Goal: Task Accomplishment & Management: Manage account settings

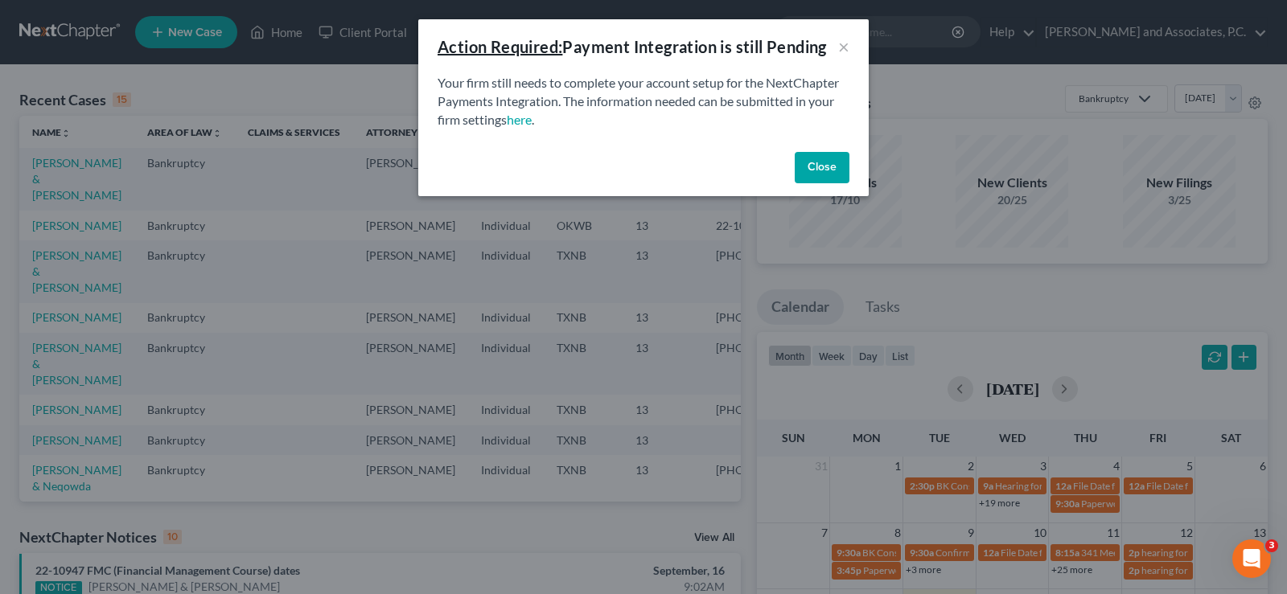
click at [840, 167] on button "Close" at bounding box center [822, 168] width 55 height 32
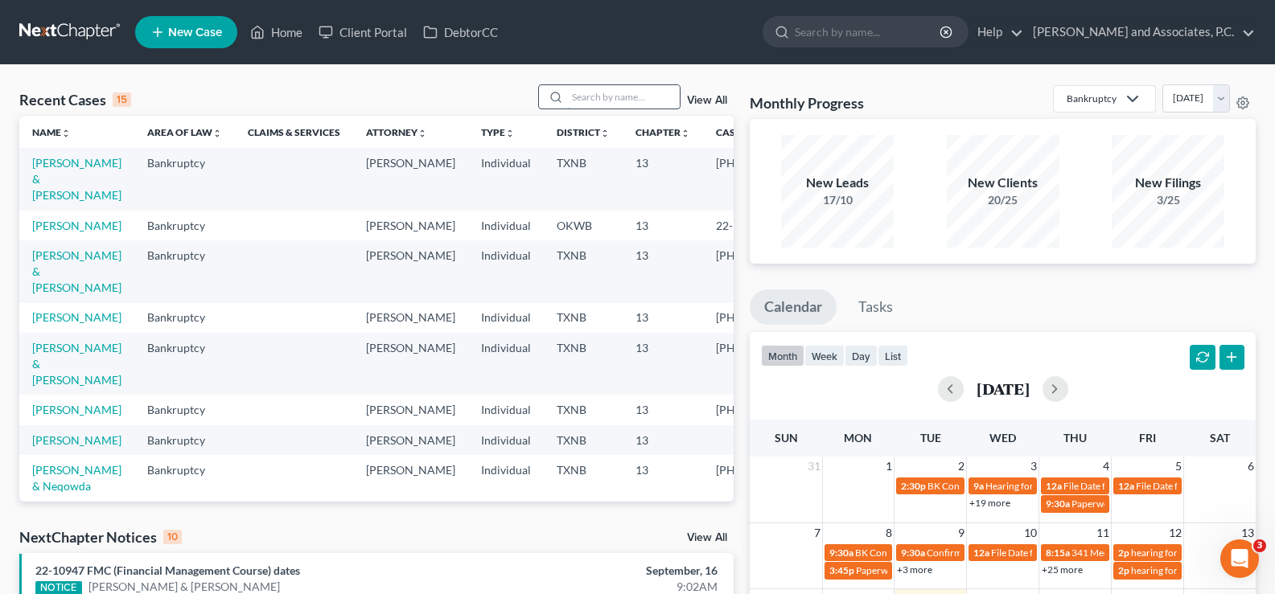
click at [613, 94] on input "search" at bounding box center [623, 96] width 113 height 23
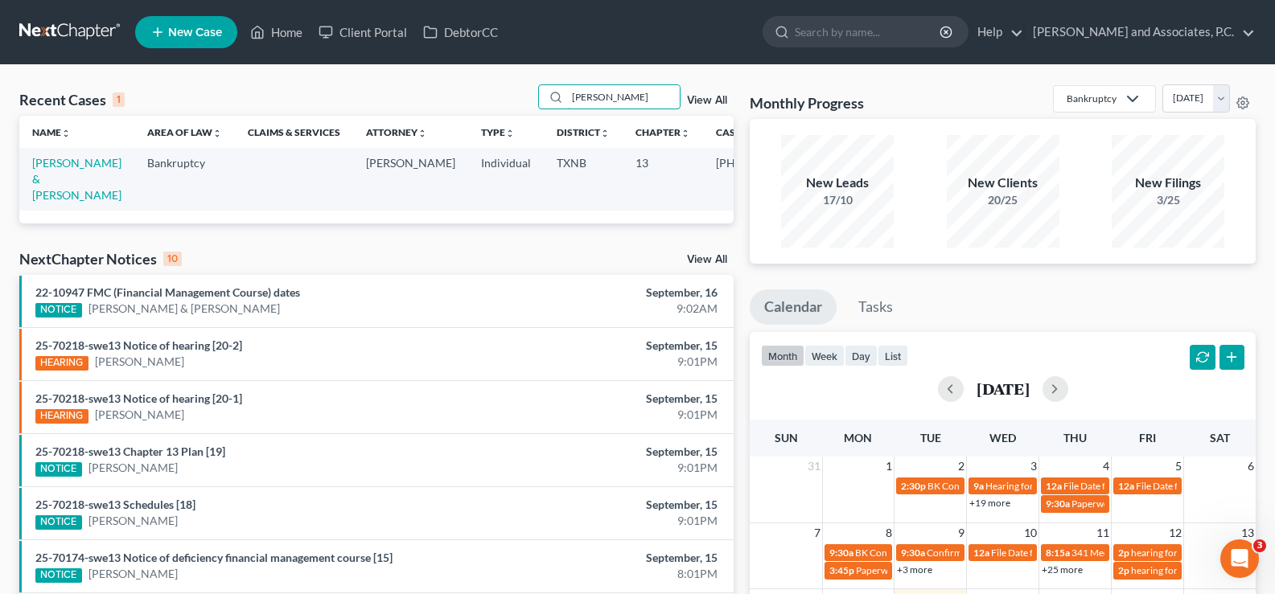
type input "[PERSON_NAME]"
click at [701, 105] on link "View All" at bounding box center [707, 100] width 40 height 11
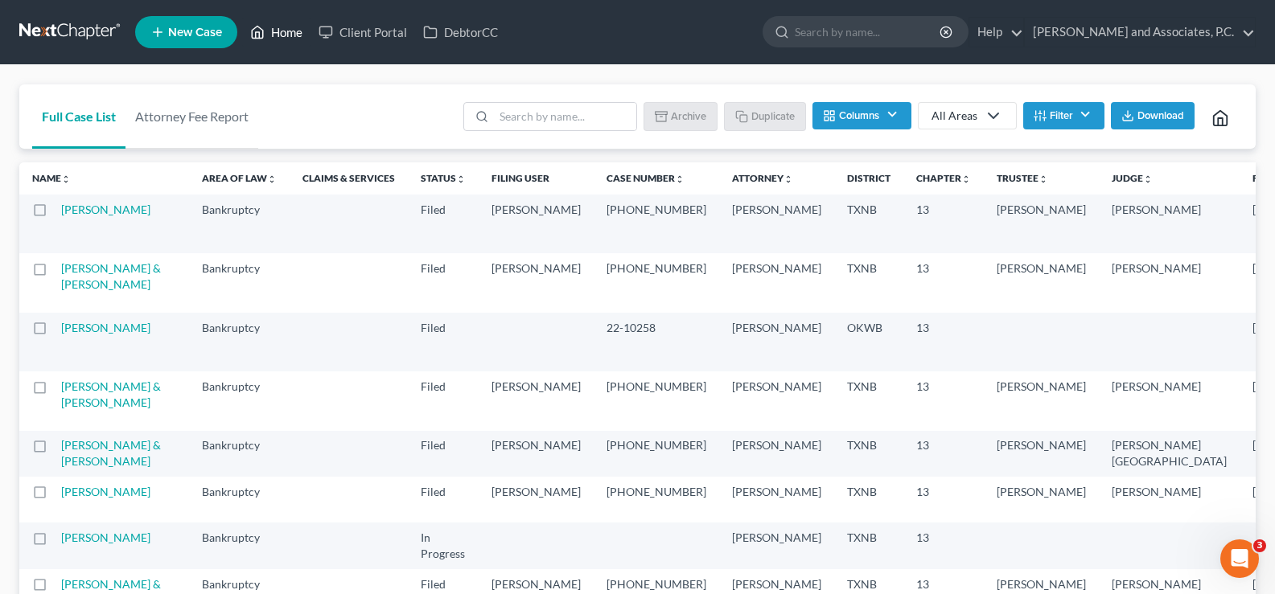
click at [261, 25] on icon at bounding box center [257, 32] width 14 height 19
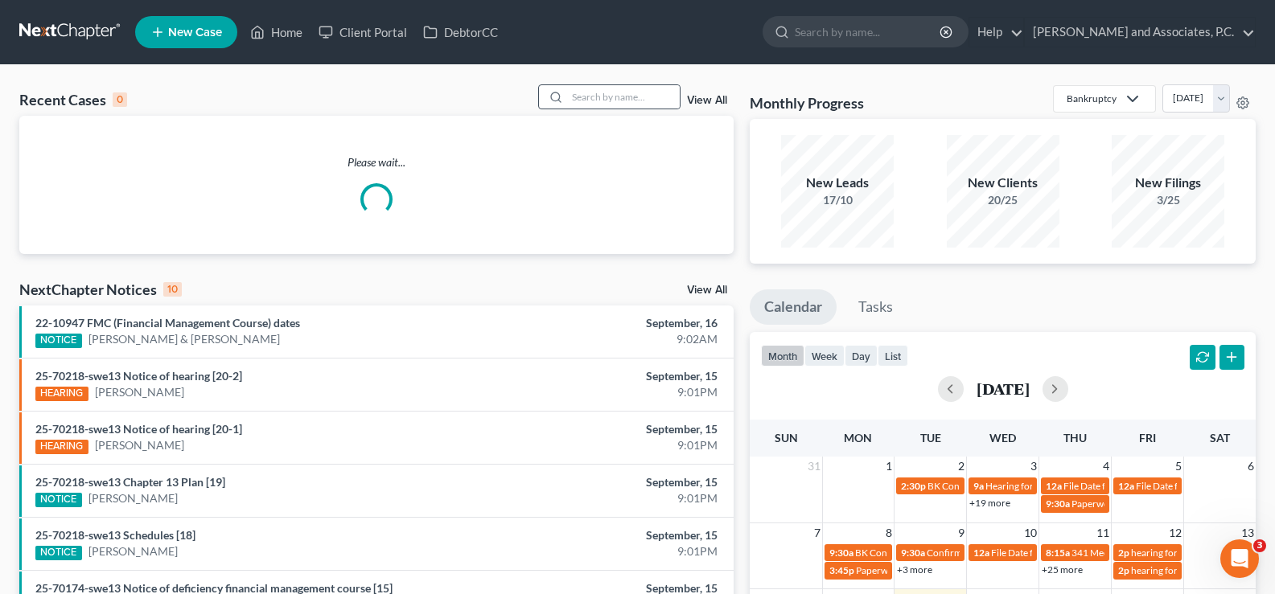
click at [566, 90] on div at bounding box center [553, 96] width 29 height 23
click at [599, 101] on input "search" at bounding box center [623, 96] width 113 height 23
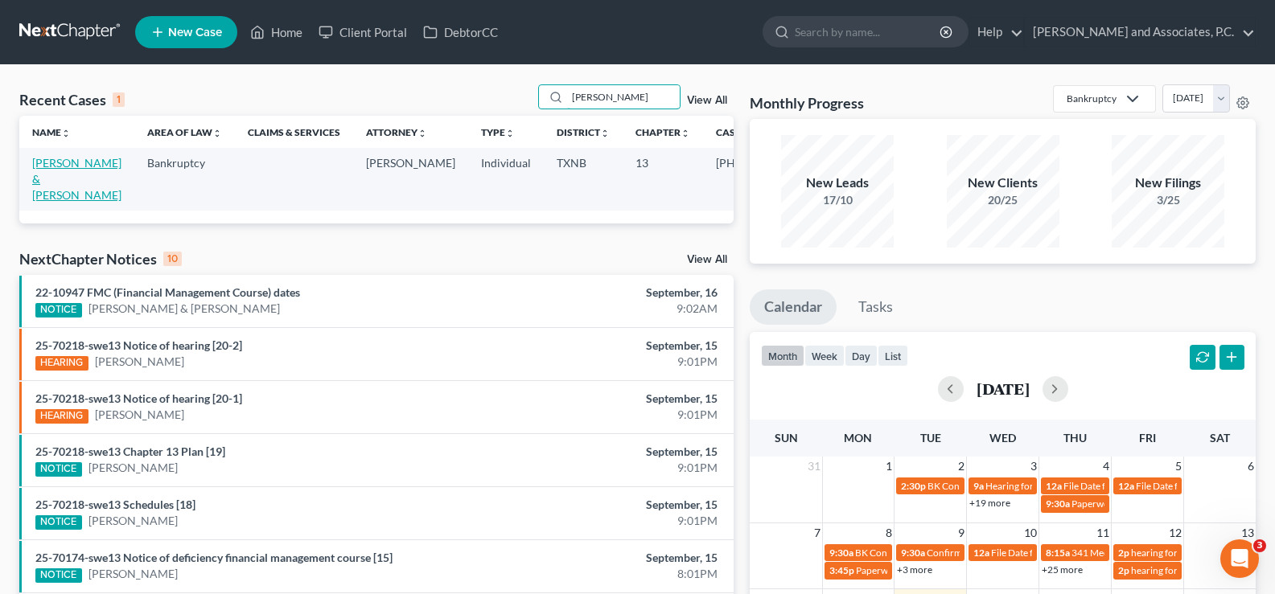
type input "[PERSON_NAME]"
click at [54, 176] on link "[PERSON_NAME] & [PERSON_NAME]" at bounding box center [76, 179] width 89 height 46
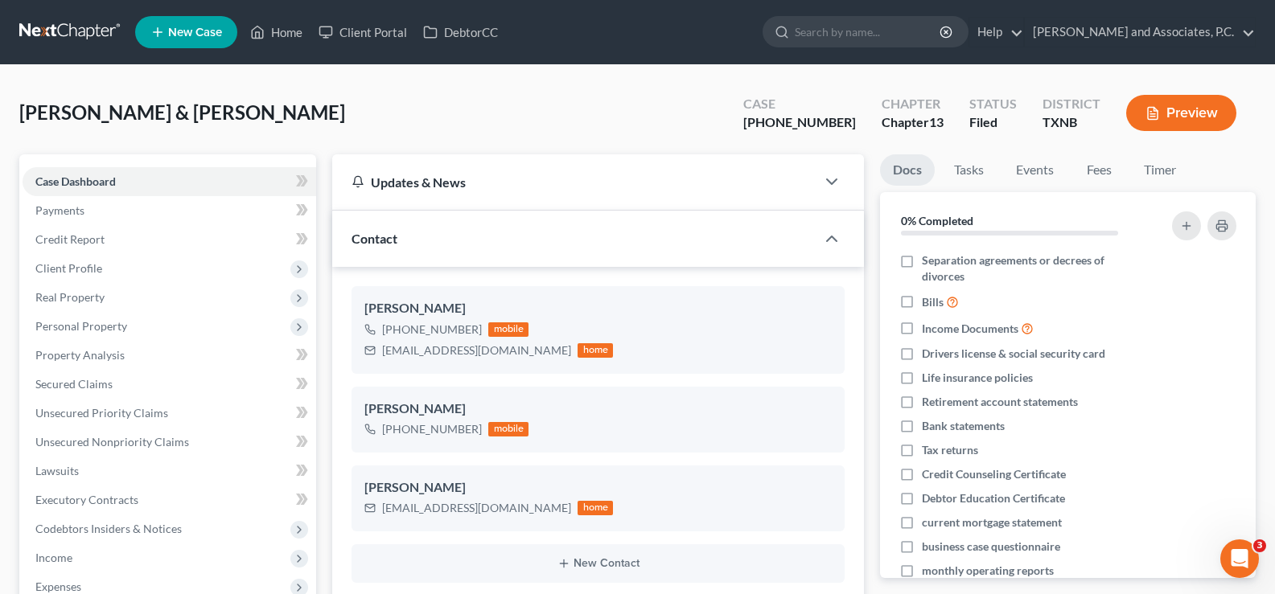
scroll to position [1357, 0]
click at [130, 294] on span "Real Property" at bounding box center [170, 297] width 294 height 29
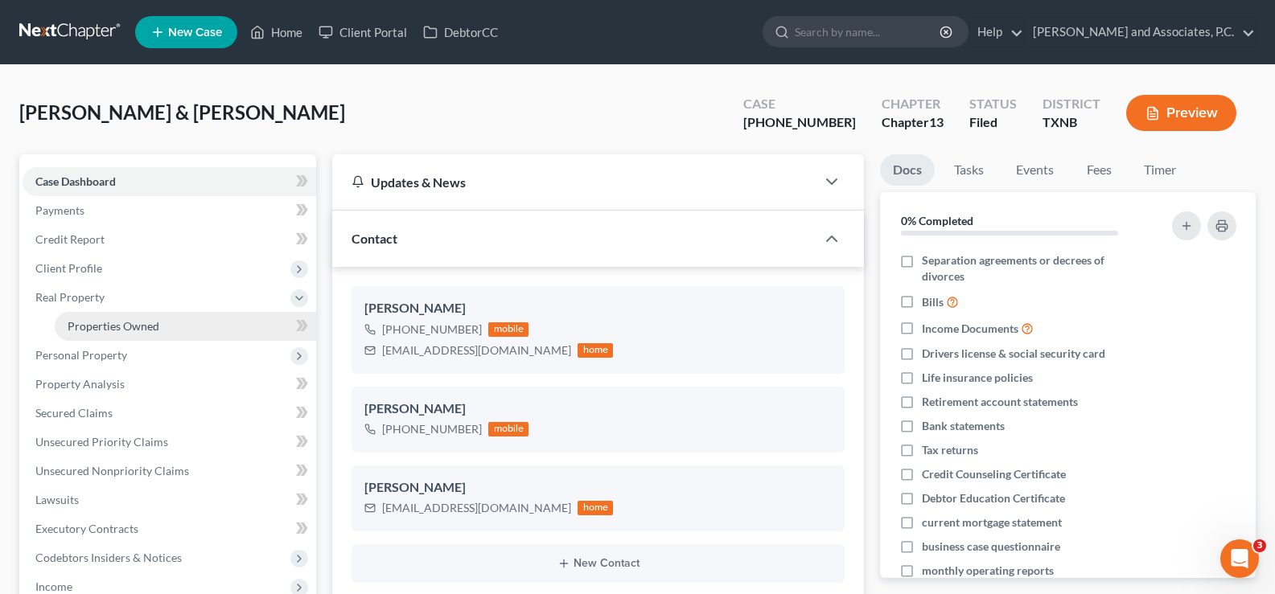
click at [130, 323] on span "Properties Owned" at bounding box center [114, 326] width 92 height 14
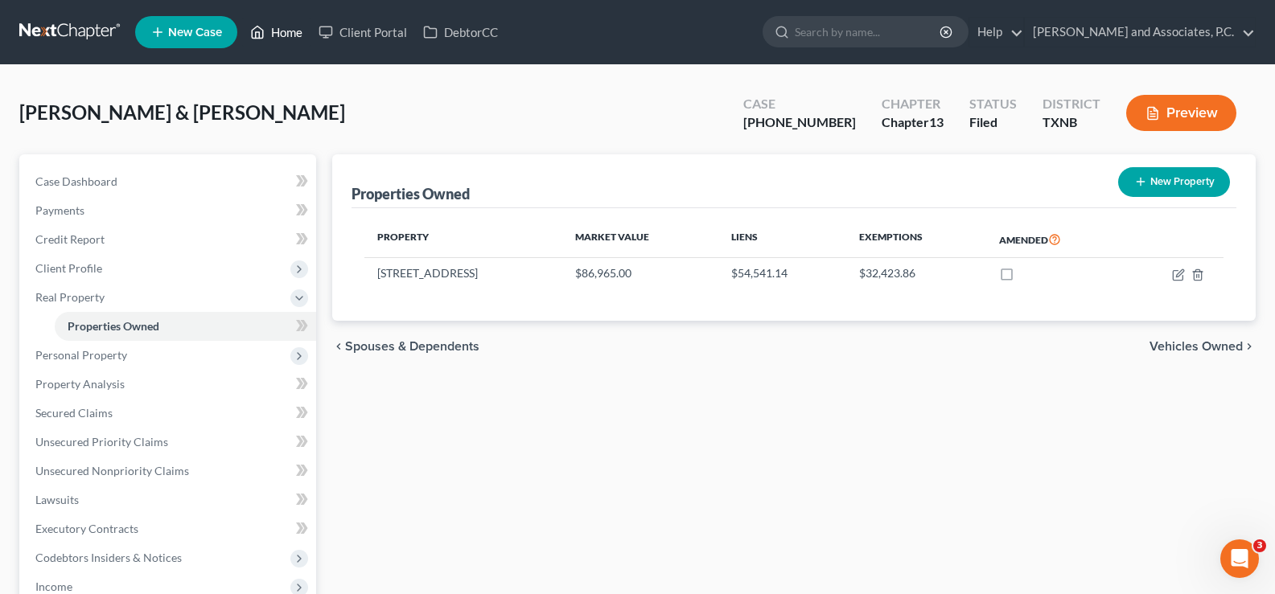
click at [286, 31] on link "Home" at bounding box center [276, 32] width 68 height 29
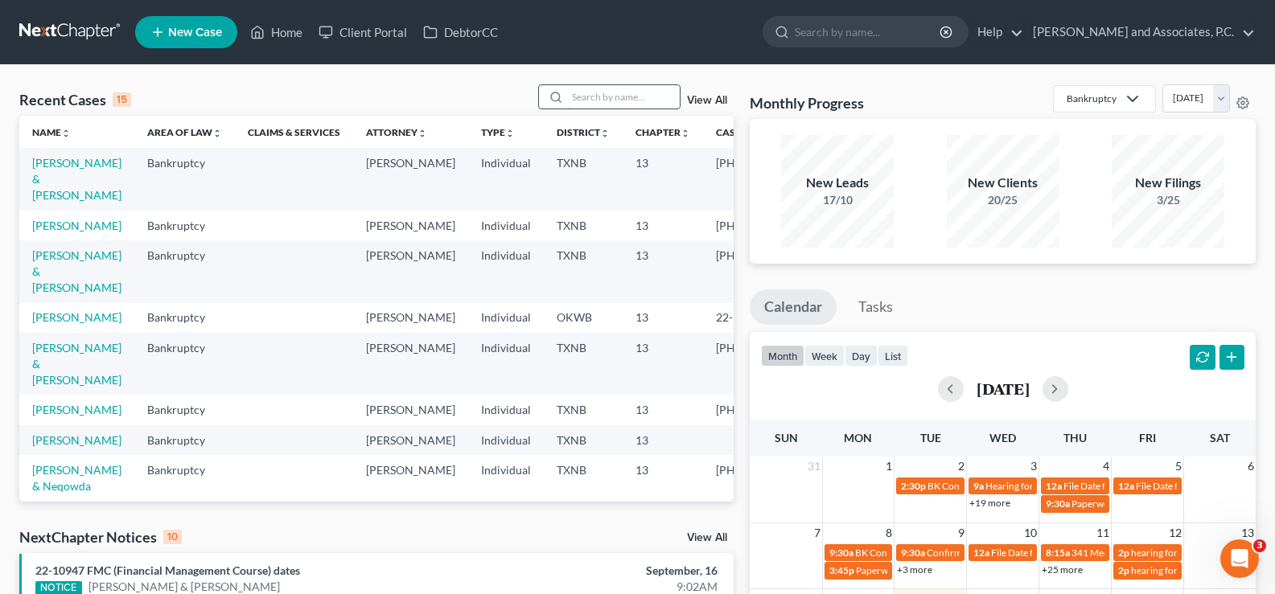
click at [574, 97] on input "search" at bounding box center [623, 96] width 113 height 23
click at [583, 97] on input "search" at bounding box center [623, 96] width 113 height 23
click at [609, 102] on input "search" at bounding box center [623, 96] width 113 height 23
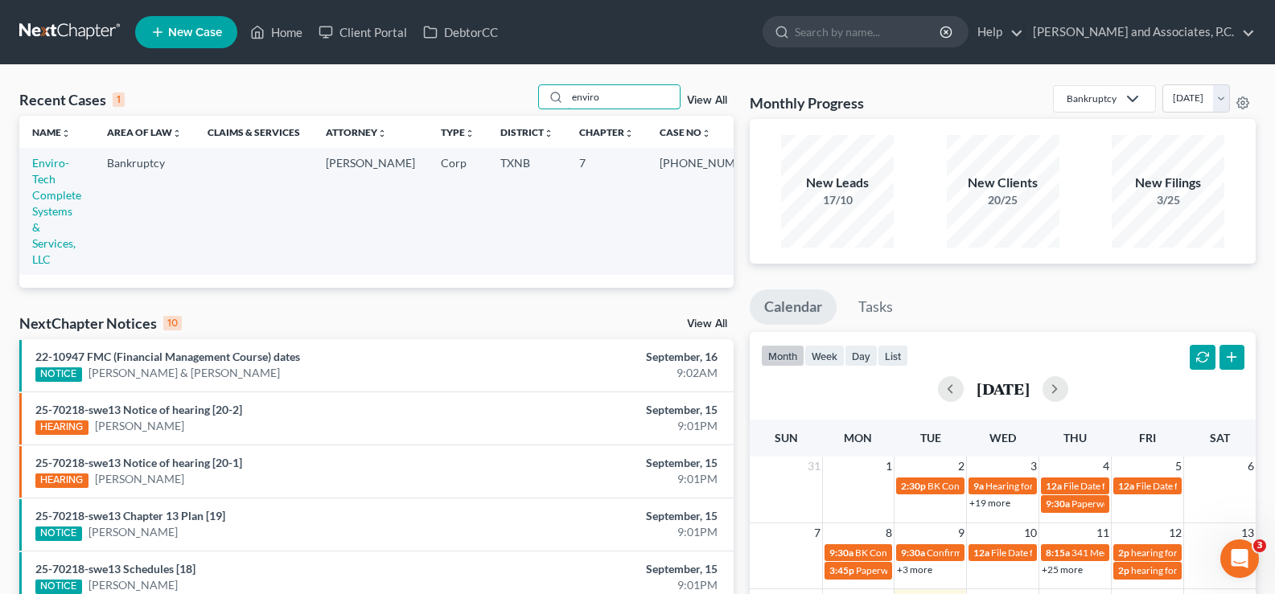
type input "enviro"
click at [45, 183] on link "Enviro-Tech Complete Systems & Services, LLC" at bounding box center [56, 211] width 49 height 110
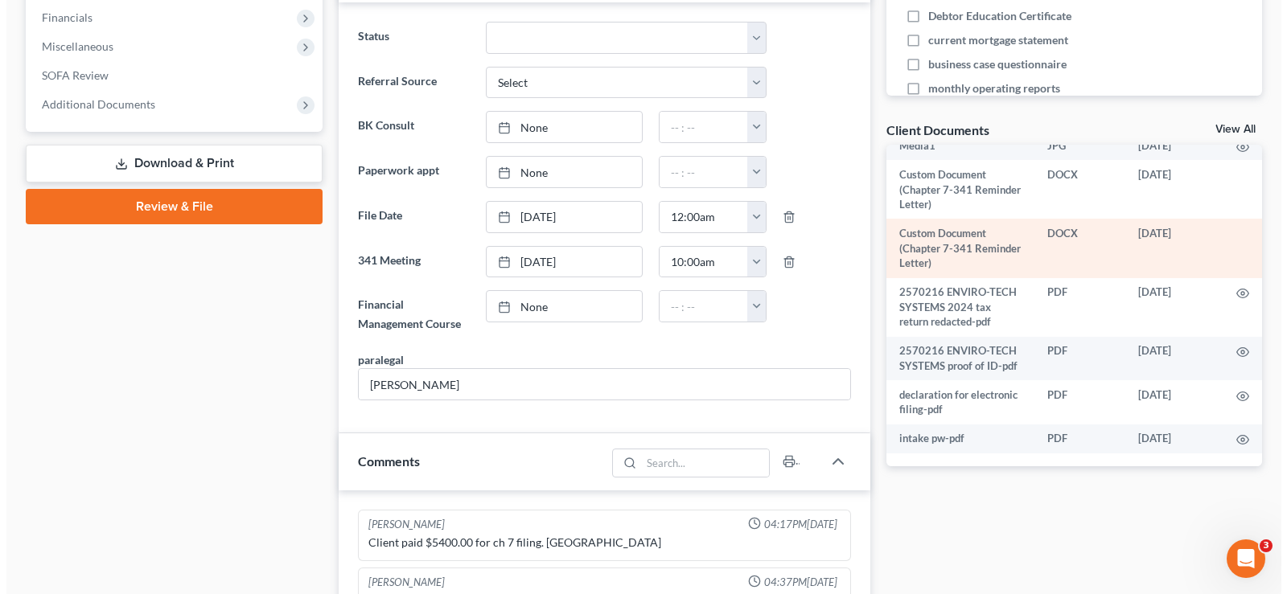
scroll to position [191, 0]
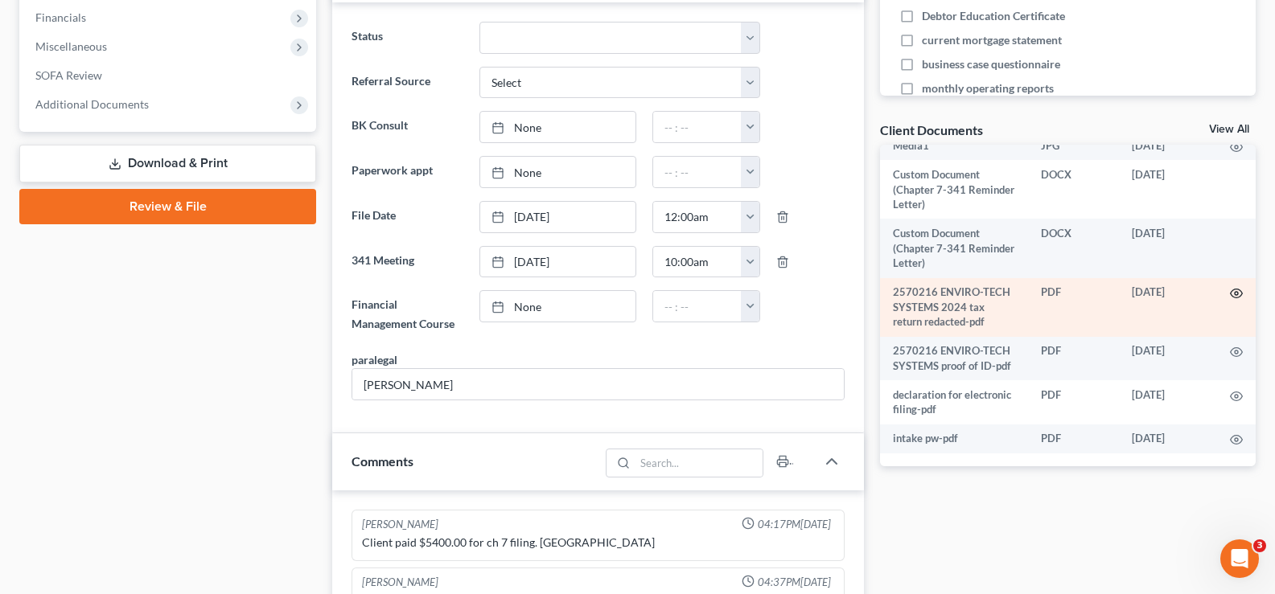
click at [1230, 287] on icon "button" at bounding box center [1236, 293] width 13 height 13
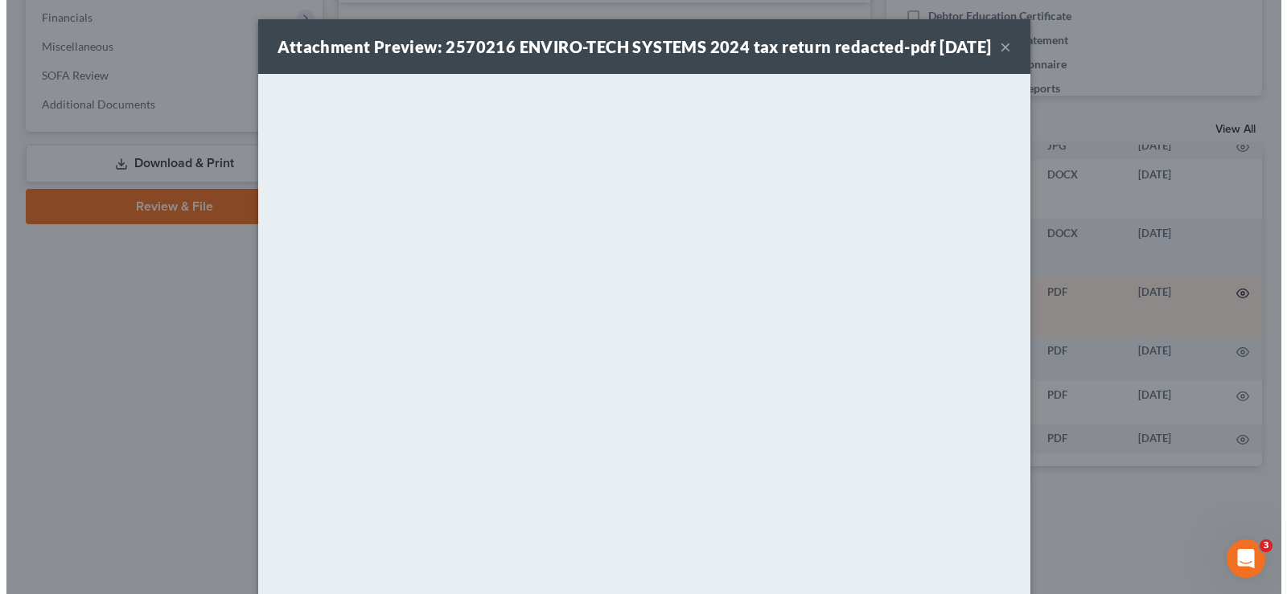
scroll to position [176, 0]
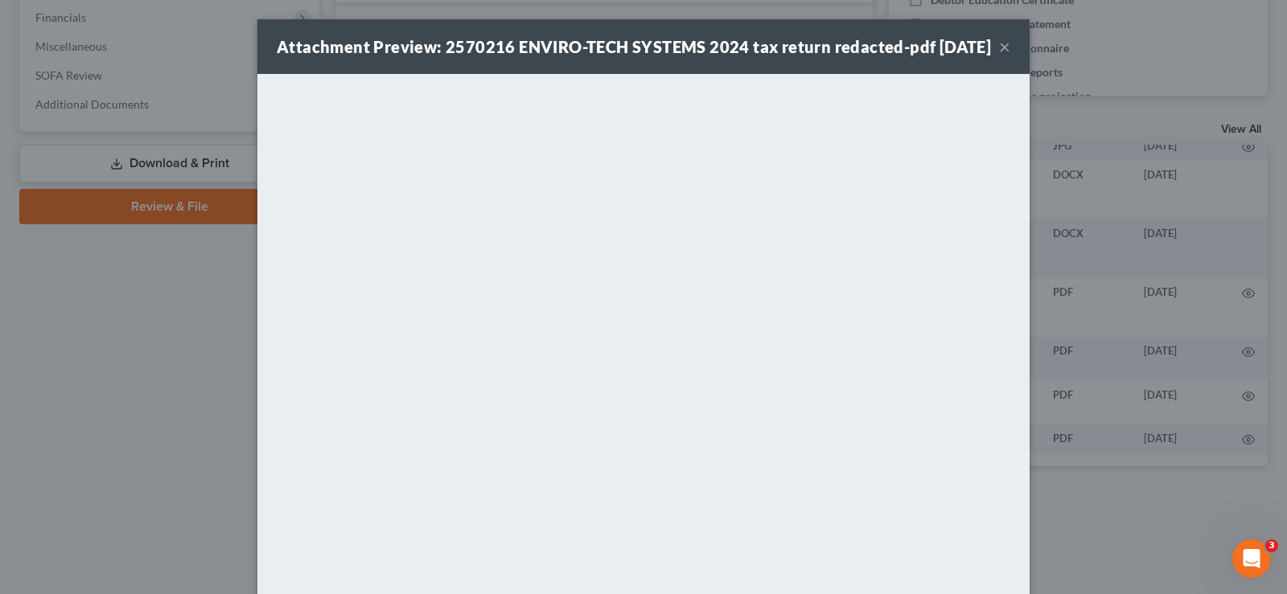
click at [999, 56] on button "×" at bounding box center [1004, 46] width 11 height 19
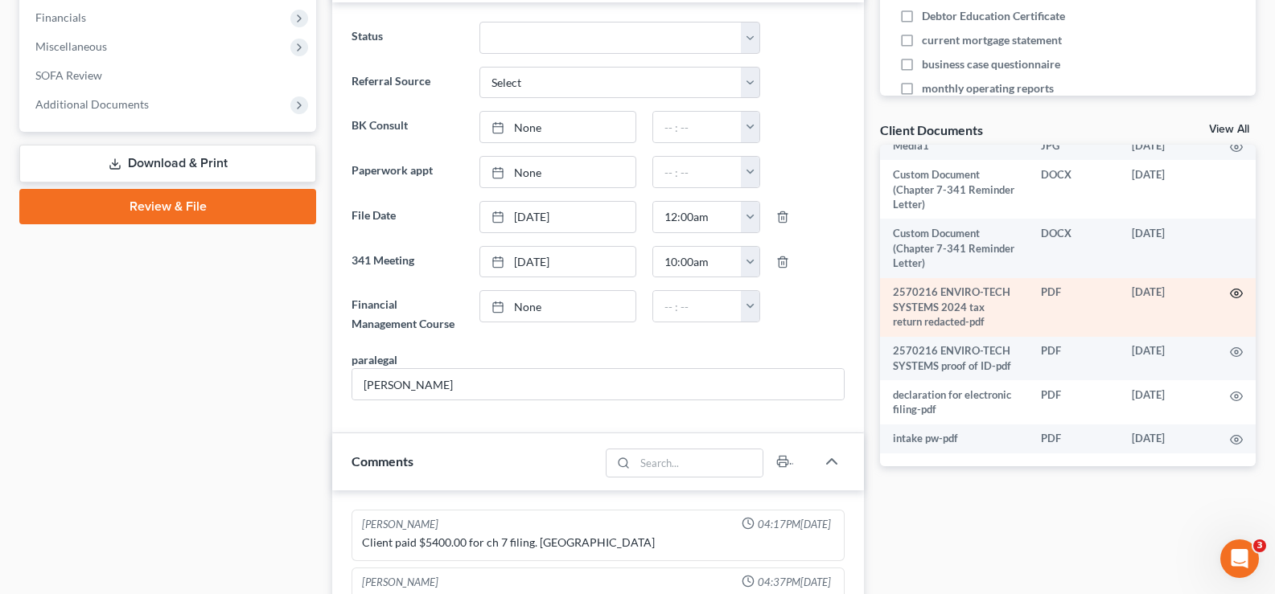
click at [1230, 287] on icon "button" at bounding box center [1236, 293] width 13 height 13
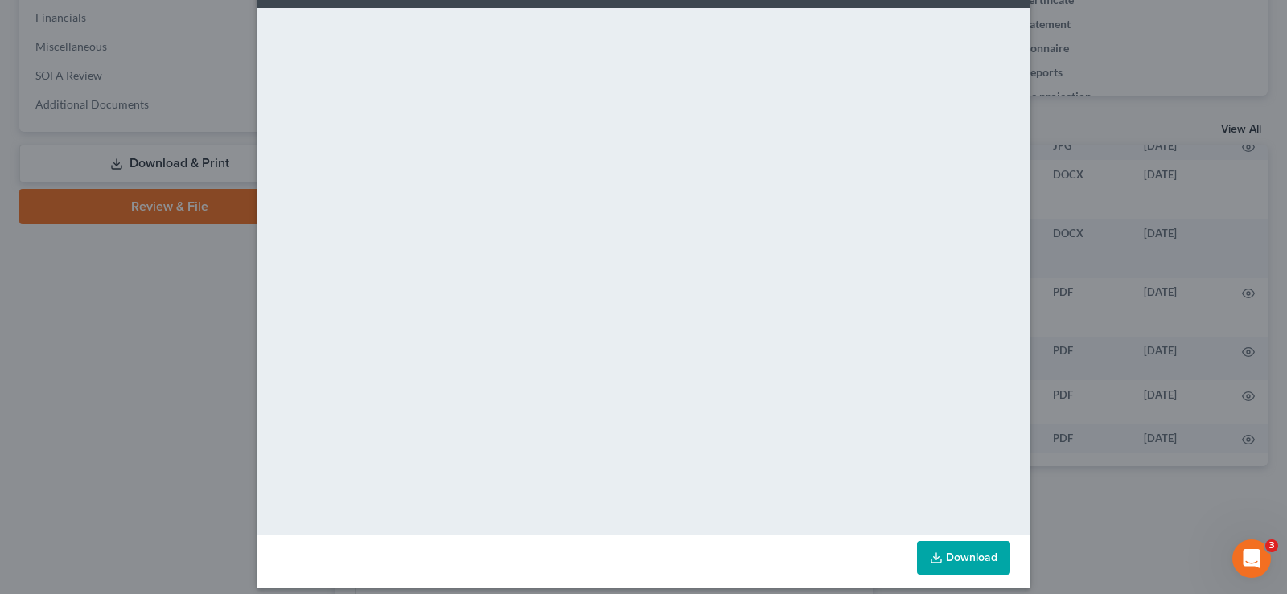
scroll to position [101, 0]
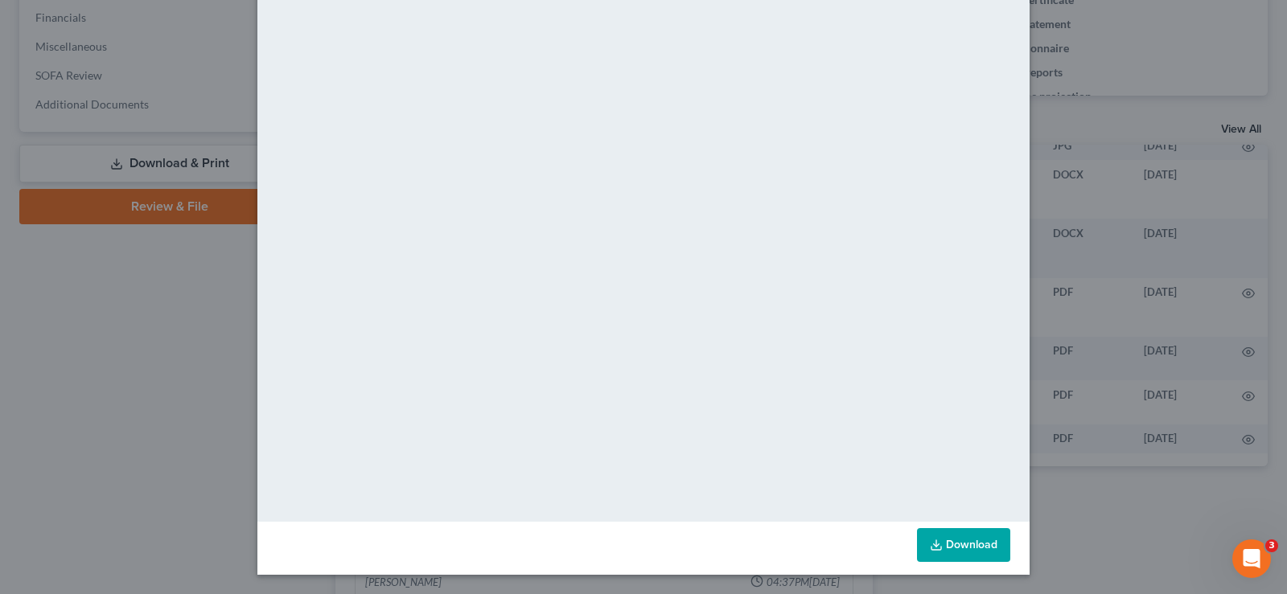
click at [950, 548] on link "Download" at bounding box center [963, 545] width 93 height 34
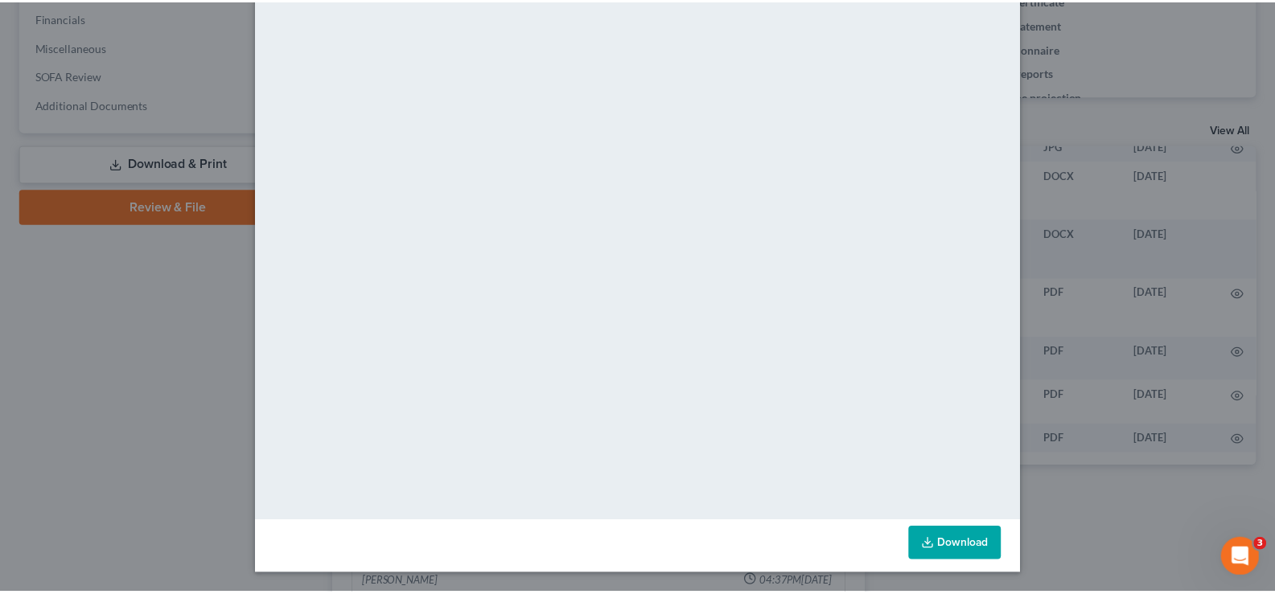
scroll to position [0, 0]
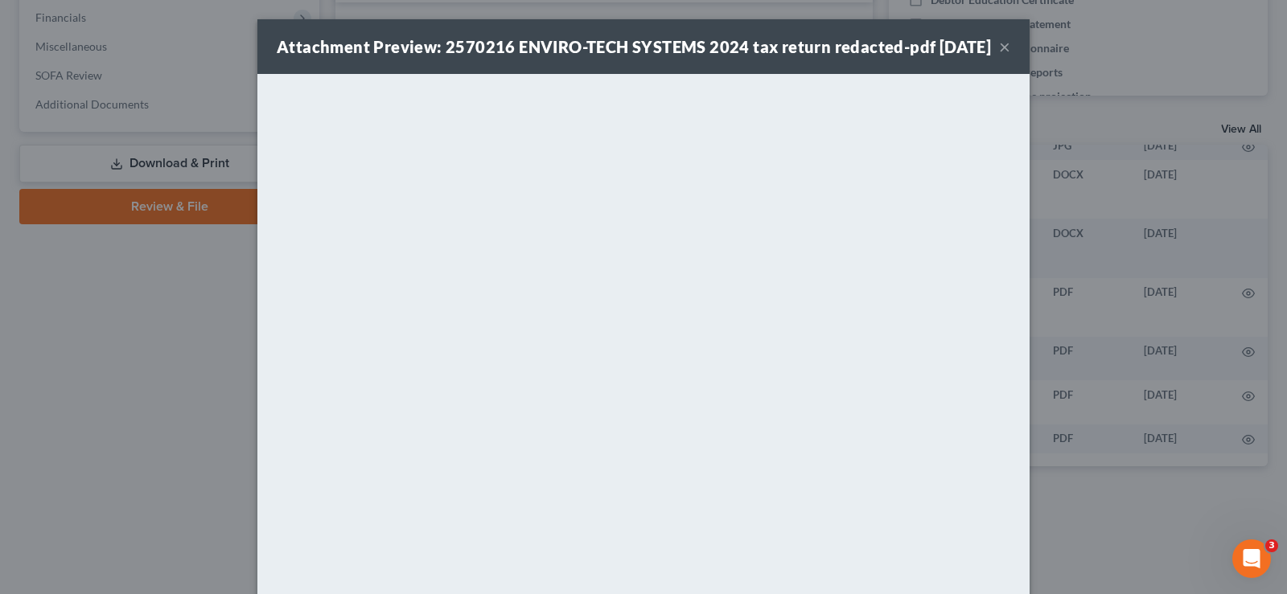
click at [999, 56] on button "×" at bounding box center [1004, 46] width 11 height 19
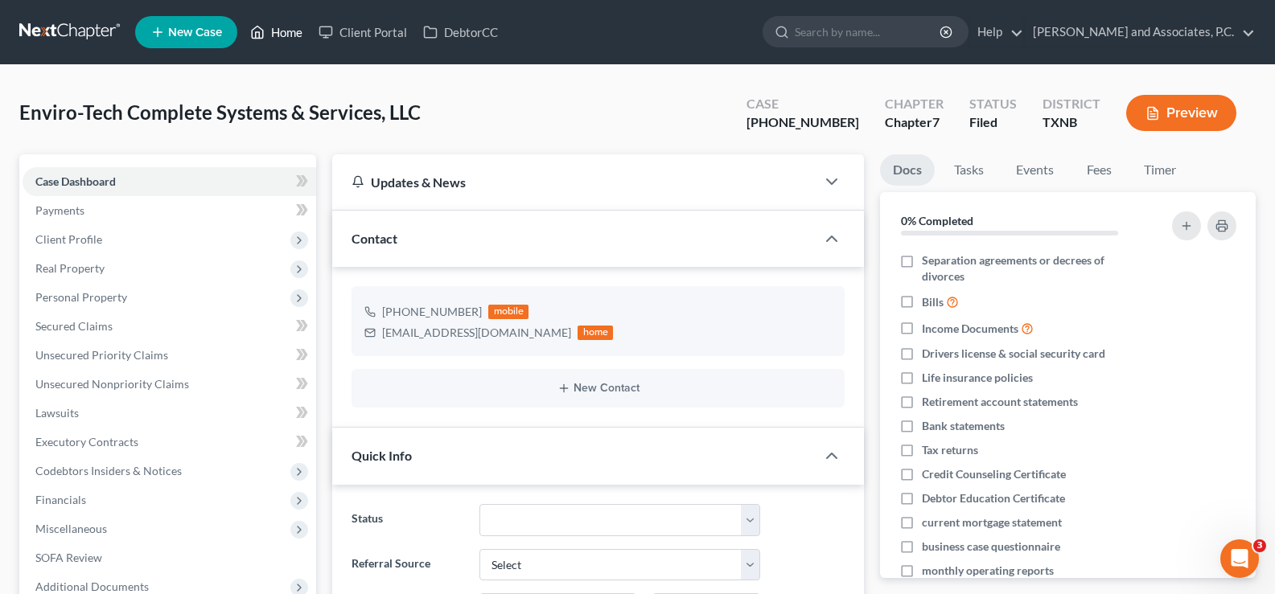
click at [273, 26] on link "Home" at bounding box center [276, 32] width 68 height 29
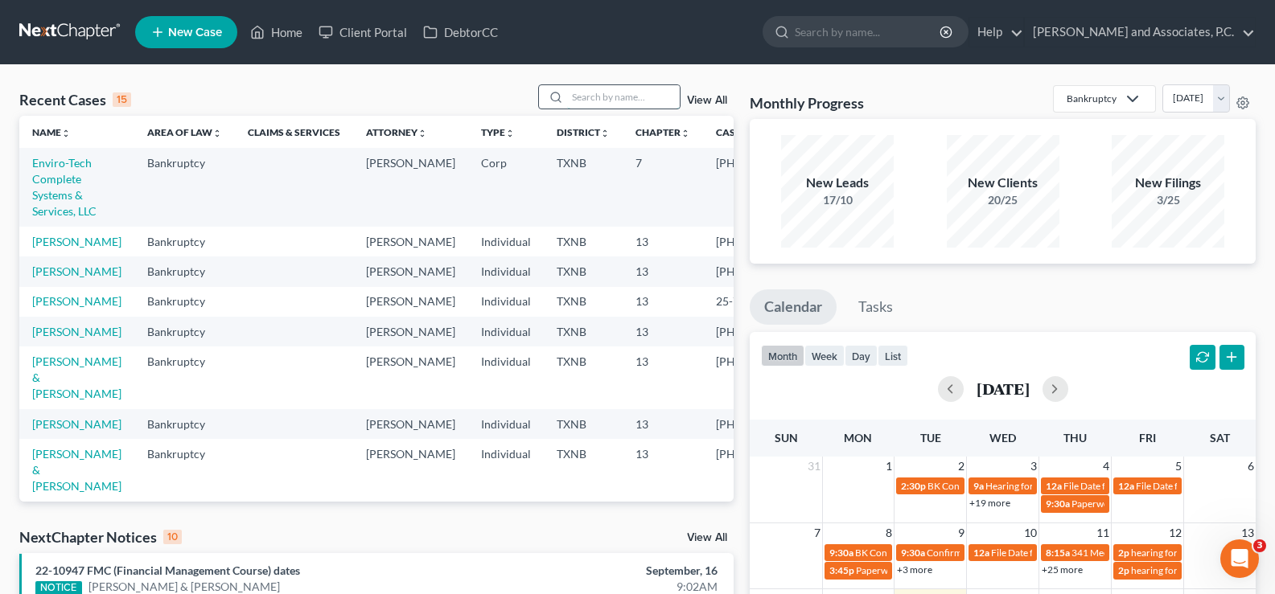
click at [576, 85] on input "search" at bounding box center [623, 96] width 113 height 23
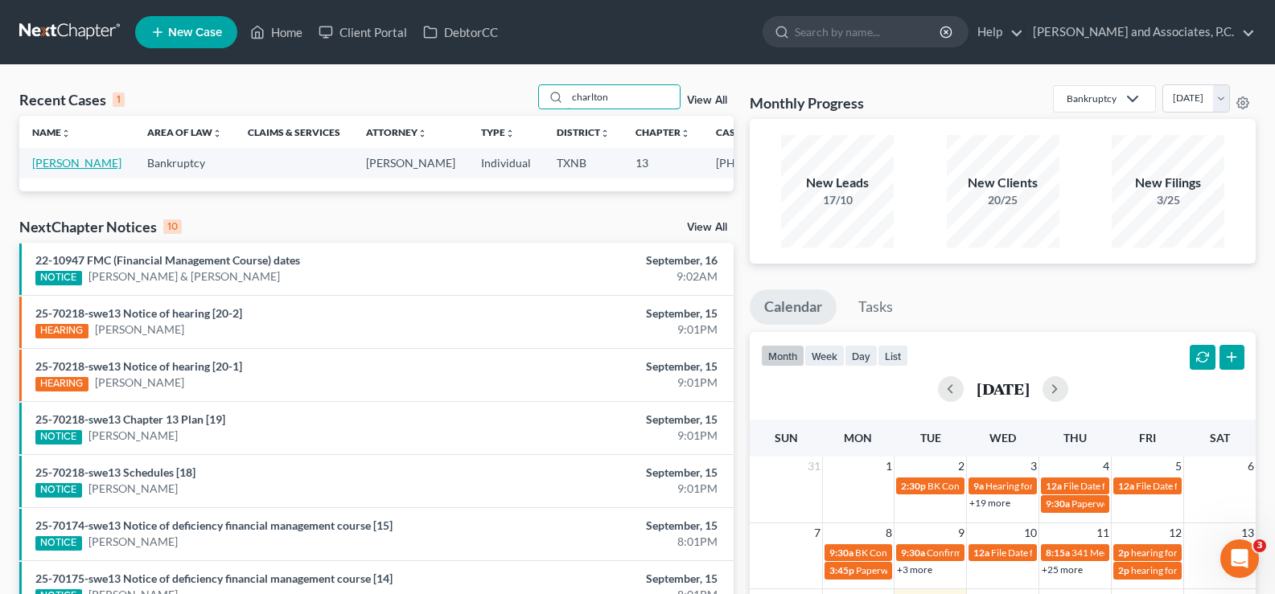
type input "charlton"
click at [56, 170] on link "[PERSON_NAME]" at bounding box center [76, 163] width 89 height 14
select select "5"
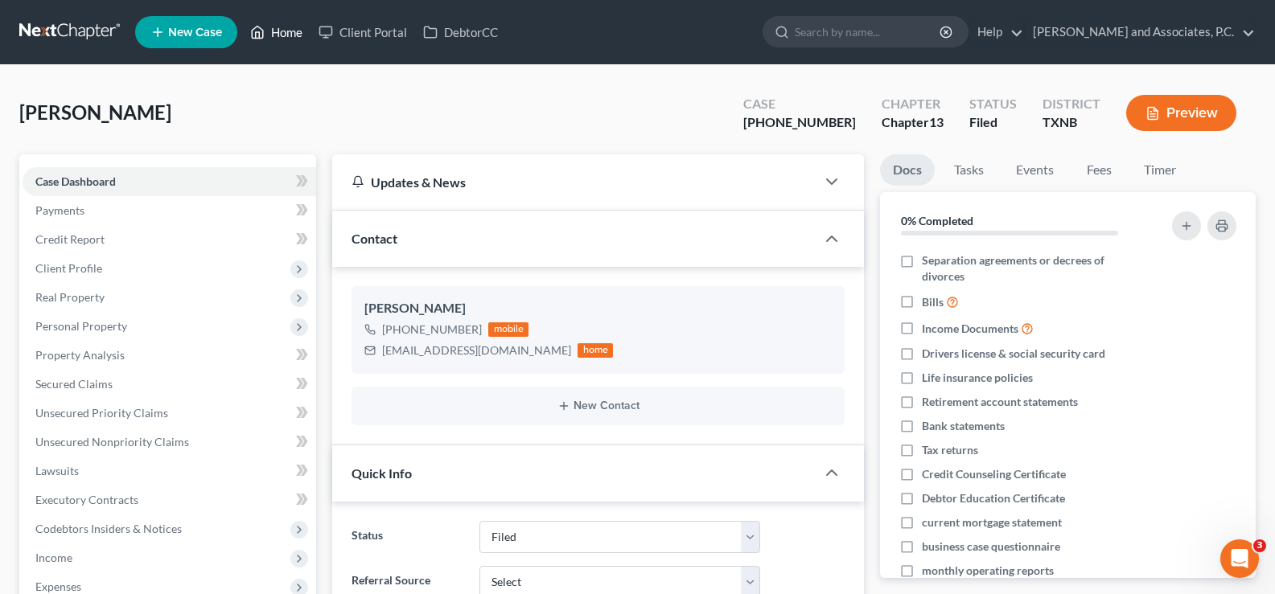
click at [284, 34] on link "Home" at bounding box center [276, 32] width 68 height 29
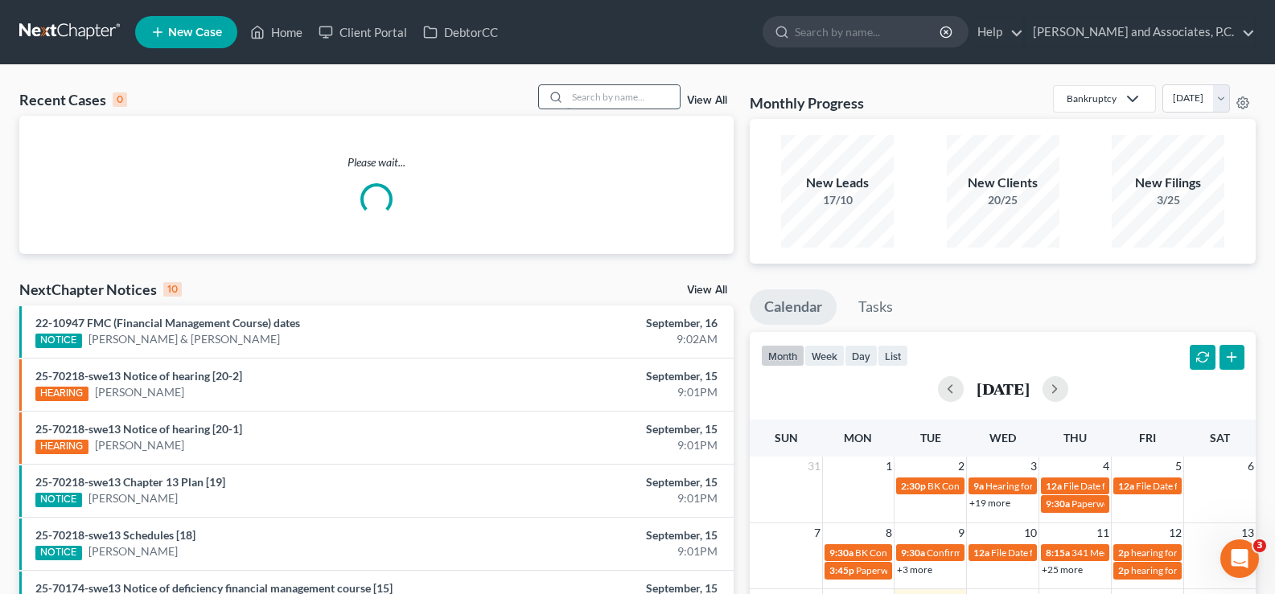
click at [583, 97] on input "search" at bounding box center [623, 96] width 113 height 23
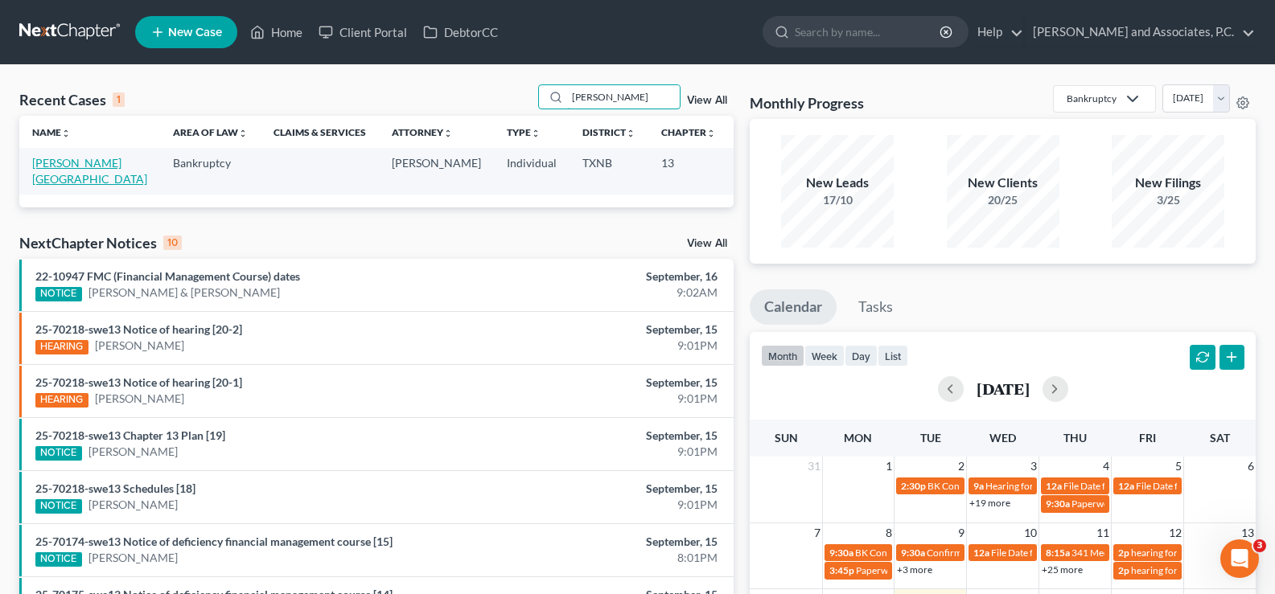
type input "[PERSON_NAME]"
click at [35, 163] on link "[PERSON_NAME][GEOGRAPHIC_DATA]" at bounding box center [89, 171] width 115 height 30
select select "5"
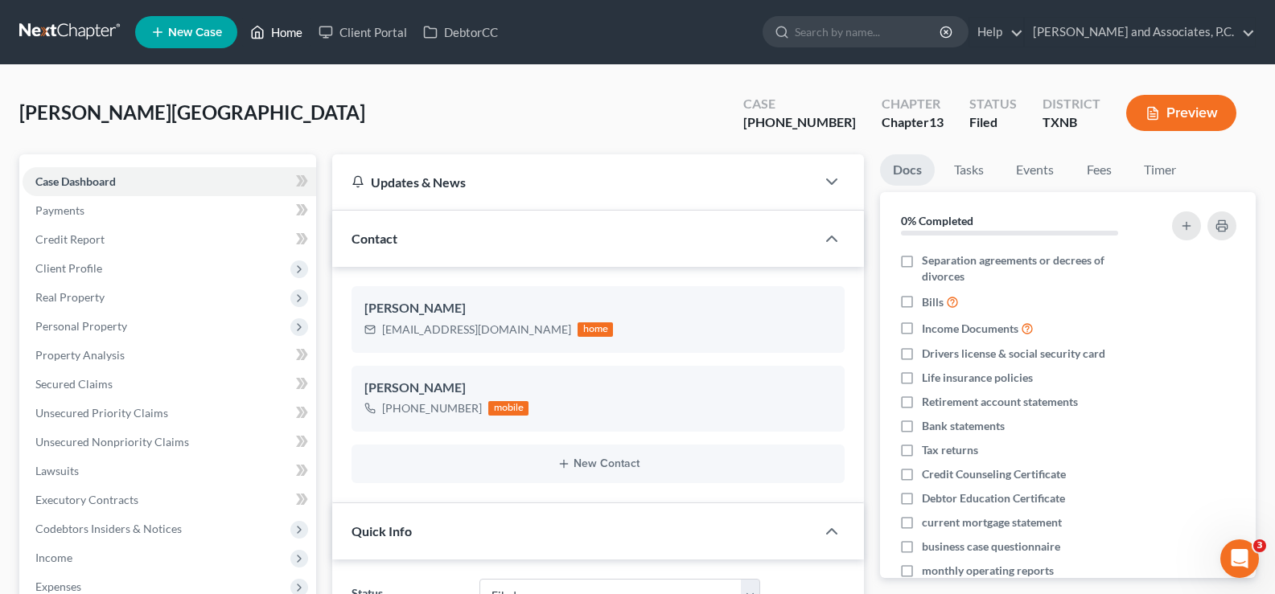
click at [276, 36] on link "Home" at bounding box center [276, 32] width 68 height 29
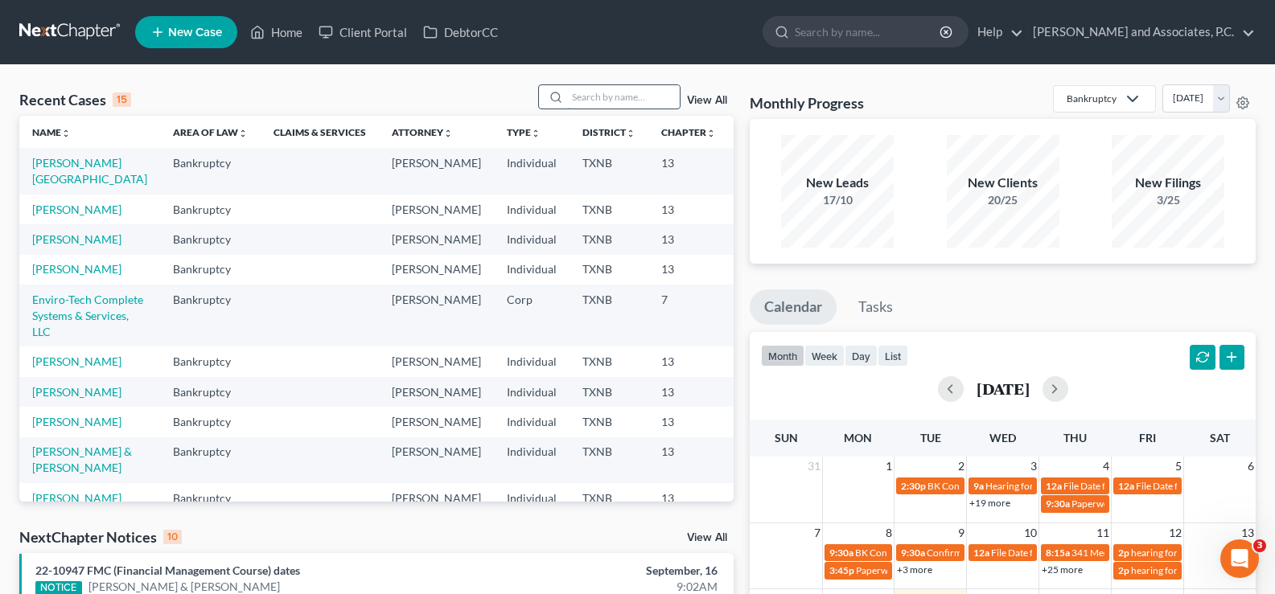
click at [614, 94] on input "search" at bounding box center [623, 96] width 113 height 23
click at [47, 177] on link "[PERSON_NAME][GEOGRAPHIC_DATA]" at bounding box center [89, 171] width 115 height 30
select select "5"
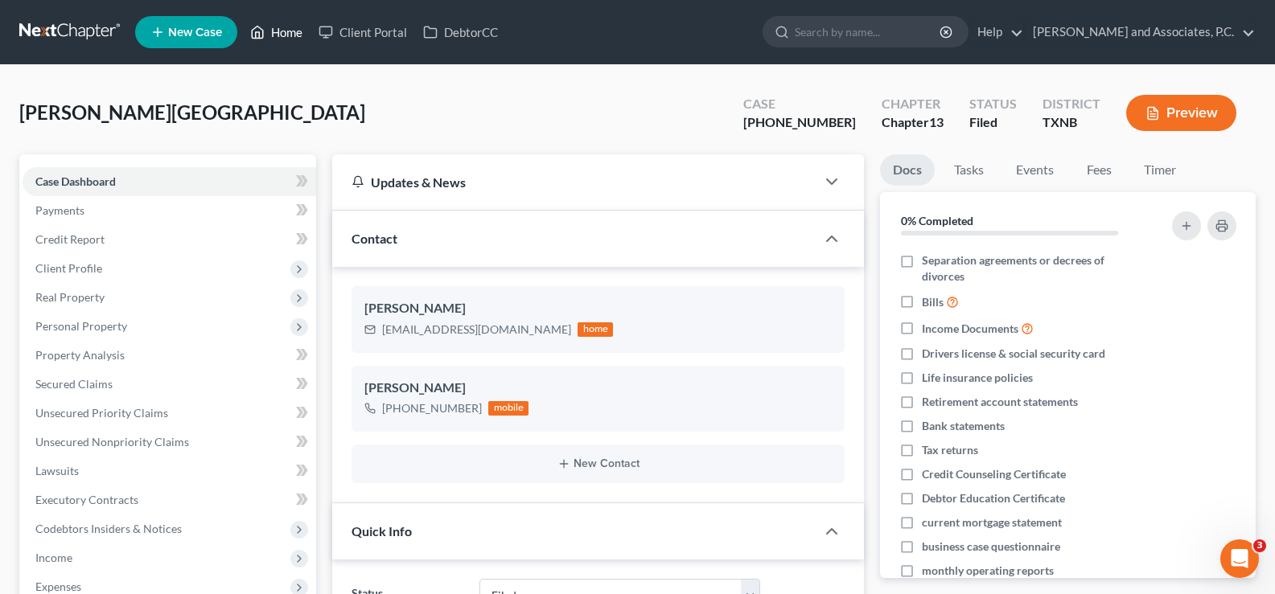
click at [272, 35] on link "Home" at bounding box center [276, 32] width 68 height 29
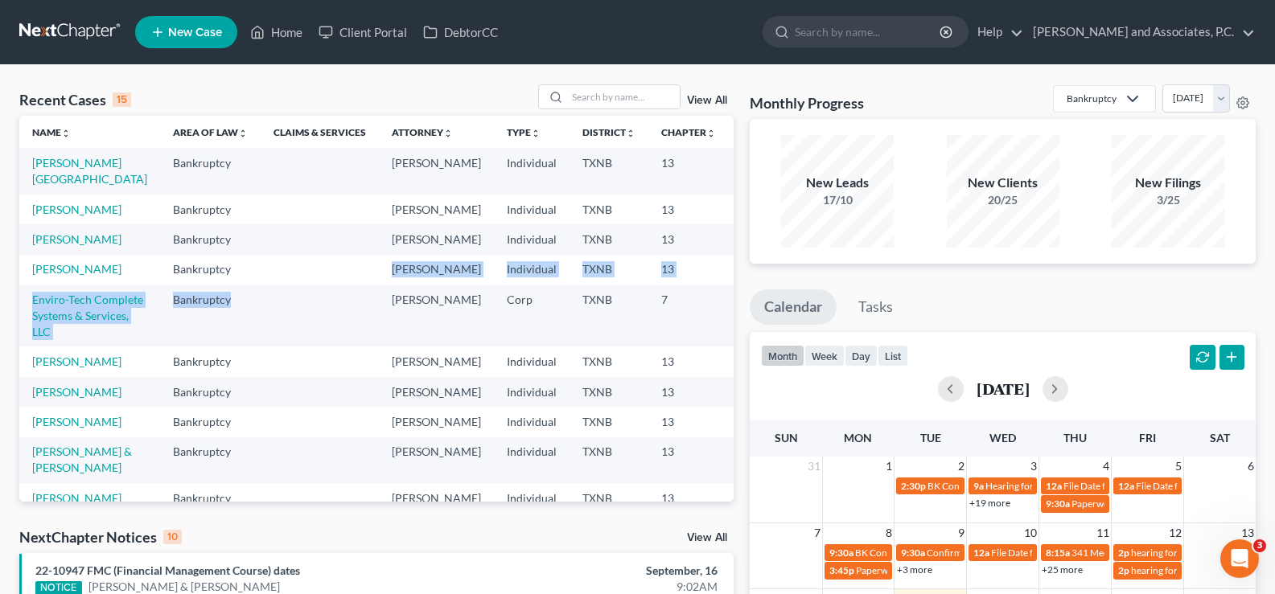
drag, startPoint x: 224, startPoint y: 313, endPoint x: 196, endPoint y: 301, distance: 30.6
click at [222, 311] on tbody "[PERSON_NAME] Bankruptcy [PERSON_NAME] Individual TXNB 13 25-70190-13 [GEOGRAPH…" at bounding box center [436, 430] width 835 height 564
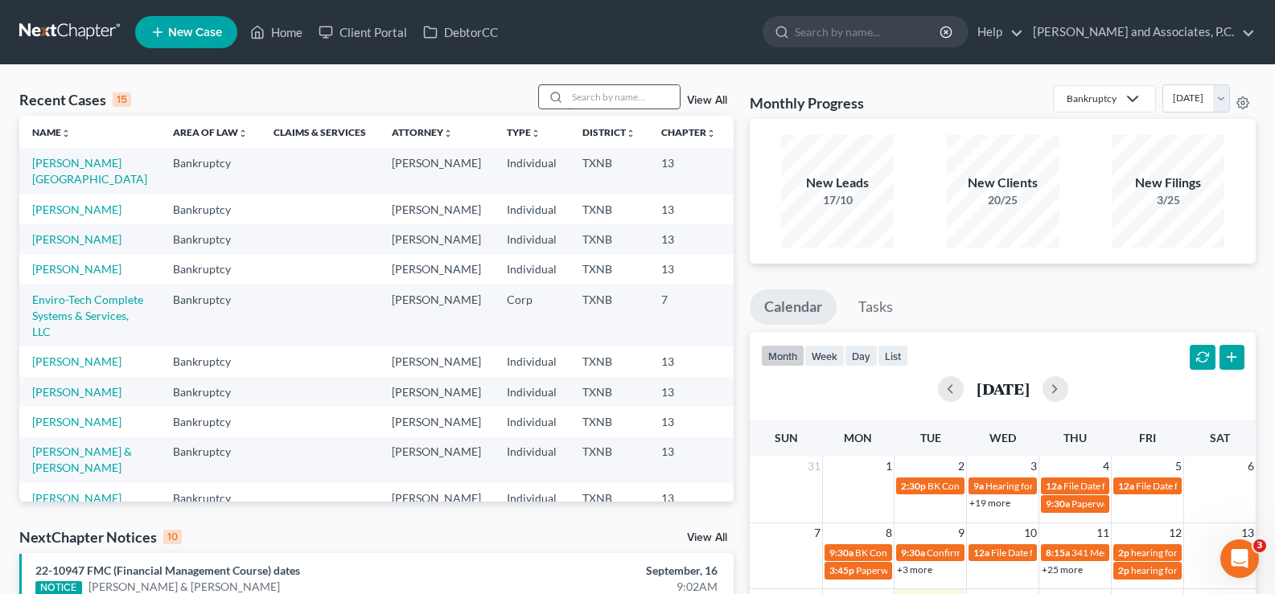
click at [585, 97] on input "search" at bounding box center [623, 96] width 113 height 23
click at [40, 178] on link "[PERSON_NAME][GEOGRAPHIC_DATA]" at bounding box center [89, 171] width 115 height 30
select select "5"
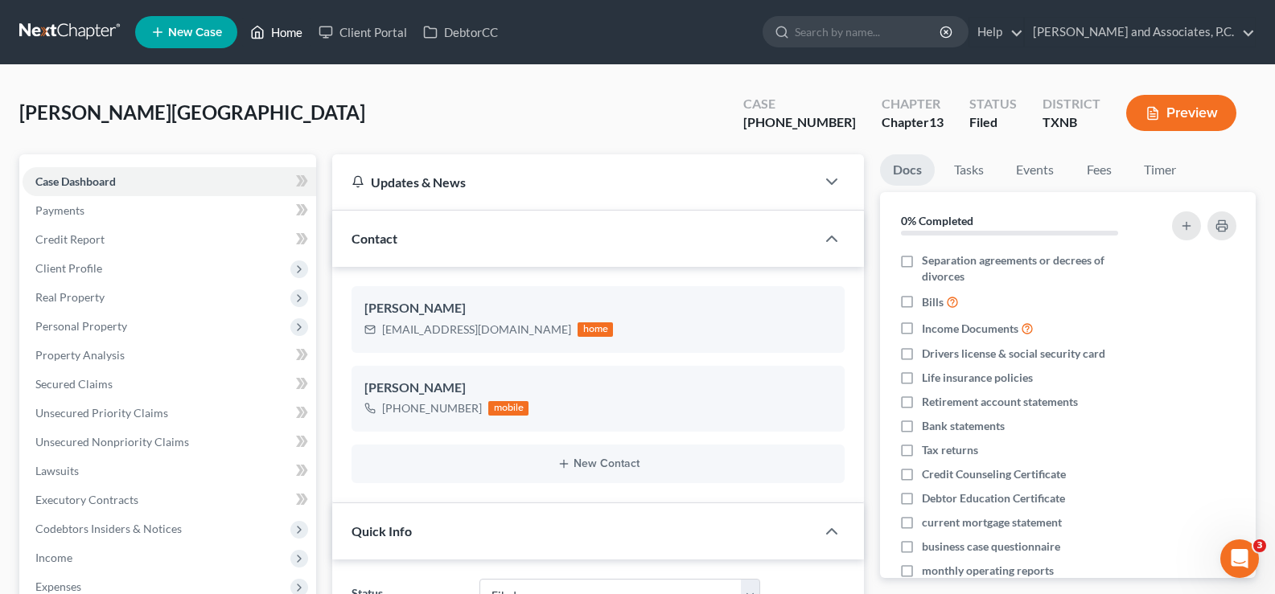
click at [294, 33] on link "Home" at bounding box center [276, 32] width 68 height 29
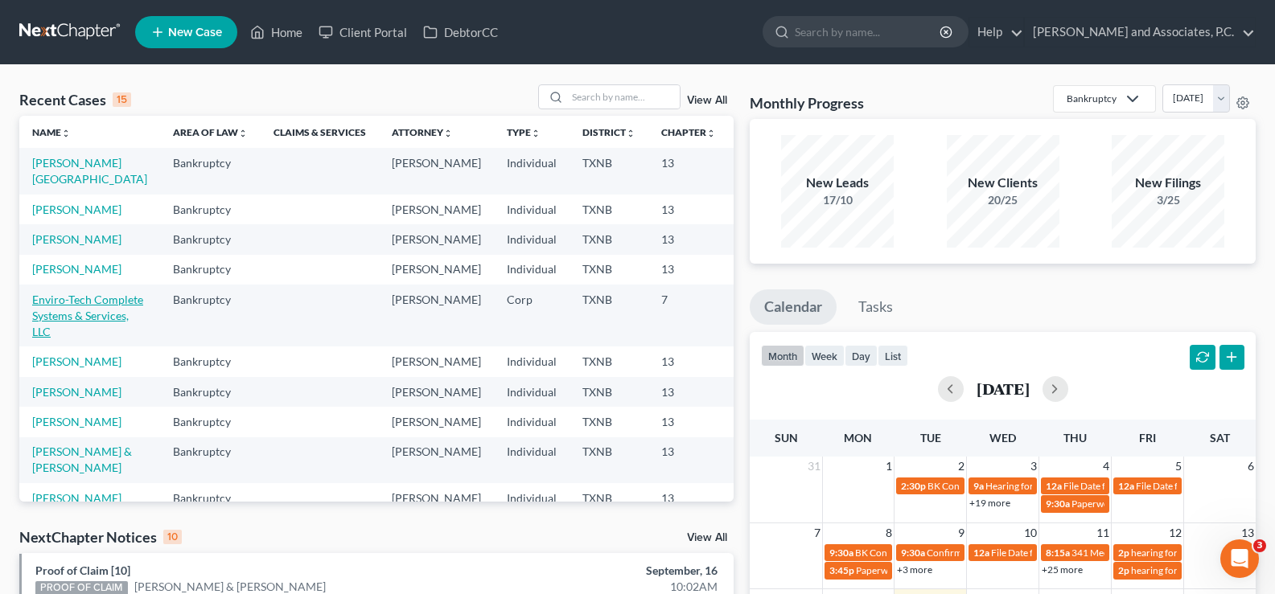
click at [53, 339] on link "Enviro-Tech Complete Systems & Services, LLC" at bounding box center [87, 316] width 111 height 46
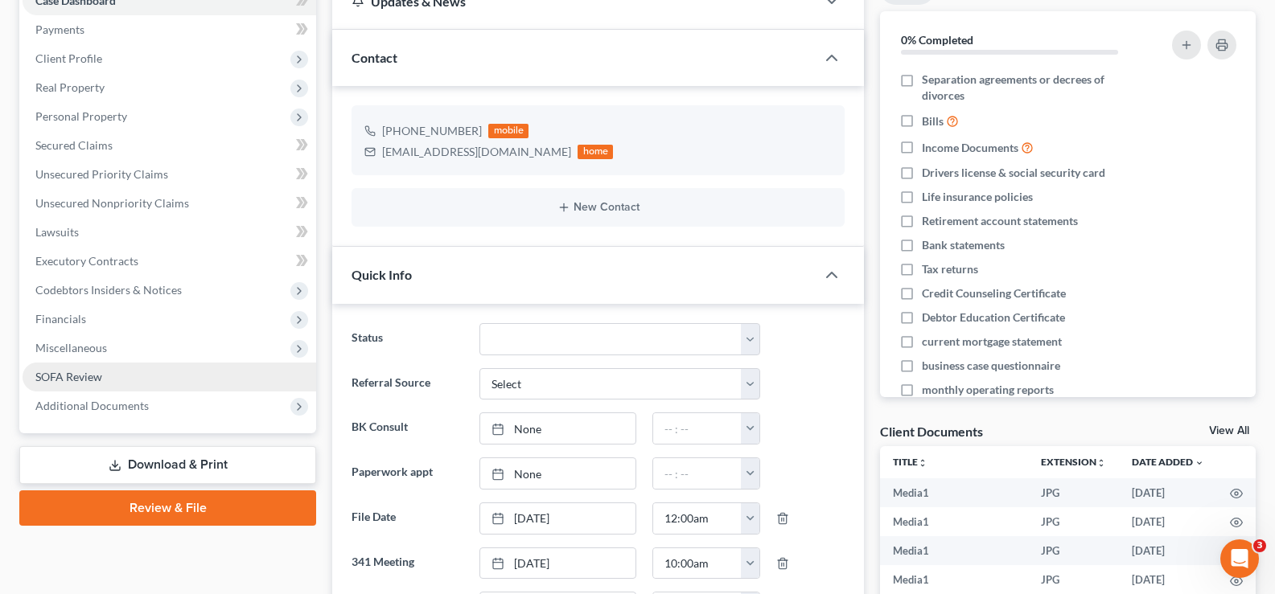
scroll to position [161, 0]
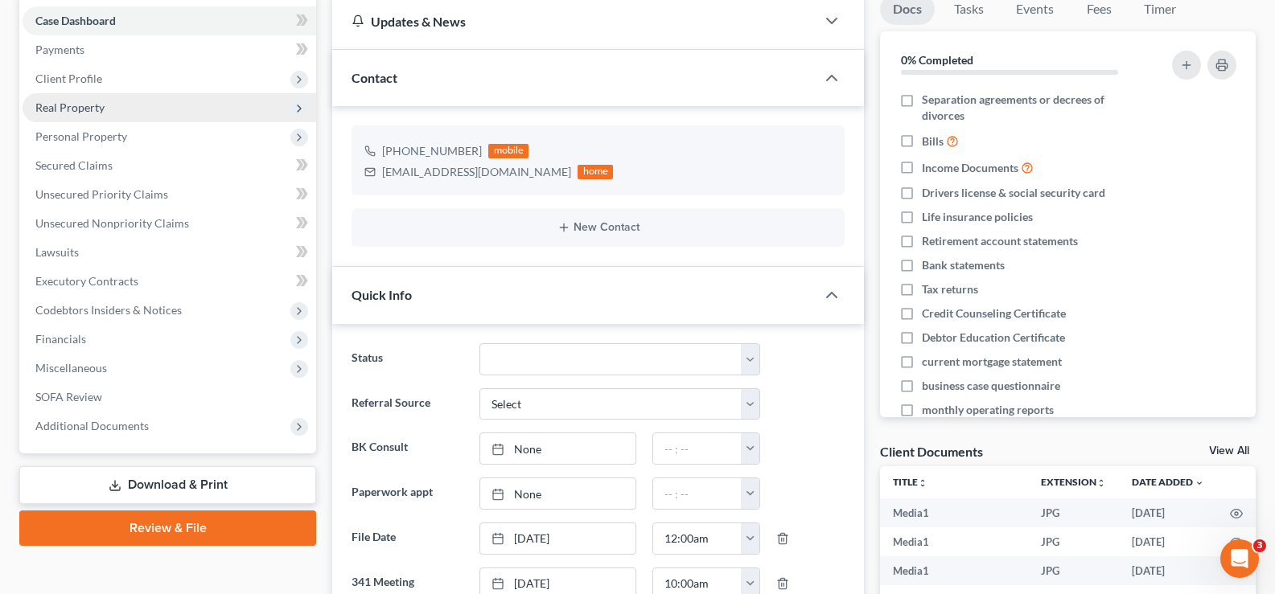
click at [140, 102] on span "Real Property" at bounding box center [170, 107] width 294 height 29
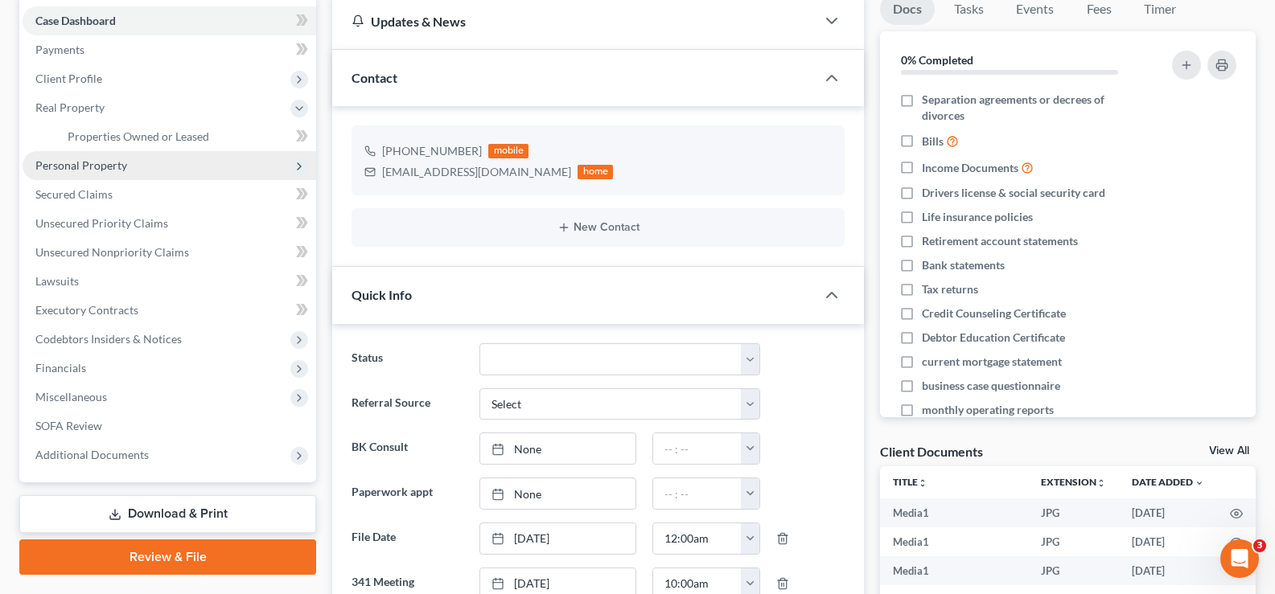
click at [136, 168] on span "Personal Property" at bounding box center [170, 165] width 294 height 29
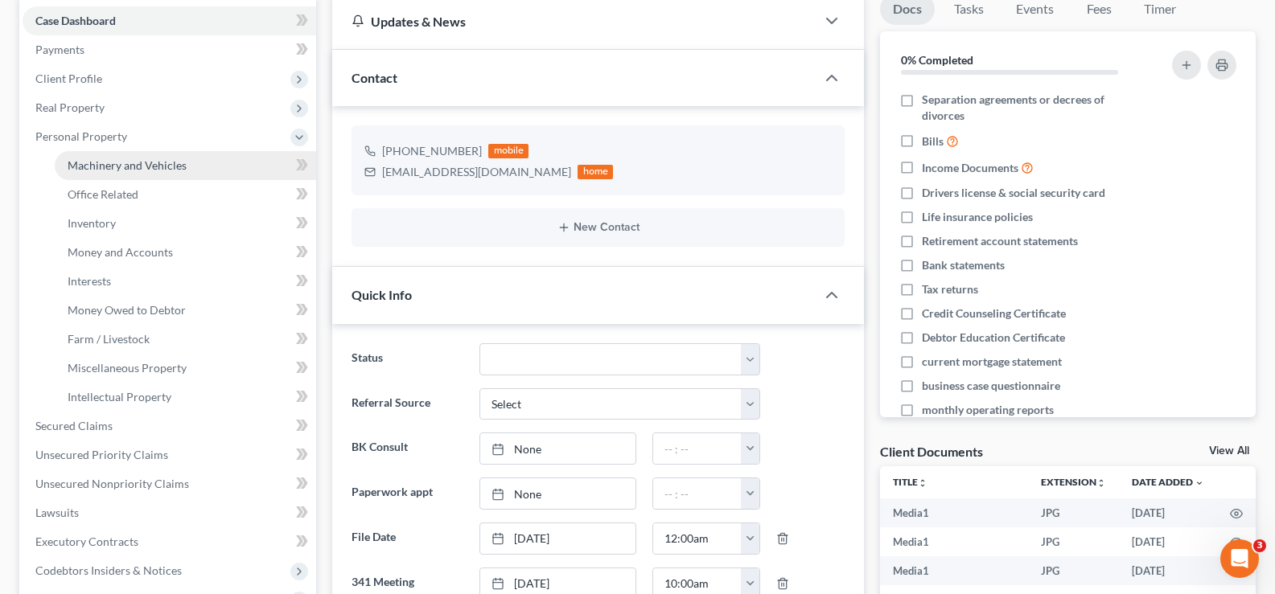
click at [135, 175] on link "Machinery and Vehicles" at bounding box center [185, 165] width 261 height 29
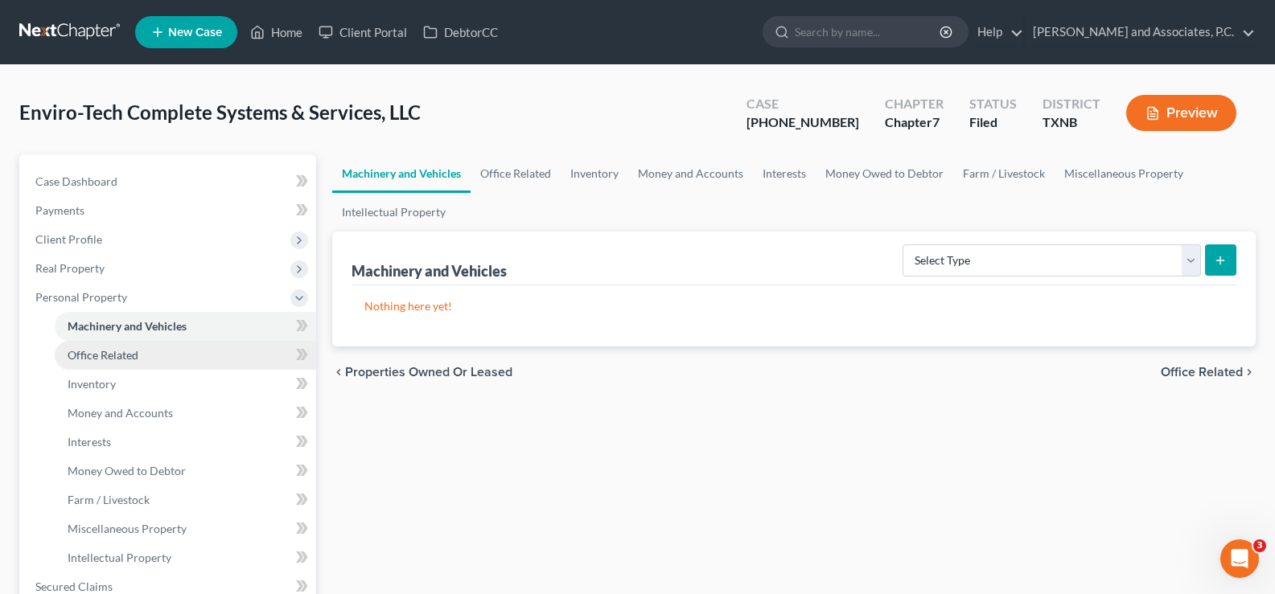
click at [119, 350] on span "Office Related" at bounding box center [103, 355] width 71 height 14
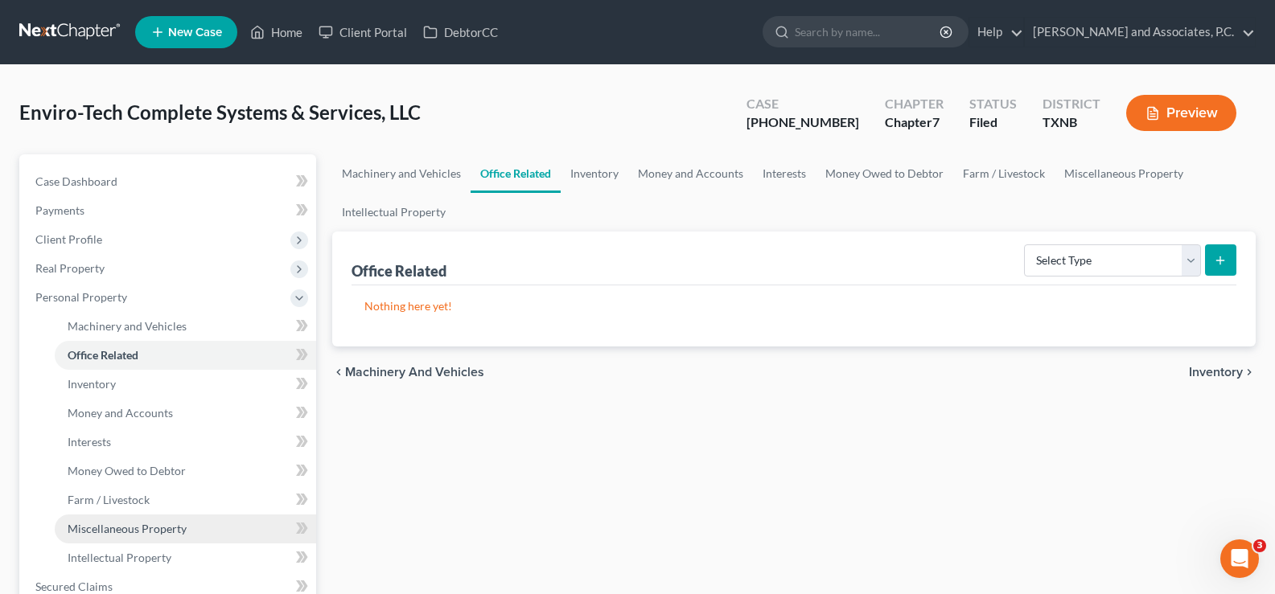
click at [142, 540] on link "Miscellaneous Property" at bounding box center [185, 529] width 261 height 29
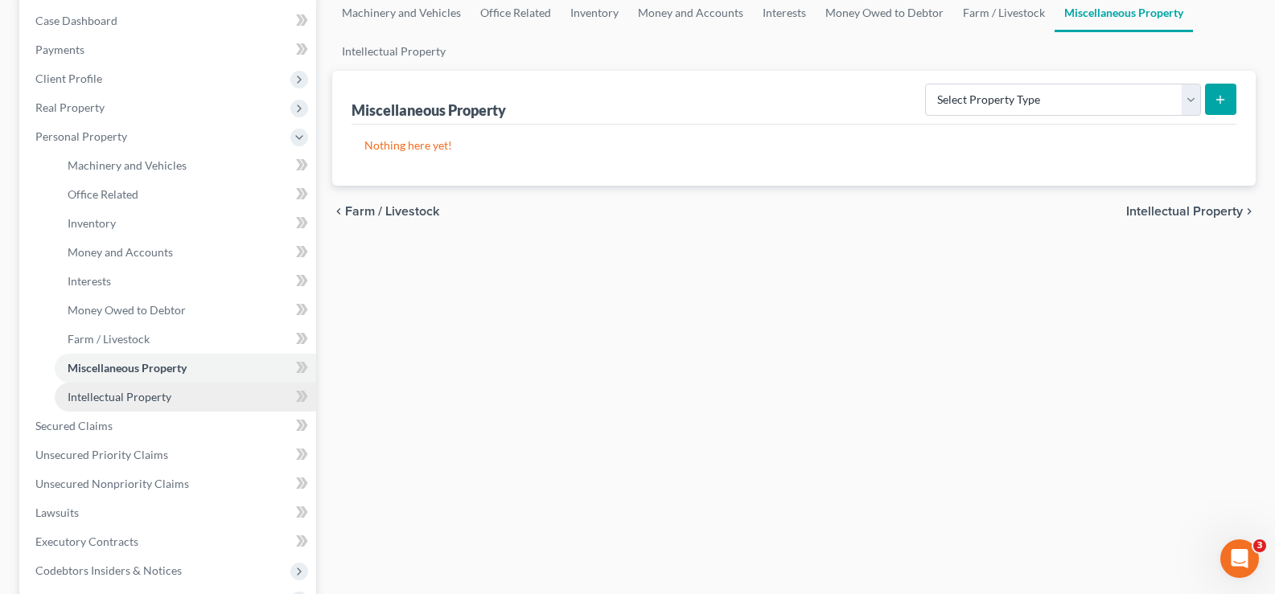
click at [94, 400] on span "Intellectual Property" at bounding box center [120, 397] width 104 height 14
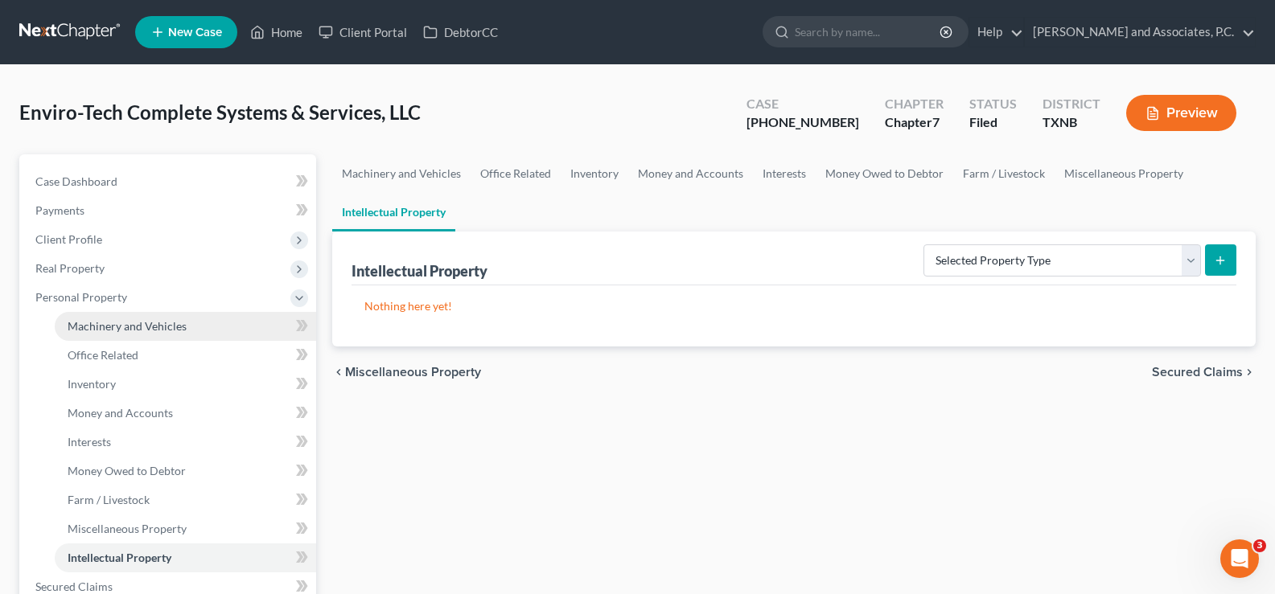
click at [171, 323] on span "Machinery and Vehicles" at bounding box center [127, 326] width 119 height 14
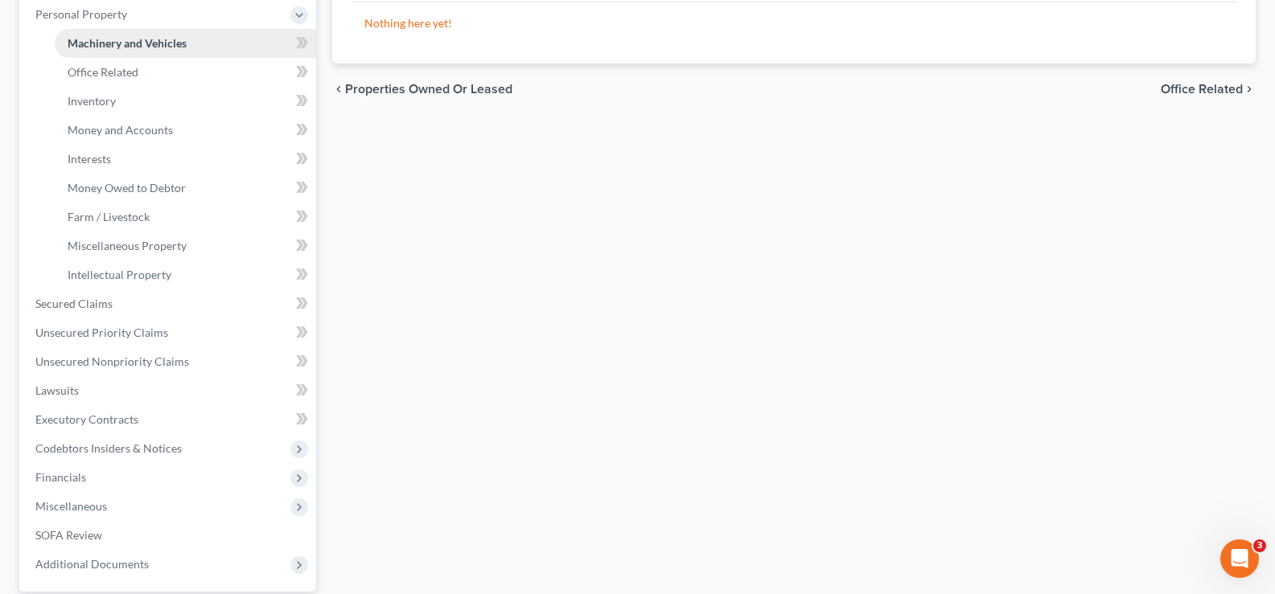
scroll to position [322, 0]
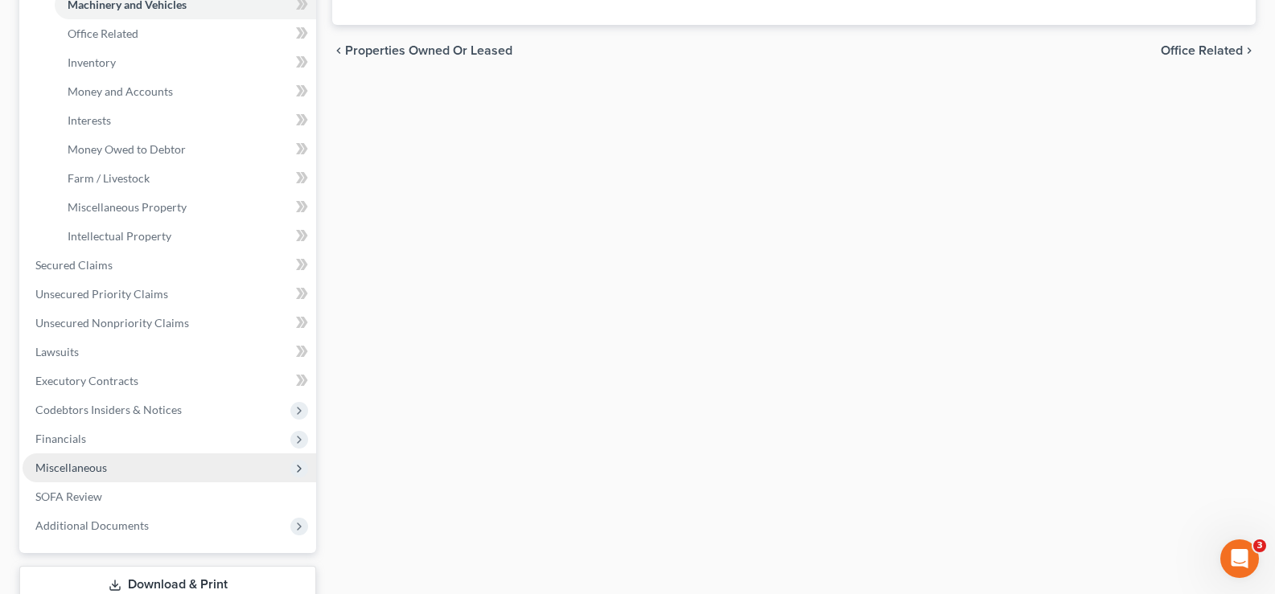
click at [145, 462] on span "Miscellaneous" at bounding box center [170, 468] width 294 height 29
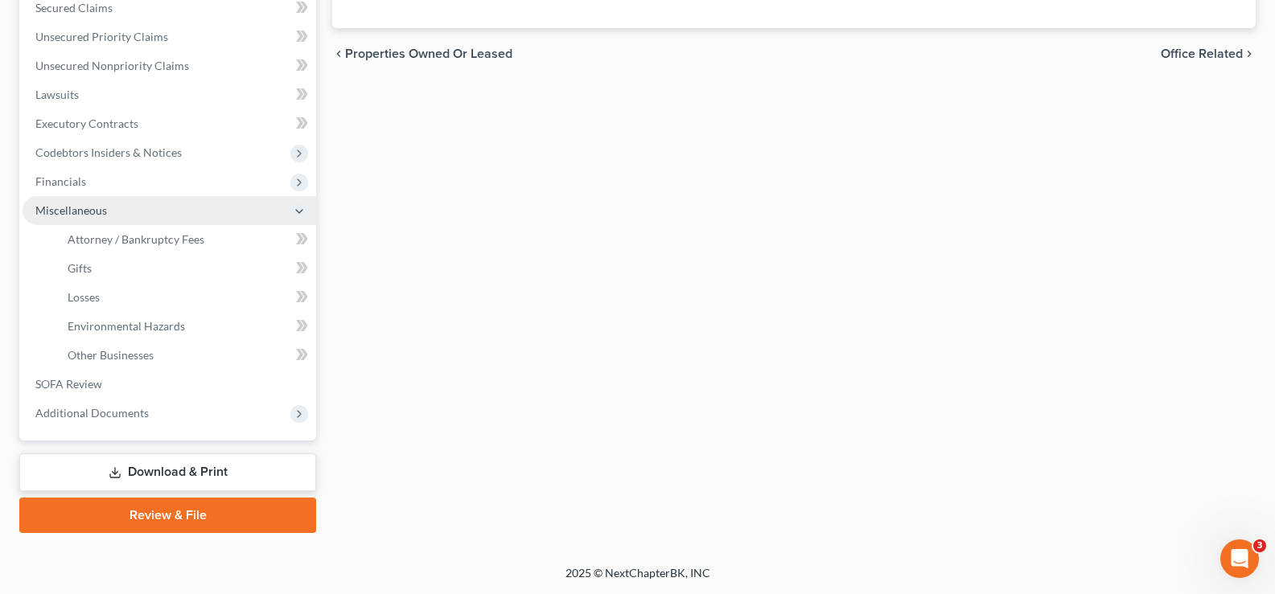
scroll to position [319, 0]
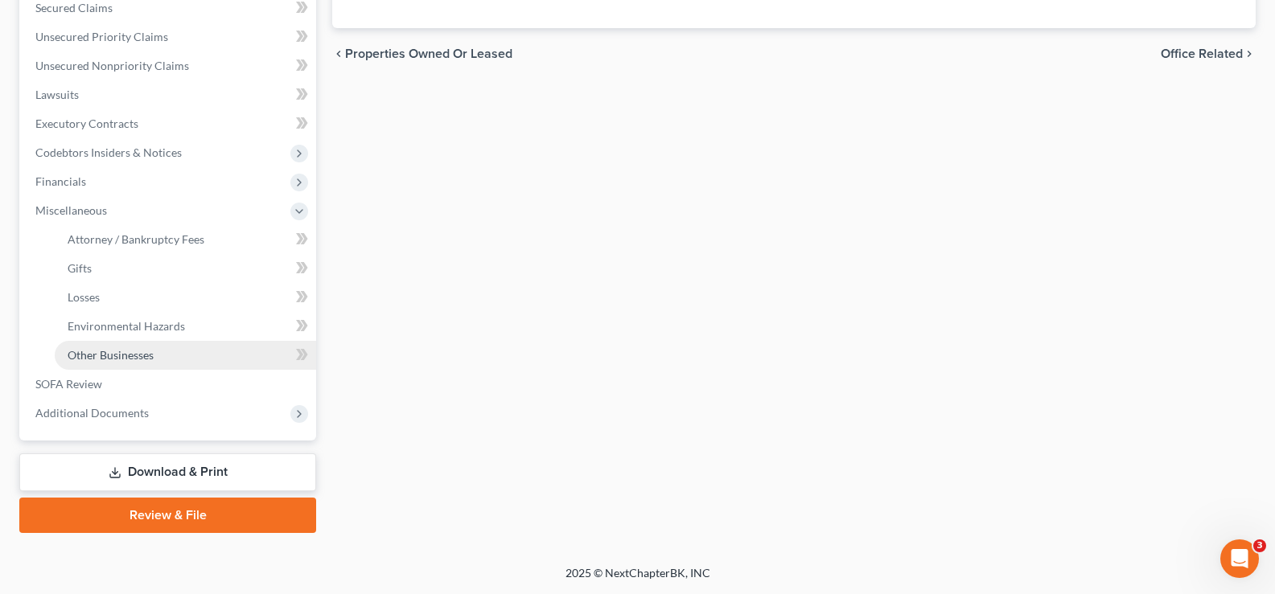
click at [138, 352] on span "Other Businesses" at bounding box center [111, 355] width 86 height 14
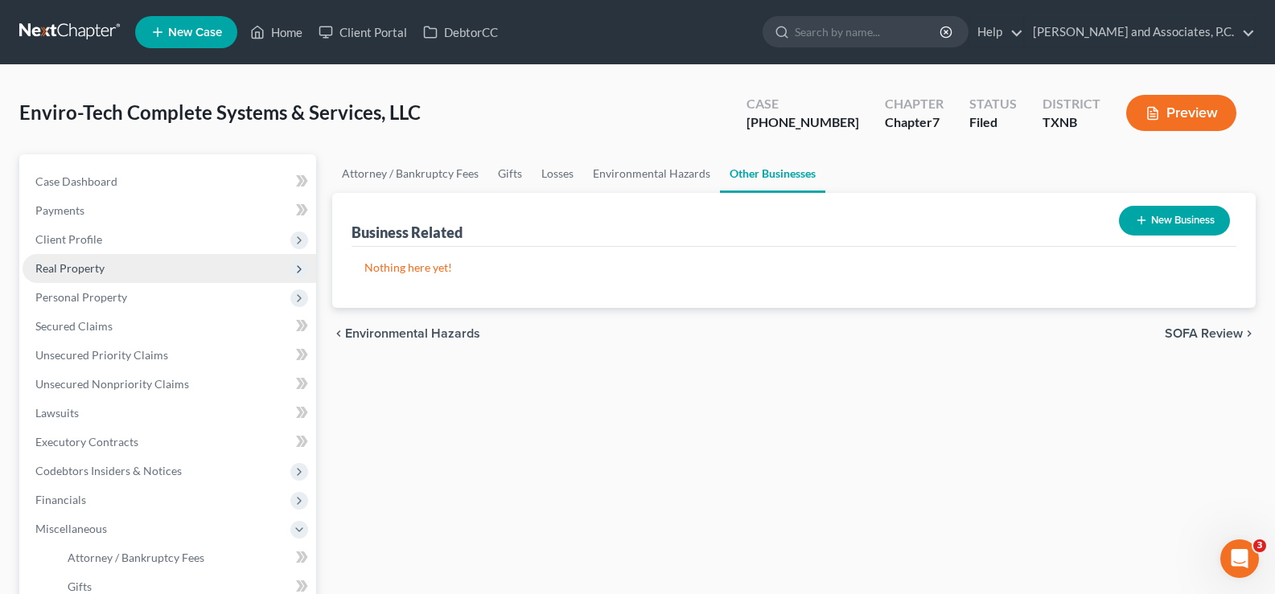
click at [113, 269] on span "Real Property" at bounding box center [170, 268] width 294 height 29
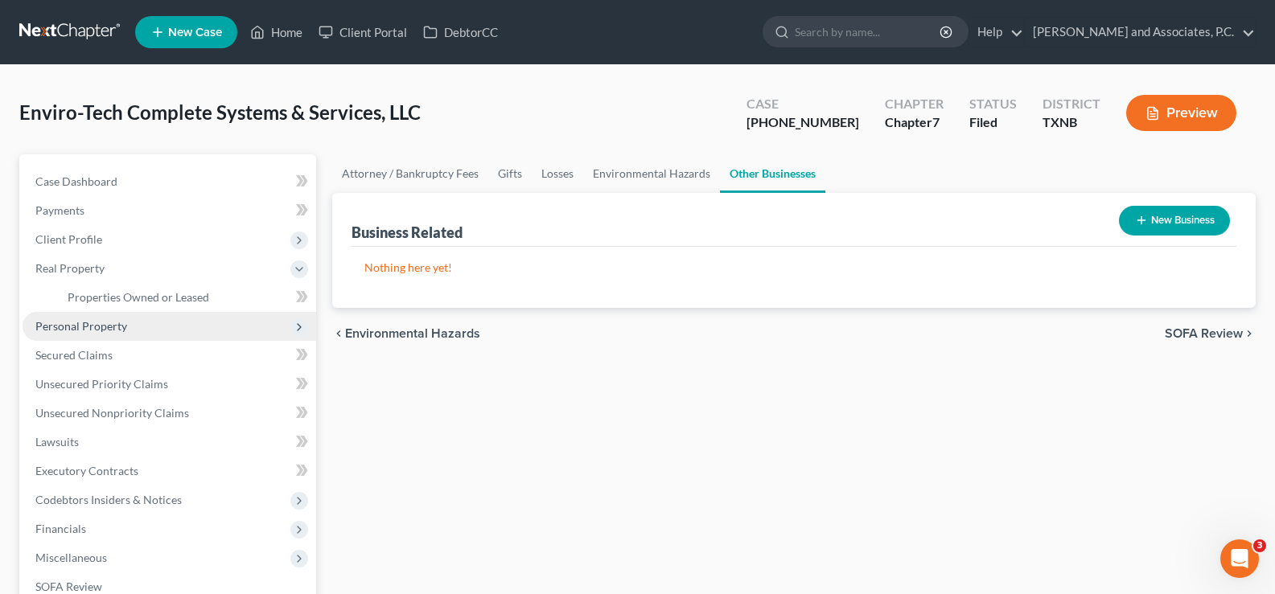
click at [117, 327] on span "Personal Property" at bounding box center [81, 326] width 92 height 14
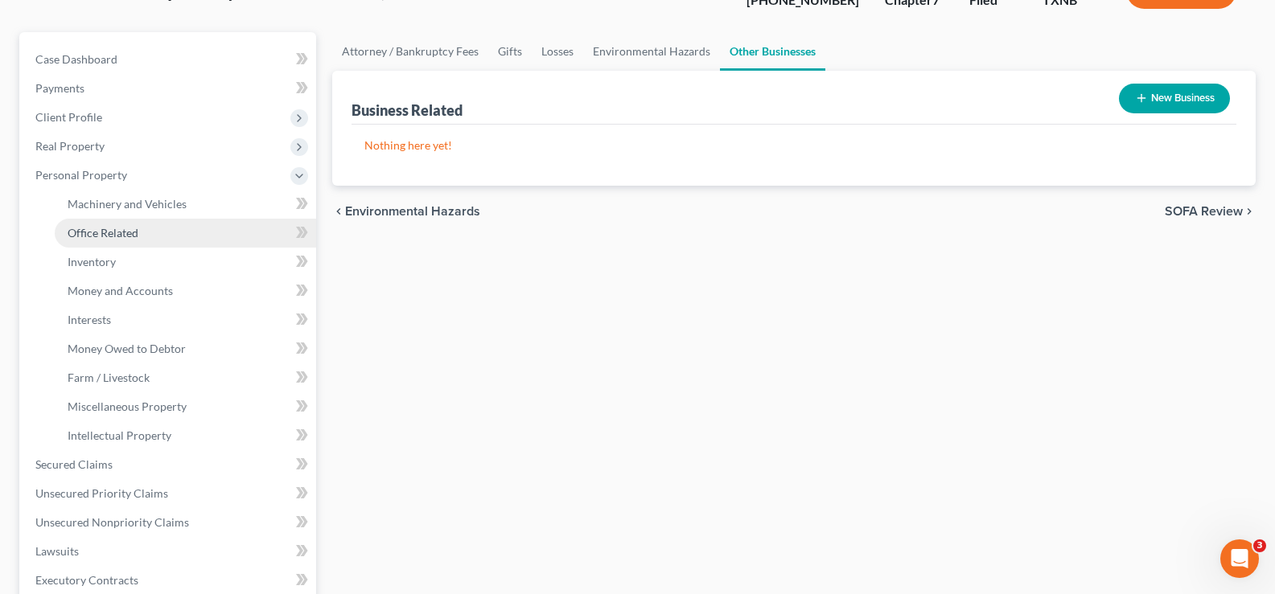
scroll to position [161, 0]
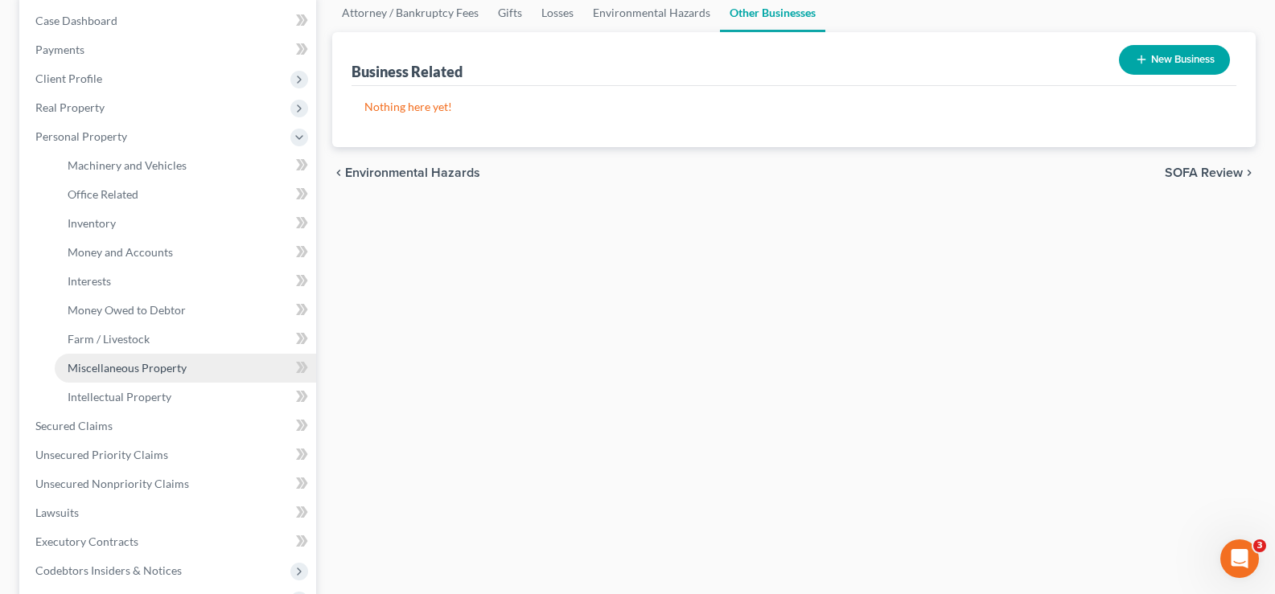
click at [150, 364] on span "Miscellaneous Property" at bounding box center [127, 368] width 119 height 14
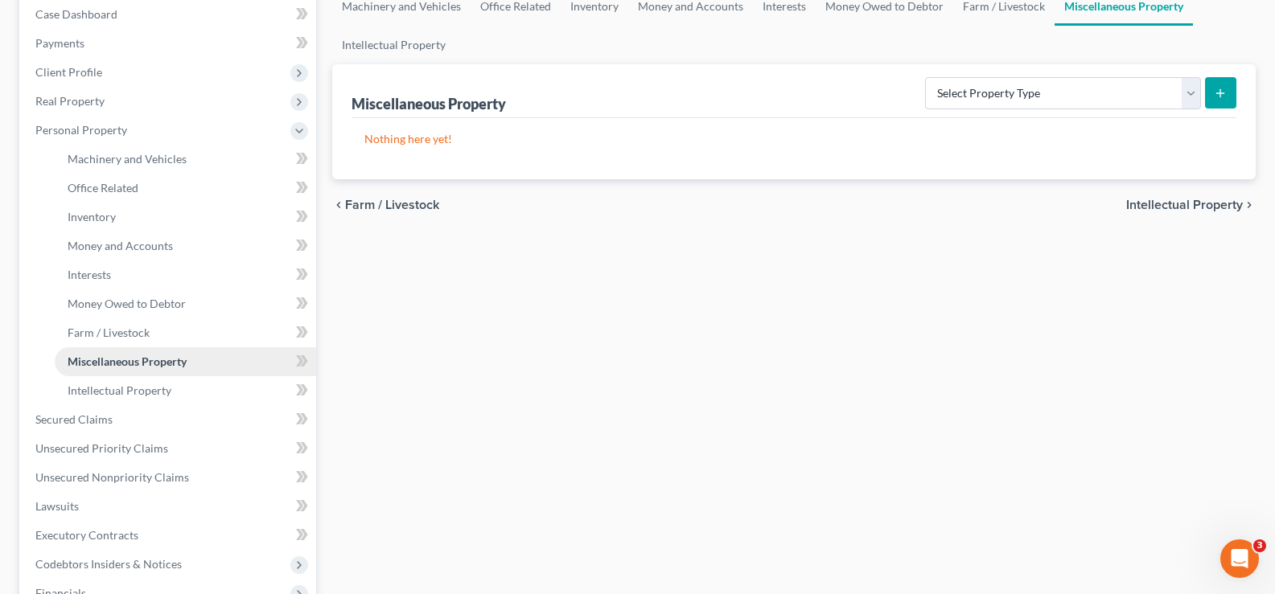
scroll to position [322, 0]
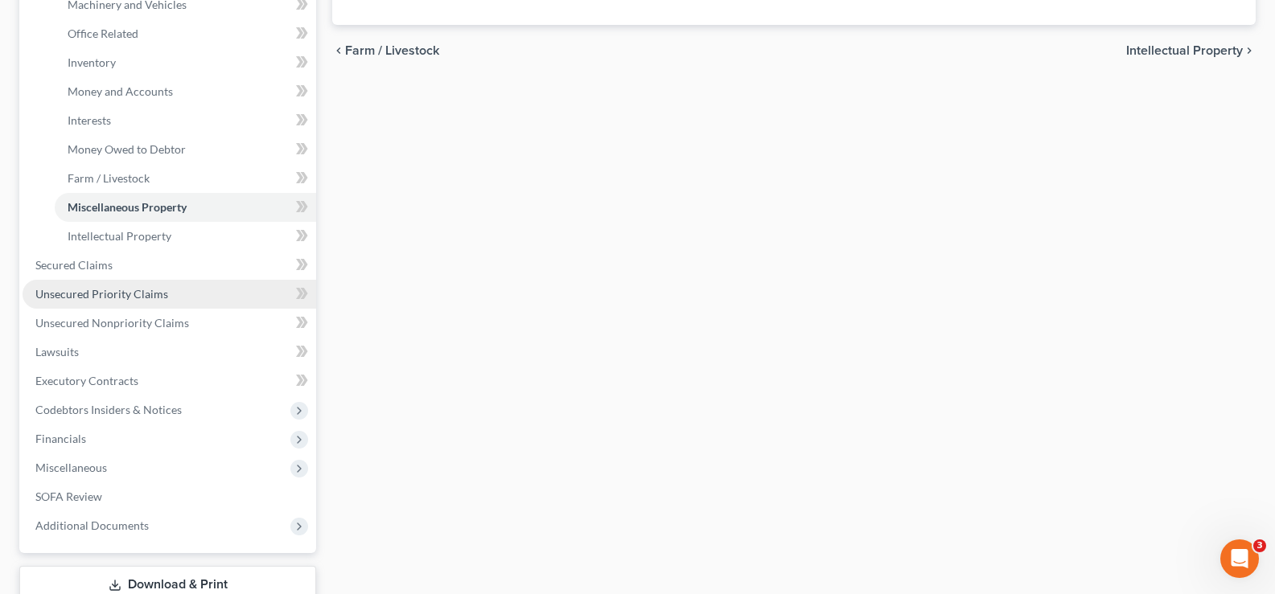
click at [165, 297] on link "Unsecured Priority Claims" at bounding box center [170, 294] width 294 height 29
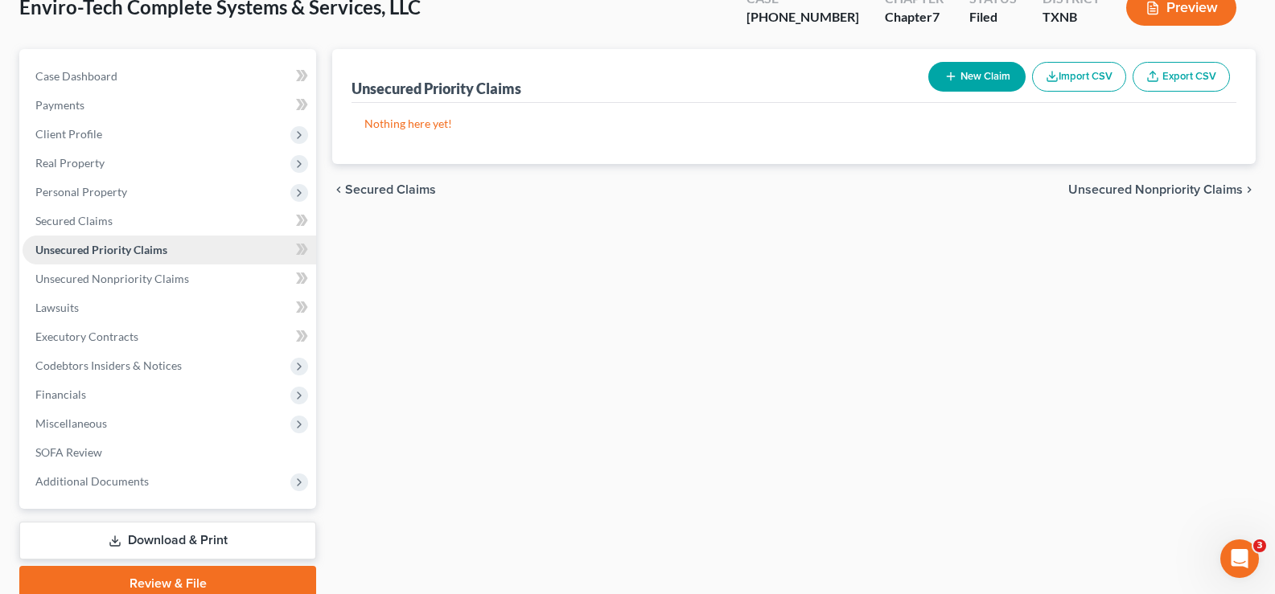
scroll to position [161, 0]
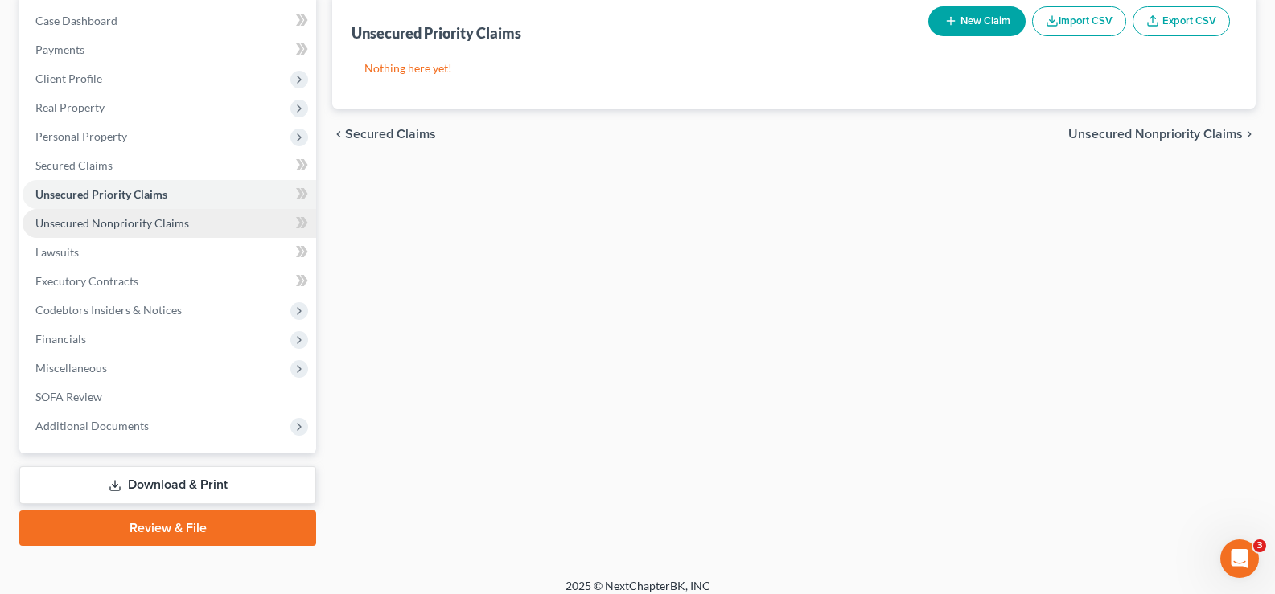
click at [121, 229] on span "Unsecured Nonpriority Claims" at bounding box center [112, 223] width 154 height 14
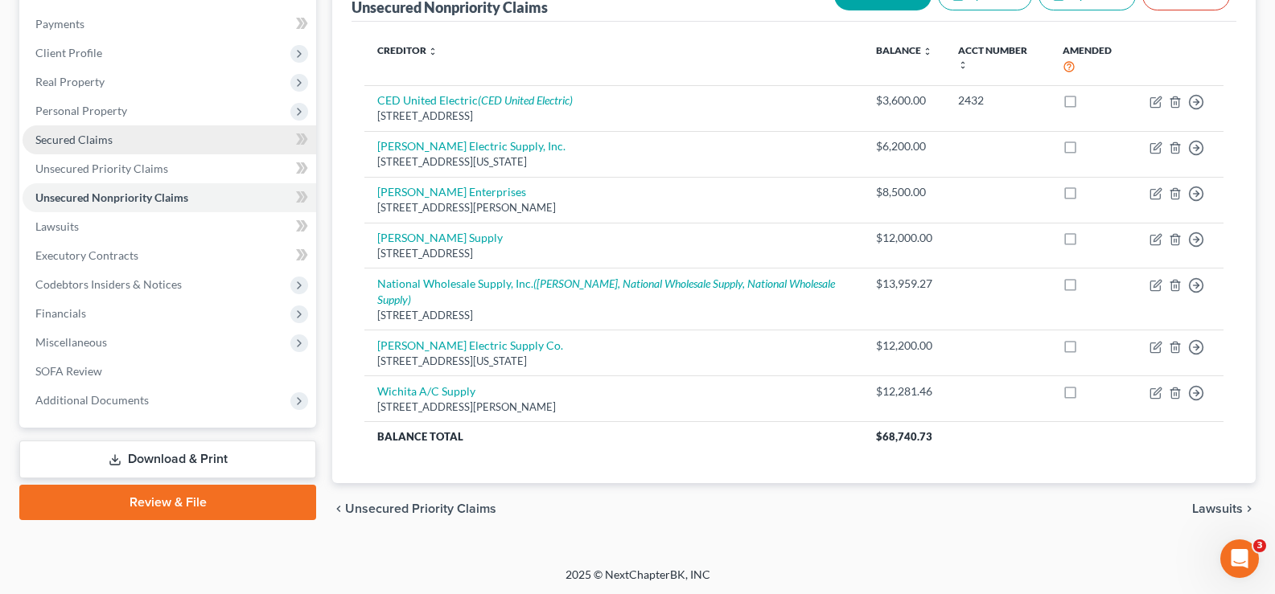
scroll to position [188, 0]
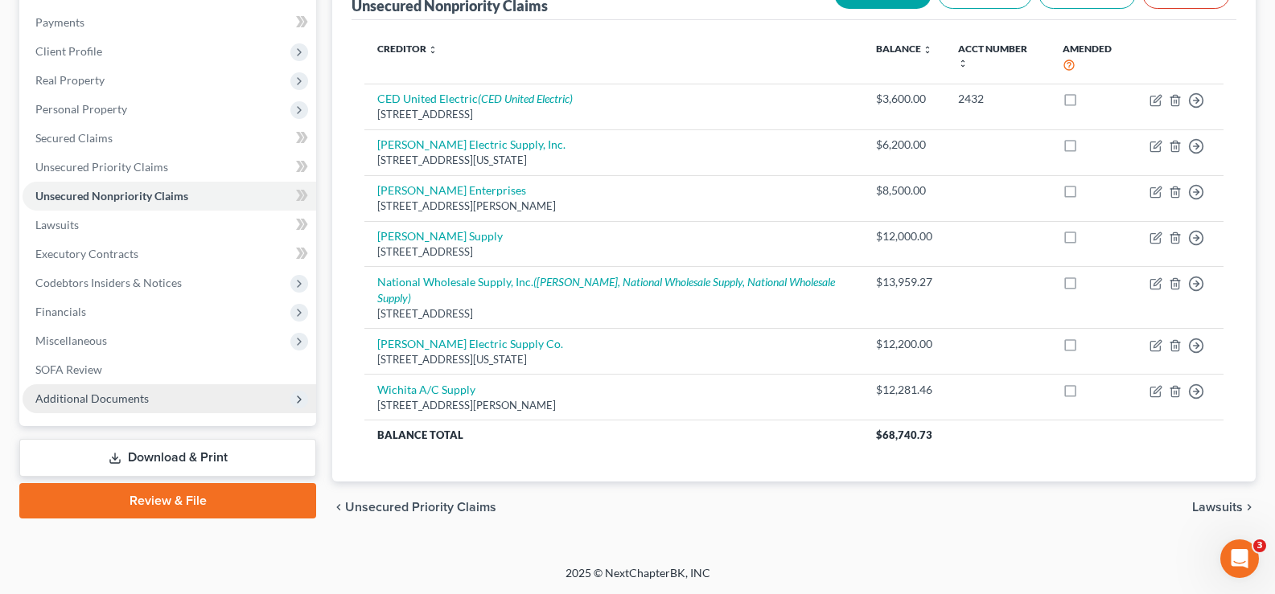
click at [127, 397] on span "Additional Documents" at bounding box center [91, 399] width 113 height 14
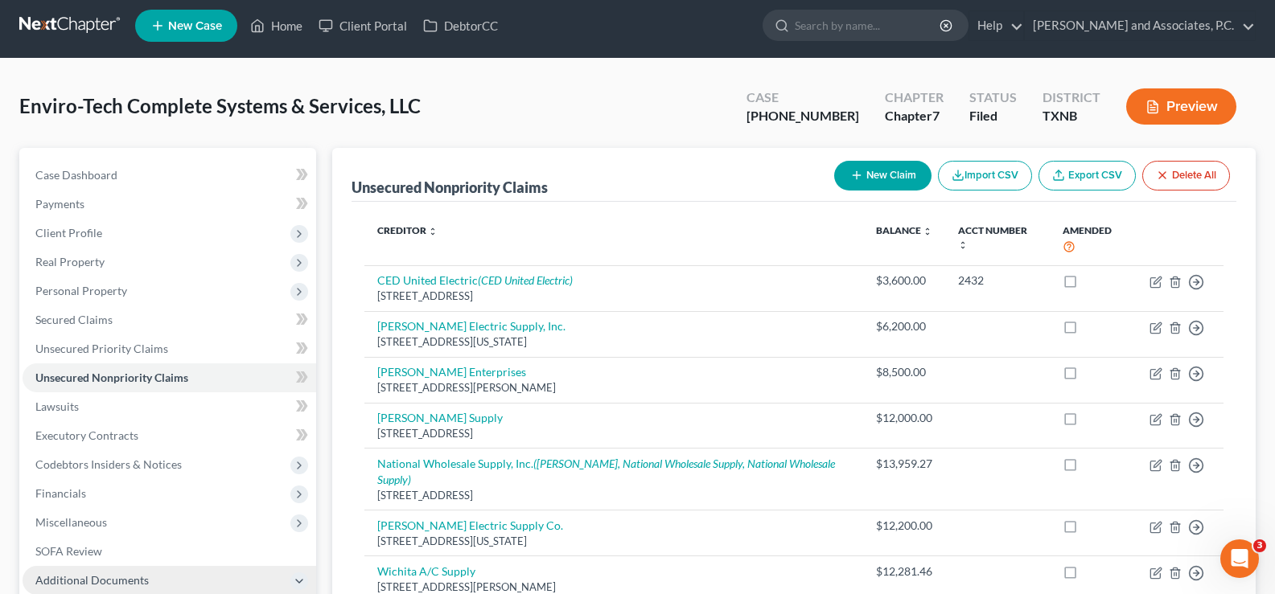
scroll to position [0, 0]
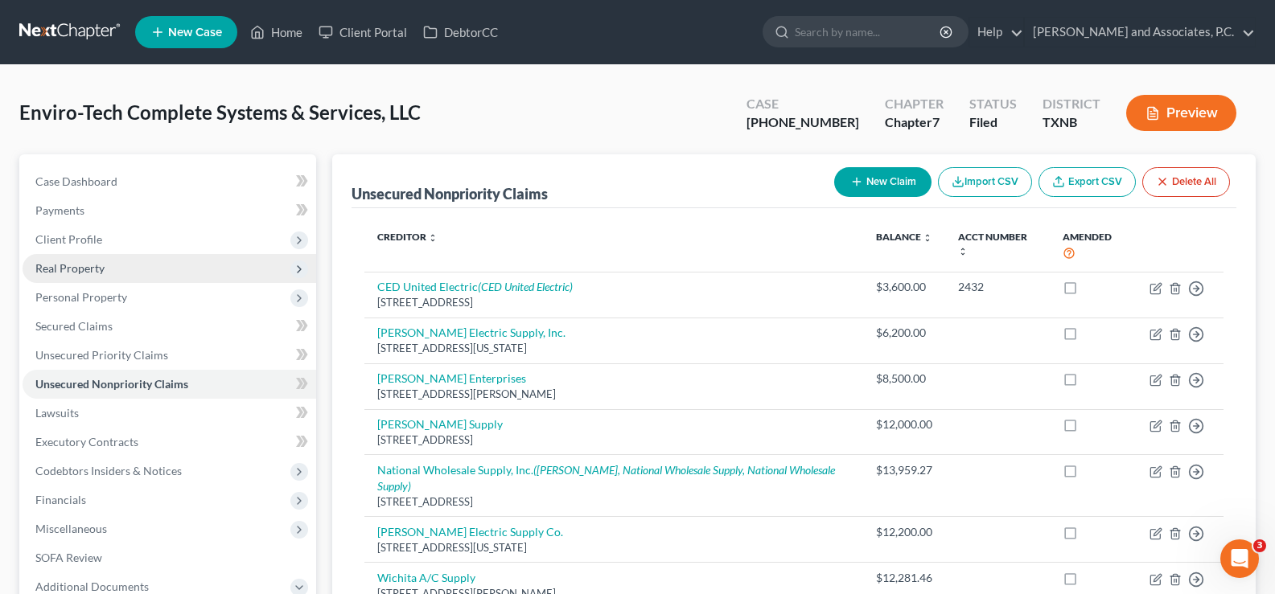
click at [121, 271] on span "Real Property" at bounding box center [170, 268] width 294 height 29
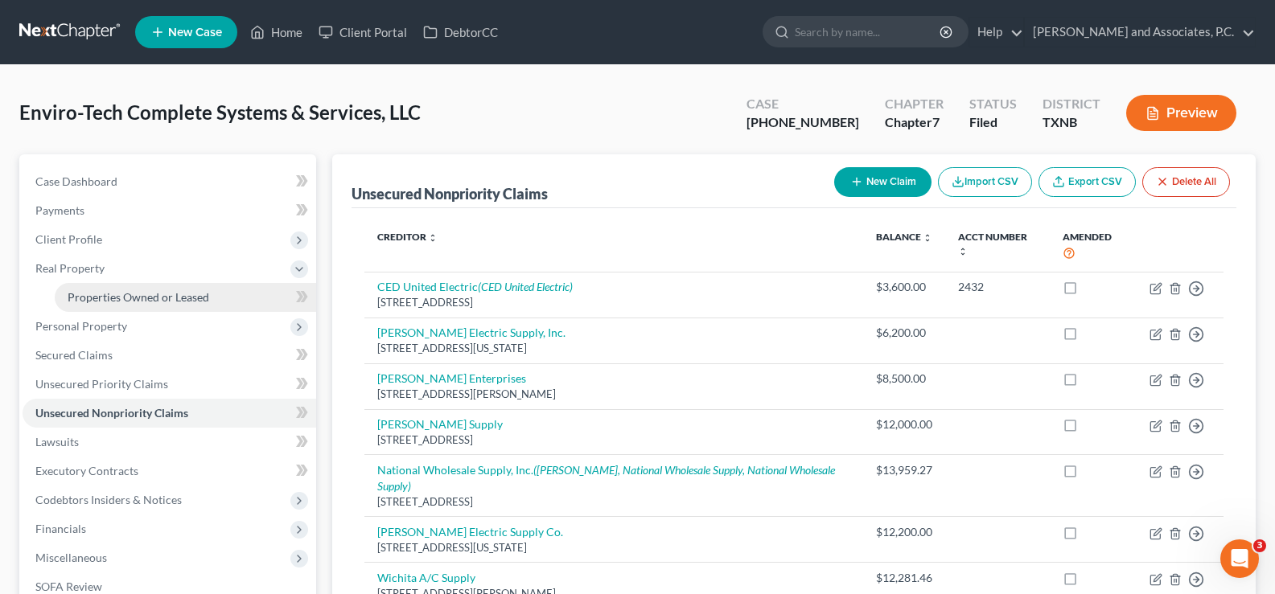
click at [125, 297] on span "Properties Owned or Leased" at bounding box center [139, 297] width 142 height 14
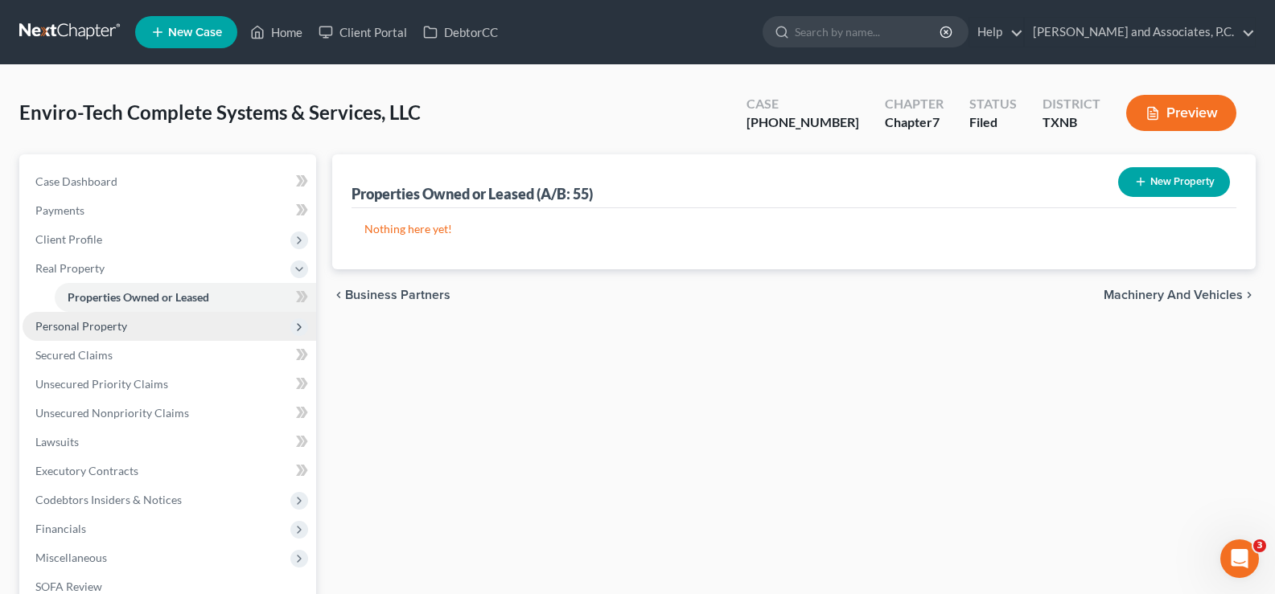
click at [125, 322] on span "Personal Property" at bounding box center [81, 326] width 92 height 14
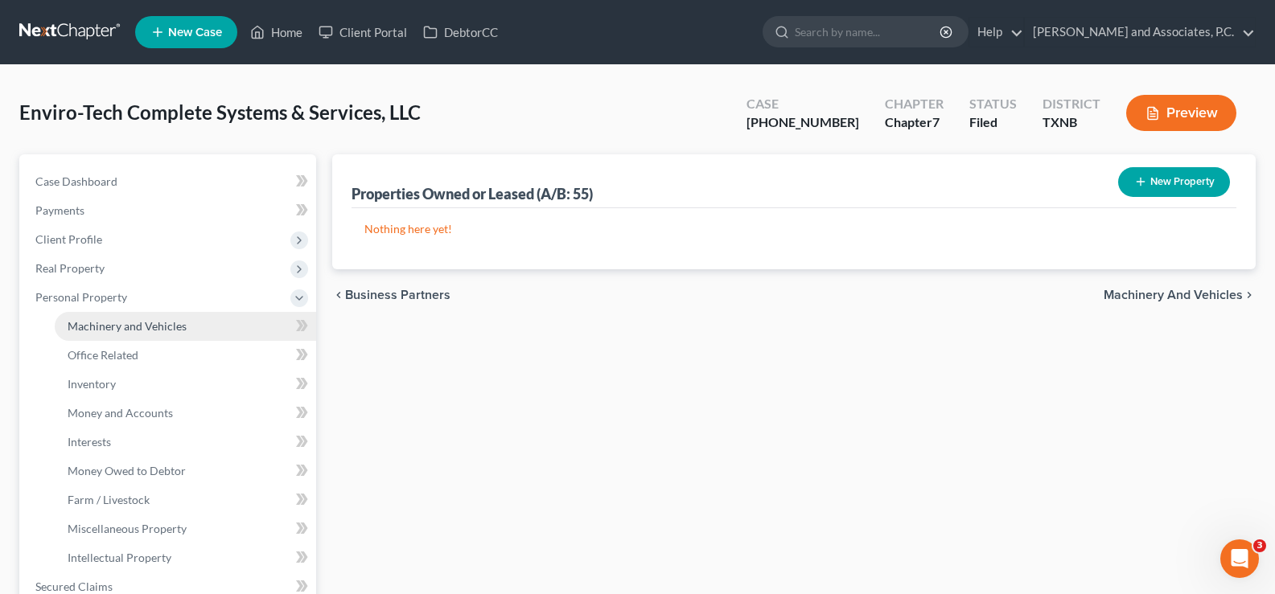
click at [128, 332] on span "Machinery and Vehicles" at bounding box center [127, 326] width 119 height 14
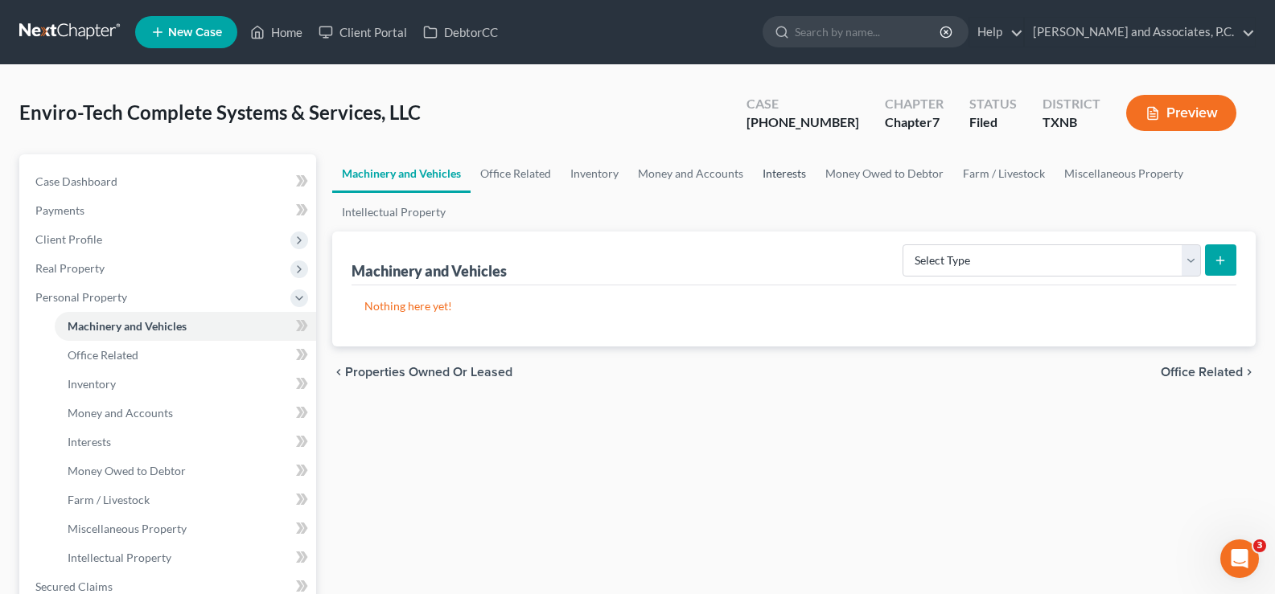
click at [794, 171] on link "Interests" at bounding box center [784, 173] width 63 height 39
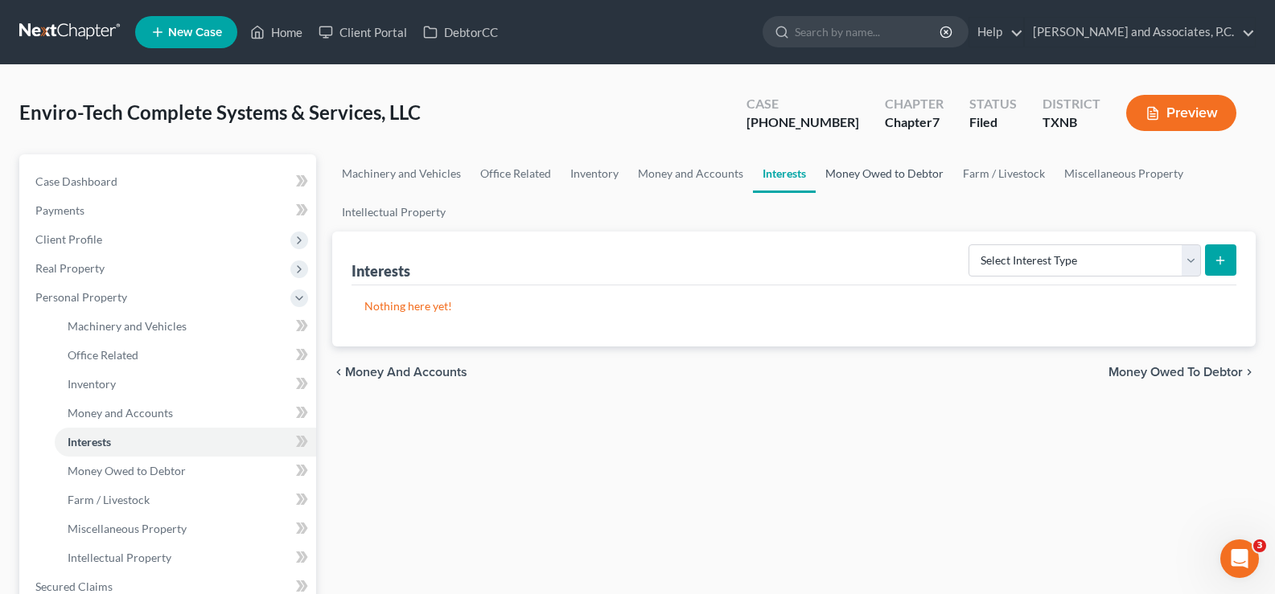
click at [836, 168] on link "Money Owed to Debtor" at bounding box center [885, 173] width 138 height 39
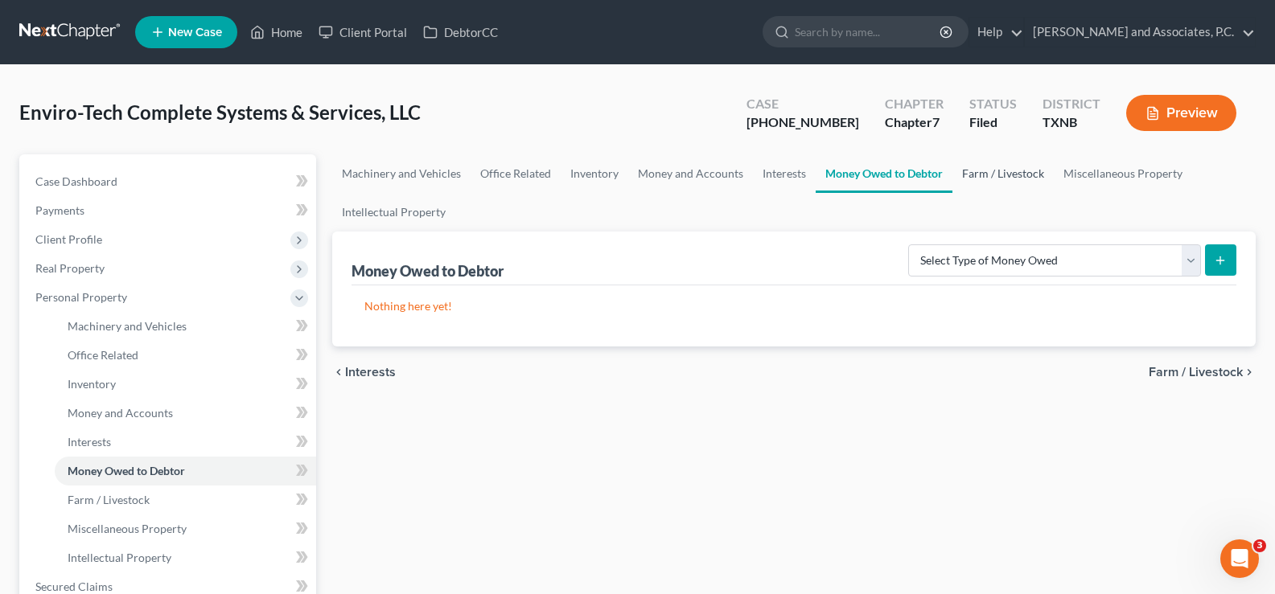
click at [1007, 170] on link "Farm / Livestock" at bounding box center [1002, 173] width 101 height 39
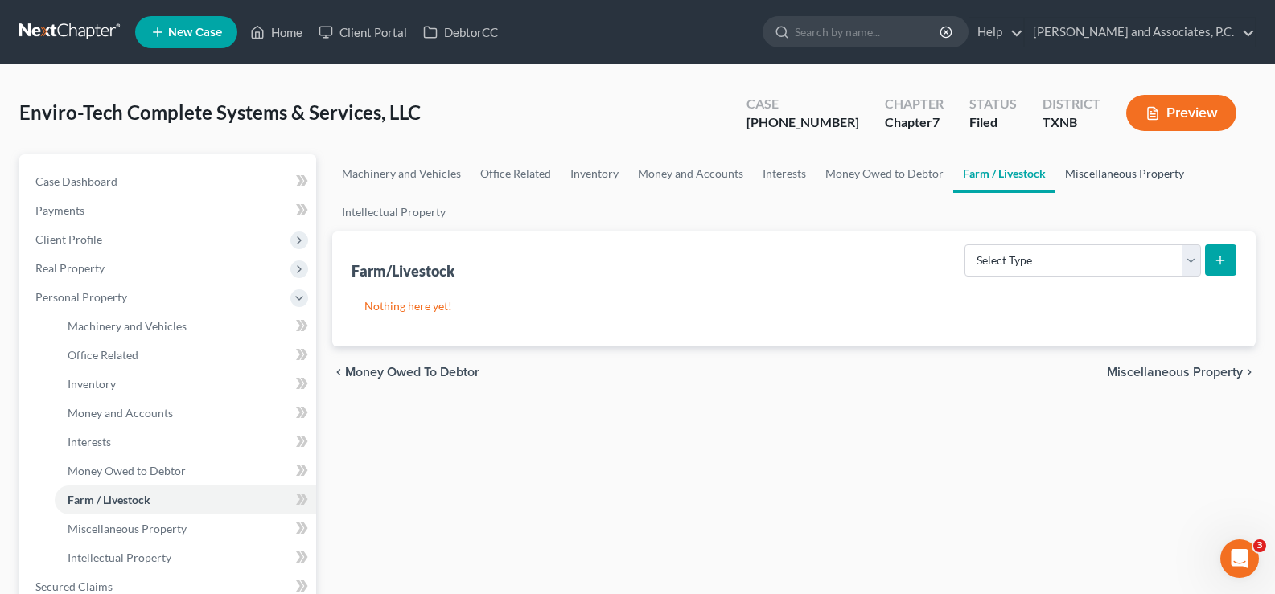
click at [1094, 170] on link "Miscellaneous Property" at bounding box center [1124, 173] width 138 height 39
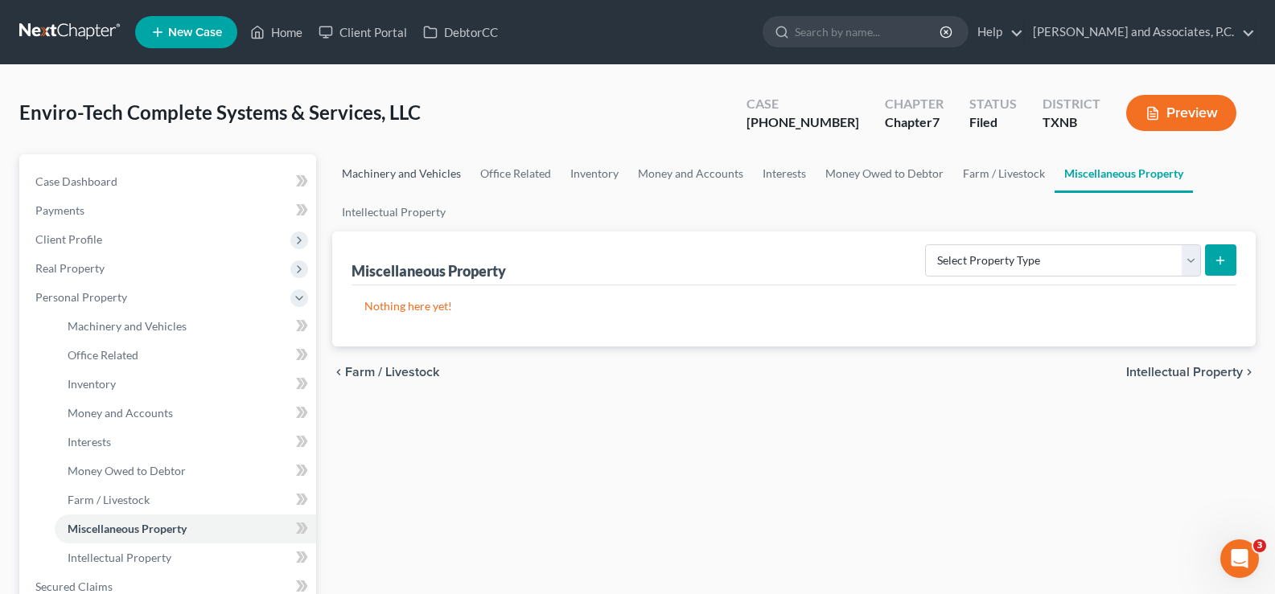
click at [425, 172] on link "Machinery and Vehicles" at bounding box center [401, 173] width 138 height 39
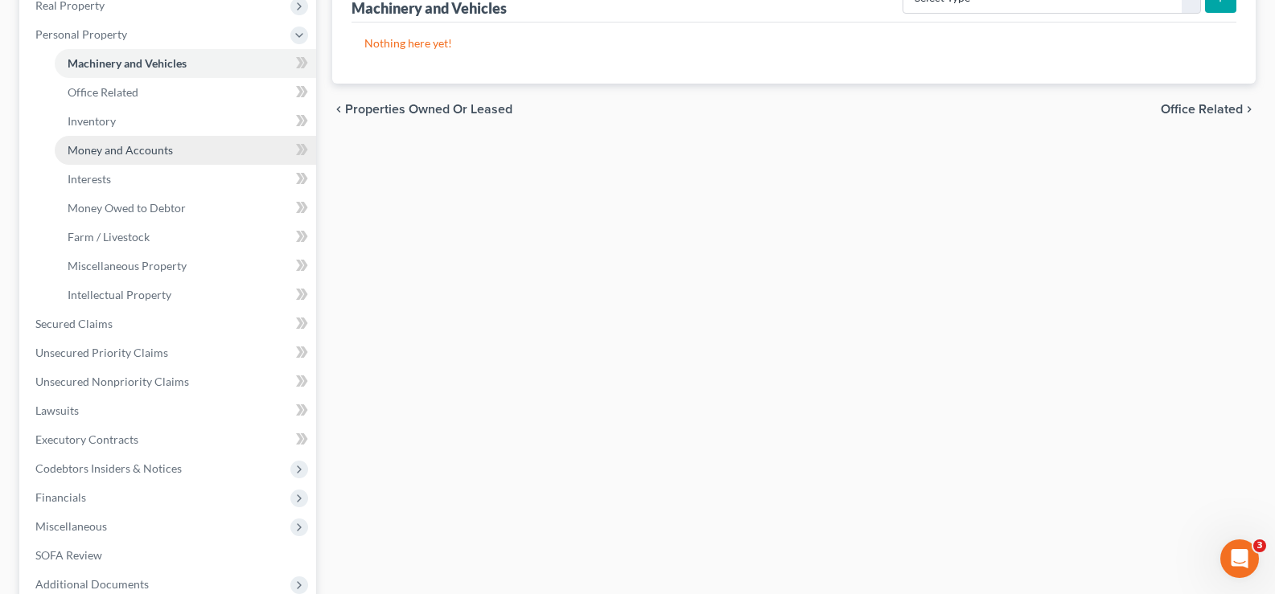
scroll to position [322, 0]
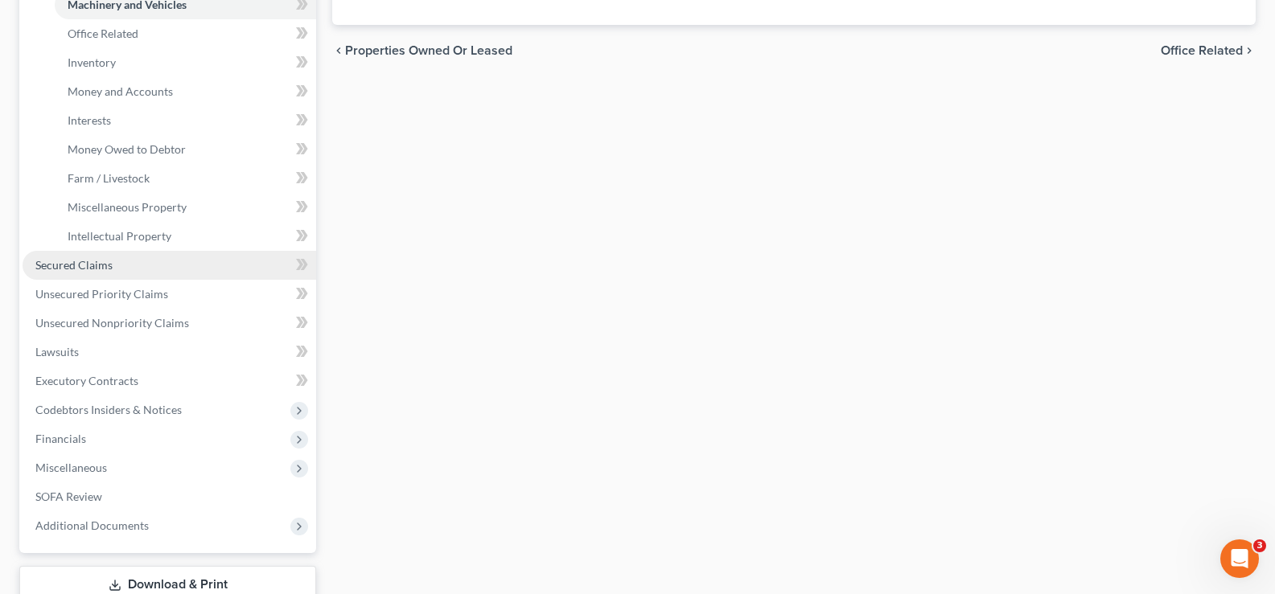
click at [158, 273] on link "Secured Claims" at bounding box center [170, 265] width 294 height 29
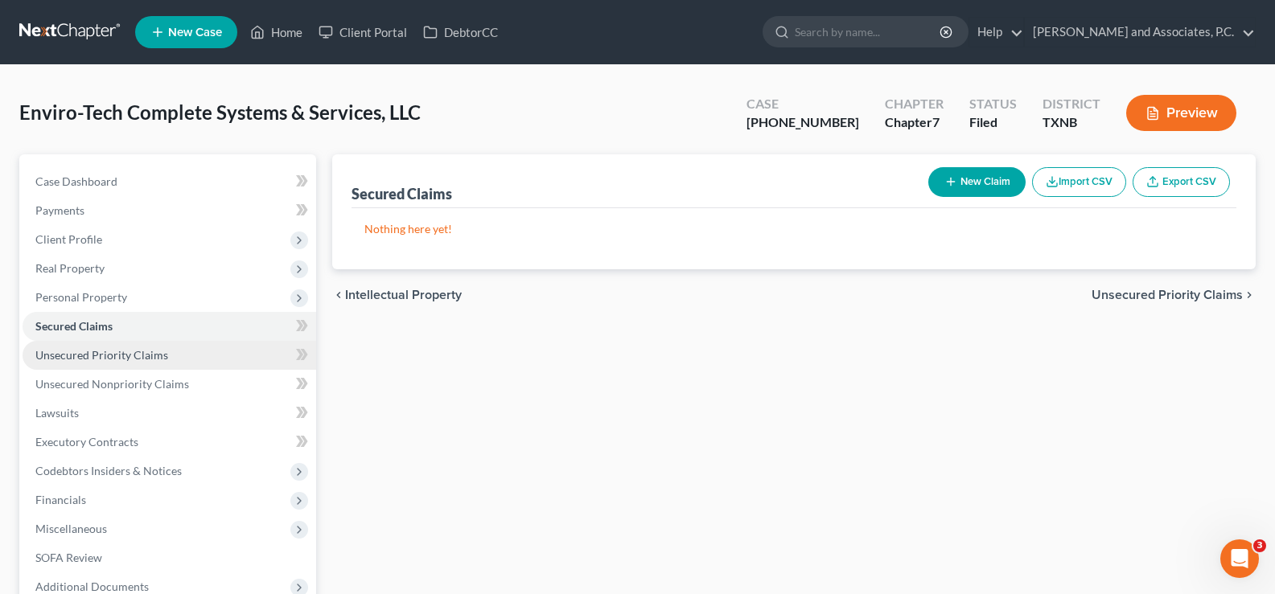
click at [153, 351] on span "Unsecured Priority Claims" at bounding box center [101, 355] width 133 height 14
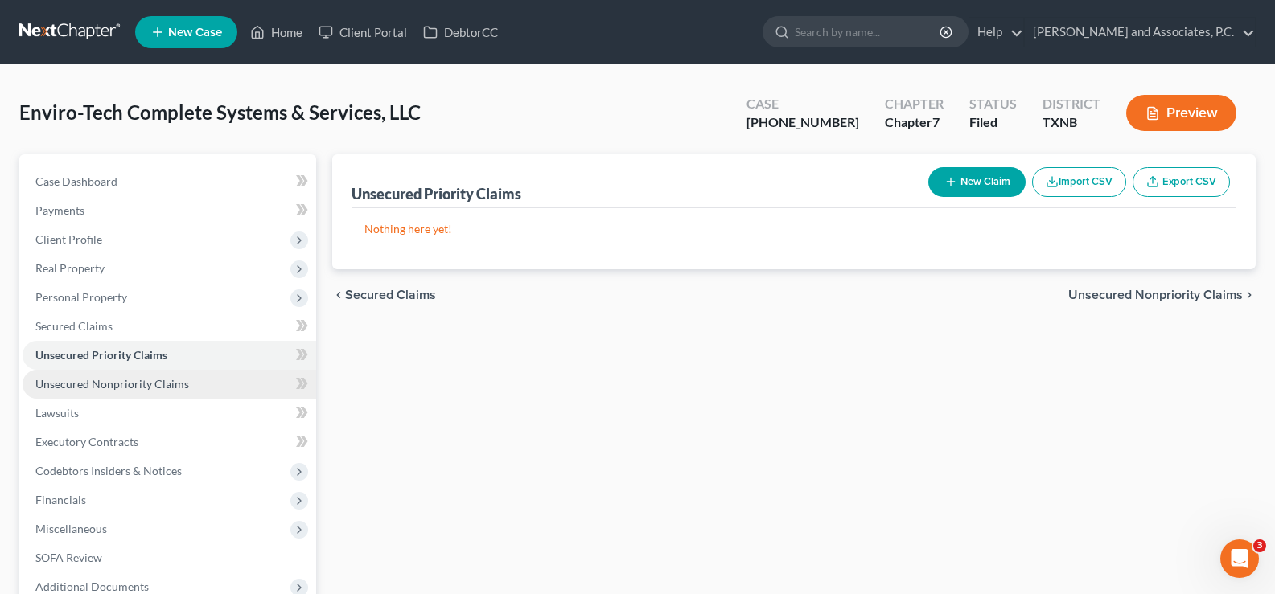
click at [153, 380] on span "Unsecured Nonpriority Claims" at bounding box center [112, 384] width 154 height 14
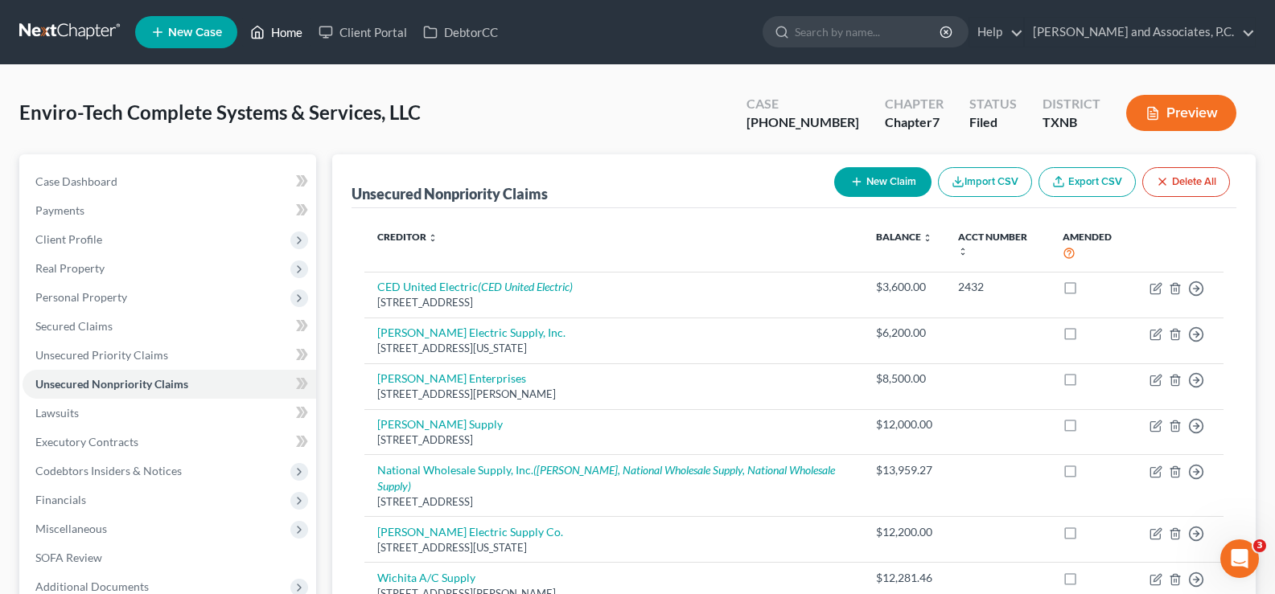
click at [269, 37] on link "Home" at bounding box center [276, 32] width 68 height 29
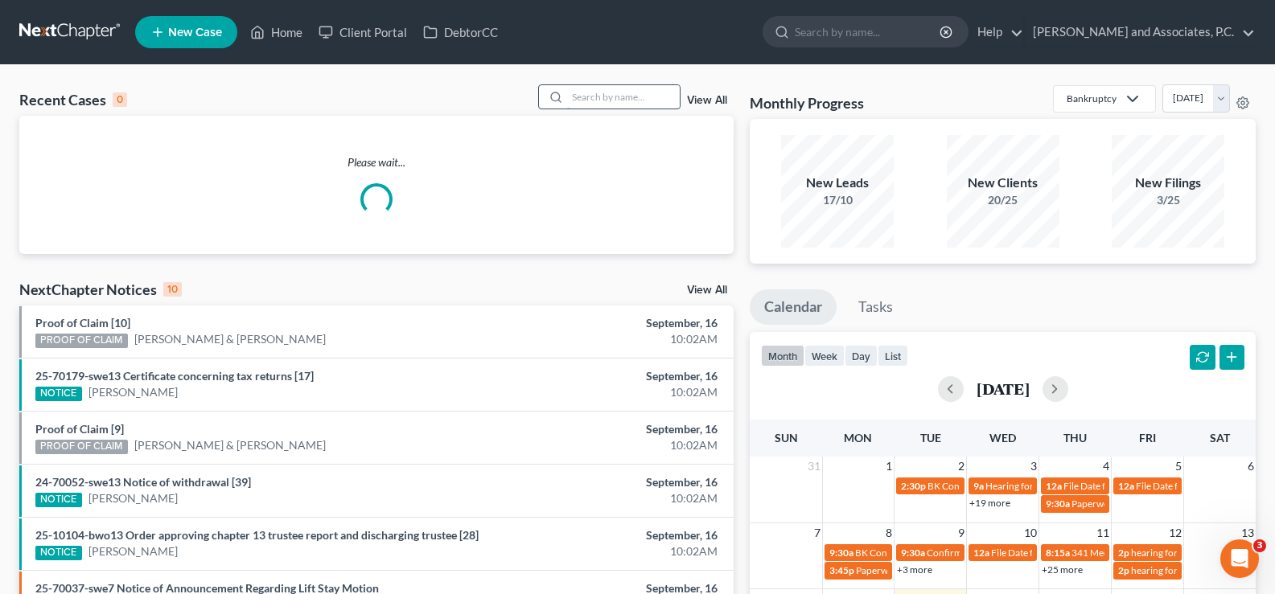
click at [574, 99] on input "search" at bounding box center [623, 96] width 113 height 23
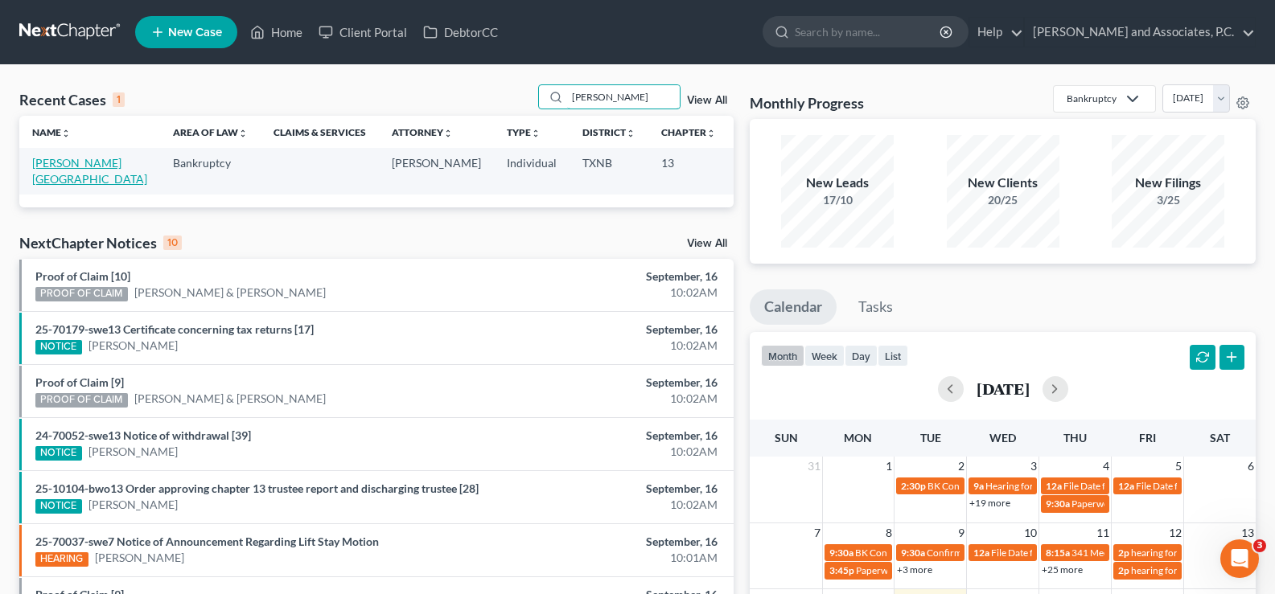
type input "[PERSON_NAME]"
click at [45, 162] on link "[PERSON_NAME][GEOGRAPHIC_DATA]" at bounding box center [89, 171] width 115 height 30
select select "5"
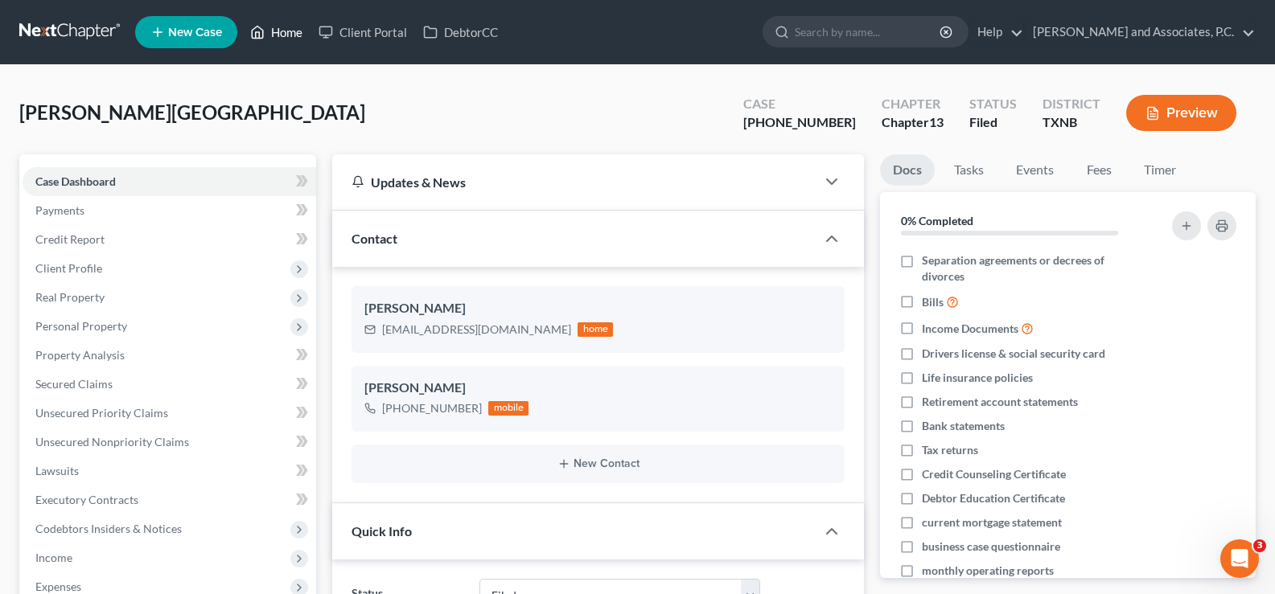
click at [280, 37] on link "Home" at bounding box center [276, 32] width 68 height 29
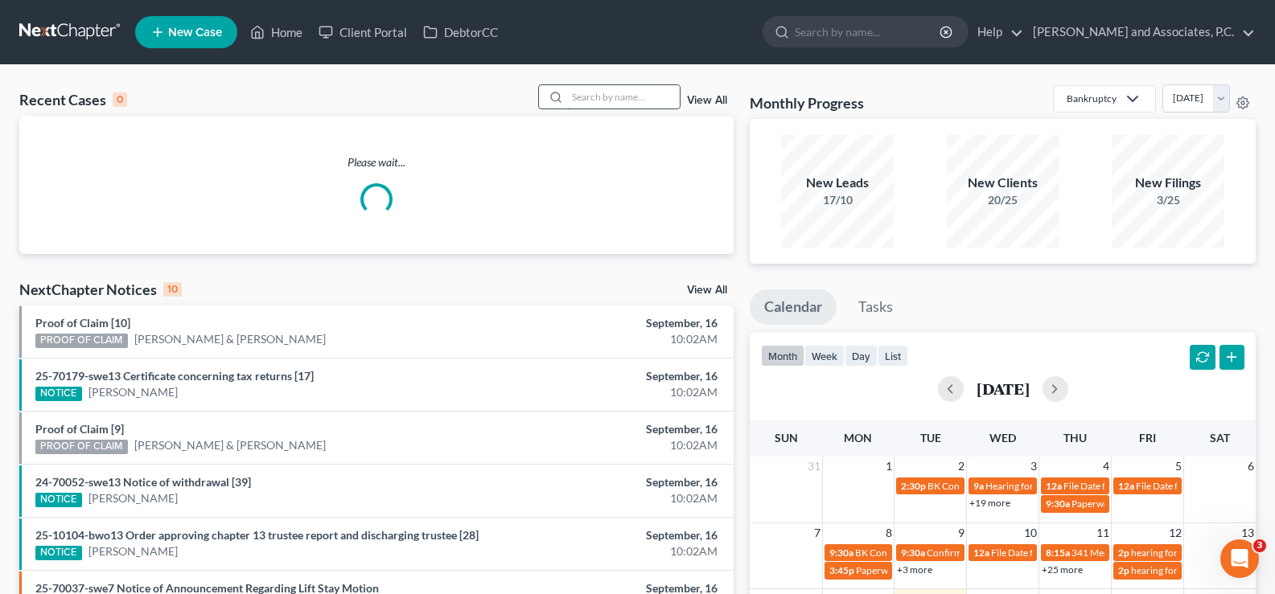
click at [592, 106] on input "search" at bounding box center [623, 96] width 113 height 23
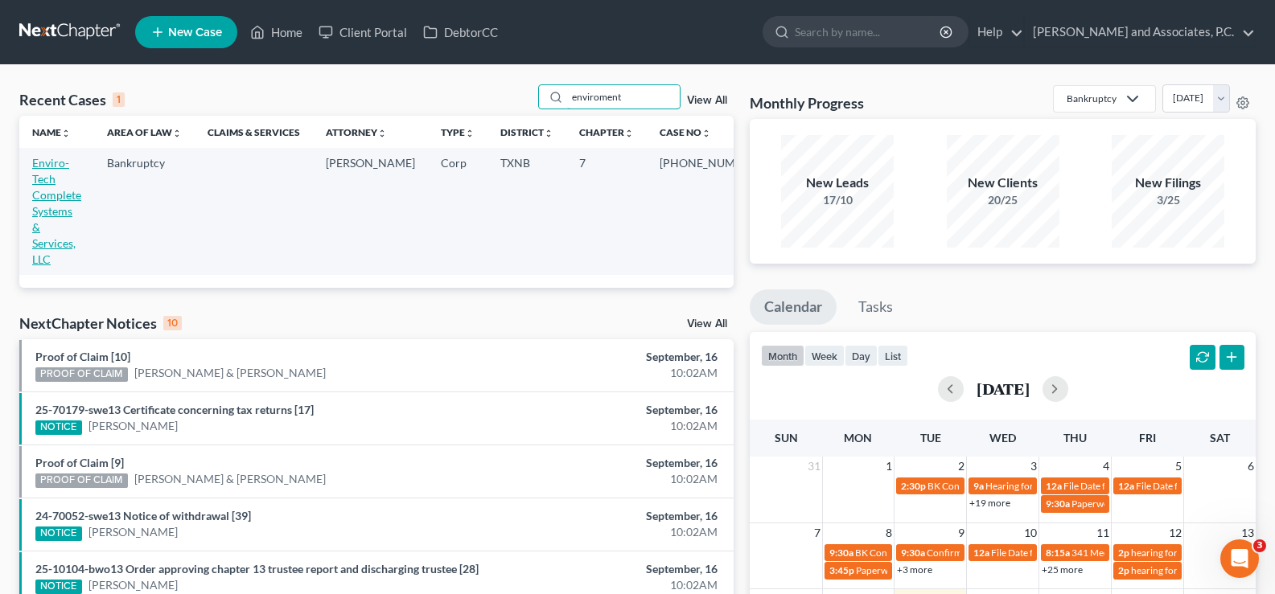
type input "enviroment"
click at [47, 173] on link "Enviro-Tech Complete Systems & Services, LLC" at bounding box center [56, 211] width 49 height 110
select select "5"
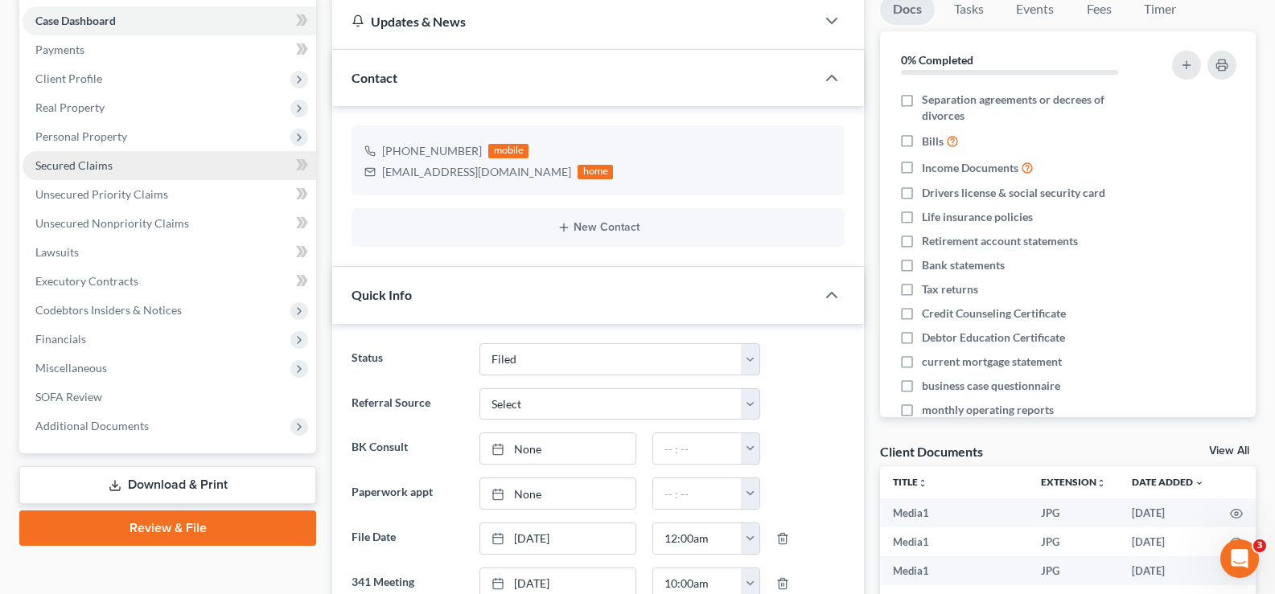
scroll to position [1235, 0]
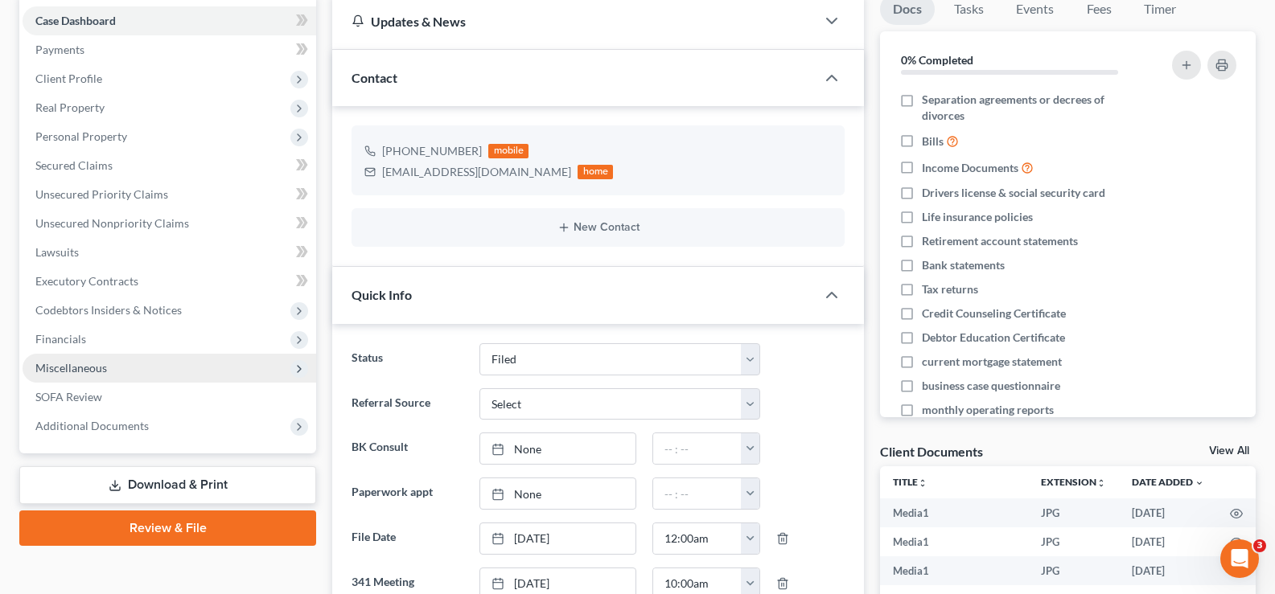
click at [121, 357] on span "Miscellaneous" at bounding box center [170, 368] width 294 height 29
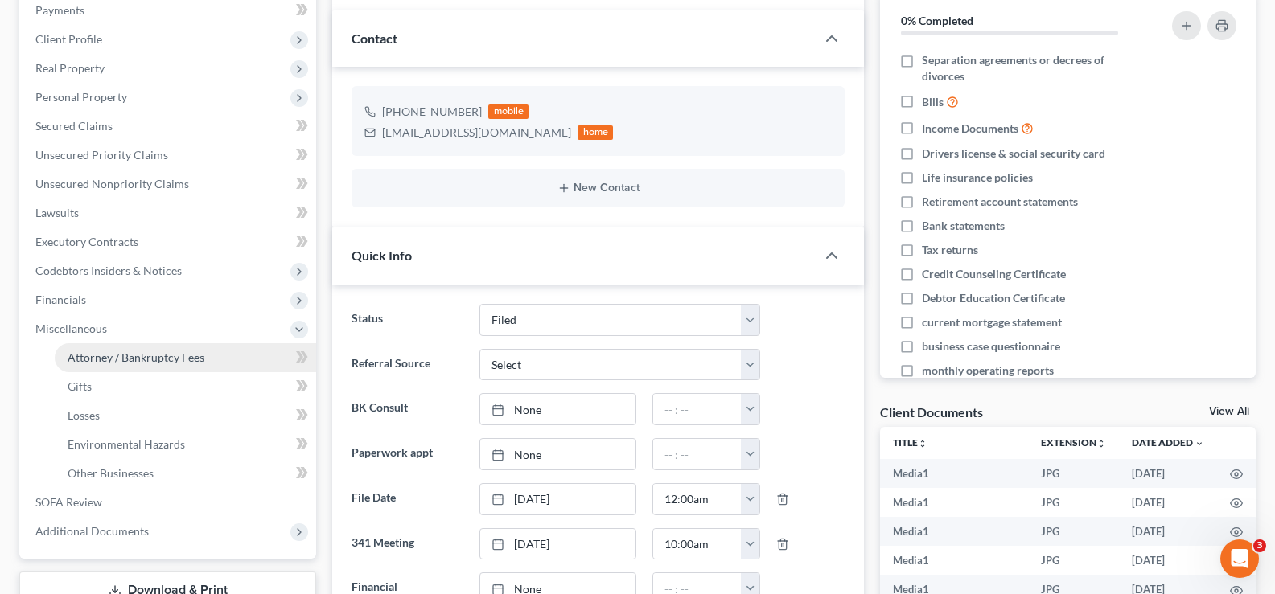
scroll to position [161, 0]
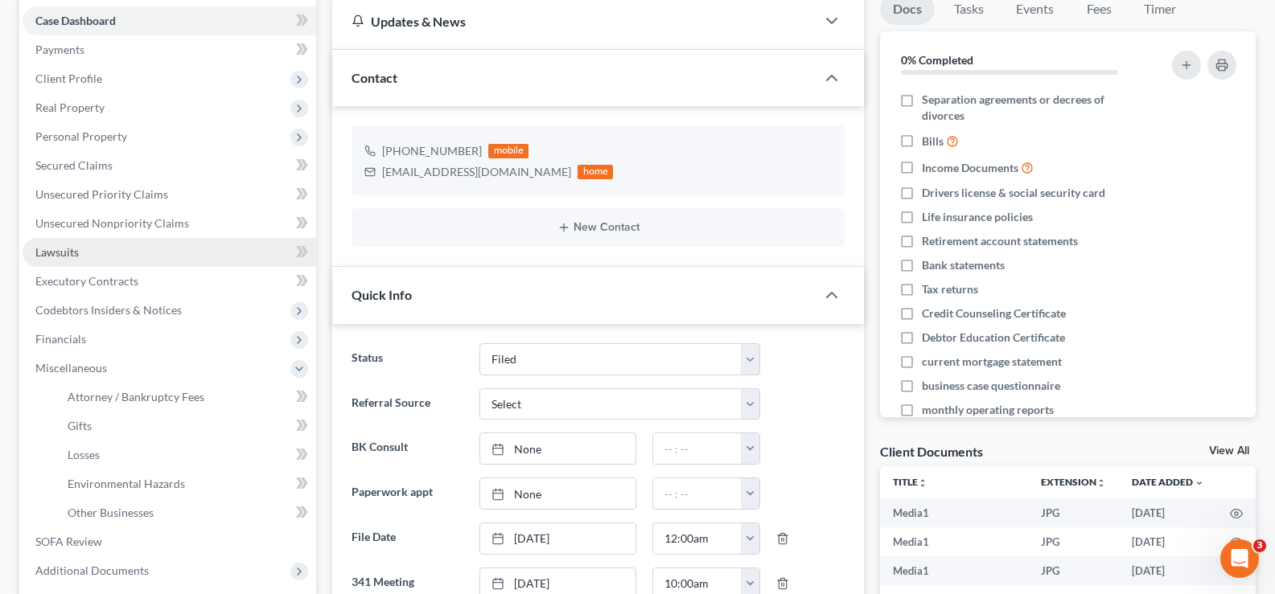
click at [97, 261] on link "Lawsuits" at bounding box center [170, 252] width 294 height 29
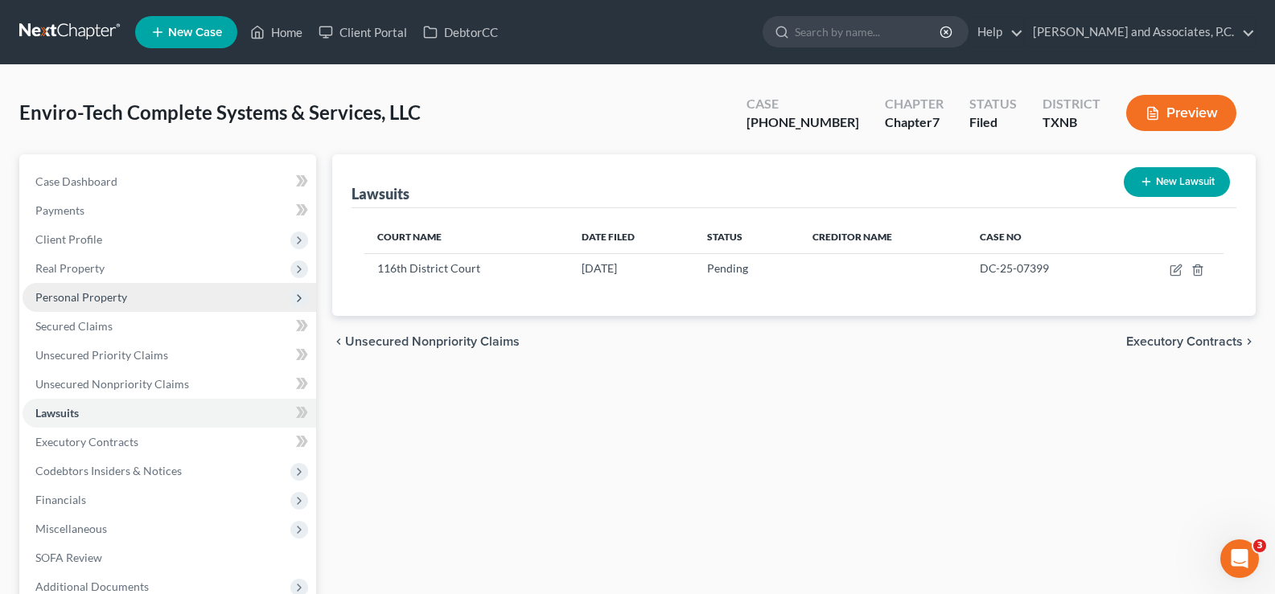
click at [101, 290] on span "Personal Property" at bounding box center [81, 297] width 92 height 14
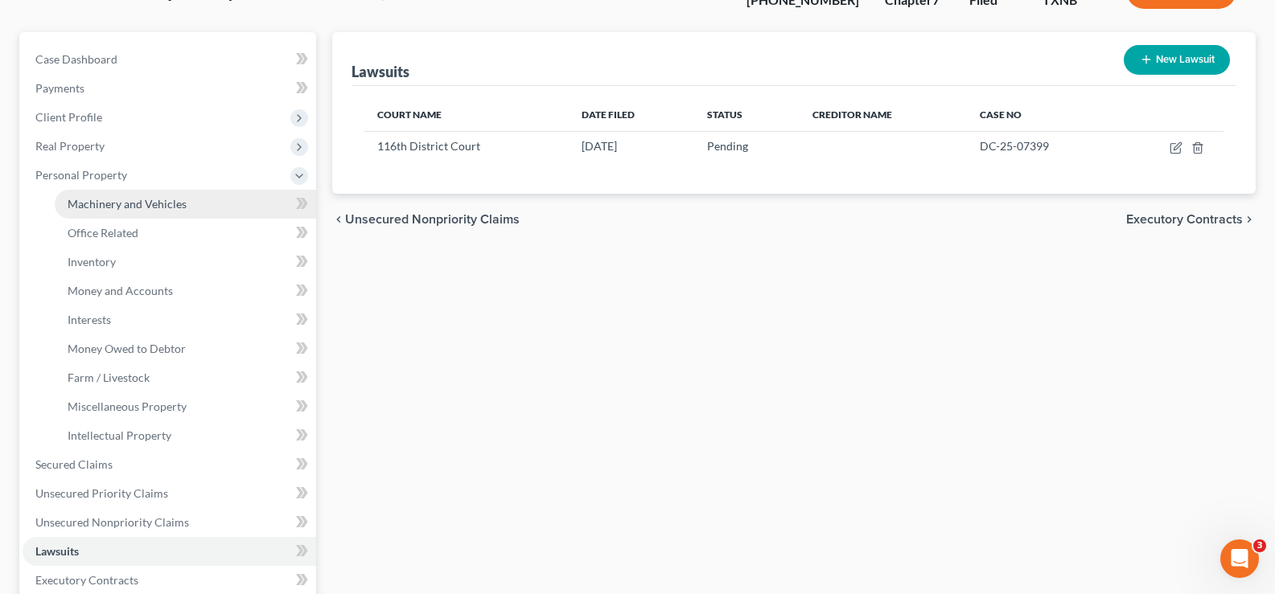
scroll to position [161, 0]
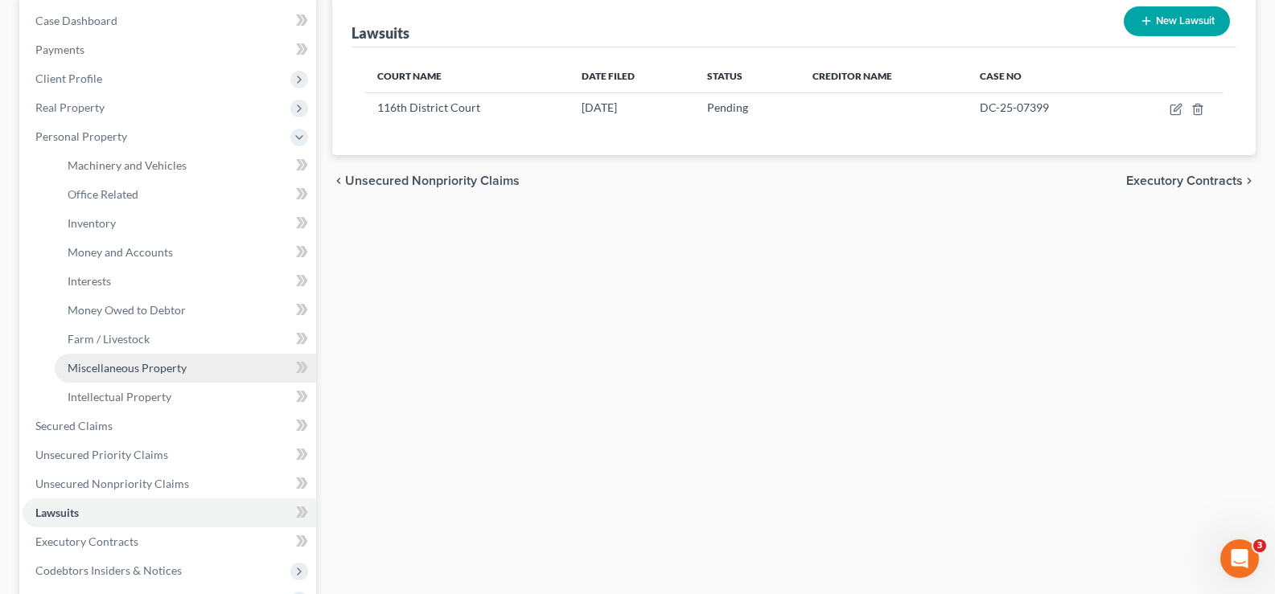
click at [149, 365] on span "Miscellaneous Property" at bounding box center [127, 368] width 119 height 14
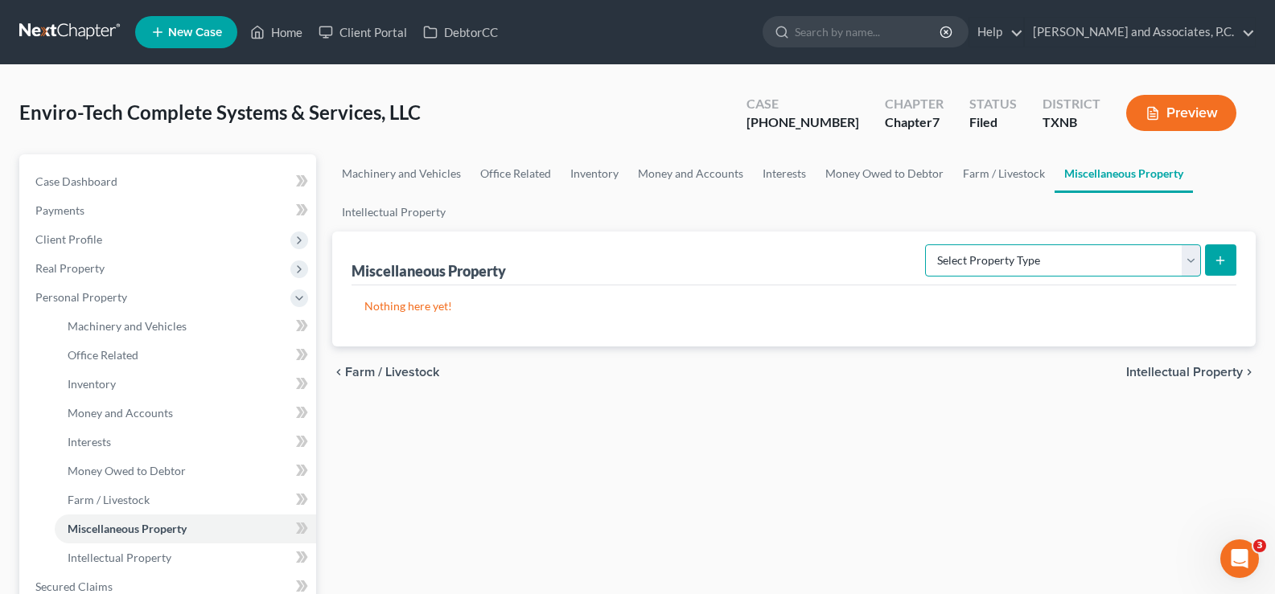
click at [1010, 254] on select "Select Property Type Assigned for Creditor Benefit [DATE] (SOFA: 8) Assigned to…" at bounding box center [1063, 261] width 276 height 32
select select "transferred"
click at [925, 245] on select "Select Property Type Assigned for Creditor Benefit [DATE] (SOFA: 8) Assigned to…" at bounding box center [1063, 261] width 276 height 32
click at [1216, 261] on icon "submit" at bounding box center [1220, 260] width 13 height 13
select select "Ordinary ([DATE])"
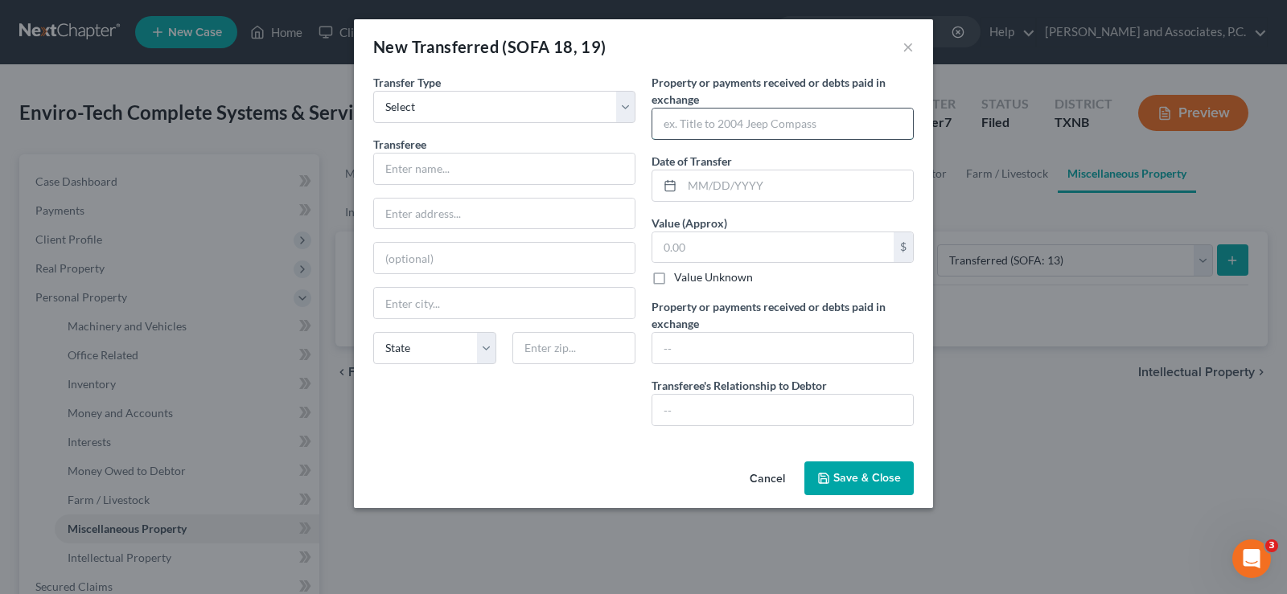
click at [733, 120] on input "text" at bounding box center [782, 124] width 261 height 31
type input "2005 GMC chassis and cab only"
click at [789, 186] on input "text" at bounding box center [797, 186] width 231 height 31
type input "[DATE]"
click at [475, 167] on input "text" at bounding box center [504, 169] width 261 height 31
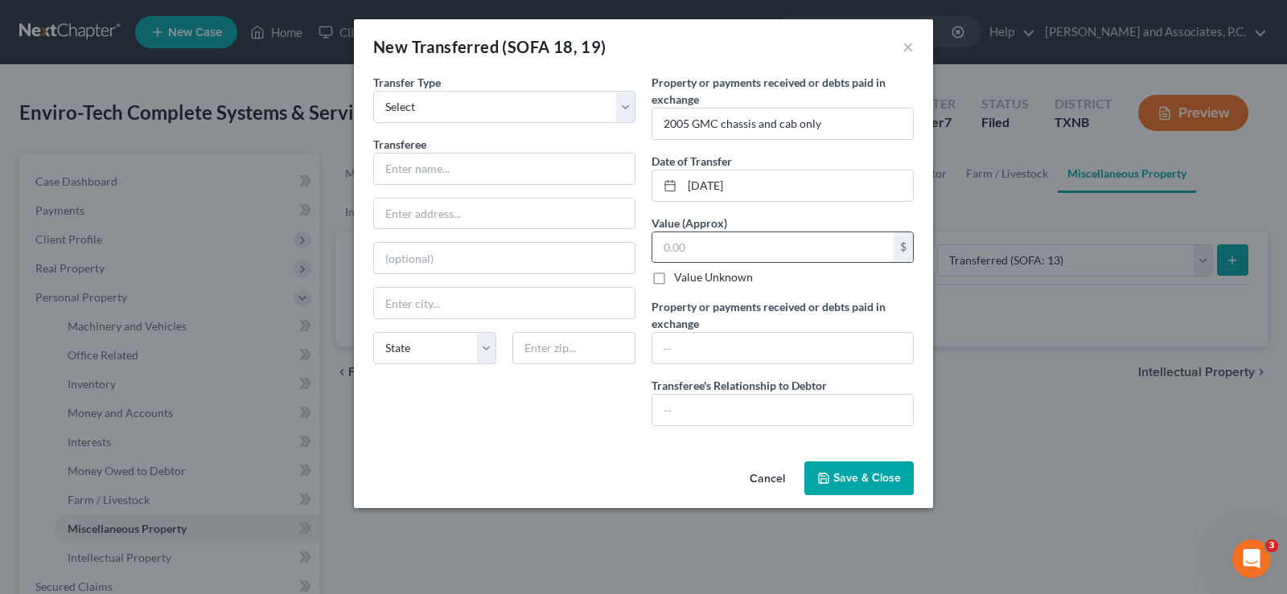
click at [676, 248] on input "text" at bounding box center [772, 247] width 241 height 31
type input "7,500.00"
click at [574, 174] on input "text" at bounding box center [504, 169] width 261 height 31
click at [701, 354] on input "text" at bounding box center [782, 348] width 261 height 31
type input "7500.00"
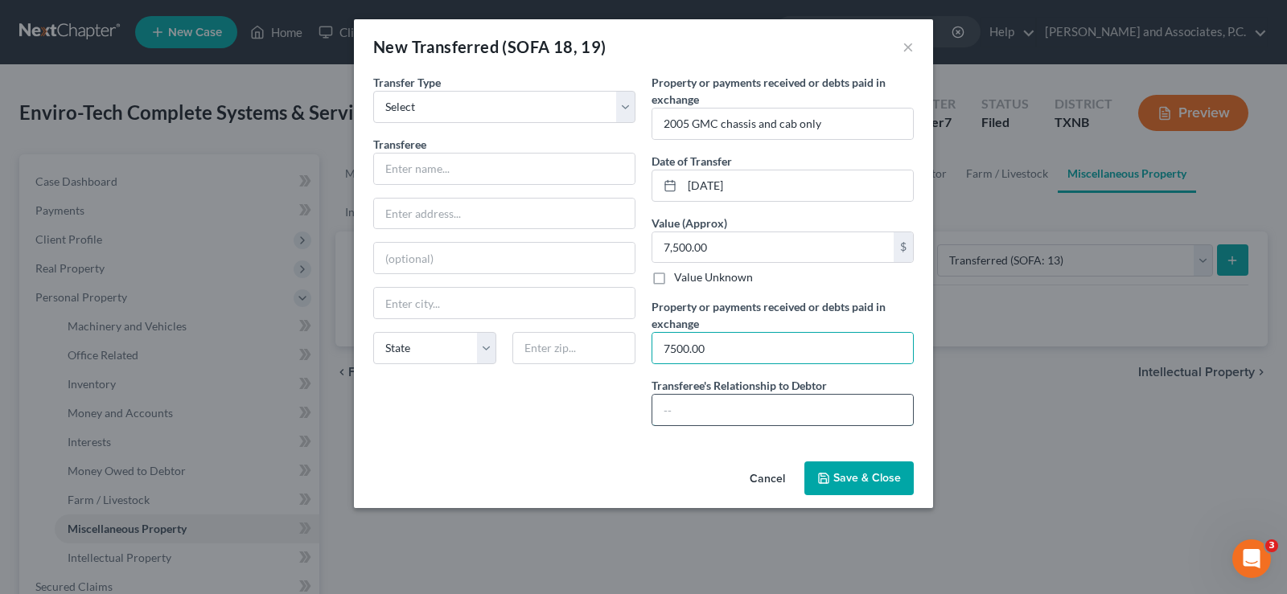
click at [732, 402] on input "text" at bounding box center [782, 410] width 261 height 31
click at [504, 183] on input "text" at bounding box center [504, 169] width 261 height 31
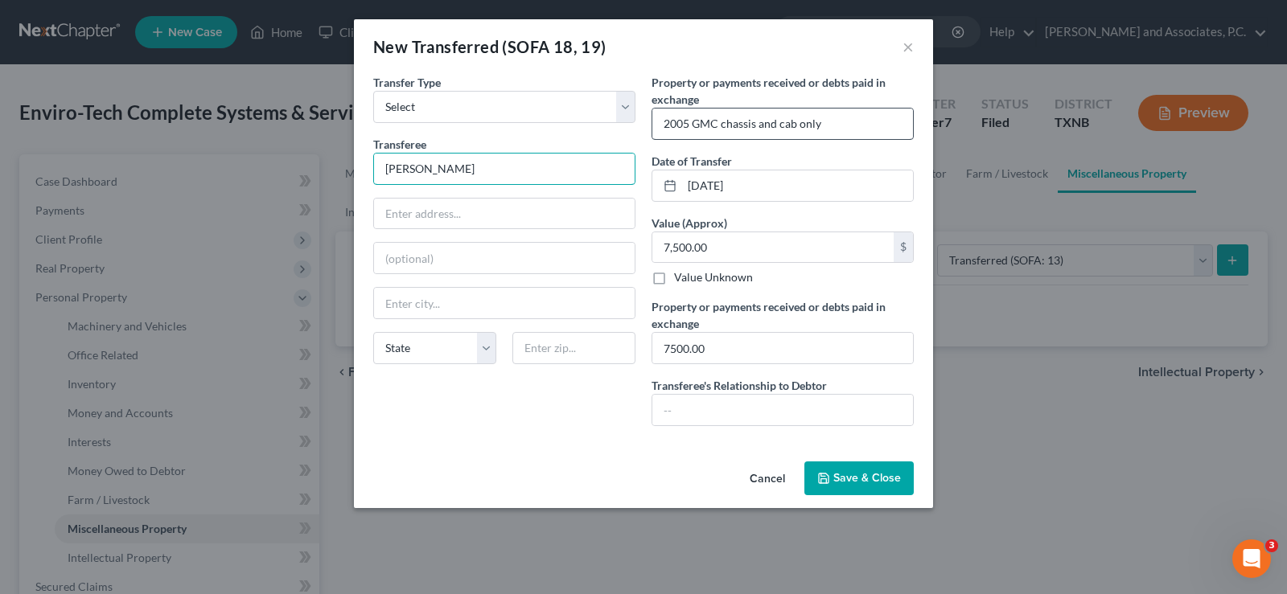
type input "[PERSON_NAME]"
click at [722, 125] on input "2005 GMC chassis and cab only" at bounding box center [782, 124] width 261 height 31
click at [683, 125] on input "2005 GMC 2500 chassis and cab only" at bounding box center [782, 124] width 261 height 31
type input "2015 GMC 2500 chassis and cab only"
click at [499, 156] on input "[PERSON_NAME]" at bounding box center [504, 169] width 261 height 31
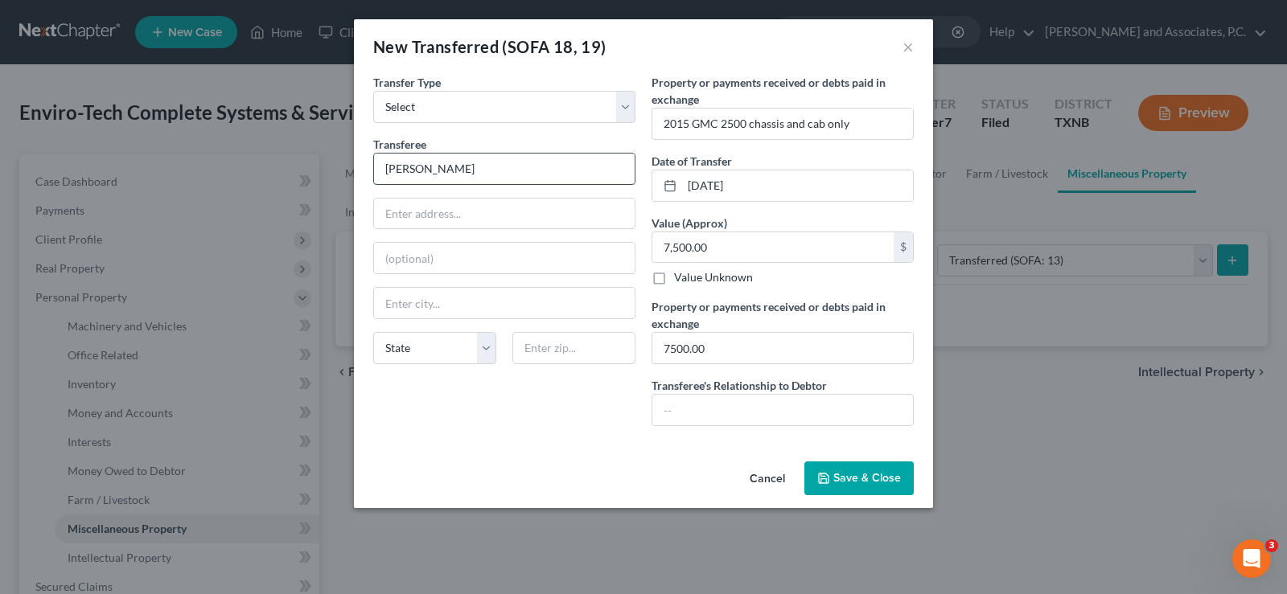
type input "J"
type input "[PERSON_NAME]"
click at [494, 214] on input "text" at bounding box center [504, 214] width 261 height 31
click at [486, 215] on input "text" at bounding box center [504, 214] width 261 height 31
click at [447, 223] on input "text" at bounding box center [504, 214] width 261 height 31
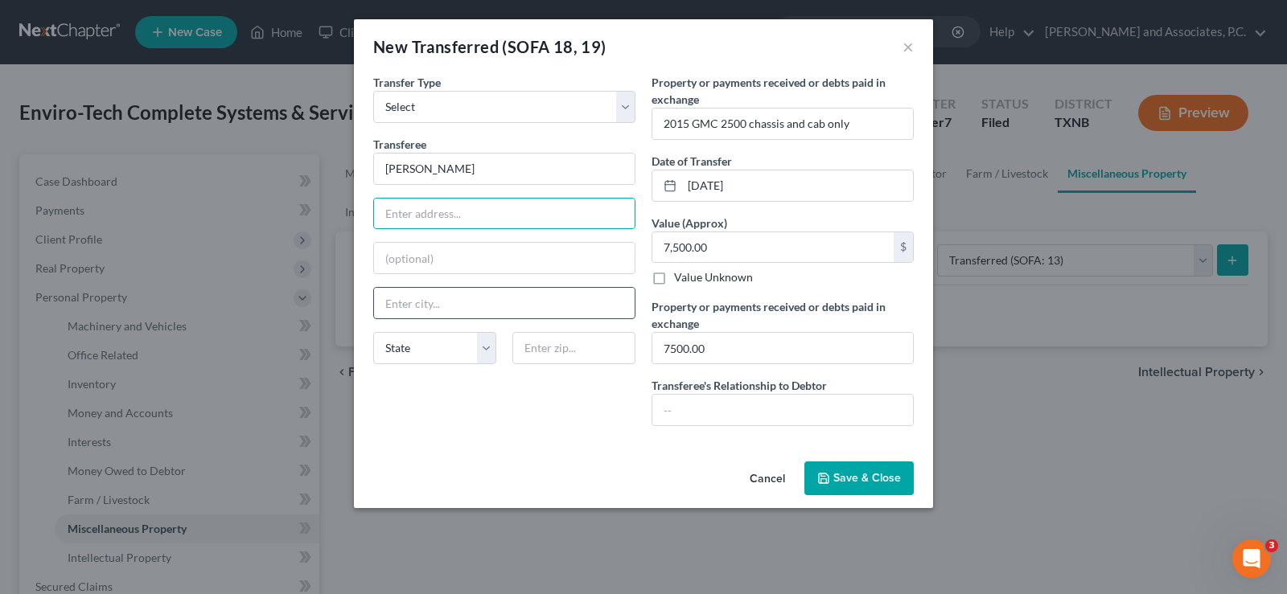
click at [430, 316] on input "text" at bounding box center [504, 303] width 261 height 31
type input "[GEOGRAPHIC_DATA]"
click at [436, 205] on input "text" at bounding box center [504, 214] width 261 height 31
type input "2317 [GEOGRAPHIC_DATA]"
click at [728, 246] on input "7,500.00" at bounding box center [772, 247] width 241 height 31
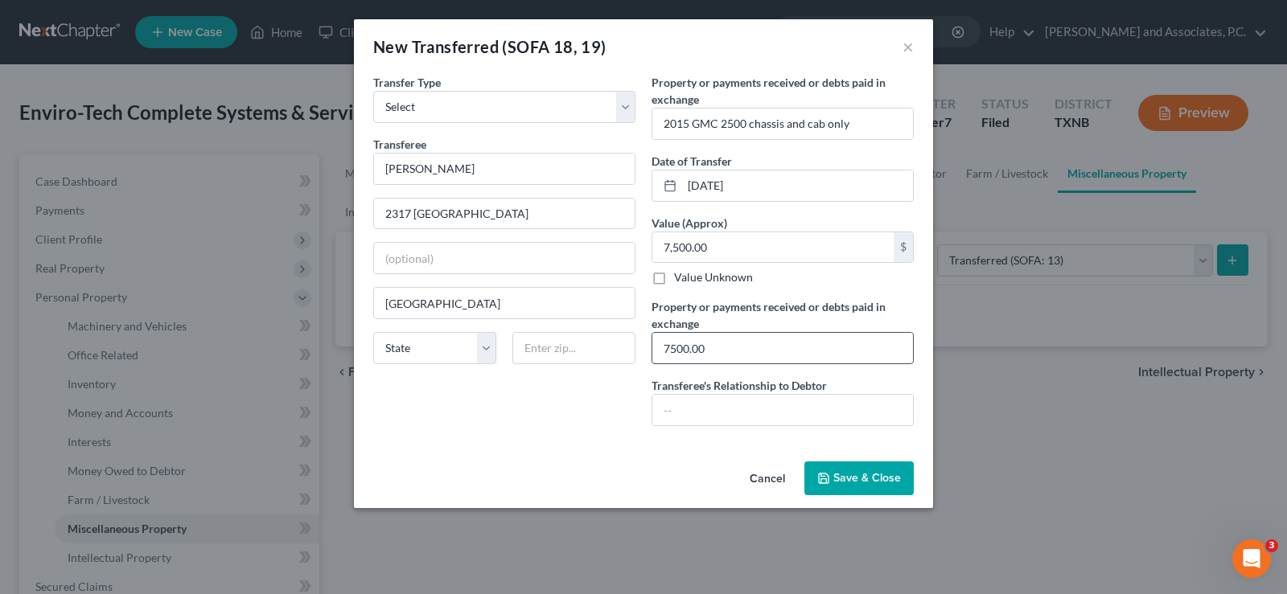
click at [761, 341] on input "7500.00" at bounding box center [782, 348] width 261 height 31
type input "7500.00"
click at [710, 410] on input "text" at bounding box center [782, 410] width 261 height 31
type input "None"
click at [858, 483] on span "Save & Close" at bounding box center [867, 478] width 68 height 14
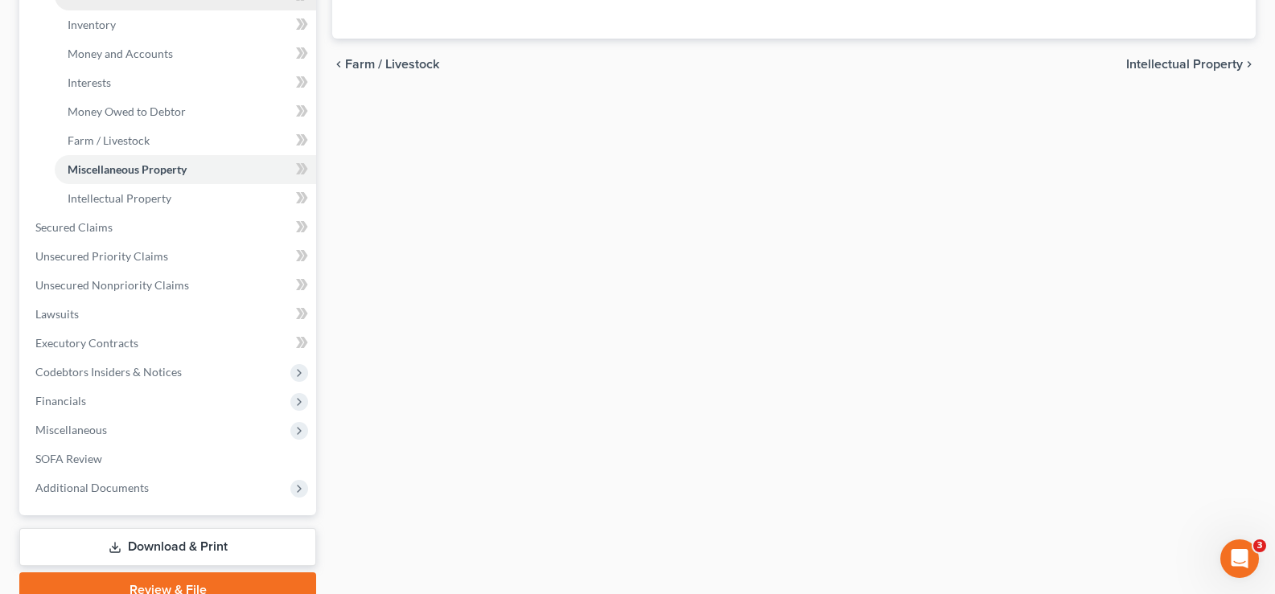
scroll to position [434, 0]
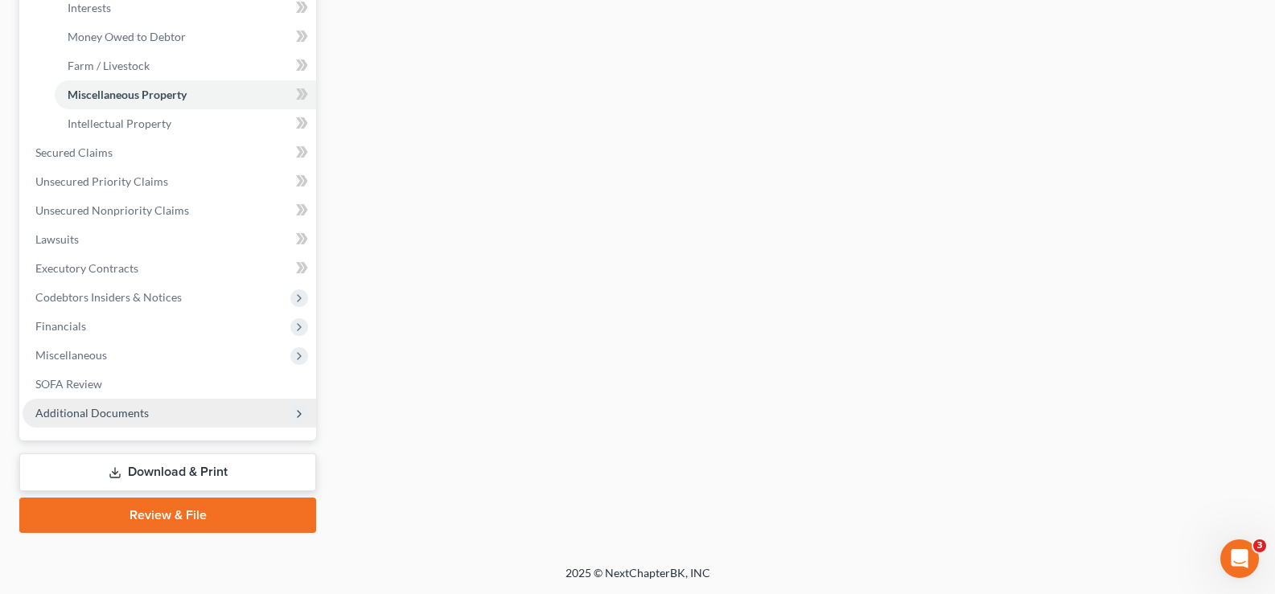
click at [113, 414] on span "Additional Documents" at bounding box center [91, 413] width 113 height 14
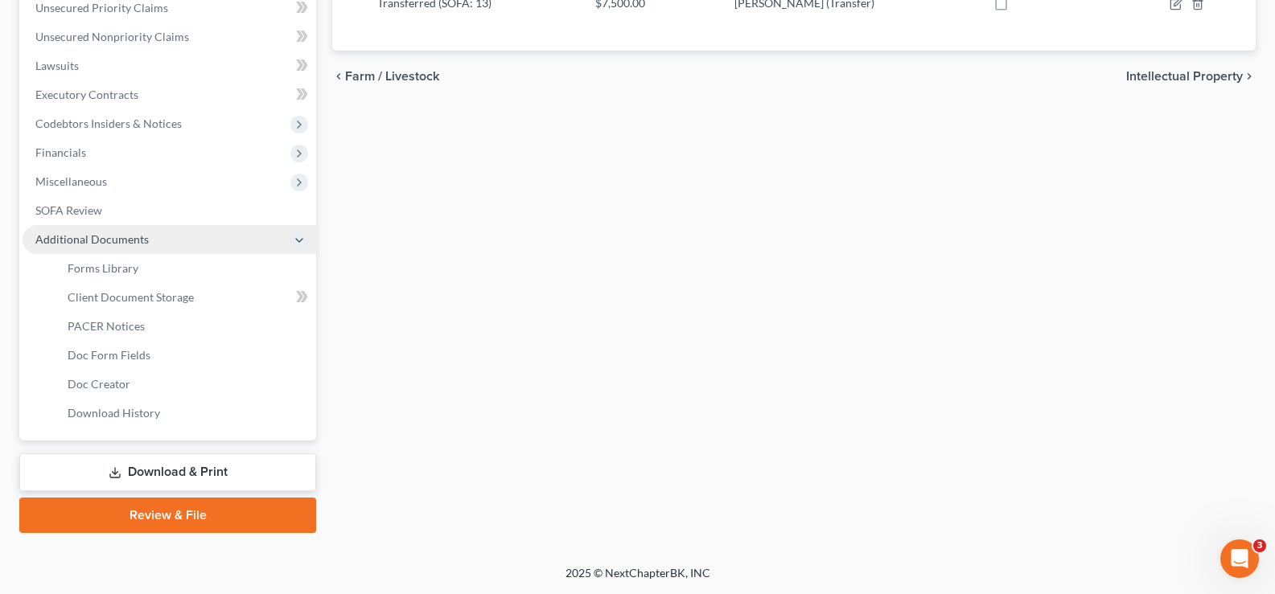
scroll to position [347, 0]
click at [124, 276] on link "Forms Library" at bounding box center [185, 268] width 261 height 29
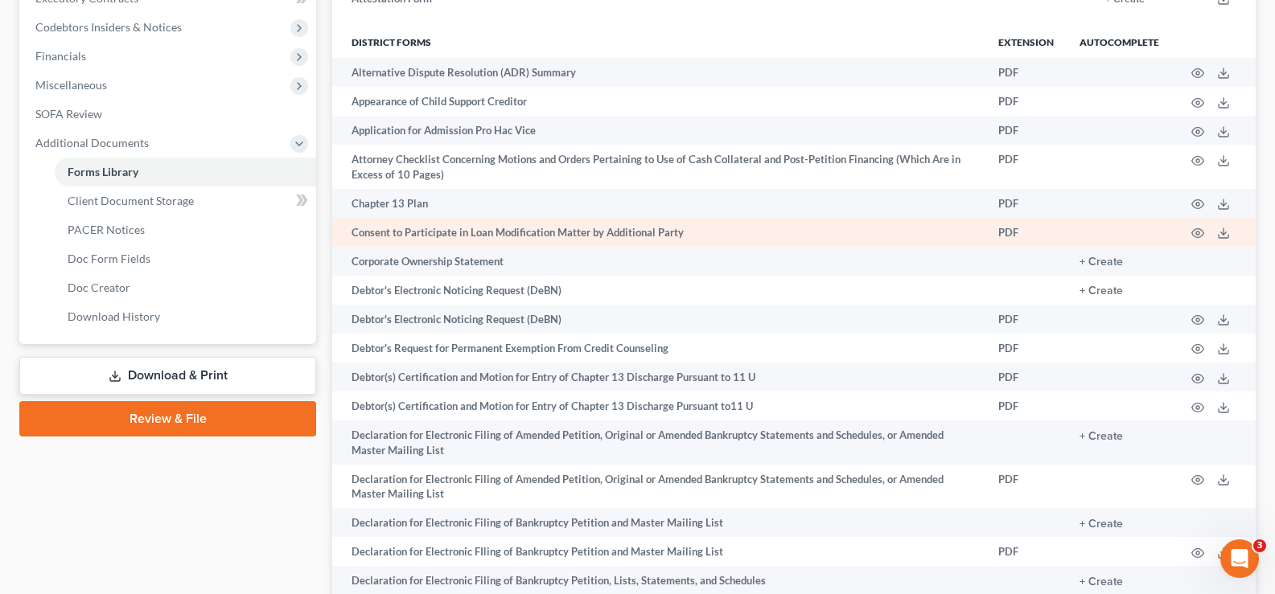
scroll to position [483, 0]
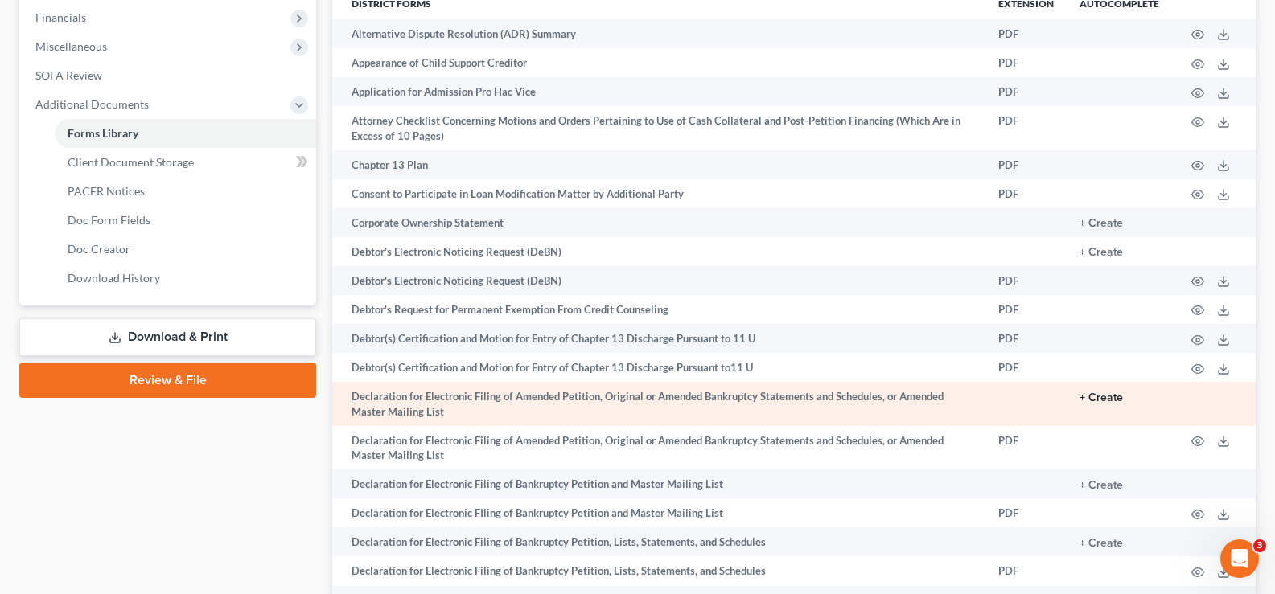
click at [1104, 393] on button "+ Create" at bounding box center [1100, 398] width 43 height 11
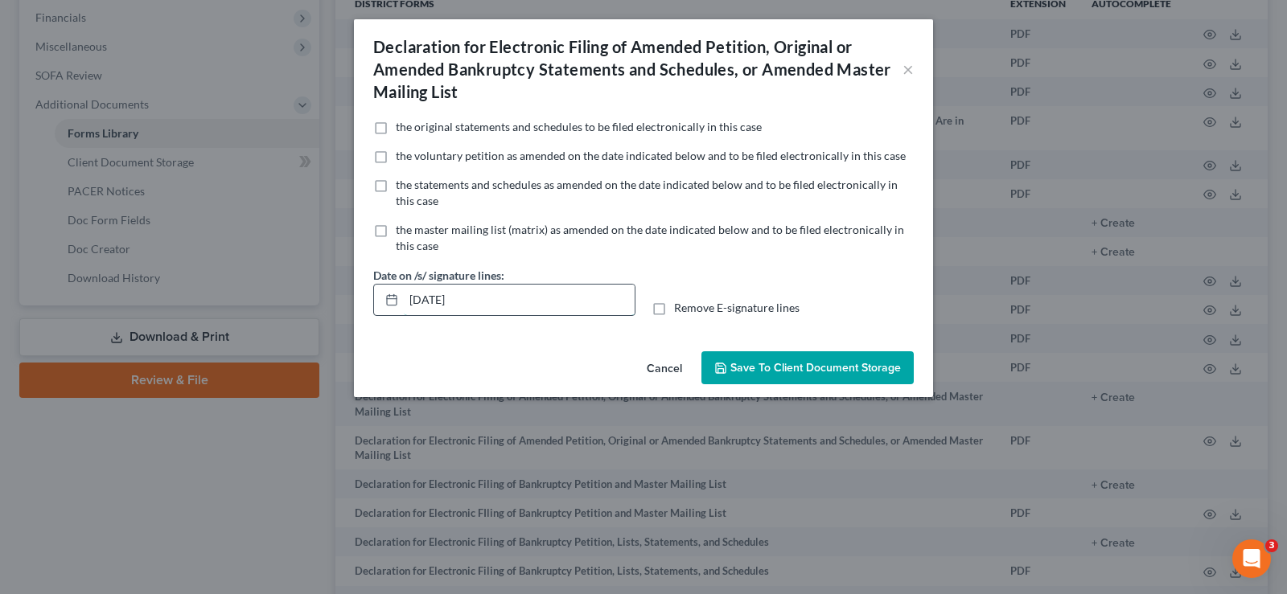
click at [508, 298] on input "[DATE]" at bounding box center [519, 300] width 231 height 31
type input "0"
click at [674, 310] on label "Remove E-signature lines" at bounding box center [736, 308] width 125 height 16
click at [681, 310] on input "Remove E-signature lines" at bounding box center [686, 305] width 10 height 10
checkbox input "true"
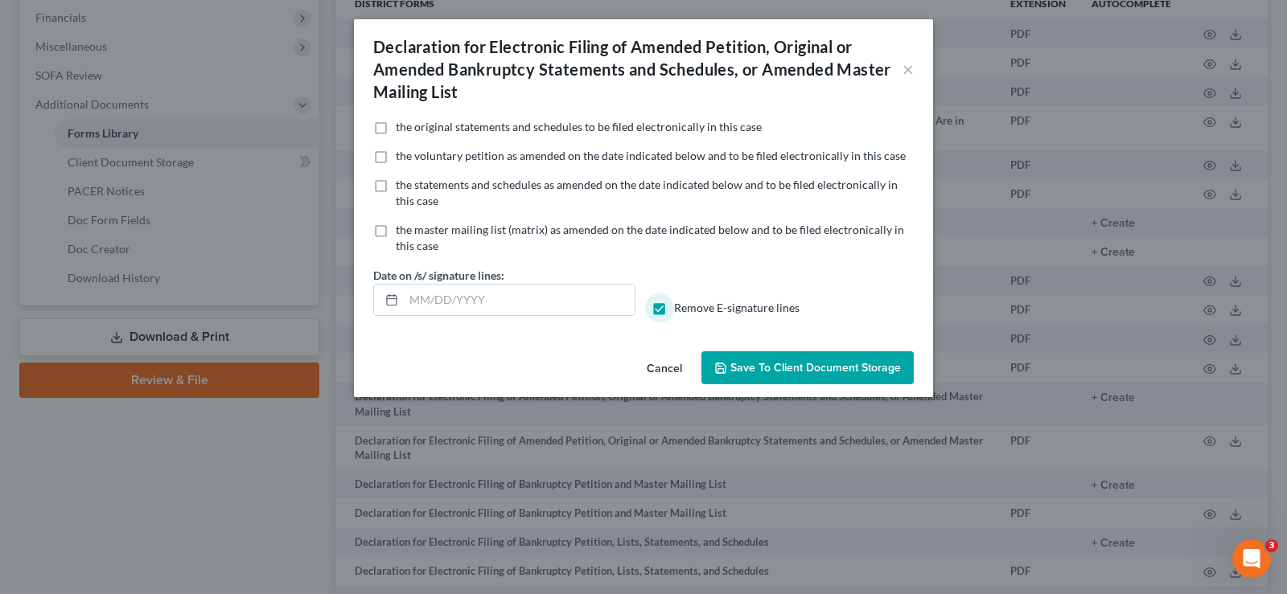
click at [790, 373] on span "Save to Client Document Storage" at bounding box center [815, 368] width 171 height 14
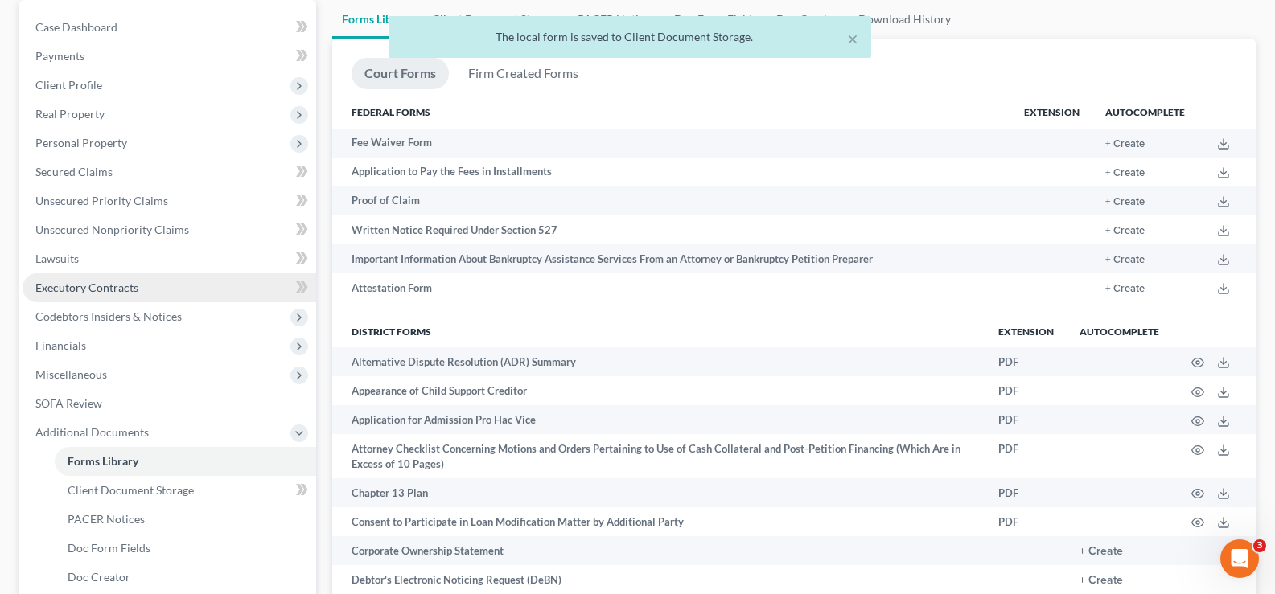
scroll to position [0, 0]
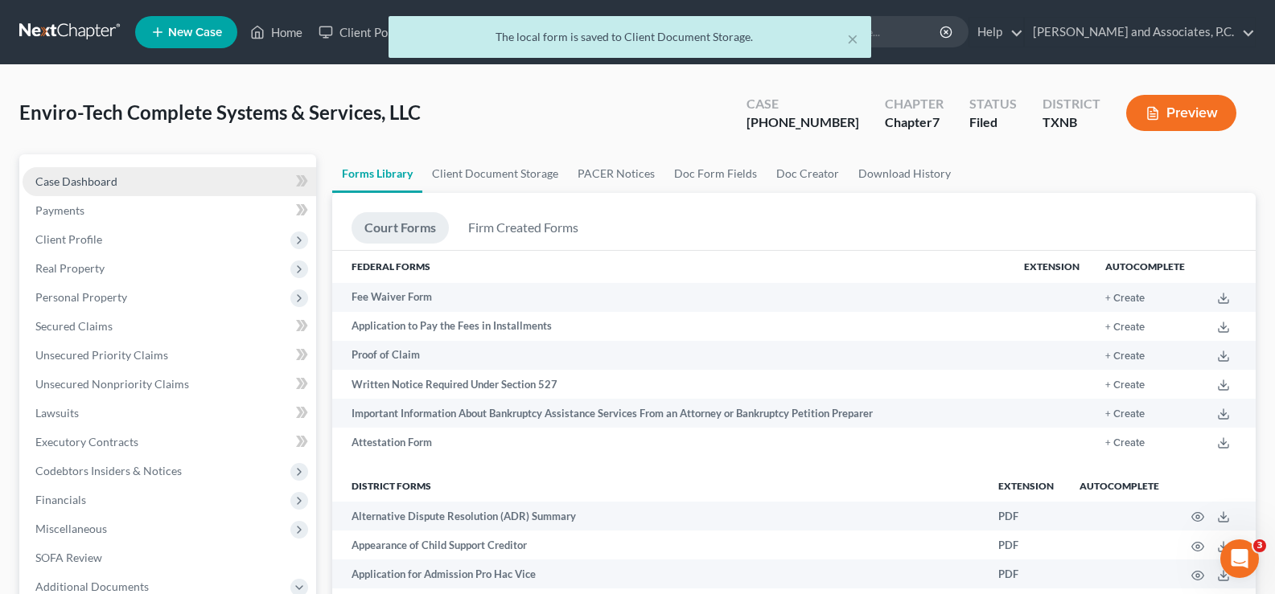
click at [87, 189] on link "Case Dashboard" at bounding box center [170, 181] width 294 height 29
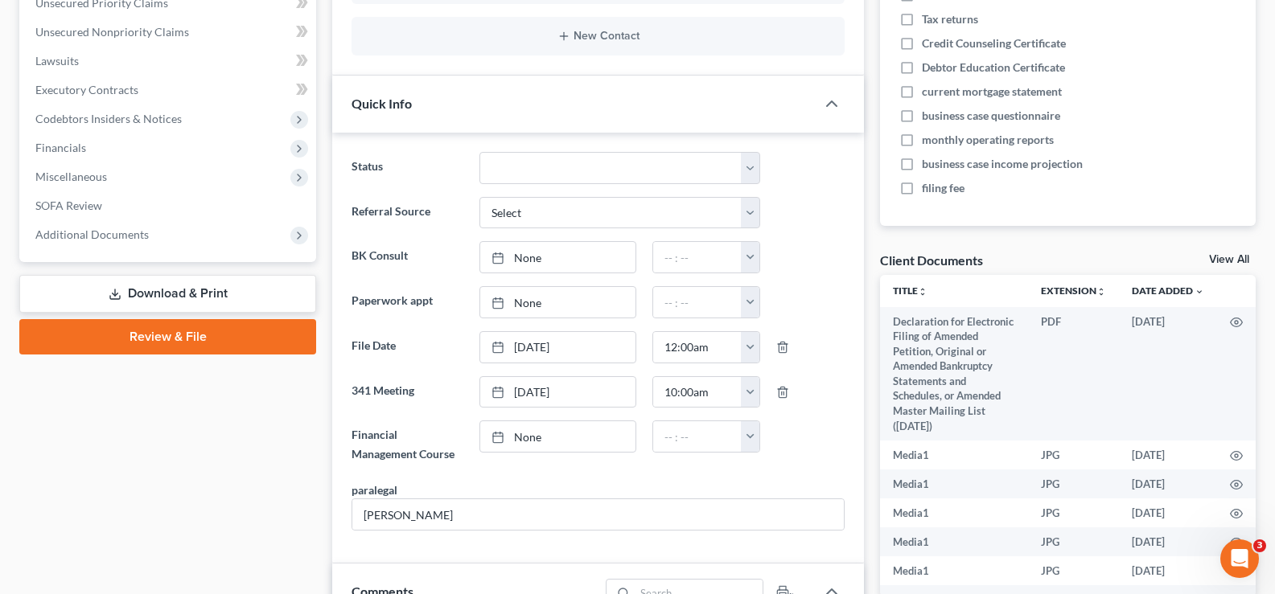
scroll to position [322, 0]
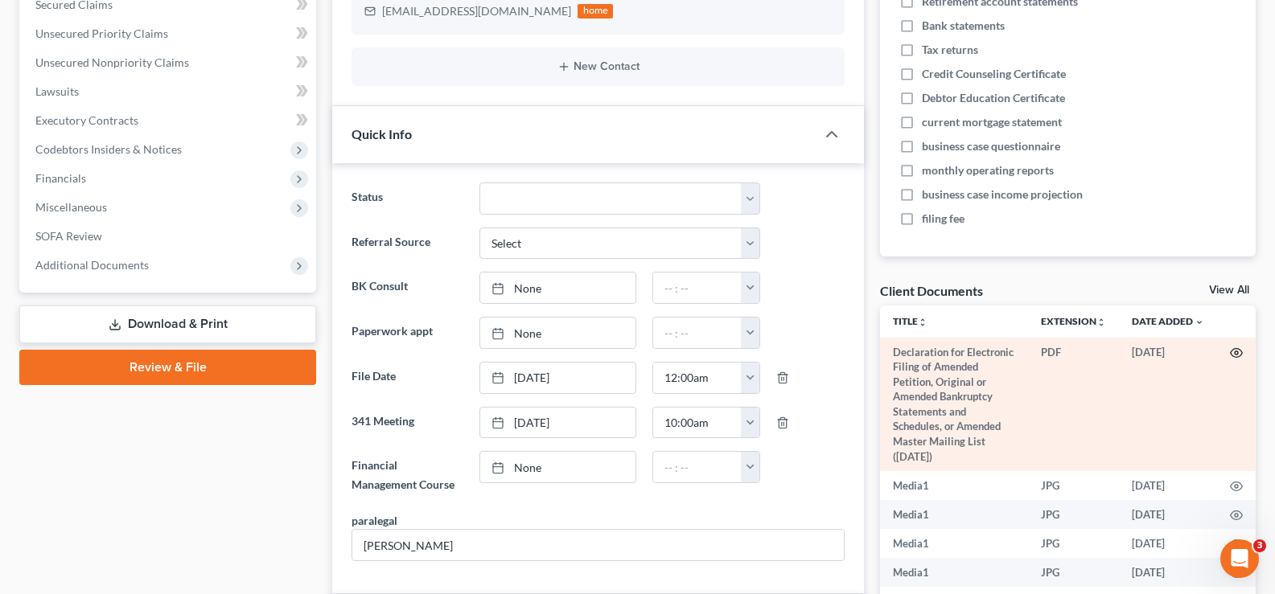
click at [1230, 347] on icon "button" at bounding box center [1236, 353] width 13 height 13
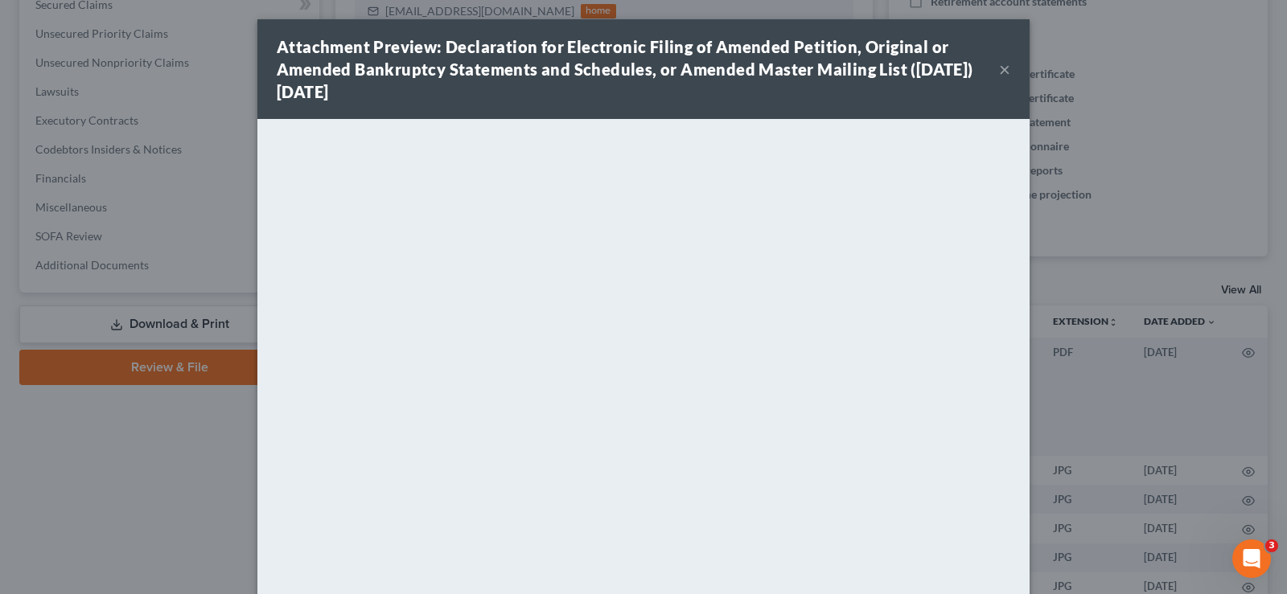
click at [999, 72] on button "×" at bounding box center [1004, 69] width 11 height 19
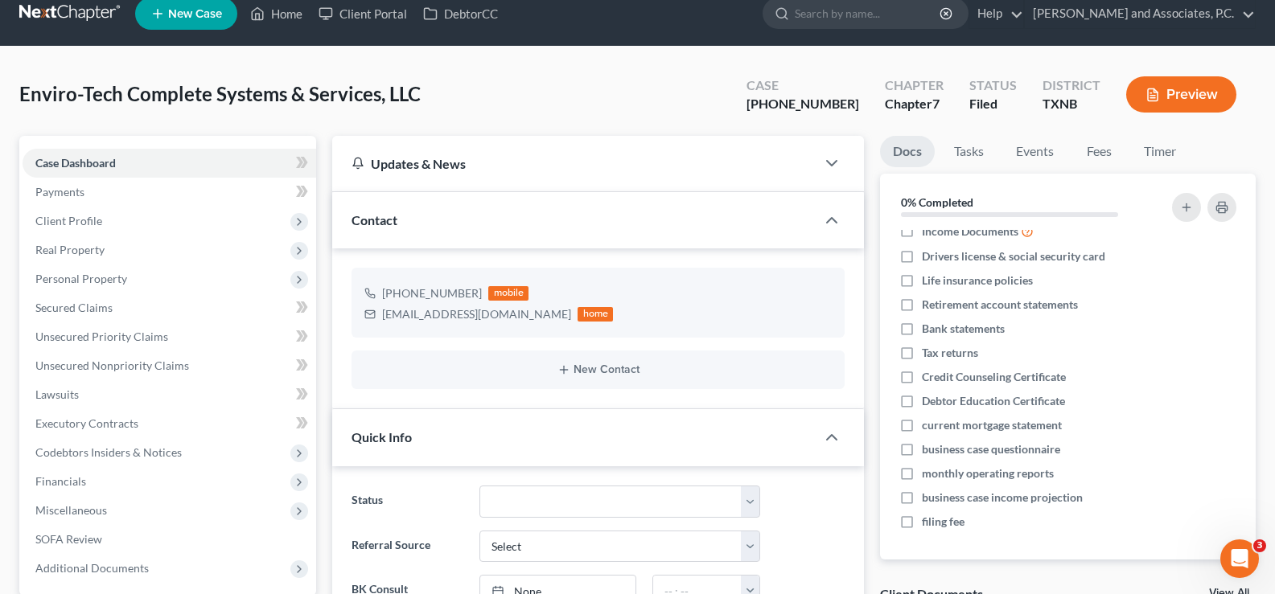
scroll to position [0, 0]
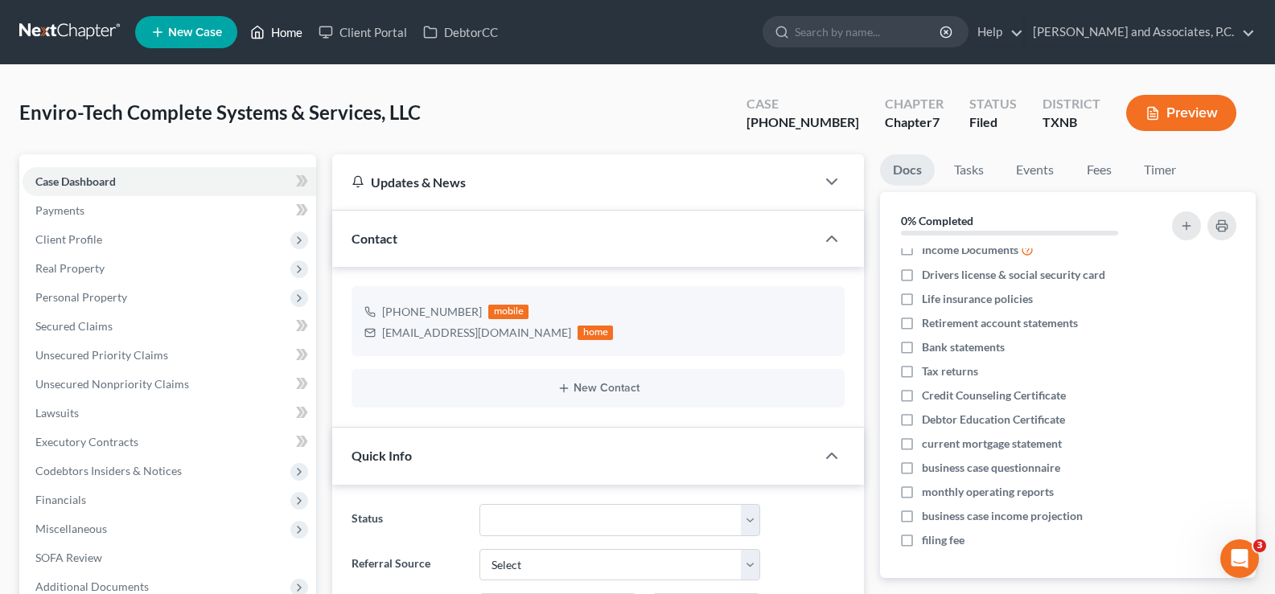
click at [269, 33] on link "Home" at bounding box center [276, 32] width 68 height 29
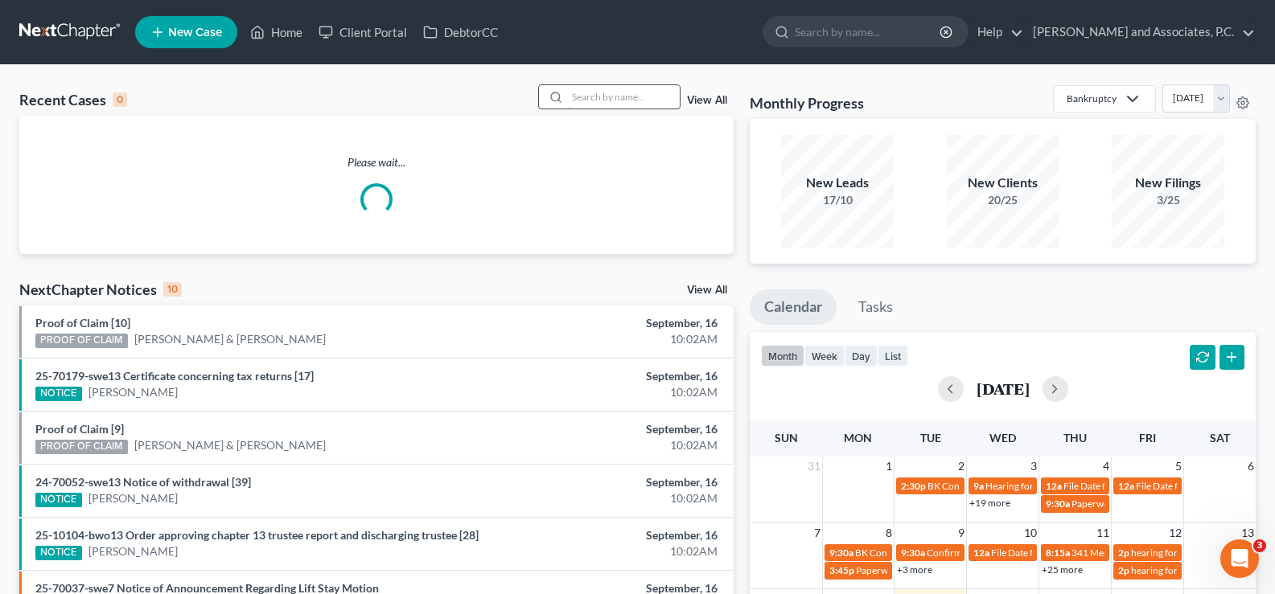
click at [626, 95] on input "search" at bounding box center [623, 96] width 113 height 23
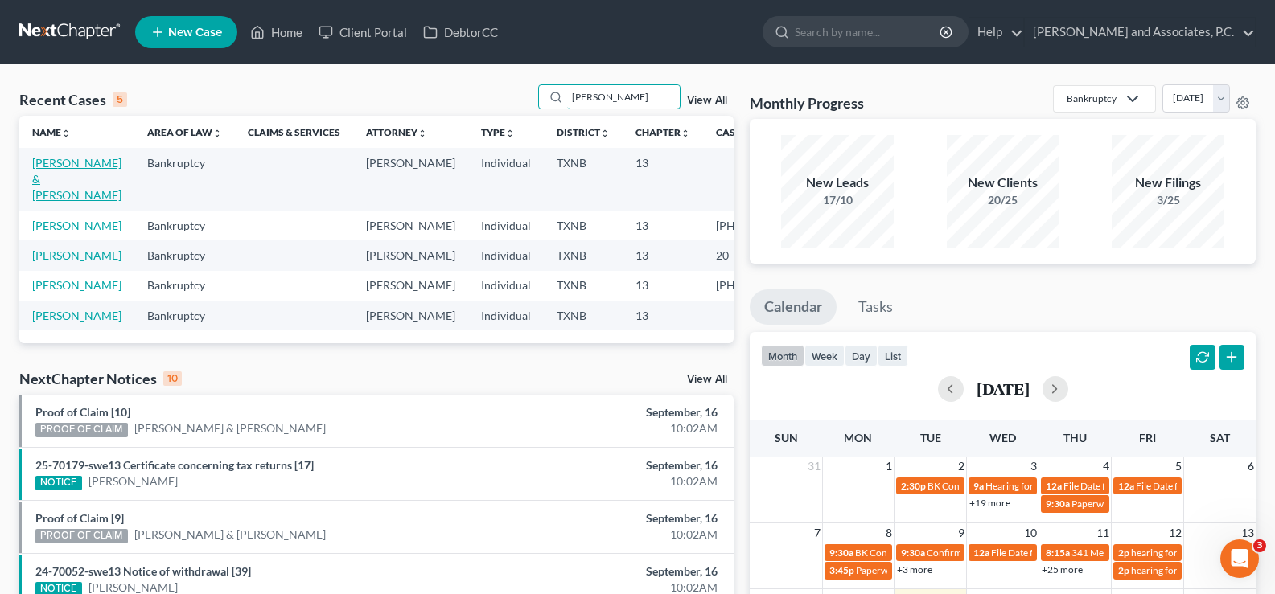
type input "[PERSON_NAME]"
click at [41, 181] on link "[PERSON_NAME] & [PERSON_NAME]" at bounding box center [76, 179] width 89 height 46
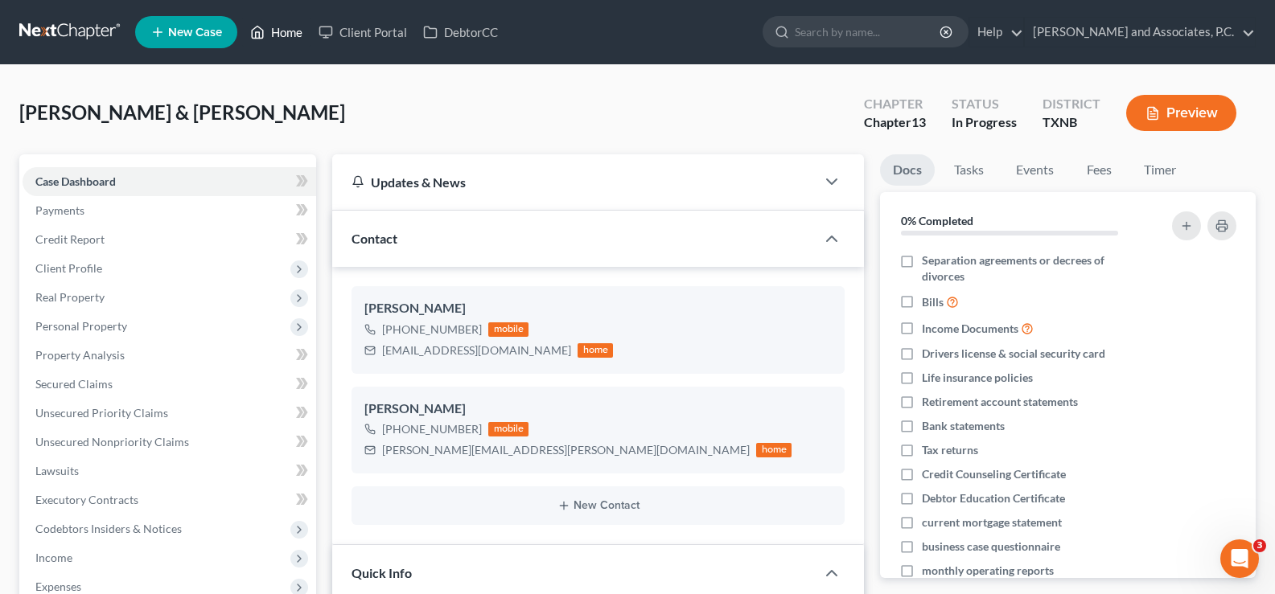
click at [281, 35] on link "Home" at bounding box center [276, 32] width 68 height 29
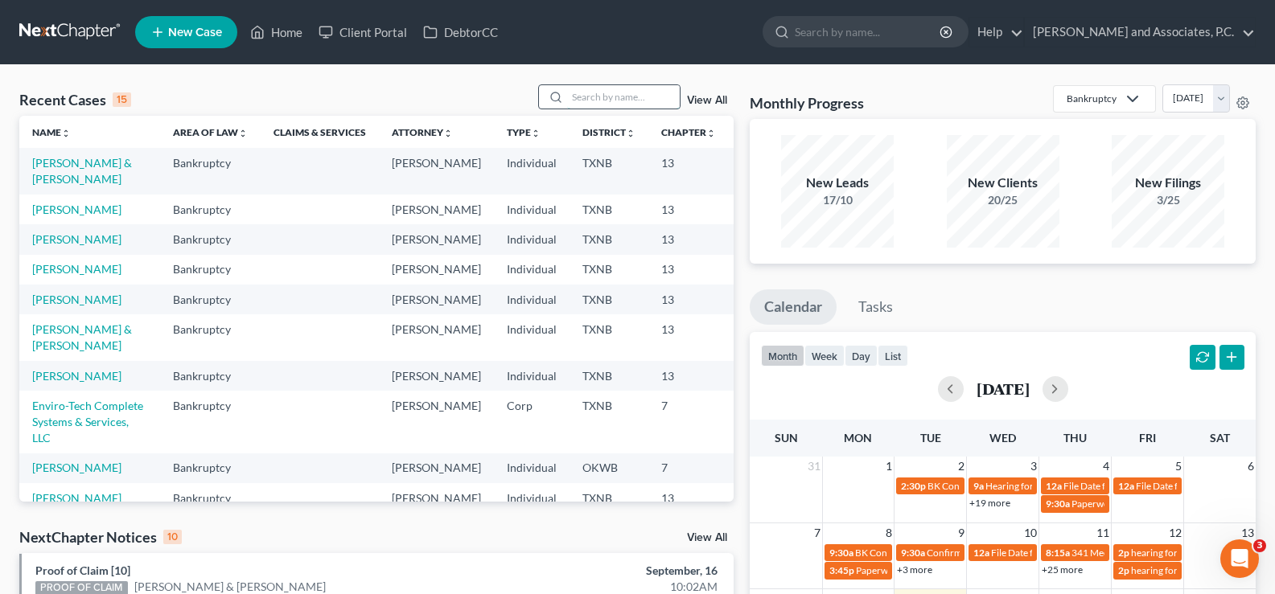
click at [579, 93] on input "search" at bounding box center [623, 96] width 113 height 23
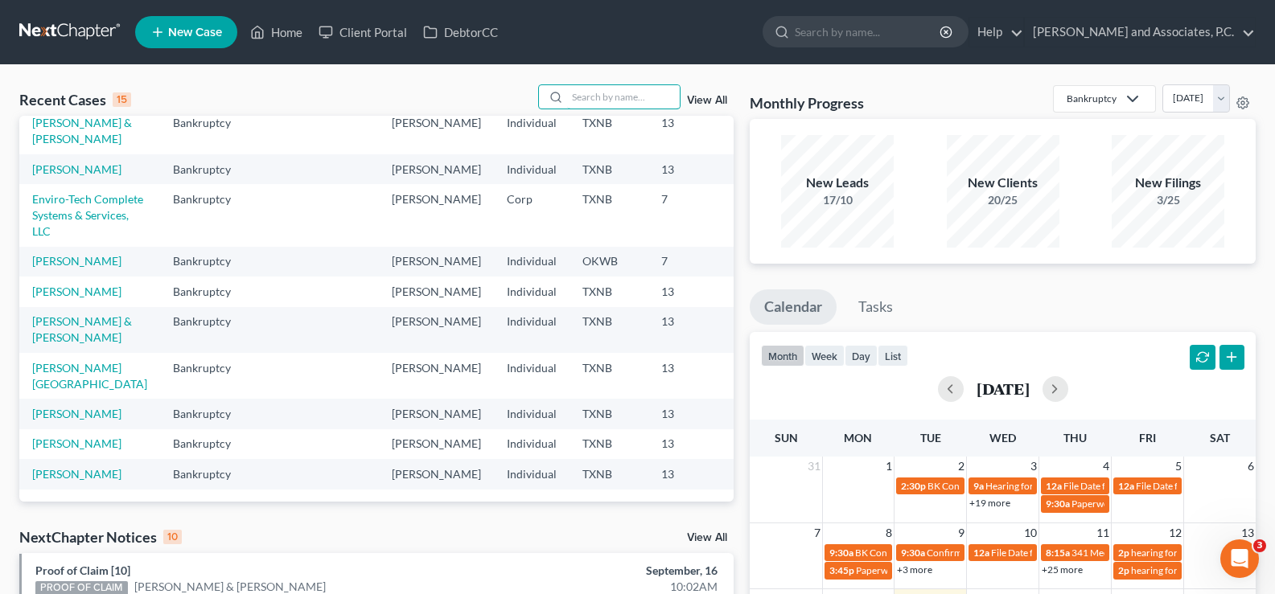
scroll to position [480, 0]
click at [54, 361] on link "[PERSON_NAME][GEOGRAPHIC_DATA]" at bounding box center [89, 376] width 115 height 30
select select "5"
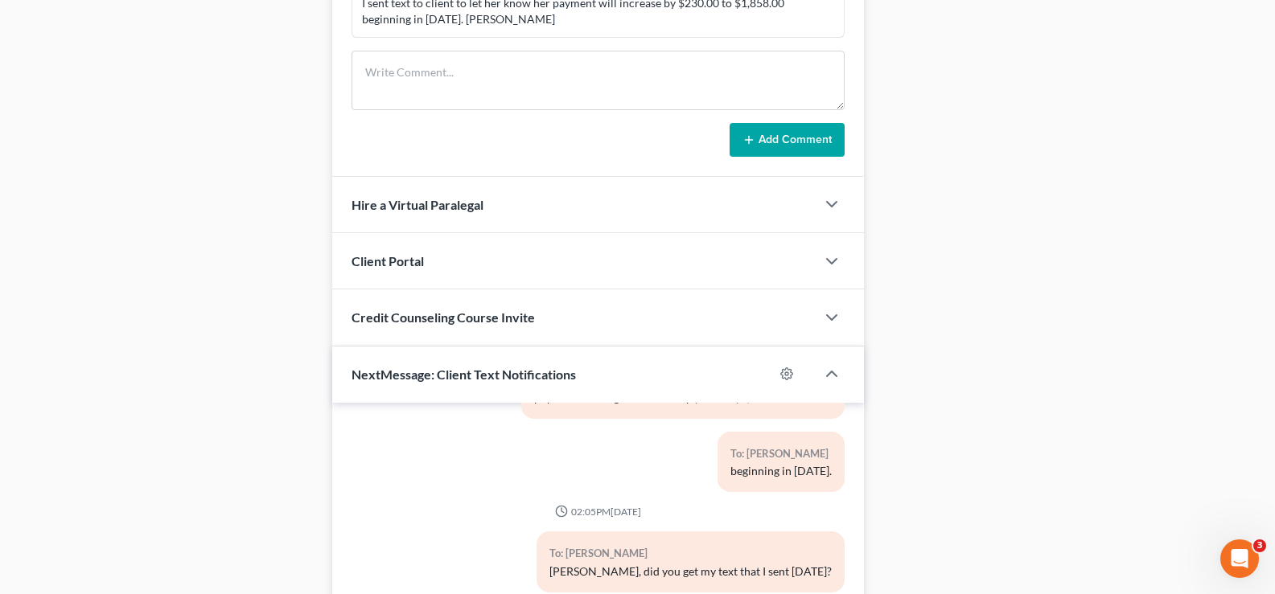
scroll to position [1517, 0]
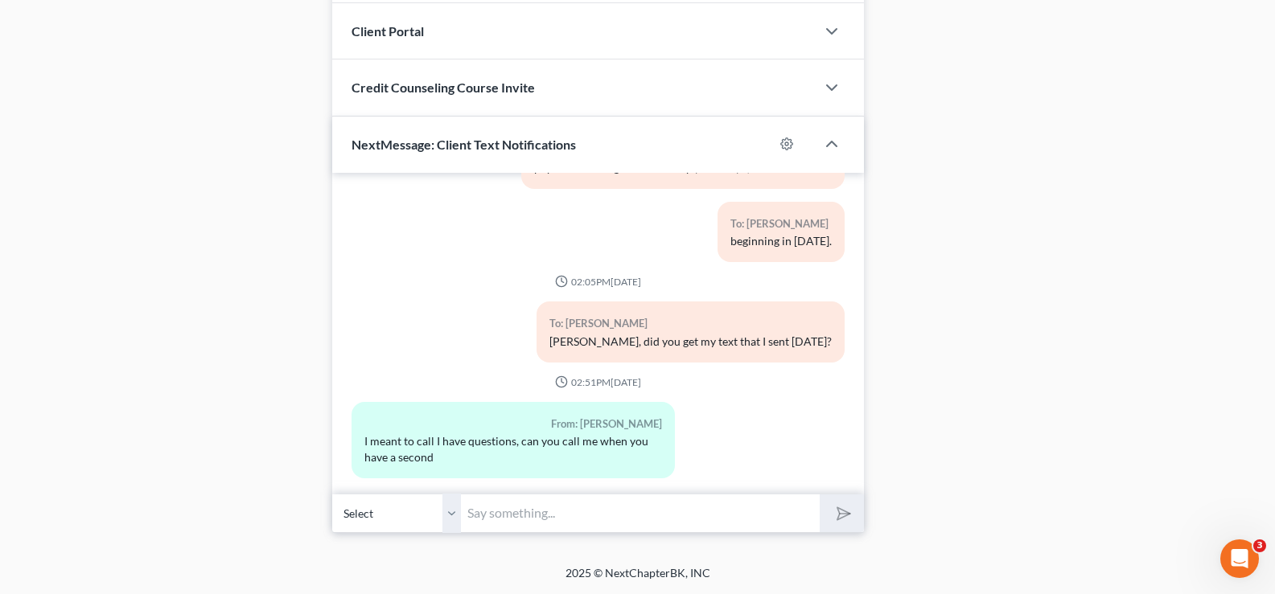
click at [524, 502] on input "text" at bounding box center [640, 513] width 359 height 39
type input "I"
click at [734, 514] on input "Please call me back when you can." at bounding box center [640, 513] width 359 height 39
type input "Please call me back when you can."
click at [850, 513] on icon "submit" at bounding box center [840, 513] width 23 height 23
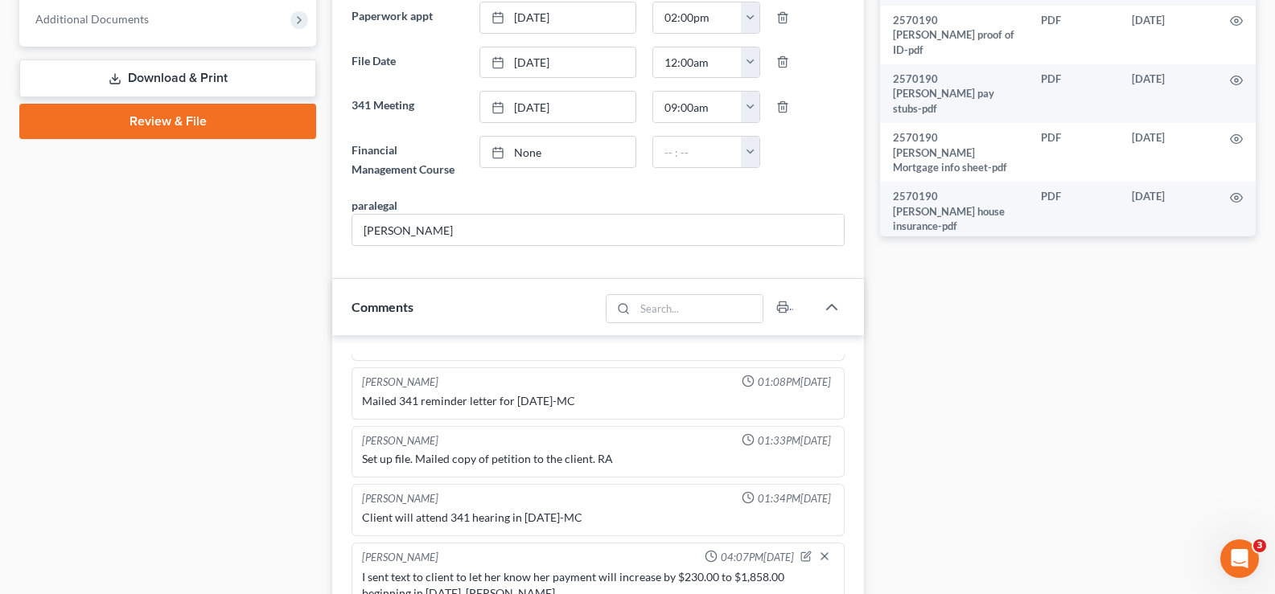
scroll to position [0, 0]
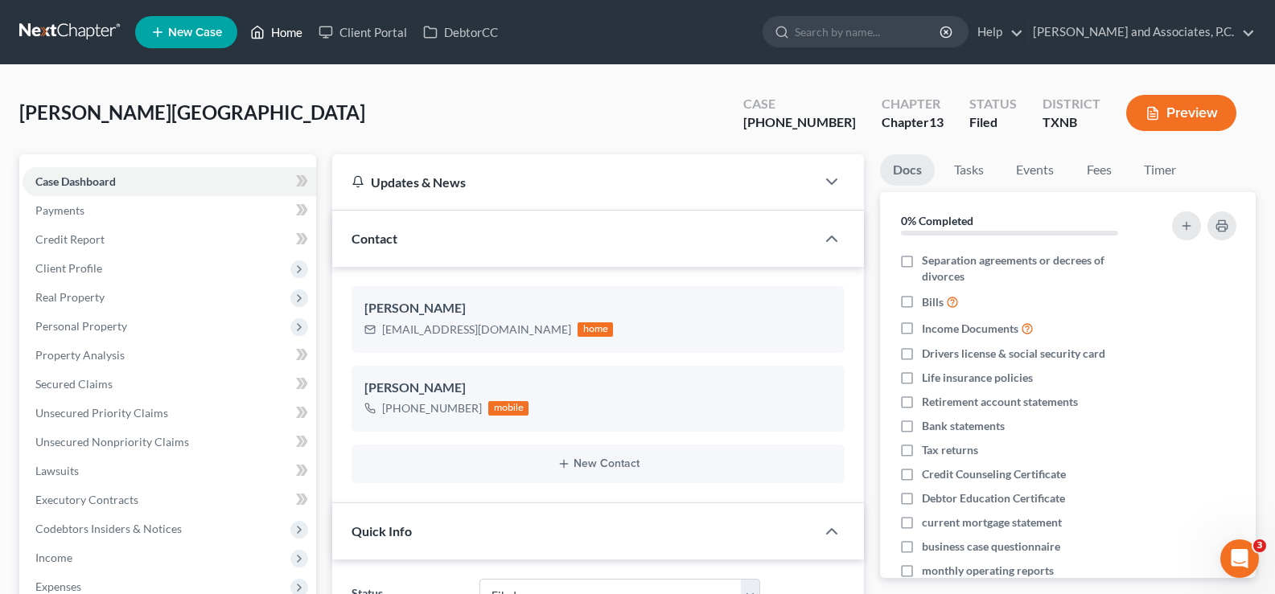
click at [301, 34] on link "Home" at bounding box center [276, 32] width 68 height 29
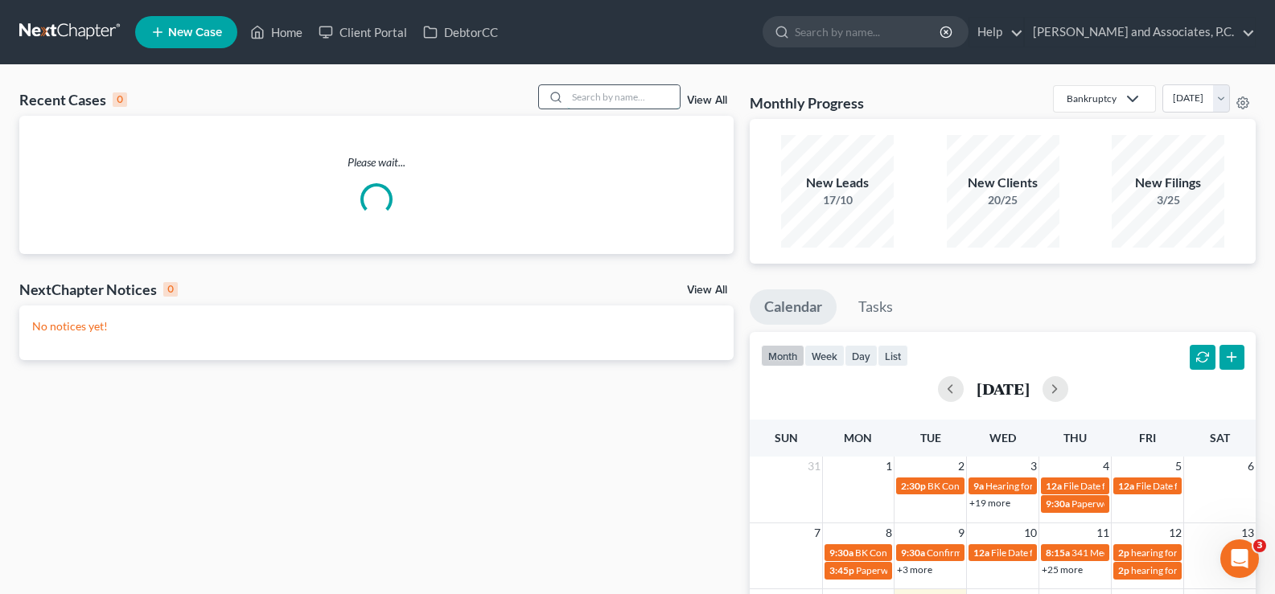
click at [581, 97] on input "search" at bounding box center [623, 96] width 113 height 23
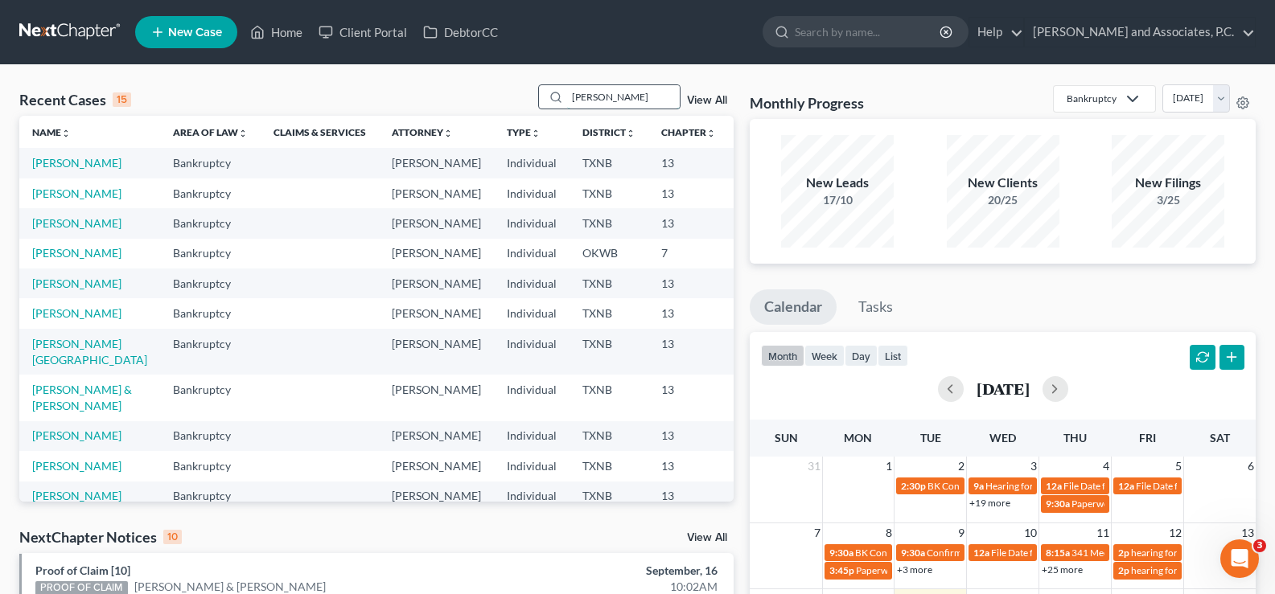
type input "[PERSON_NAME]"
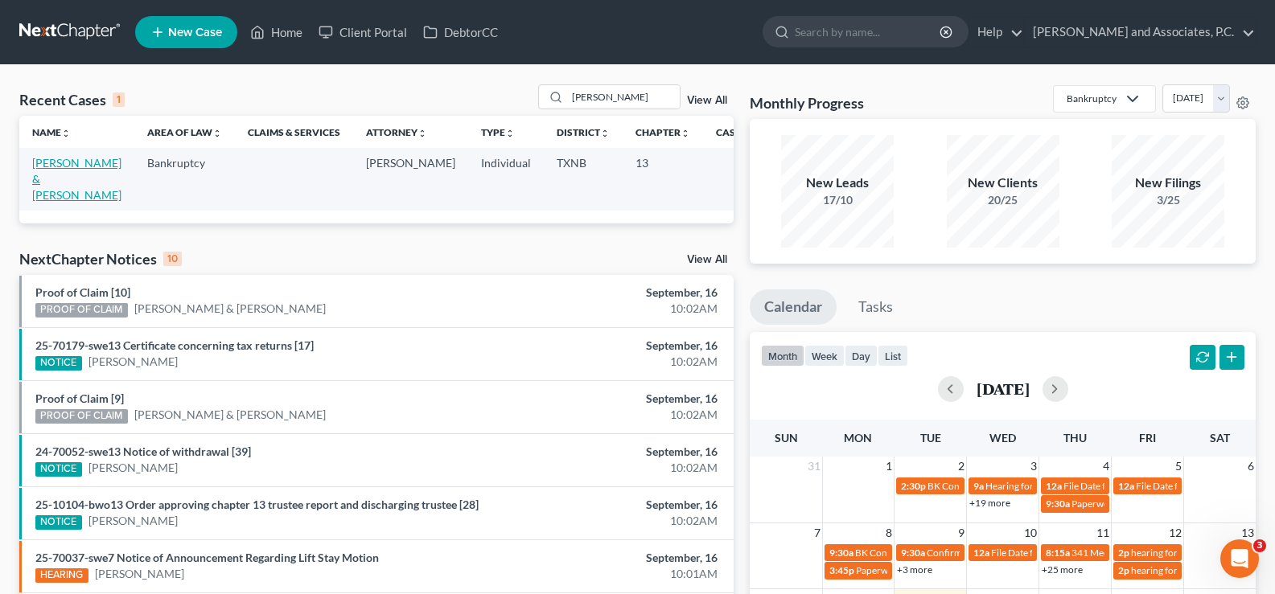
click at [59, 167] on link "[PERSON_NAME] & [PERSON_NAME]" at bounding box center [76, 179] width 89 height 46
select select "7"
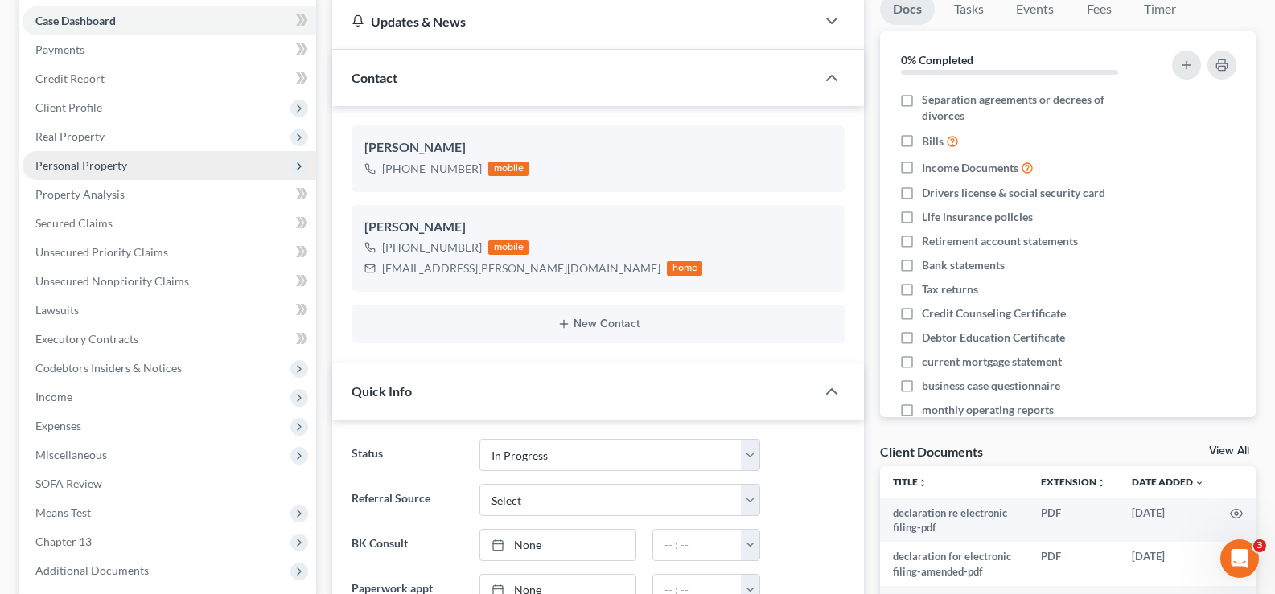
scroll to position [322, 0]
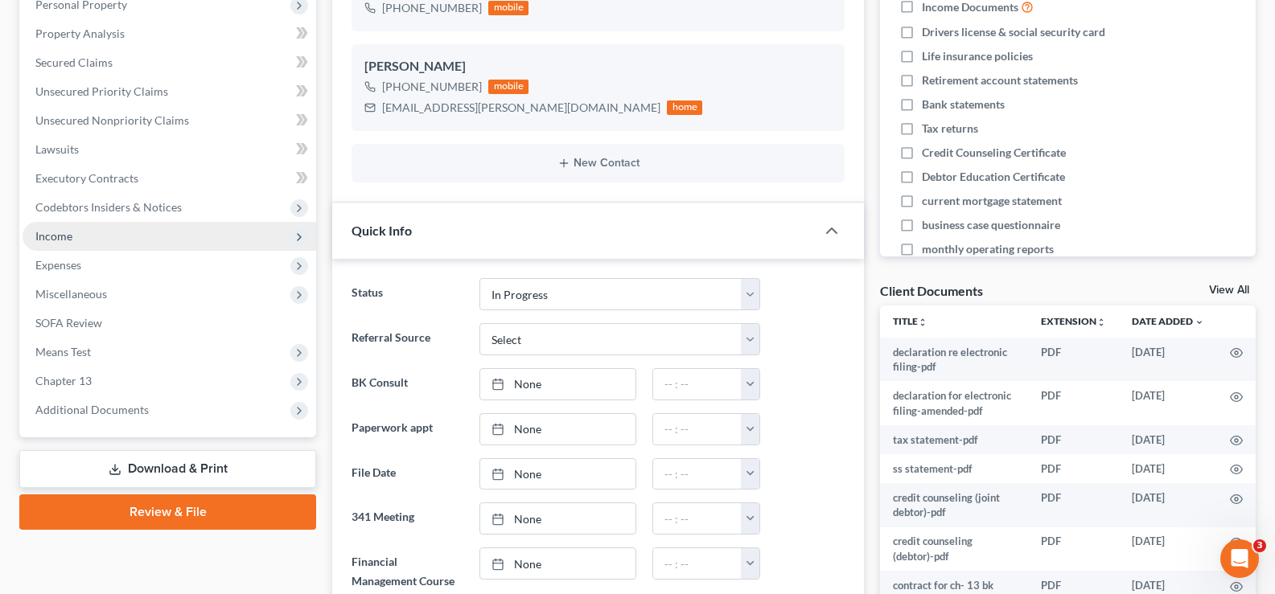
click at [149, 238] on span "Income" at bounding box center [170, 236] width 294 height 29
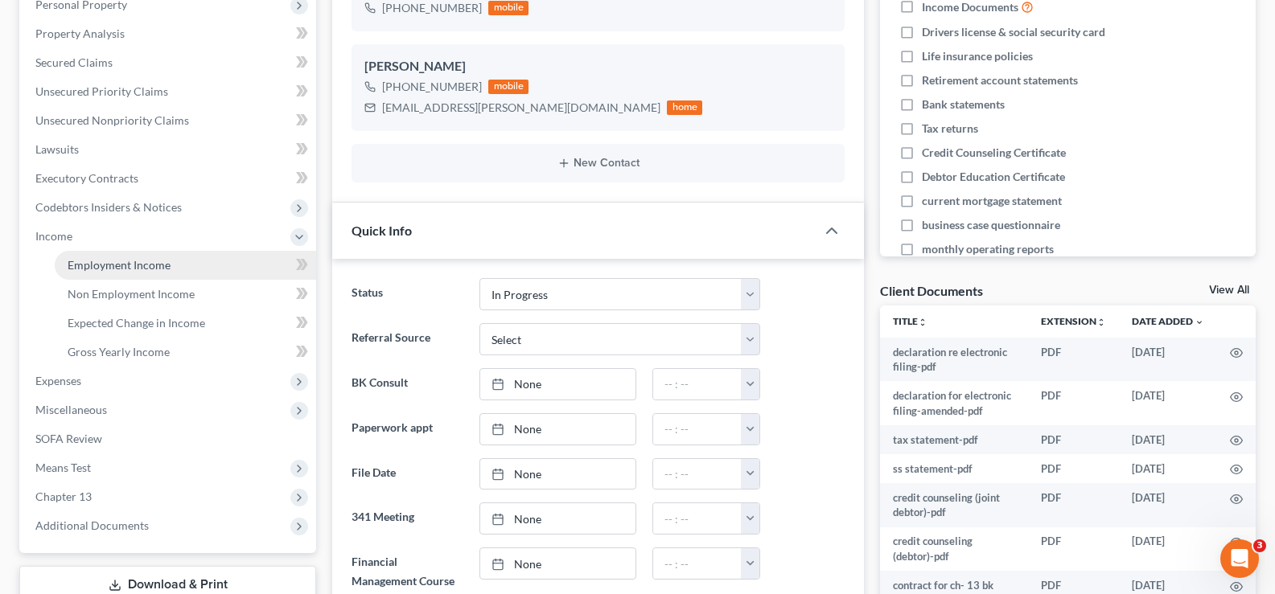
click at [157, 259] on span "Employment Income" at bounding box center [119, 265] width 103 height 14
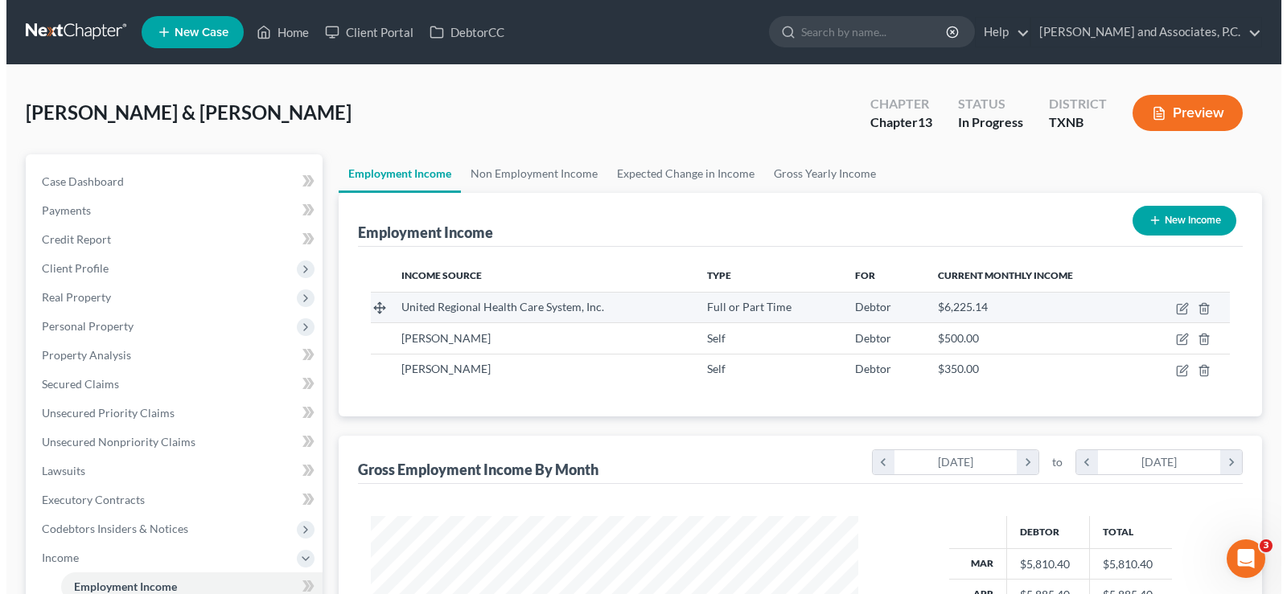
scroll to position [289, 520]
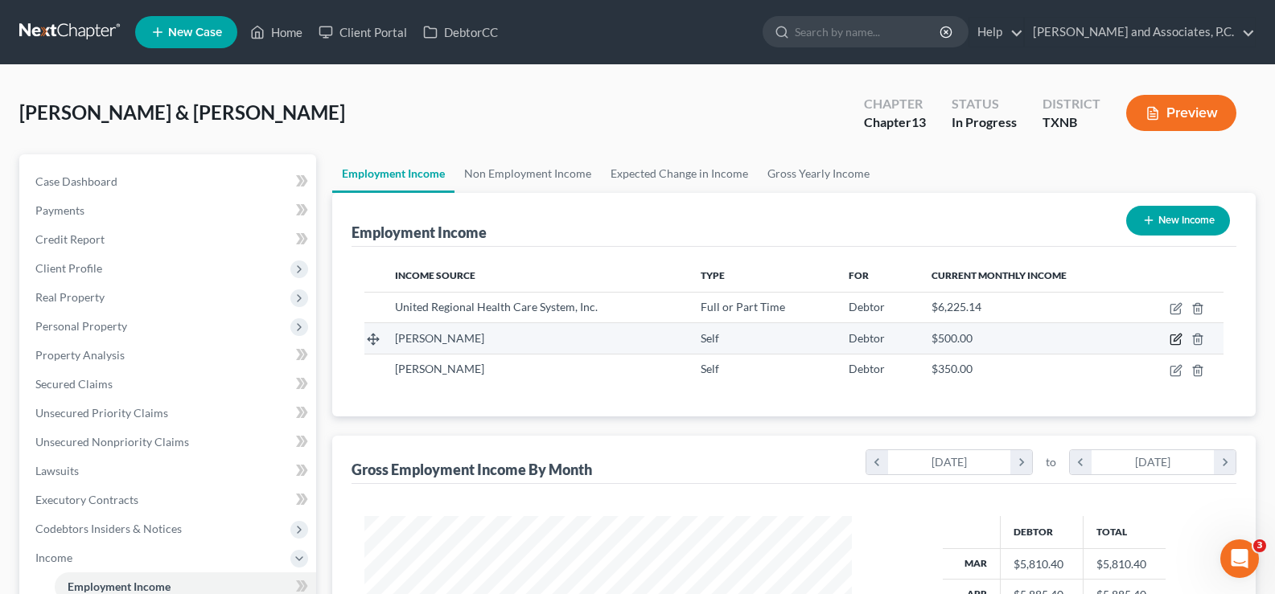
click at [1180, 339] on icon "button" at bounding box center [1176, 339] width 13 height 13
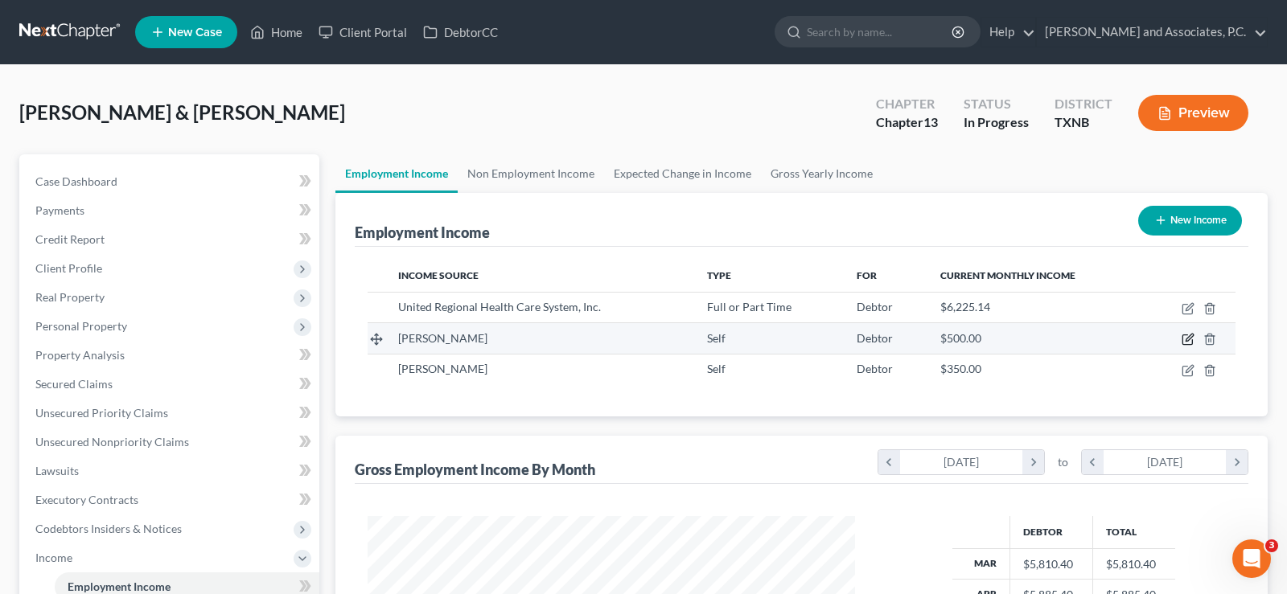
select select "1"
select select "0"
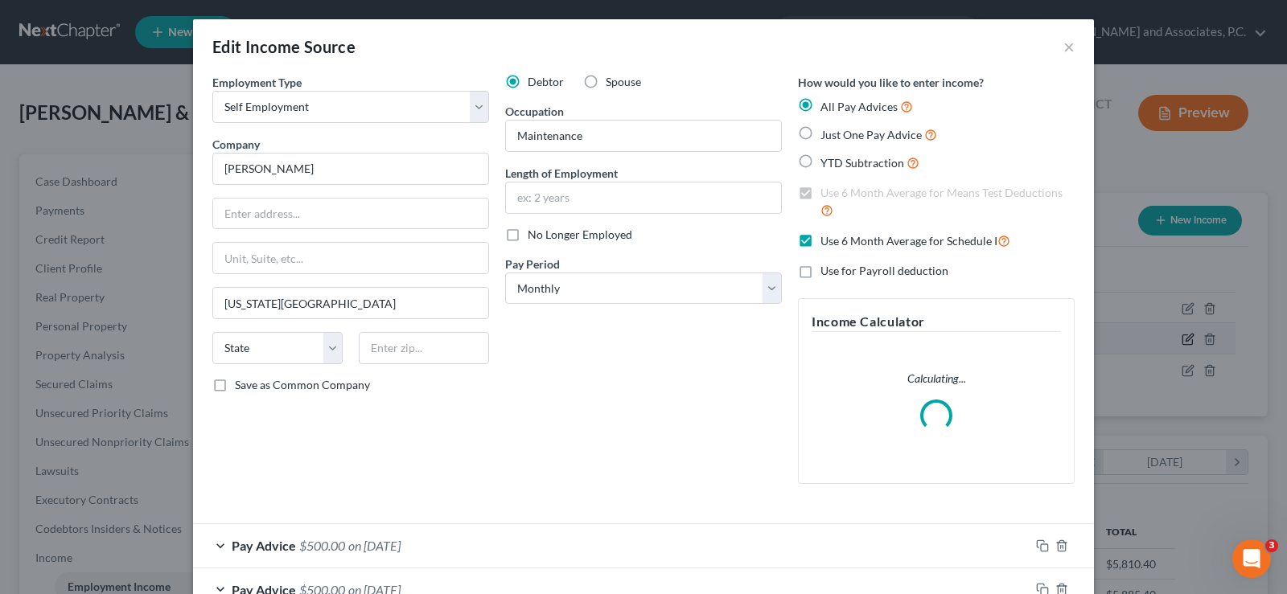
scroll to position [289, 525]
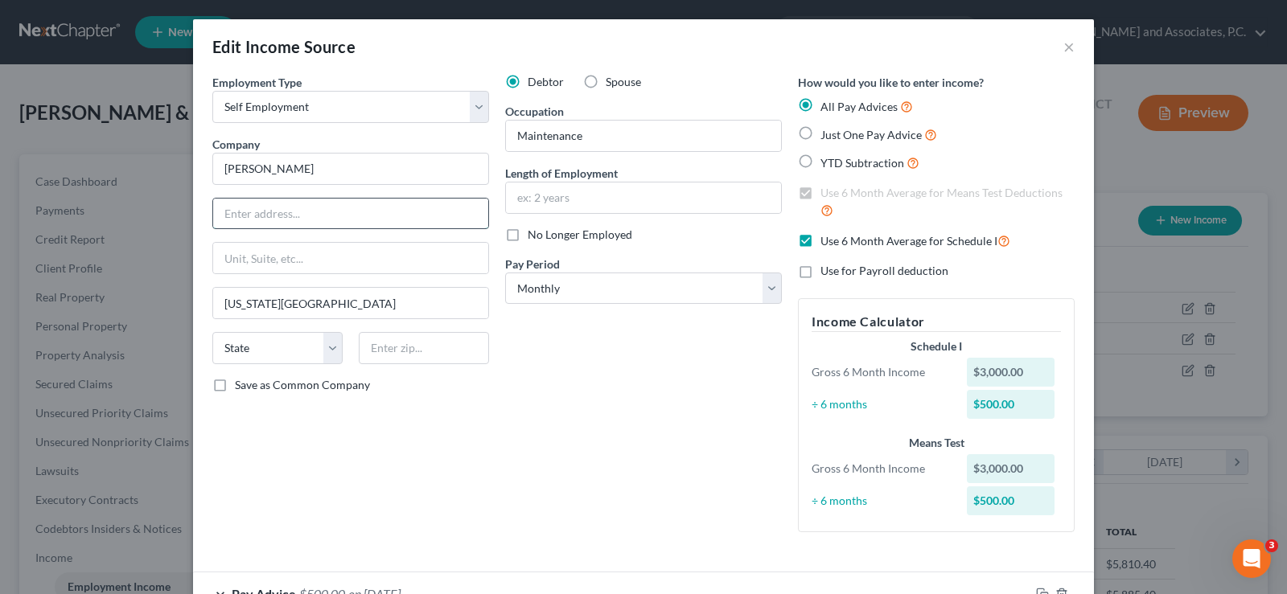
click at [321, 224] on input "text" at bounding box center [350, 214] width 275 height 31
type input "[STREET_ADDRESS]"
type input "76367"
click at [591, 192] on input "text" at bounding box center [643, 198] width 275 height 31
select select "45"
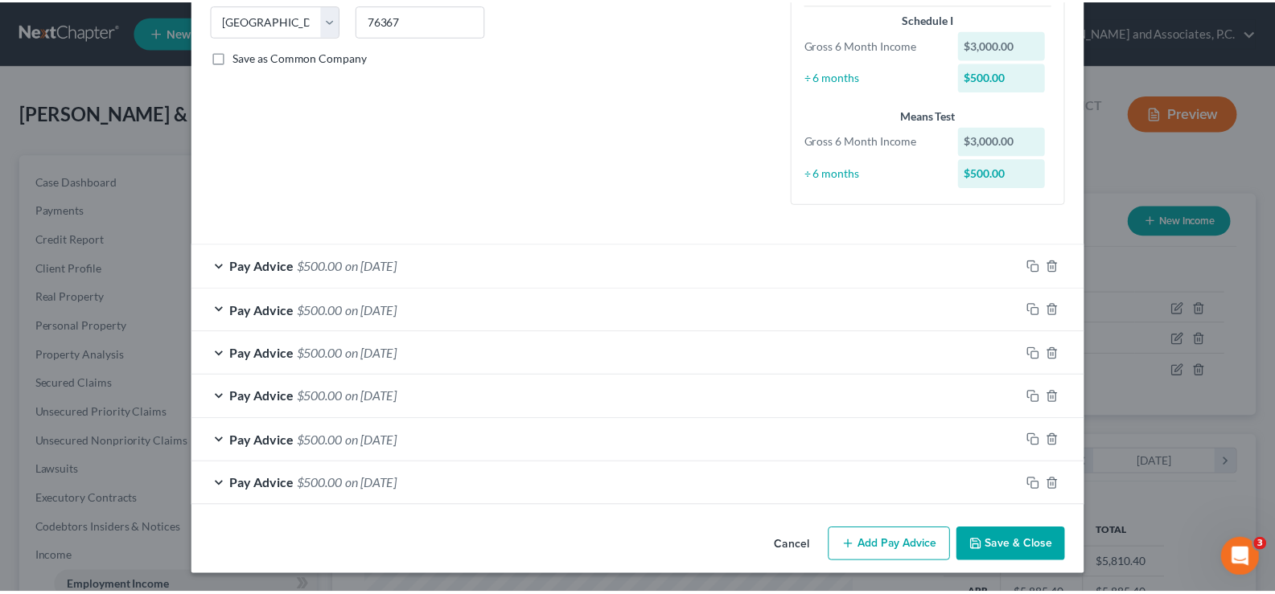
scroll to position [329, 0]
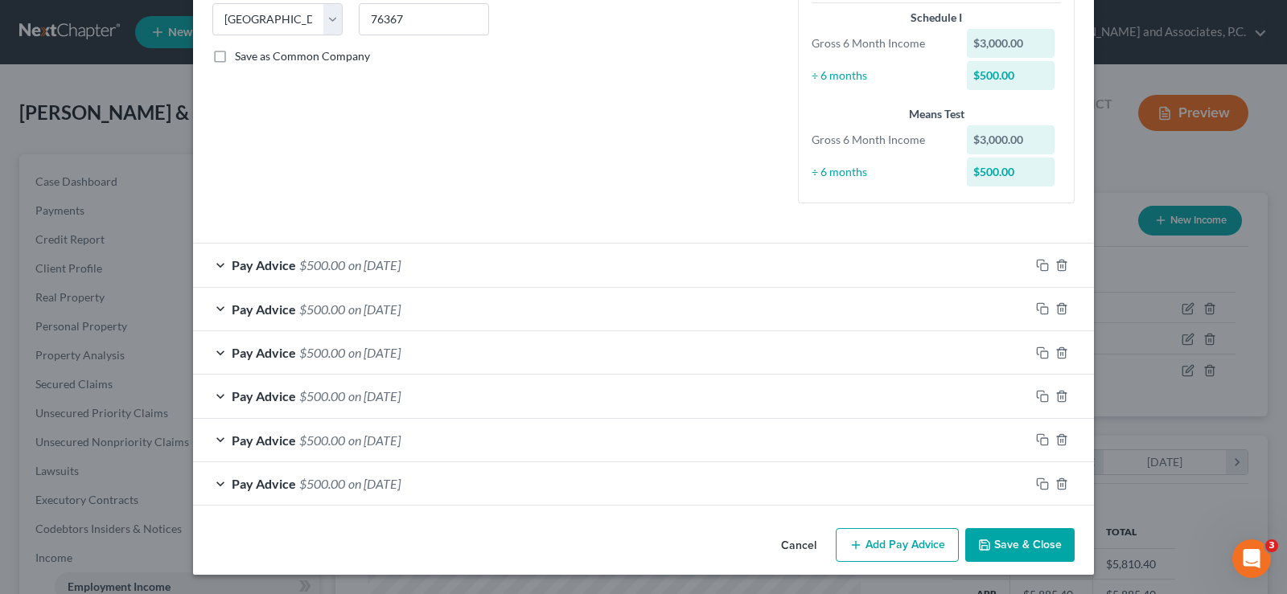
click at [1018, 546] on button "Save & Close" at bounding box center [1019, 545] width 109 height 34
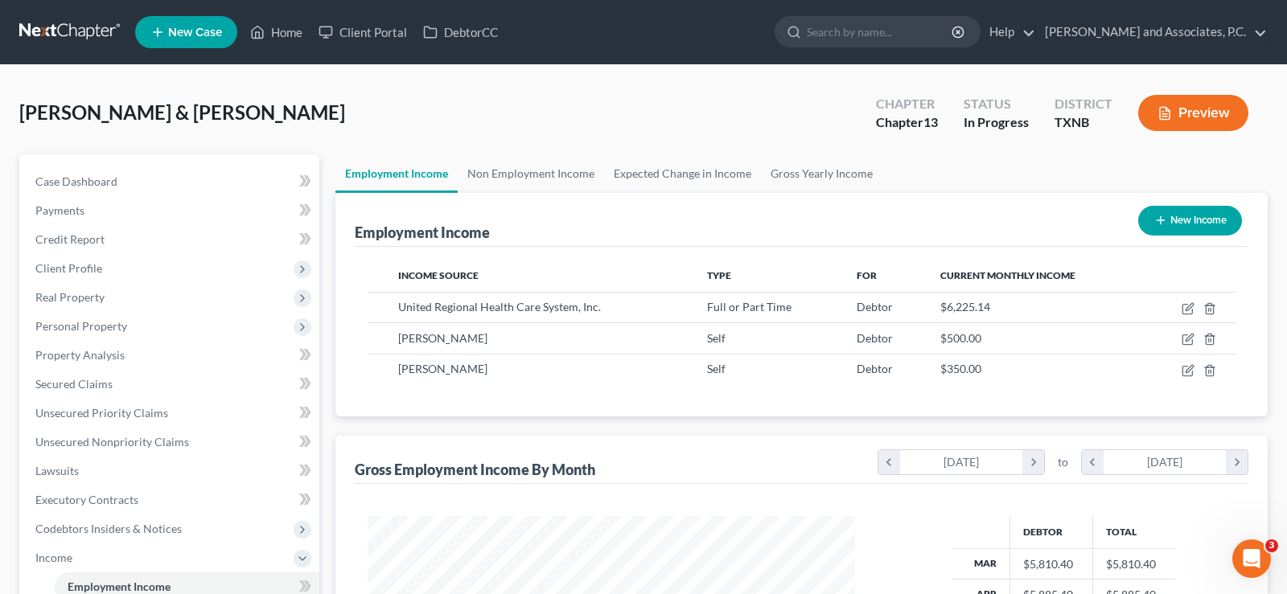
scroll to position [804094, 803863]
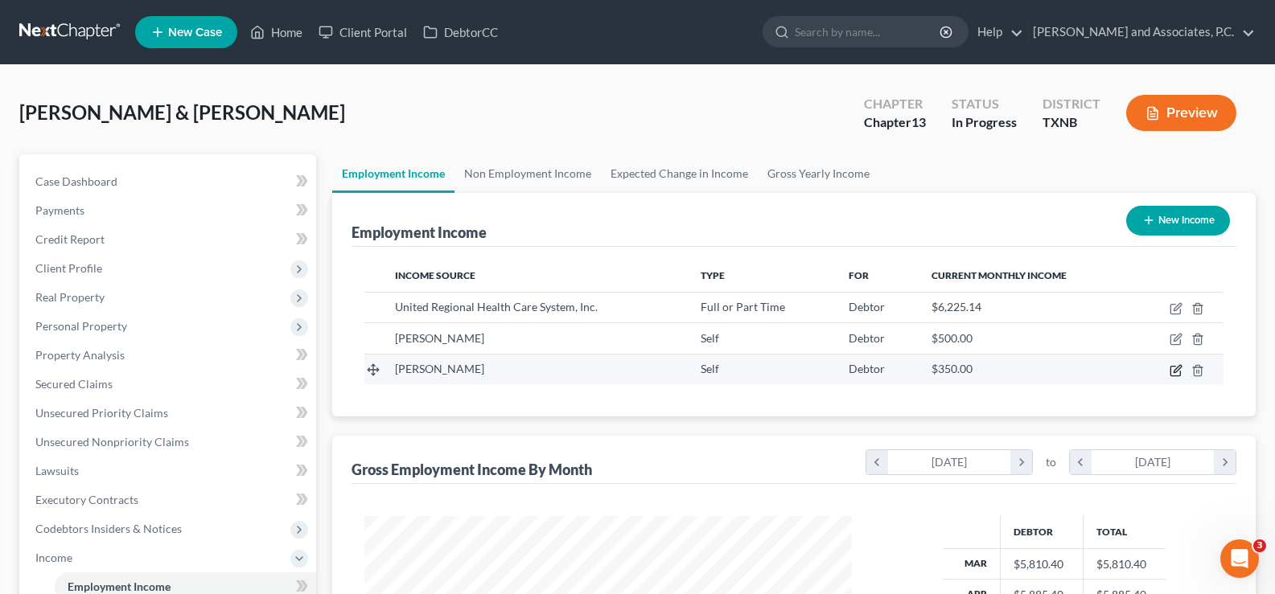
click at [1171, 364] on icon "button" at bounding box center [1176, 370] width 13 height 13
select select "1"
select select "0"
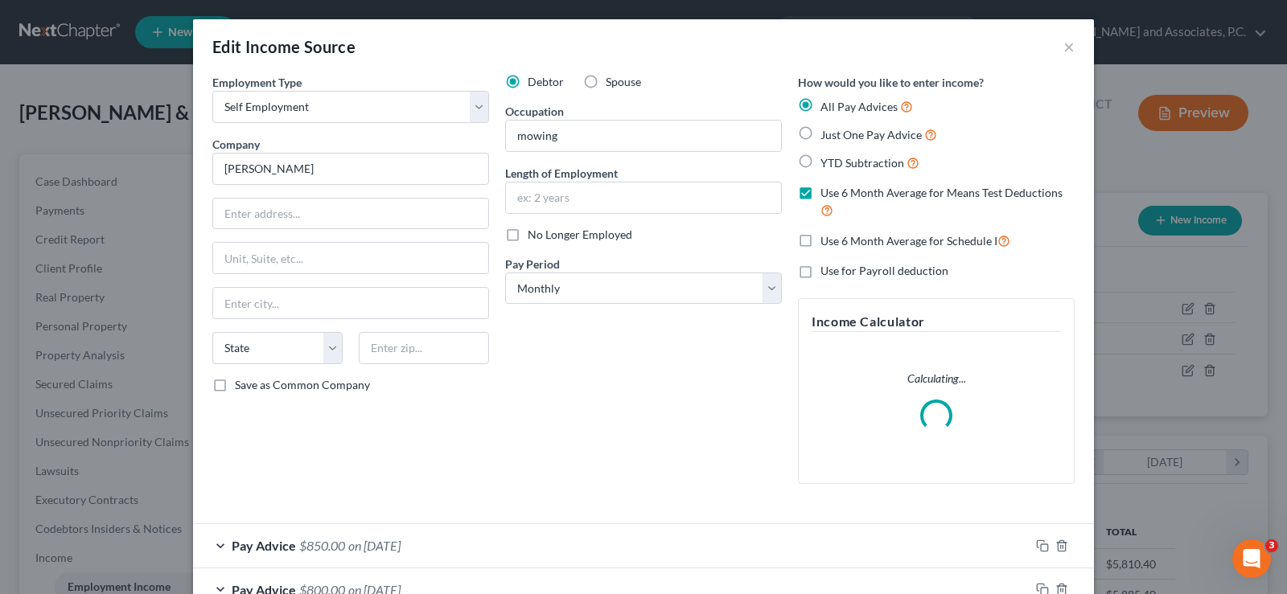
scroll to position [289, 525]
click at [270, 213] on input "text" at bounding box center [350, 214] width 275 height 31
type input "[STREET_ADDRESS]"
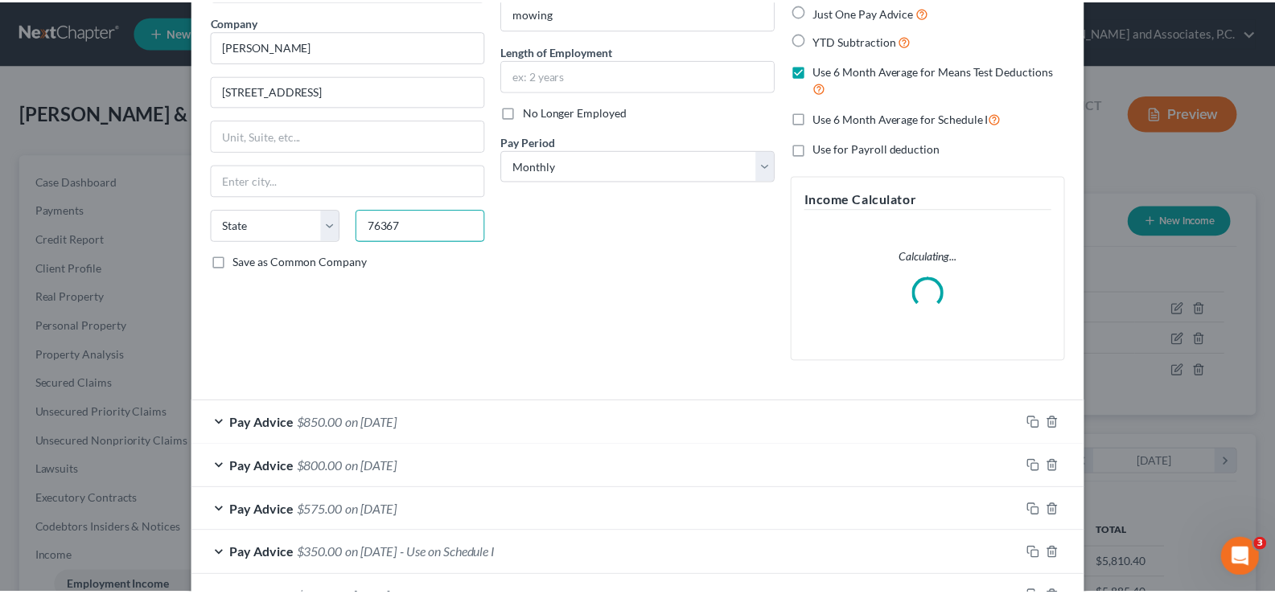
scroll to position [236, 0]
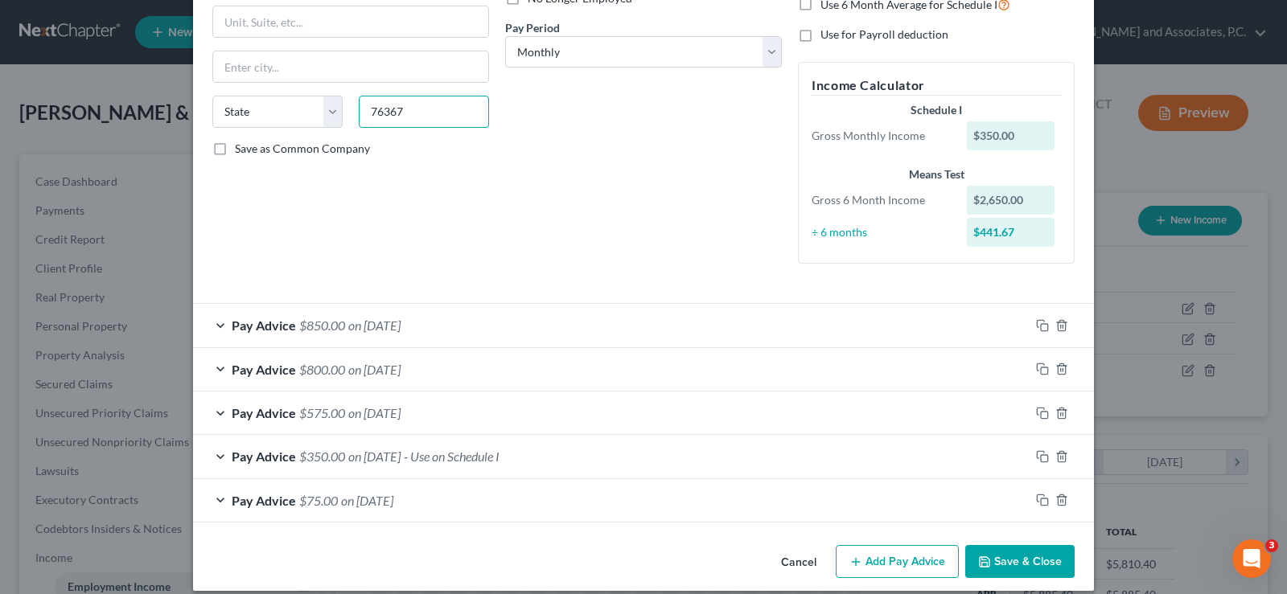
type input "76367"
click at [1004, 552] on button "Save & Close" at bounding box center [1019, 562] width 109 height 34
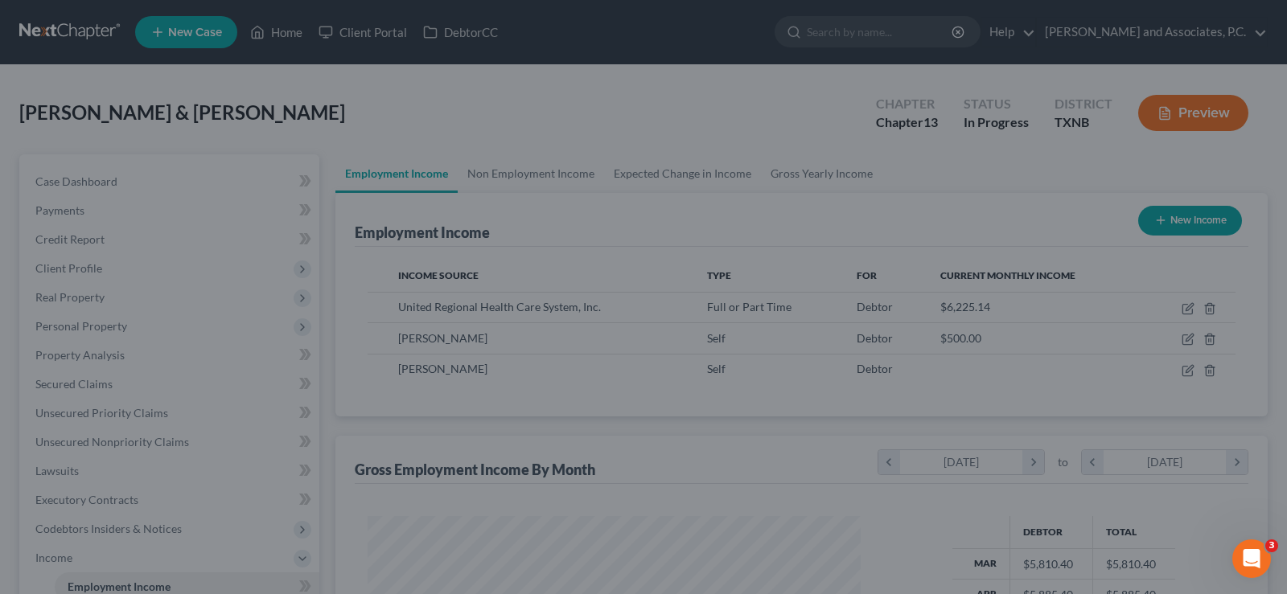
type input "[US_STATE][GEOGRAPHIC_DATA]"
select select "45"
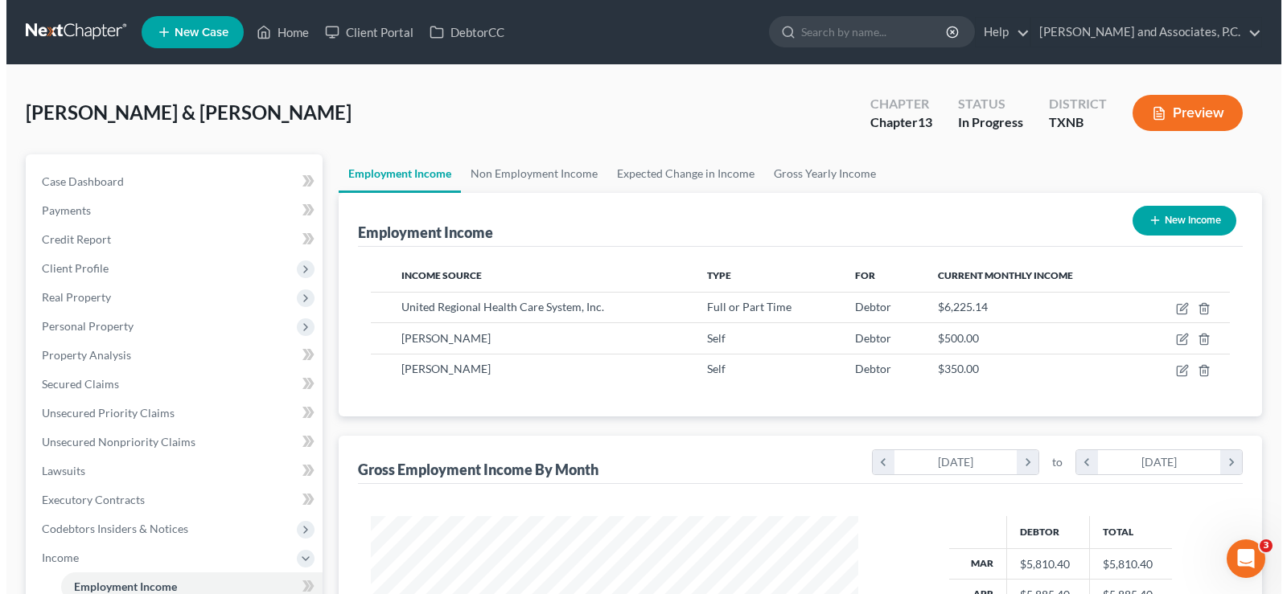
scroll to position [804094, 803863]
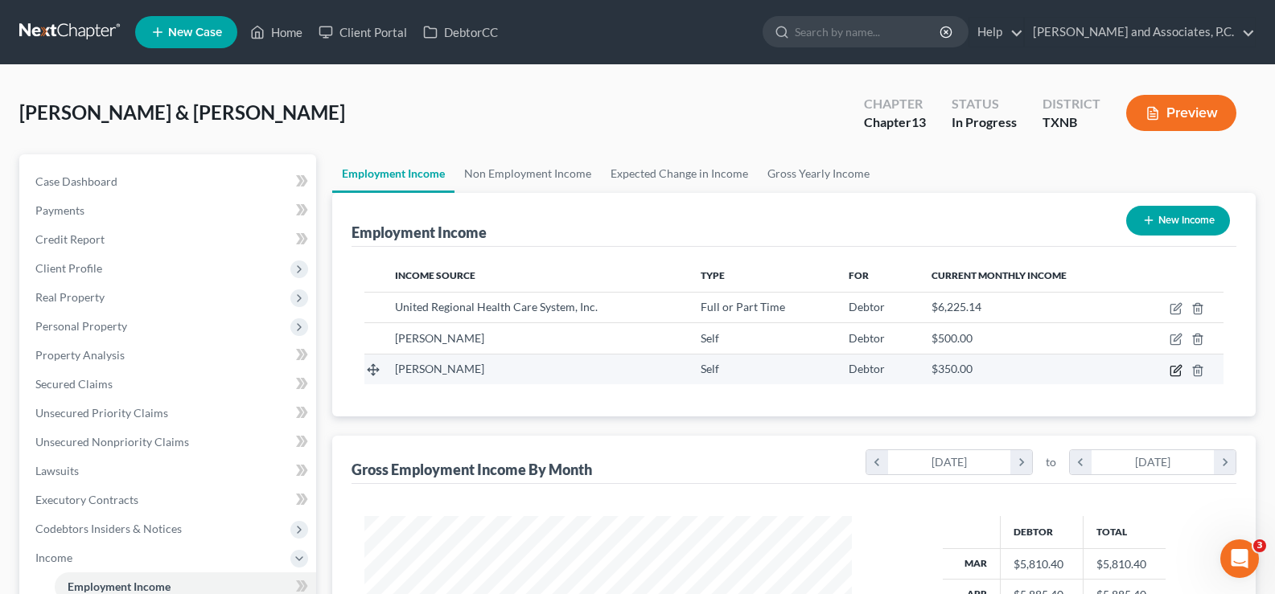
click at [1179, 374] on icon "button" at bounding box center [1176, 370] width 13 height 13
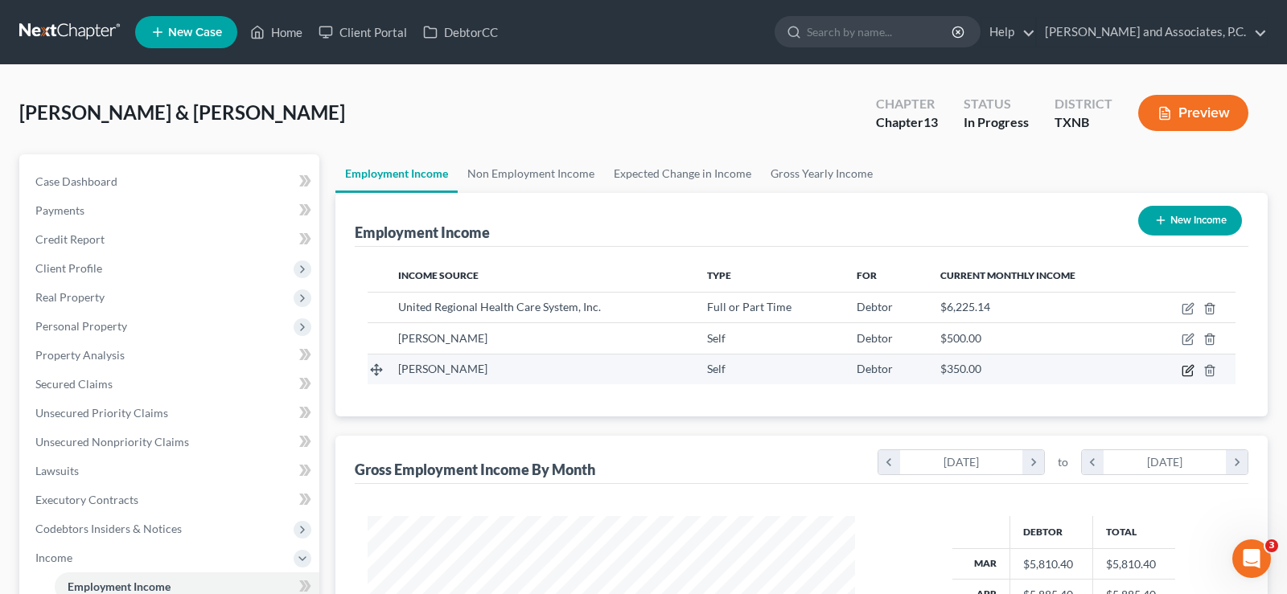
select select "1"
select select "0"
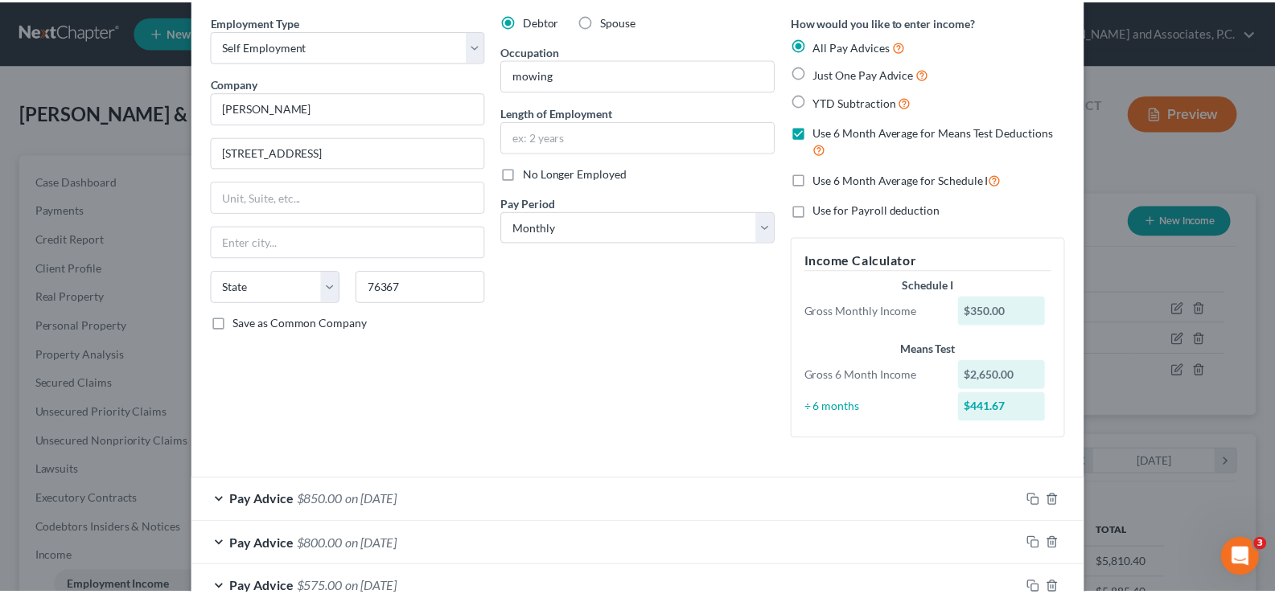
scroll to position [0, 0]
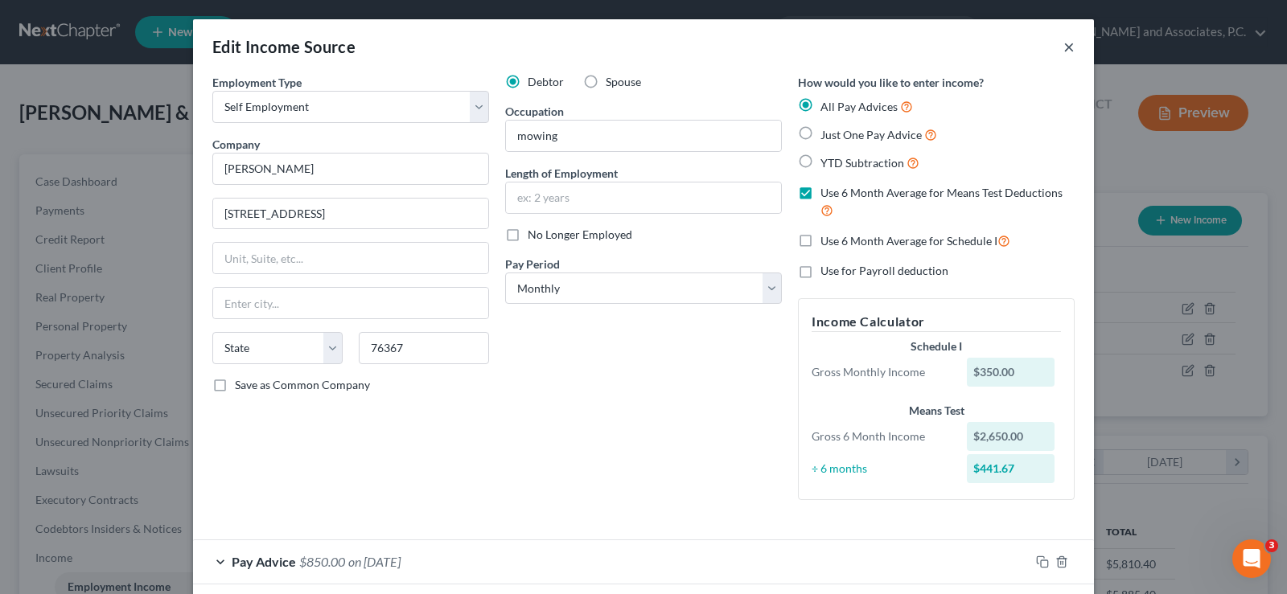
click at [1063, 50] on button "×" at bounding box center [1068, 46] width 11 height 19
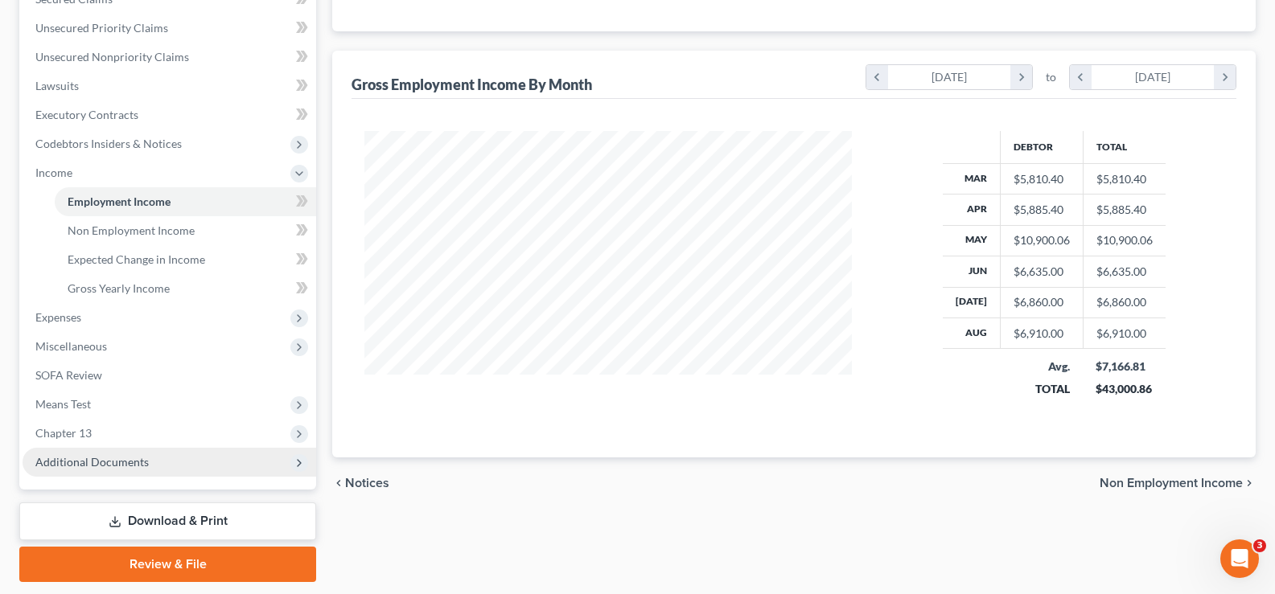
scroll to position [434, 0]
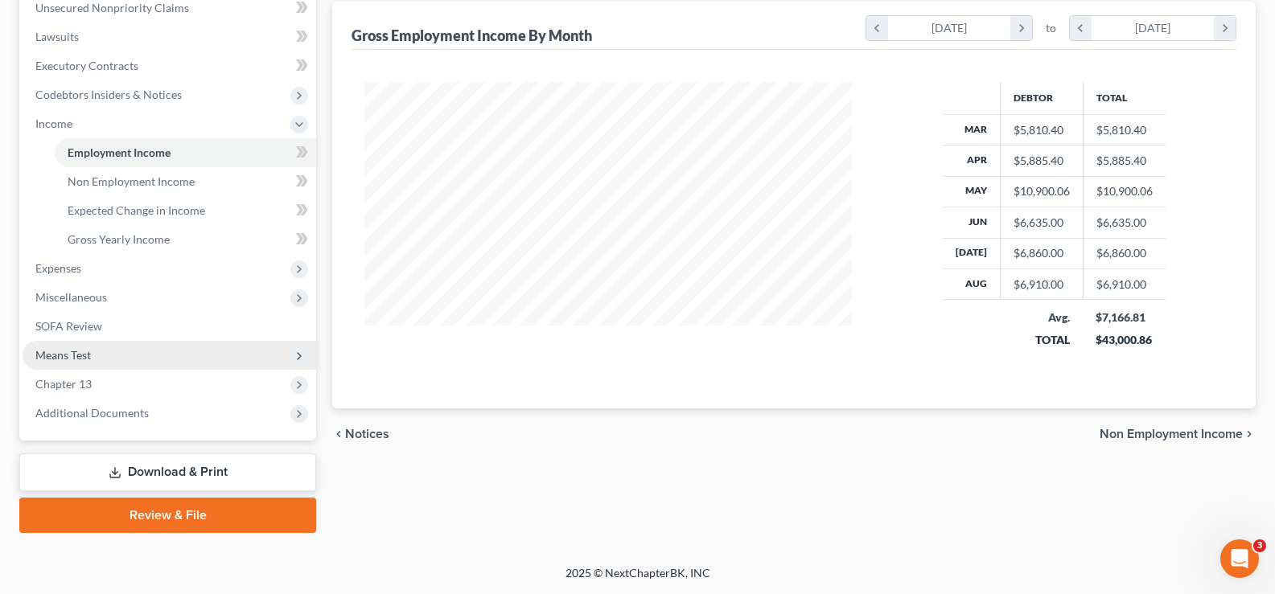
click at [89, 355] on span "Means Test" at bounding box center [63, 355] width 56 height 14
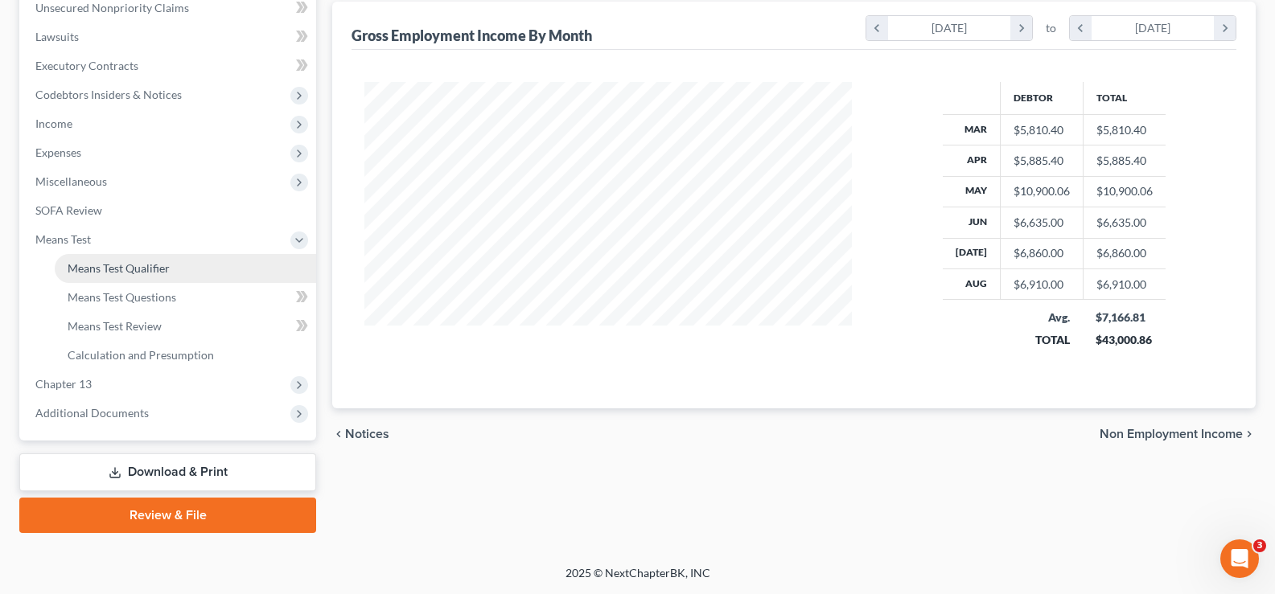
click at [100, 268] on span "Means Test Qualifier" at bounding box center [119, 268] width 102 height 14
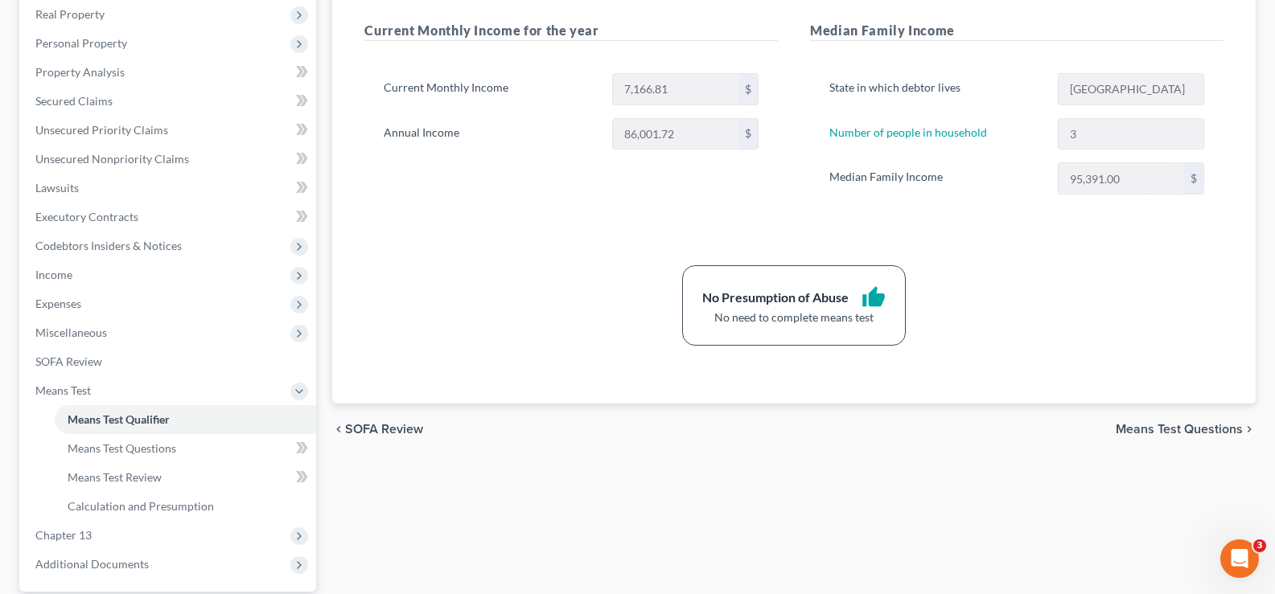
scroll to position [322, 0]
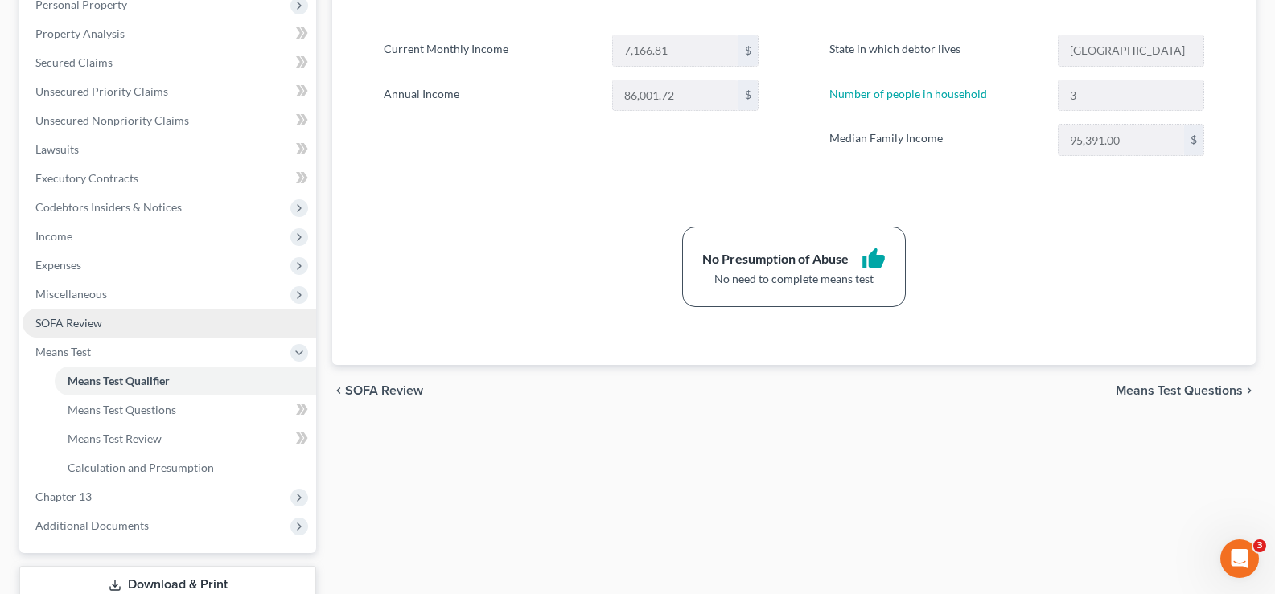
click at [60, 329] on span "SOFA Review" at bounding box center [68, 323] width 67 height 14
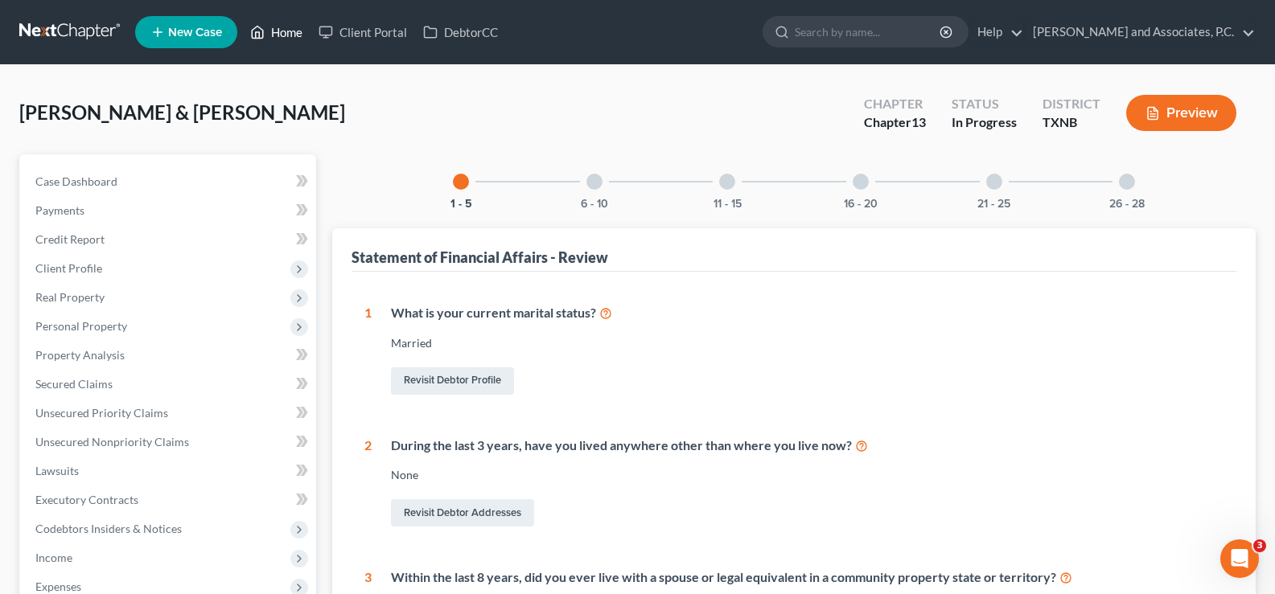
click at [297, 31] on link "Home" at bounding box center [276, 32] width 68 height 29
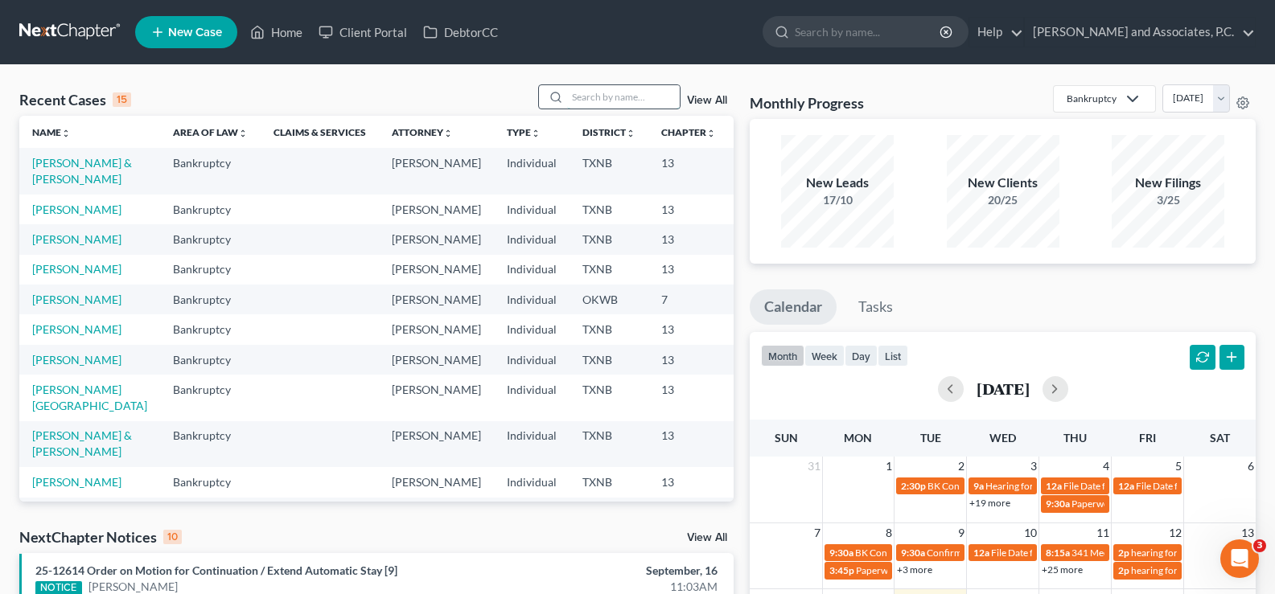
click at [596, 103] on input "search" at bounding box center [623, 96] width 113 height 23
type input "charlton"
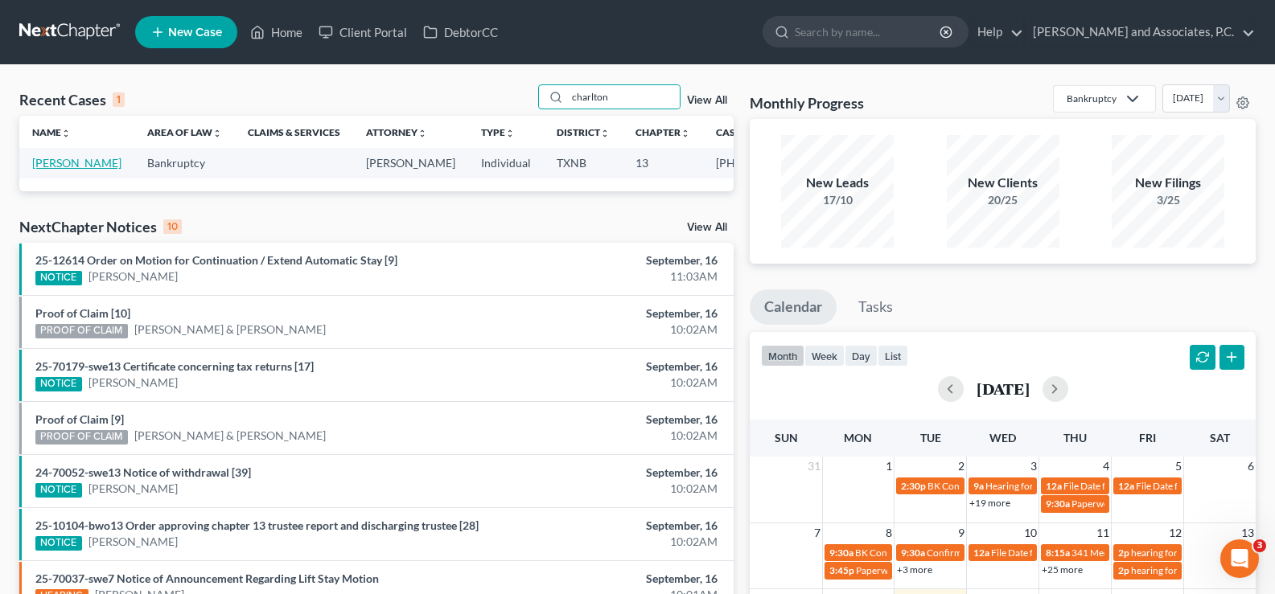
click at [51, 165] on link "[PERSON_NAME]" at bounding box center [76, 163] width 89 height 14
select select "5"
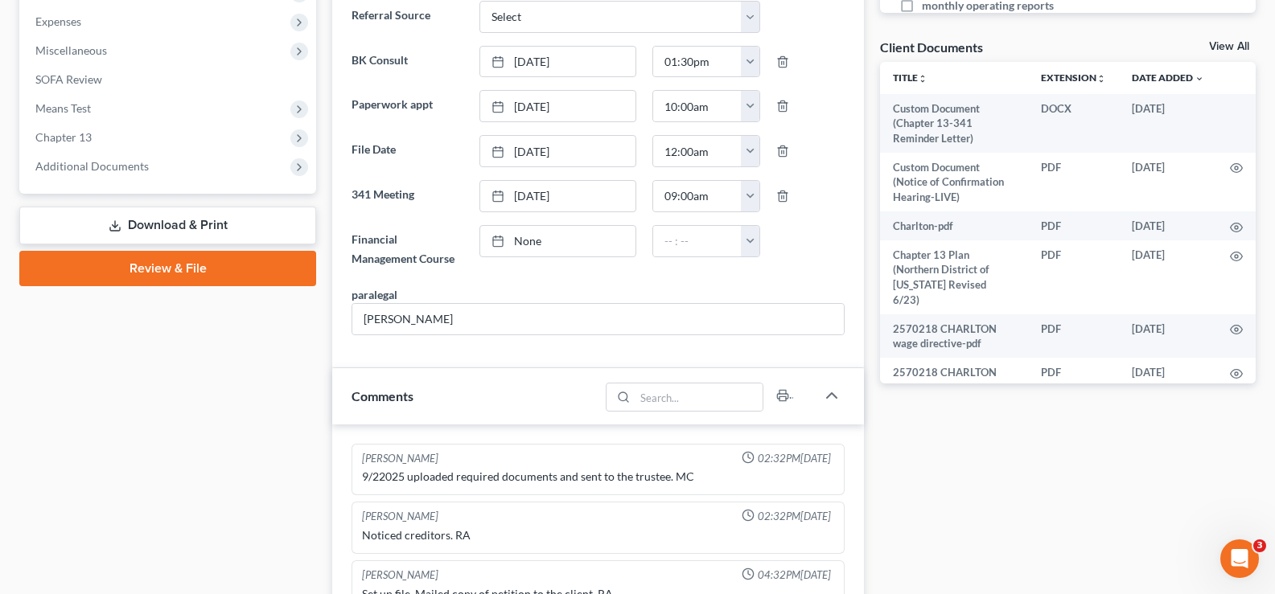
scroll to position [405, 0]
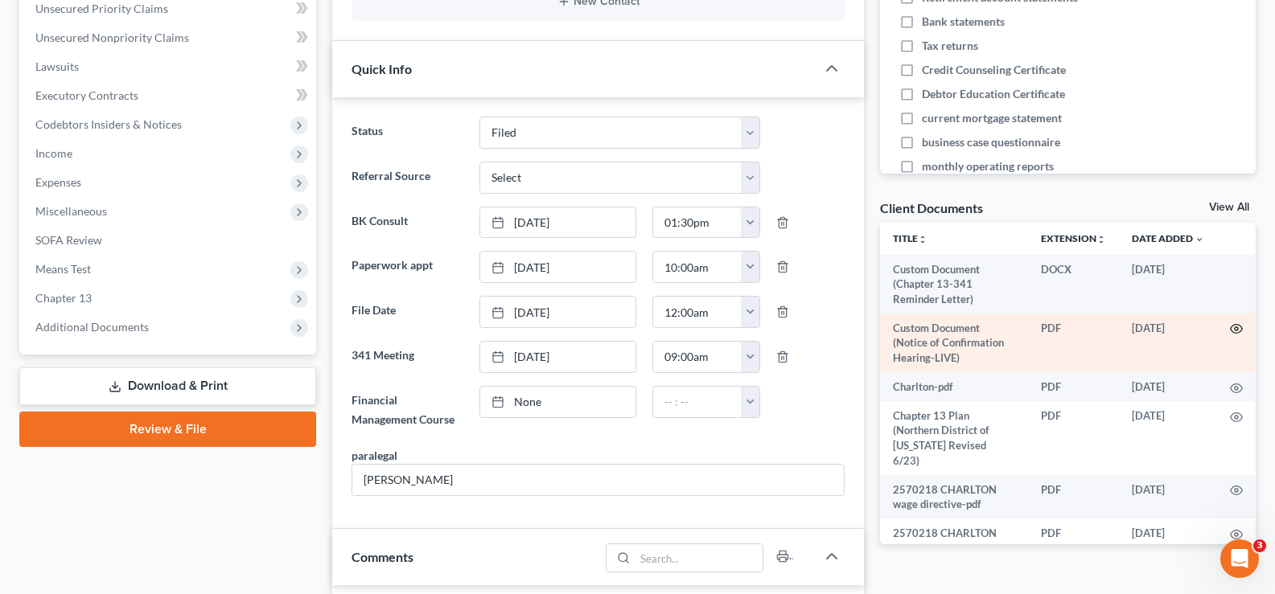
click at [1230, 335] on icon "button" at bounding box center [1236, 329] width 13 height 13
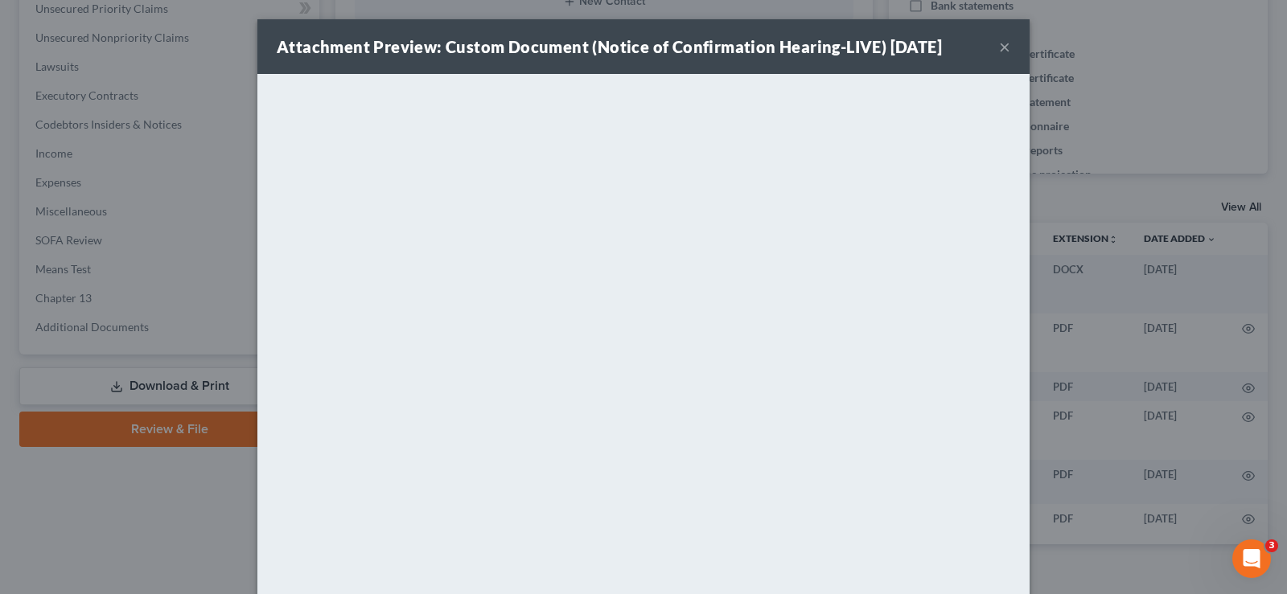
click at [1001, 48] on button "×" at bounding box center [1004, 46] width 11 height 19
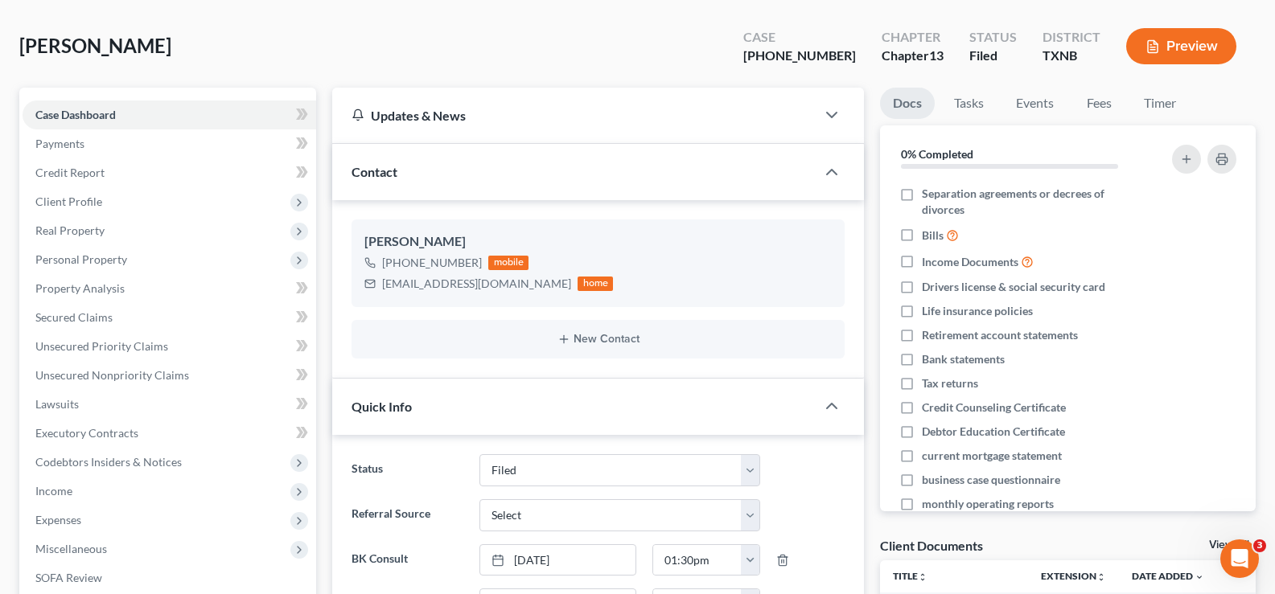
scroll to position [0, 0]
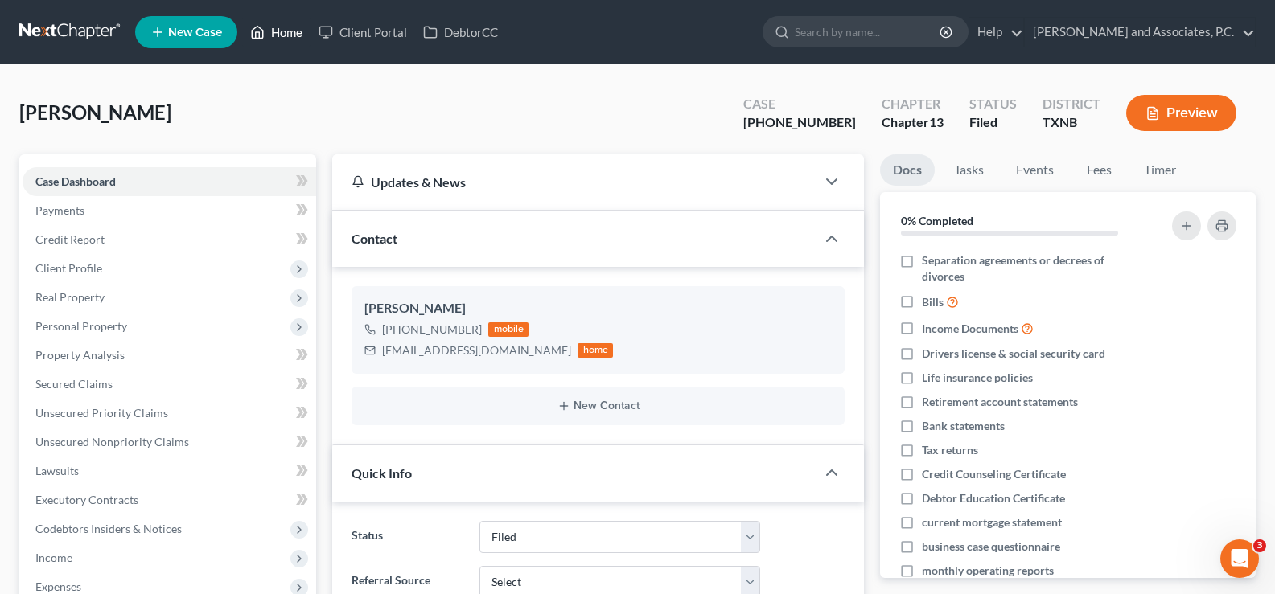
click at [276, 29] on link "Home" at bounding box center [276, 32] width 68 height 29
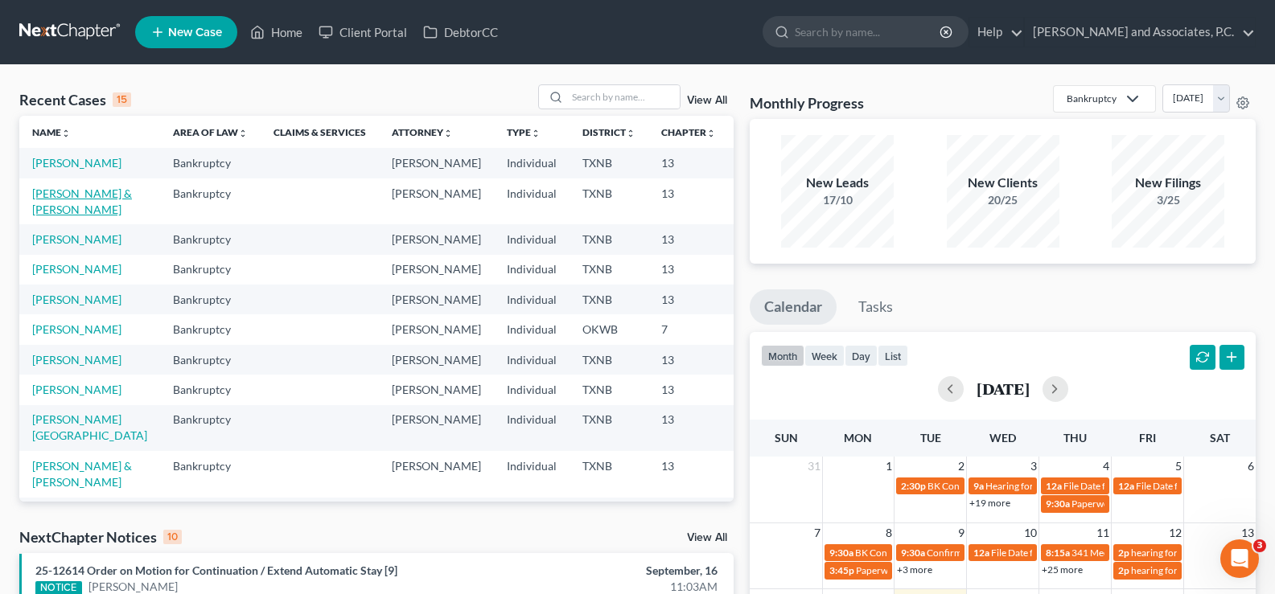
click at [37, 216] on link "[PERSON_NAME] & [PERSON_NAME]" at bounding box center [82, 202] width 100 height 30
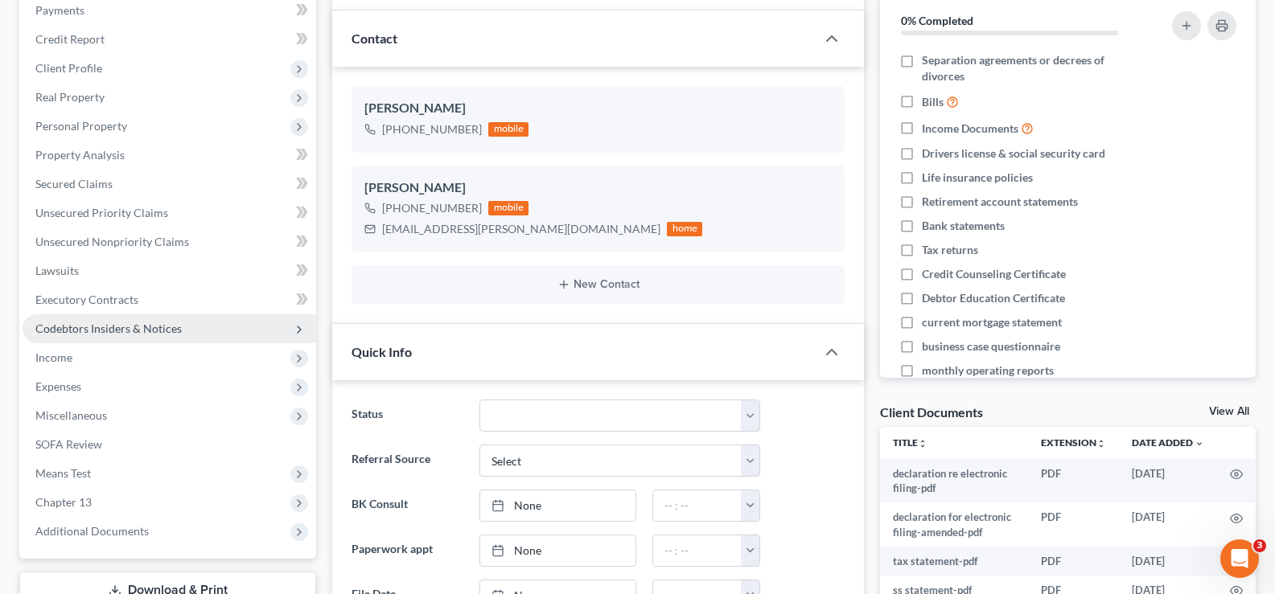
scroll to position [161, 0]
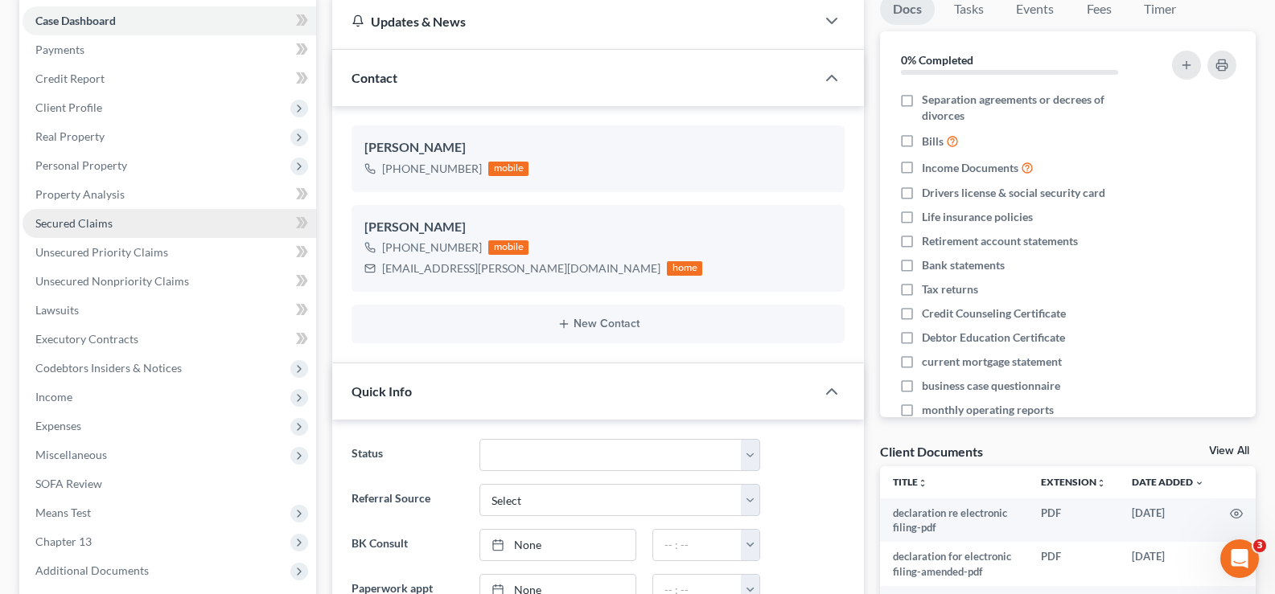
click at [111, 220] on span "Secured Claims" at bounding box center [73, 223] width 77 height 14
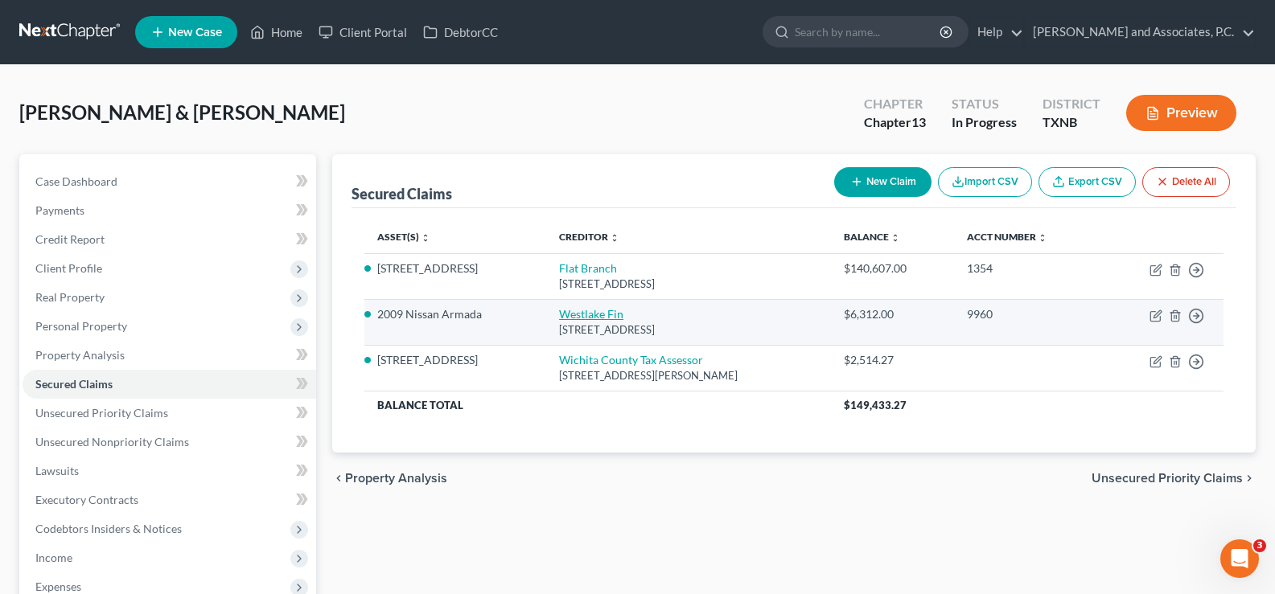
click at [573, 317] on link "Westlake Fin" at bounding box center [591, 314] width 64 height 14
select select "4"
select select "2"
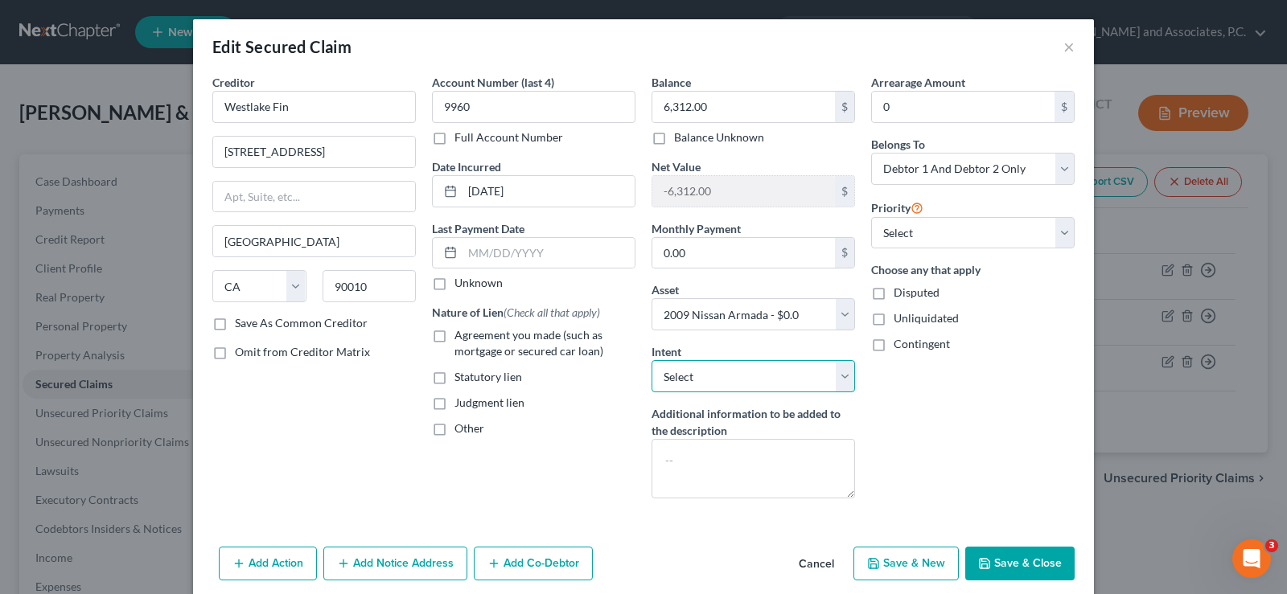
click at [845, 377] on select "Select Surrender Redeem Reaffirm Avoid Other" at bounding box center [754, 376] width 204 height 32
click at [894, 420] on div "Arrearage Amount 0 $ Belongs To * Select Debtor 1 Only Debtor 2 Only Debtor 1 A…" at bounding box center [973, 293] width 220 height 438
click at [1011, 561] on button "Save & Close" at bounding box center [1019, 564] width 109 height 34
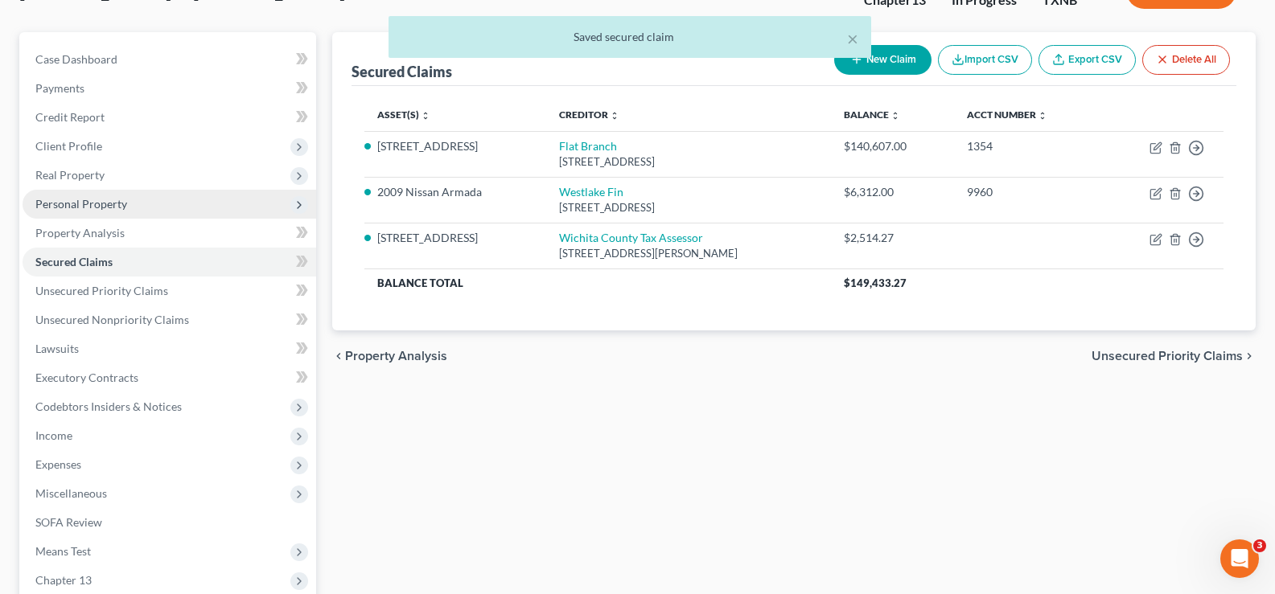
scroll to position [161, 0]
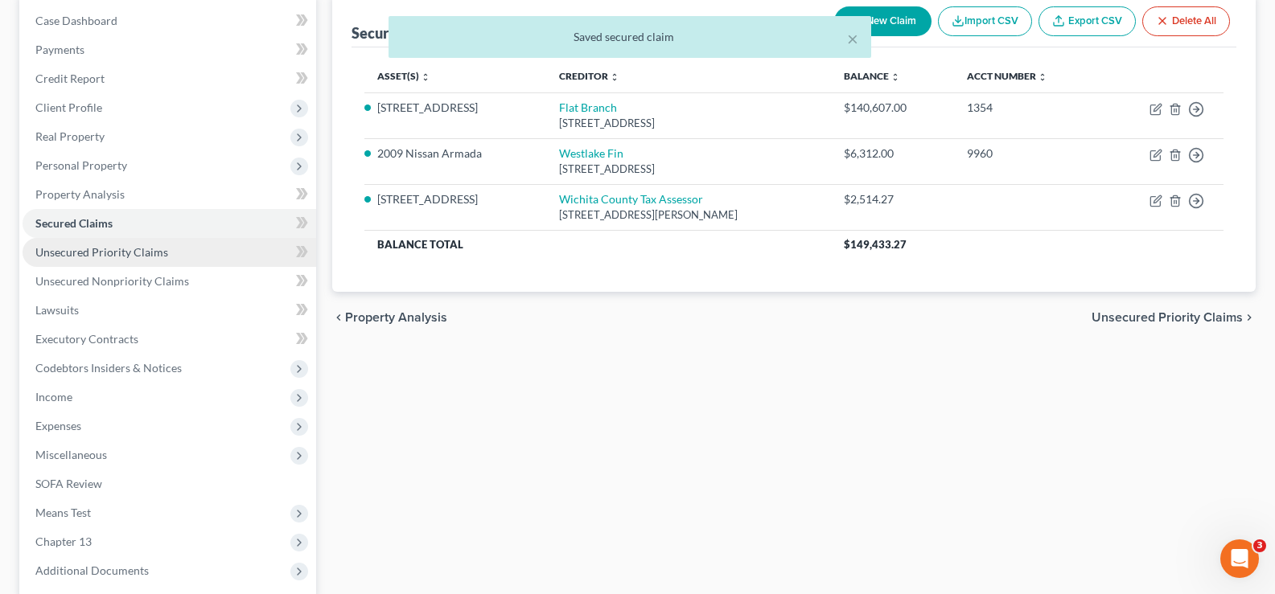
click at [139, 257] on span "Unsecured Priority Claims" at bounding box center [101, 252] width 133 height 14
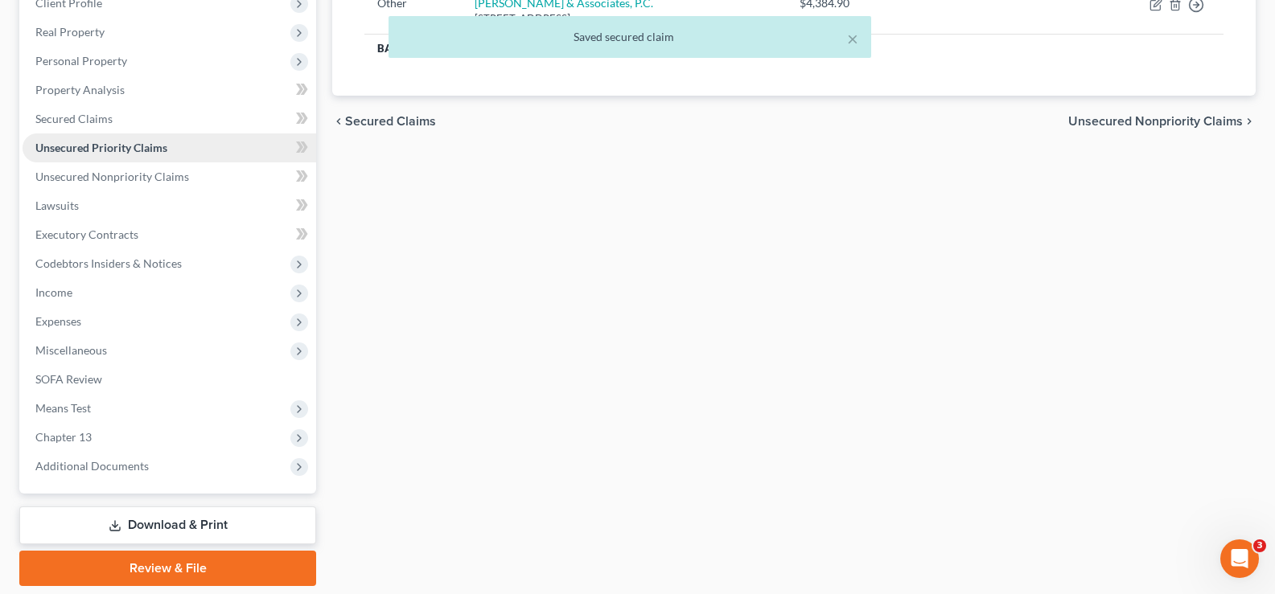
scroll to position [319, 0]
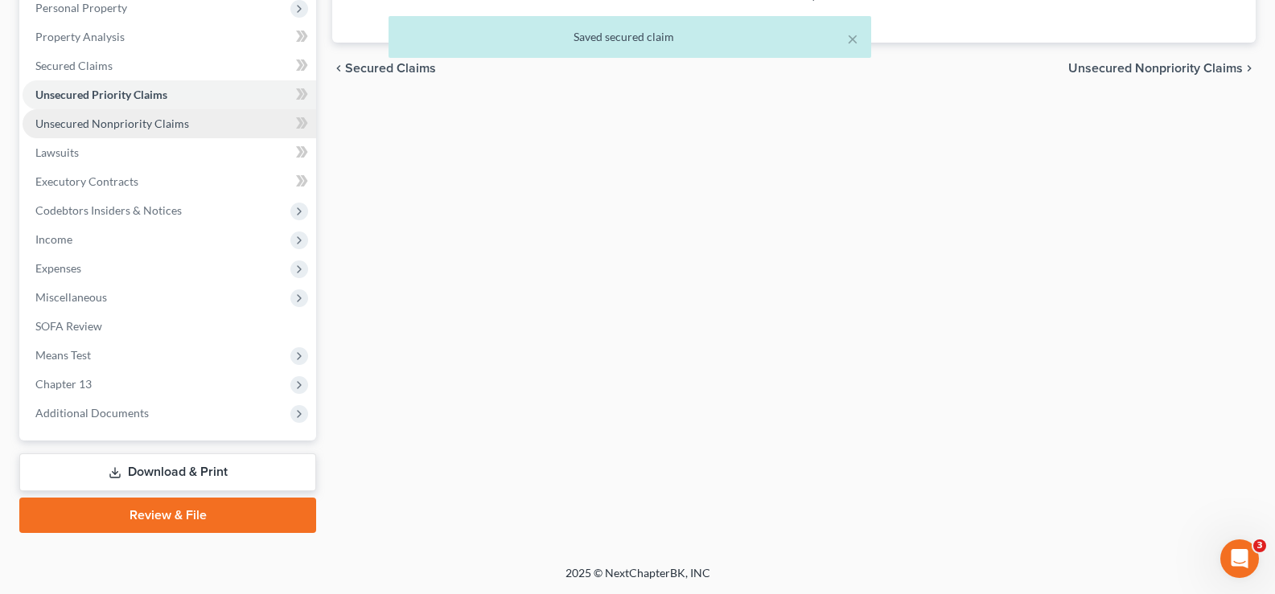
click at [146, 126] on span "Unsecured Nonpriority Claims" at bounding box center [112, 124] width 154 height 14
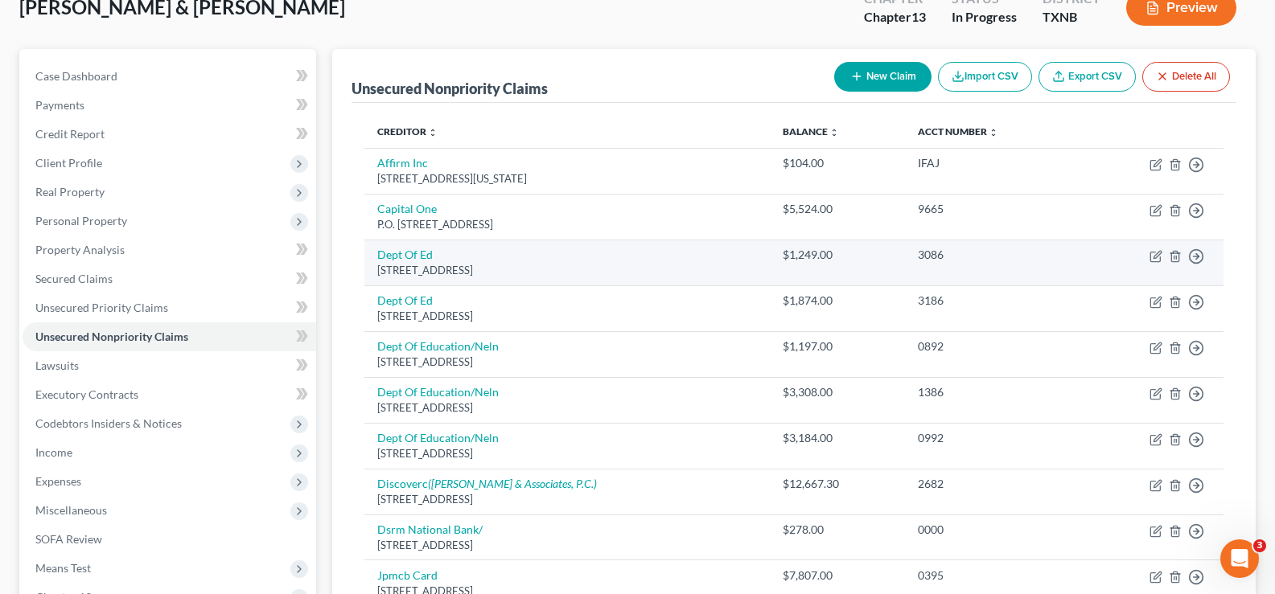
scroll to position [38, 0]
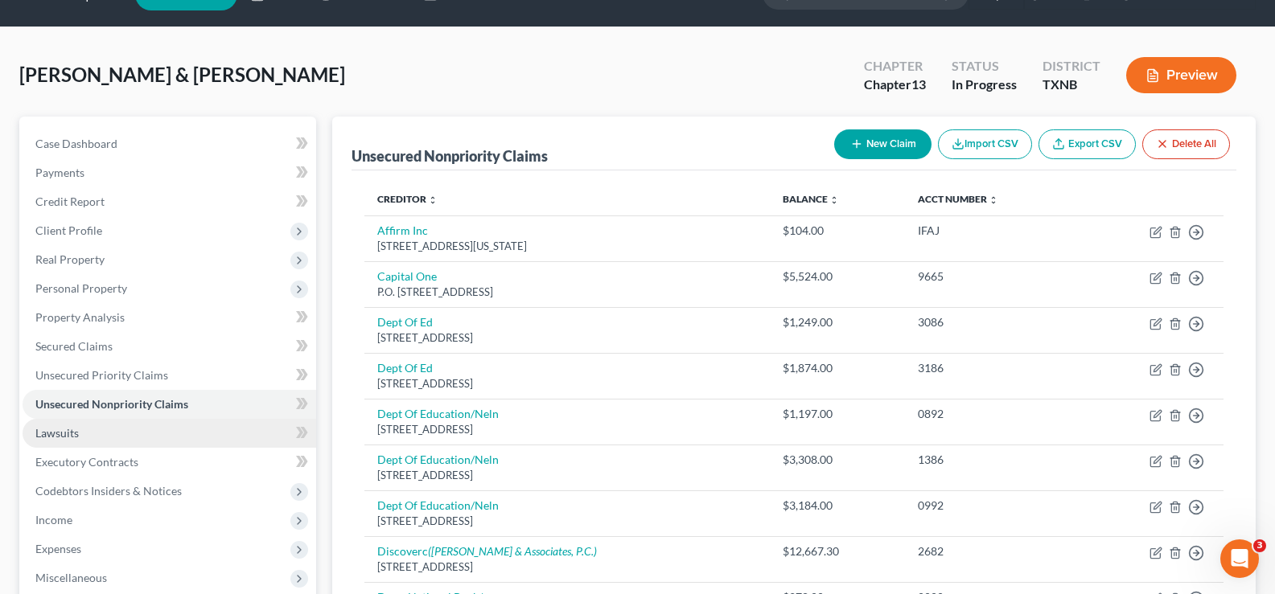
click at [150, 438] on link "Lawsuits" at bounding box center [170, 433] width 294 height 29
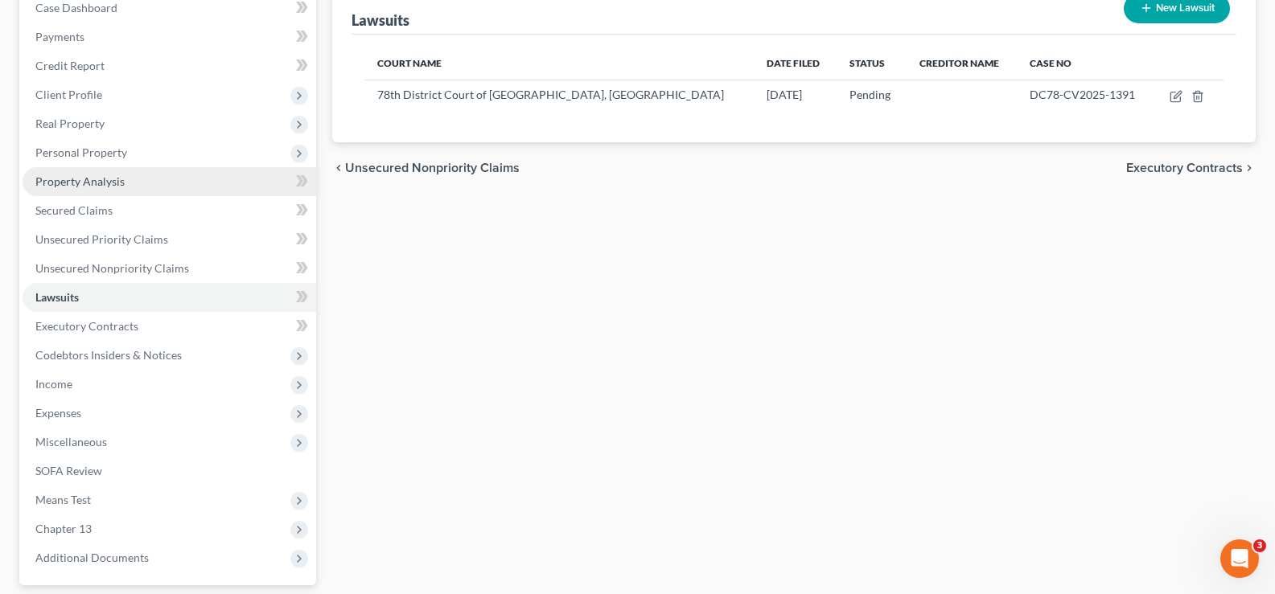
scroll to position [319, 0]
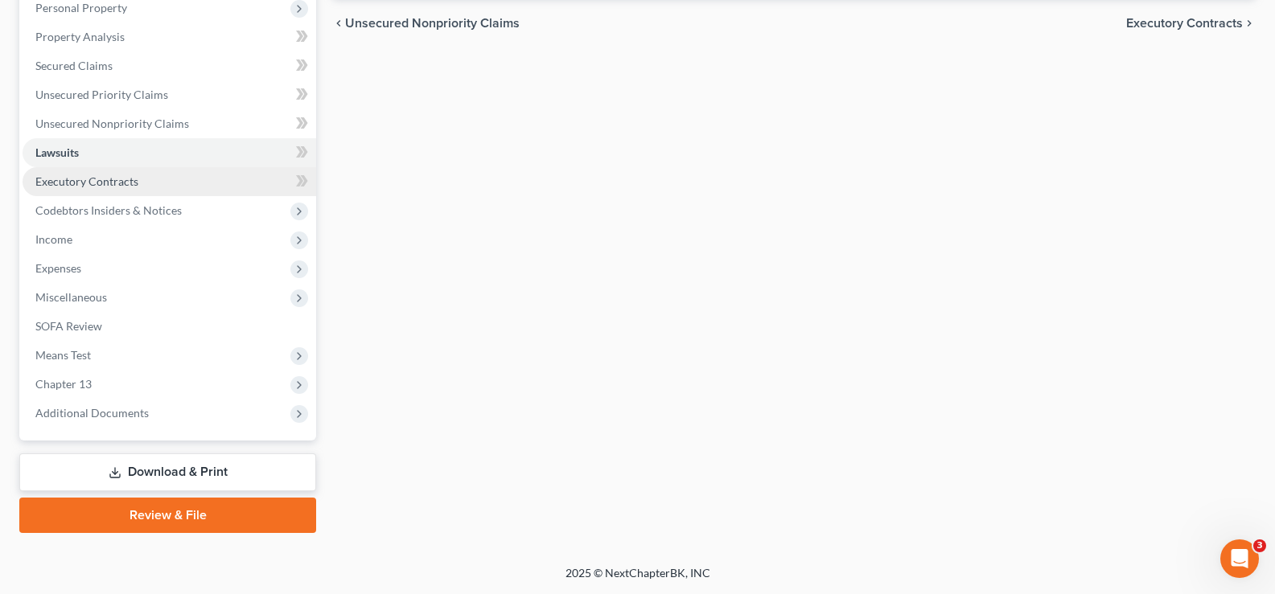
click at [75, 176] on span "Executory Contracts" at bounding box center [86, 182] width 103 height 14
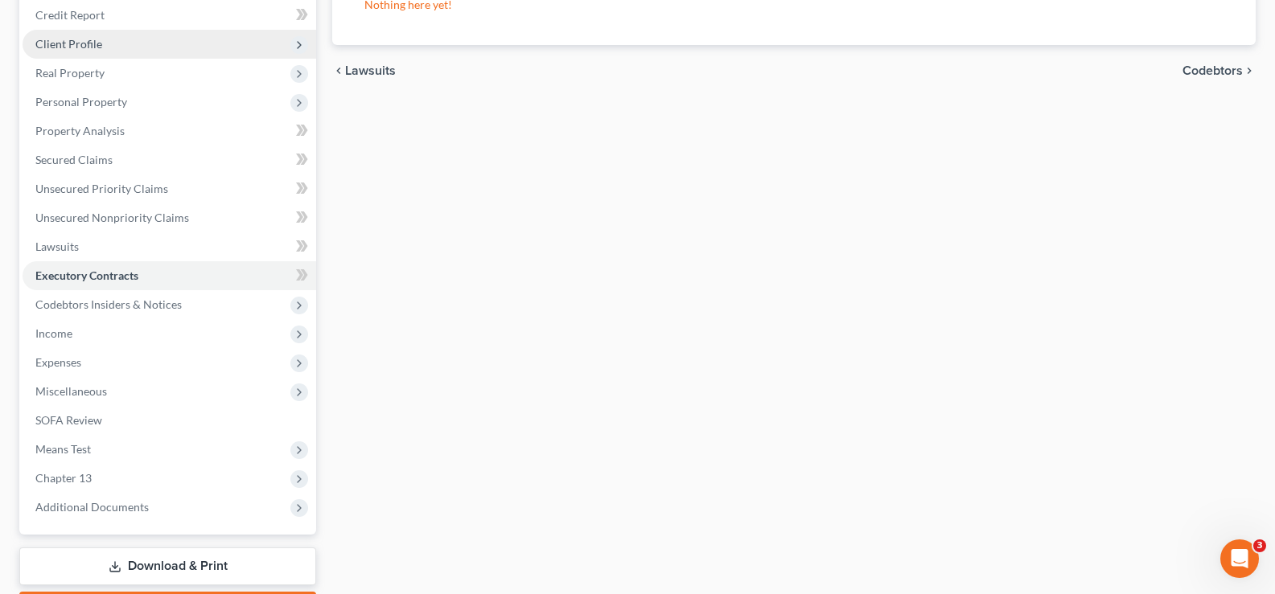
scroll to position [319, 0]
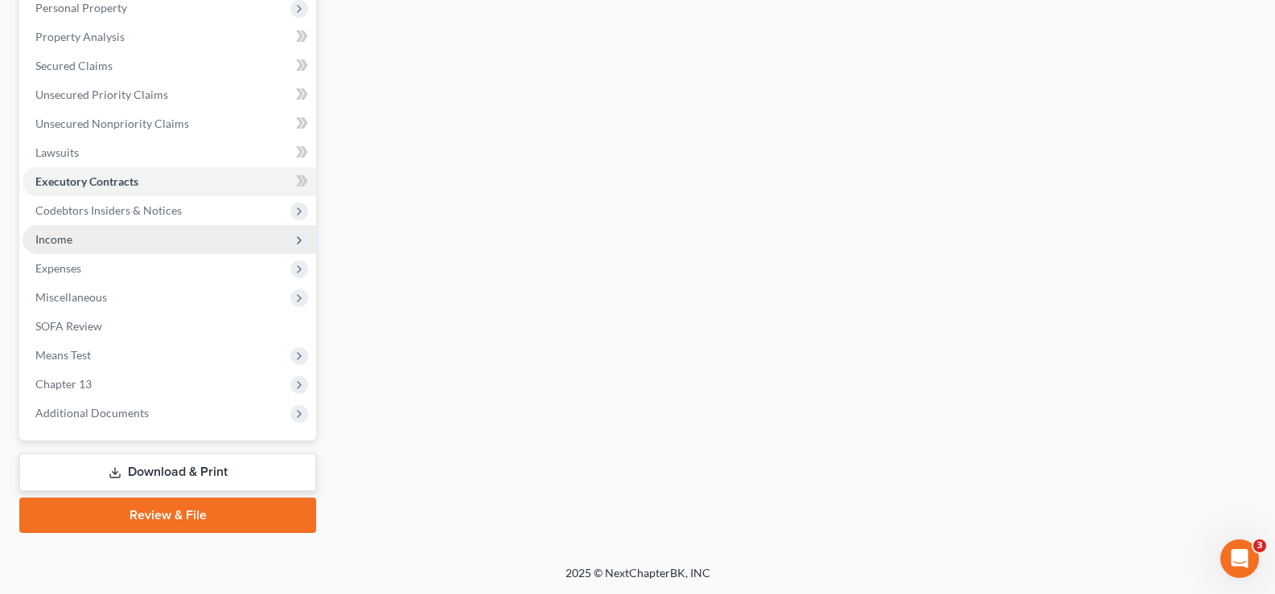
click at [109, 241] on span "Income" at bounding box center [170, 239] width 294 height 29
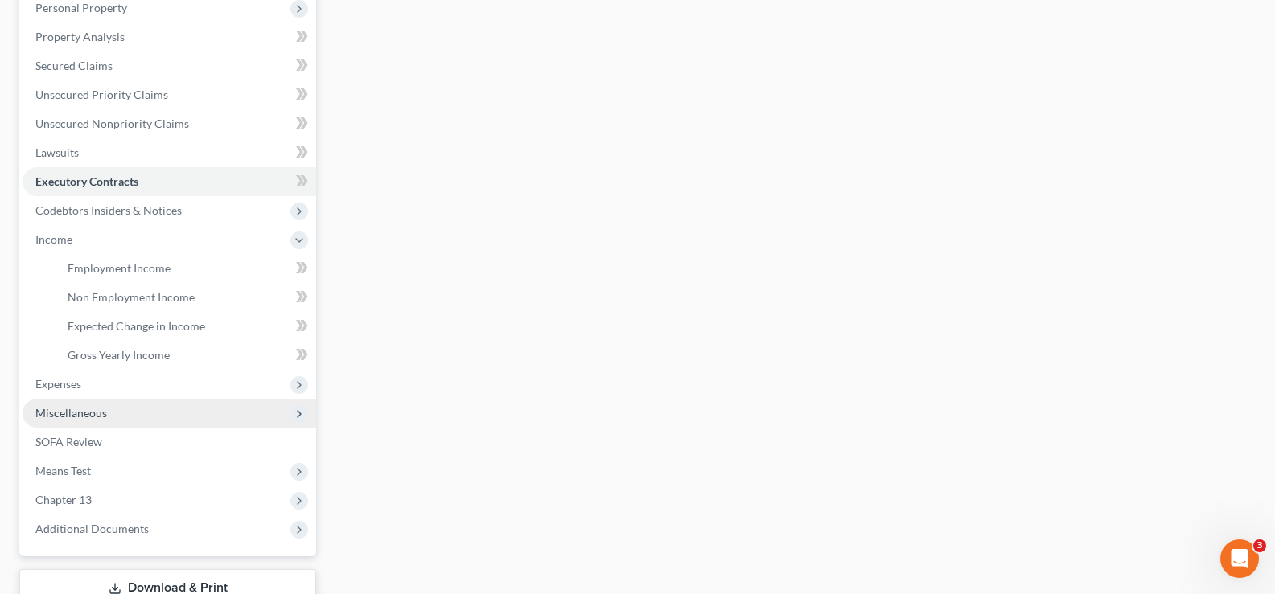
click at [108, 412] on span "Miscellaneous" at bounding box center [170, 413] width 294 height 29
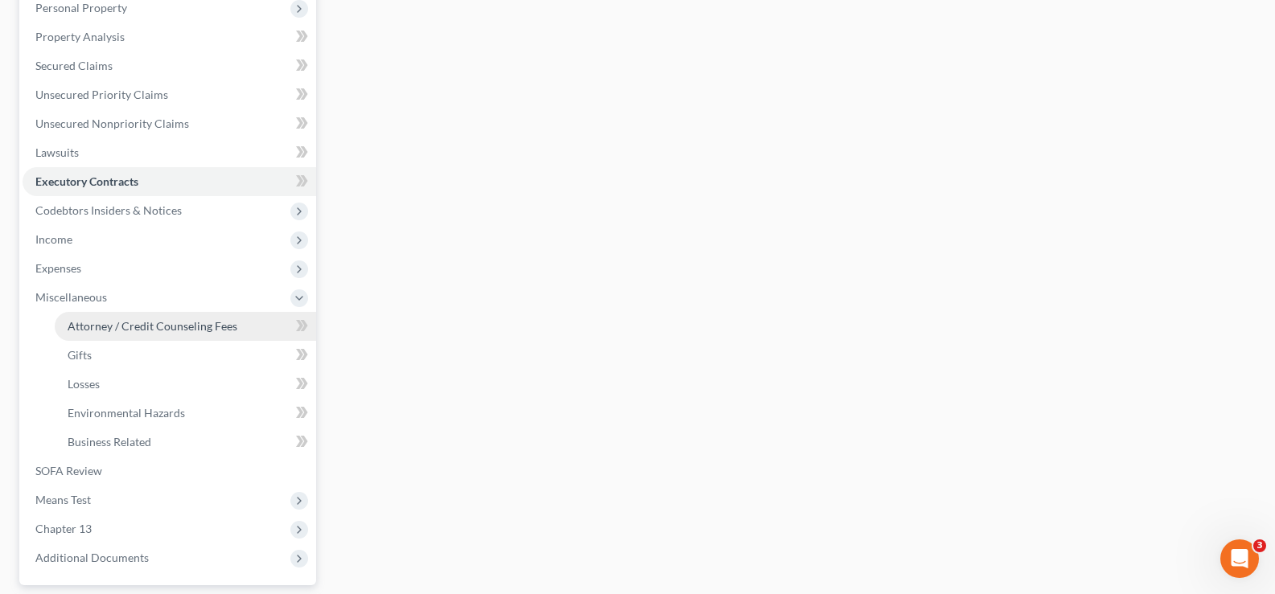
click at [125, 329] on span "Attorney / Credit Counseling Fees" at bounding box center [153, 326] width 170 height 14
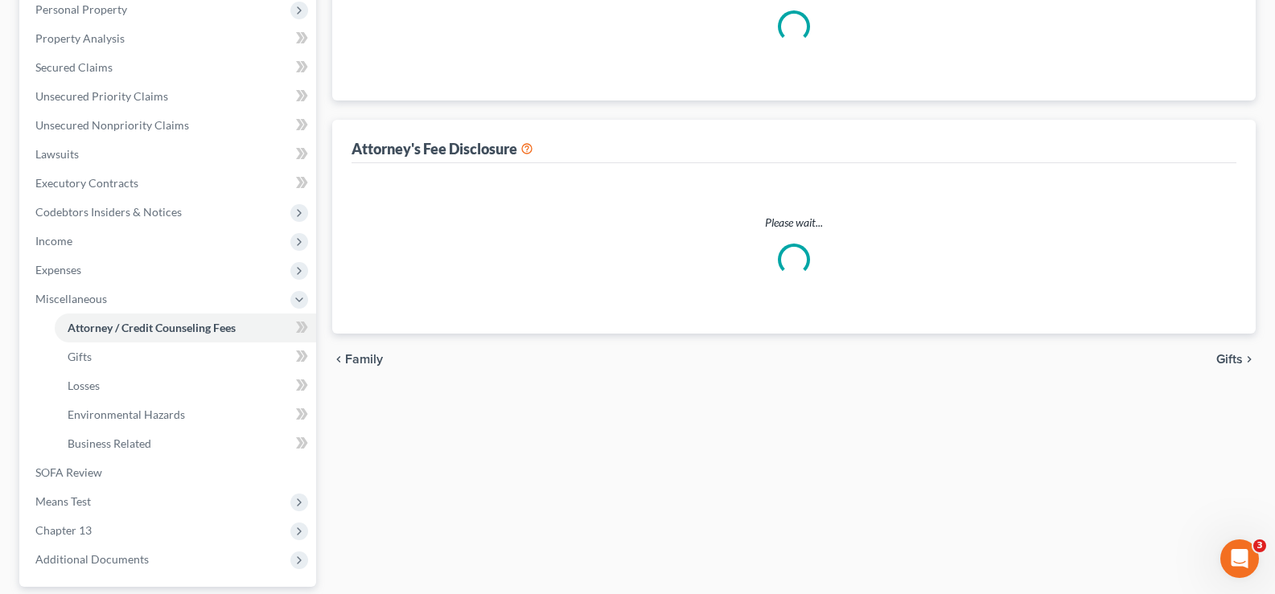
select select "1"
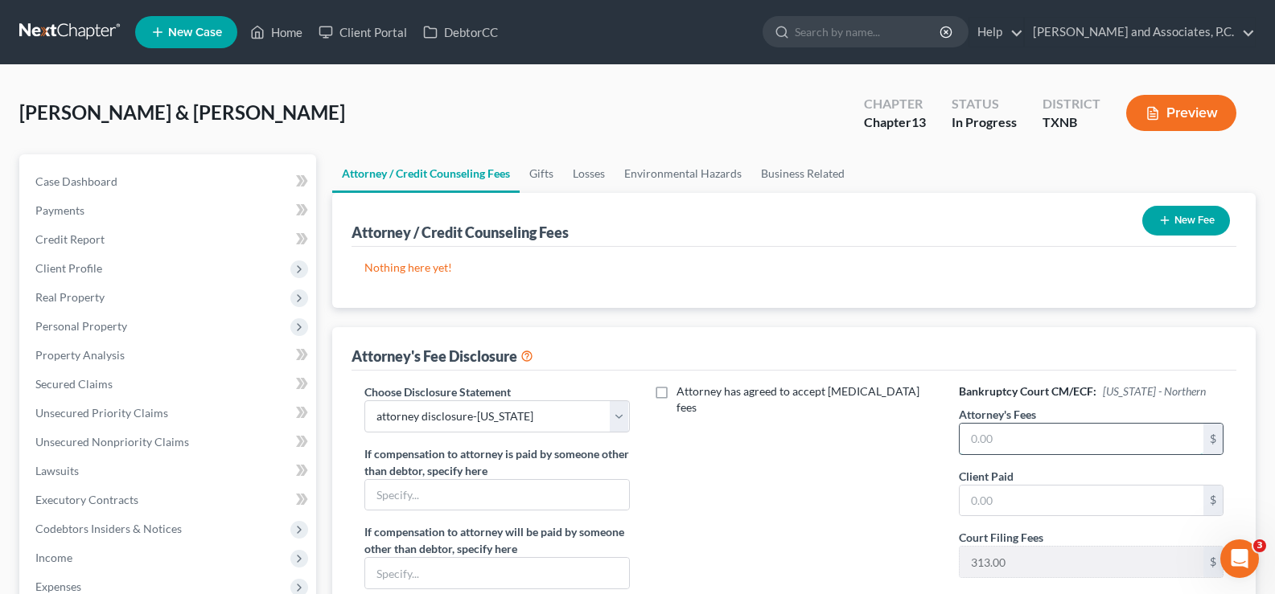
click at [1009, 433] on input "text" at bounding box center [1082, 439] width 244 height 31
click at [992, 430] on input "text" at bounding box center [1082, 439] width 244 height 31
type input "4,700.00"
click at [1014, 495] on input "text" at bounding box center [1082, 501] width 244 height 31
type input "315.10"
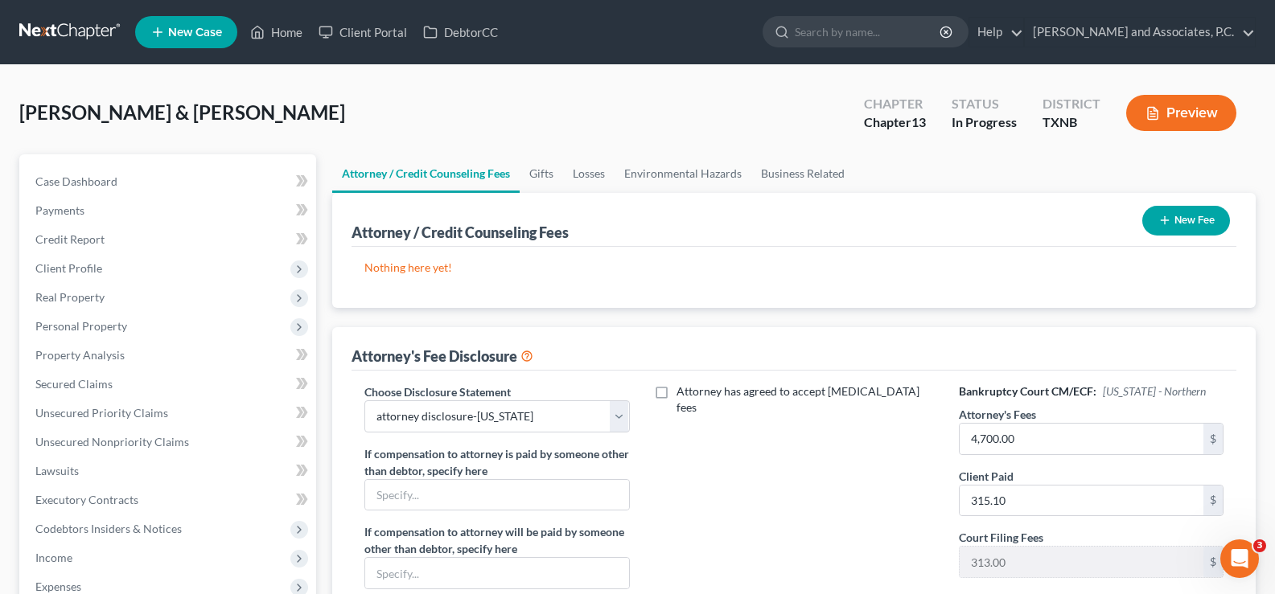
click at [1195, 224] on button "New Fee" at bounding box center [1186, 221] width 88 height 30
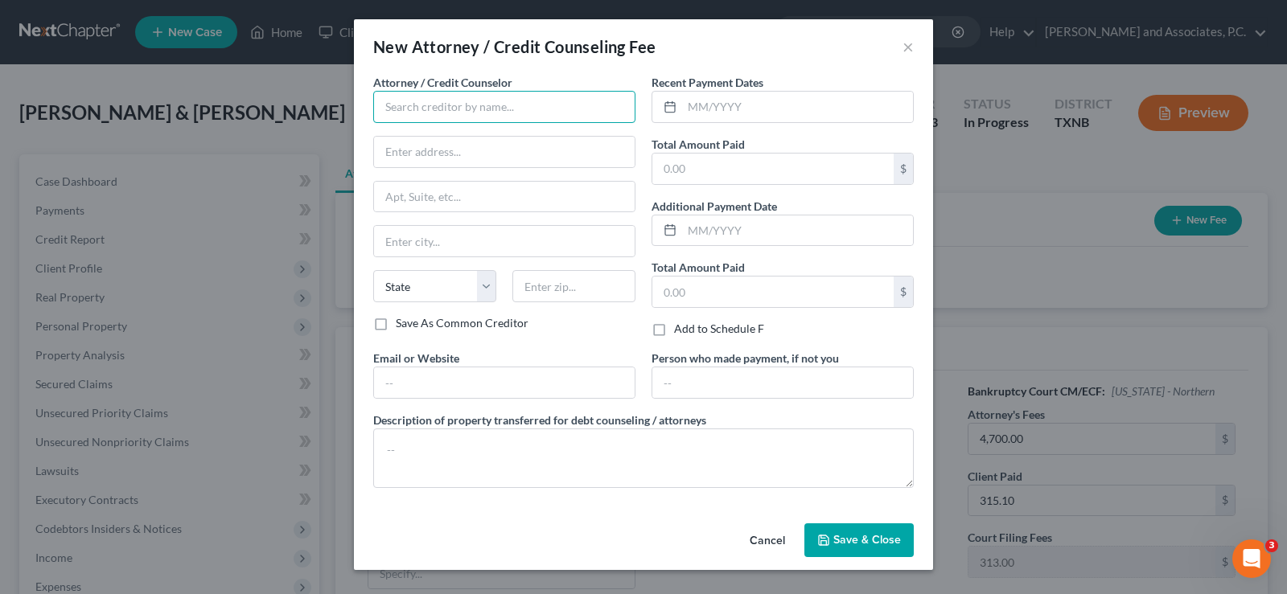
click at [501, 103] on input "text" at bounding box center [504, 107] width 262 height 32
click at [476, 137] on div "Universal Credit Service" at bounding box center [469, 135] width 167 height 16
type input "Universal Credit Service"
type input "[STREET_ADDRESS][PERSON_NAME]"
type input "Broomall"
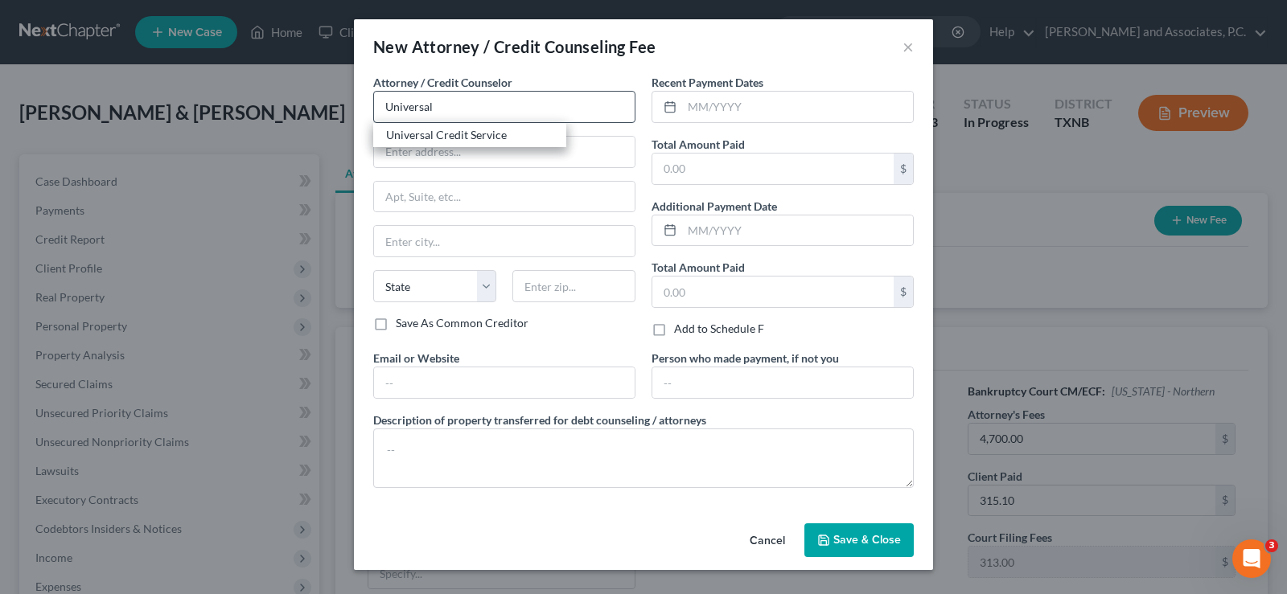
select select "39"
type input "19008"
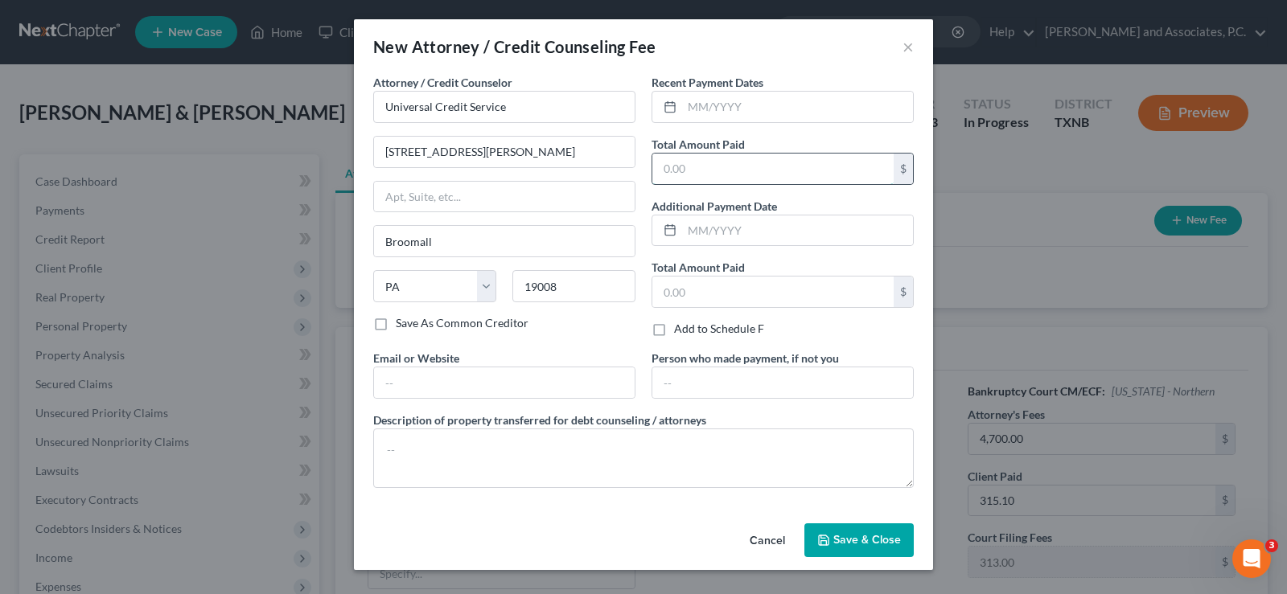
click at [687, 164] on input "text" at bounding box center [772, 169] width 241 height 31
type input "55.00"
click at [853, 546] on span "Save & Close" at bounding box center [867, 540] width 68 height 14
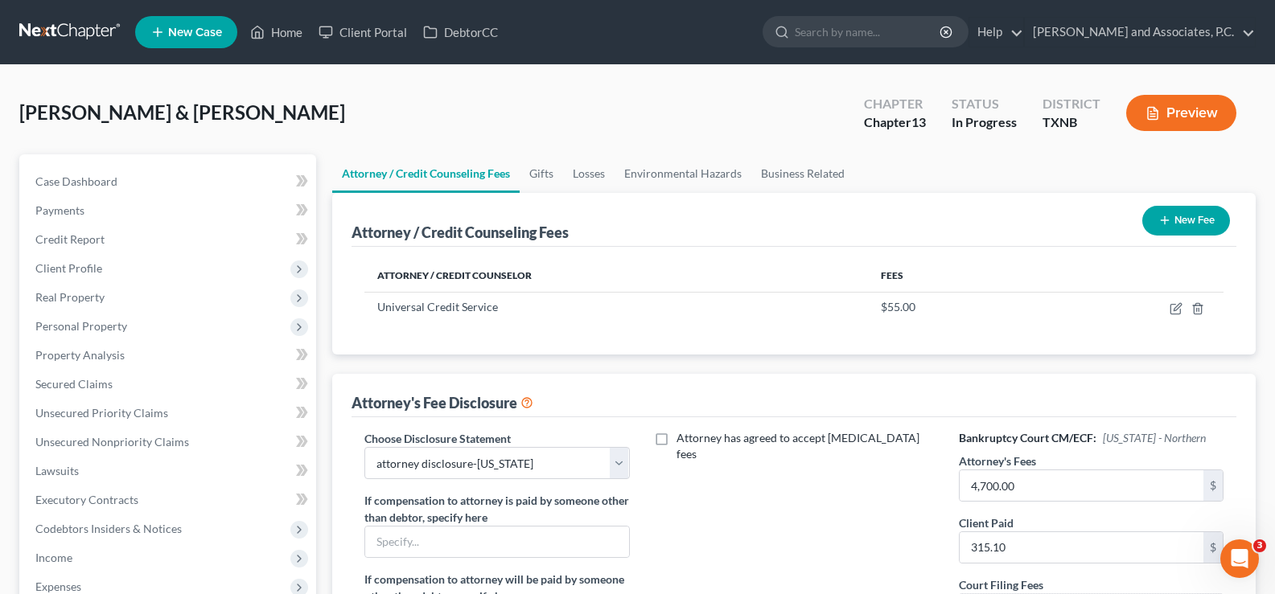
click at [1199, 220] on button "New Fee" at bounding box center [1186, 221] width 88 height 30
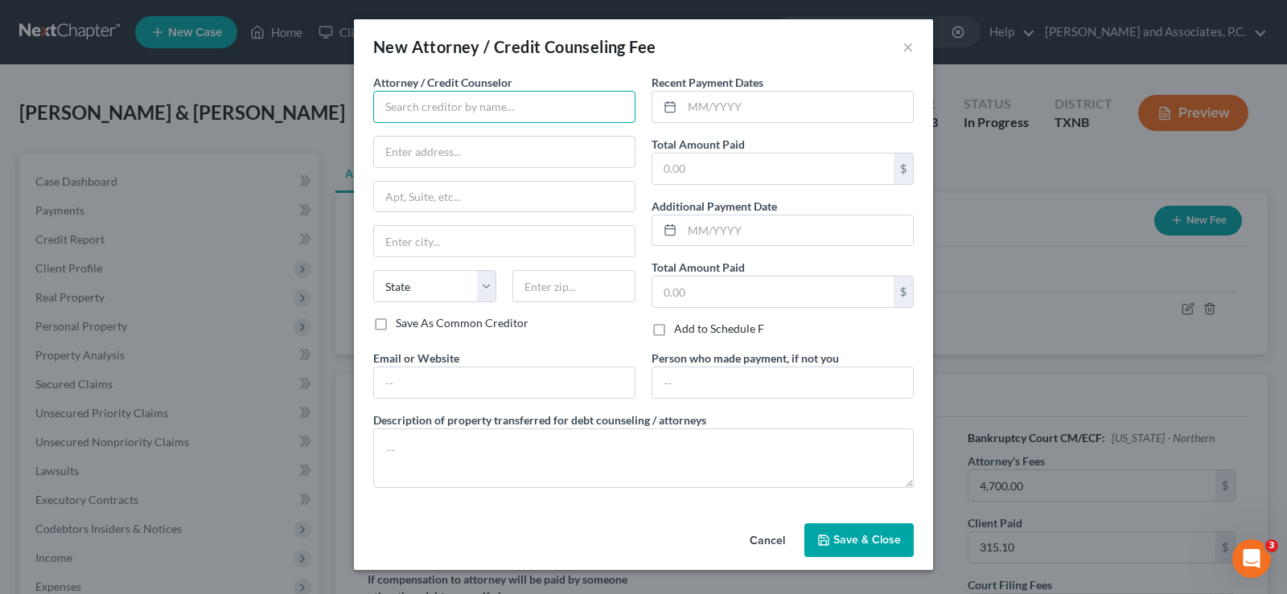
click at [426, 109] on input "text" at bounding box center [504, 107] width 262 height 32
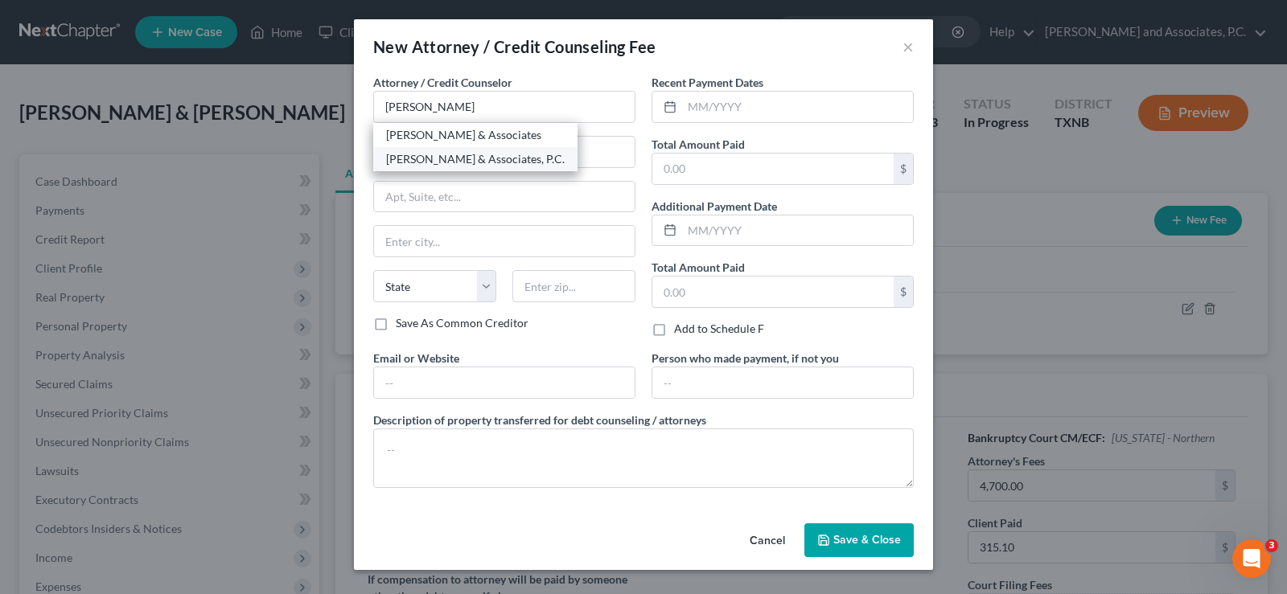
click at [452, 152] on div "[PERSON_NAME] & Associates, P.C." at bounding box center [475, 159] width 179 height 16
type input "[PERSON_NAME] & Associates, P.C."
type input "[STREET_ADDRESS]"
type input "[GEOGRAPHIC_DATA]"
select select "45"
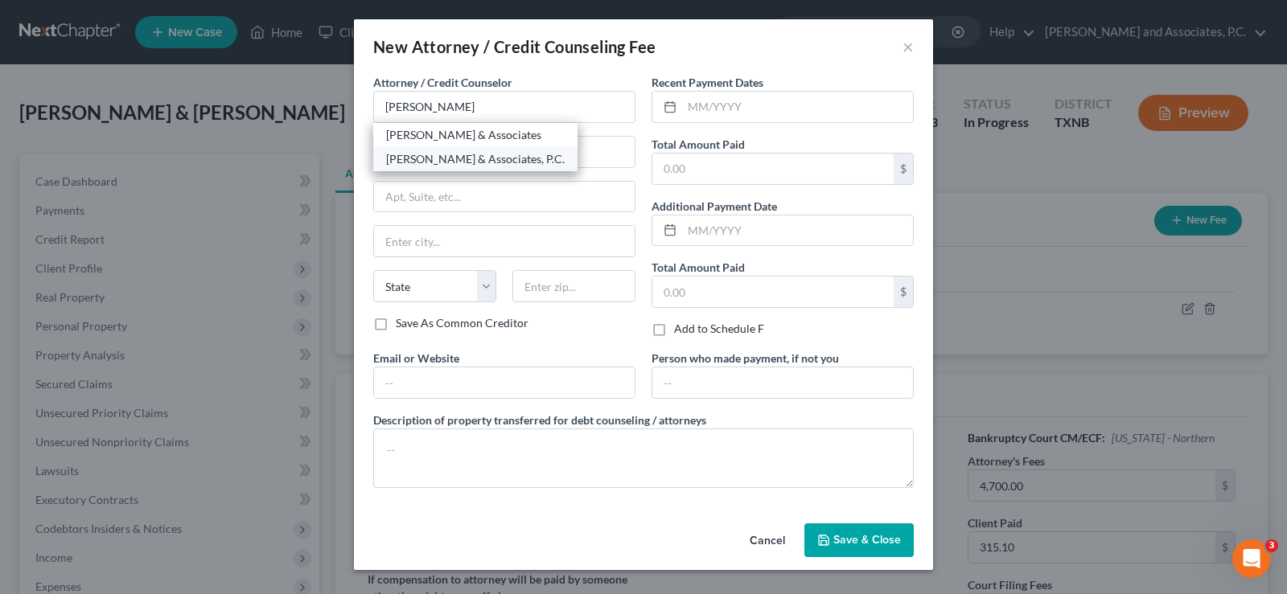
type input "76301"
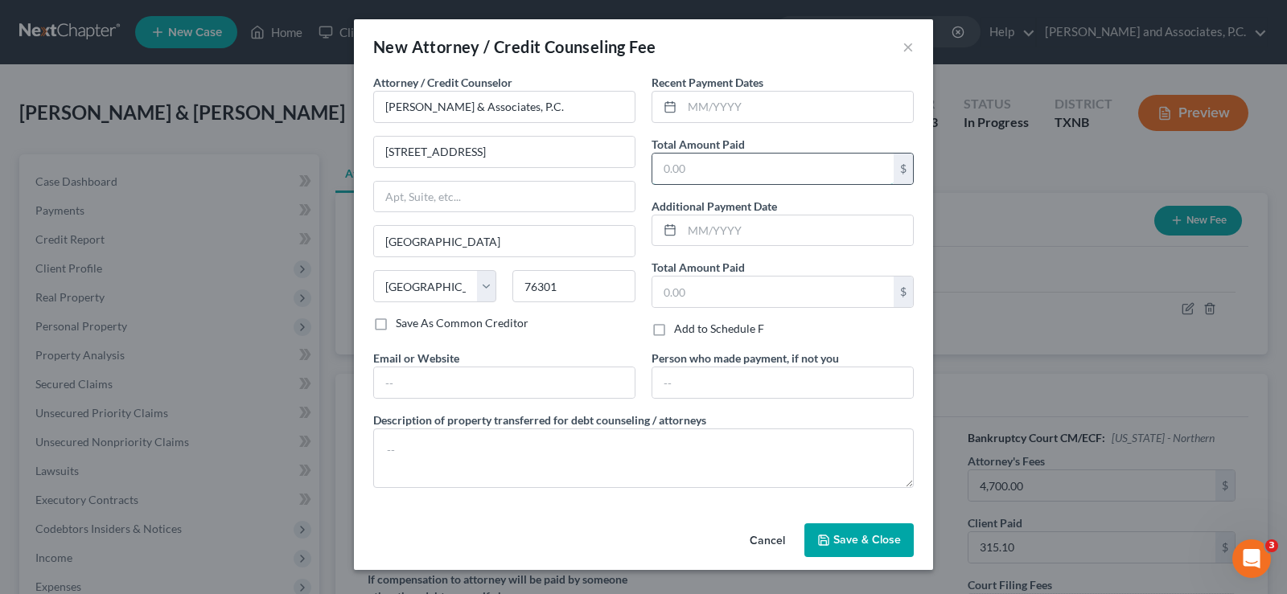
click at [701, 171] on input "text" at bounding box center [772, 169] width 241 height 31
type input "315.10"
click at [852, 533] on span "Save & Close" at bounding box center [867, 540] width 68 height 14
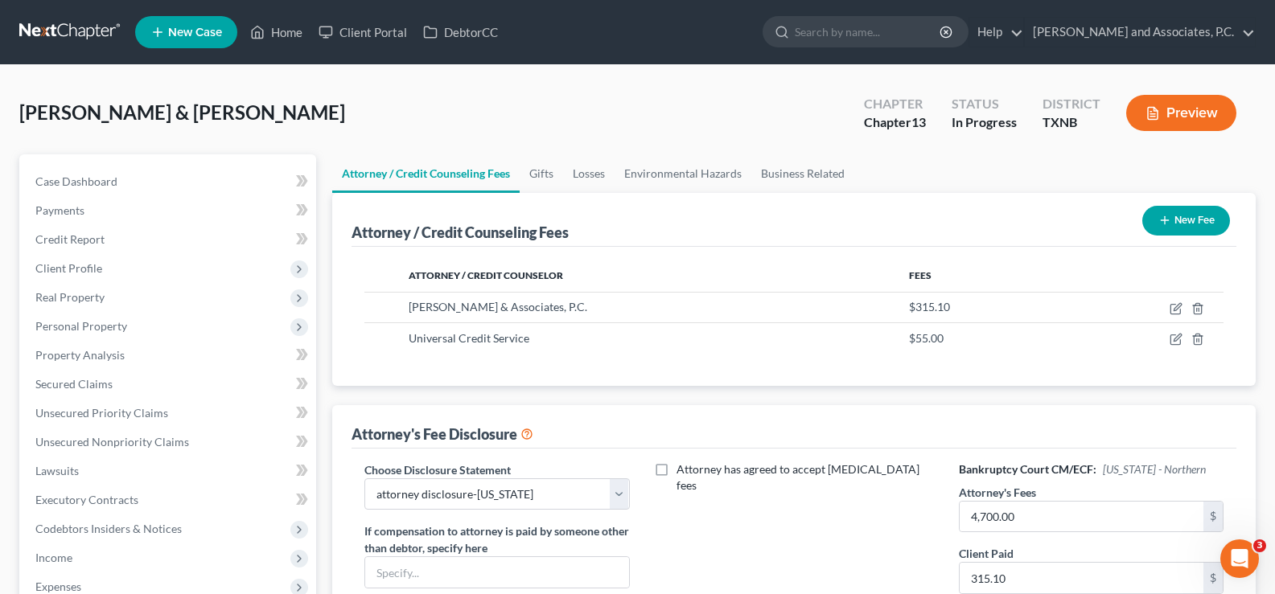
click at [1172, 228] on button "New Fee" at bounding box center [1186, 221] width 88 height 30
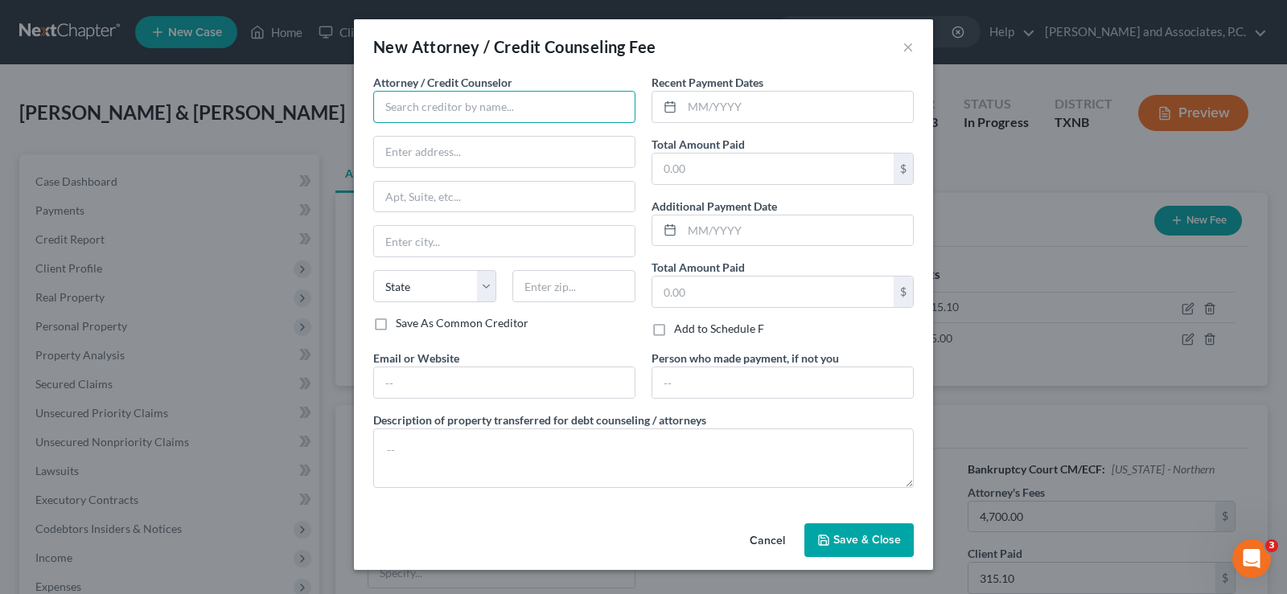
click at [420, 111] on input "text" at bounding box center [504, 107] width 262 height 32
click at [429, 141] on div "Access Counseling, Inc." at bounding box center [469, 135] width 167 height 16
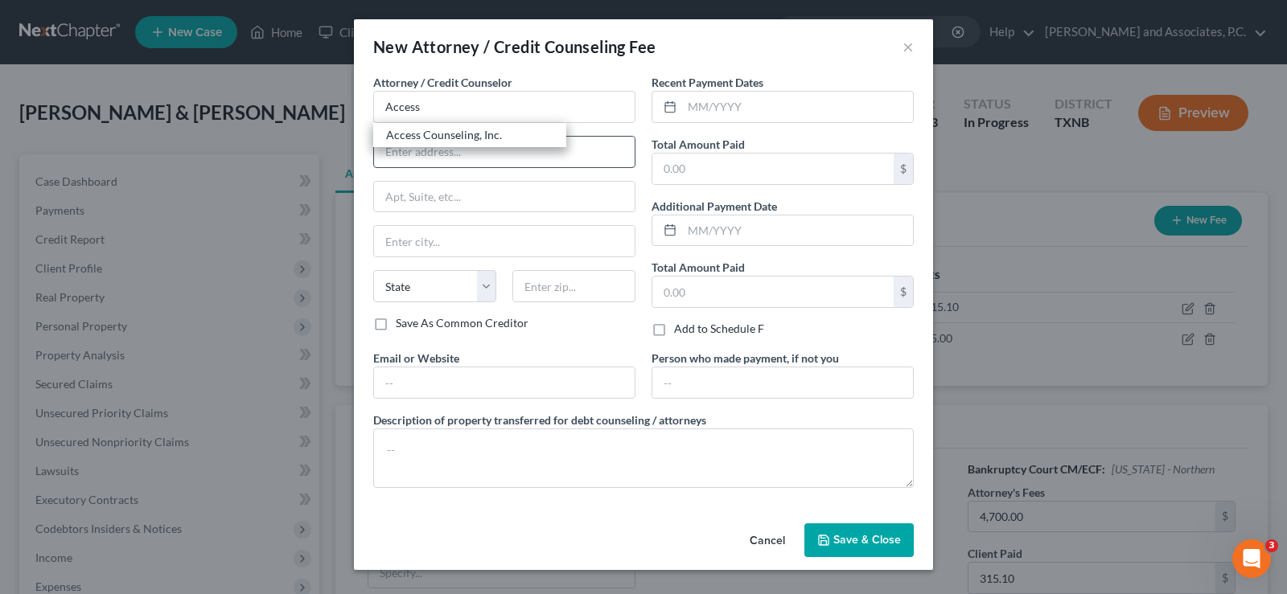
type input "Access Counseling, Inc."
type input "[STREET_ADDRESS]"
type input "[GEOGRAPHIC_DATA]"
select select "4"
type input "90071"
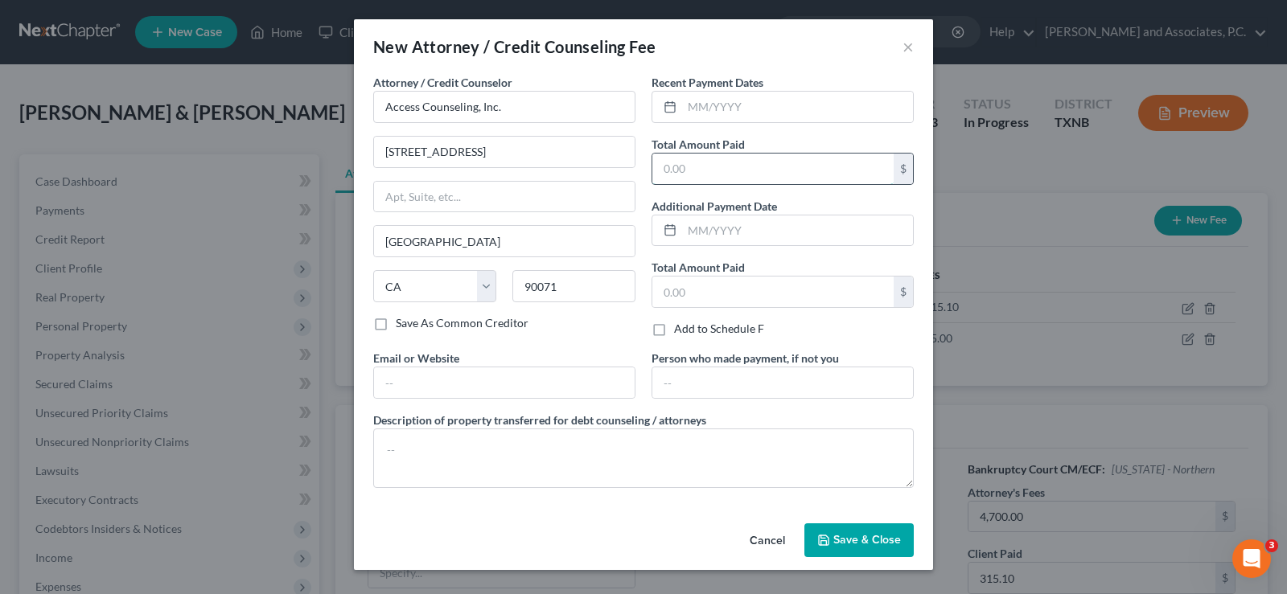
click at [687, 171] on input "text" at bounding box center [772, 169] width 241 height 31
type input "24.90"
click at [856, 549] on button "Save & Close" at bounding box center [858, 541] width 109 height 34
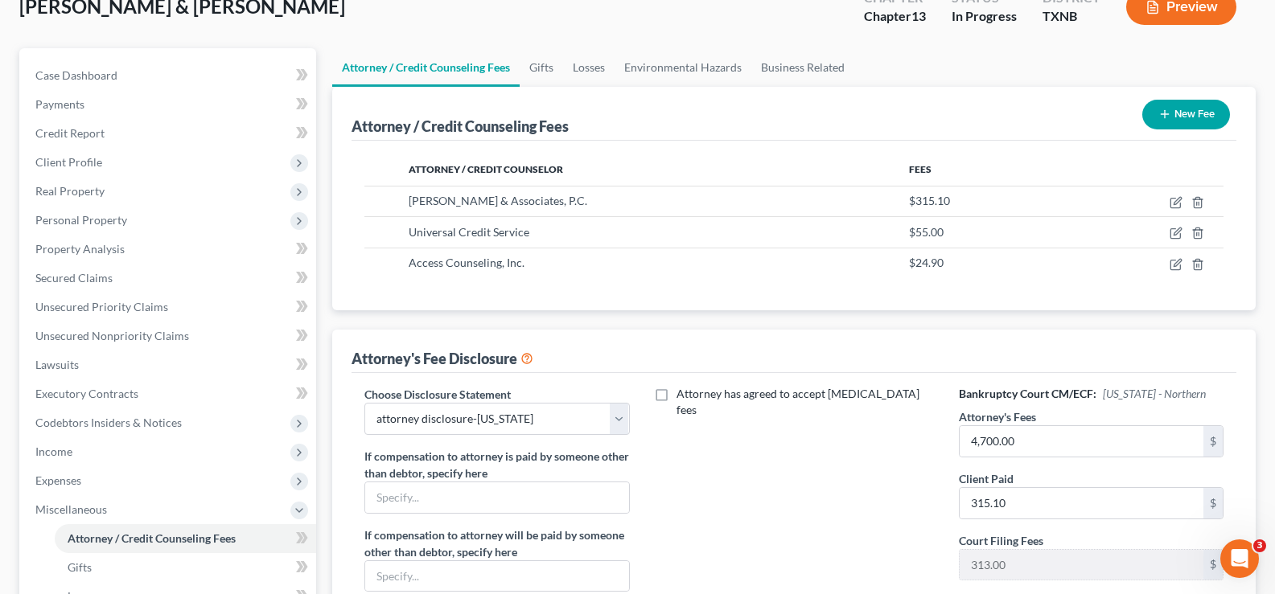
scroll to position [161, 0]
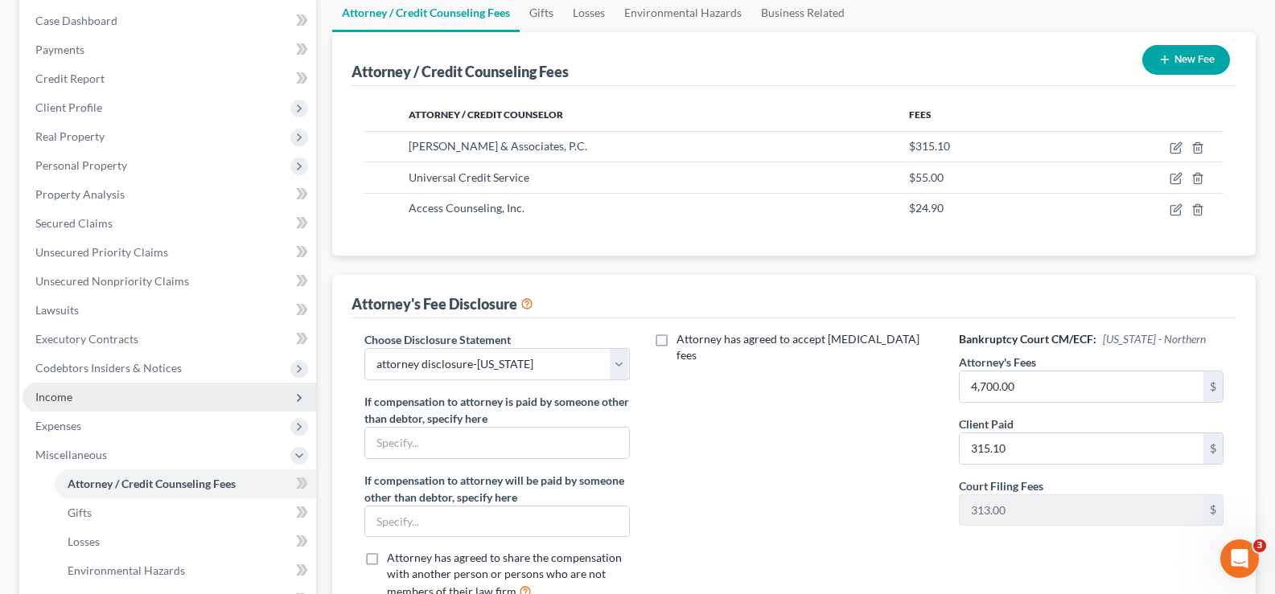
click at [99, 401] on span "Income" at bounding box center [170, 397] width 294 height 29
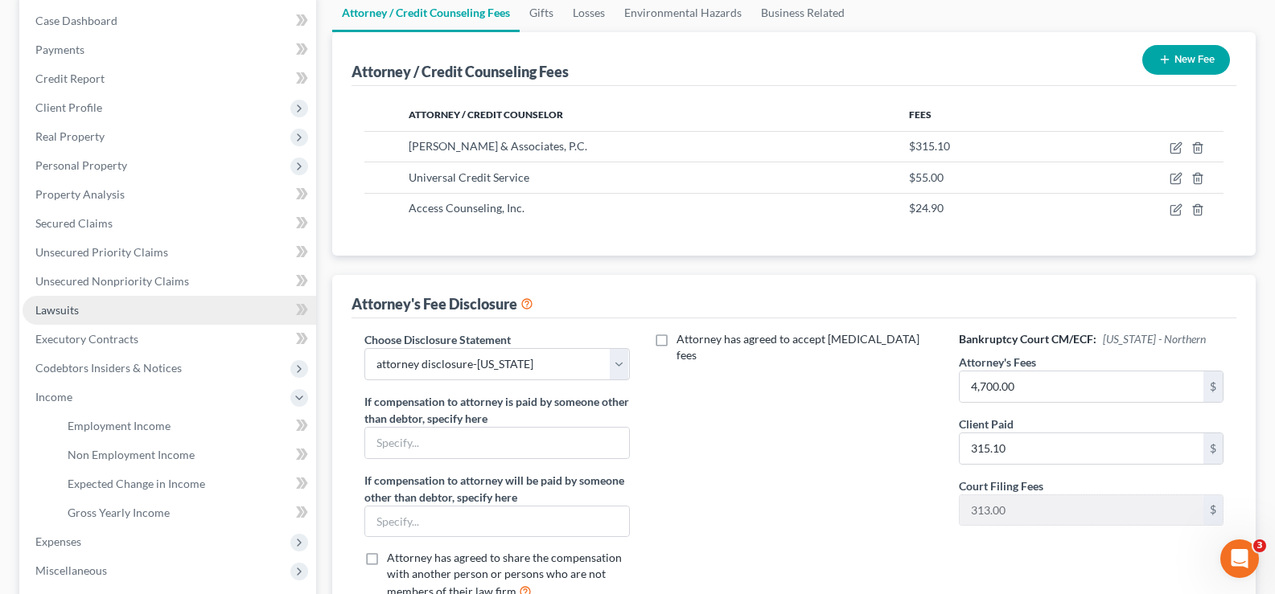
click at [98, 319] on link "Lawsuits" at bounding box center [170, 310] width 294 height 29
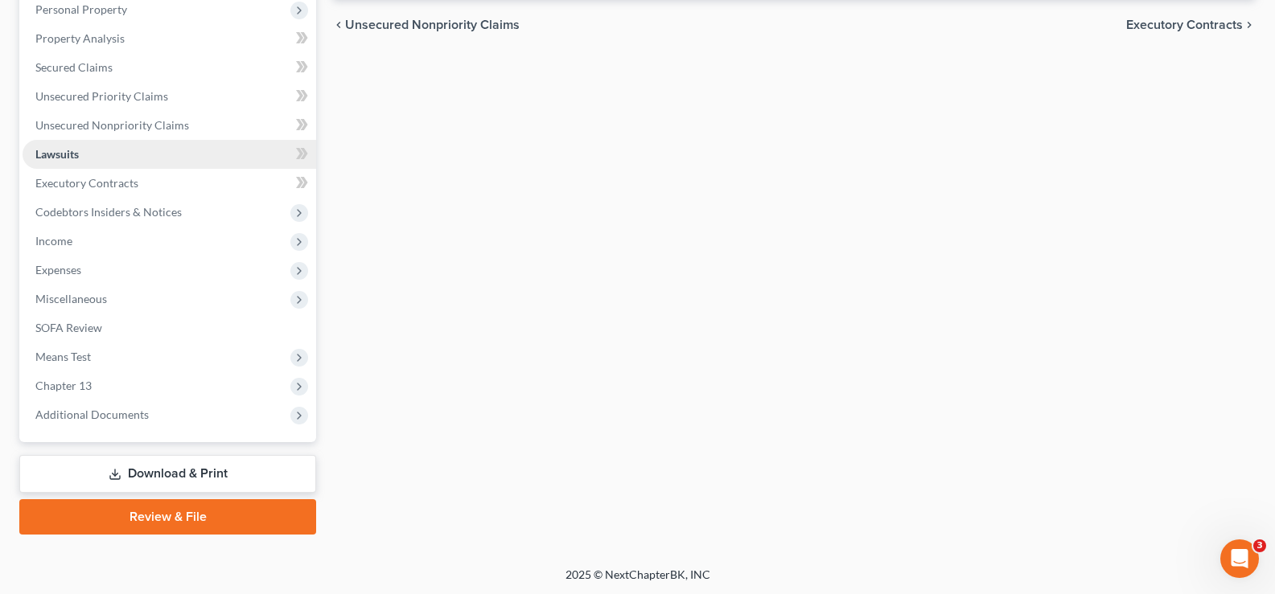
scroll to position [319, 0]
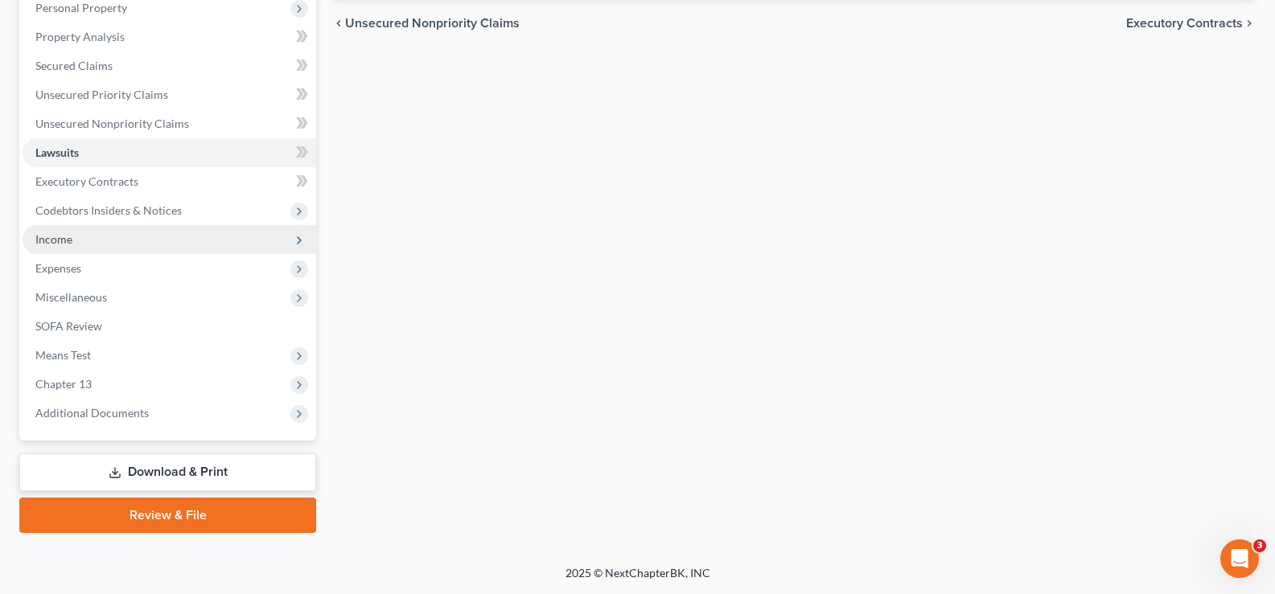
click at [109, 235] on span "Income" at bounding box center [170, 239] width 294 height 29
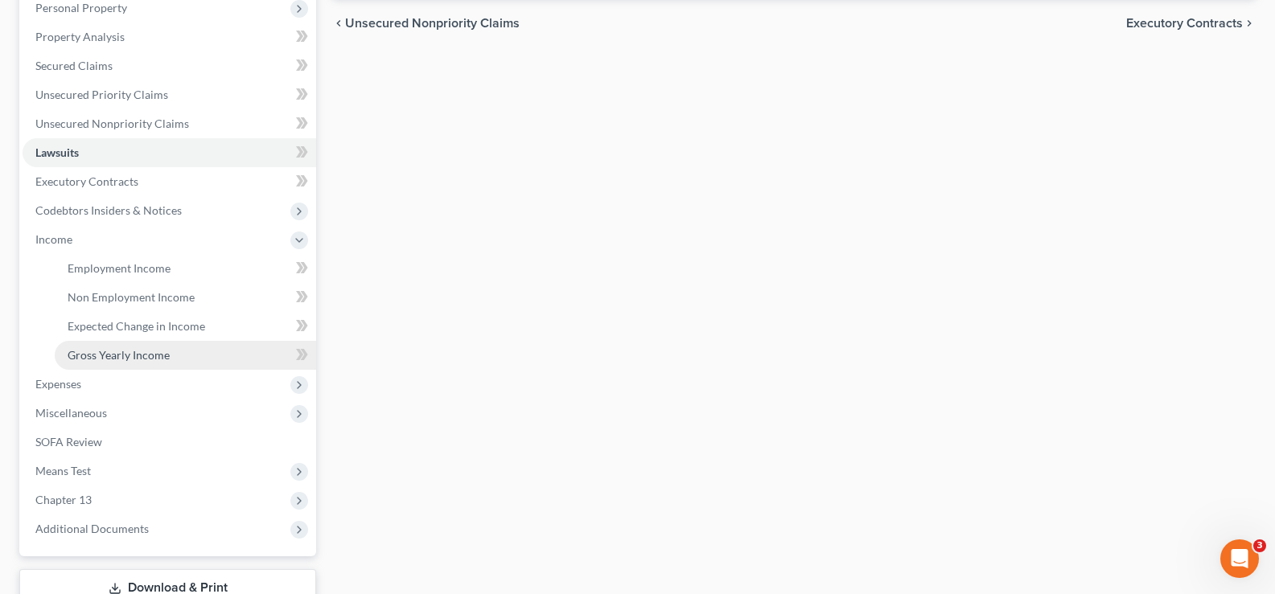
click at [116, 346] on link "Gross Yearly Income" at bounding box center [185, 355] width 261 height 29
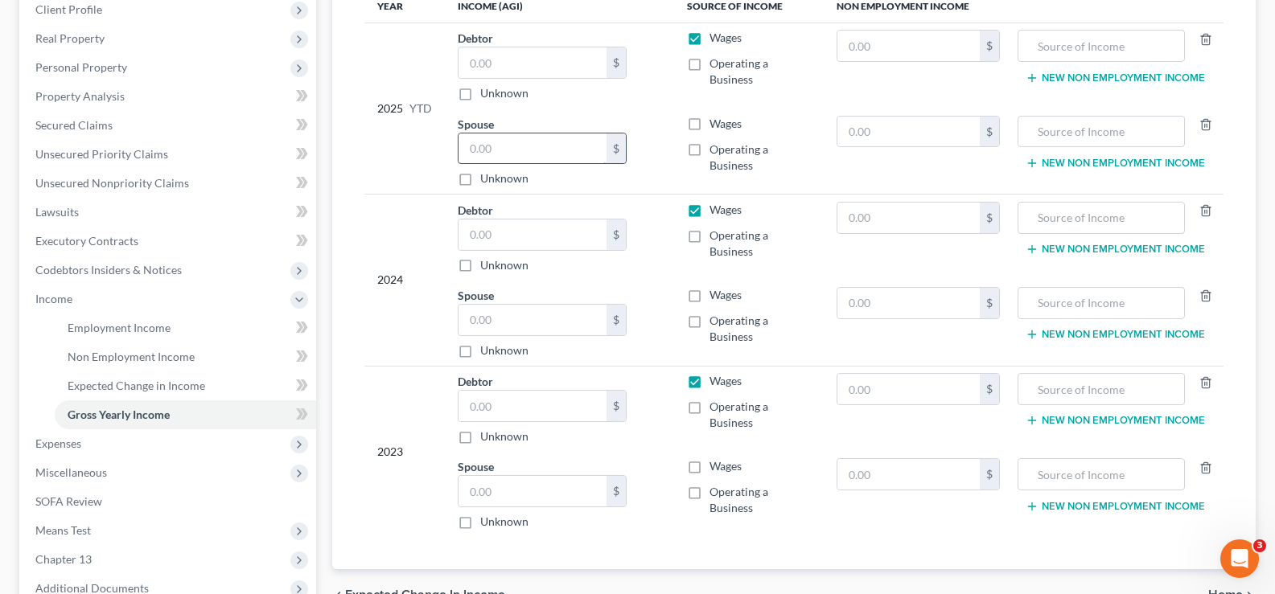
scroll to position [322, 0]
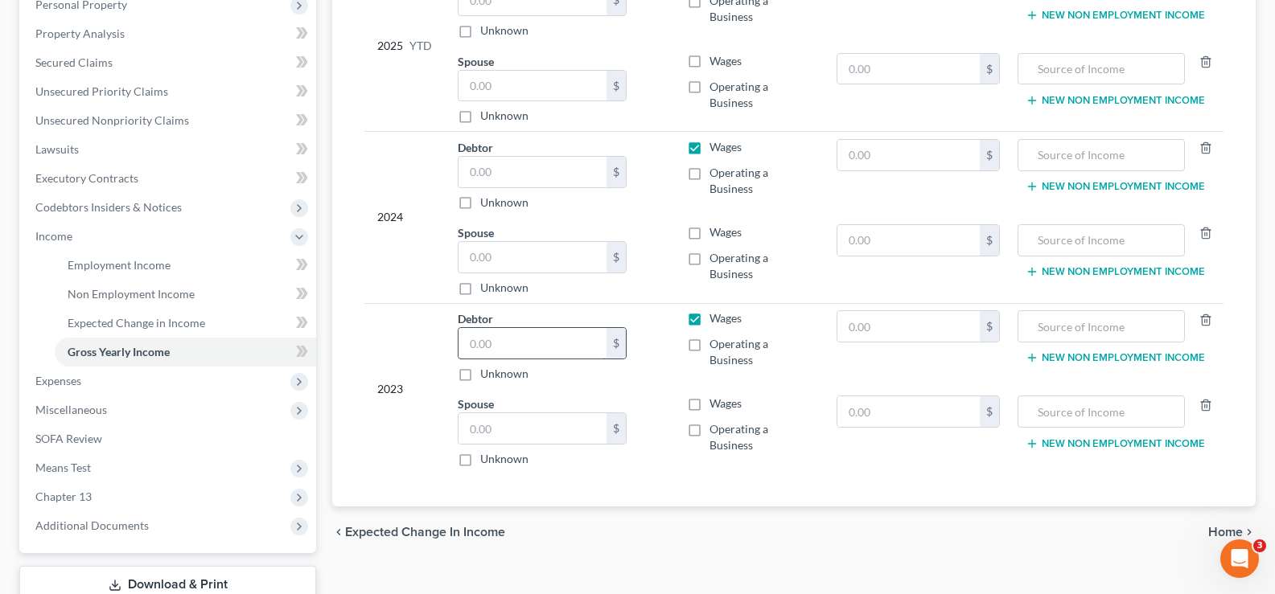
click at [510, 352] on input "text" at bounding box center [532, 343] width 148 height 31
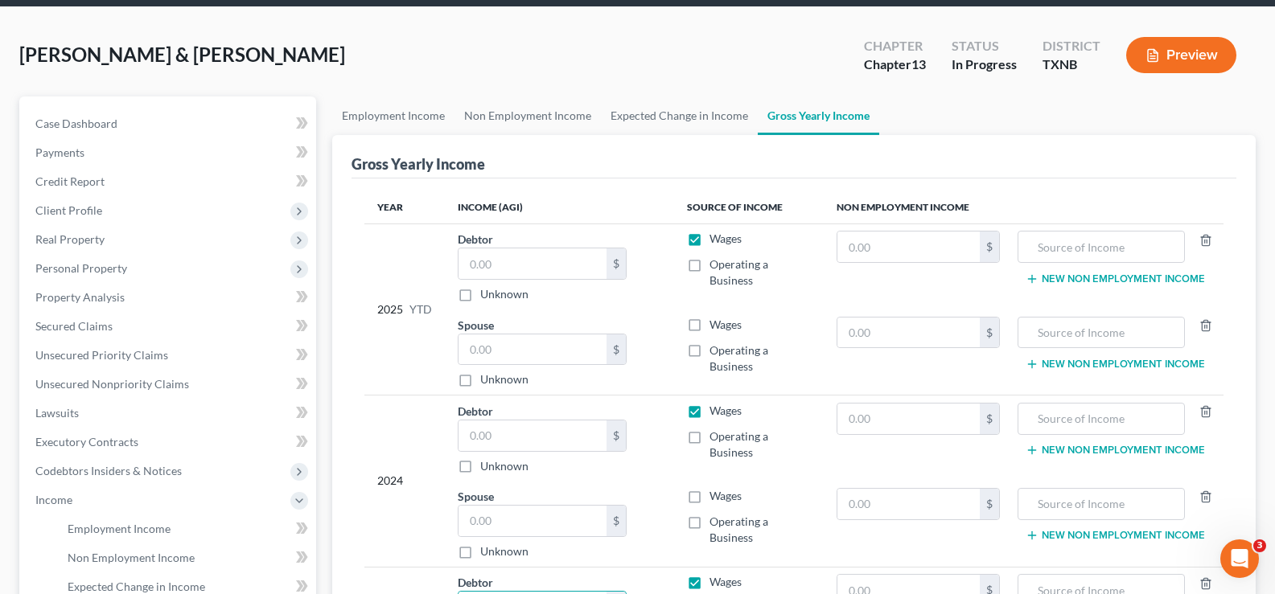
scroll to position [0, 0]
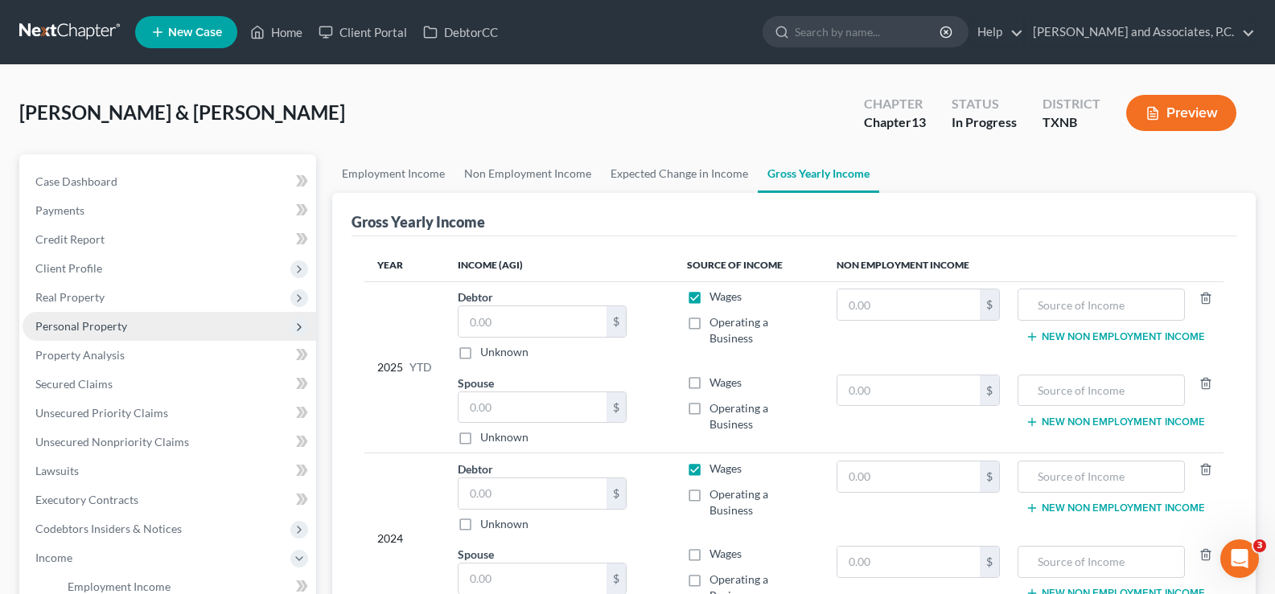
click at [71, 325] on span "Personal Property" at bounding box center [81, 326] width 92 height 14
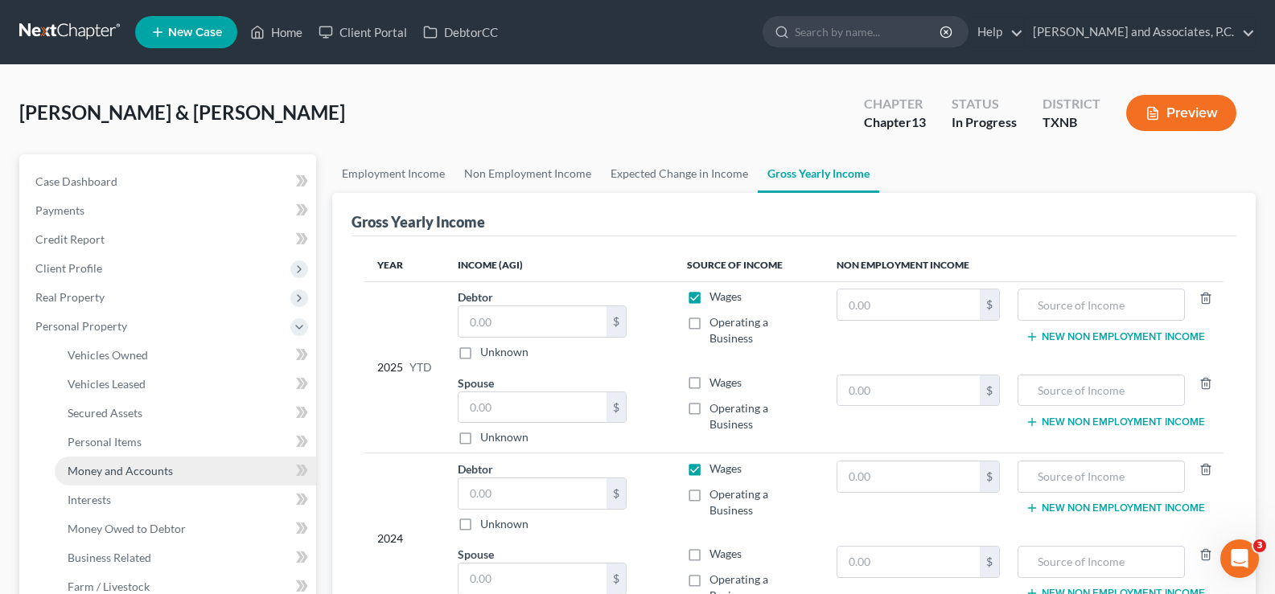
click at [97, 473] on span "Money and Accounts" at bounding box center [120, 471] width 105 height 14
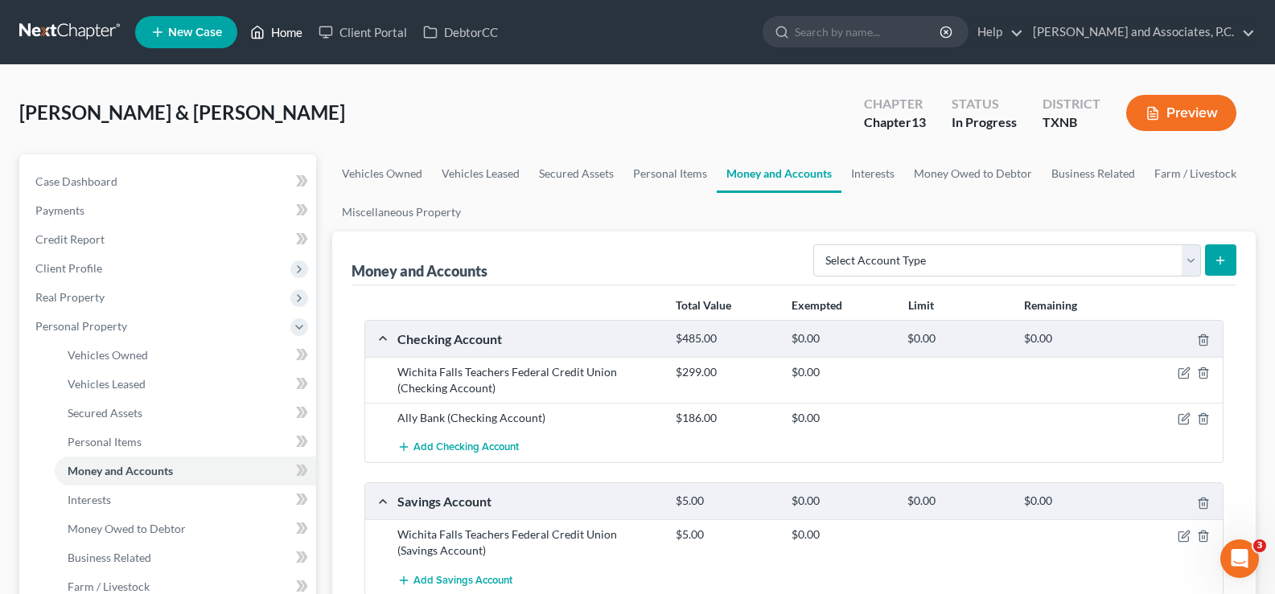
click at [289, 34] on link "Home" at bounding box center [276, 32] width 68 height 29
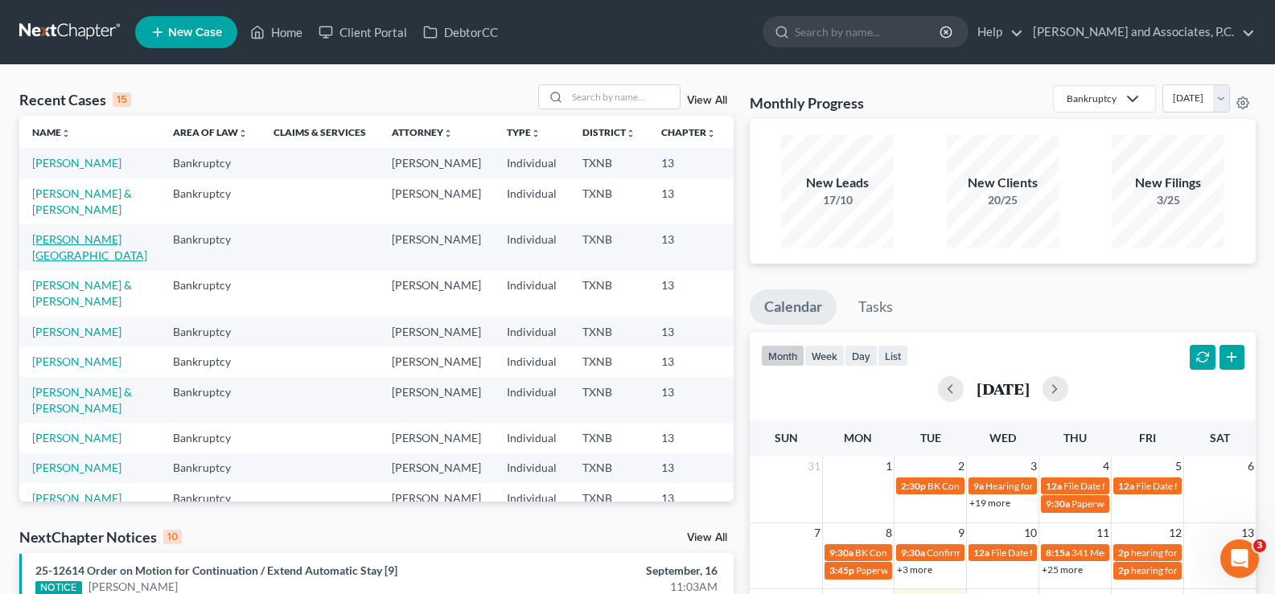
click at [49, 262] on link "[PERSON_NAME][GEOGRAPHIC_DATA]" at bounding box center [89, 247] width 115 height 30
select select "5"
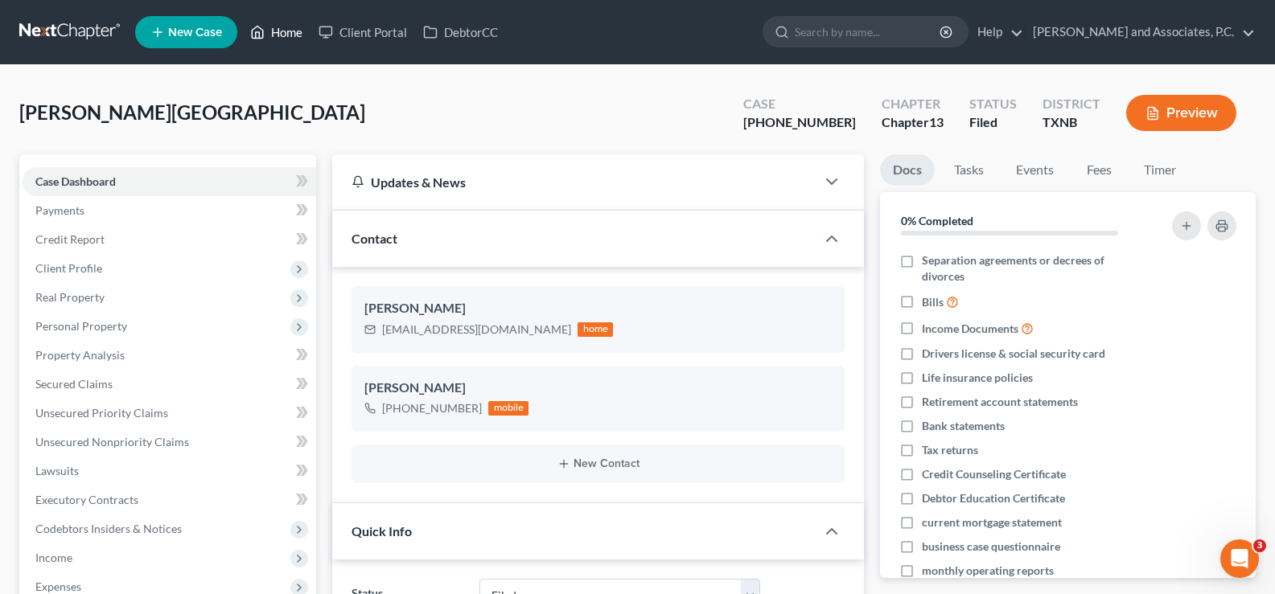
click at [285, 34] on link "Home" at bounding box center [276, 32] width 68 height 29
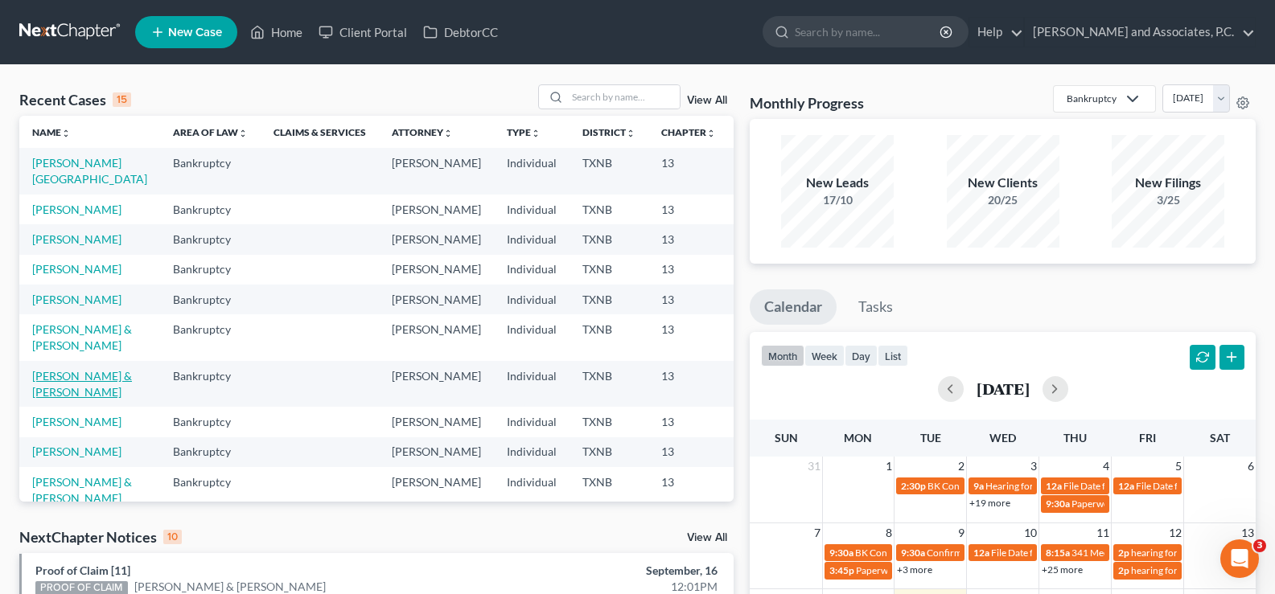
click at [46, 399] on link "[PERSON_NAME] & [PERSON_NAME]" at bounding box center [82, 384] width 100 height 30
select select "7"
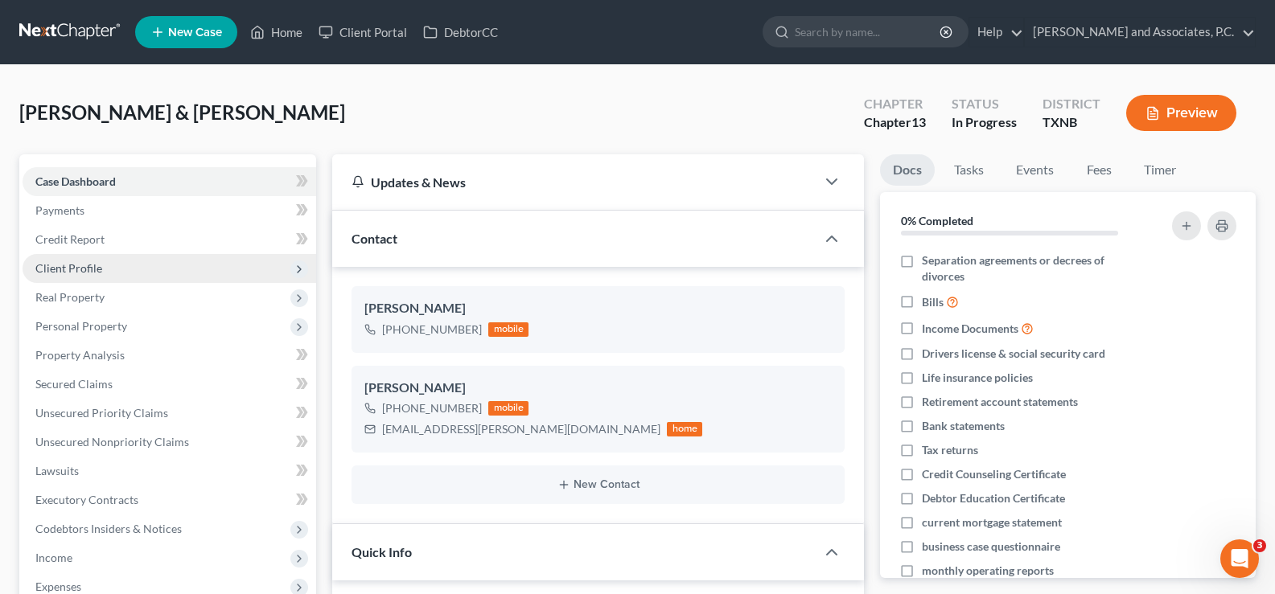
click at [144, 267] on span "Client Profile" at bounding box center [170, 268] width 294 height 29
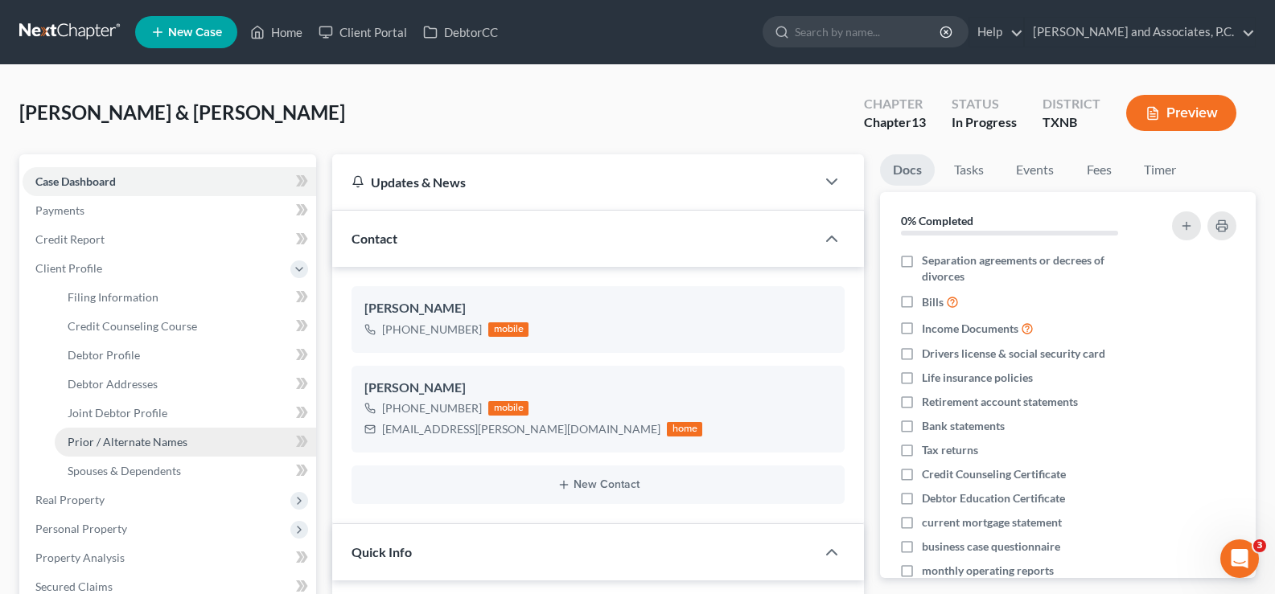
click at [152, 444] on span "Prior / Alternate Names" at bounding box center [128, 442] width 120 height 14
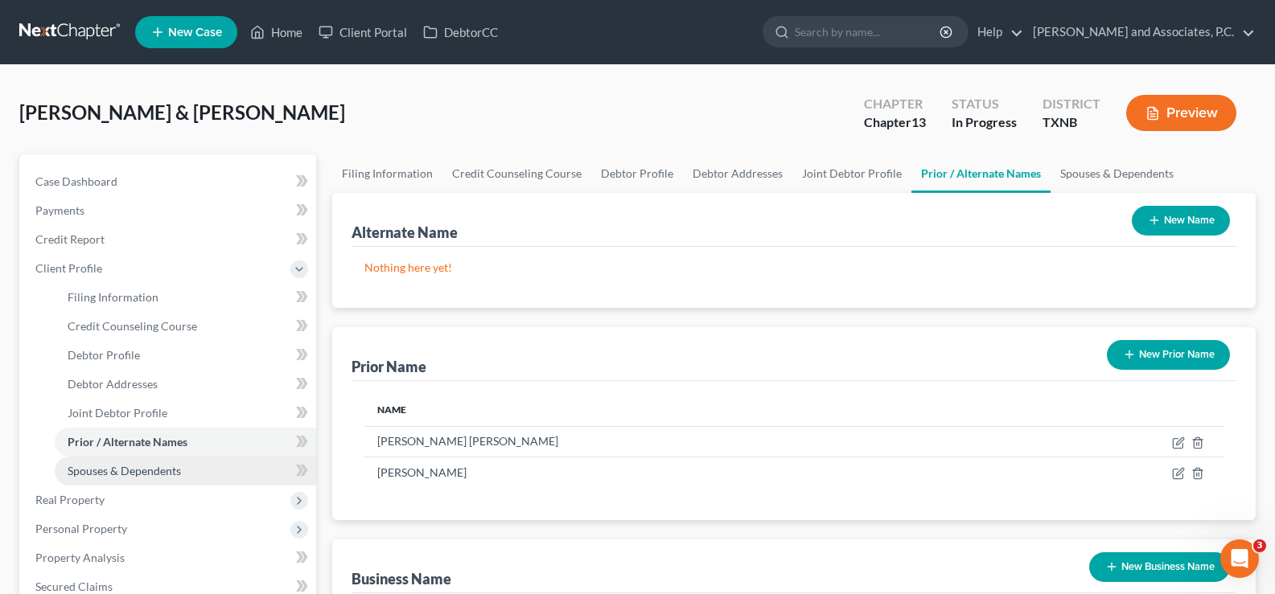
click at [168, 468] on span "Spouses & Dependents" at bounding box center [124, 471] width 113 height 14
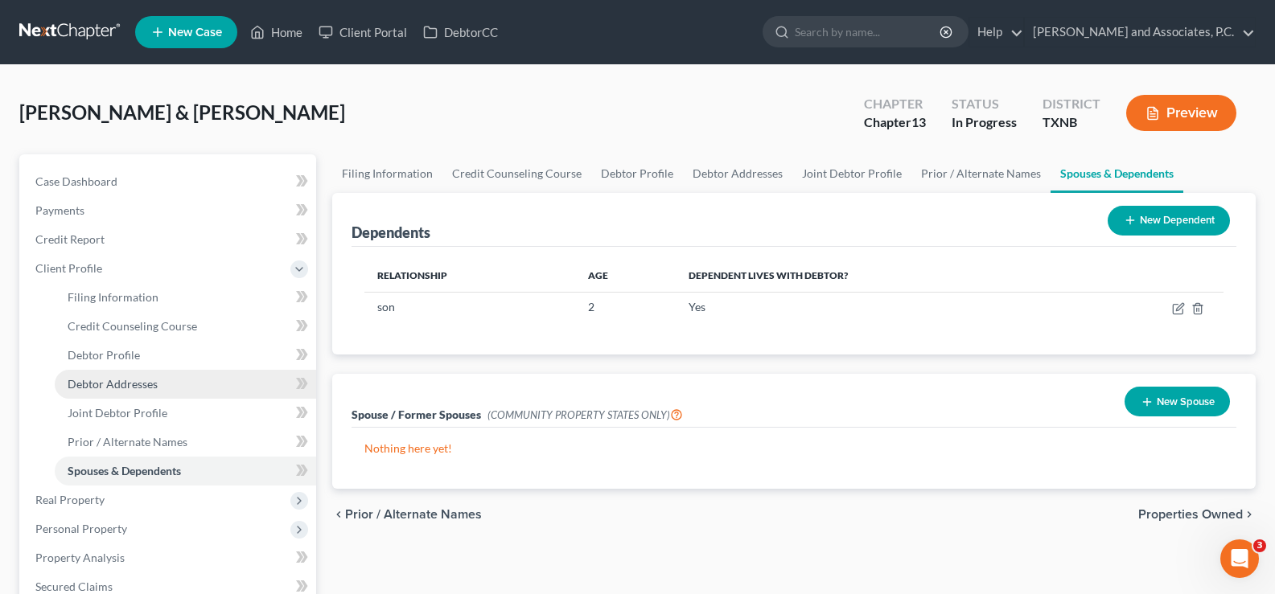
click at [122, 377] on span "Debtor Addresses" at bounding box center [113, 384] width 90 height 14
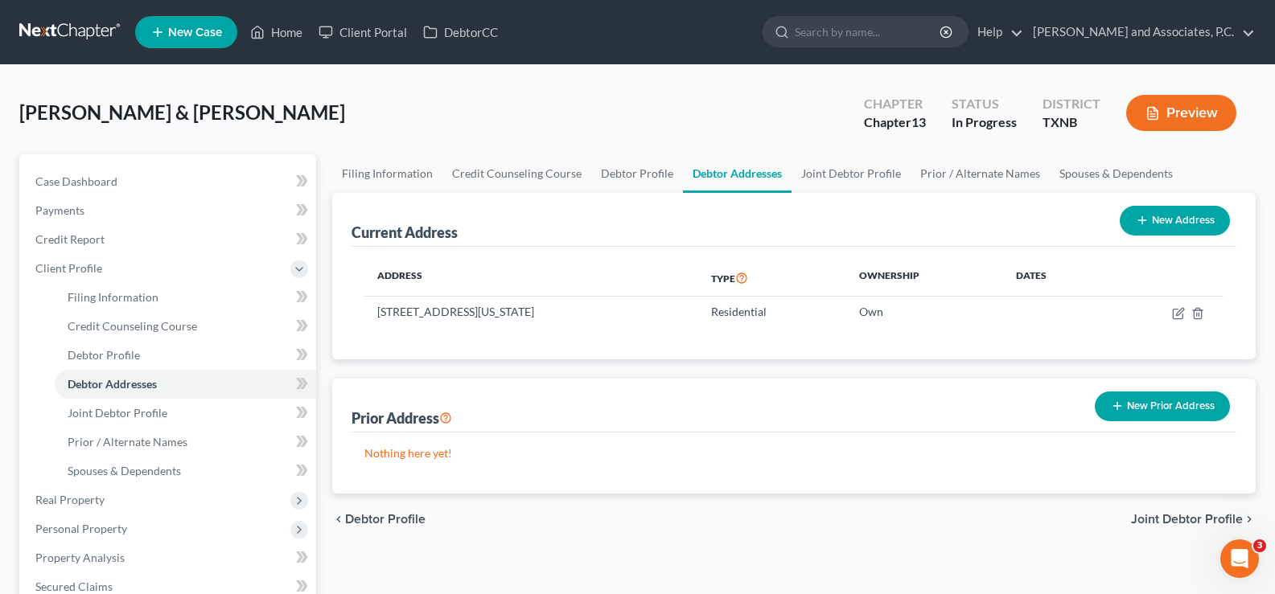
click at [1192, 405] on button "New Prior Address" at bounding box center [1162, 407] width 135 height 30
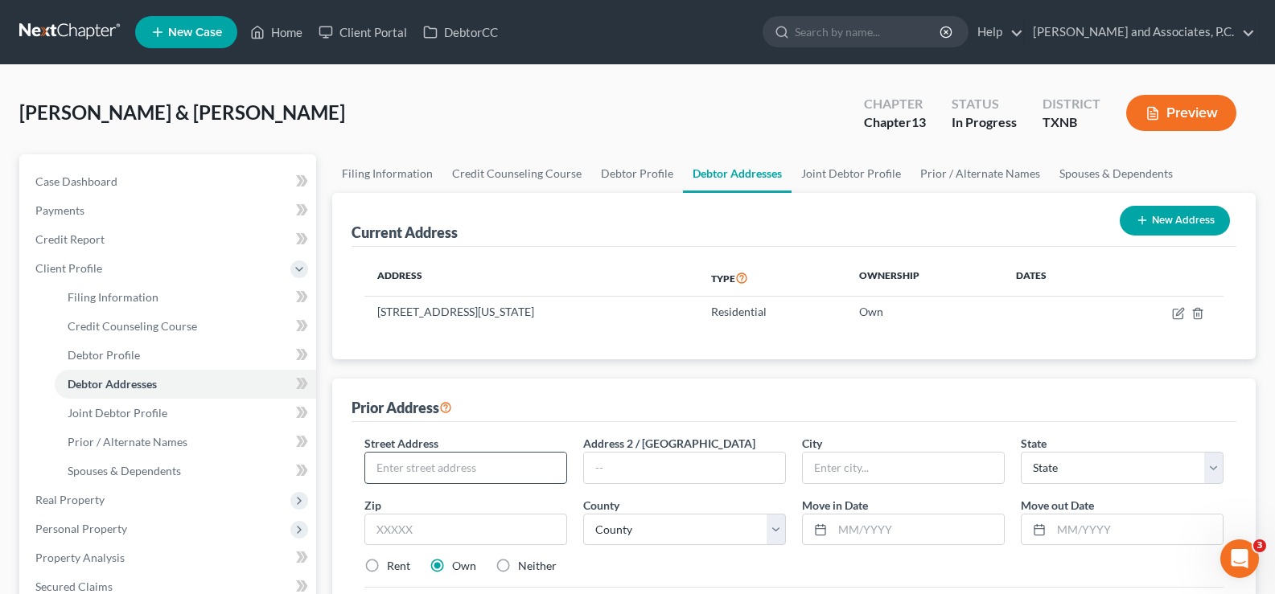
click at [510, 465] on input "text" at bounding box center [465, 468] width 201 height 31
type input "[STREET_ADDRESS]"
type input "[US_STATE][GEOGRAPHIC_DATA]"
select select "45"
click at [441, 533] on input "7637" at bounding box center [465, 530] width 203 height 32
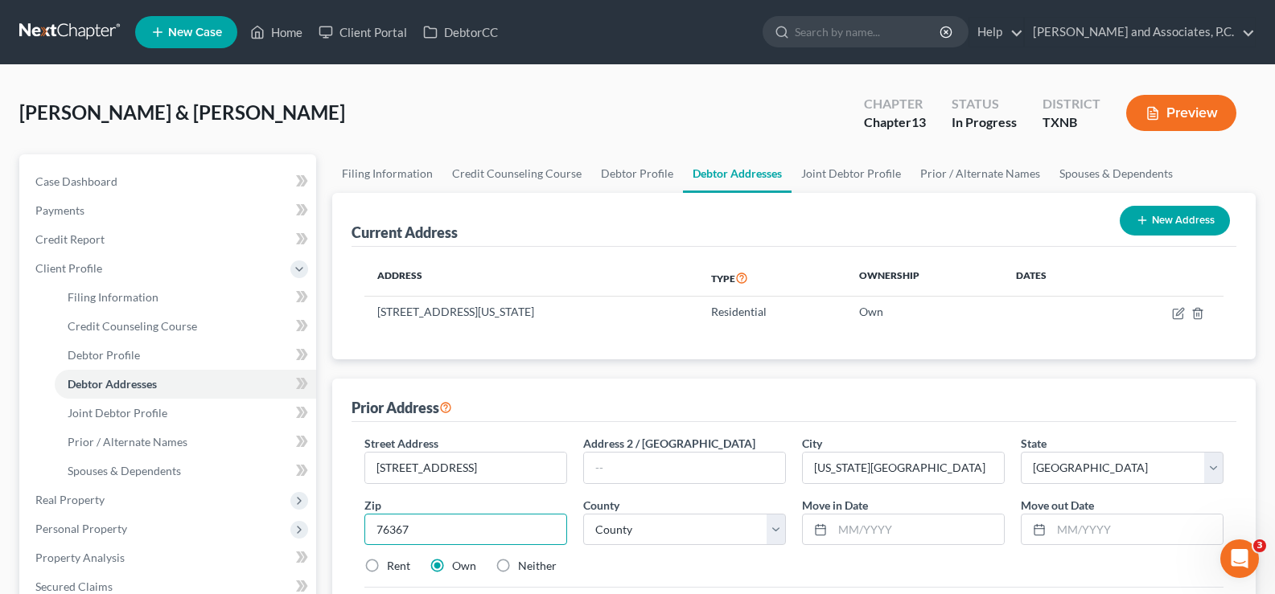
type input "76367"
select select "242"
type input "[DATE]"
type input "0"
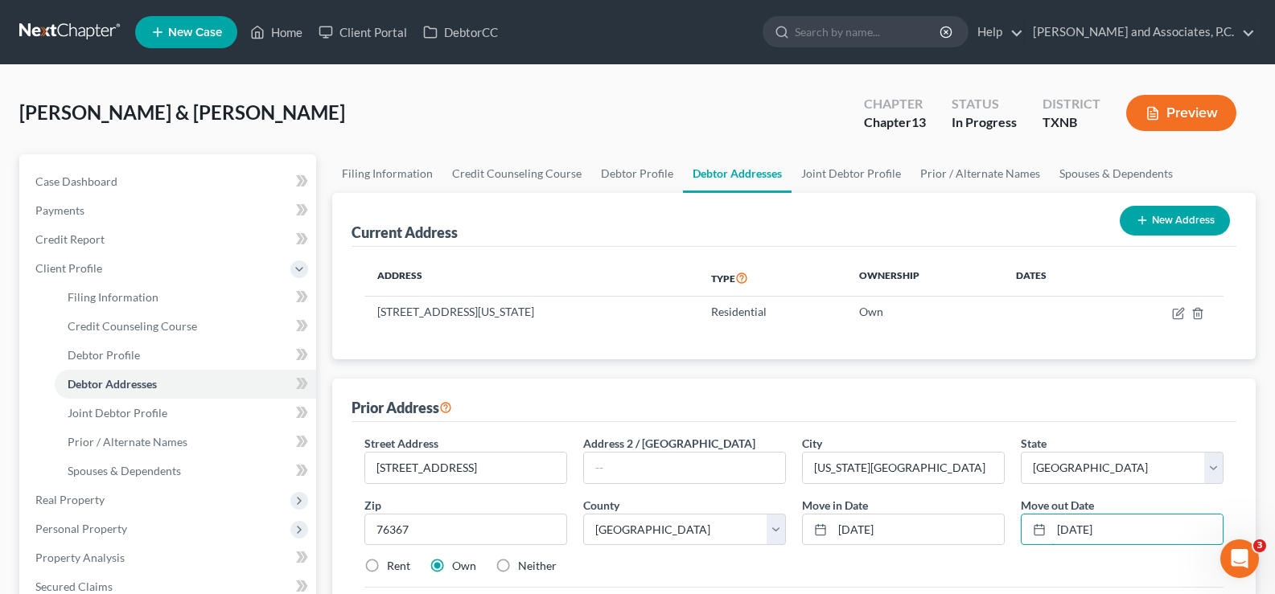
type input "[DATE]"
click at [387, 568] on label "Rent" at bounding box center [398, 566] width 23 height 16
click at [393, 568] on input "Rent" at bounding box center [398, 563] width 10 height 10
radio input "true"
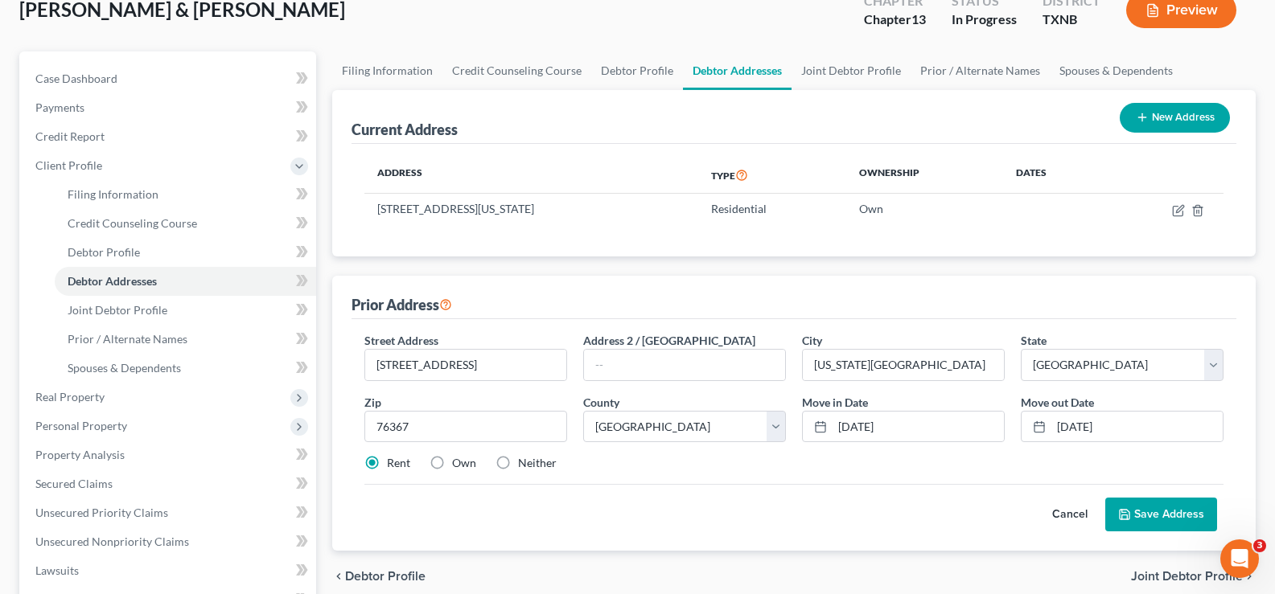
scroll to position [161, 0]
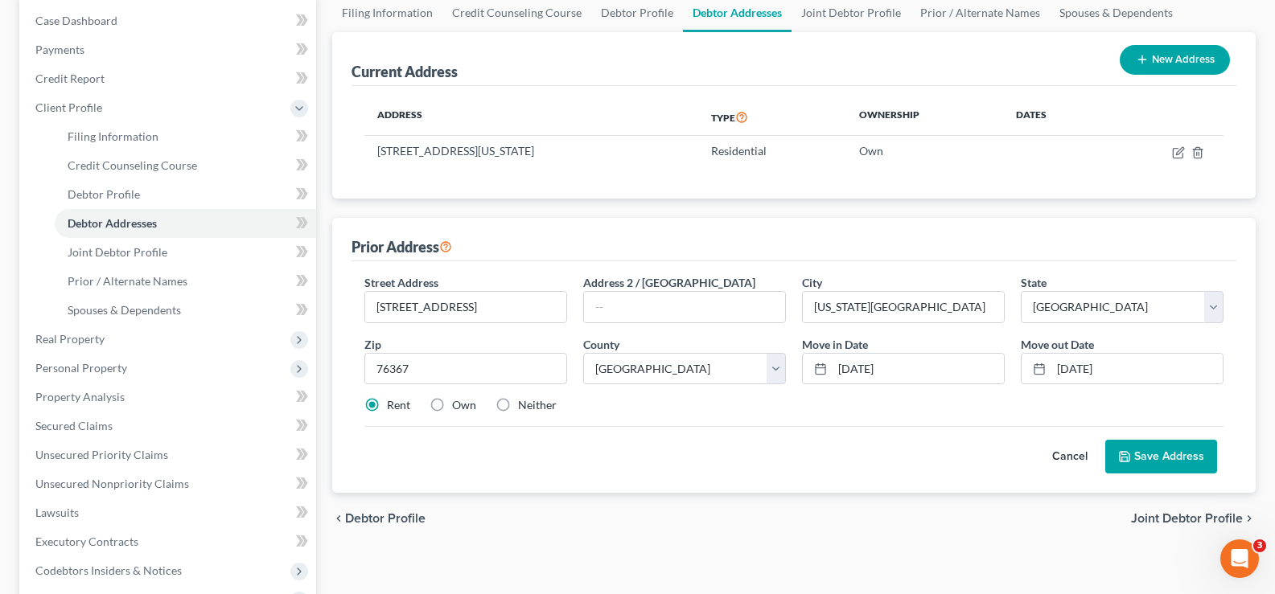
click at [1155, 466] on button "Save Address" at bounding box center [1161, 457] width 112 height 34
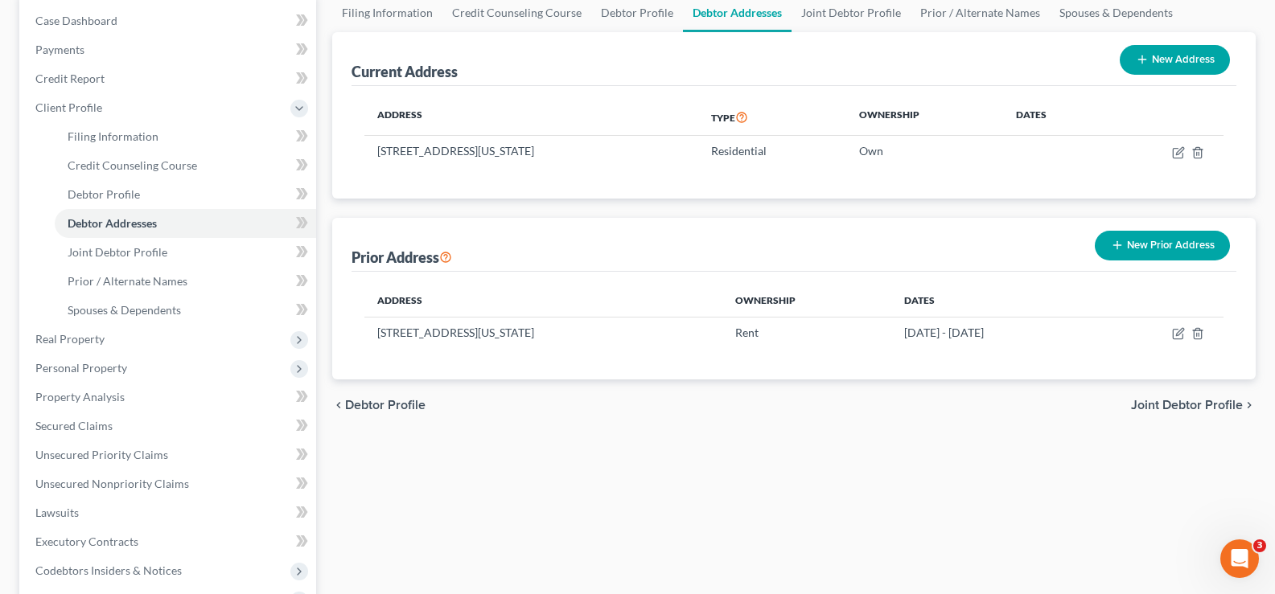
click at [1145, 248] on button "New Prior Address" at bounding box center [1162, 246] width 135 height 30
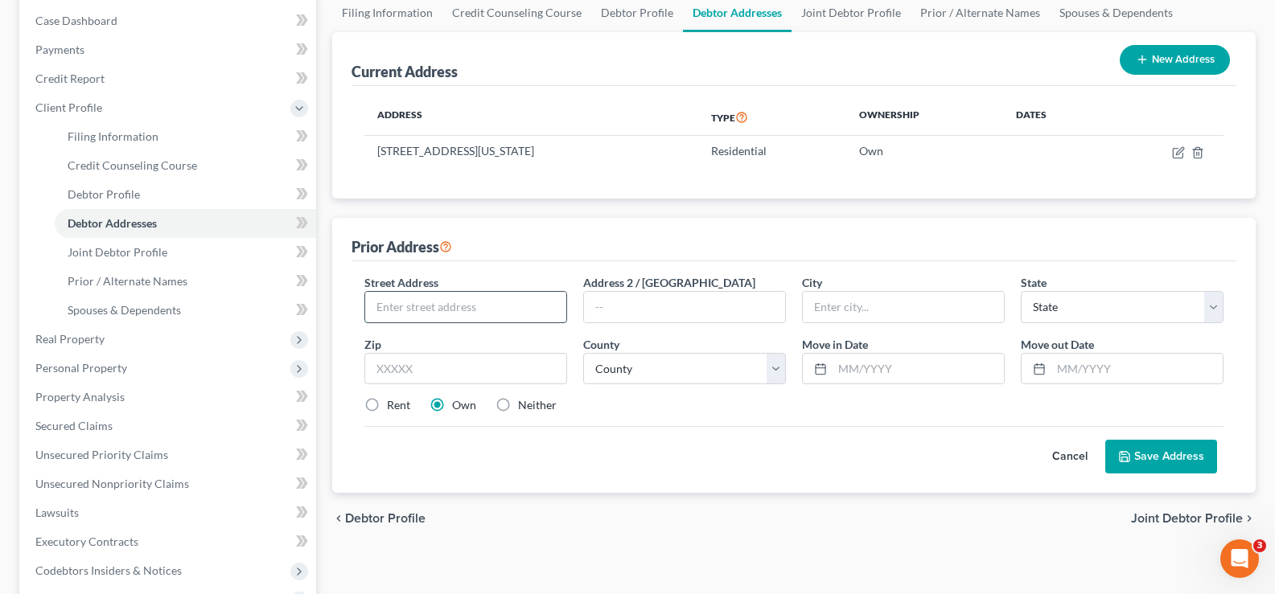
click at [463, 304] on input "text" at bounding box center [465, 307] width 201 height 31
type input "[STREET_ADDRESS][PERSON_NAME]"
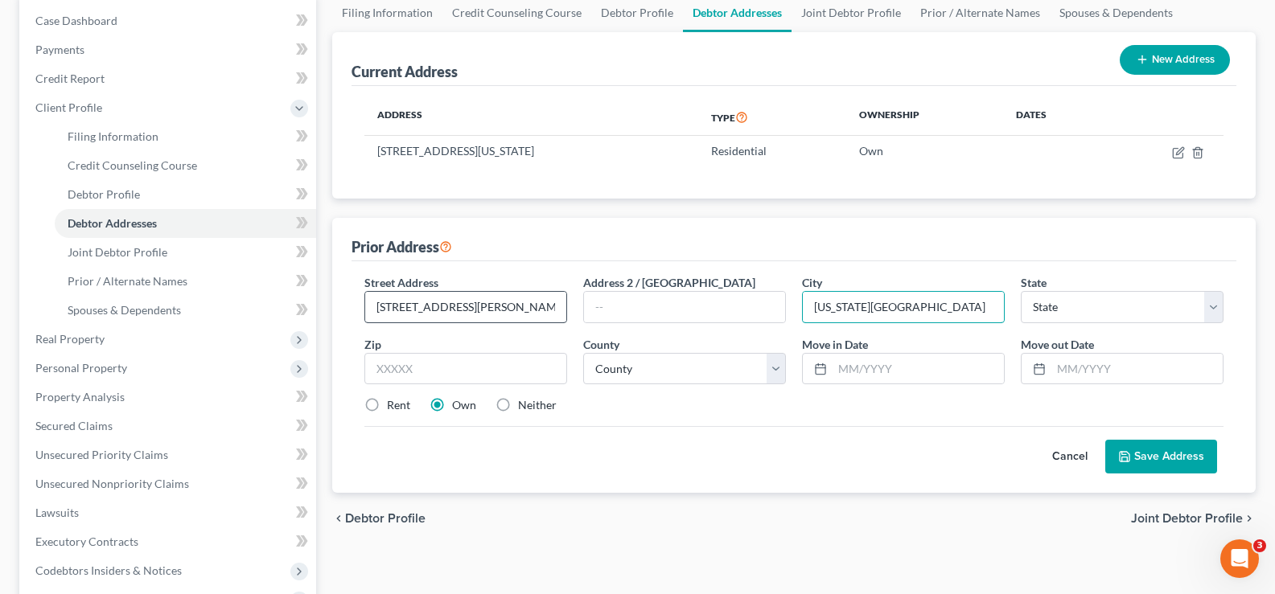
type input "[US_STATE][GEOGRAPHIC_DATA]"
select select "45"
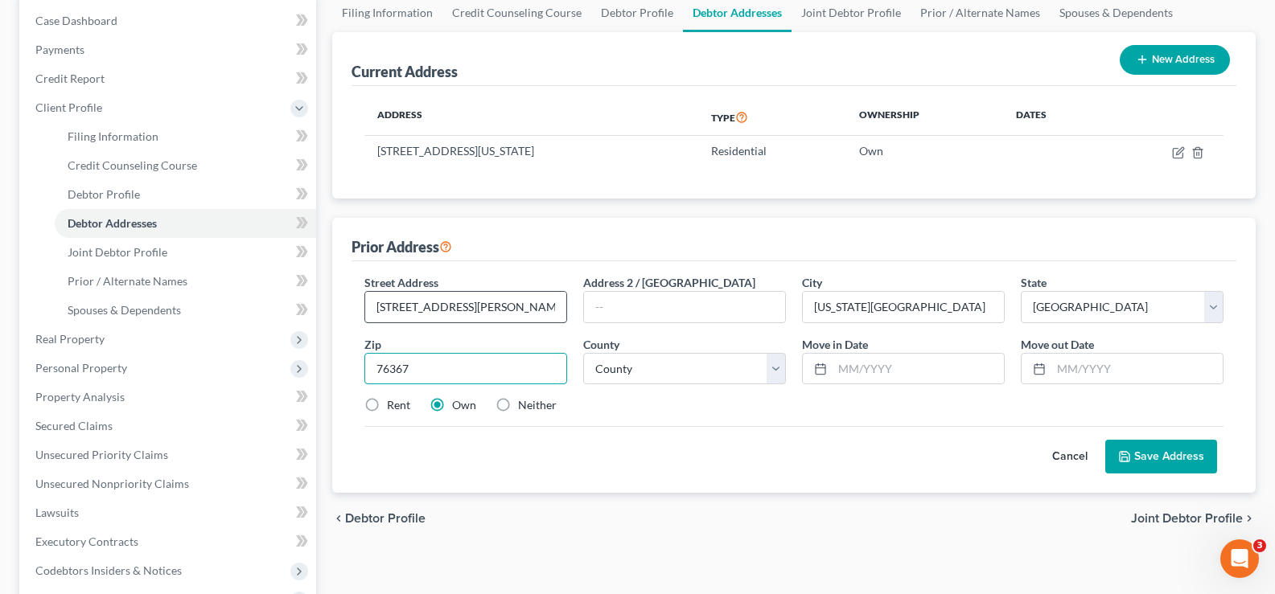
type input "76367"
select select "242"
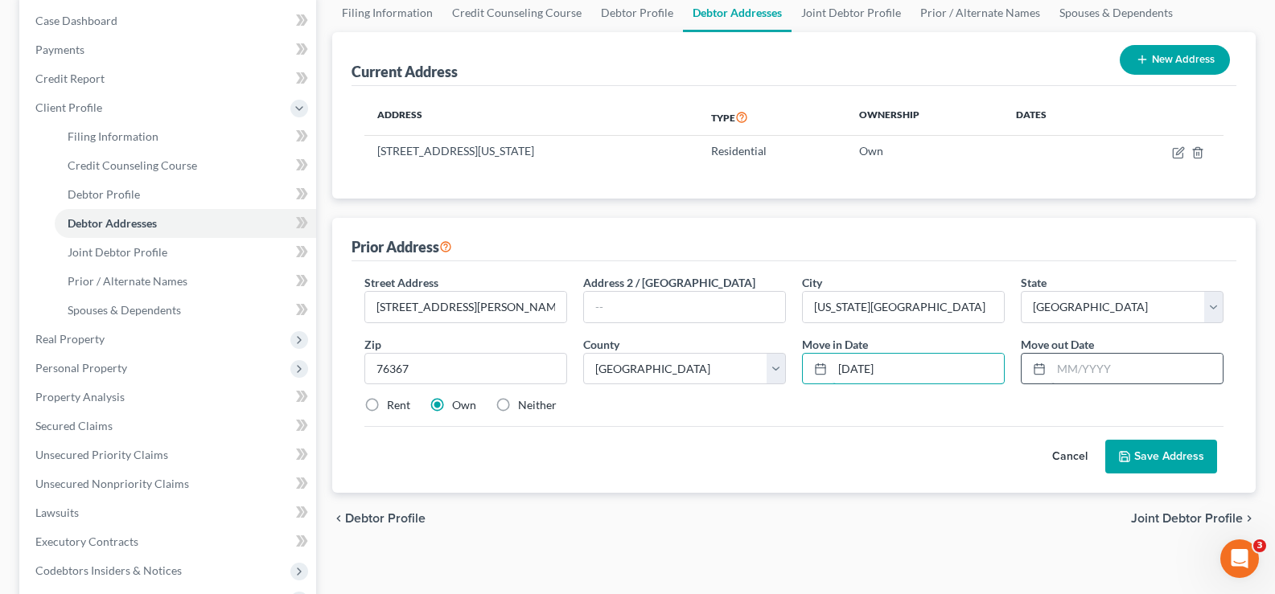
type input "[DATE]"
click at [1098, 376] on input "text" at bounding box center [1136, 369] width 171 height 31
type input "[DATE]"
click at [1158, 451] on button "Save Address" at bounding box center [1161, 457] width 112 height 34
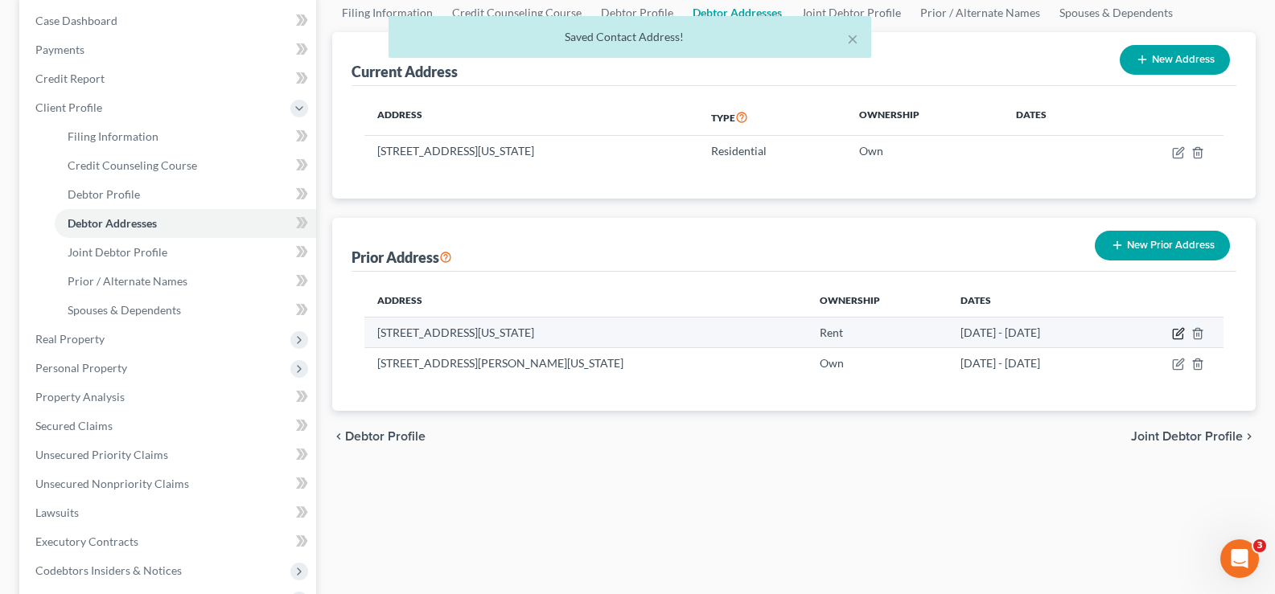
click at [1181, 336] on icon "button" at bounding box center [1178, 333] width 13 height 13
select select "45"
select select "242"
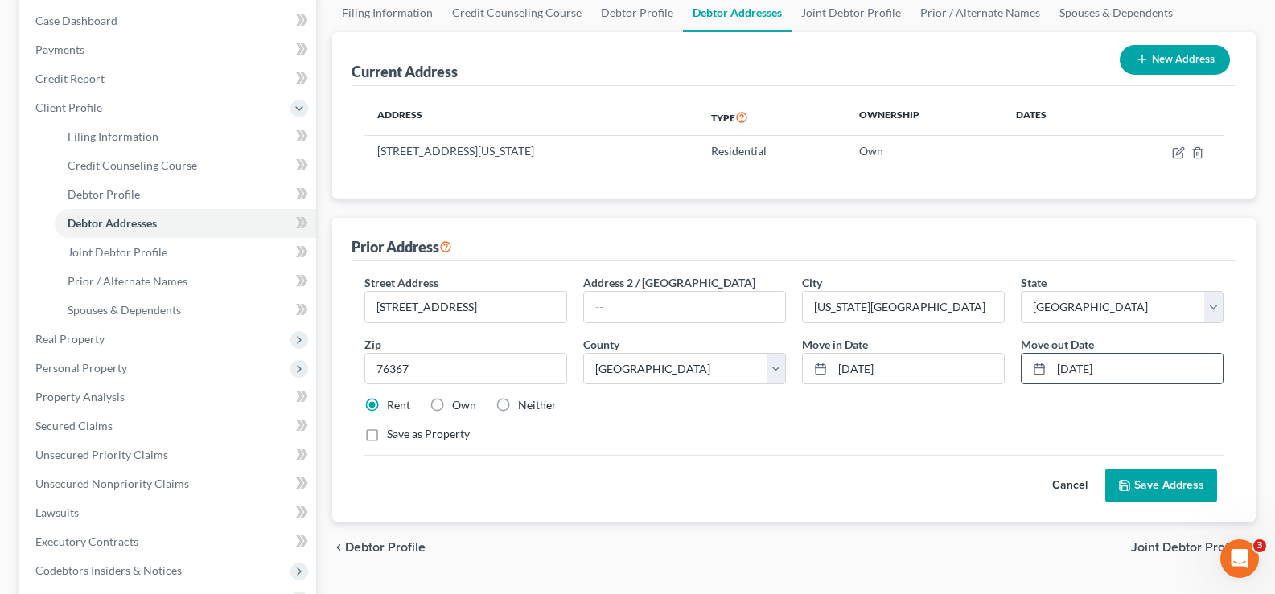
click at [1145, 365] on input "[DATE]" at bounding box center [1136, 369] width 171 height 31
type input "0"
type input "[DATE]"
click at [1149, 481] on button "Save Address" at bounding box center [1161, 486] width 112 height 34
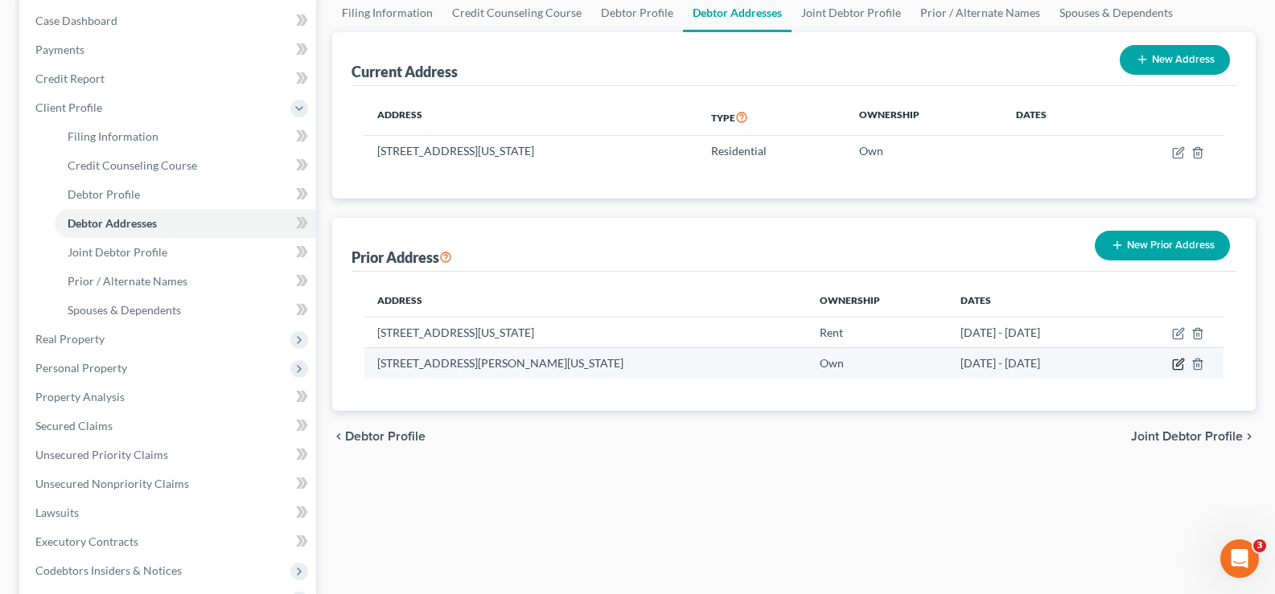
click at [1178, 368] on icon "button" at bounding box center [1178, 364] width 13 height 13
select select "45"
select select "242"
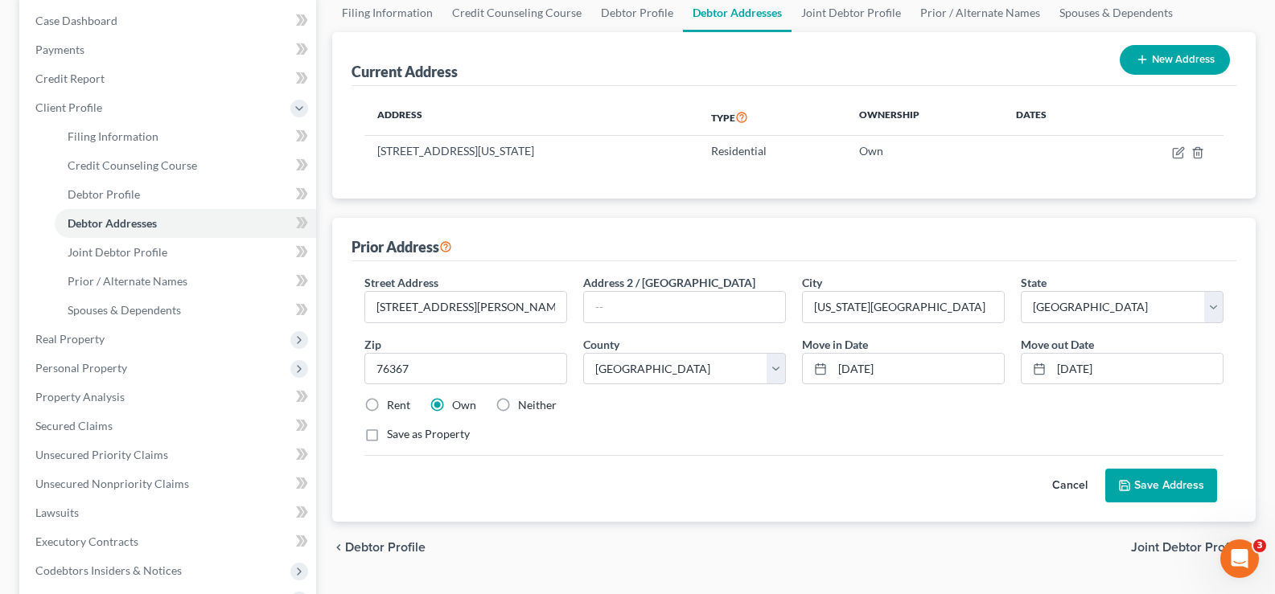
click at [387, 401] on label "Rent" at bounding box center [398, 405] width 23 height 16
click at [393, 401] on input "Rent" at bounding box center [398, 402] width 10 height 10
radio input "true"
click at [1178, 482] on button "Save Address" at bounding box center [1161, 486] width 112 height 34
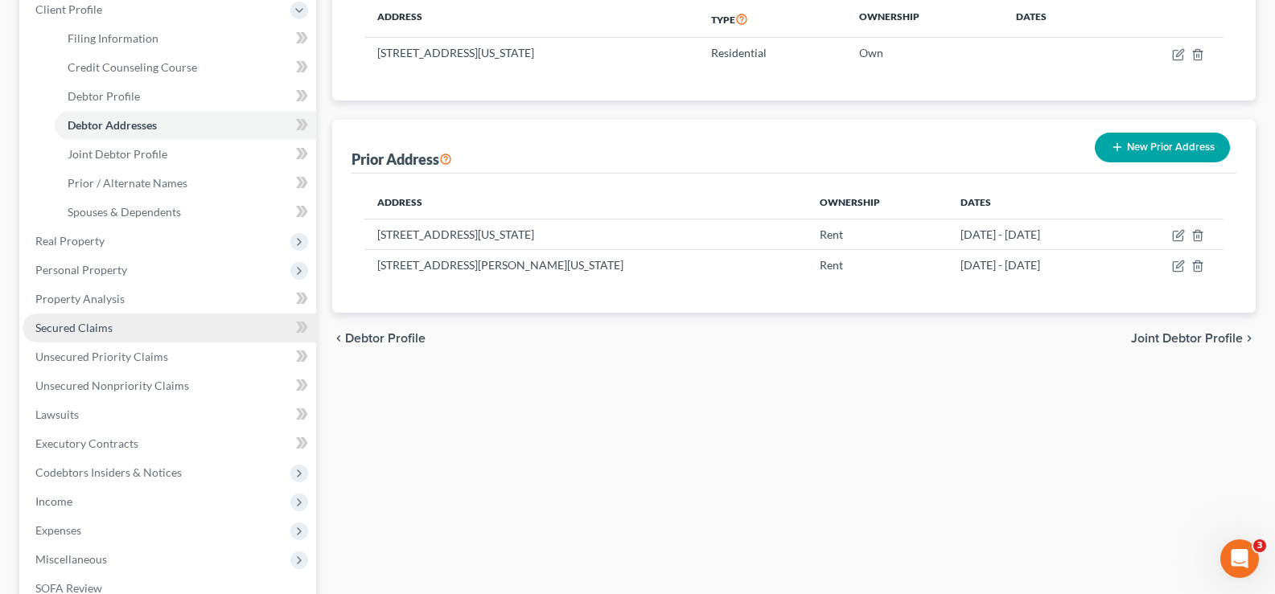
scroll to position [322, 0]
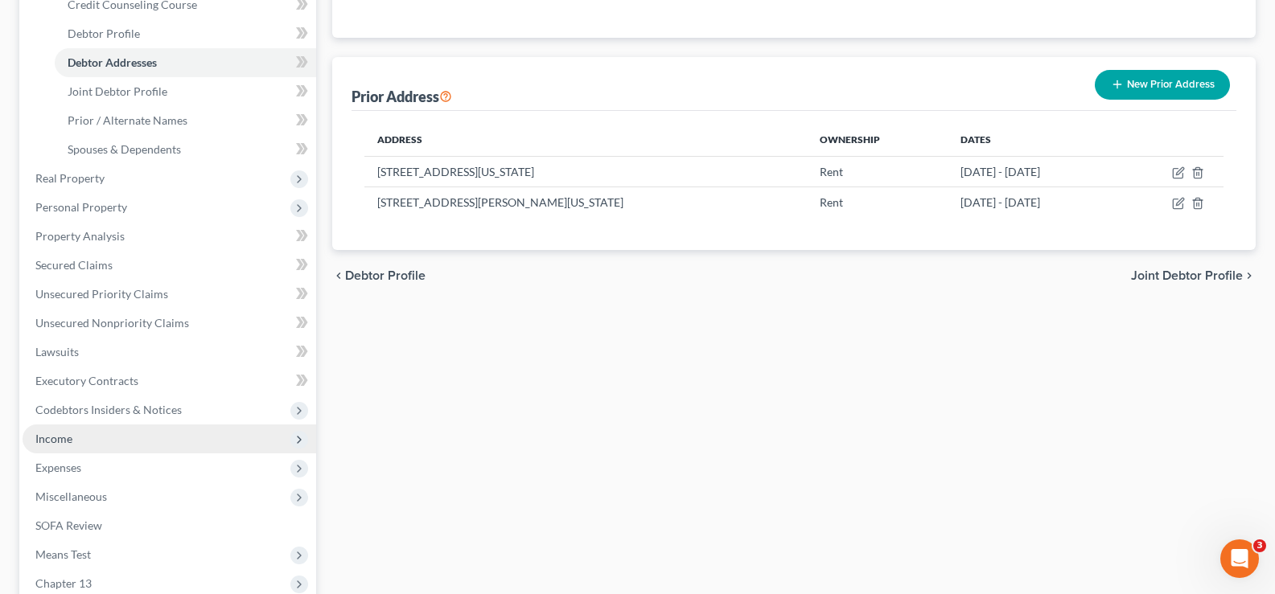
click at [96, 441] on span "Income" at bounding box center [170, 439] width 294 height 29
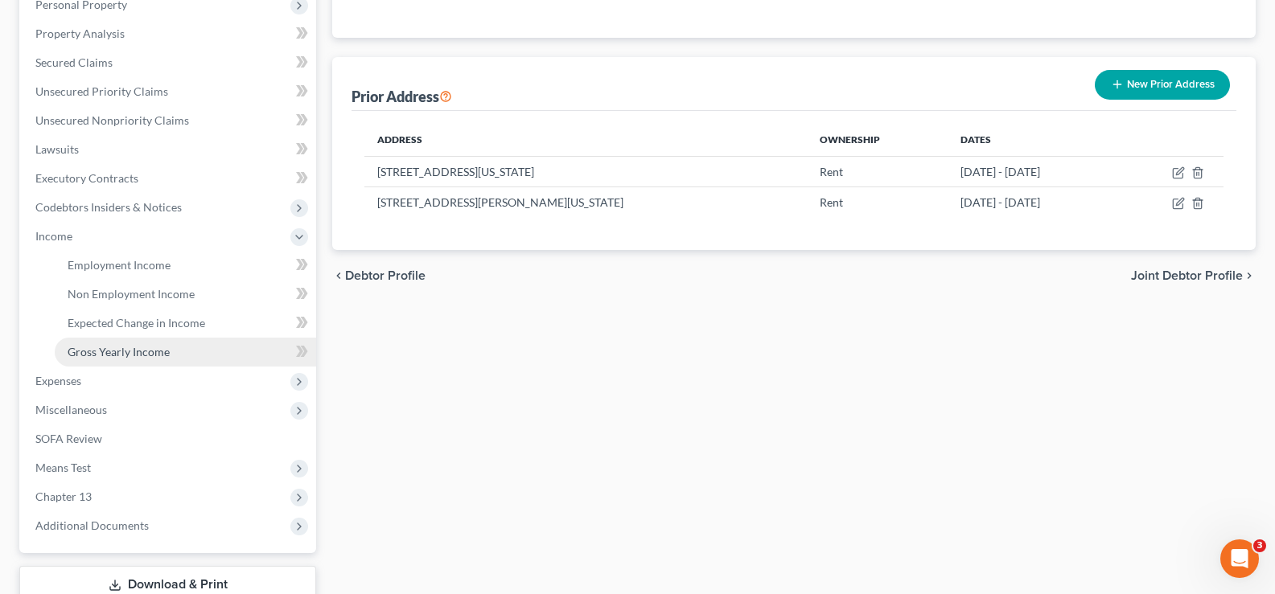
click at [141, 358] on span "Gross Yearly Income" at bounding box center [119, 352] width 102 height 14
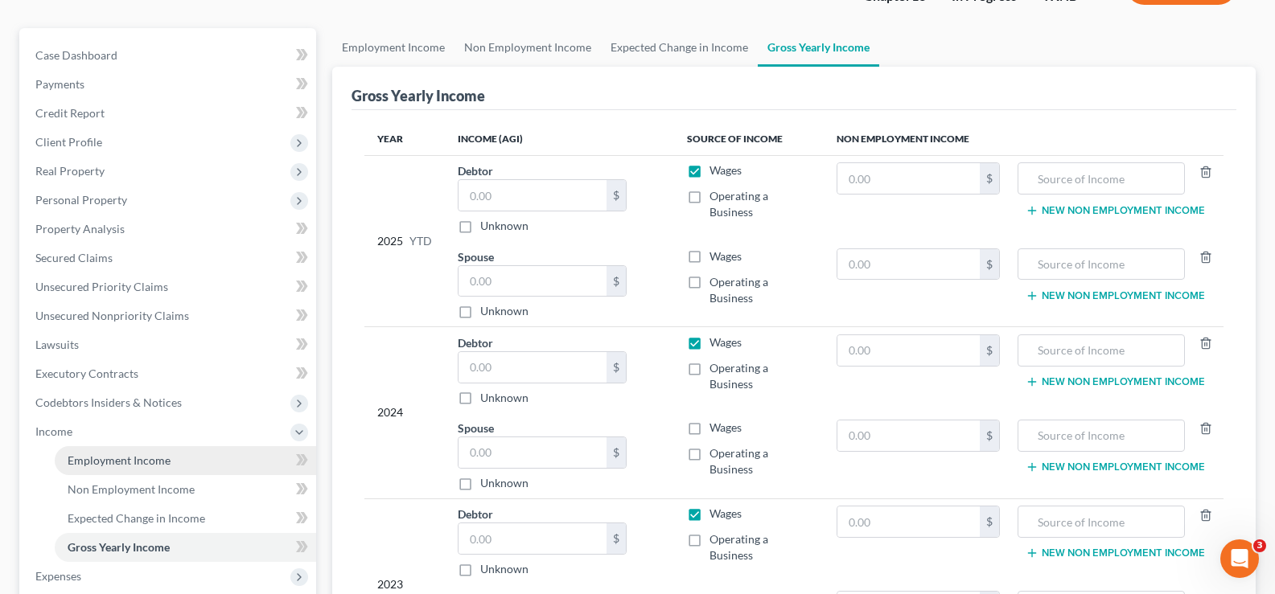
scroll to position [322, 0]
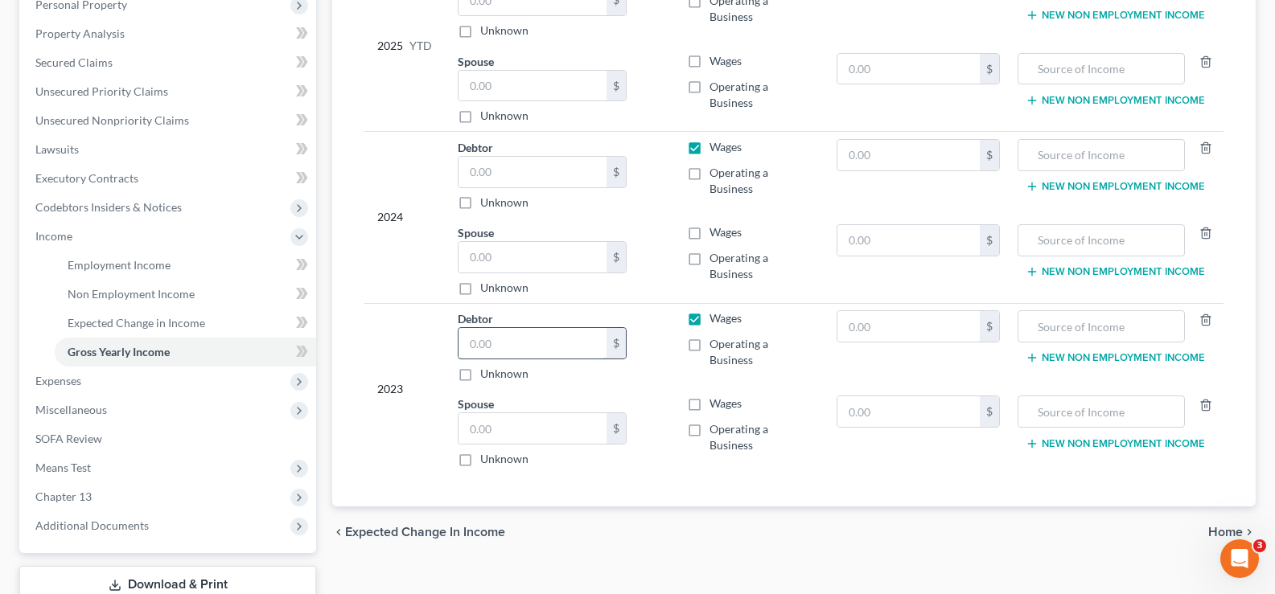
click at [500, 338] on input "text" at bounding box center [532, 343] width 148 height 31
type input "5"
click at [516, 171] on input "text" at bounding box center [532, 172] width 148 height 31
type input "58,364.00"
click at [535, 341] on input "text" at bounding box center [532, 343] width 148 height 31
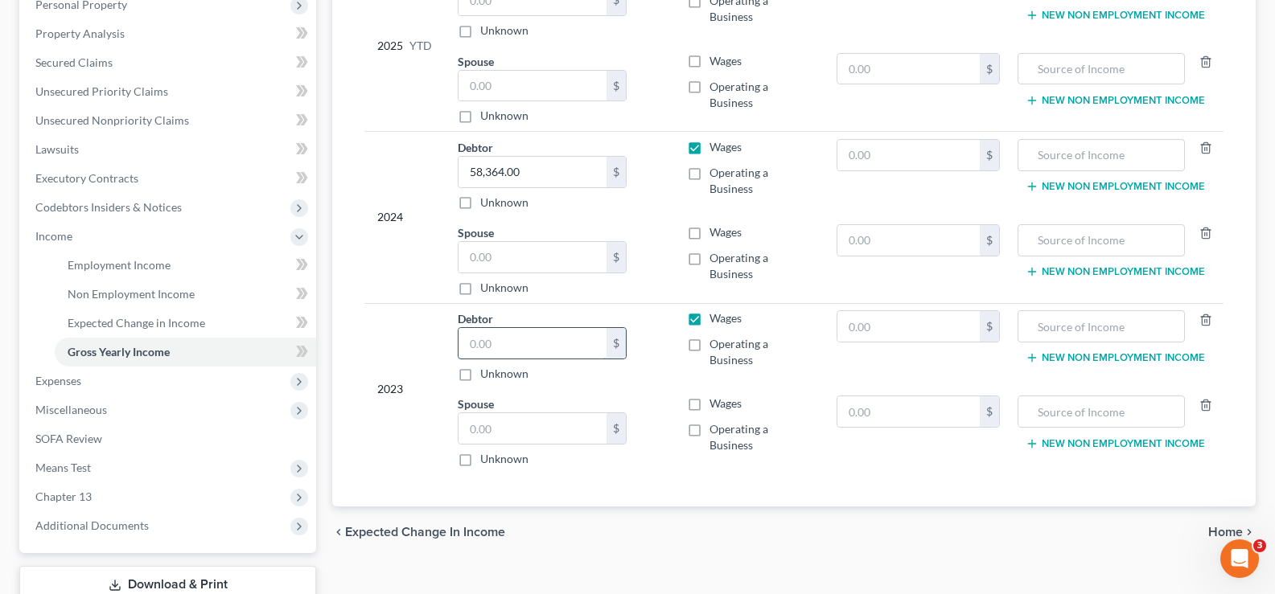
click at [487, 347] on input "text" at bounding box center [532, 343] width 148 height 31
type input "99,366.00"
click at [125, 384] on span "Expenses" at bounding box center [170, 381] width 294 height 29
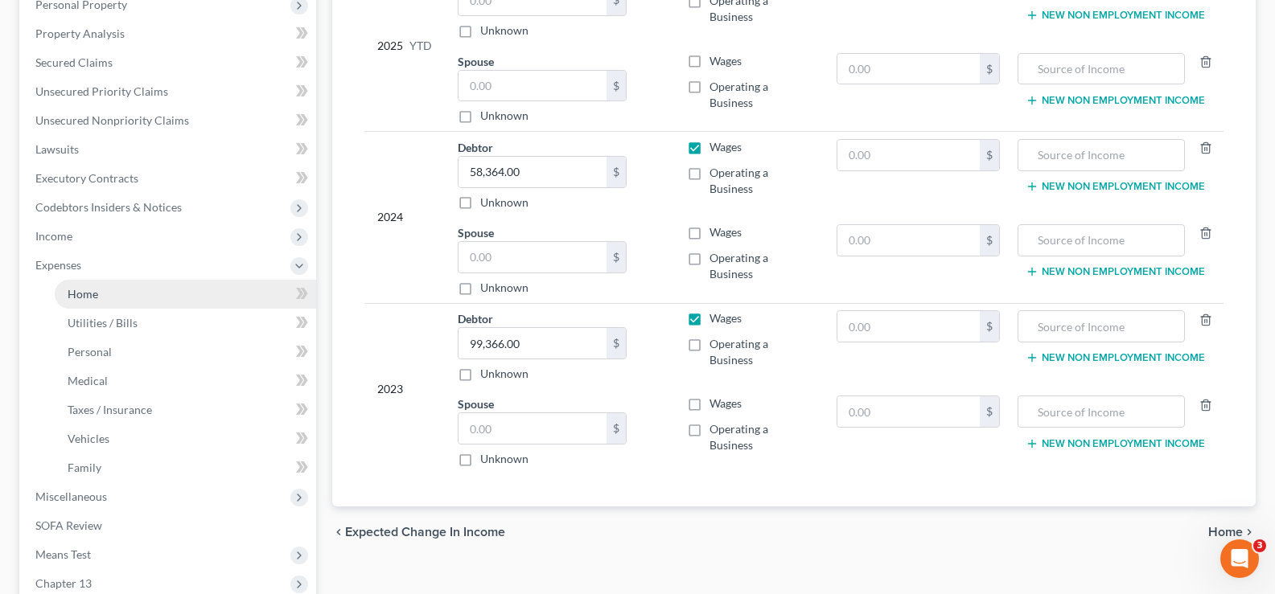
click at [109, 297] on link "Home" at bounding box center [185, 294] width 261 height 29
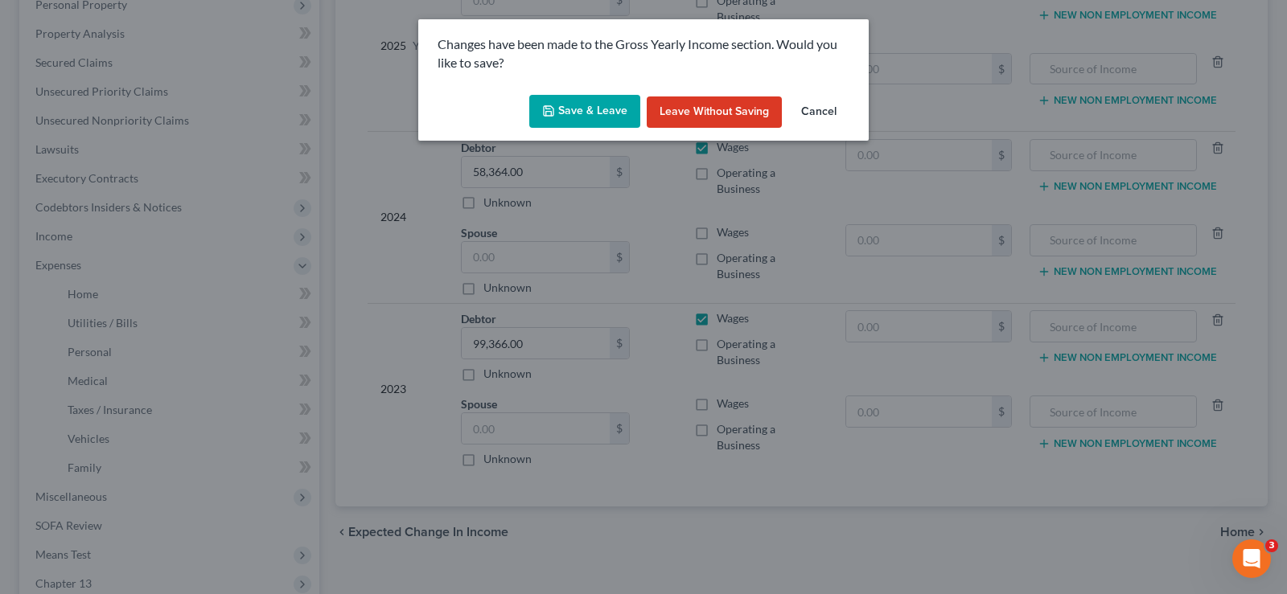
click at [617, 108] on button "Save & Leave" at bounding box center [584, 112] width 111 height 34
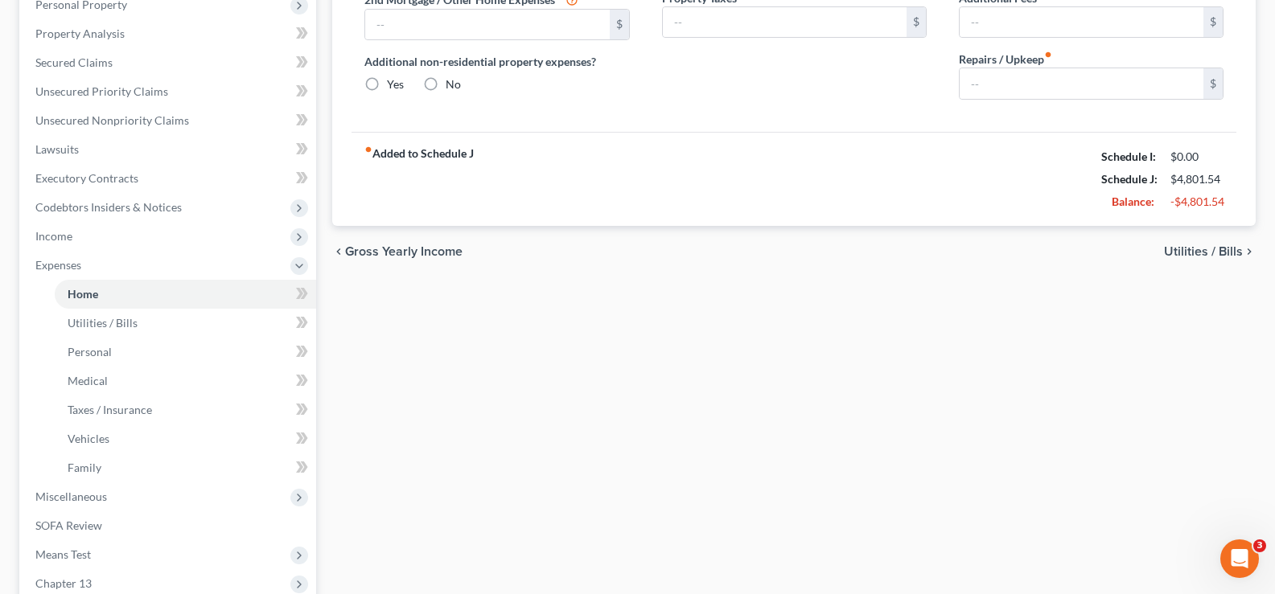
type input "1,586.00"
type input "0.00"
radio input "true"
type input "0.00"
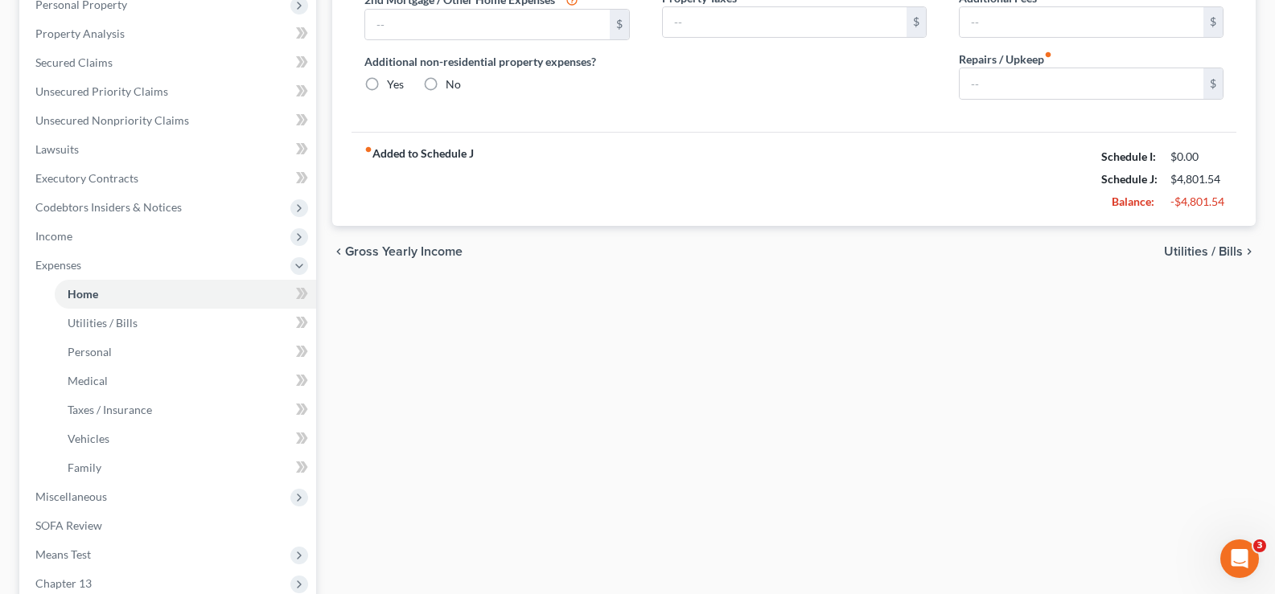
type input "0.00"
type input "100.00"
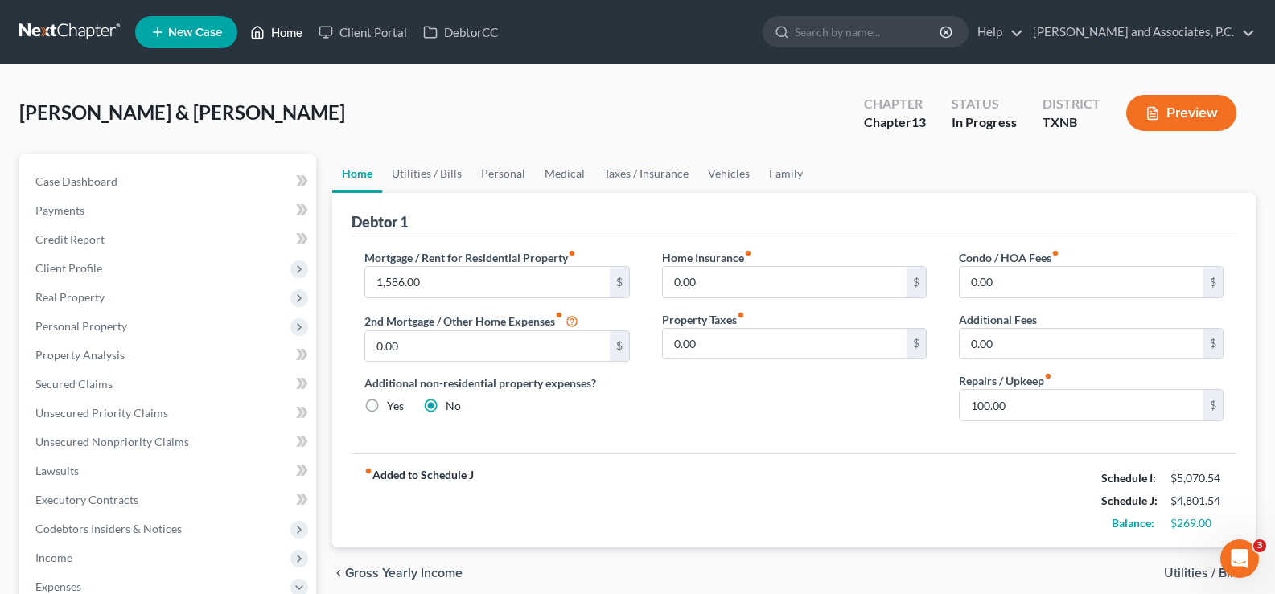
click at [278, 27] on link "Home" at bounding box center [276, 32] width 68 height 29
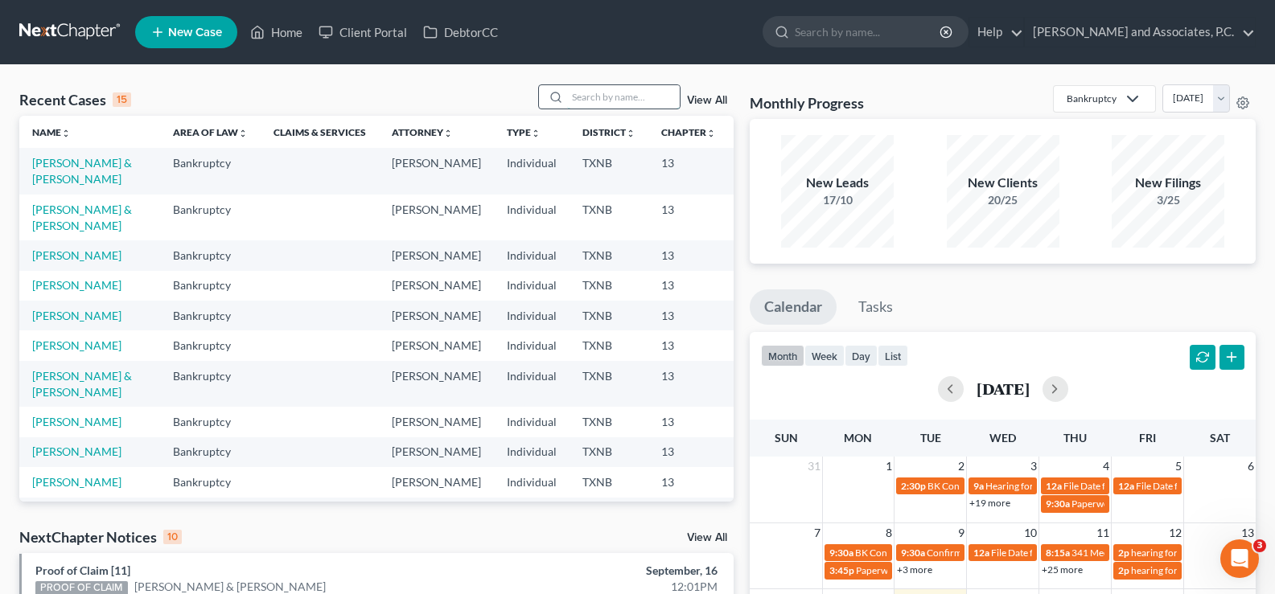
click at [586, 101] on input "search" at bounding box center [623, 96] width 113 height 23
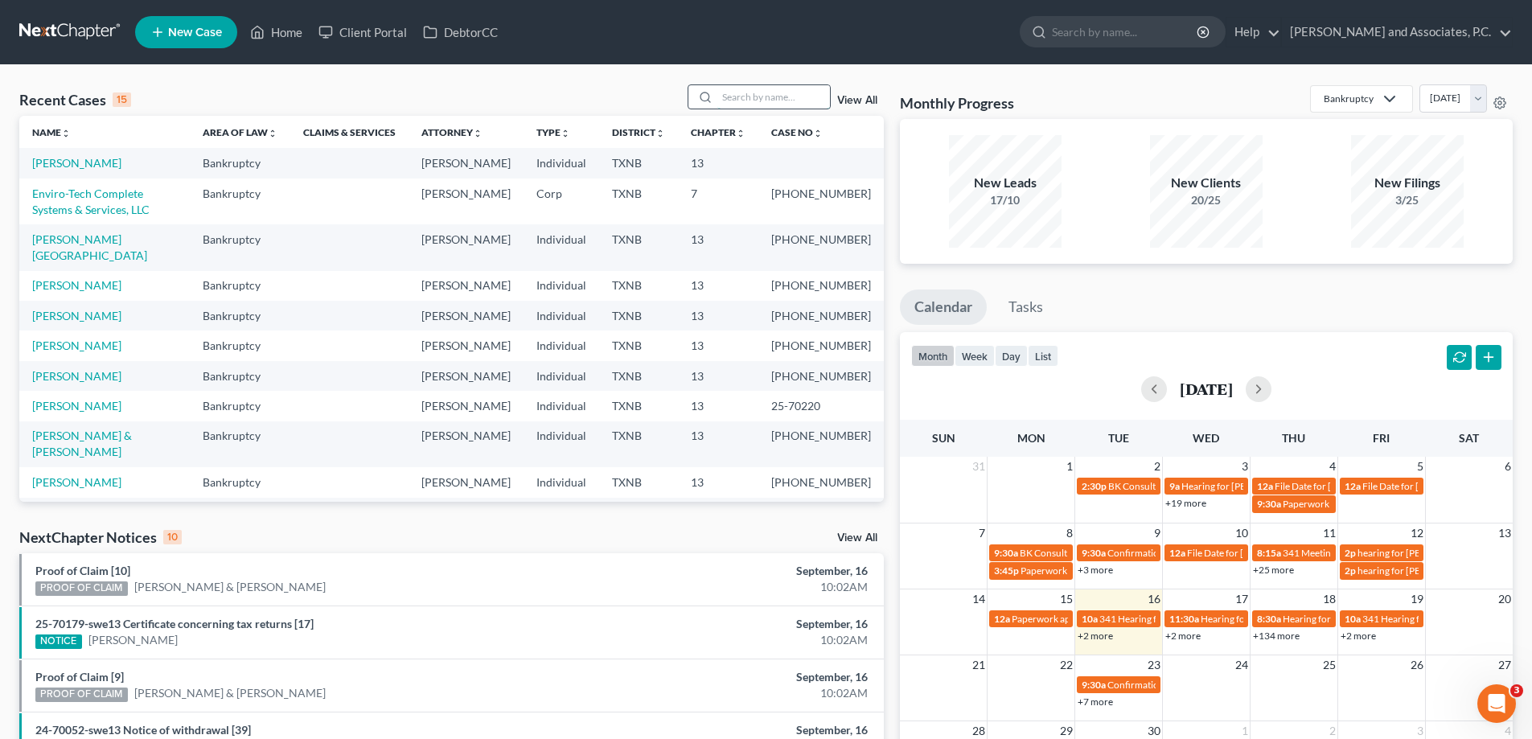
click at [781, 93] on input "search" at bounding box center [774, 96] width 113 height 23
click at [759, 103] on input "search" at bounding box center [774, 96] width 113 height 23
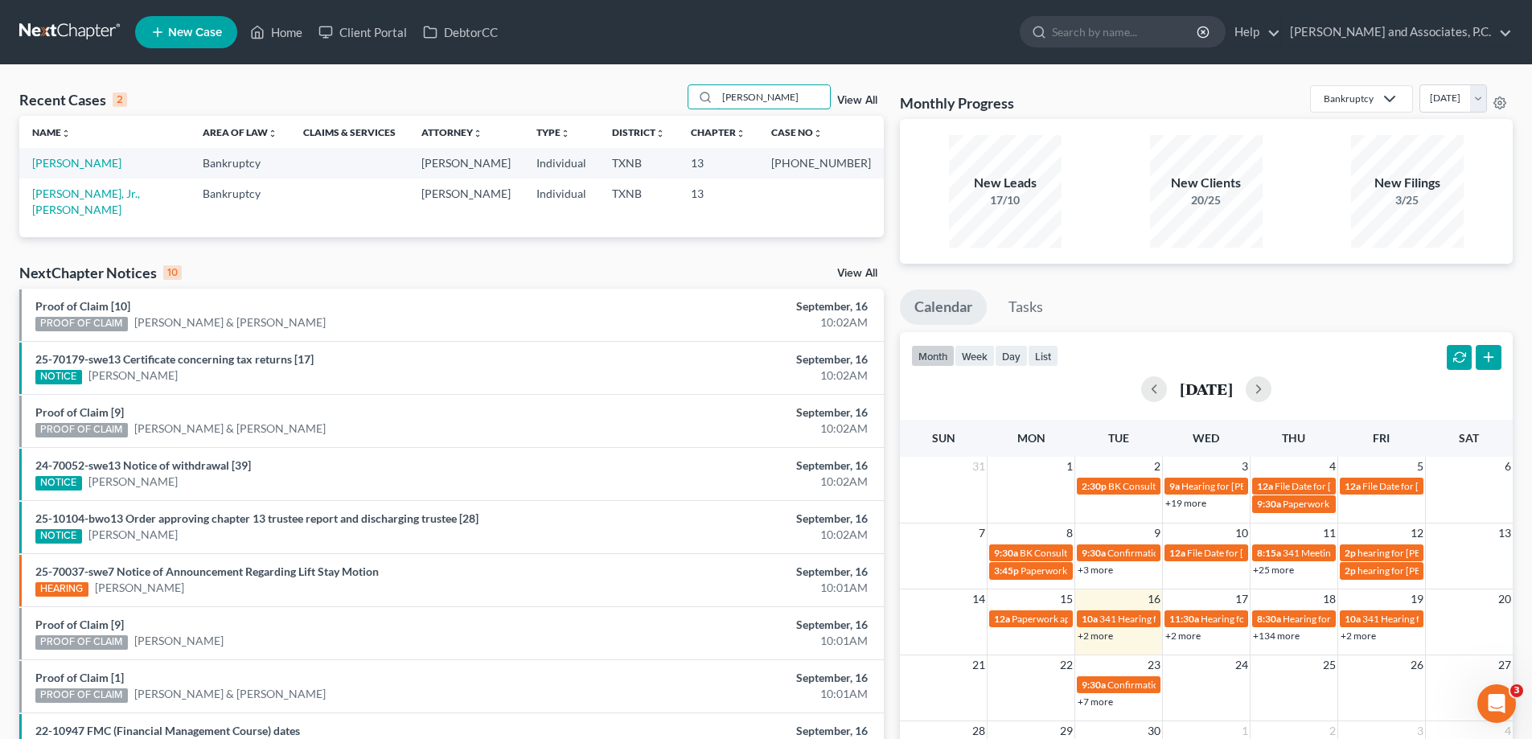
type input "aguirre"
click at [60, 166] on link "Aguirre, Mary" at bounding box center [76, 163] width 89 height 14
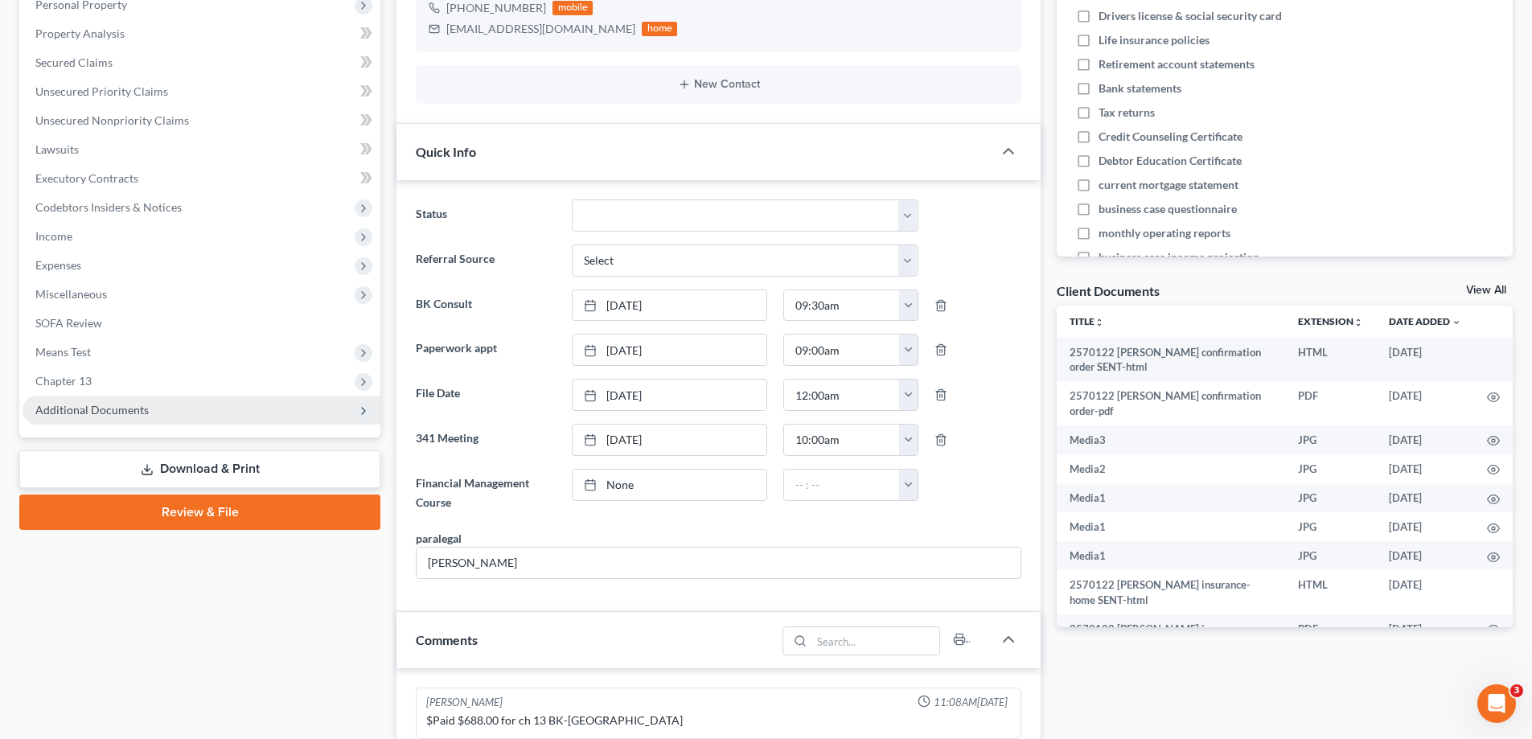
scroll to position [312, 0]
click at [64, 417] on span "Additional Documents" at bounding box center [202, 410] width 358 height 29
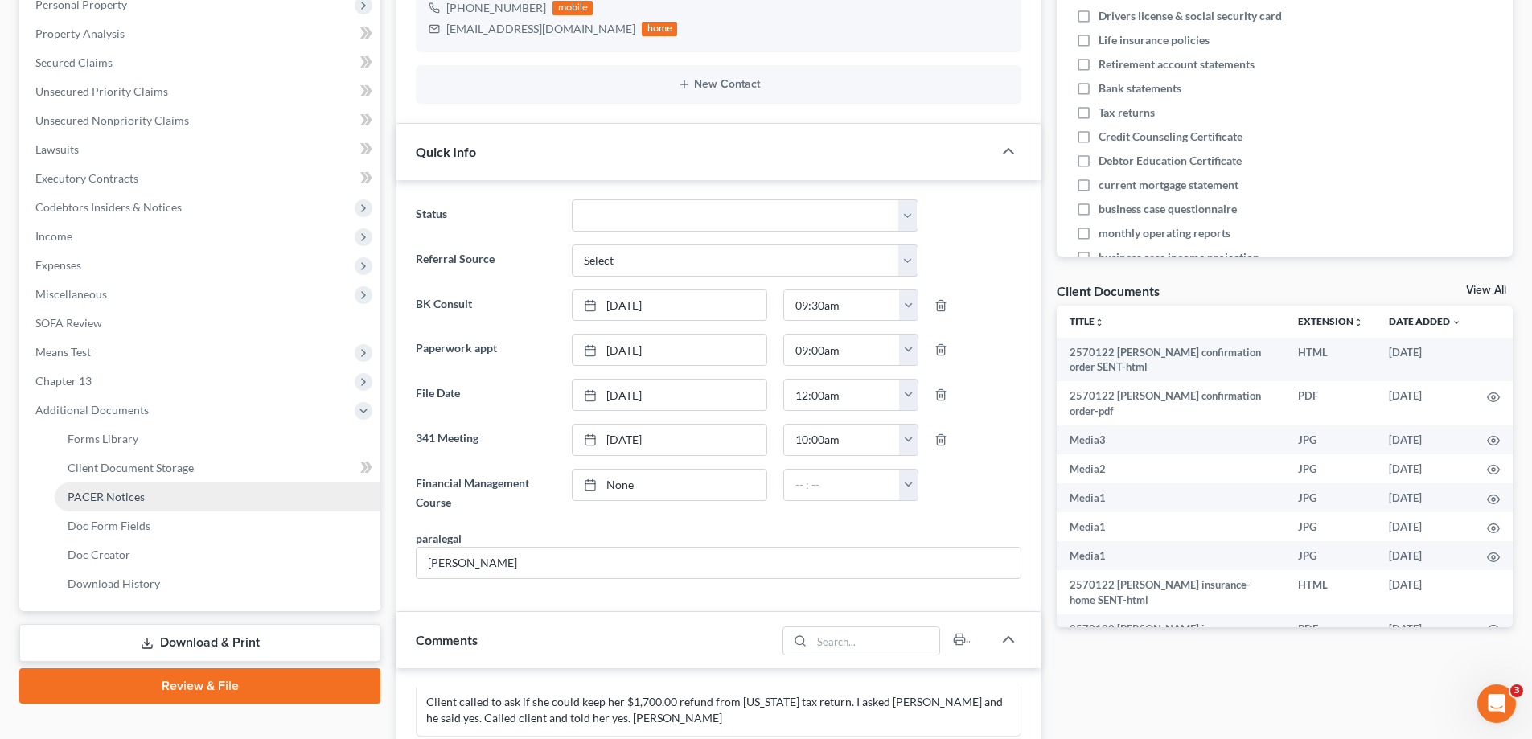
scroll to position [1194, 0]
click at [85, 502] on span "PACER Notices" at bounding box center [106, 497] width 77 height 14
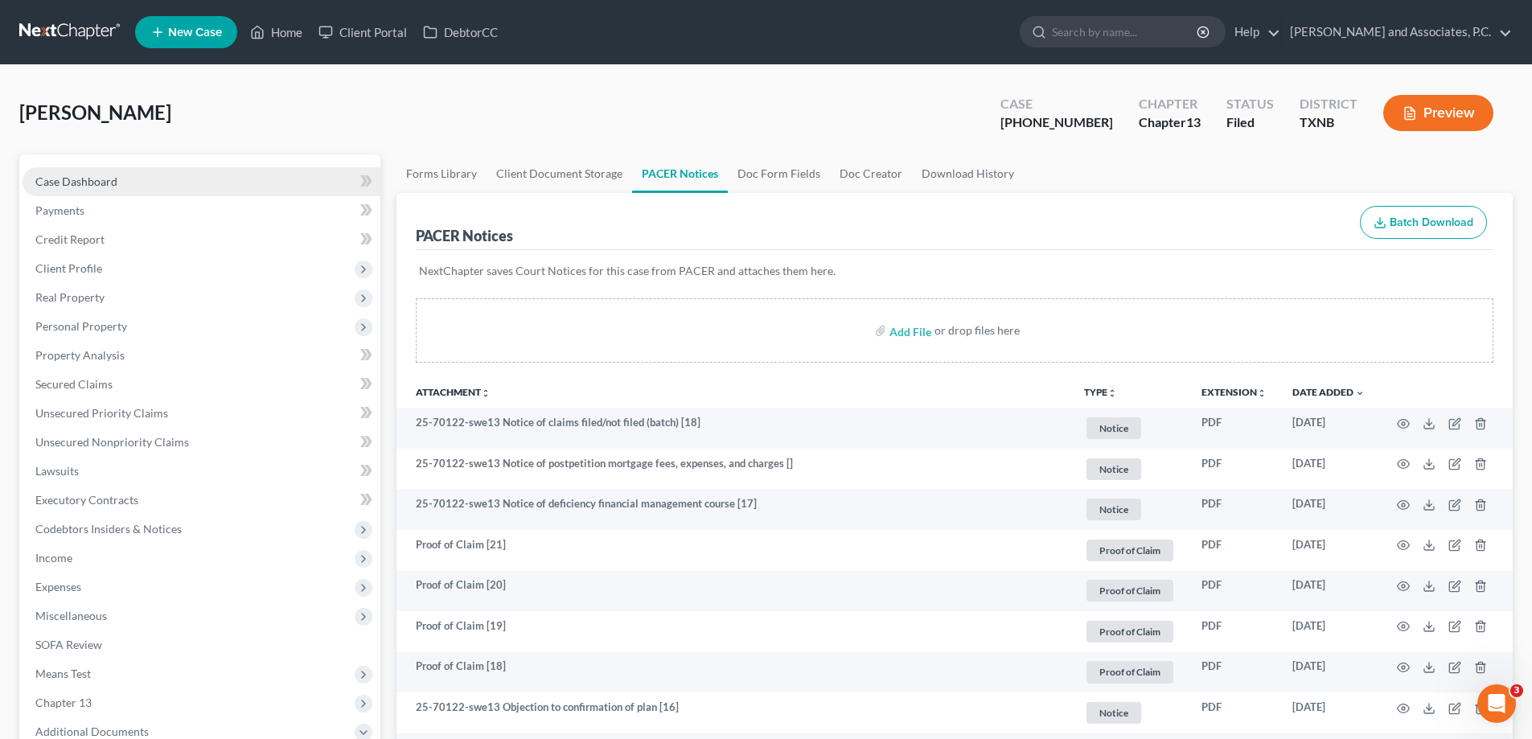
click at [104, 183] on span "Case Dashboard" at bounding box center [76, 182] width 82 height 14
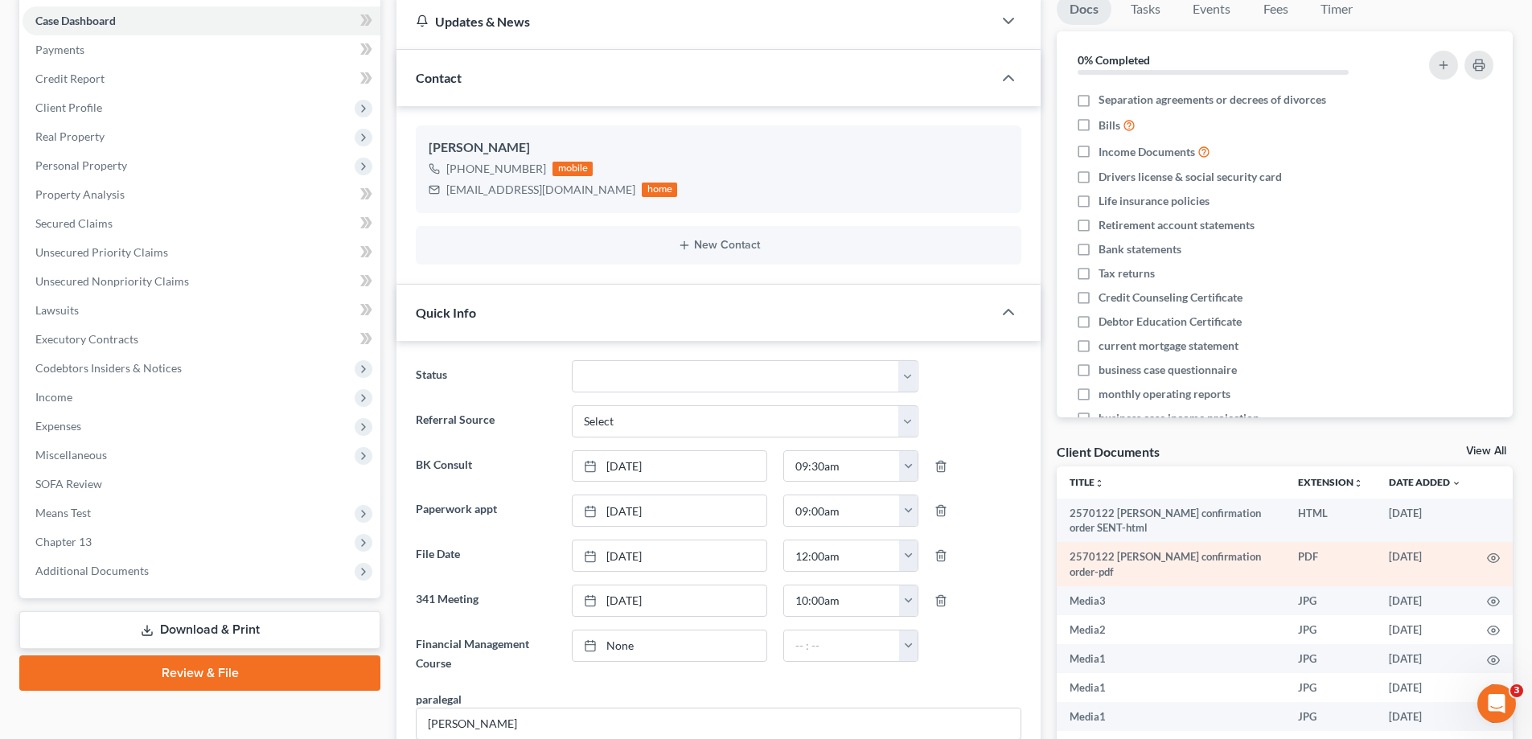
scroll to position [1194, 0]
click at [1487, 560] on icon "button" at bounding box center [1493, 558] width 13 height 13
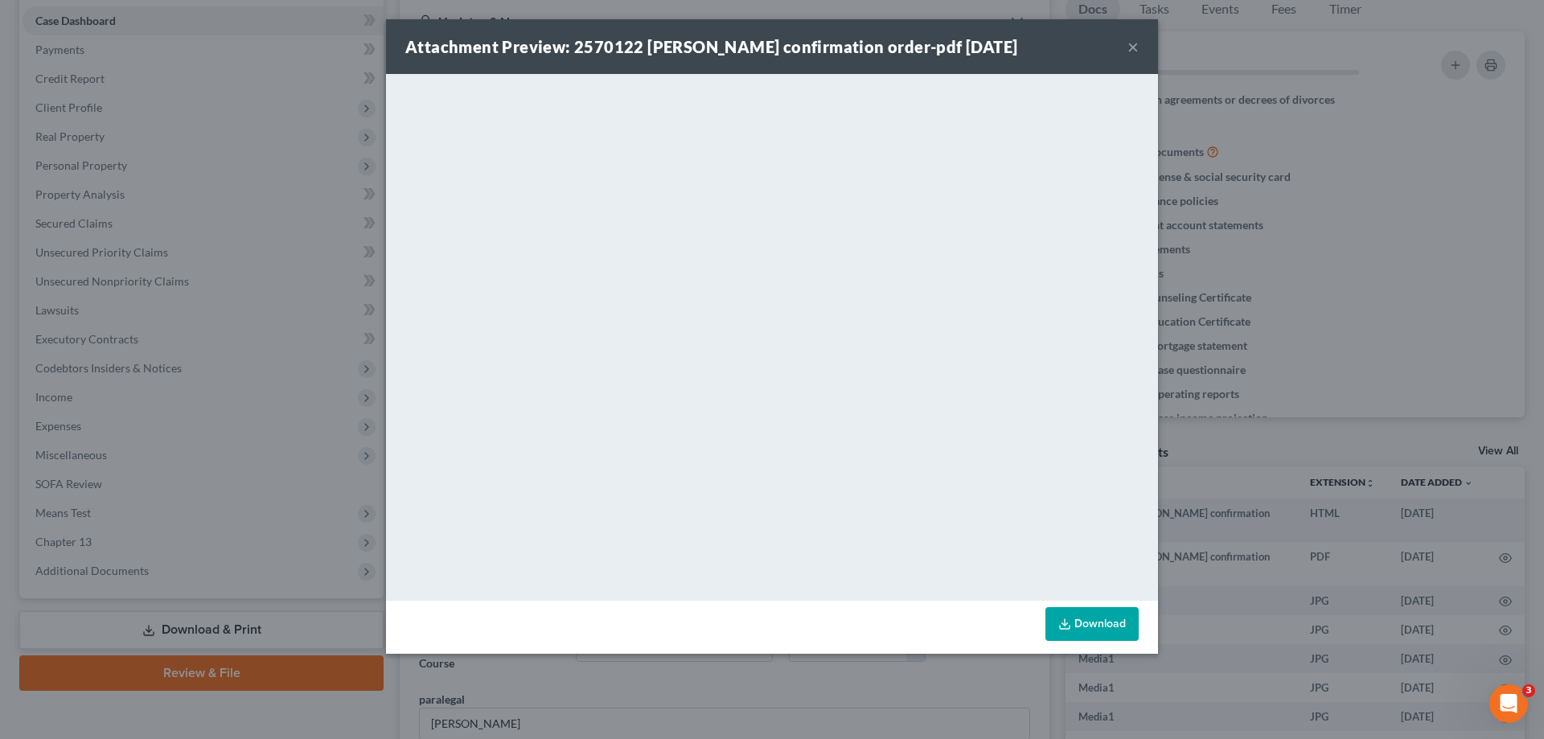
click at [1137, 48] on button "×" at bounding box center [1133, 46] width 11 height 19
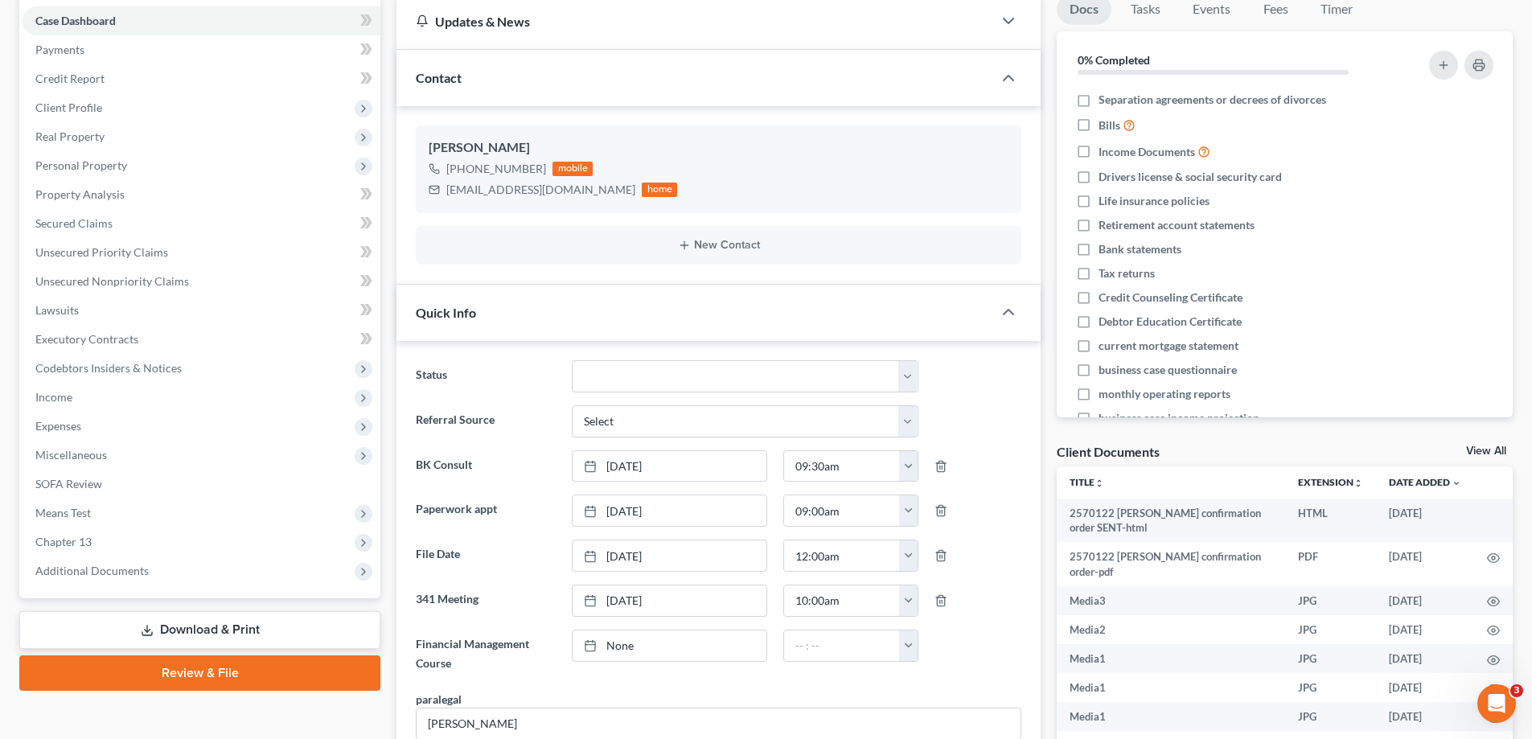
scroll to position [0, 0]
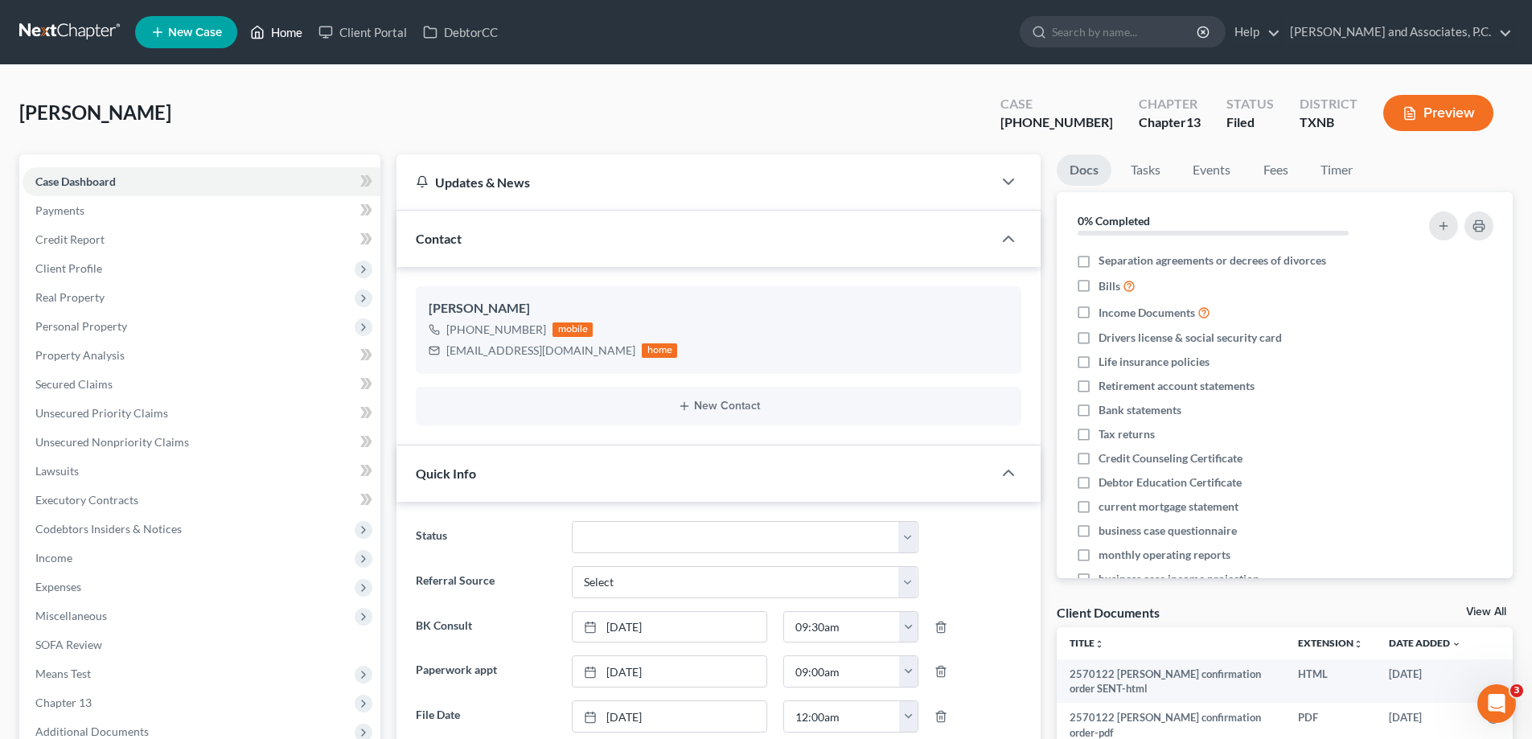
click at [296, 32] on link "Home" at bounding box center [276, 32] width 68 height 29
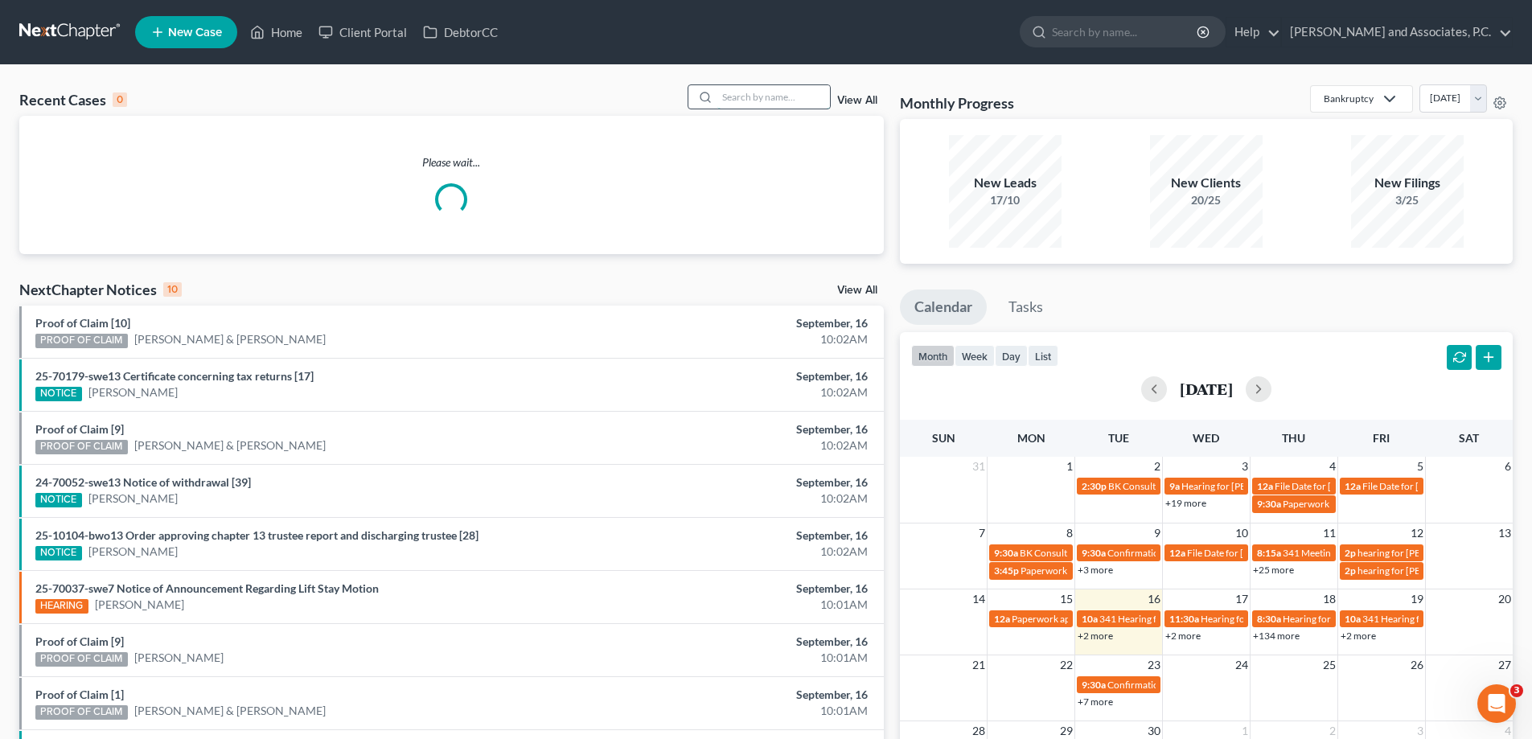
click at [730, 97] on input "search" at bounding box center [774, 96] width 113 height 23
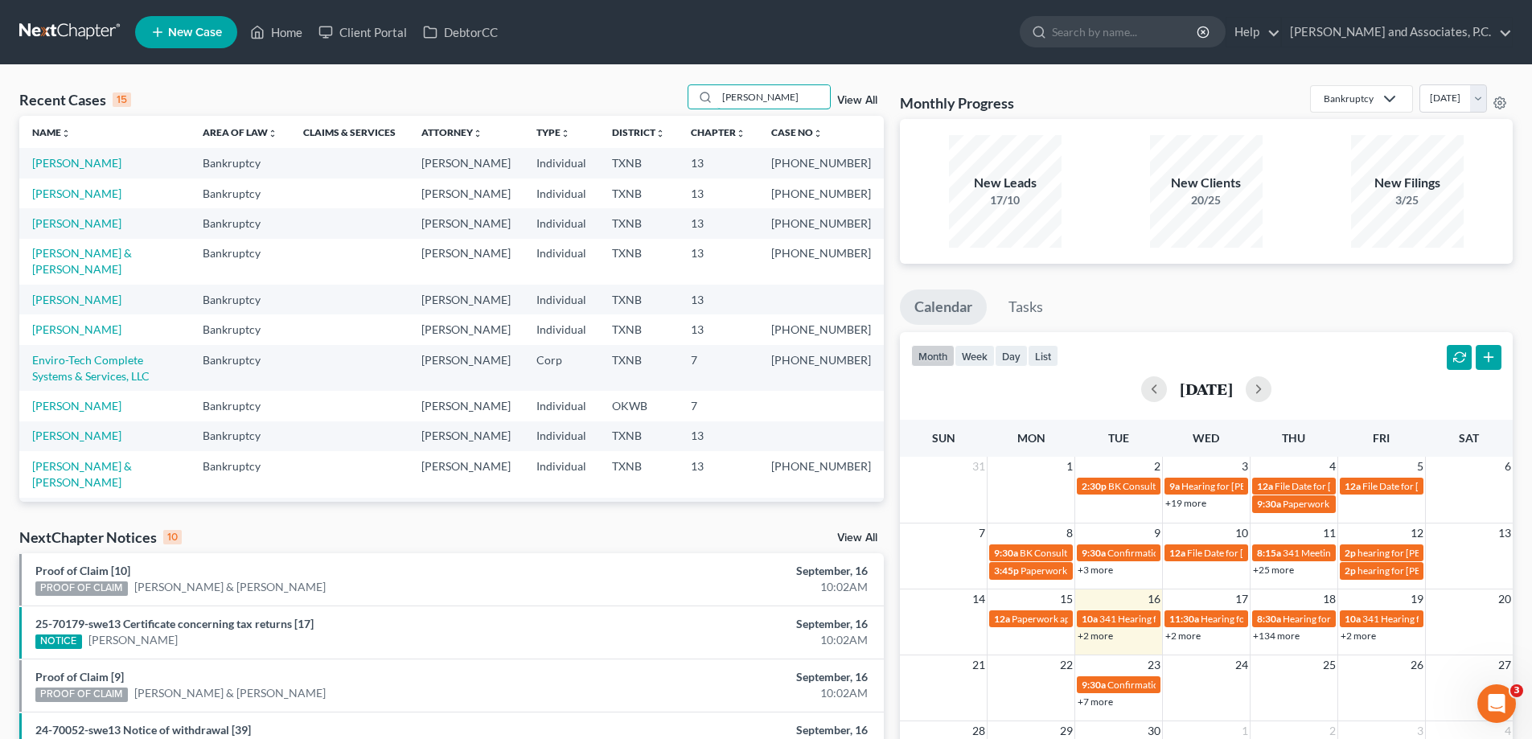
type input "hughes"
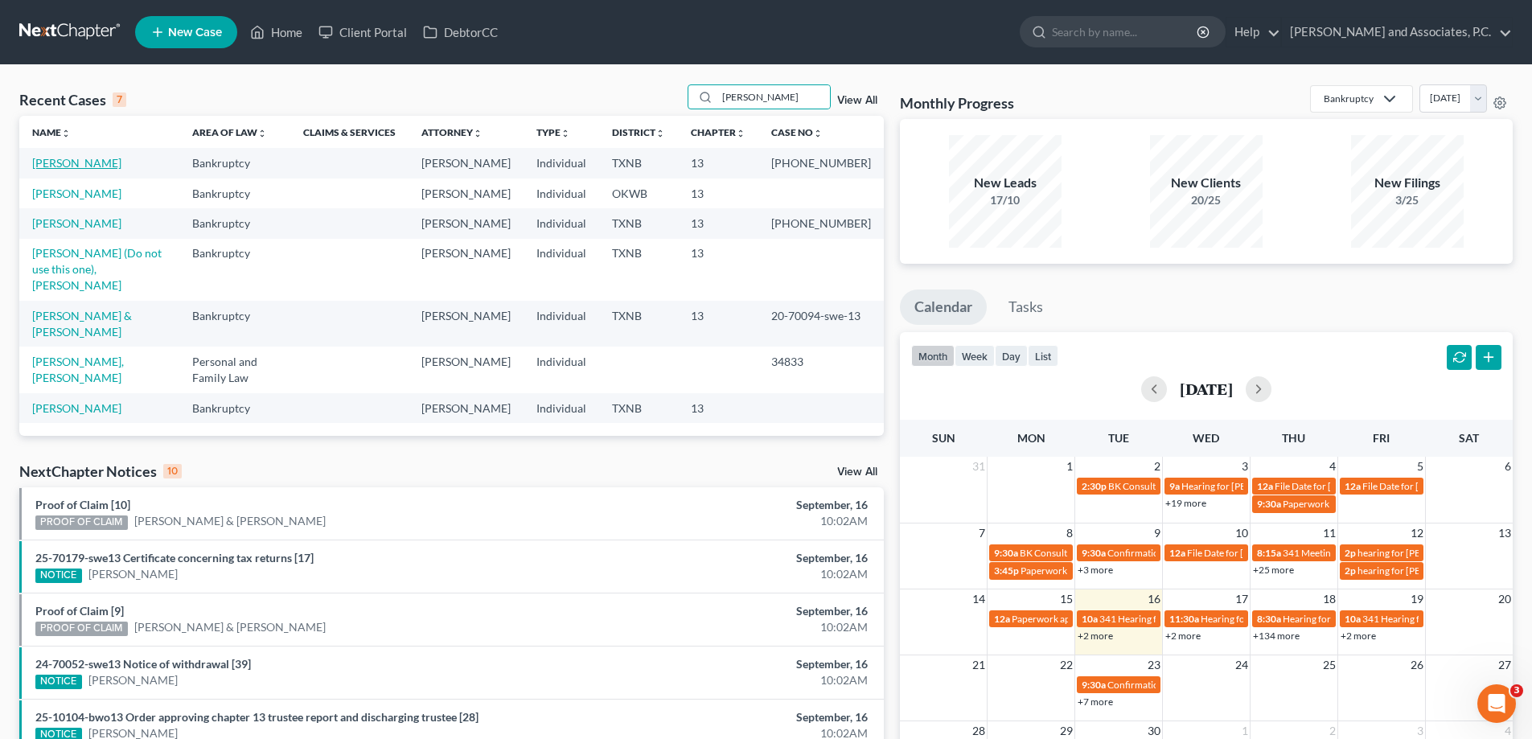
click at [64, 167] on link "[PERSON_NAME]" at bounding box center [76, 163] width 89 height 14
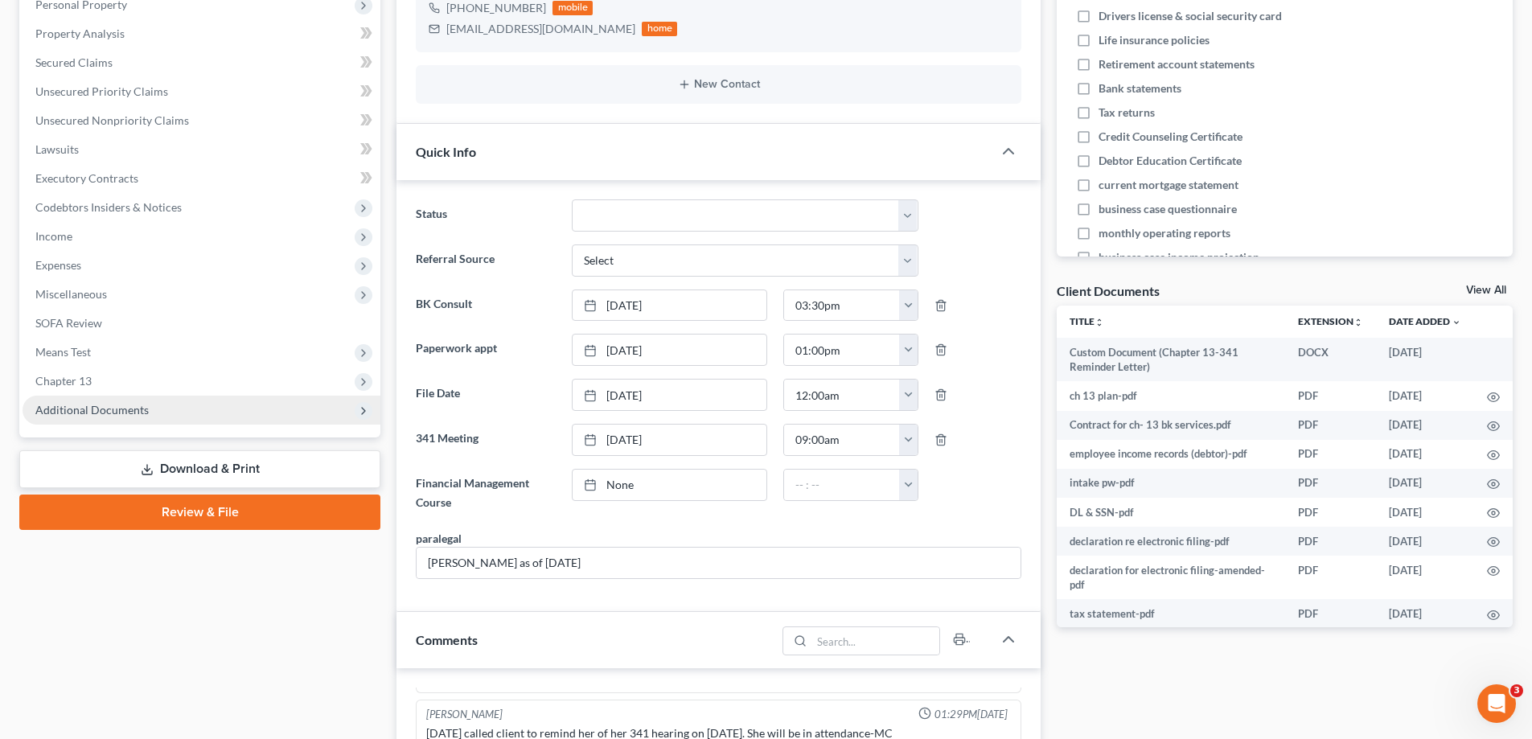
scroll to position [298, 0]
click at [93, 409] on span "Additional Documents" at bounding box center [91, 410] width 113 height 14
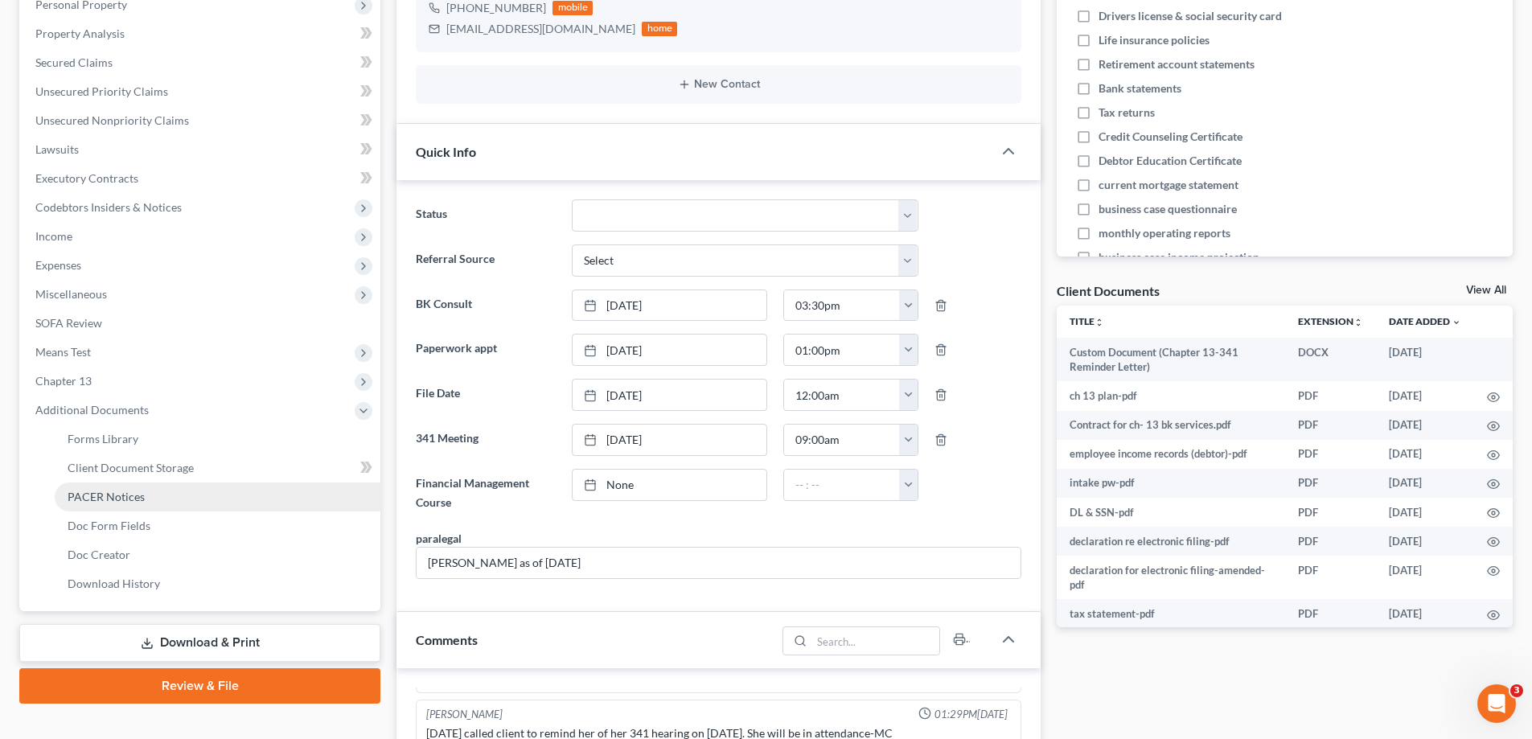
click at [140, 500] on span "PACER Notices" at bounding box center [106, 497] width 77 height 14
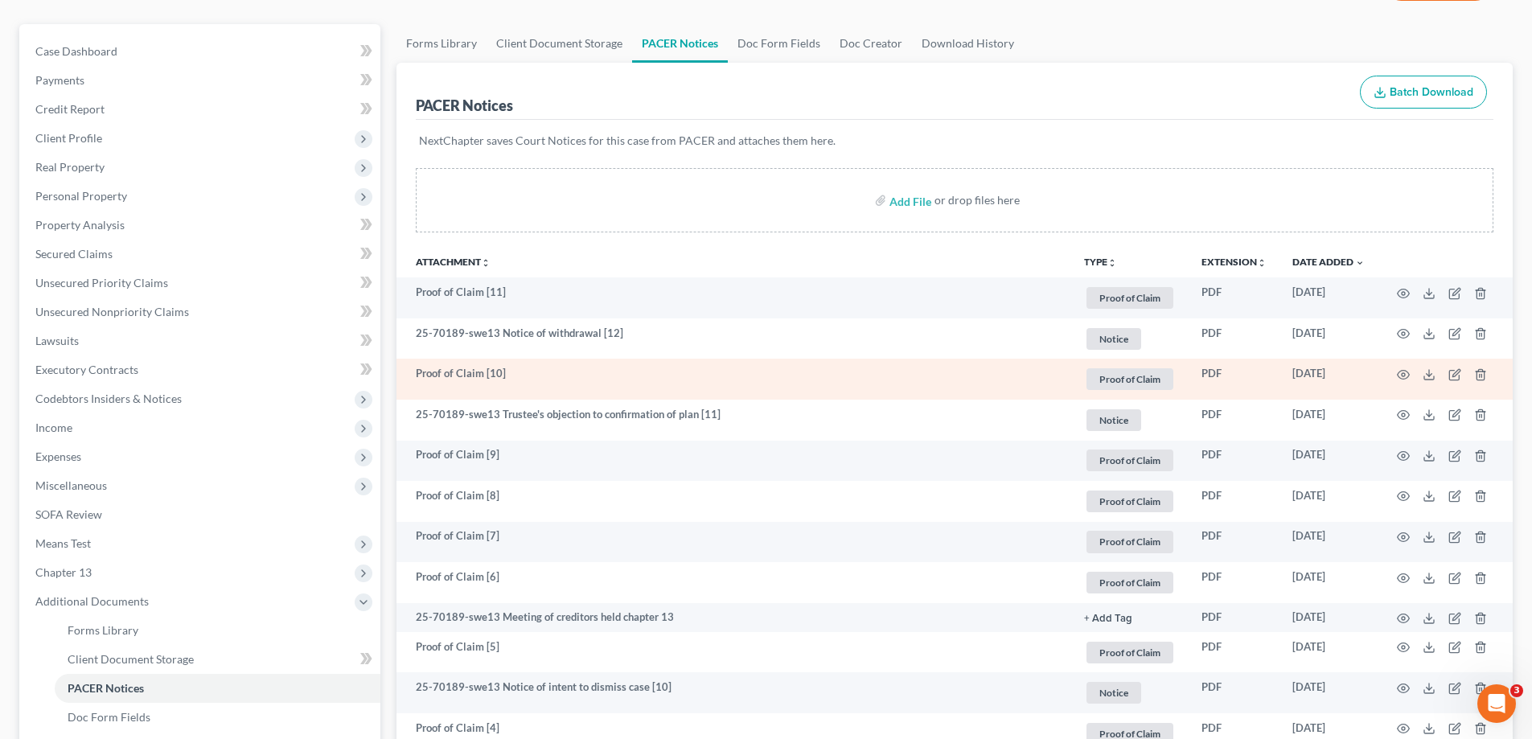
scroll to position [161, 0]
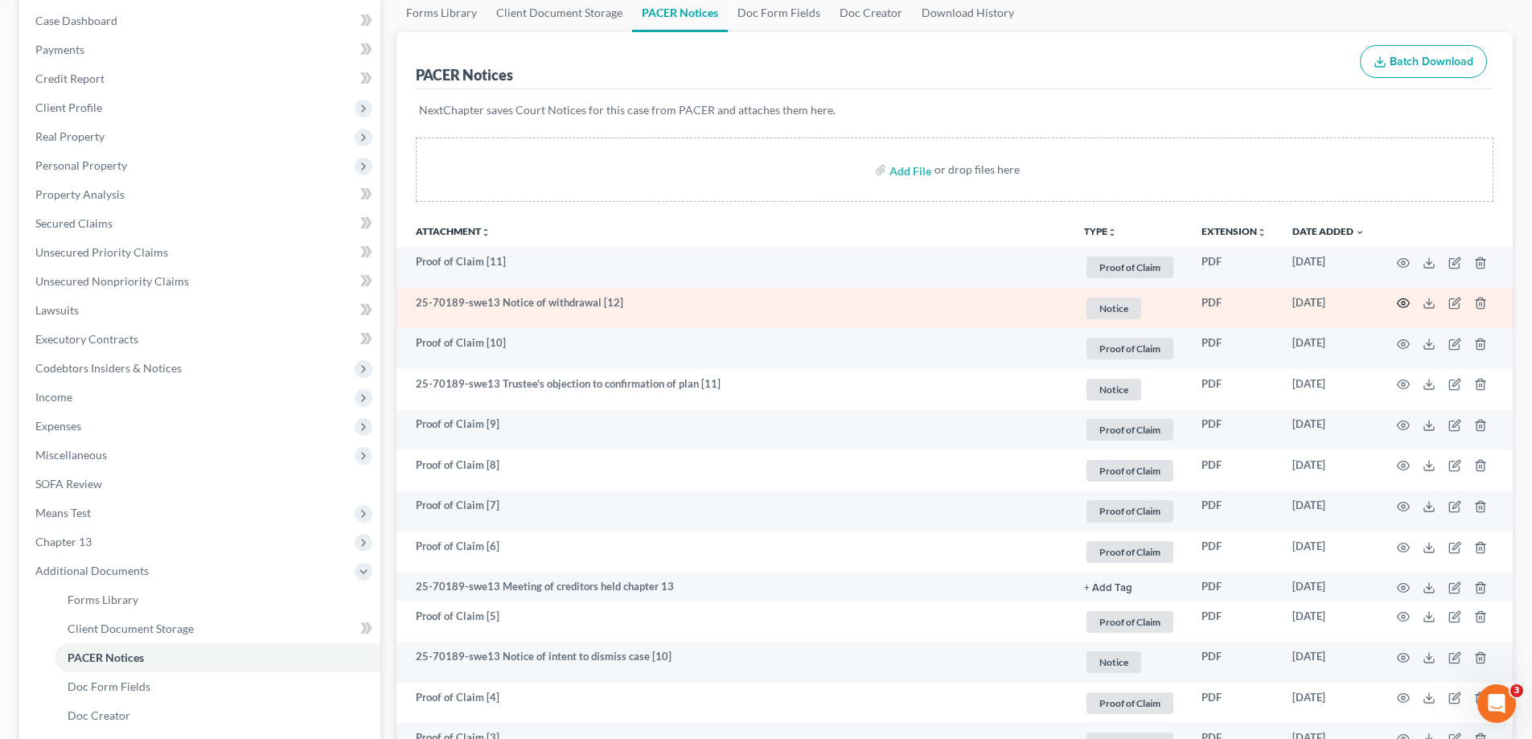
click at [1403, 302] on circle "button" at bounding box center [1403, 303] width 3 height 3
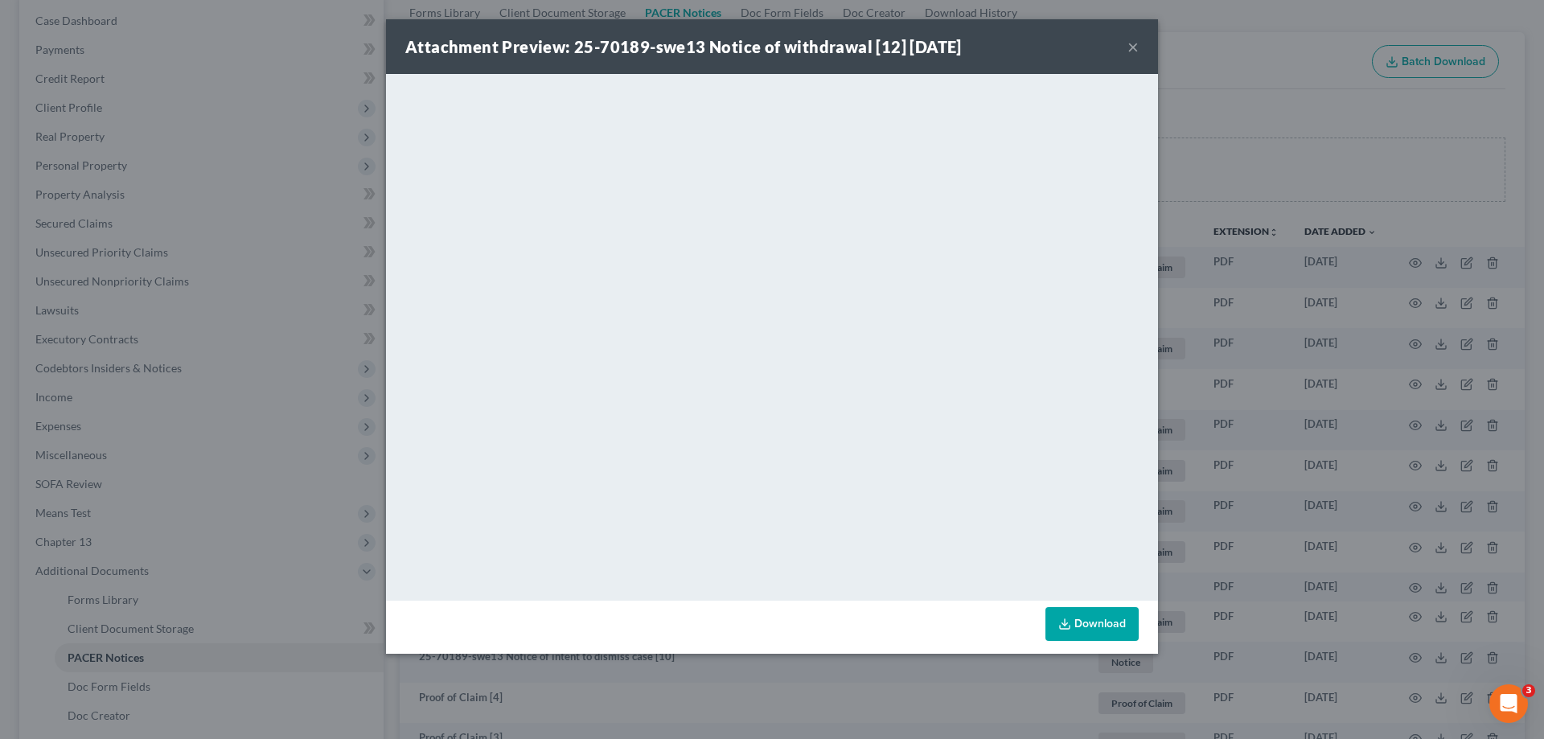
click at [1131, 46] on button "×" at bounding box center [1133, 46] width 11 height 19
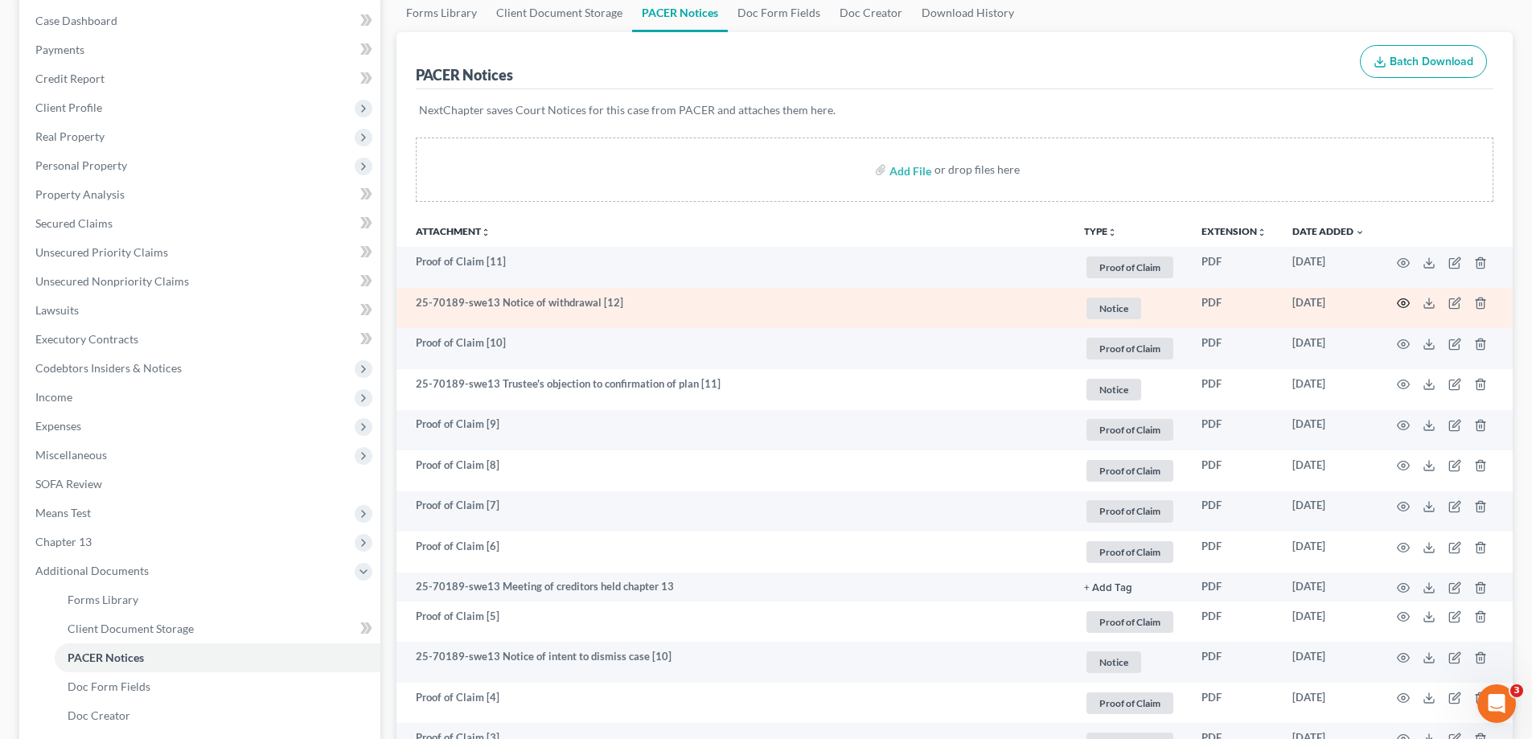
click at [1405, 305] on circle "button" at bounding box center [1403, 303] width 3 height 3
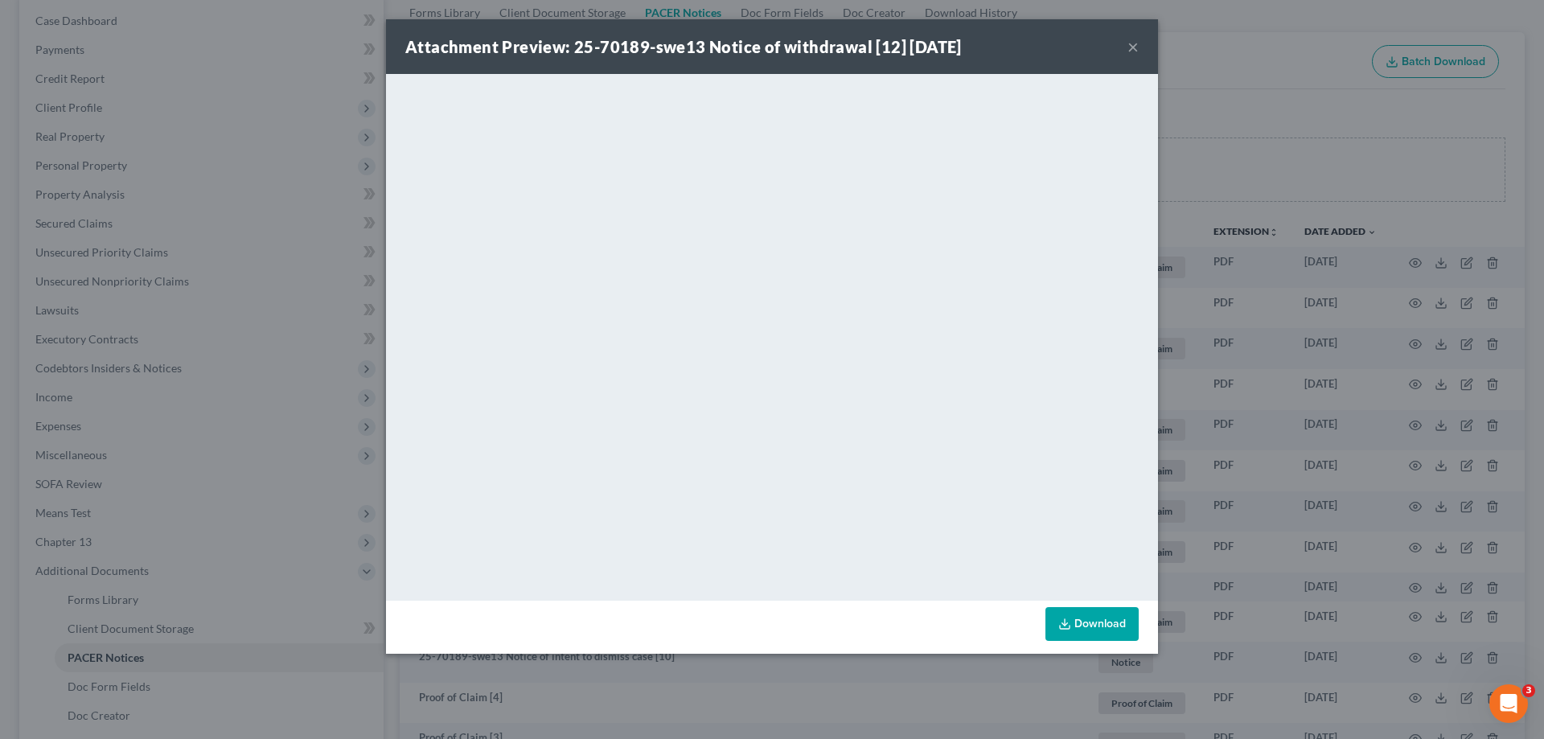
click at [1085, 627] on link "Download" at bounding box center [1092, 624] width 93 height 34
click at [1125, 45] on div "Attachment Preview: 25-70189-swe13 Notice of withdrawal [12] 09/11/2025 ×" at bounding box center [772, 46] width 772 height 55
click at [1132, 42] on button "×" at bounding box center [1133, 46] width 11 height 19
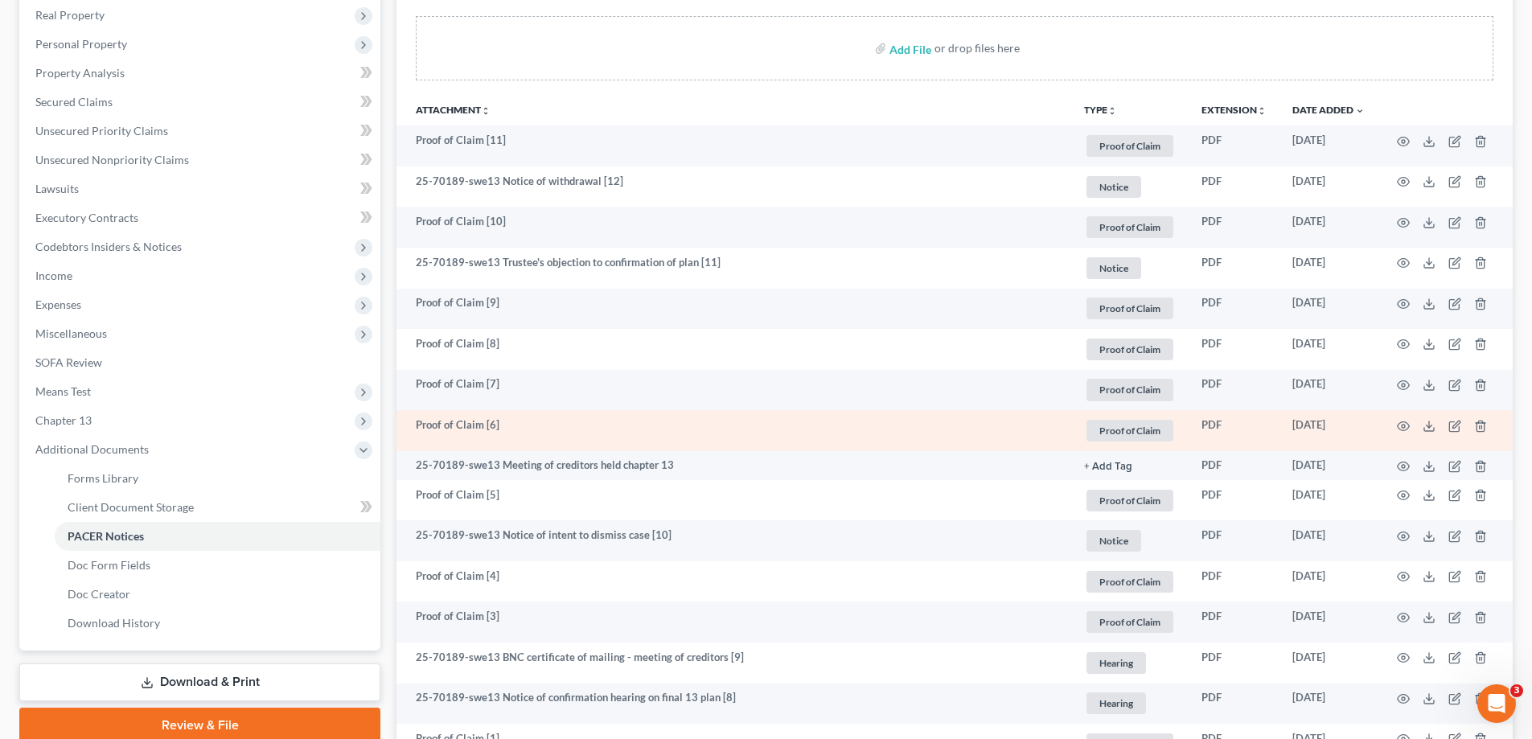
scroll to position [322, 0]
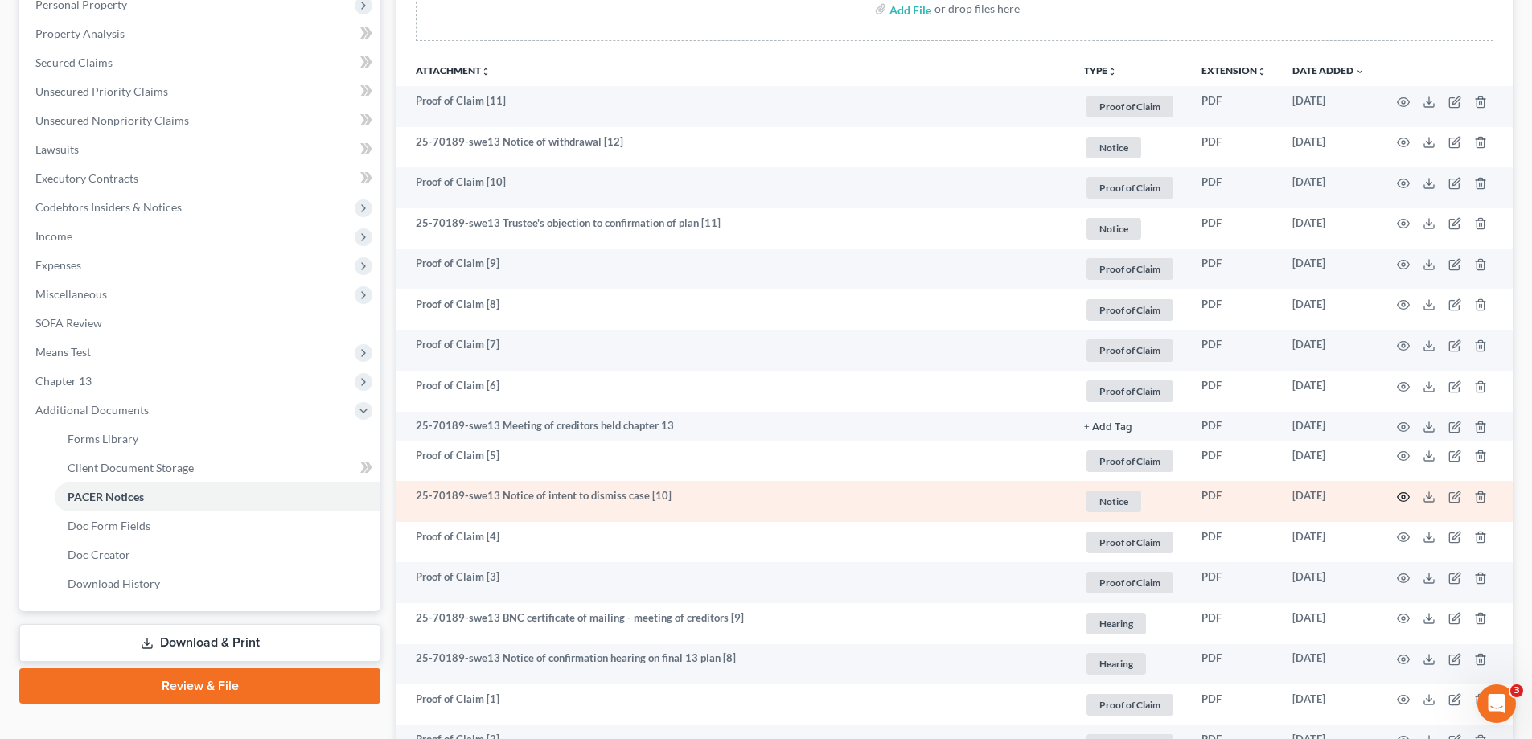
click at [1404, 496] on icon "button" at bounding box center [1403, 497] width 13 height 13
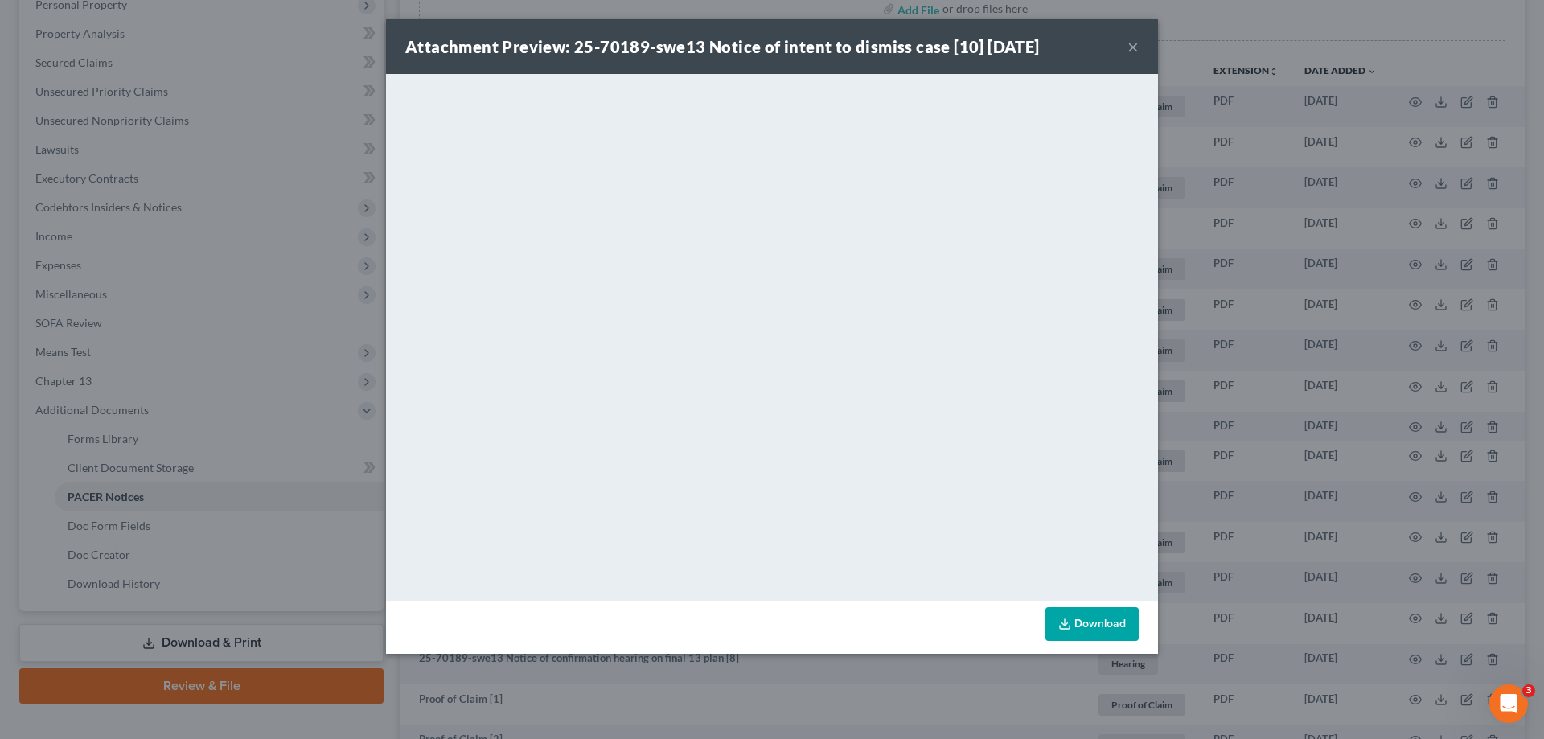
click at [1133, 49] on button "×" at bounding box center [1133, 46] width 11 height 19
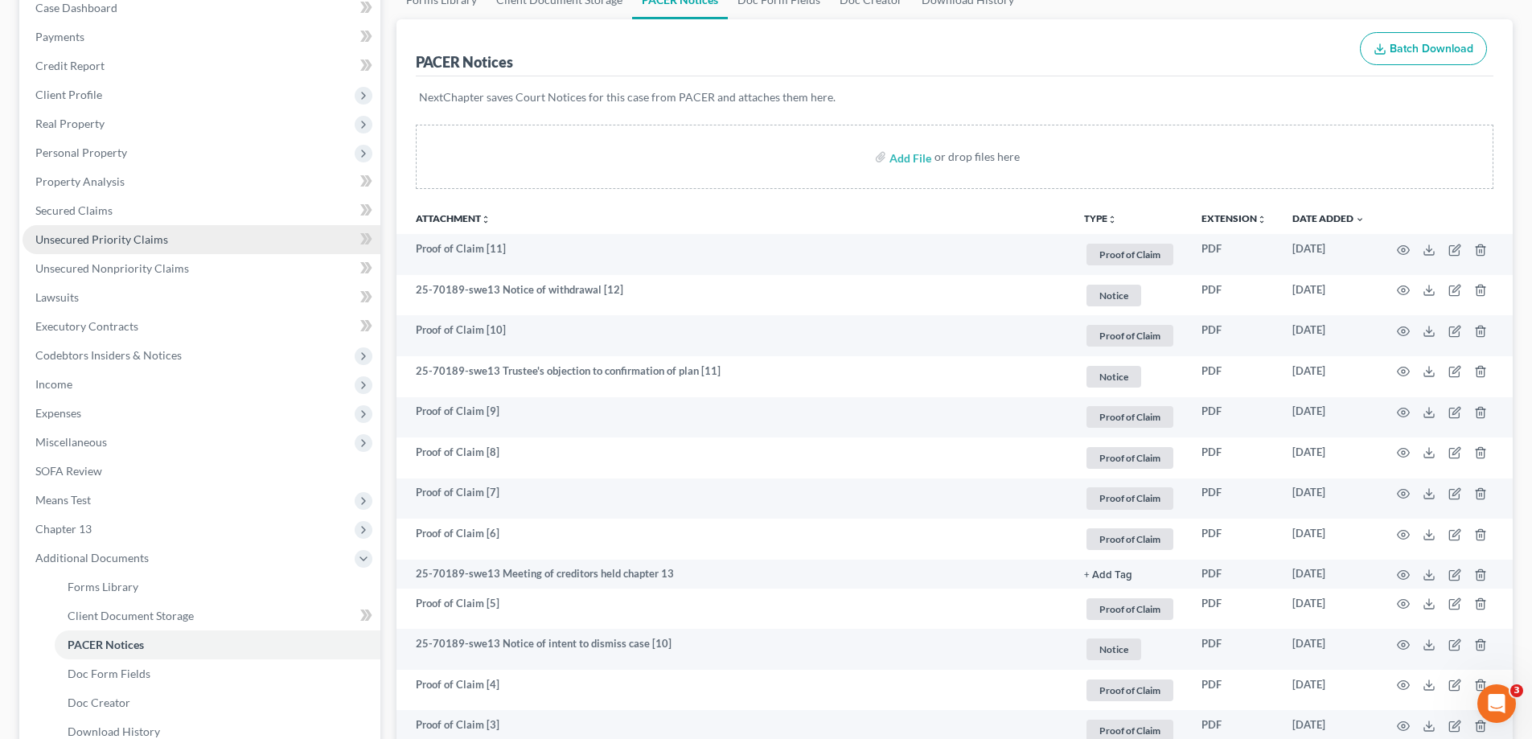
scroll to position [0, 0]
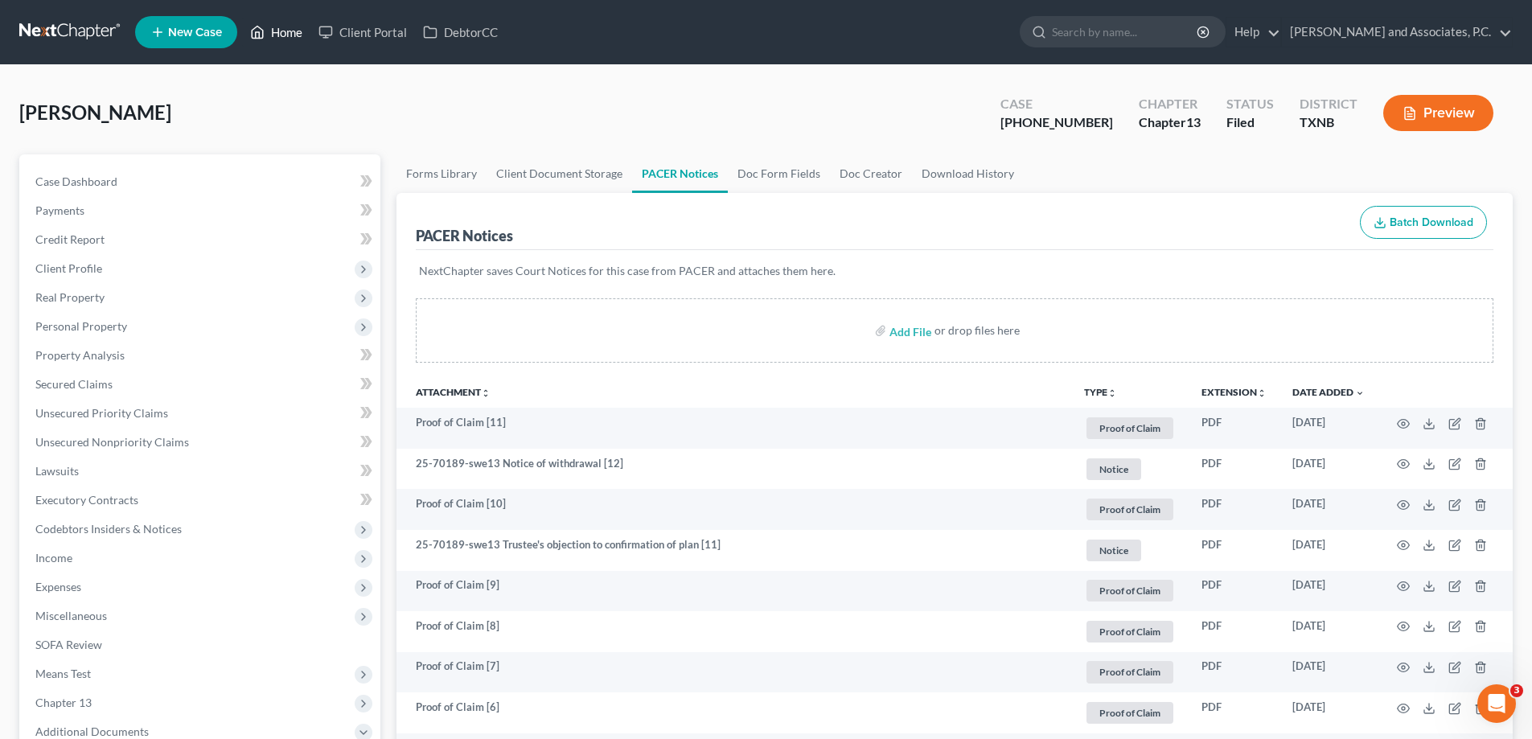
click at [283, 35] on link "Home" at bounding box center [276, 32] width 68 height 29
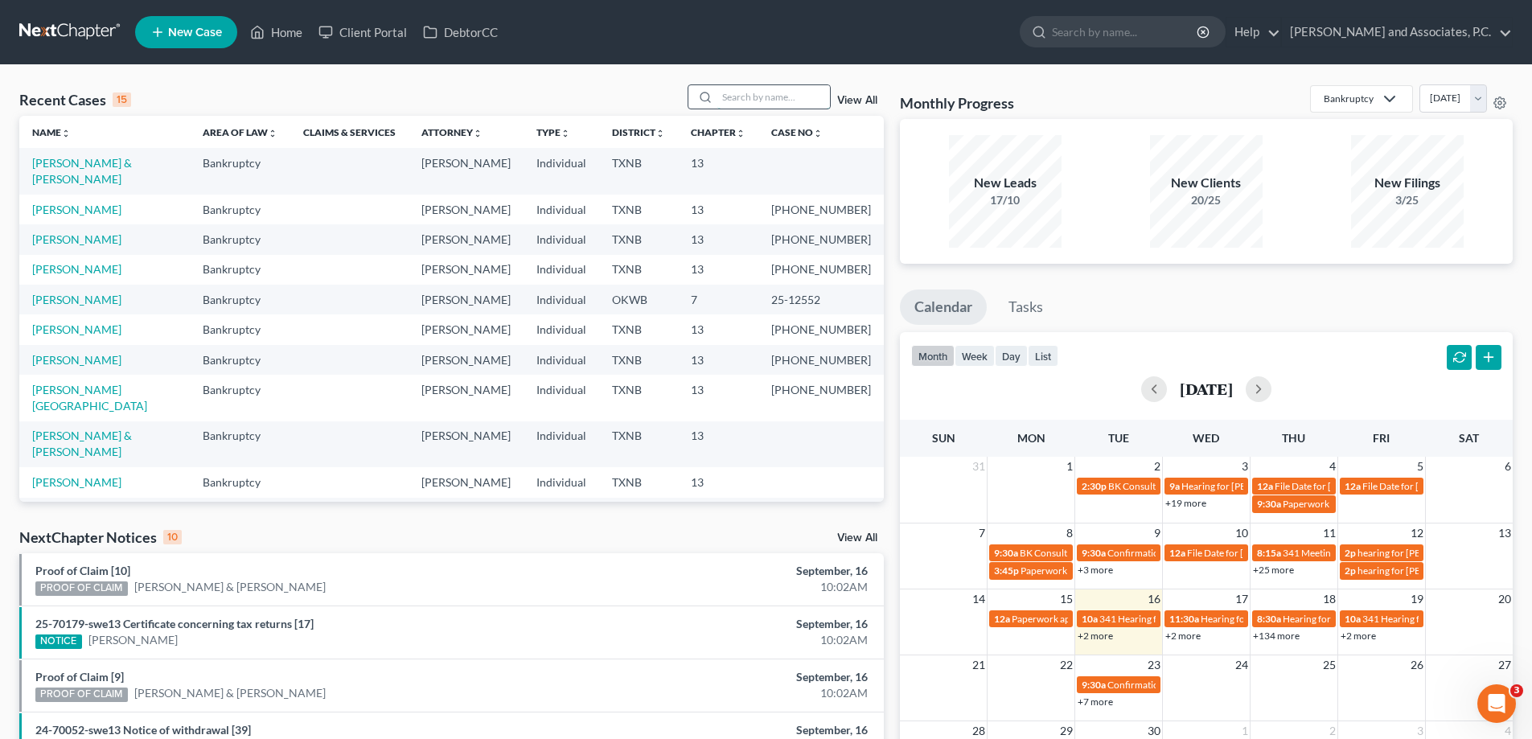
click at [779, 91] on input "search" at bounding box center [774, 96] width 113 height 23
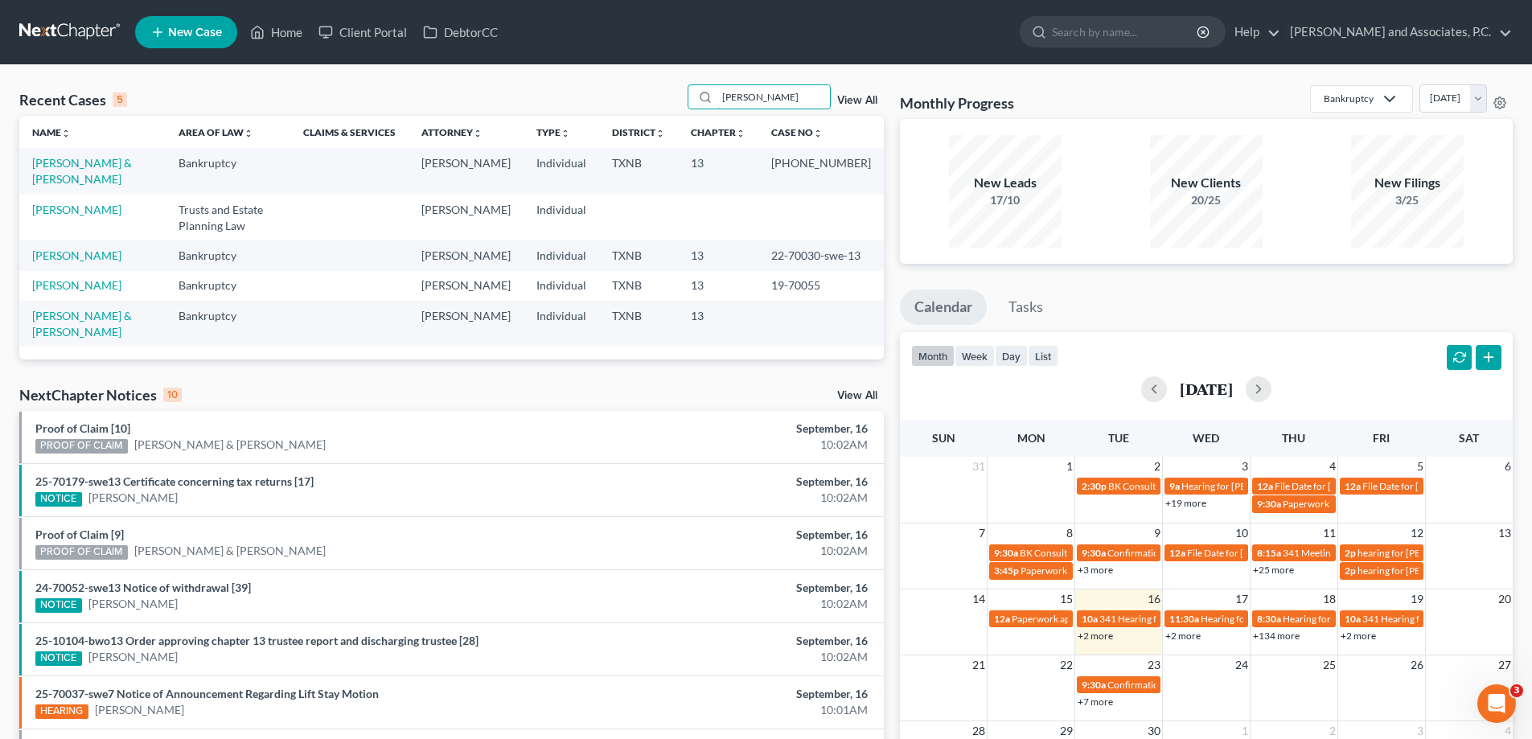
type input "doyle"
click at [80, 155] on td "[PERSON_NAME] & [PERSON_NAME]" at bounding box center [92, 171] width 146 height 46
click at [85, 159] on link "[PERSON_NAME] & [PERSON_NAME]" at bounding box center [82, 171] width 100 height 30
select select "5"
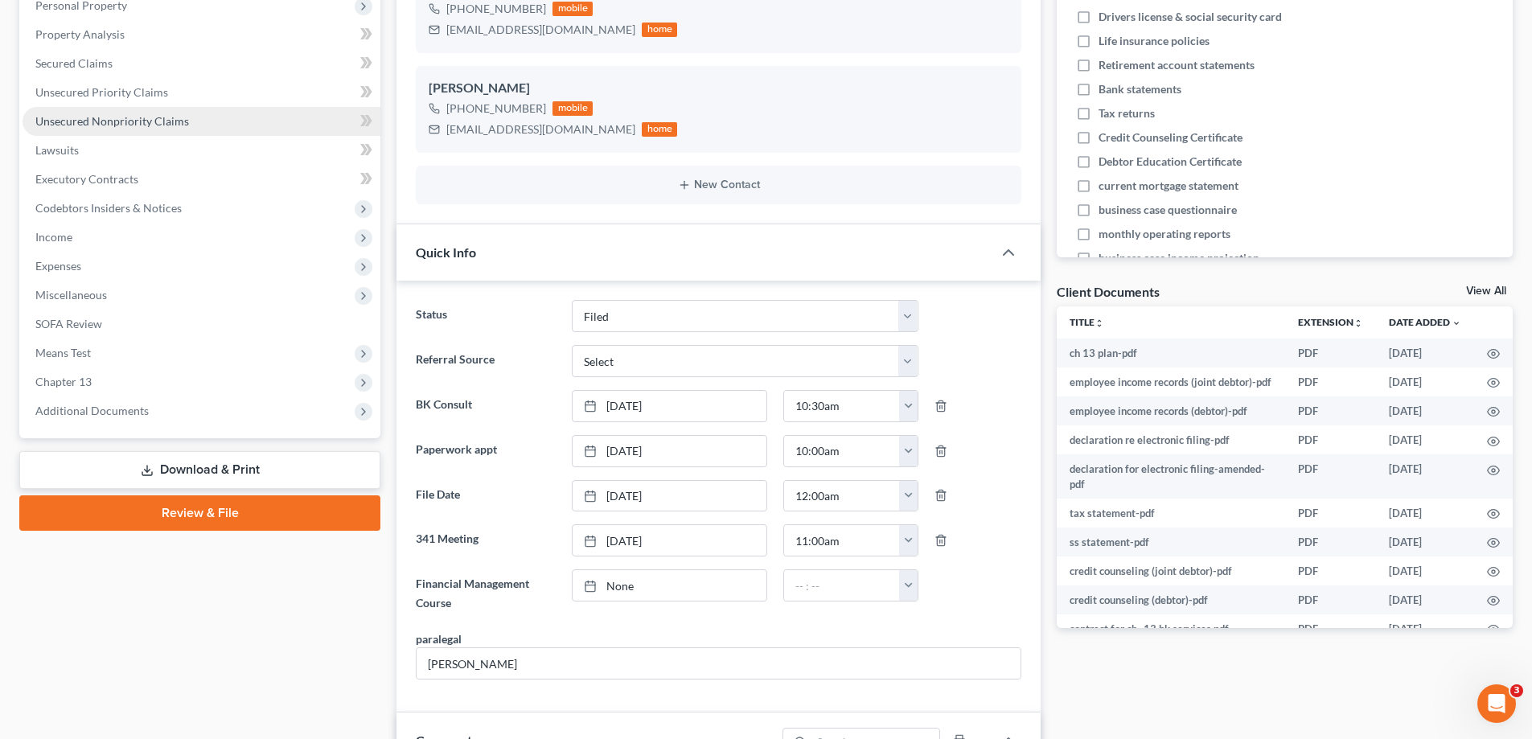
scroll to position [322, 0]
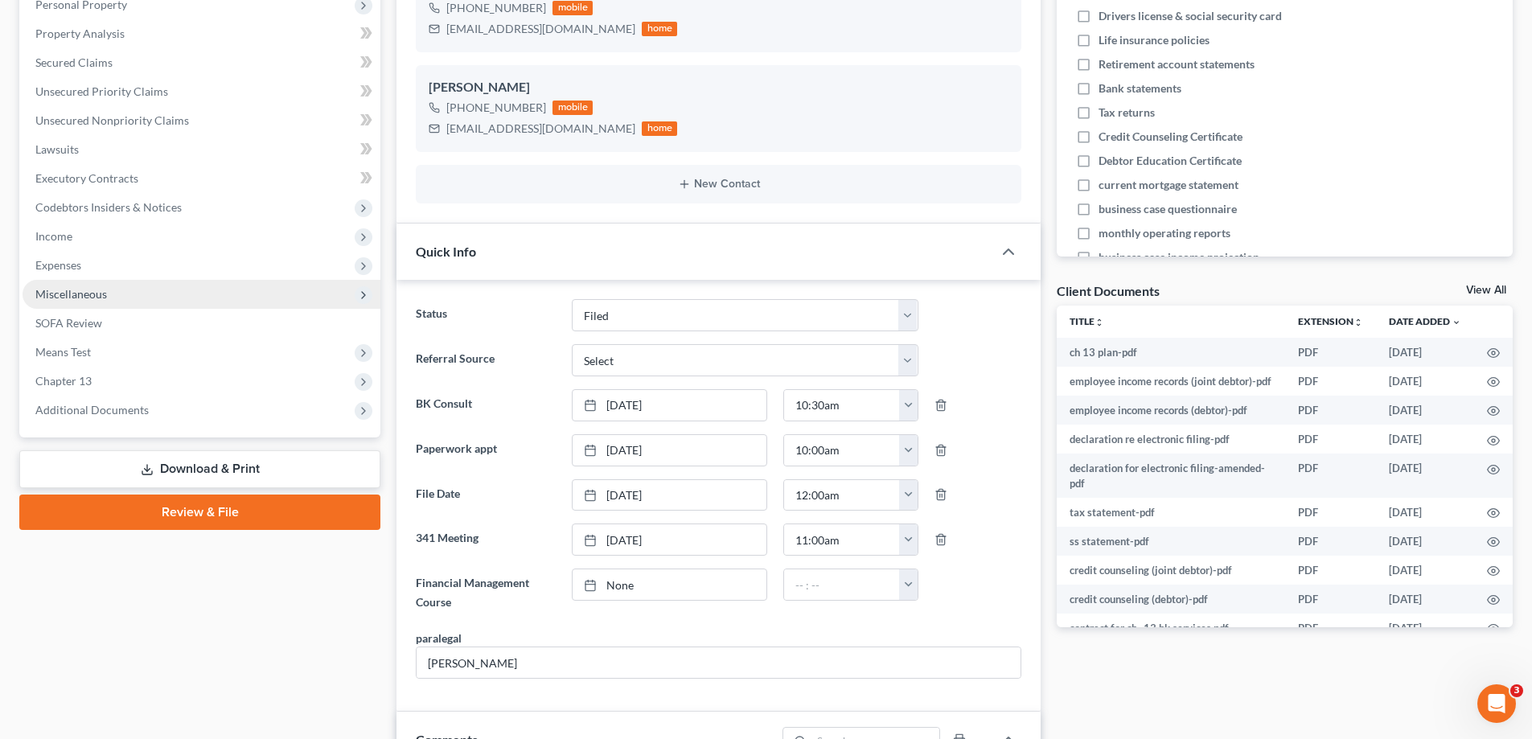
click at [97, 298] on span "Miscellaneous" at bounding box center [71, 294] width 72 height 14
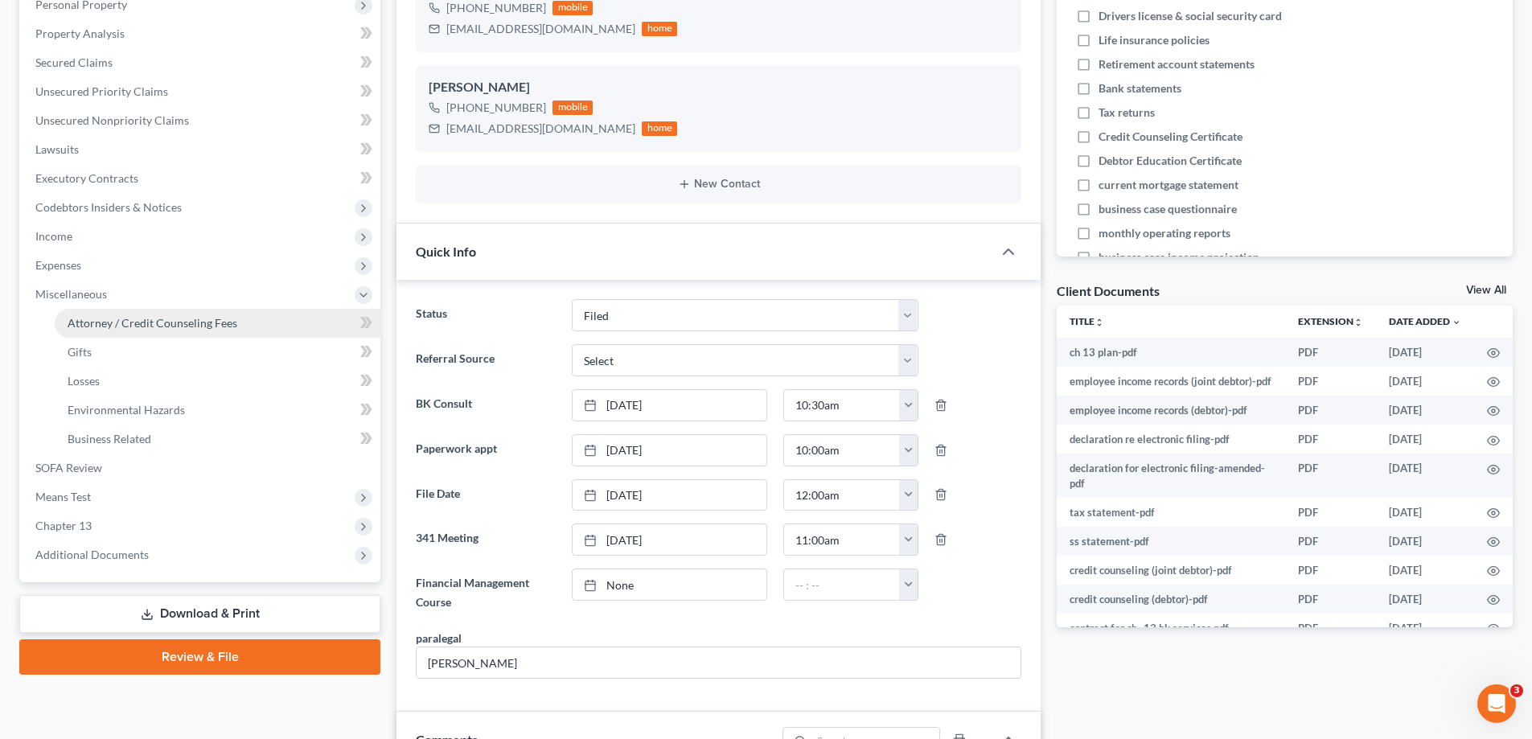
click at [124, 326] on span "Attorney / Credit Counseling Fees" at bounding box center [153, 323] width 170 height 14
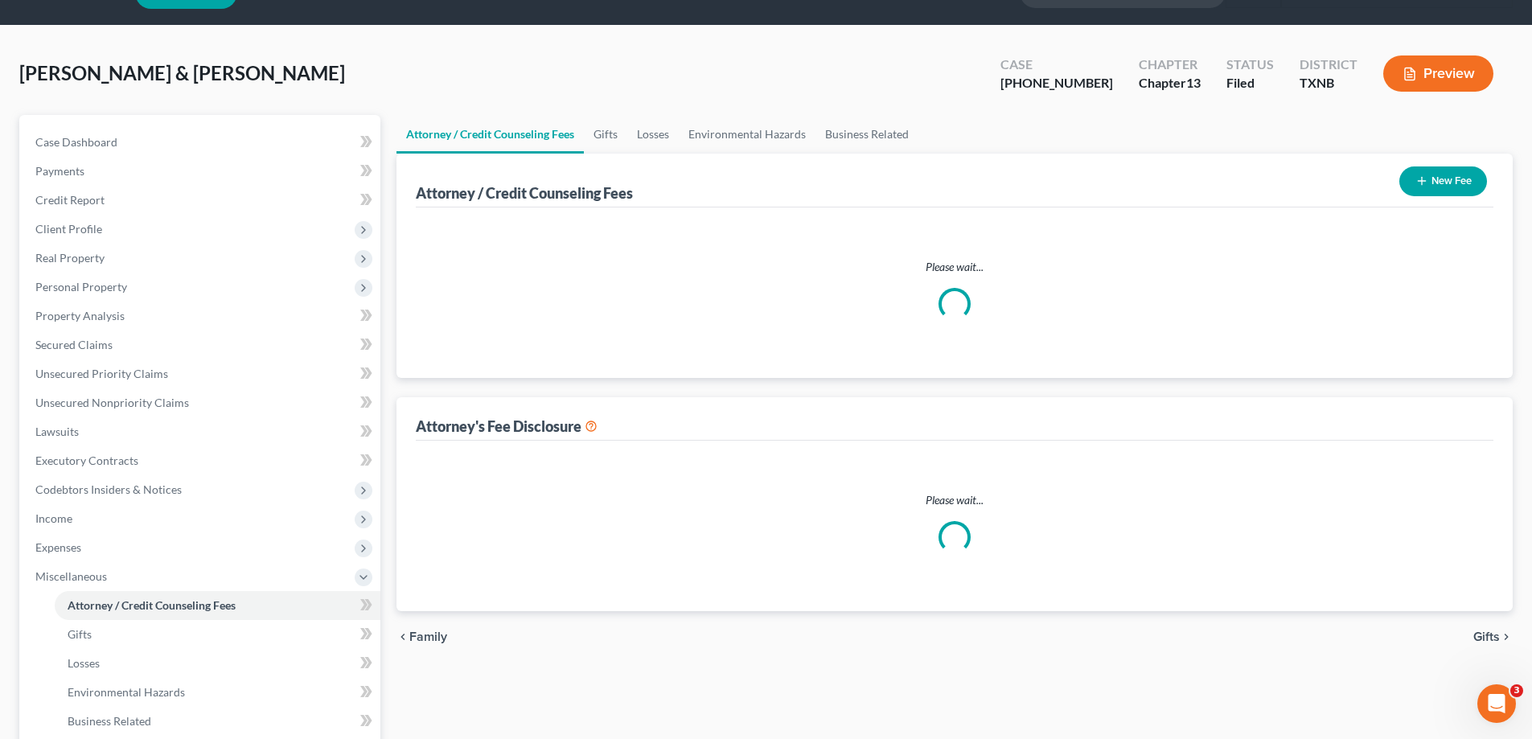
select select "1"
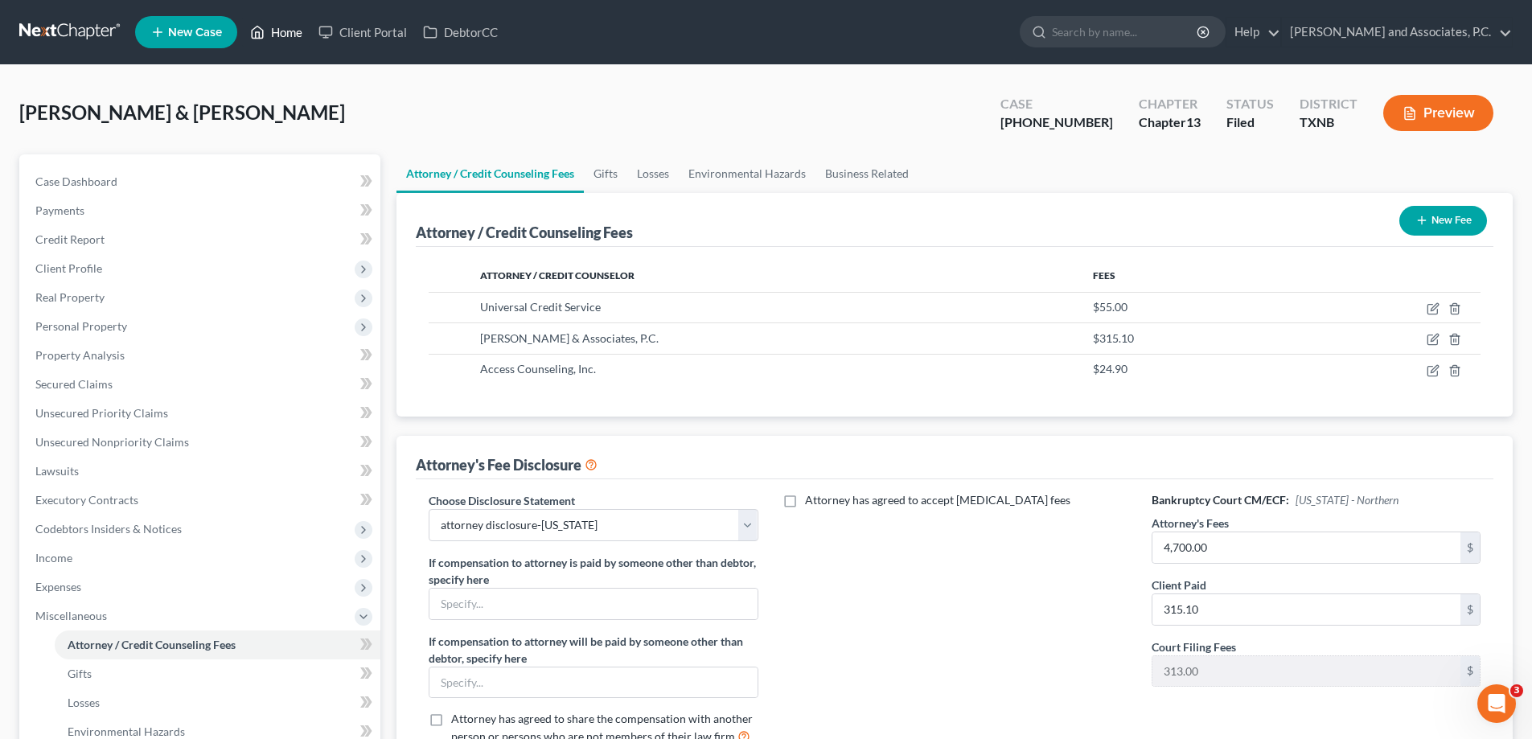
click at [283, 32] on link "Home" at bounding box center [276, 32] width 68 height 29
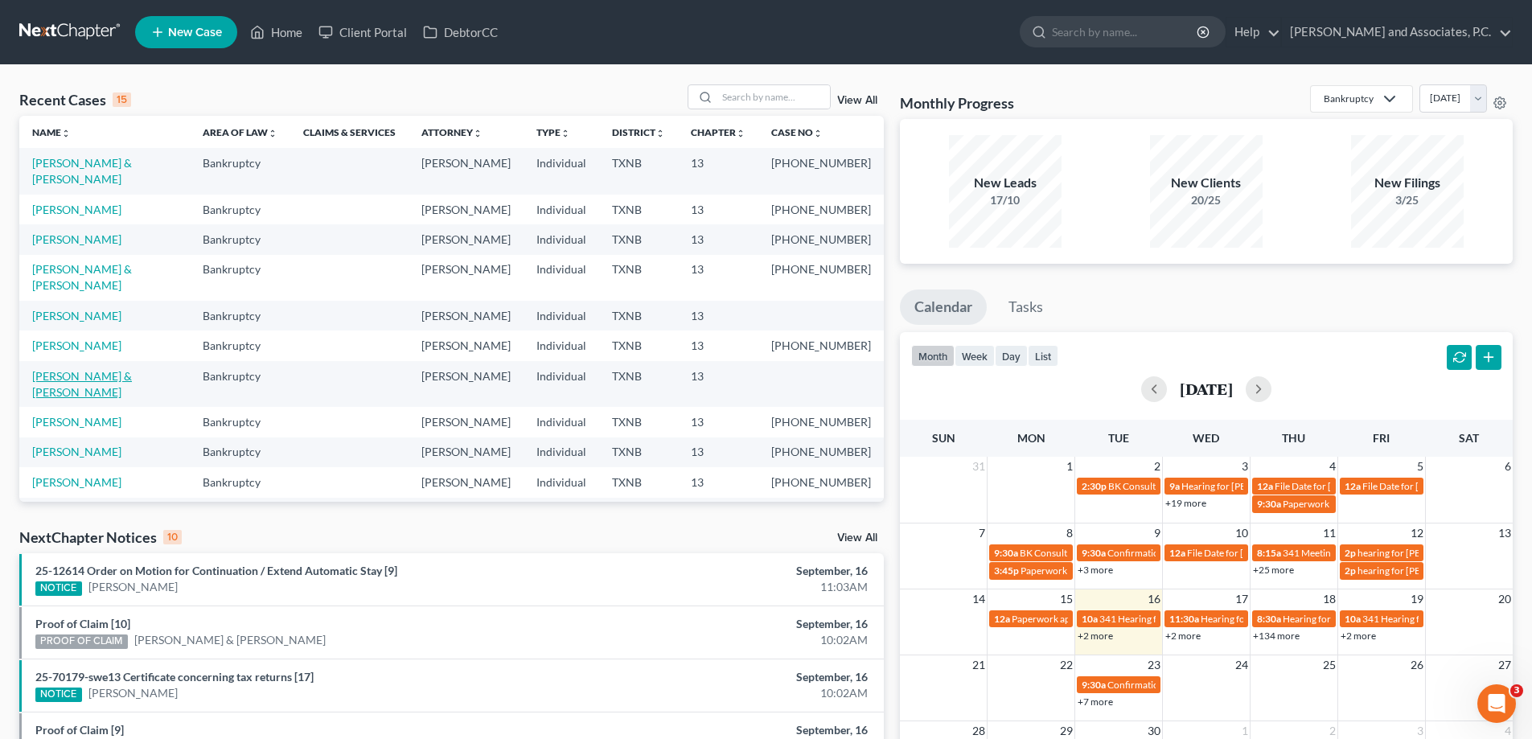
click at [96, 369] on link "[PERSON_NAME] & [PERSON_NAME]" at bounding box center [82, 384] width 100 height 30
select select "7"
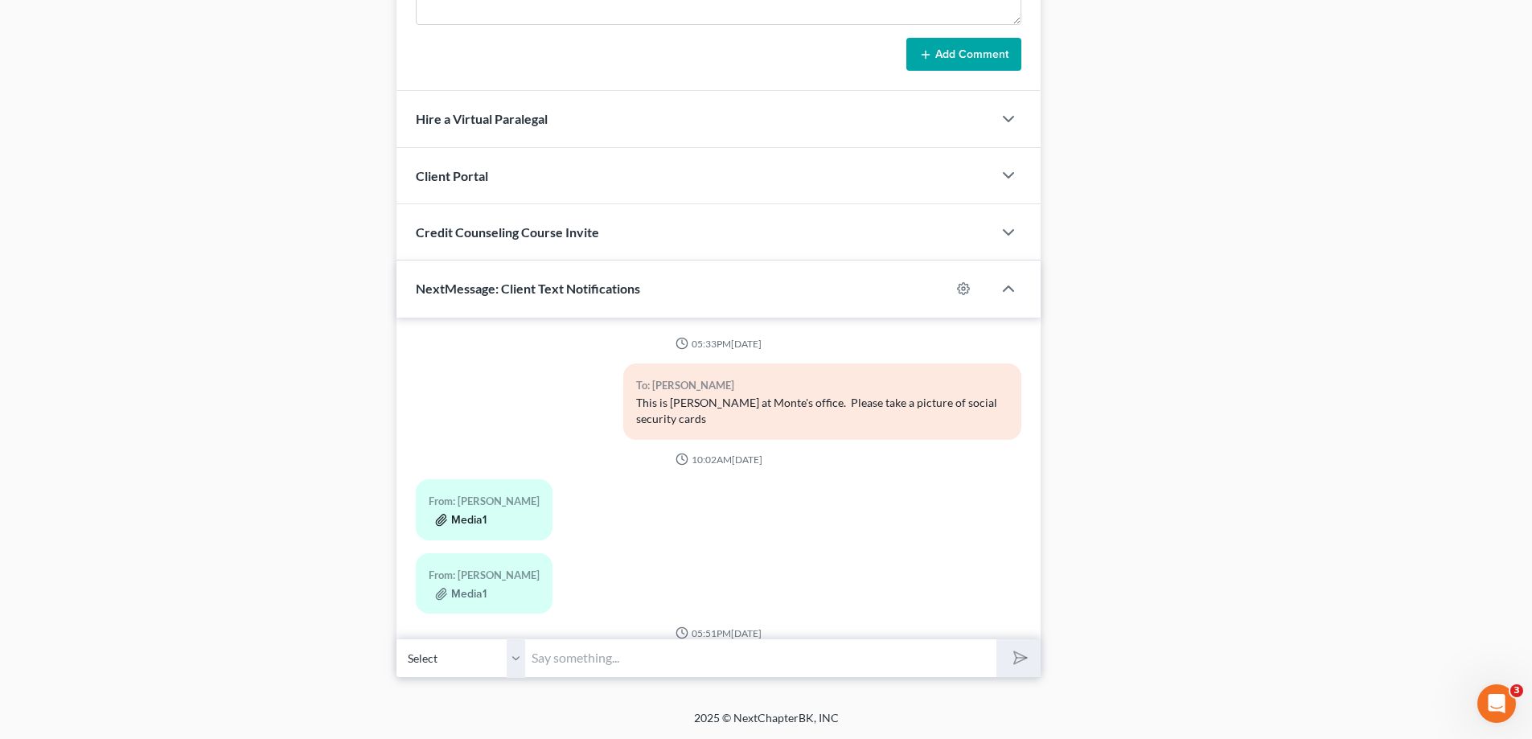
click at [468, 521] on button "Media1" at bounding box center [460, 520] width 51 height 13
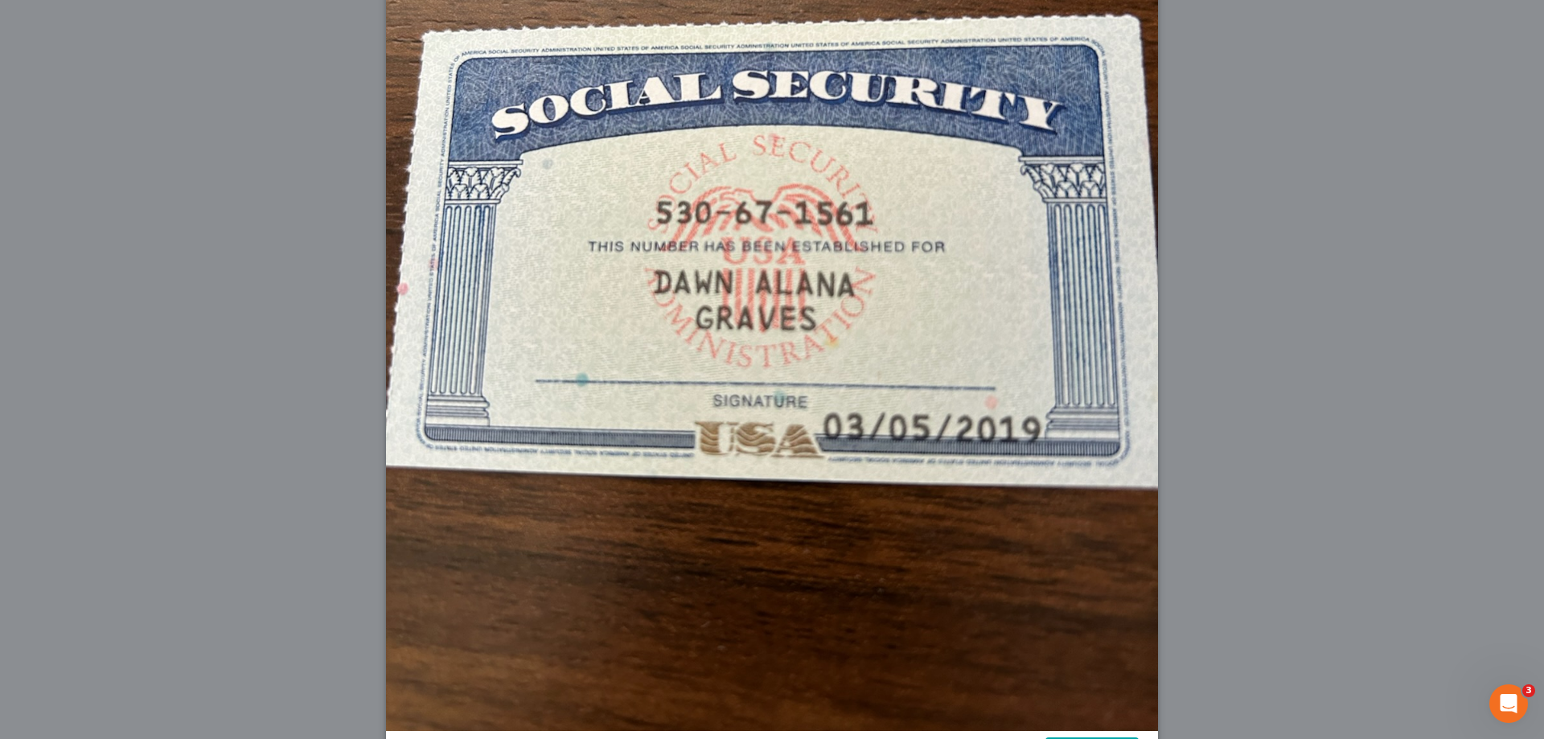
scroll to position [454, 0]
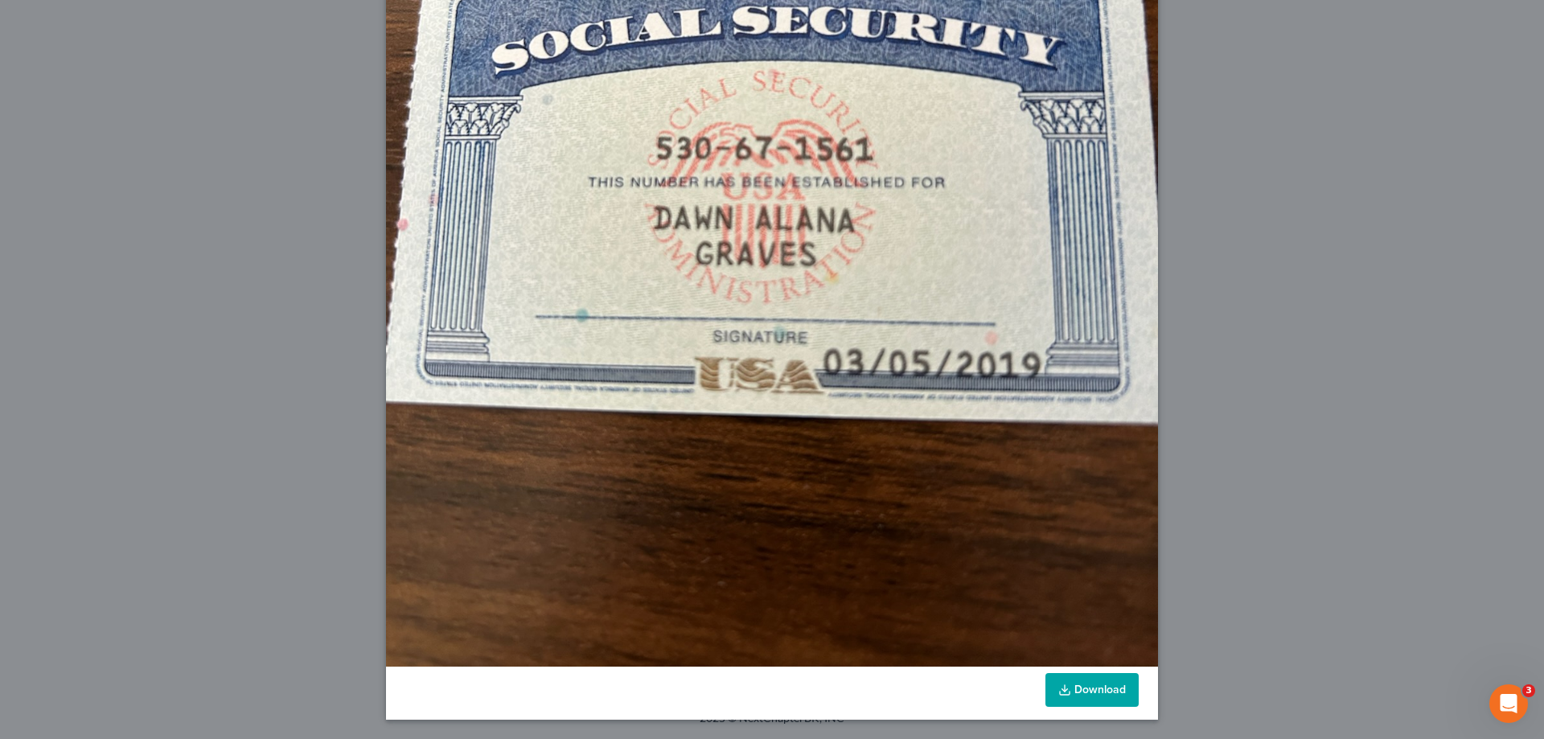
click at [1075, 694] on link "Download" at bounding box center [1092, 690] width 93 height 34
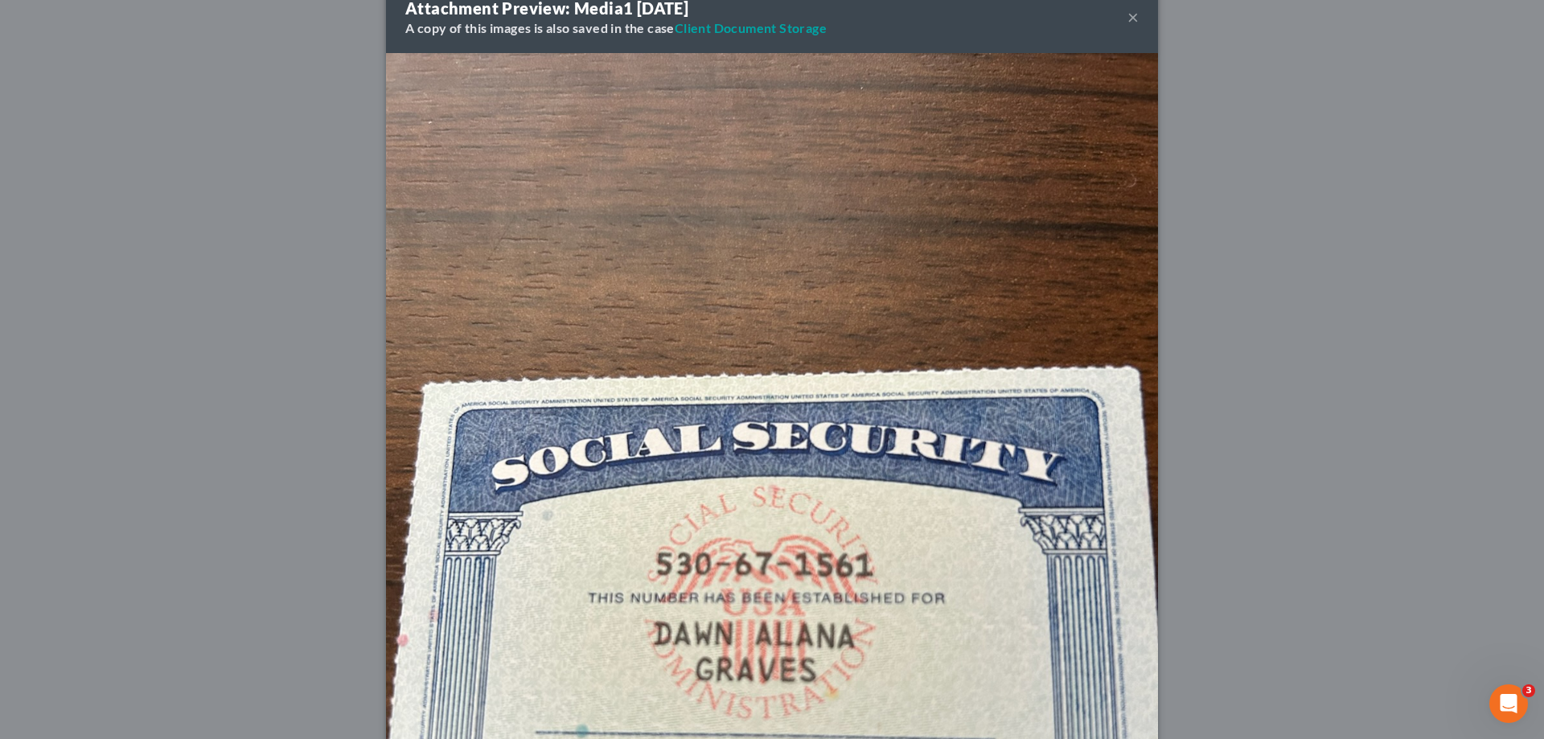
scroll to position [0, 0]
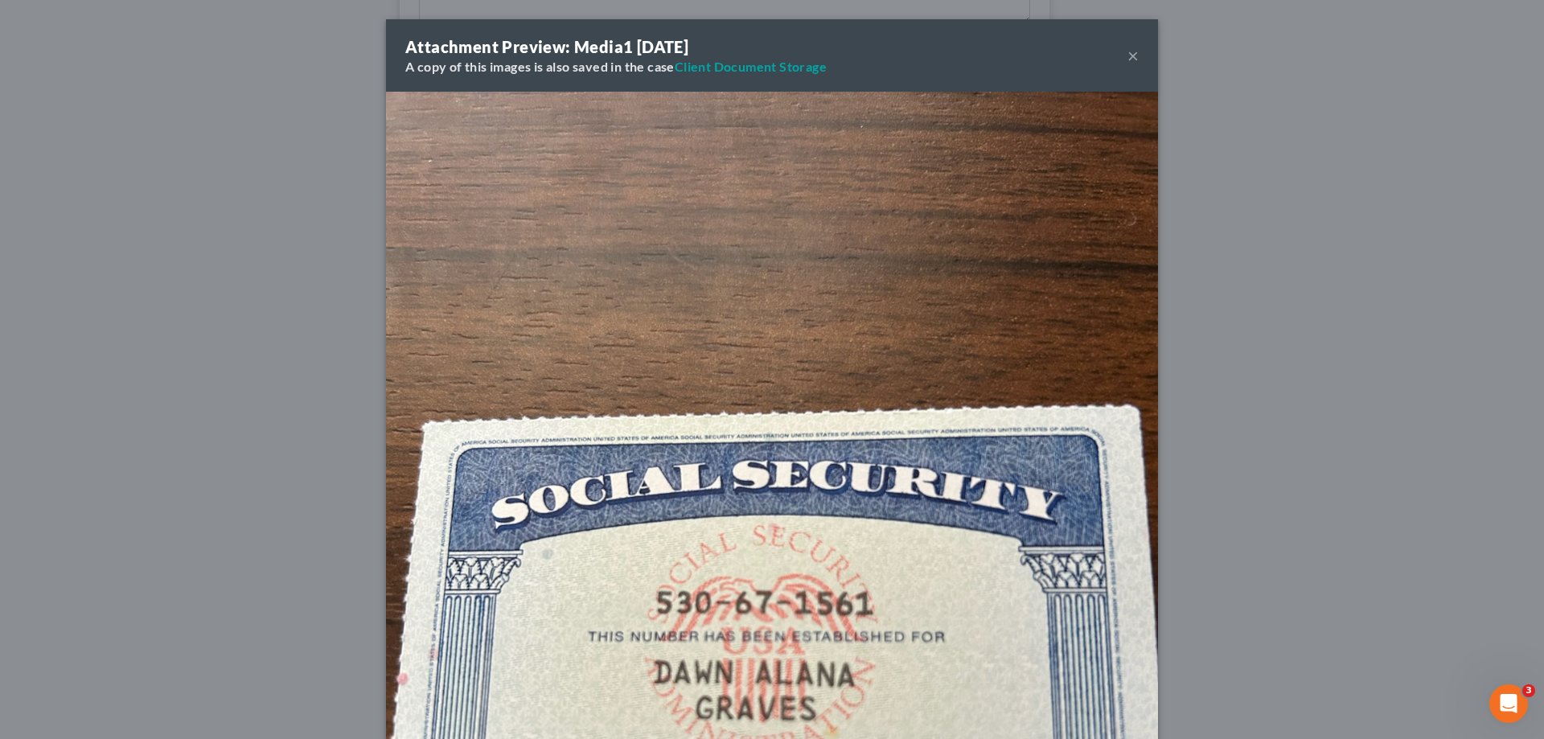
click at [1128, 55] on button "×" at bounding box center [1133, 55] width 11 height 19
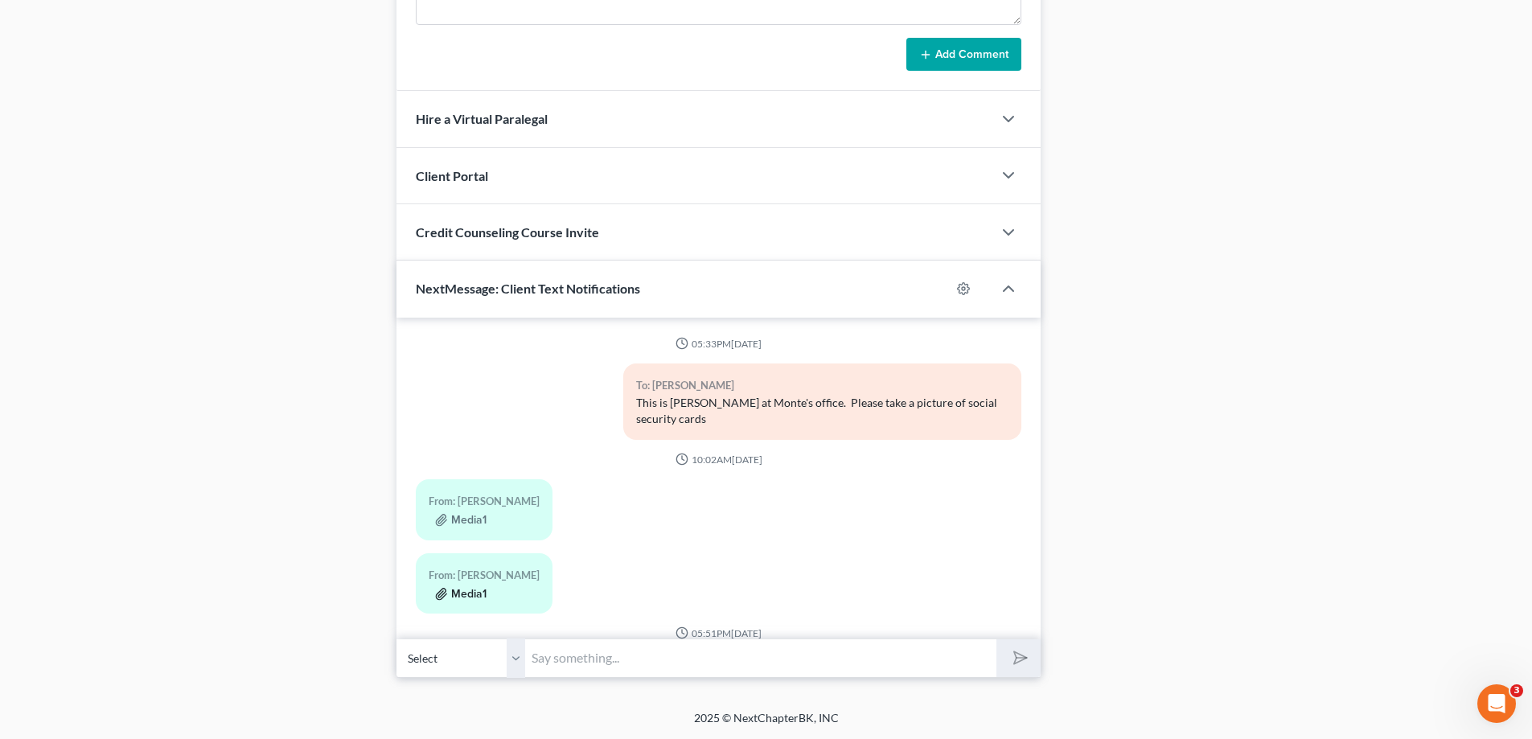
click at [465, 594] on button "Media1" at bounding box center [460, 594] width 51 height 13
click at [479, 591] on button "Media1" at bounding box center [460, 594] width 51 height 13
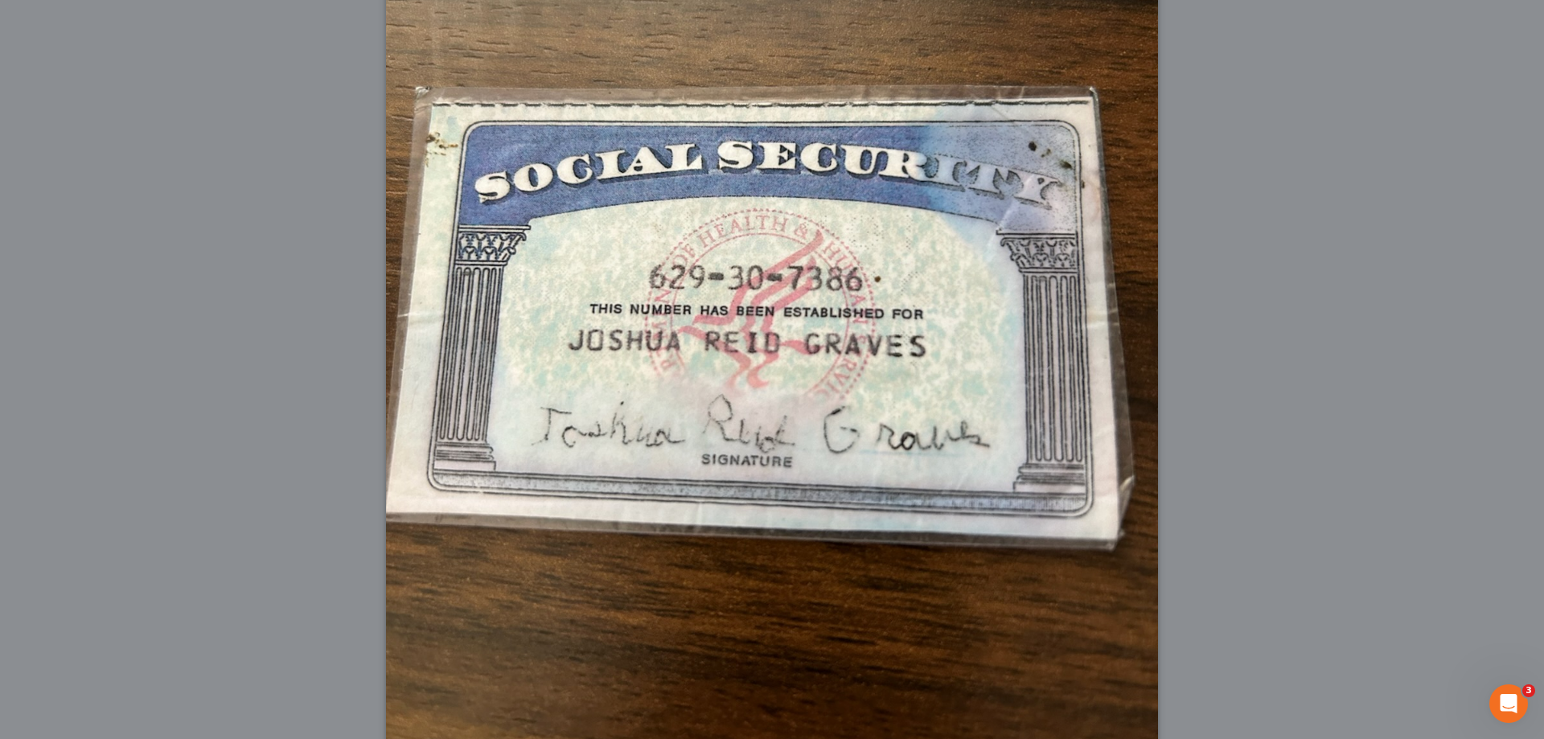
scroll to position [454, 0]
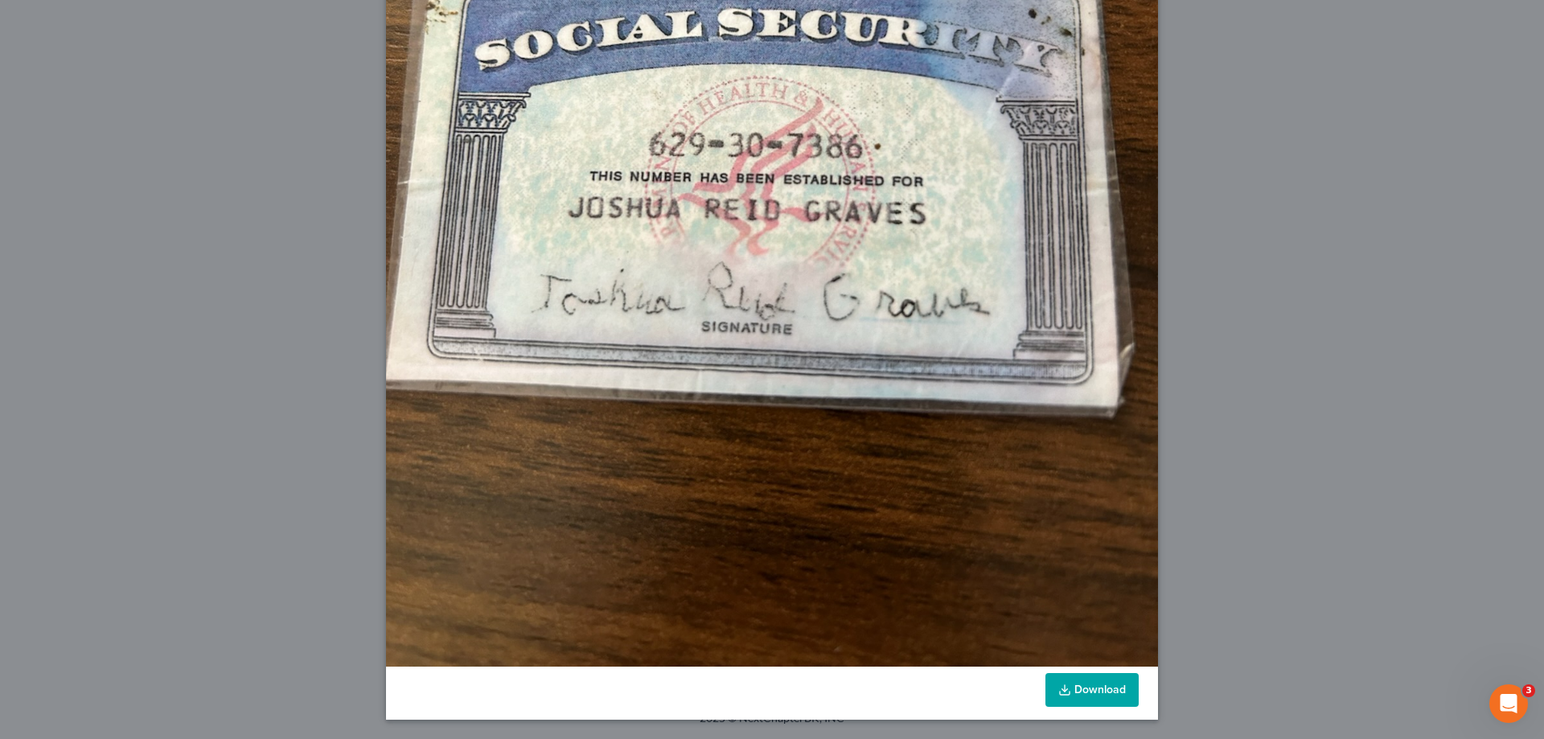
click at [1083, 691] on link "Download" at bounding box center [1092, 690] width 93 height 34
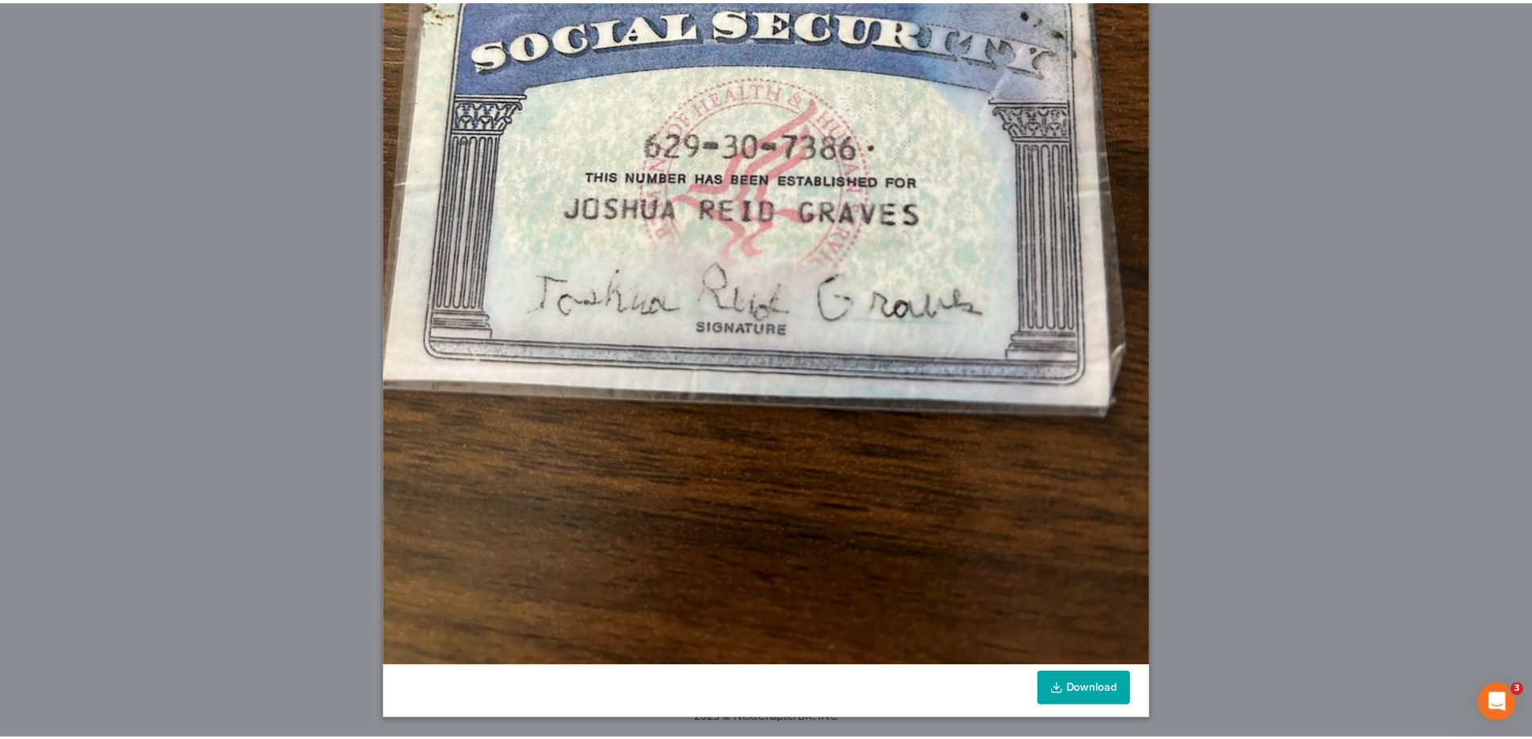
scroll to position [0, 0]
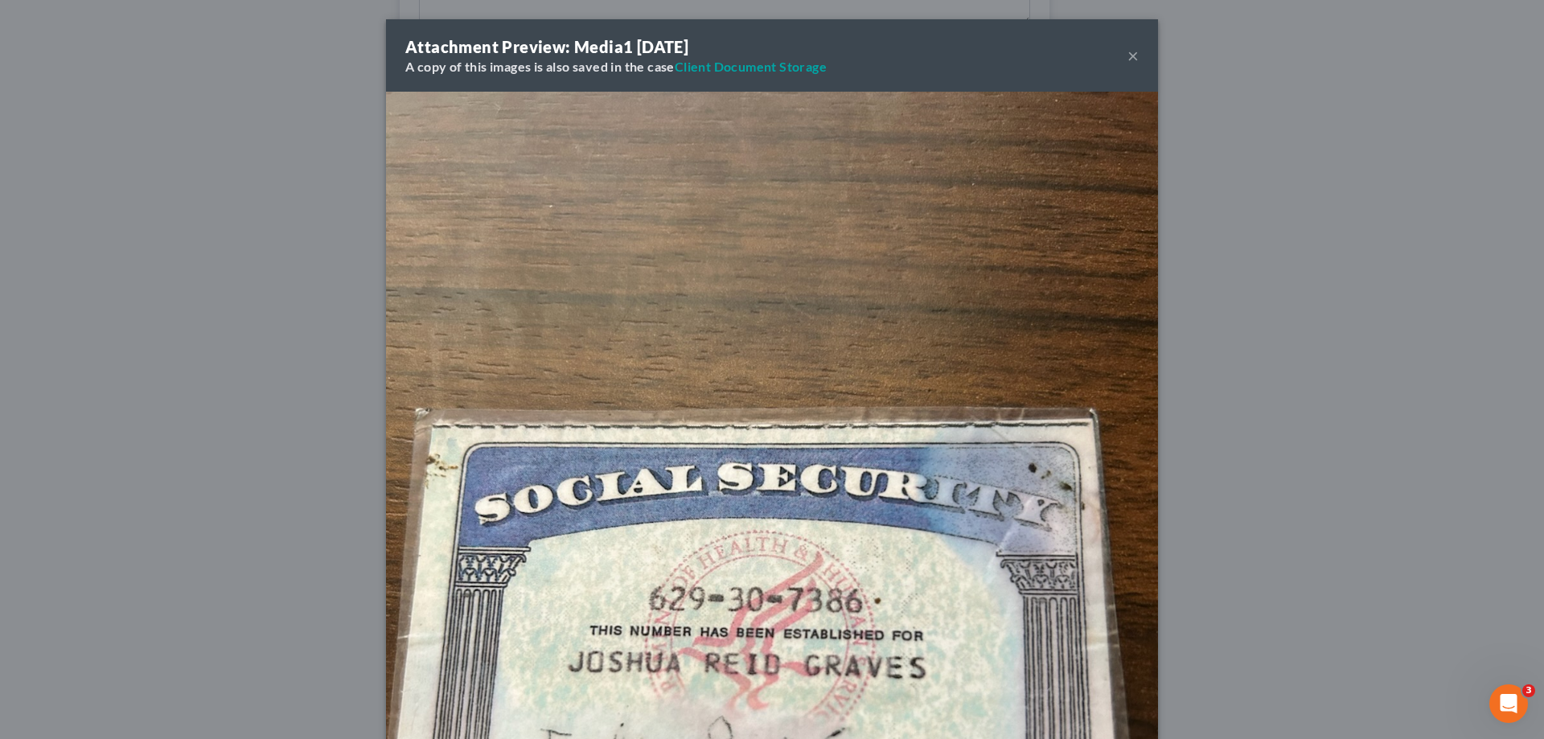
click at [1128, 57] on button "×" at bounding box center [1133, 55] width 11 height 19
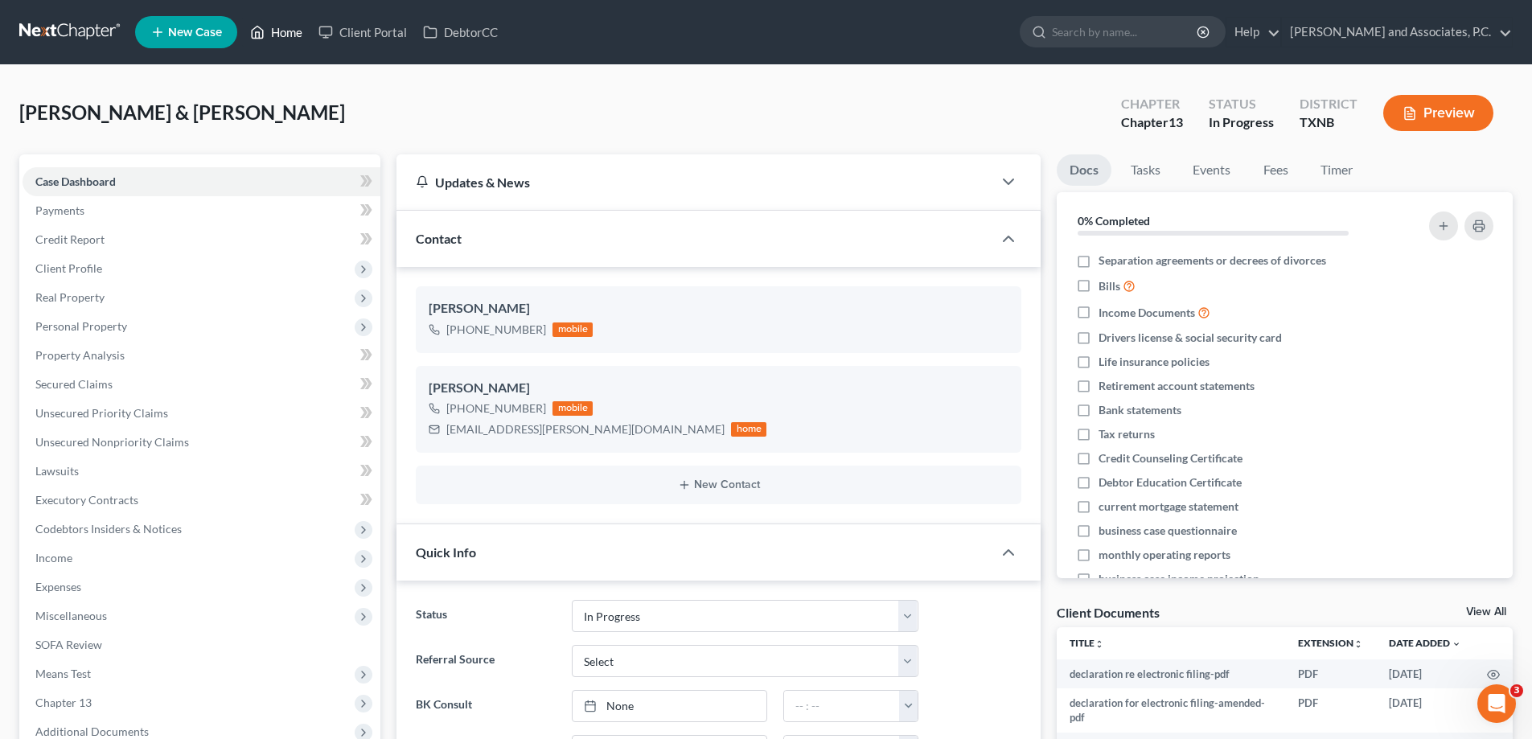
click at [281, 35] on link "Home" at bounding box center [276, 32] width 68 height 29
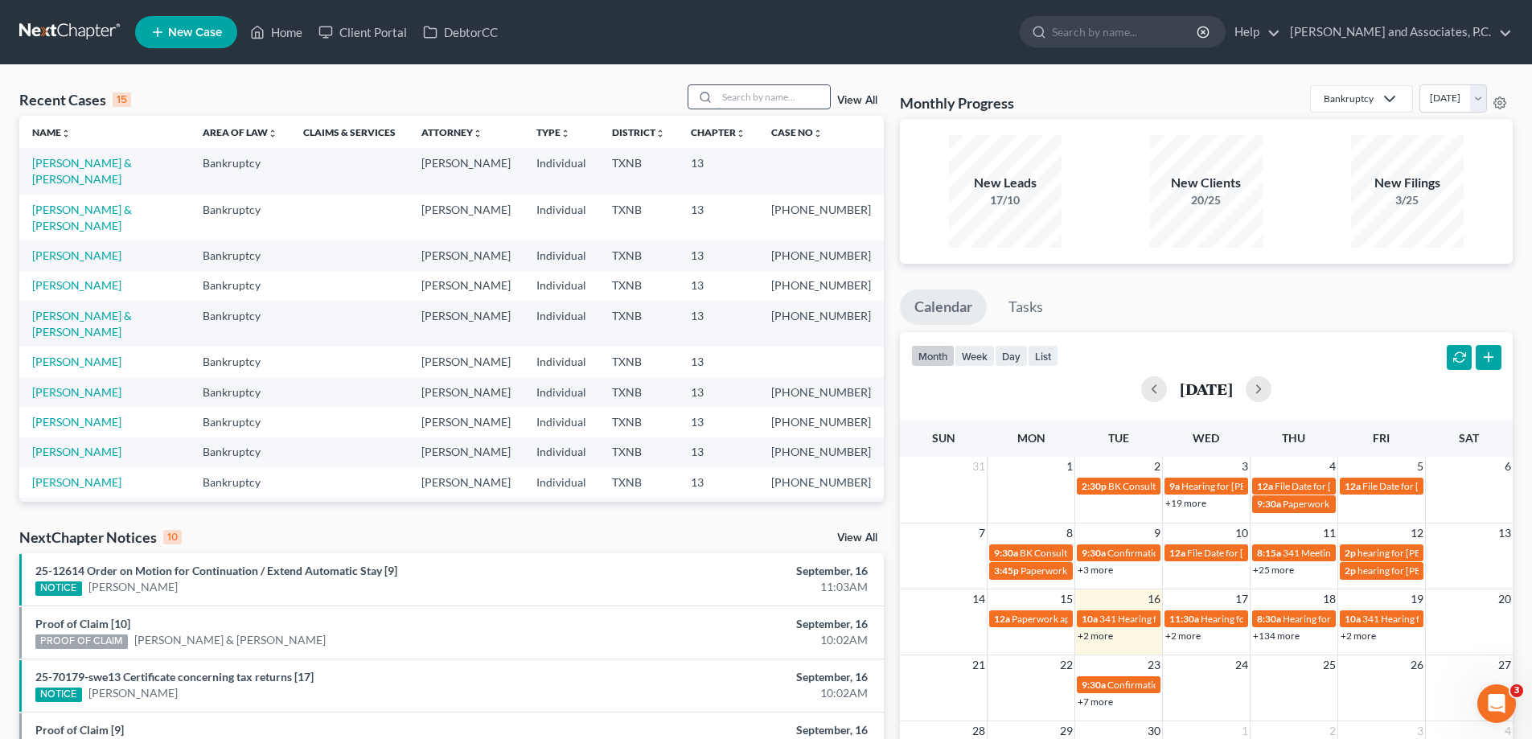
click at [721, 97] on input "search" at bounding box center [774, 96] width 113 height 23
type input "[PERSON_NAME]"
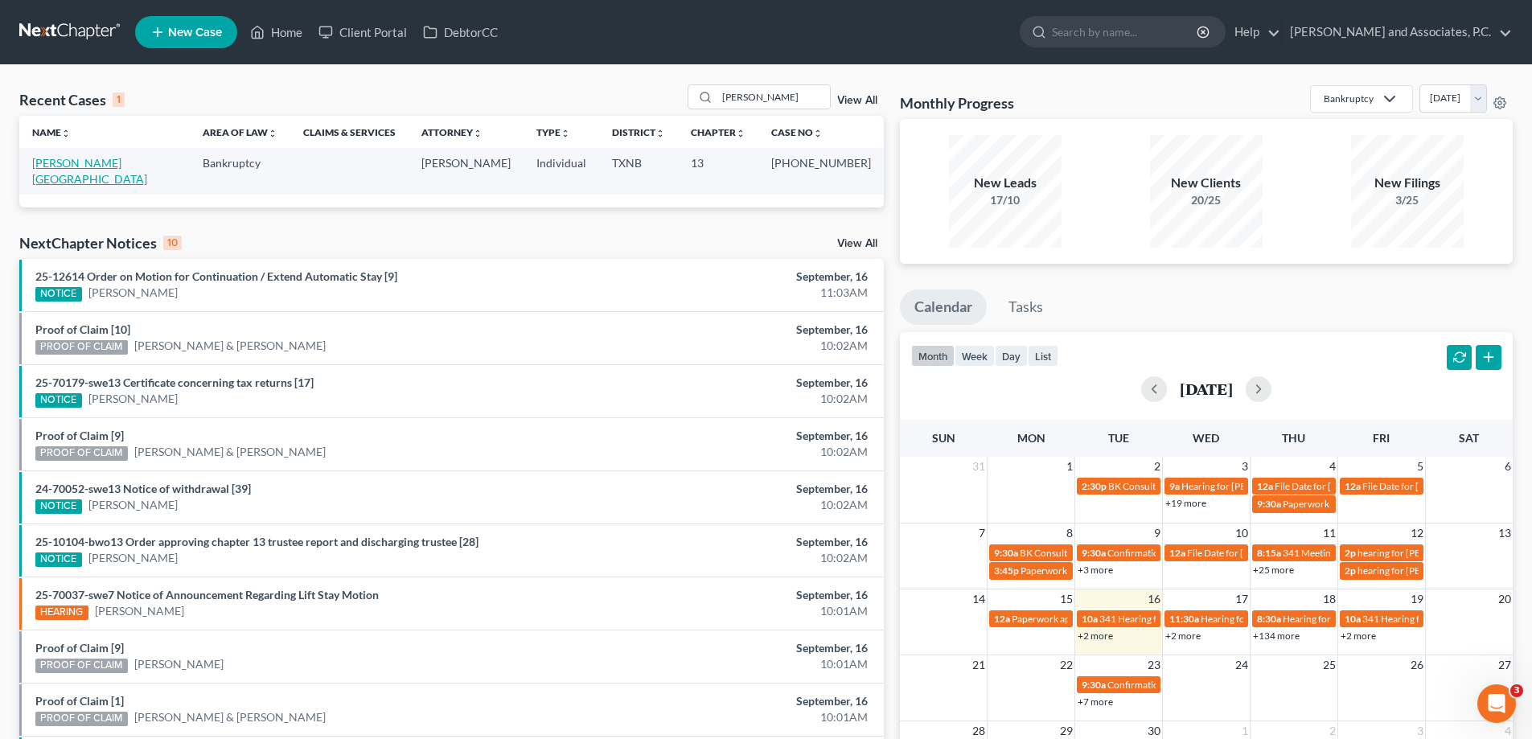
click at [78, 165] on link "[PERSON_NAME][GEOGRAPHIC_DATA]" at bounding box center [89, 171] width 115 height 30
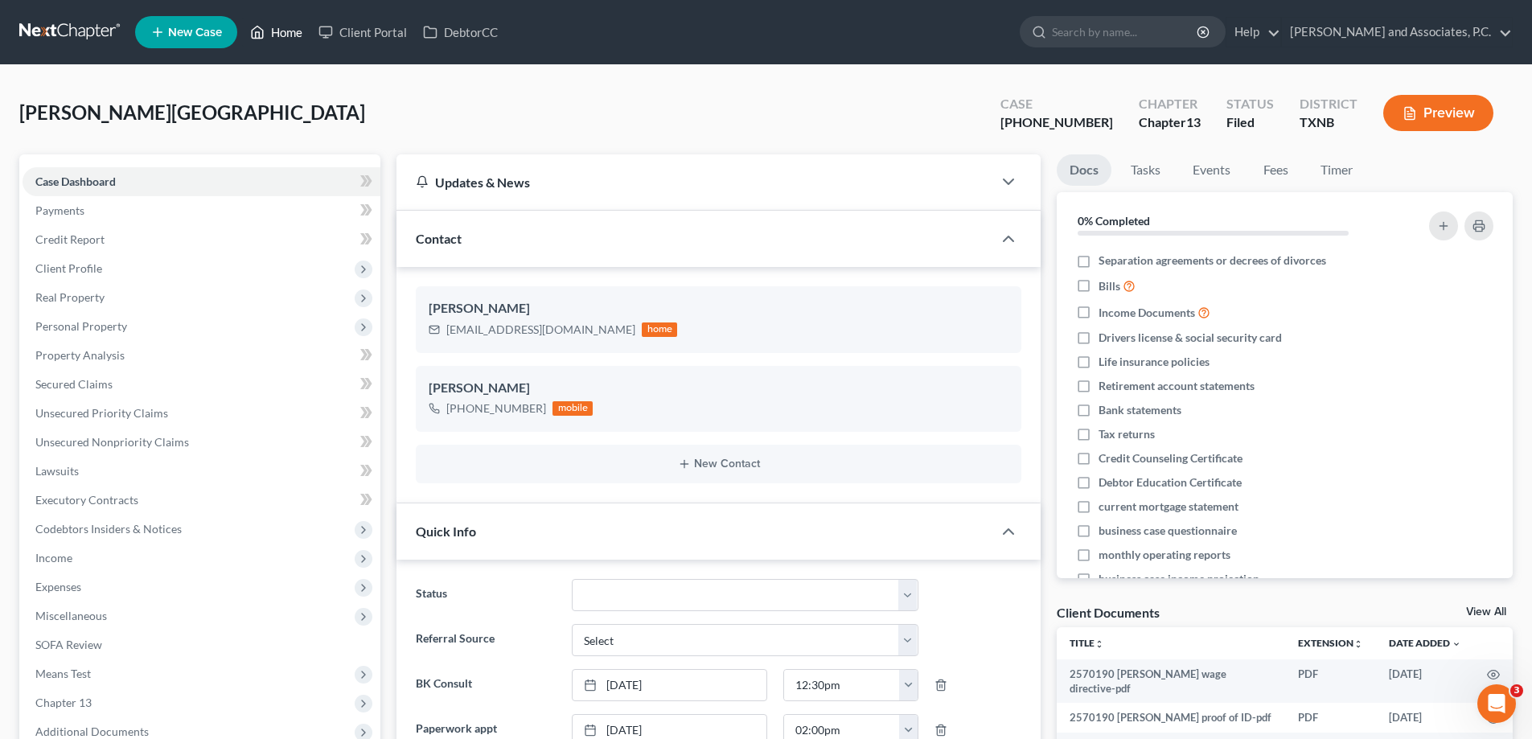
click at [260, 30] on icon at bounding box center [257, 32] width 14 height 19
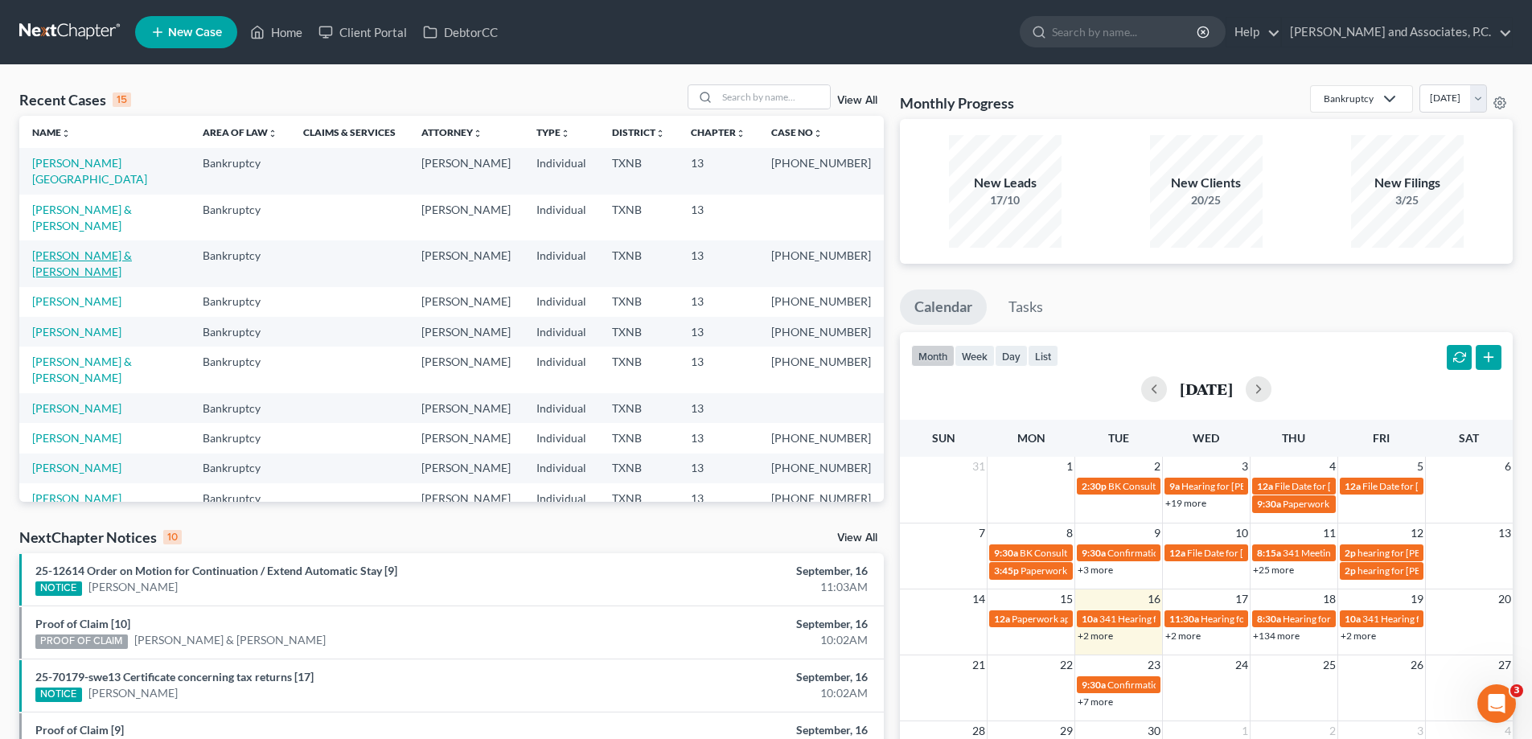
click at [132, 249] on link "[PERSON_NAME] & [PERSON_NAME]" at bounding box center [82, 264] width 100 height 30
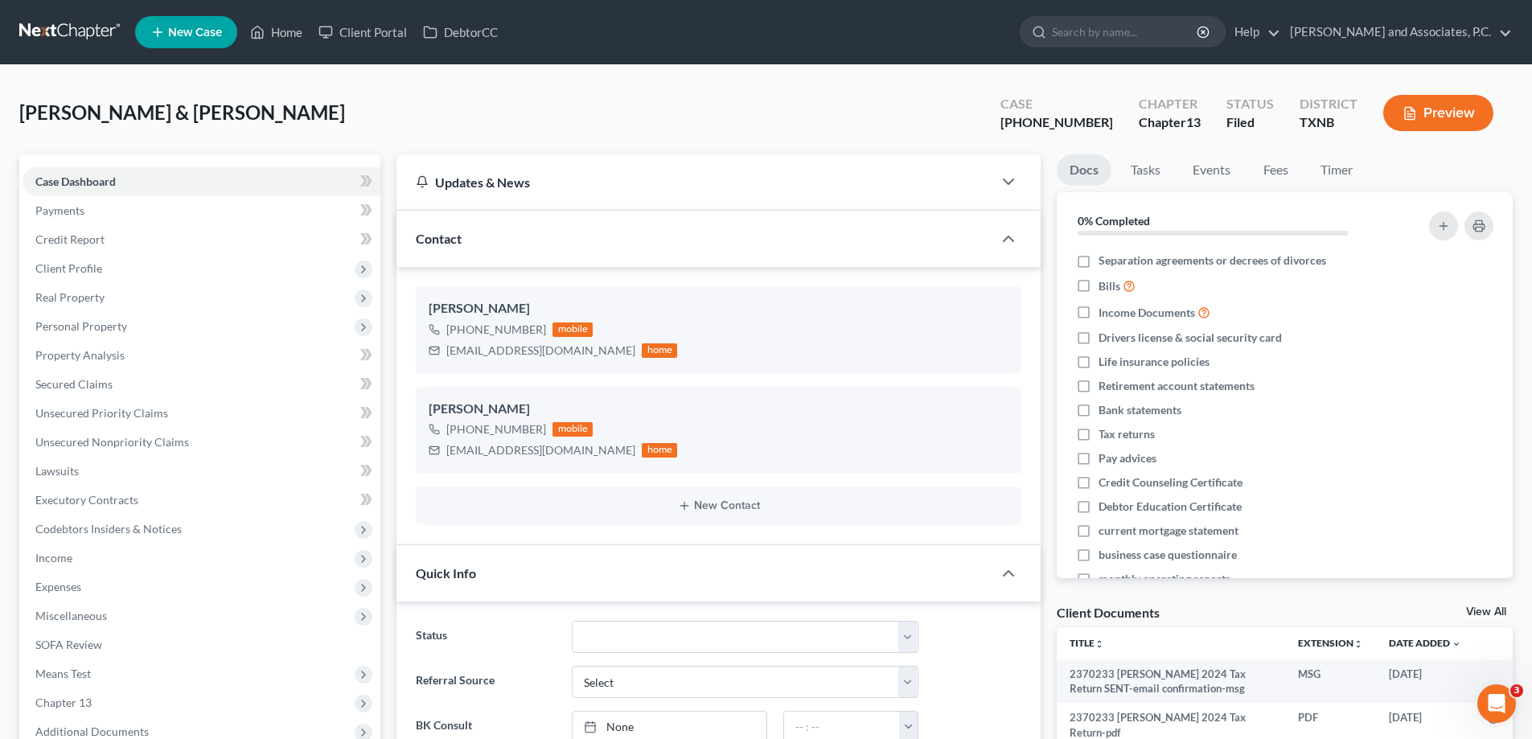
scroll to position [5993, 0]
click at [93, 292] on span "Real Property" at bounding box center [69, 297] width 69 height 14
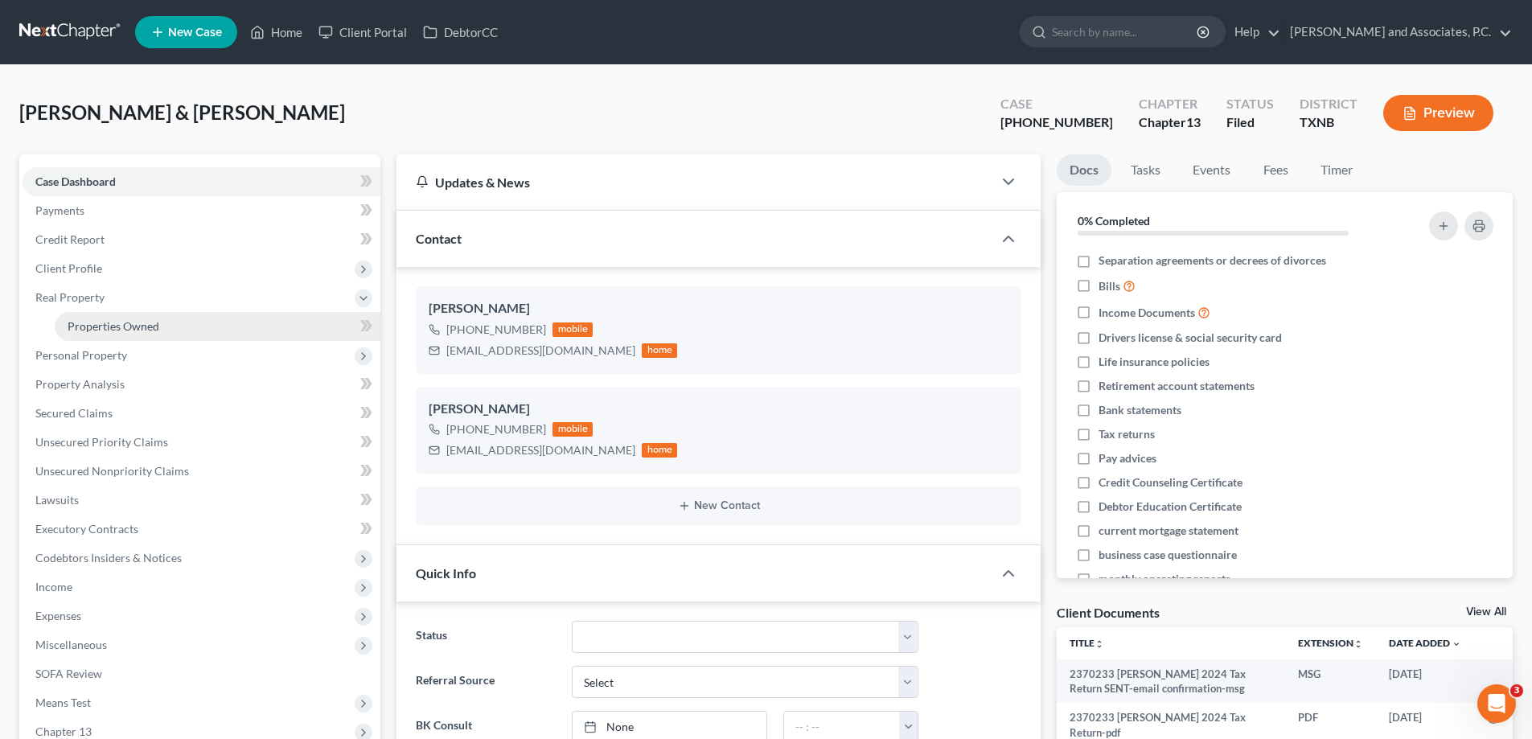
click at [101, 325] on span "Properties Owned" at bounding box center [114, 326] width 92 height 14
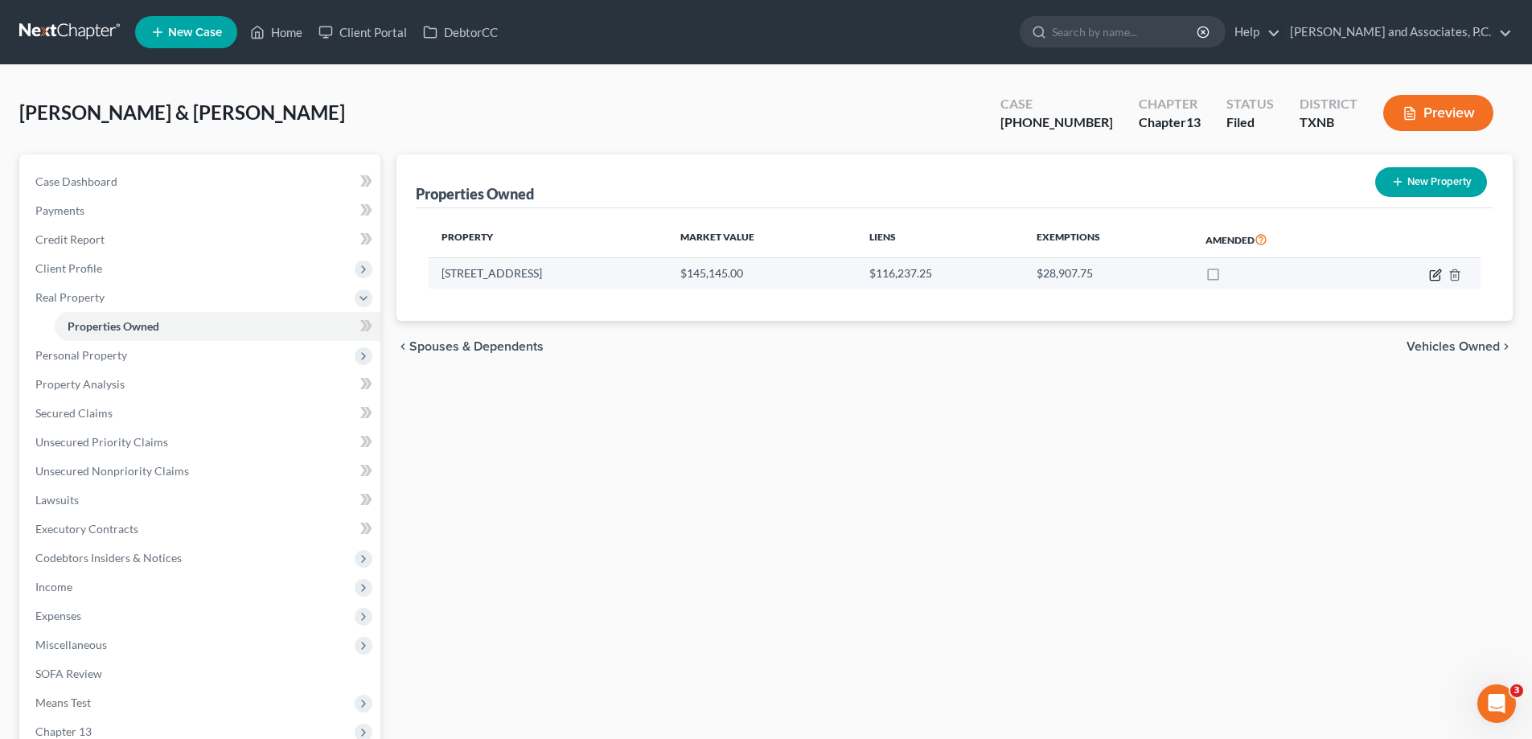
click at [1435, 273] on icon "button" at bounding box center [1436, 272] width 7 height 7
select select "45"
select select "0"
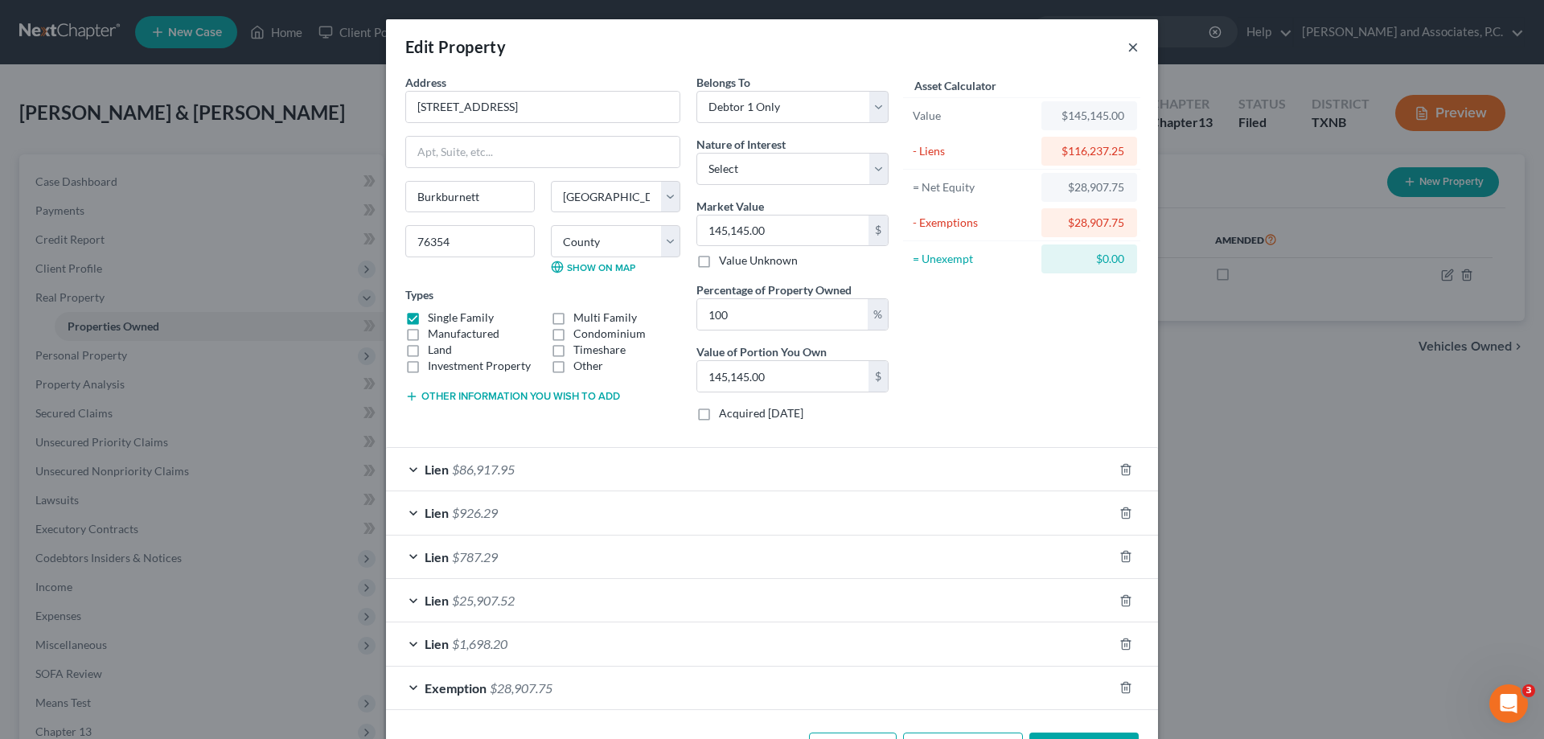
click at [1129, 47] on button "×" at bounding box center [1133, 46] width 11 height 19
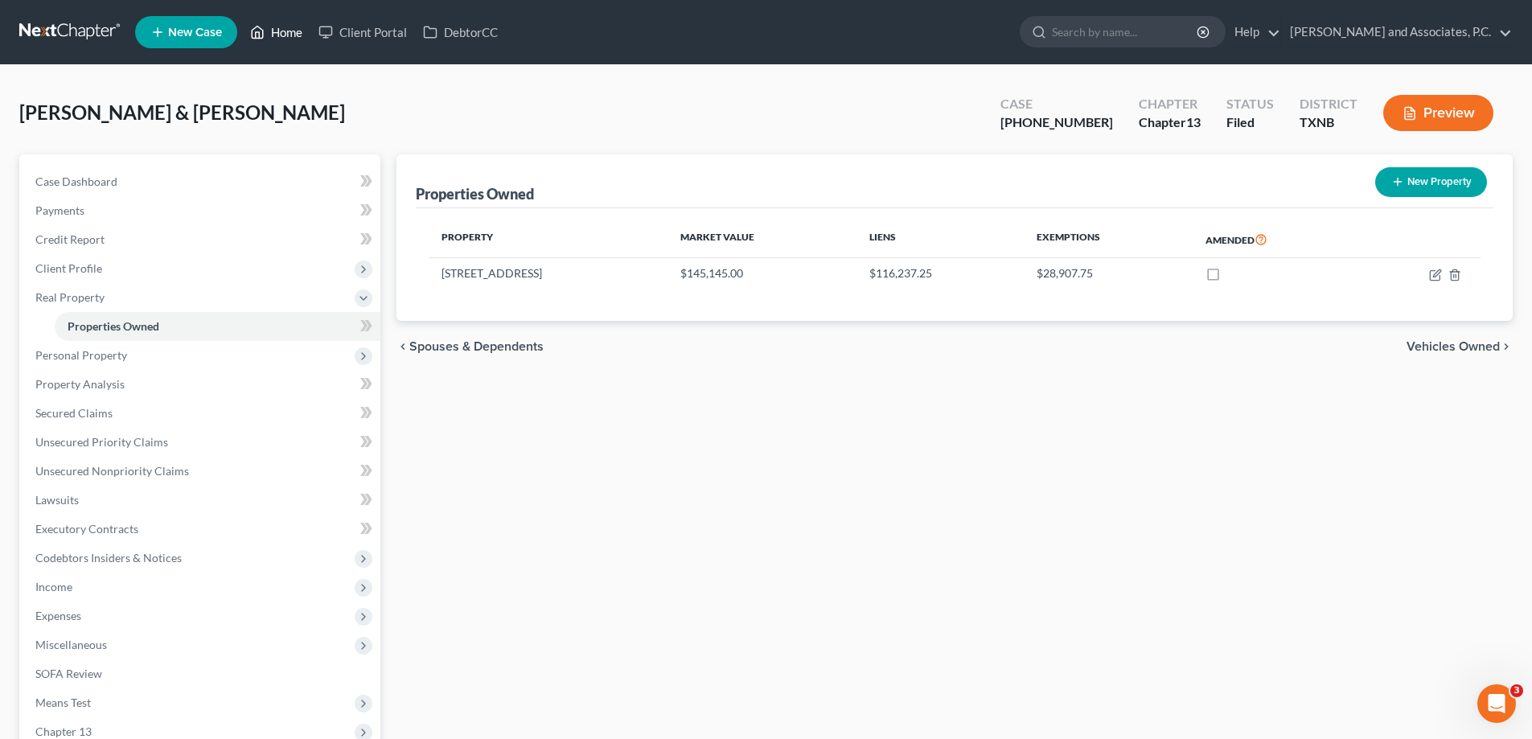
click at [260, 36] on polyline at bounding box center [258, 35] width 4 height 6
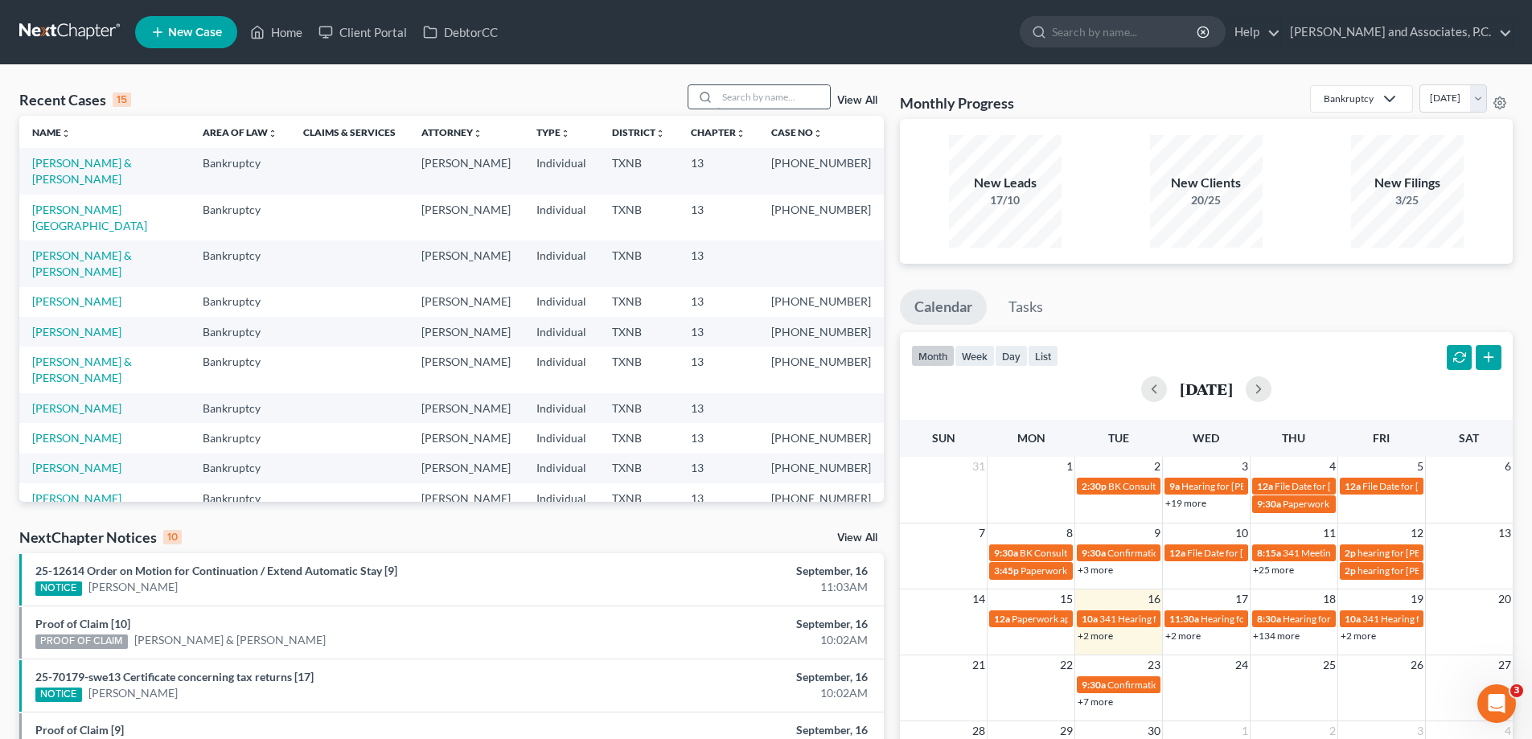
click at [742, 92] on input "search" at bounding box center [774, 96] width 113 height 23
click at [104, 249] on link "[PERSON_NAME] & [PERSON_NAME]" at bounding box center [82, 264] width 100 height 30
select select "7"
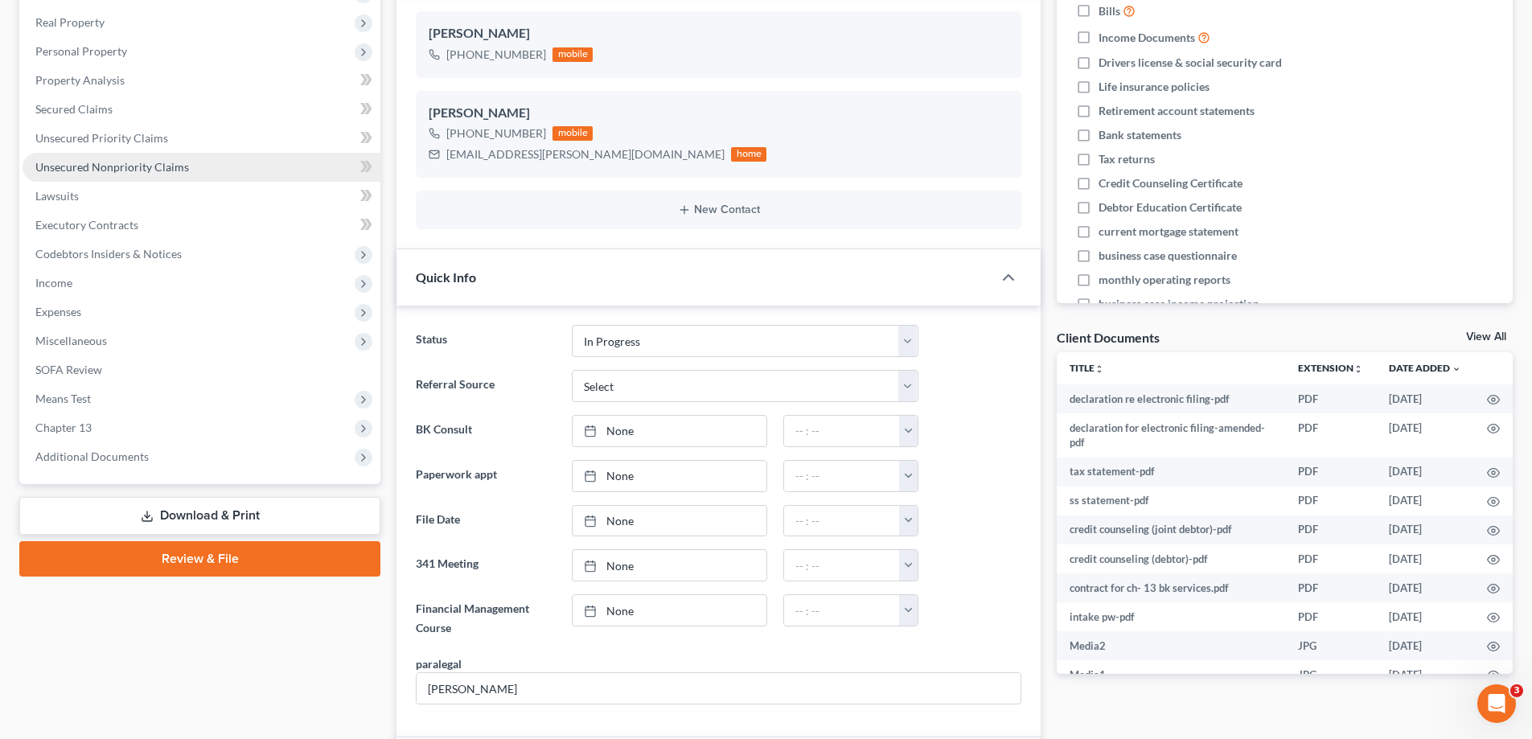
scroll to position [322, 0]
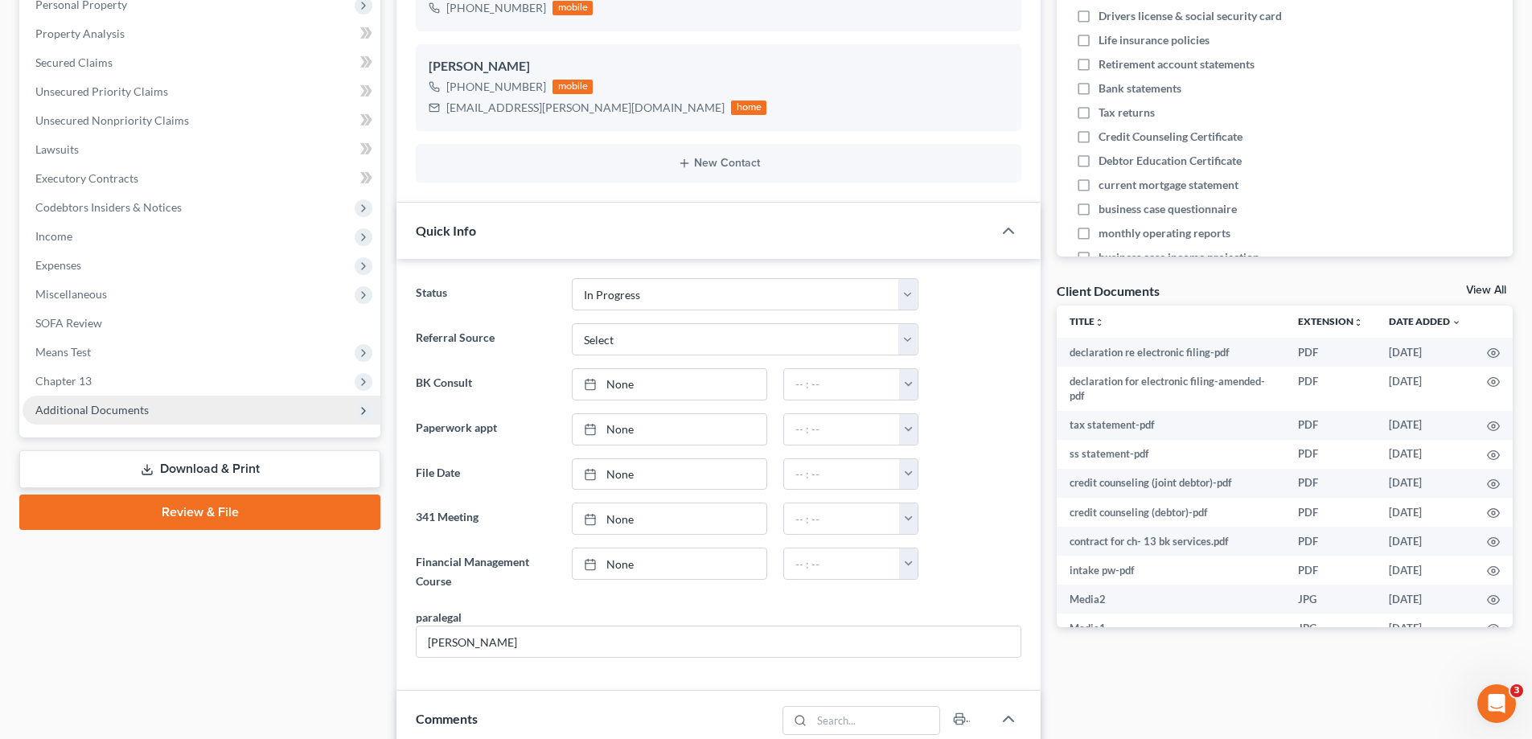
click at [184, 417] on span "Additional Documents" at bounding box center [202, 410] width 358 height 29
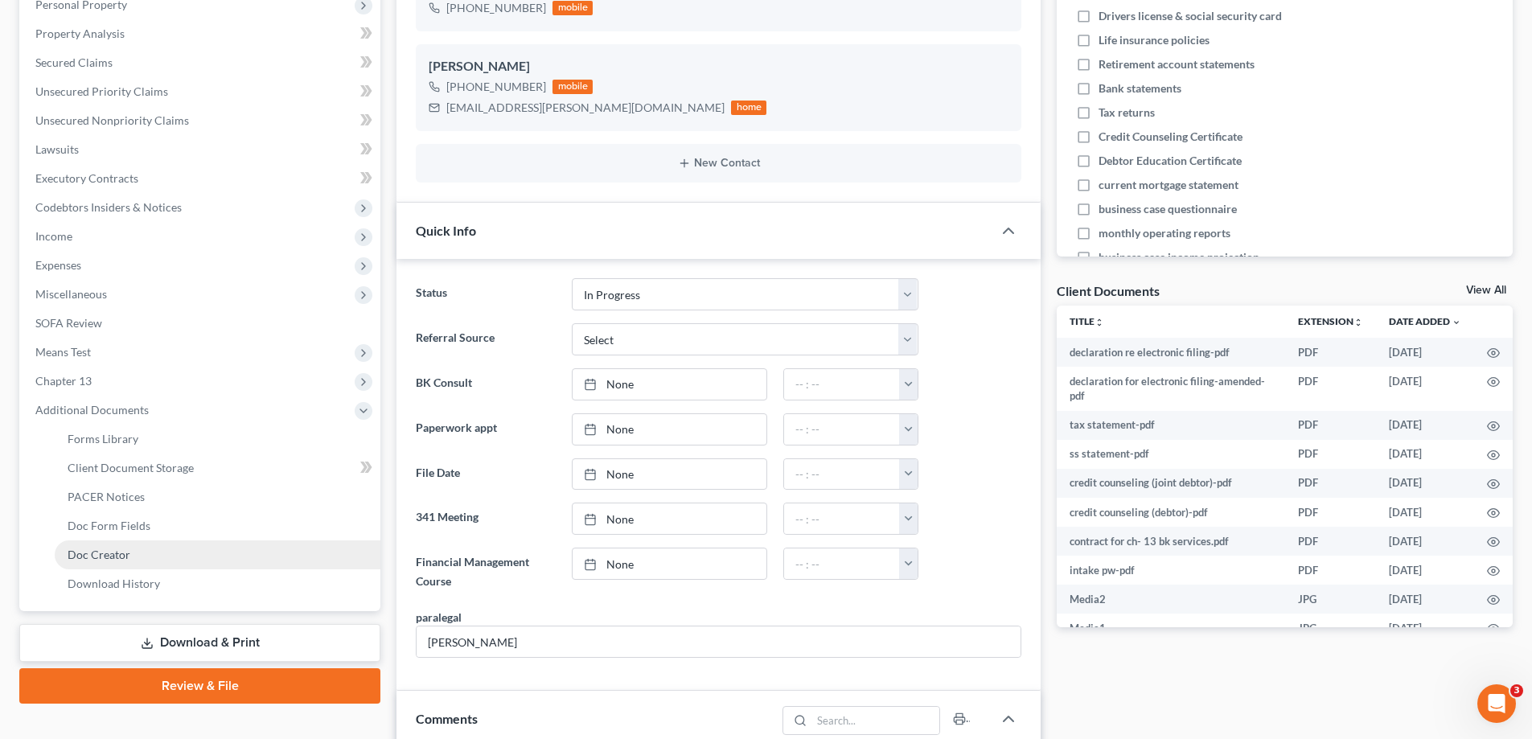
click at [175, 557] on link "Doc Creator" at bounding box center [218, 555] width 326 height 29
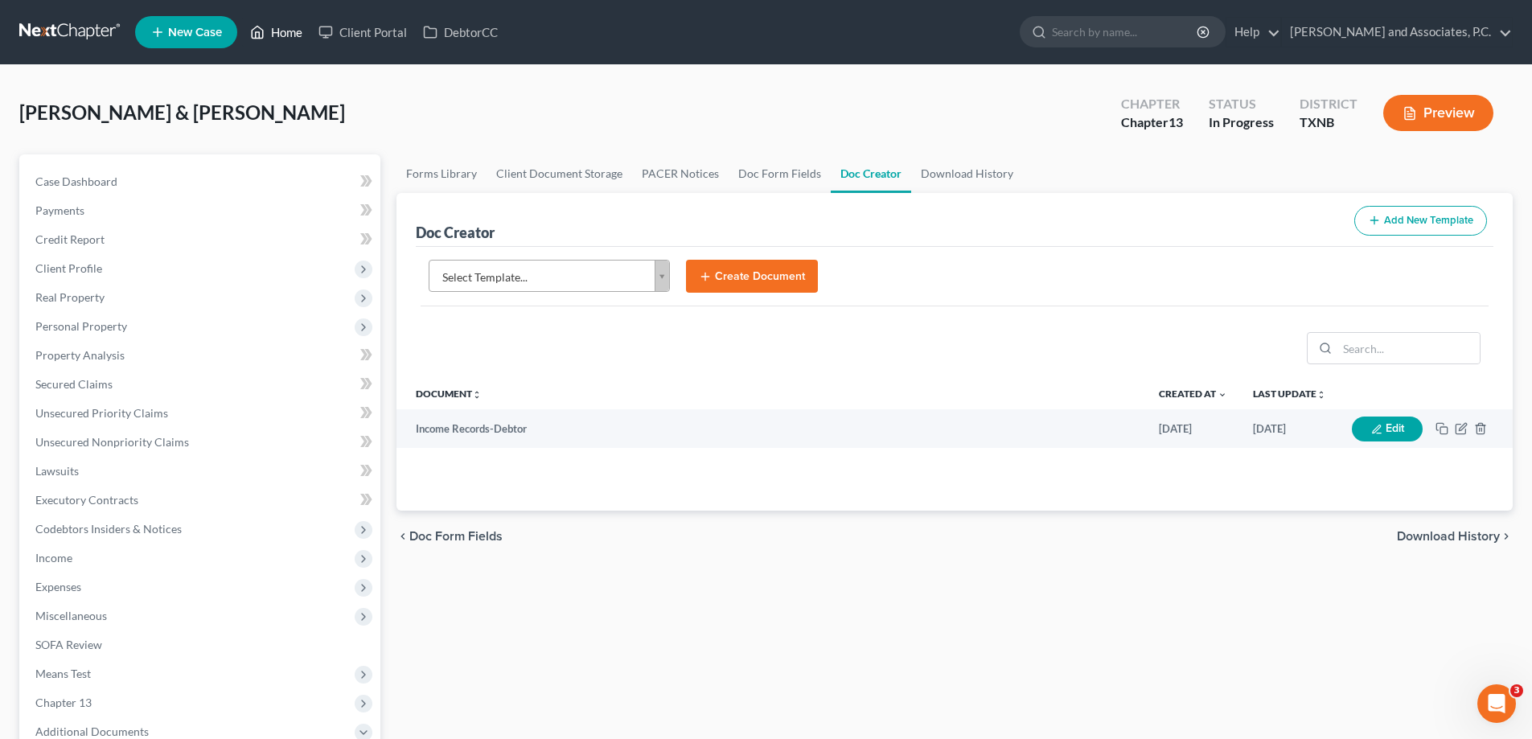
click at [286, 32] on link "Home" at bounding box center [276, 32] width 68 height 29
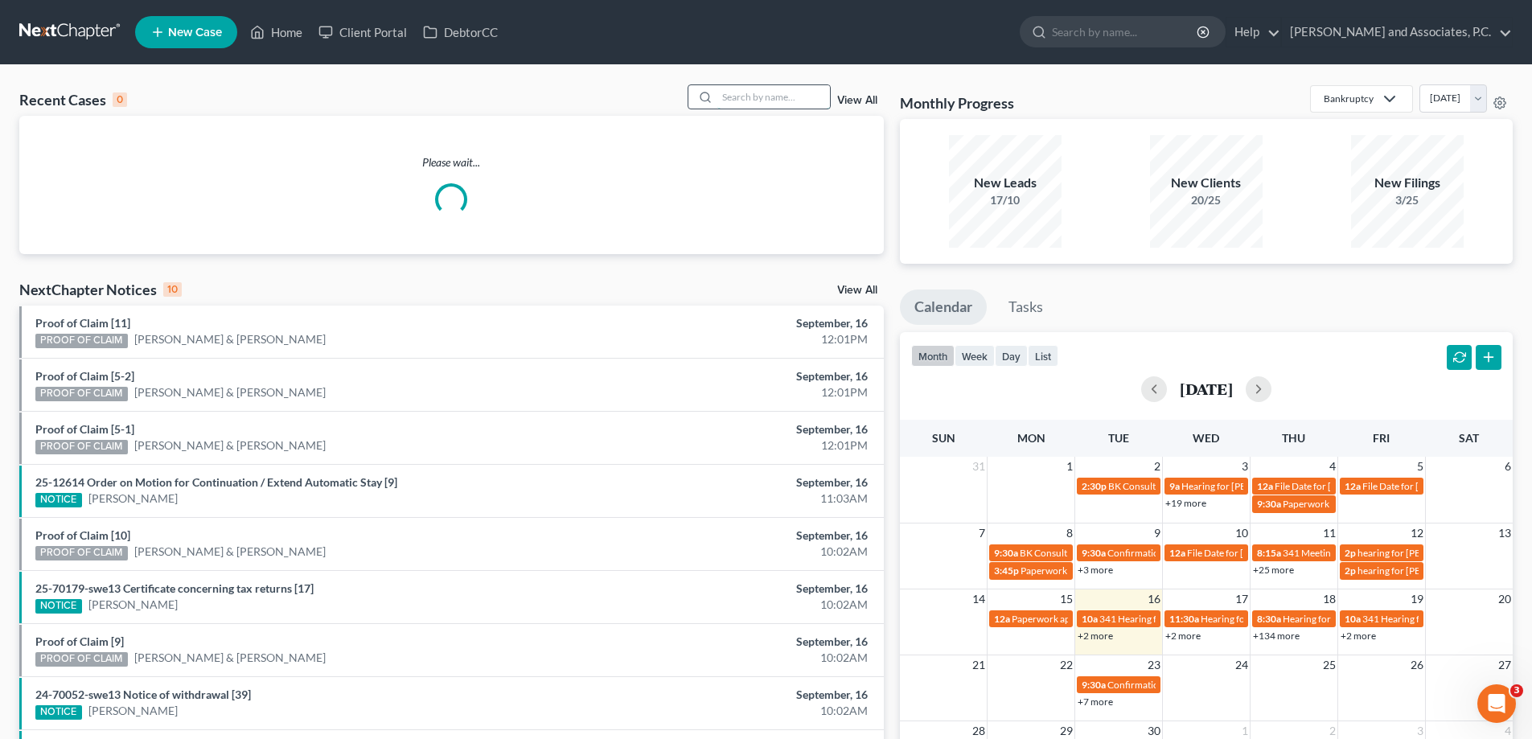
click at [747, 104] on input "search" at bounding box center [774, 96] width 113 height 23
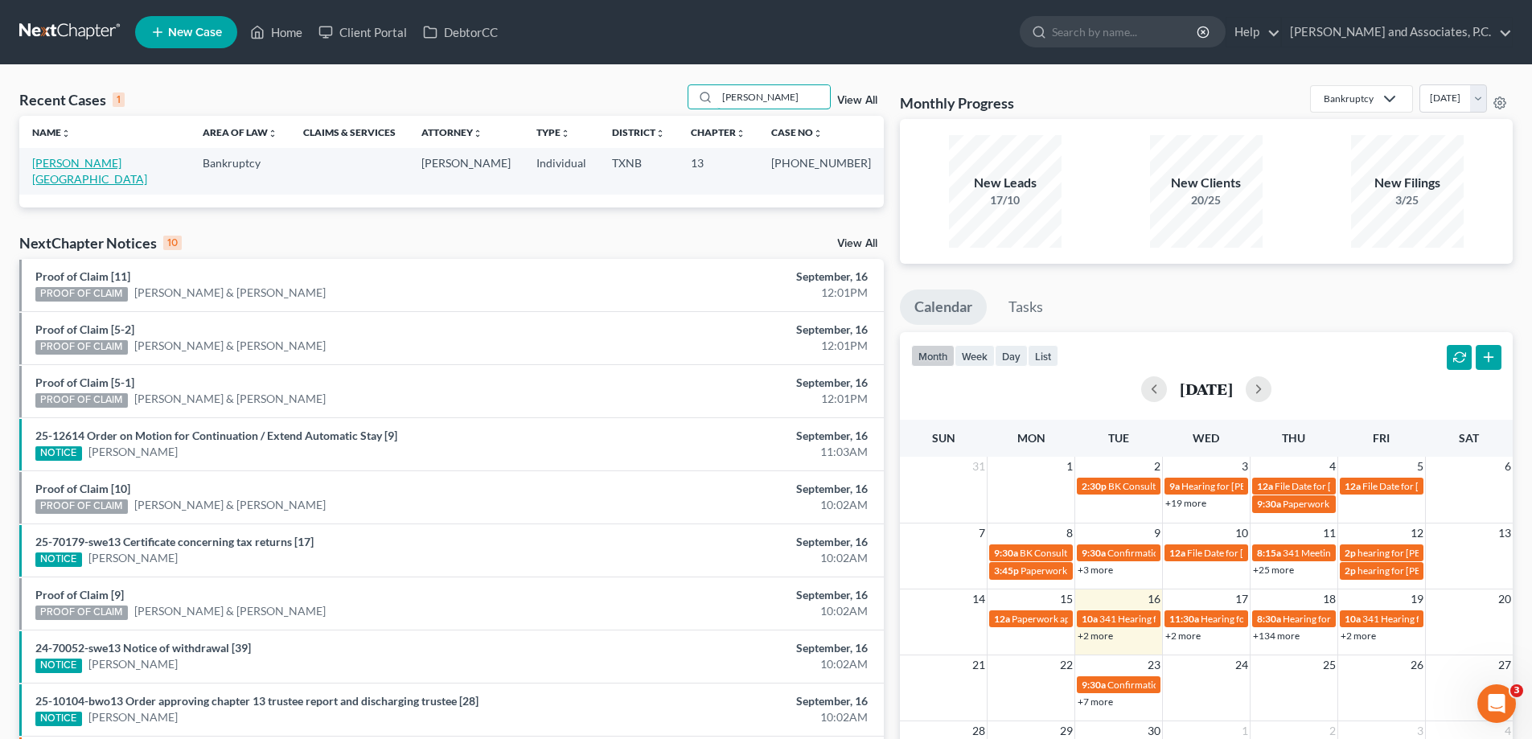
type input "[PERSON_NAME]"
click at [63, 160] on link "[PERSON_NAME][GEOGRAPHIC_DATA]" at bounding box center [89, 171] width 115 height 30
select select "5"
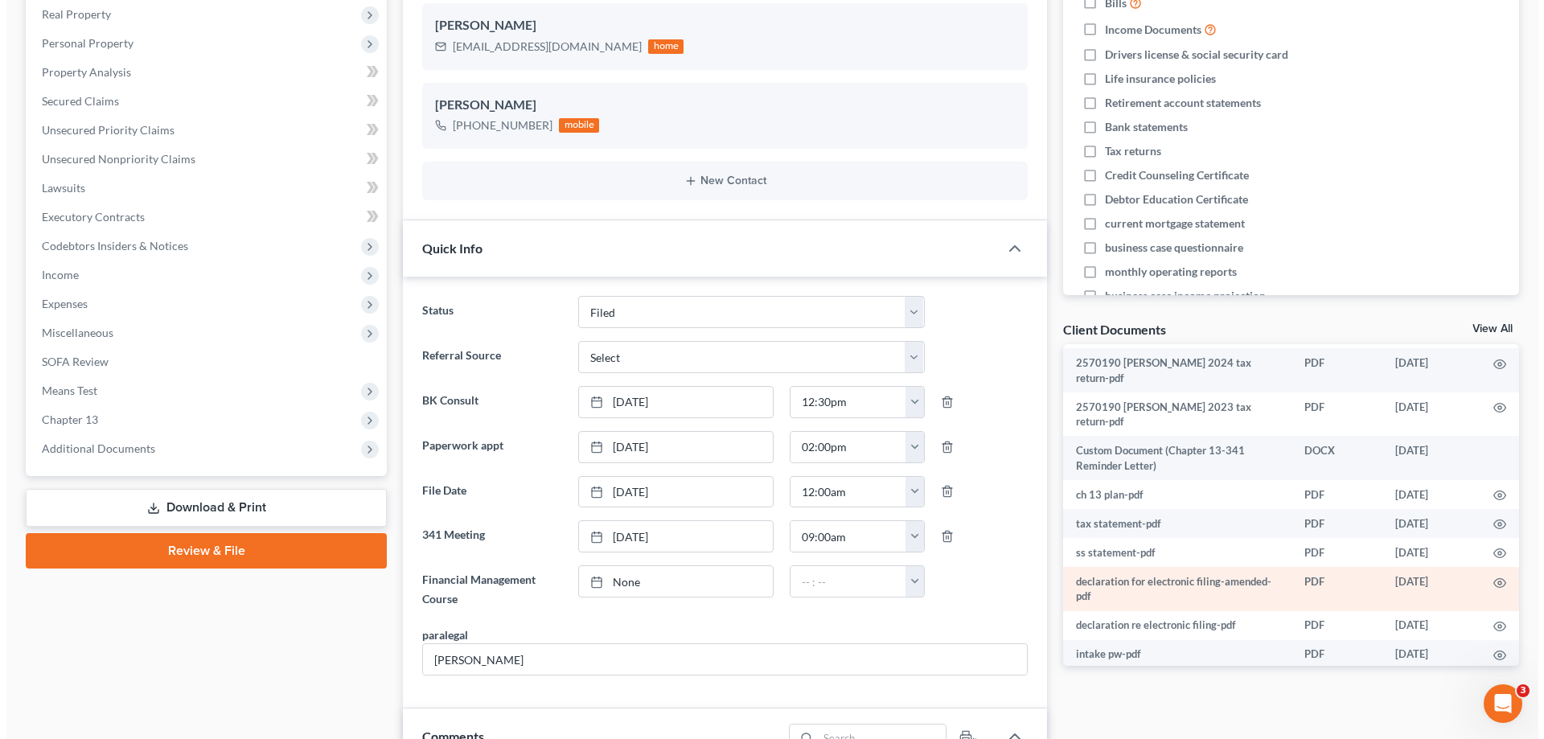
scroll to position [322, 0]
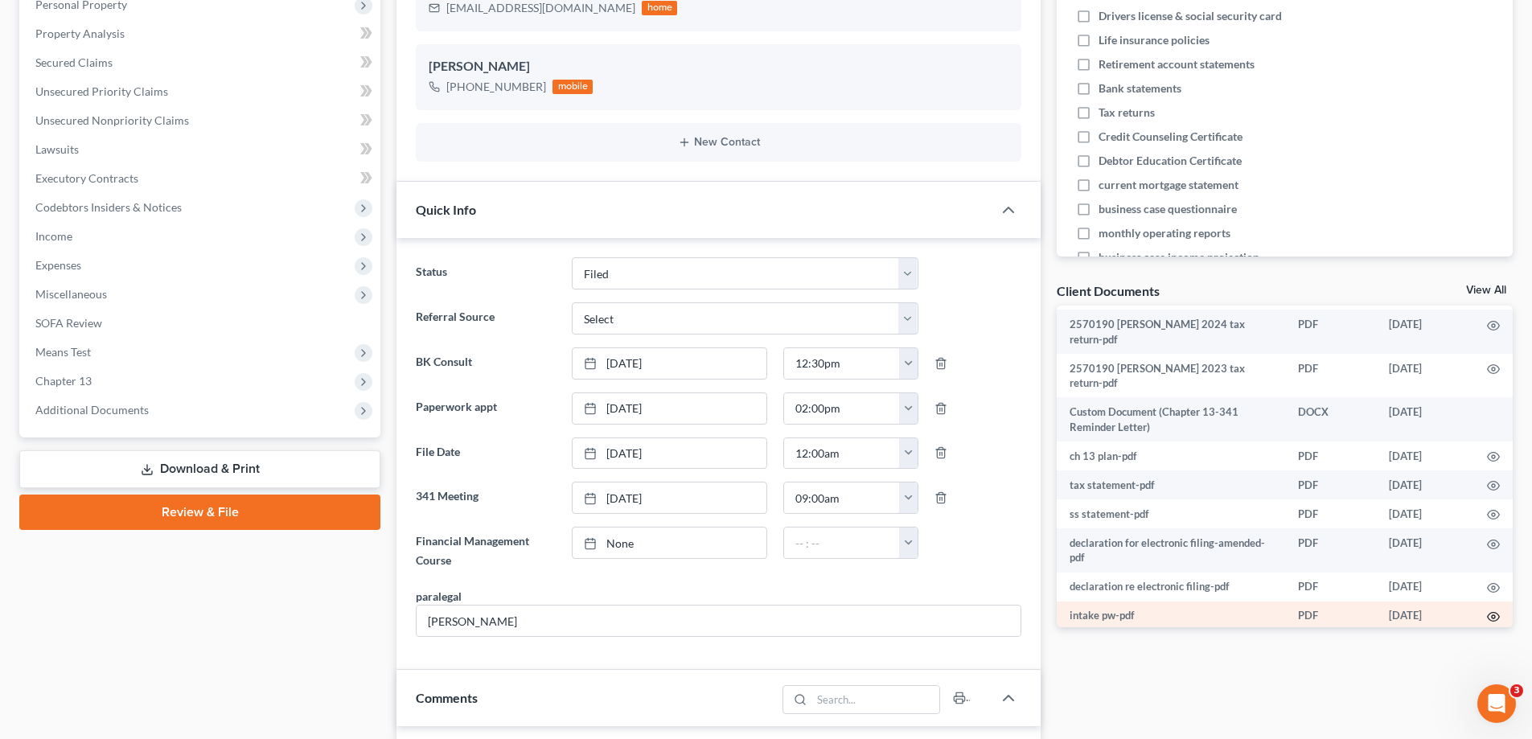
click at [1488, 613] on icon "button" at bounding box center [1494, 617] width 12 height 9
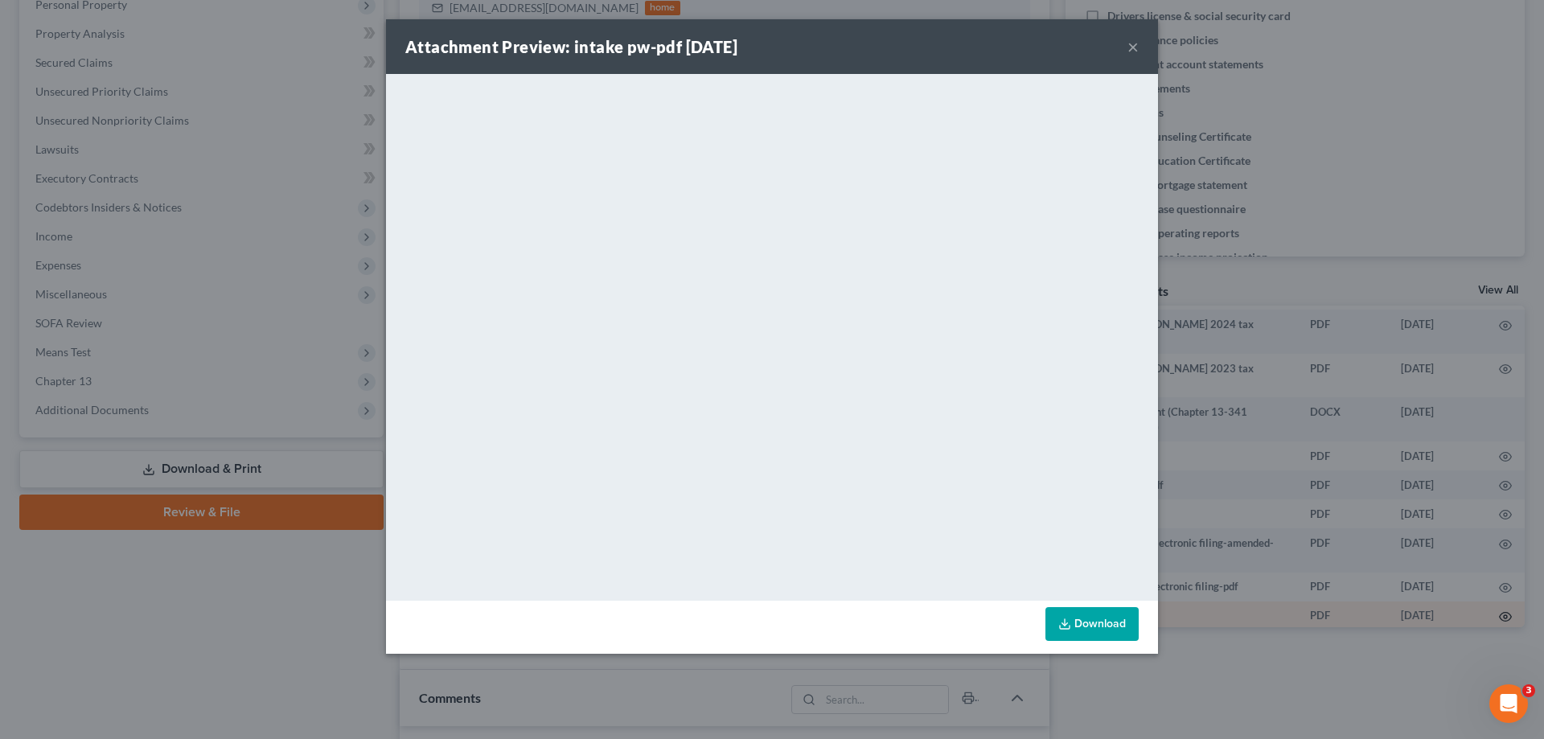
scroll to position [334, 0]
click at [1079, 623] on link "Download" at bounding box center [1092, 624] width 93 height 34
click at [1071, 618] on icon at bounding box center [1065, 624] width 13 height 13
click at [1137, 46] on button "×" at bounding box center [1133, 46] width 11 height 19
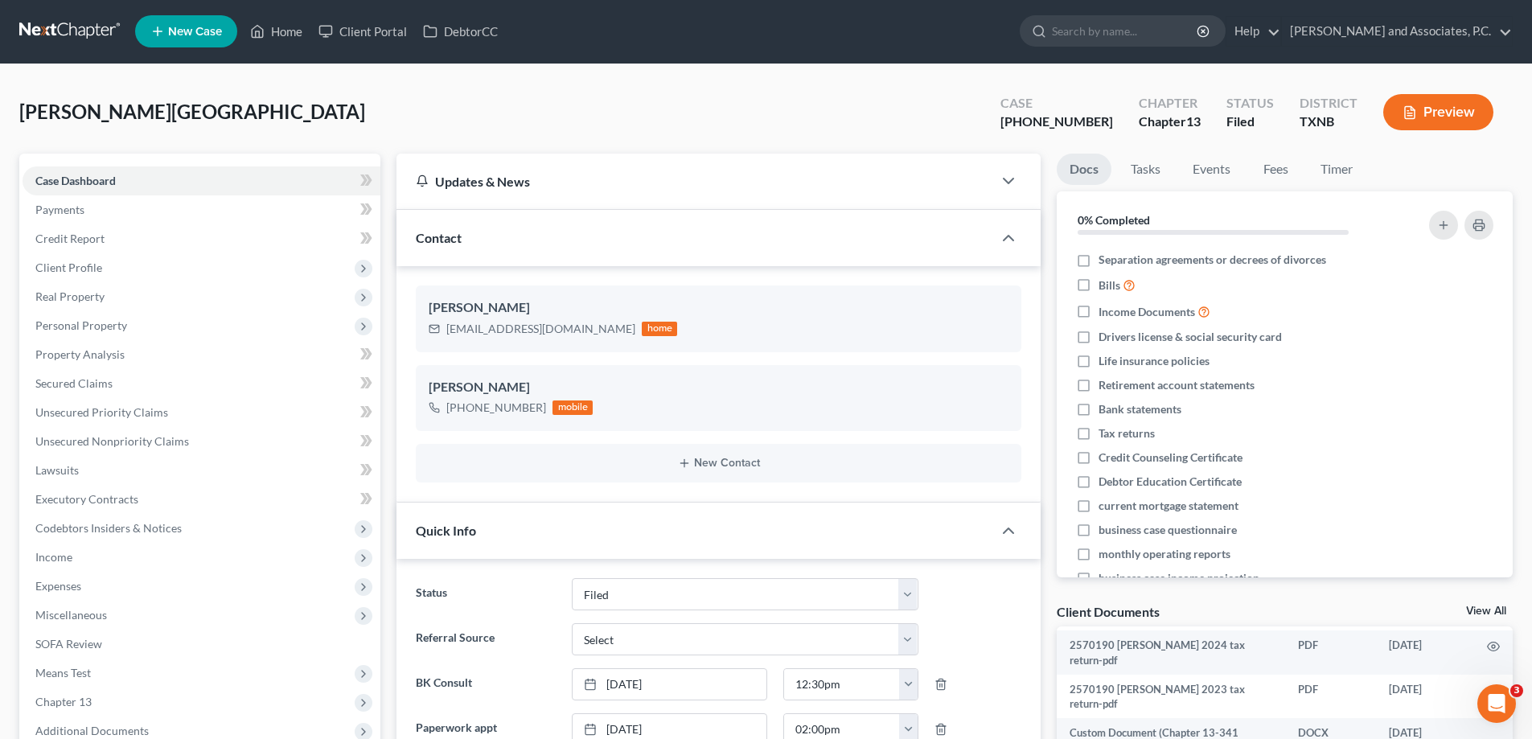
scroll to position [0, 0]
click at [97, 244] on span "Credit Report" at bounding box center [69, 239] width 69 height 14
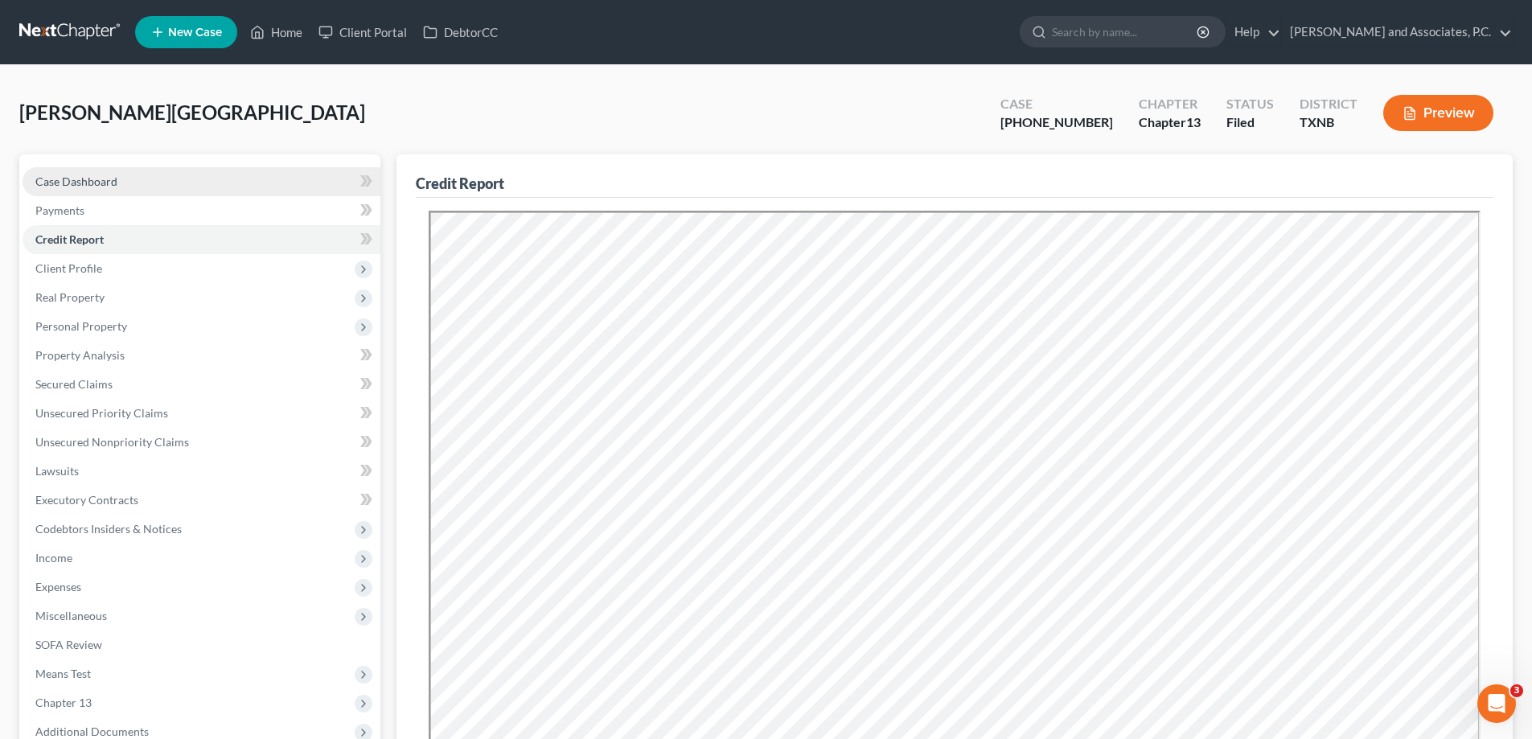
click at [123, 177] on link "Case Dashboard" at bounding box center [202, 181] width 358 height 29
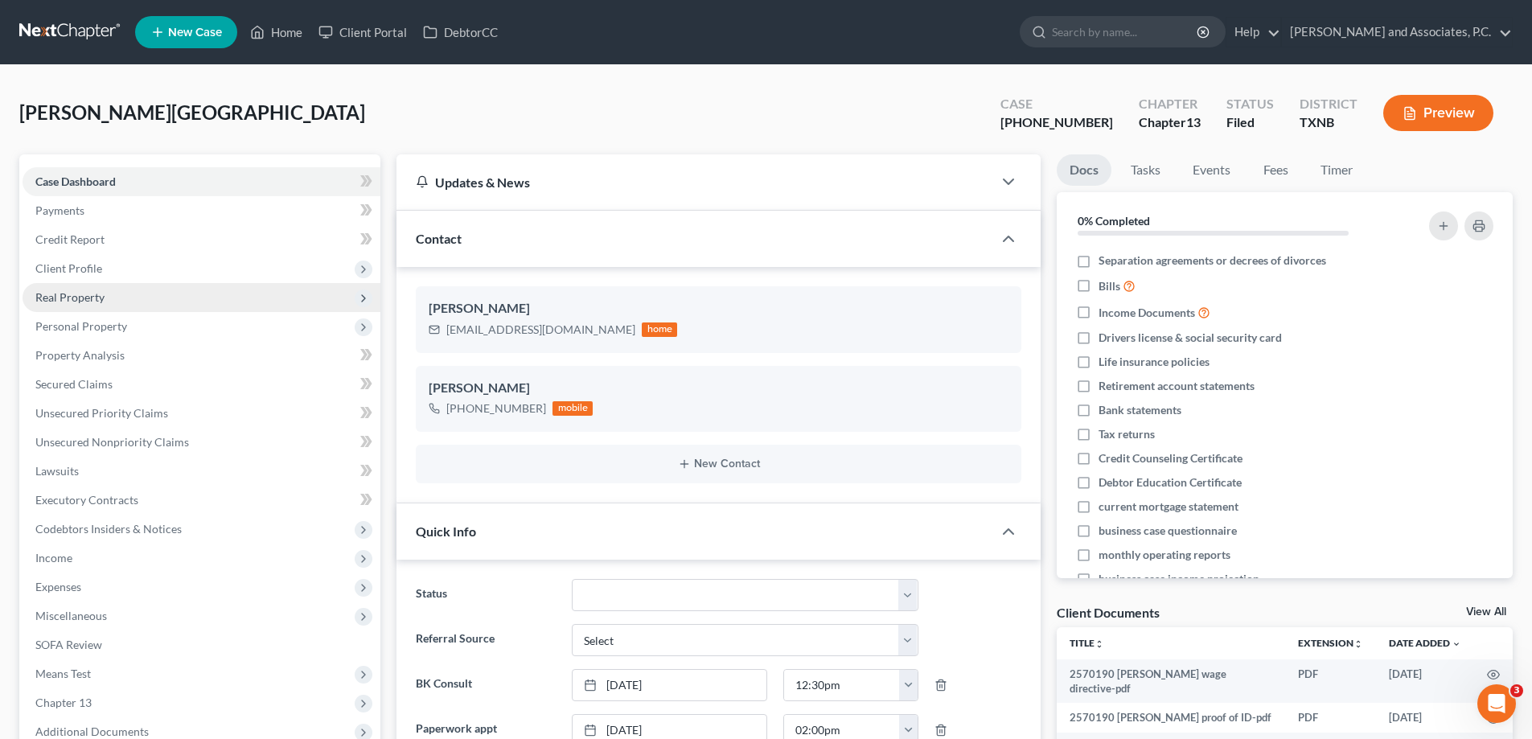
click at [89, 307] on span "Real Property" at bounding box center [202, 297] width 358 height 29
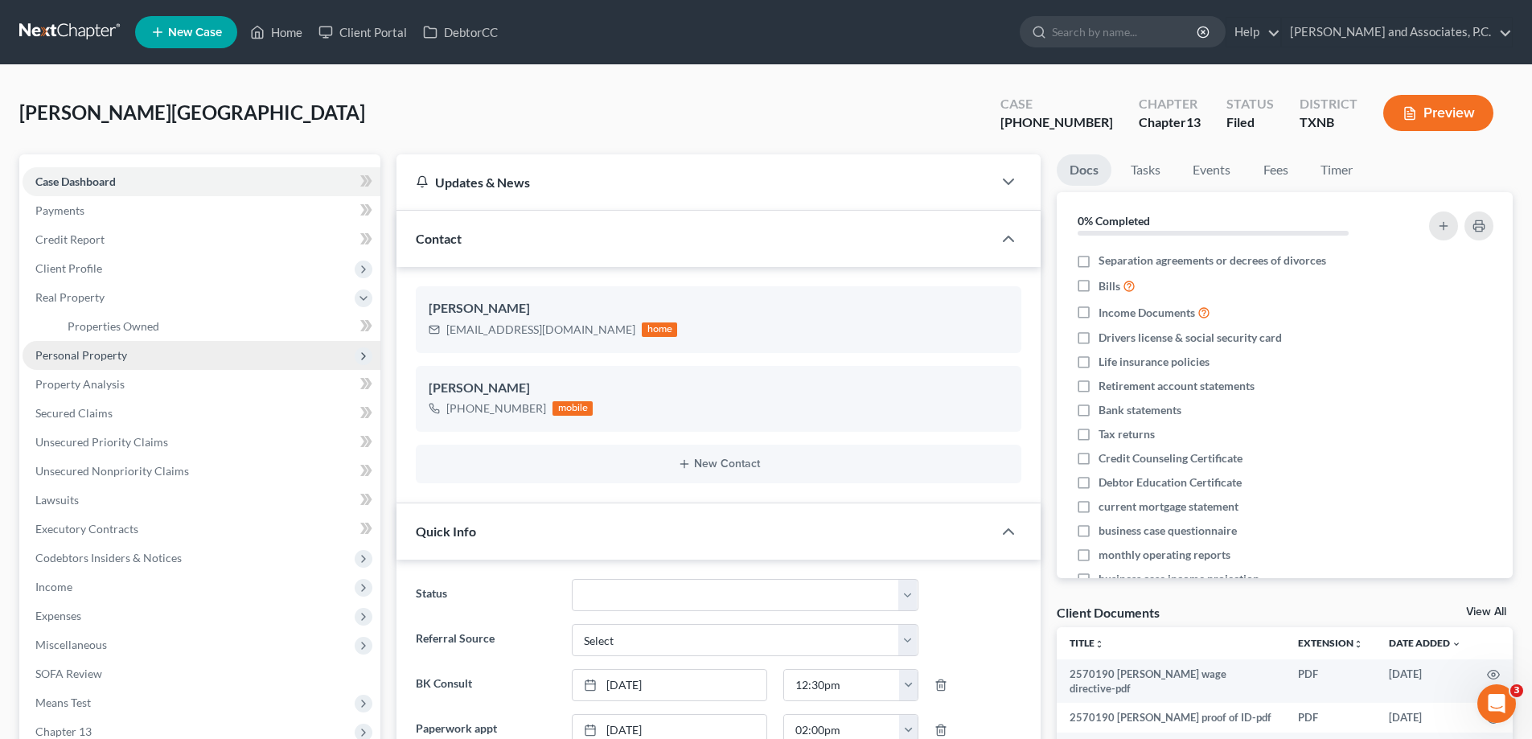
click at [92, 362] on span "Personal Property" at bounding box center [202, 355] width 358 height 29
click at [114, 364] on link "Vehicles Owned" at bounding box center [218, 355] width 326 height 29
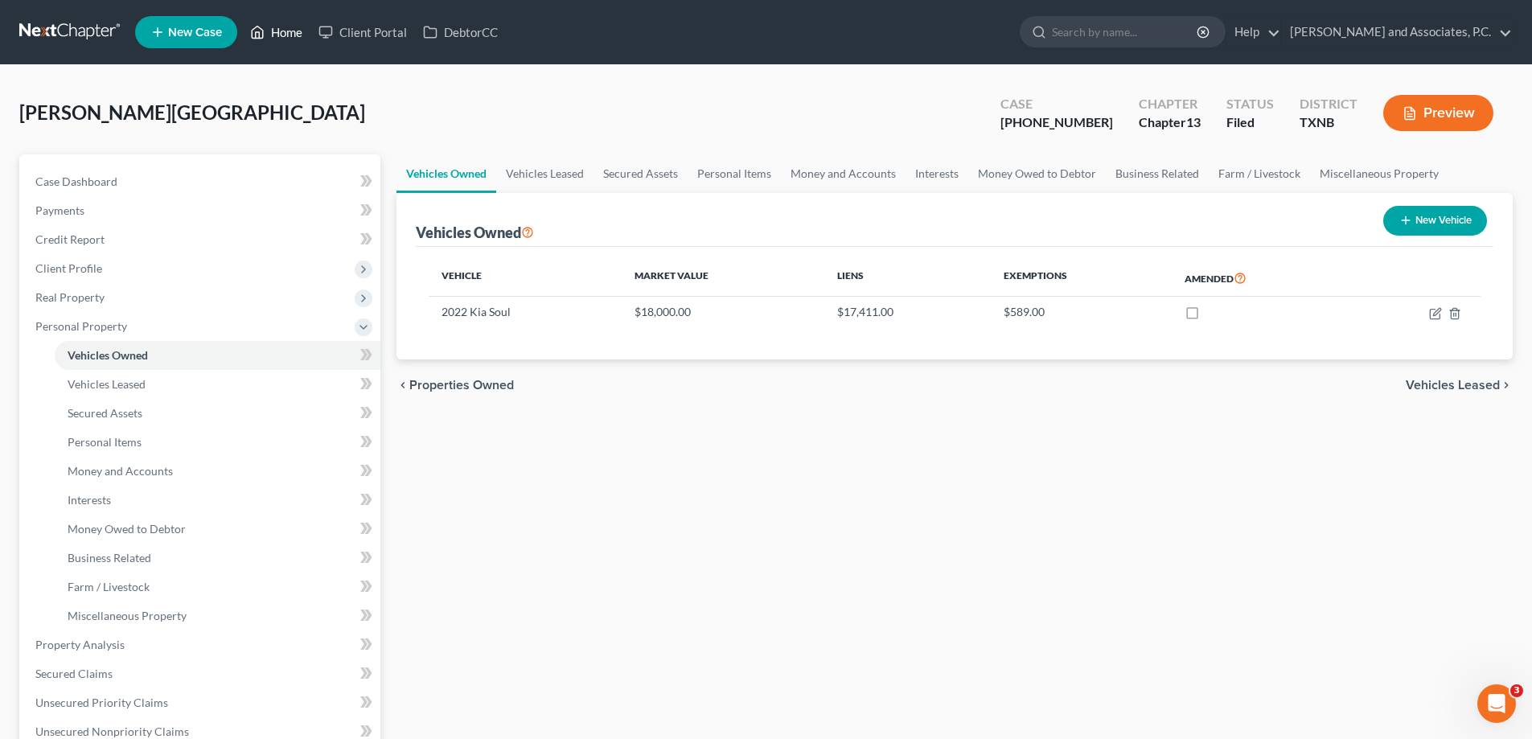
click at [273, 28] on link "Home" at bounding box center [276, 32] width 68 height 29
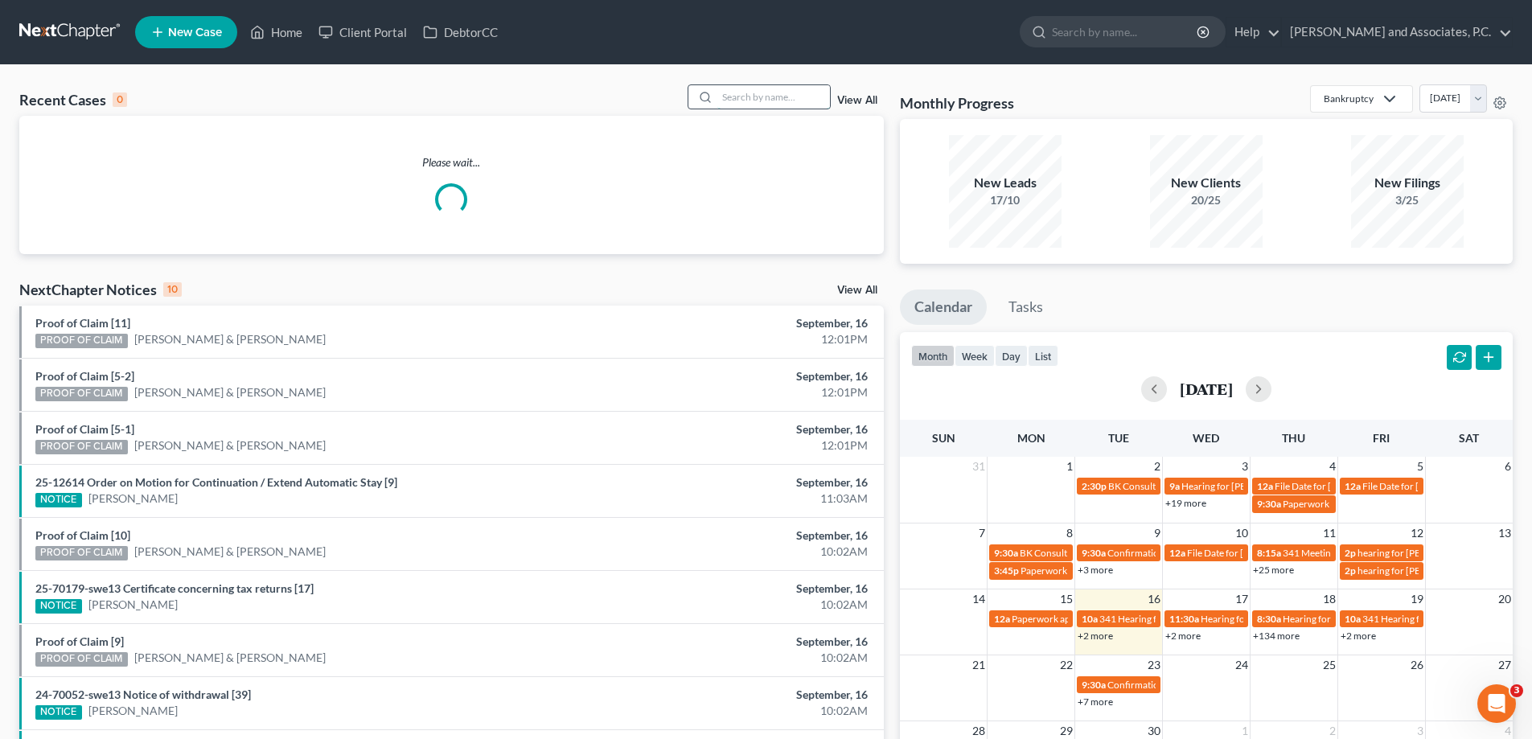
click at [746, 100] on input "search" at bounding box center [774, 96] width 113 height 23
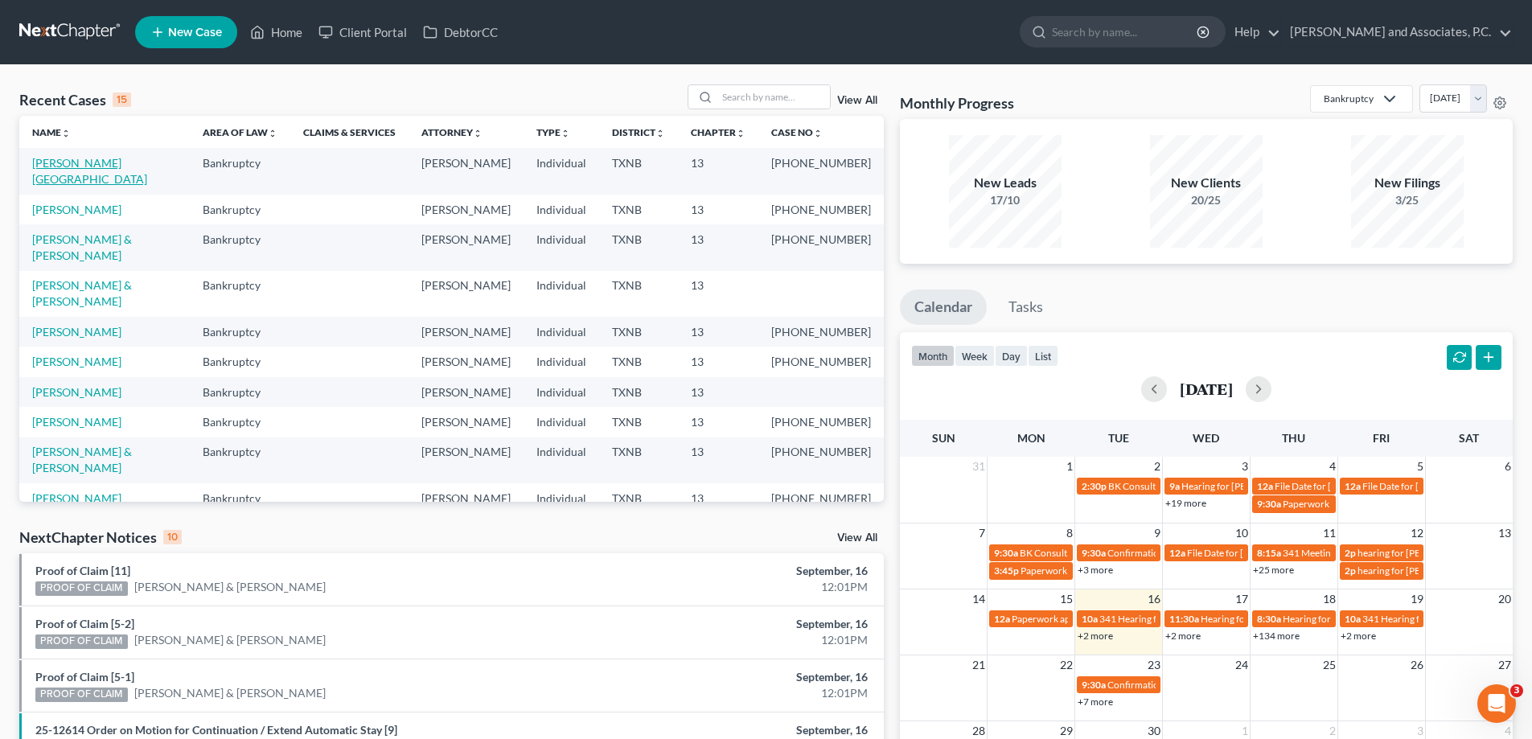
click at [71, 167] on link "[PERSON_NAME][GEOGRAPHIC_DATA]" at bounding box center [89, 171] width 115 height 30
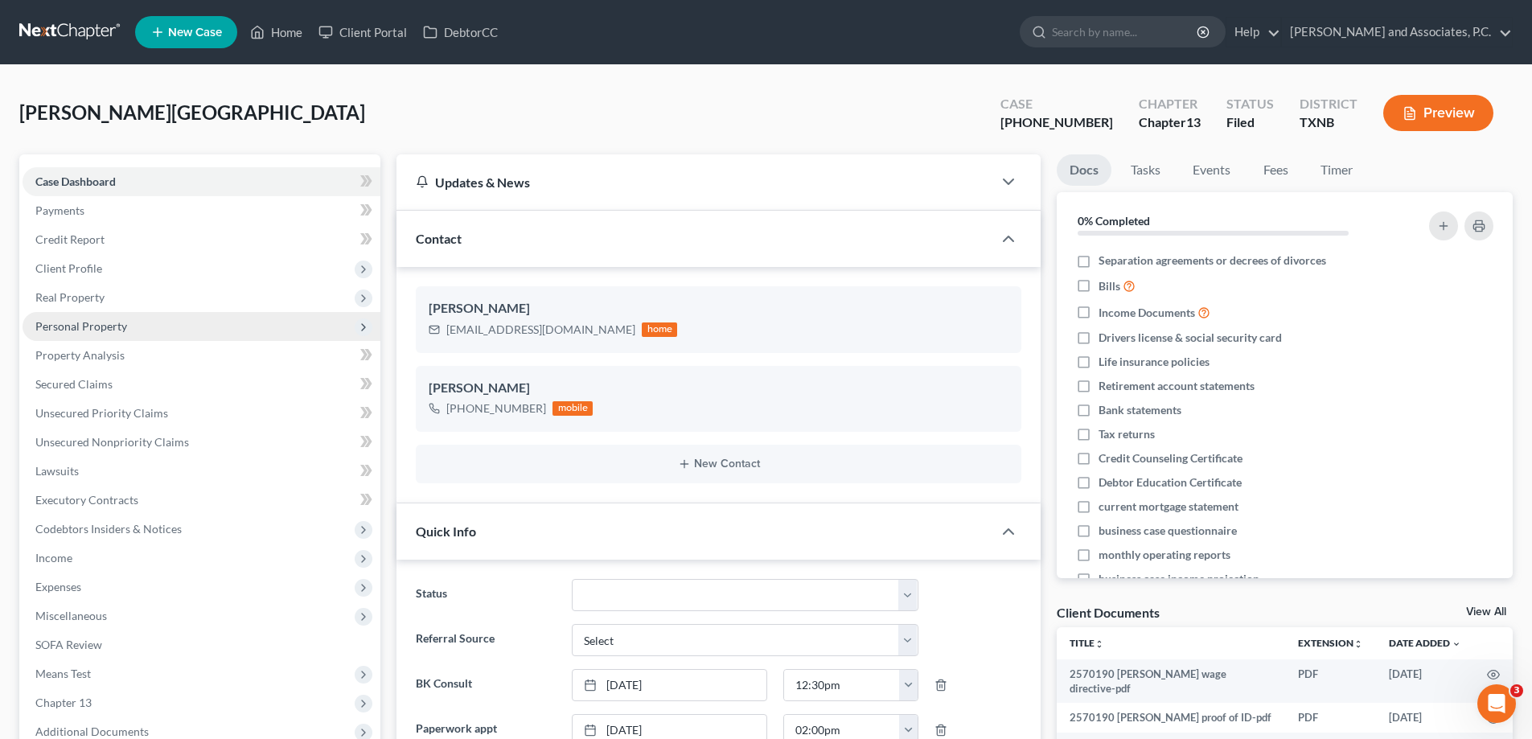
click at [83, 335] on span "Personal Property" at bounding box center [202, 326] width 358 height 29
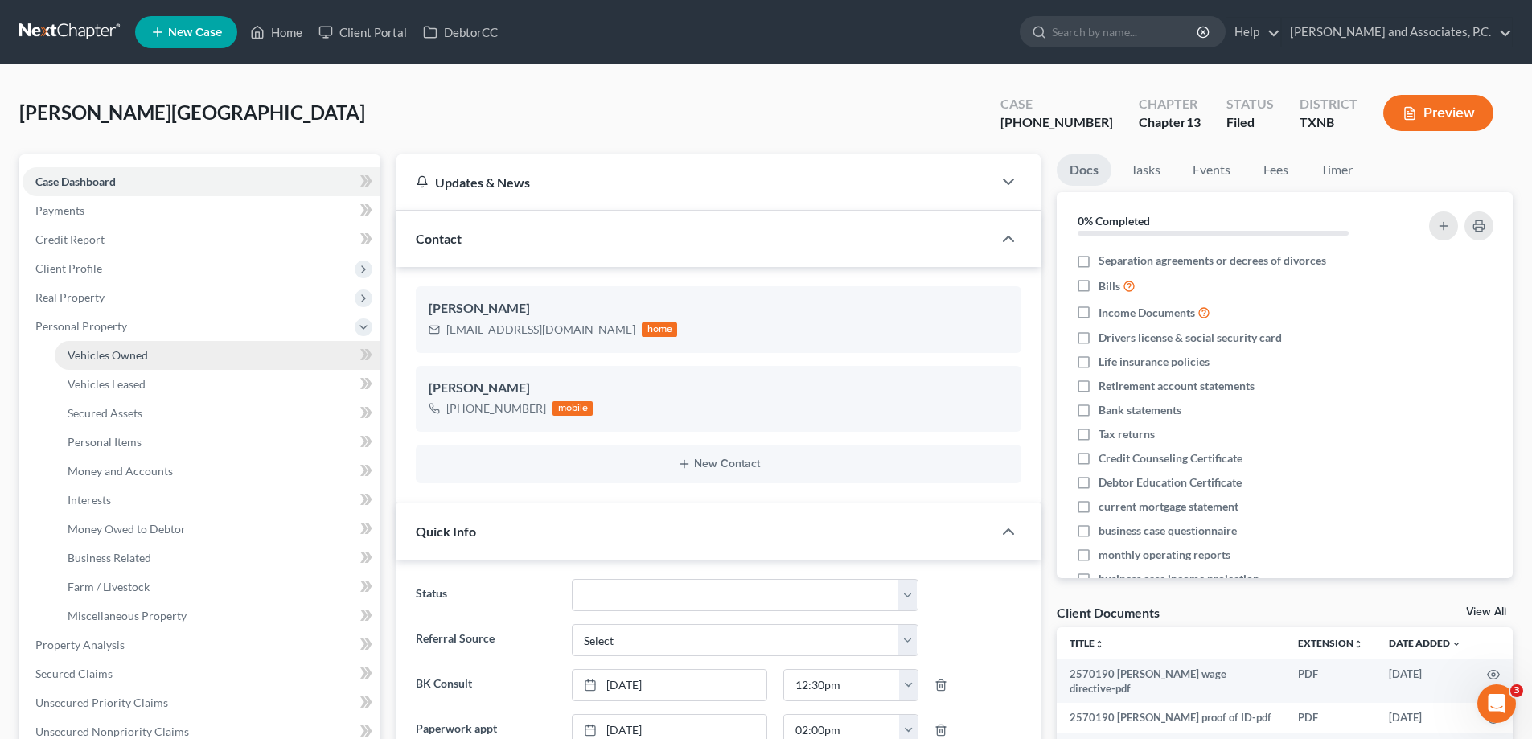
click at [99, 364] on link "Vehicles Owned" at bounding box center [218, 355] width 326 height 29
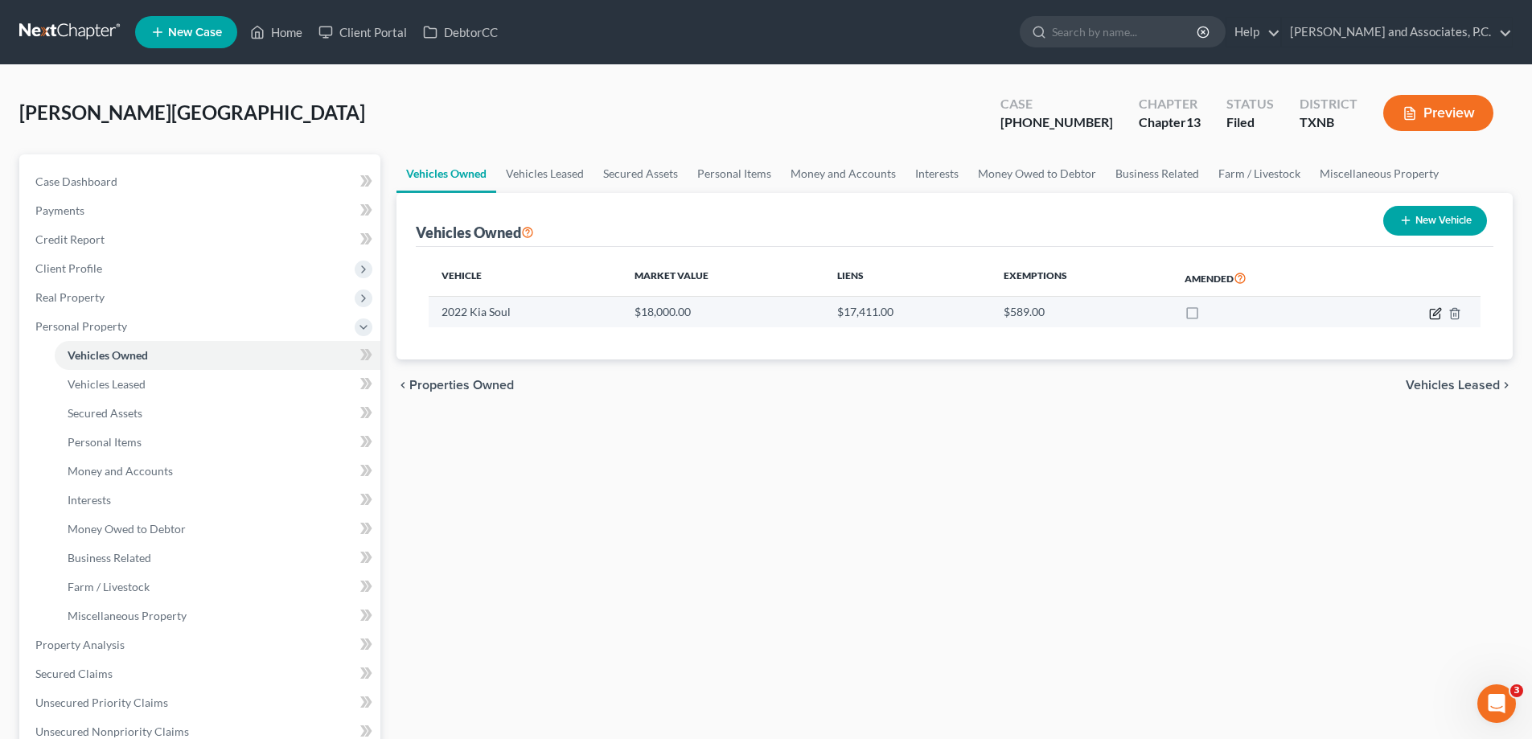
click at [1437, 318] on icon "button" at bounding box center [1435, 313] width 13 height 13
select select "0"
select select "4"
select select "2"
select select "0"
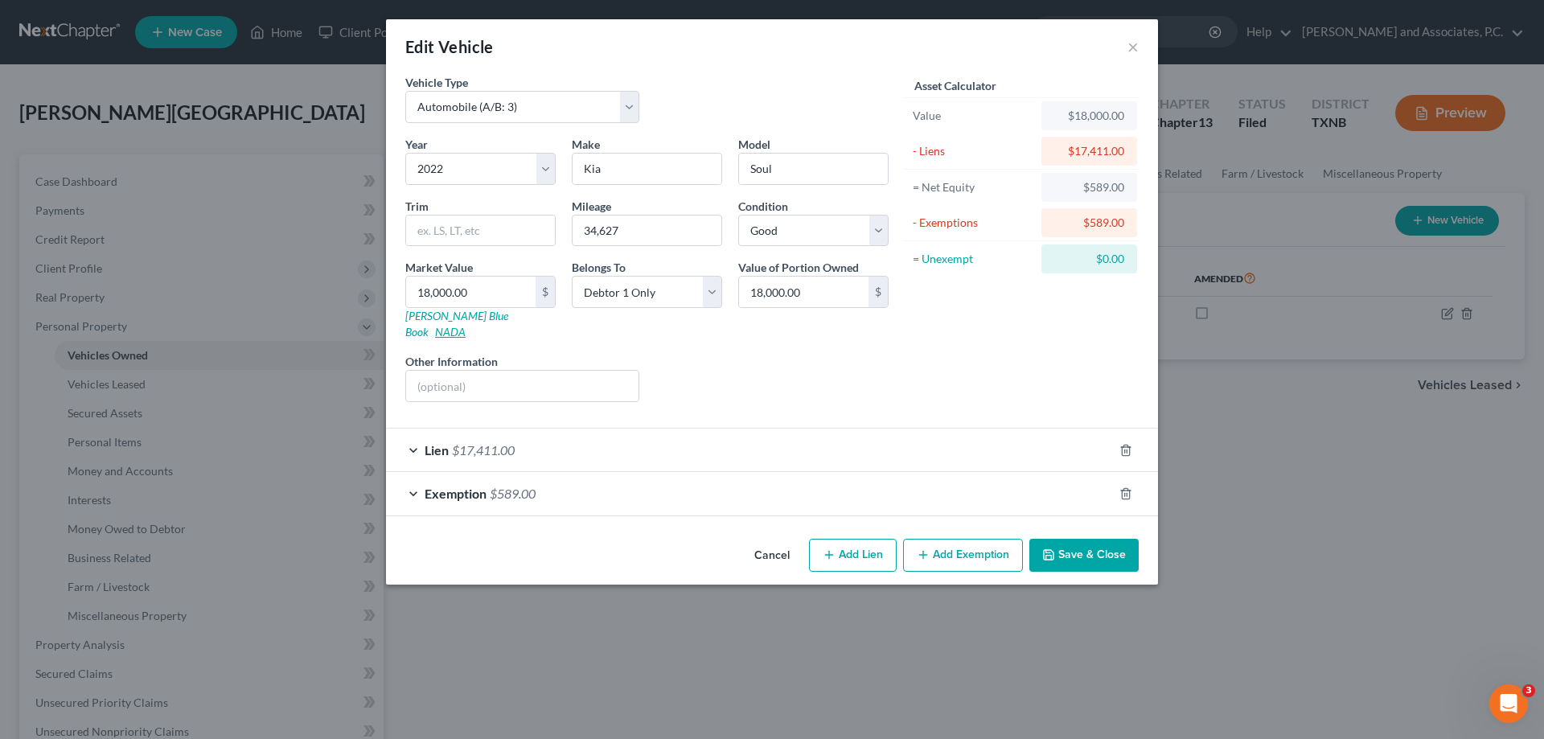
click at [466, 325] on link "NADA" at bounding box center [450, 332] width 31 height 14
click at [1135, 47] on button "×" at bounding box center [1133, 46] width 11 height 19
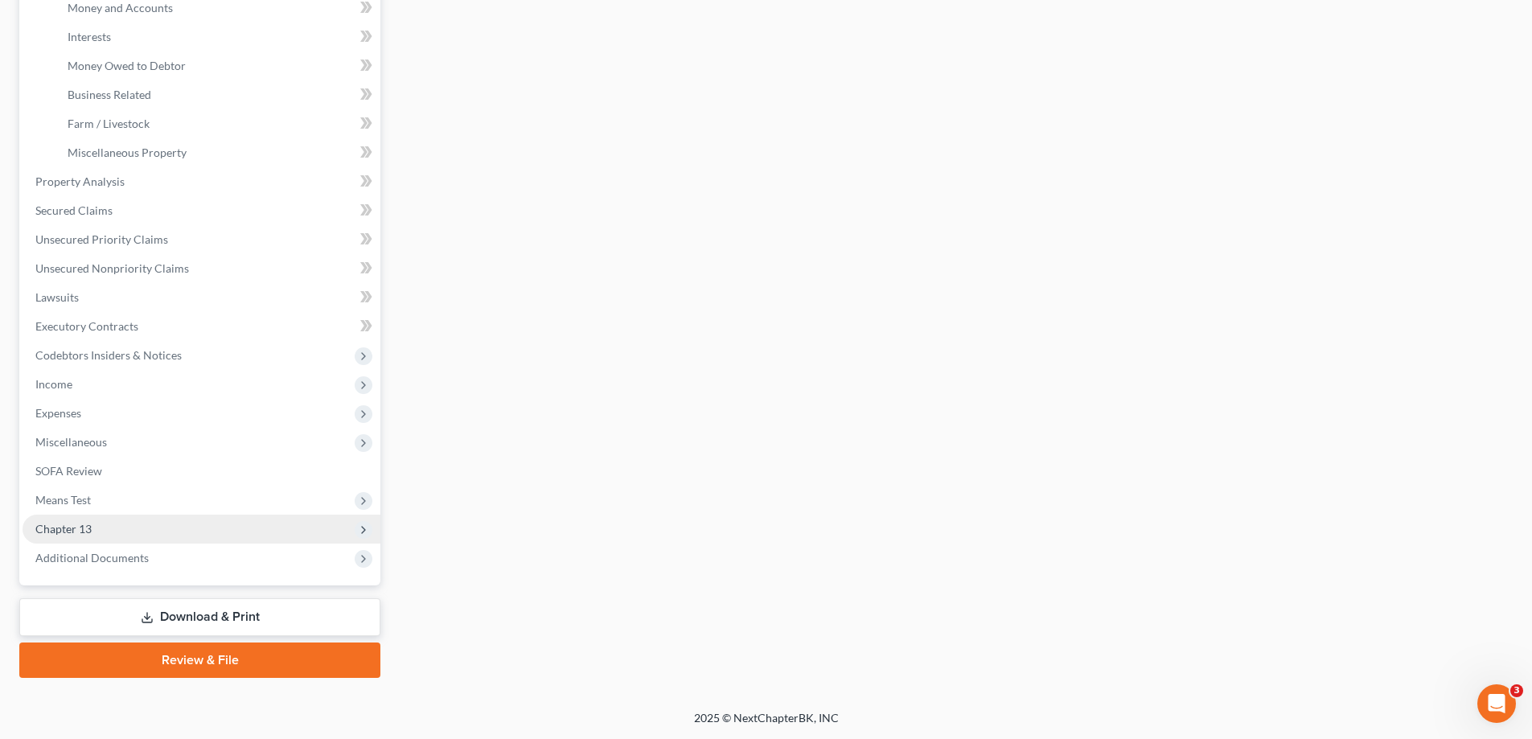
click at [116, 526] on span "Chapter 13" at bounding box center [202, 529] width 358 height 29
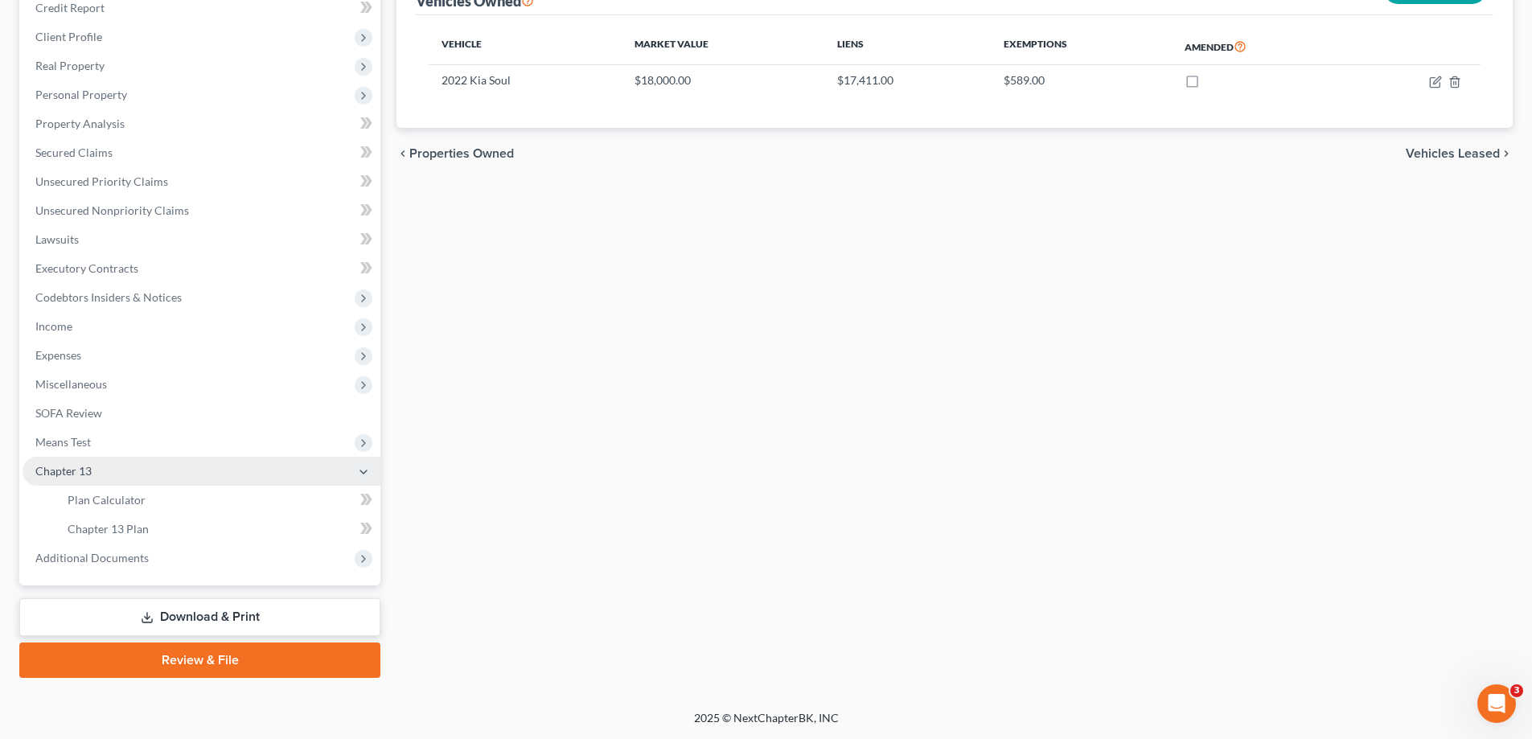
scroll to position [232, 0]
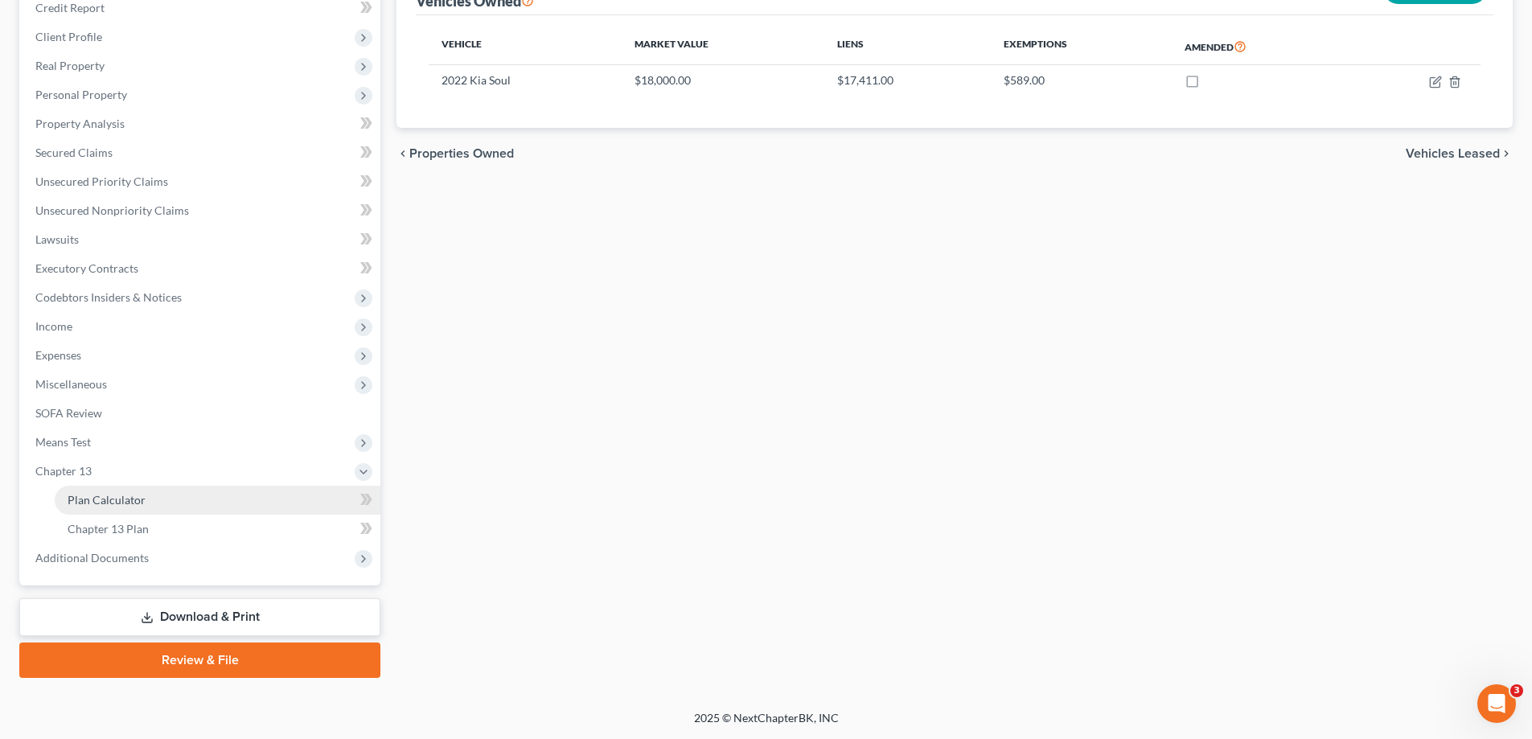
click at [111, 500] on span "Plan Calculator" at bounding box center [107, 500] width 78 height 14
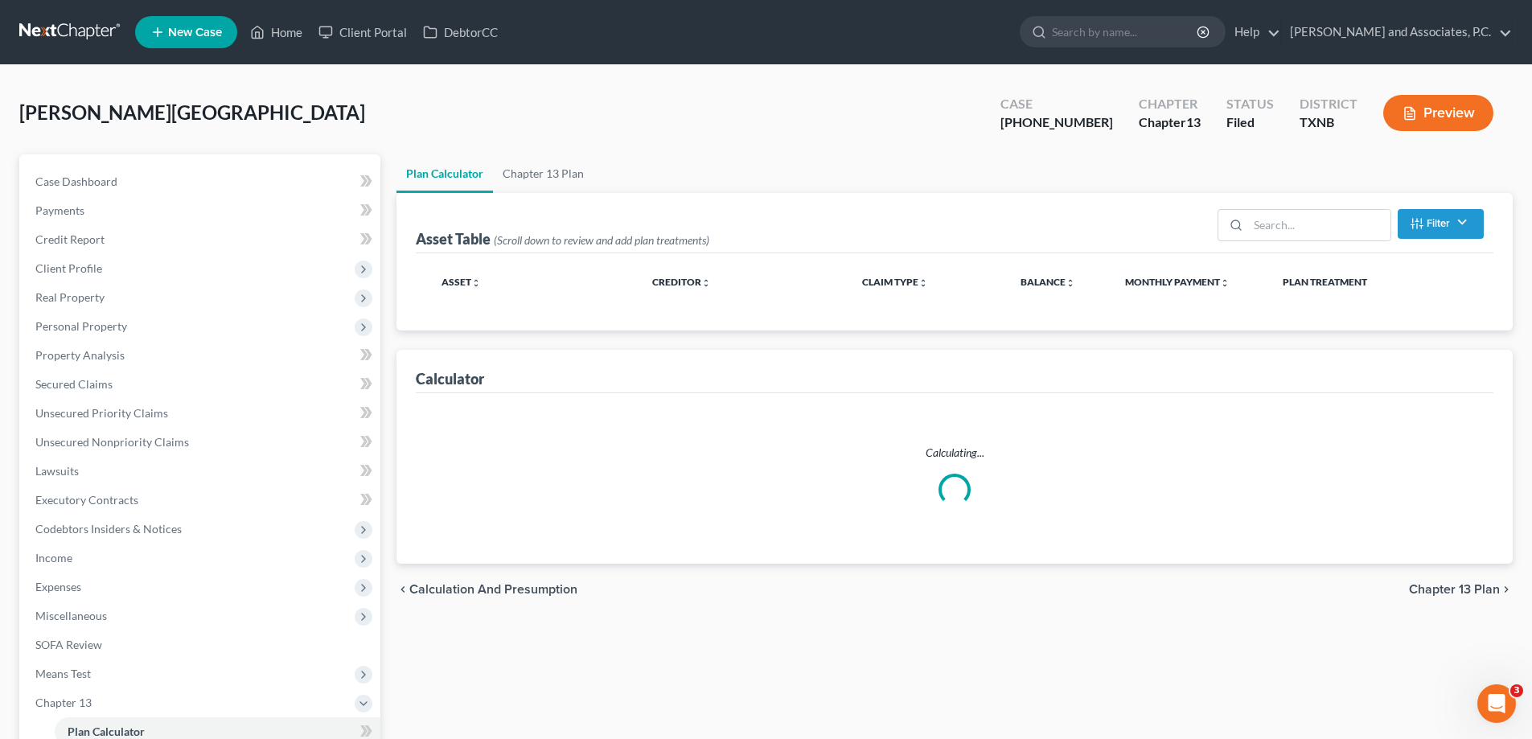
select select "59"
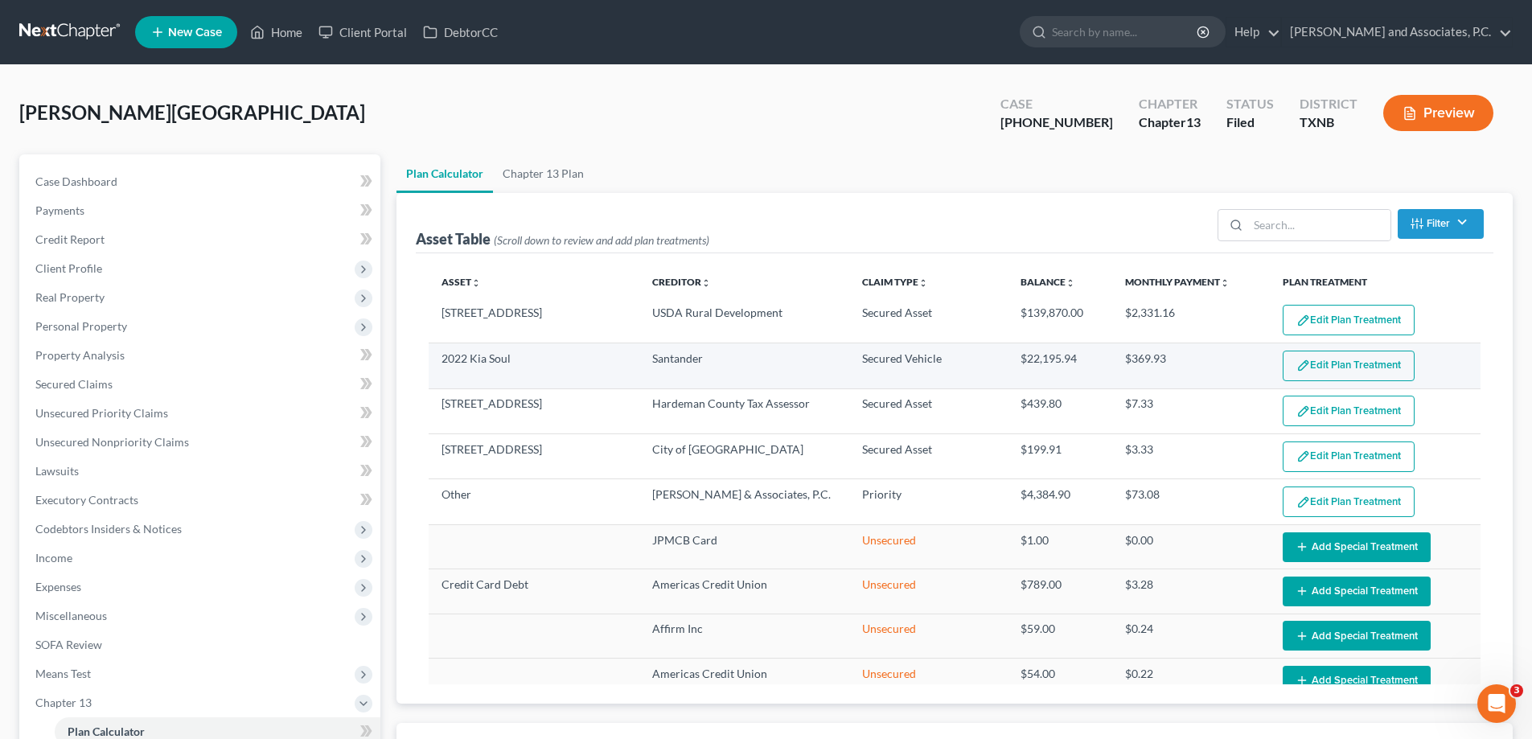
click at [1324, 368] on button "Edit Plan Treatment" at bounding box center [1349, 366] width 132 height 31
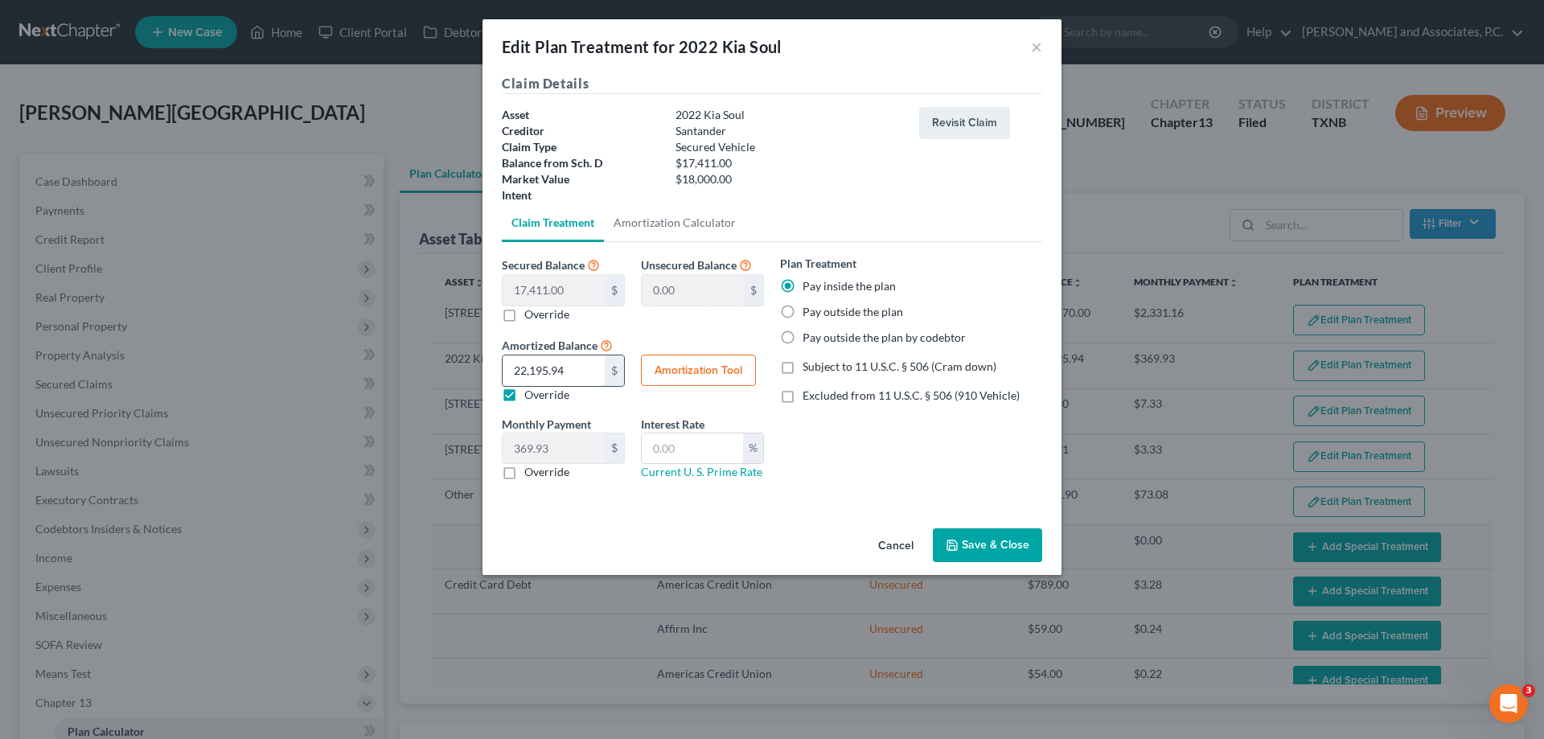
click at [587, 368] on input "22,195.94" at bounding box center [554, 371] width 102 height 31
click at [524, 315] on label "Override" at bounding box center [546, 314] width 45 height 16
click at [531, 315] on input "Override" at bounding box center [536, 311] width 10 height 10
checkbox input "true"
type input "17,411.00"
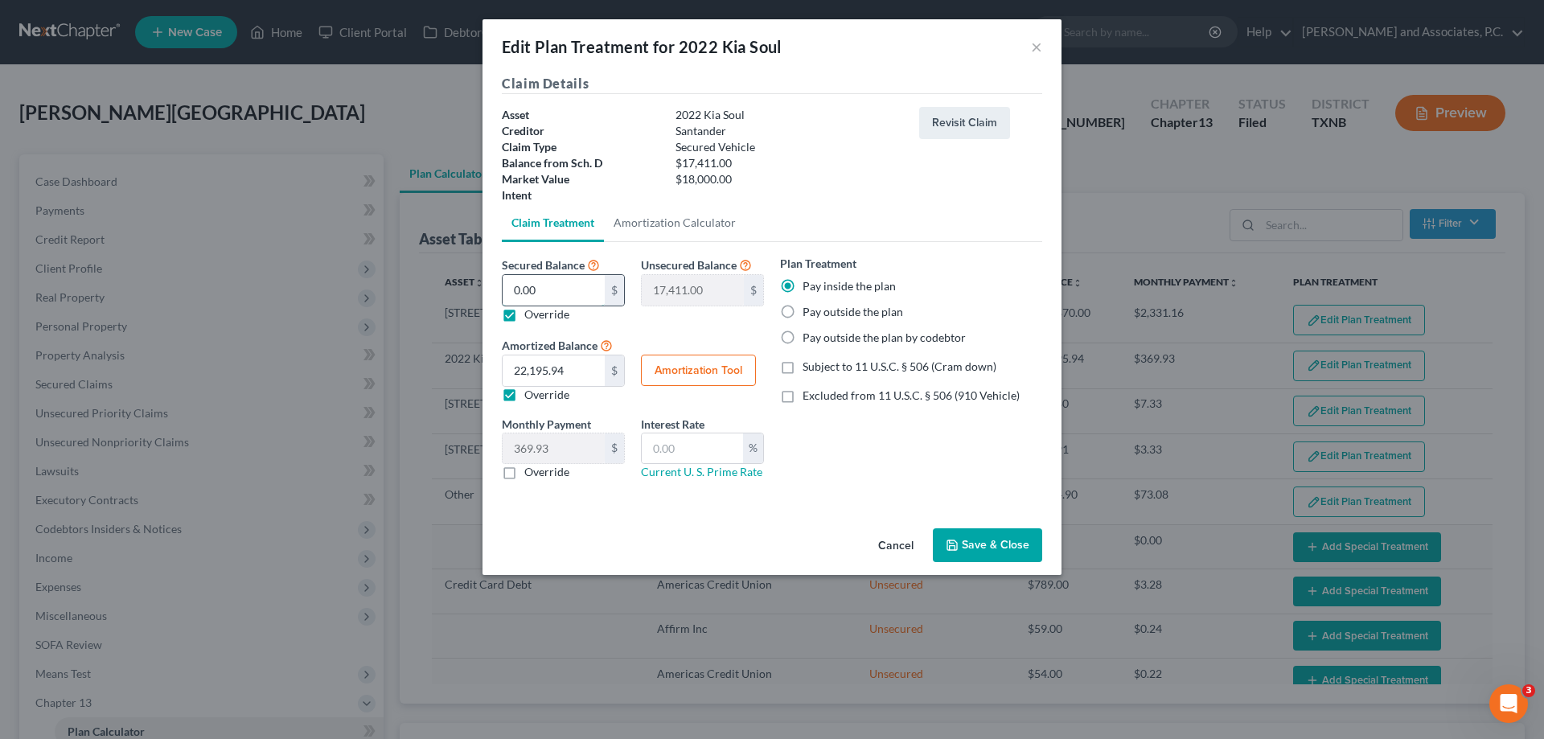
click at [570, 296] on input "0.00" at bounding box center [554, 290] width 102 height 31
type input "1"
type input "17,410.00"
type input "18"
type input "17,393.00"
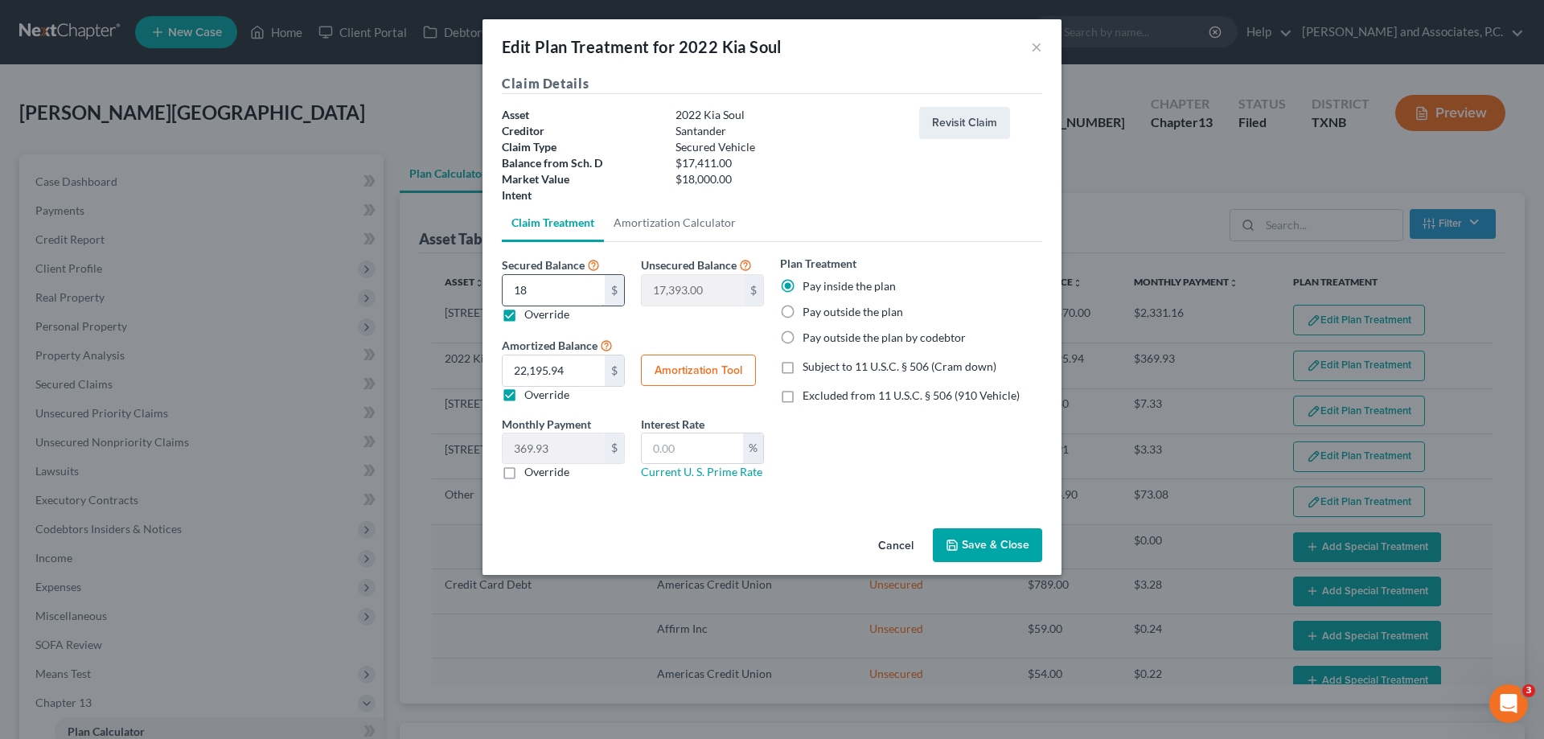
type input "181"
type input "17,230.00"
type input "1816"
type input "15,595.00"
type input "1,8161"
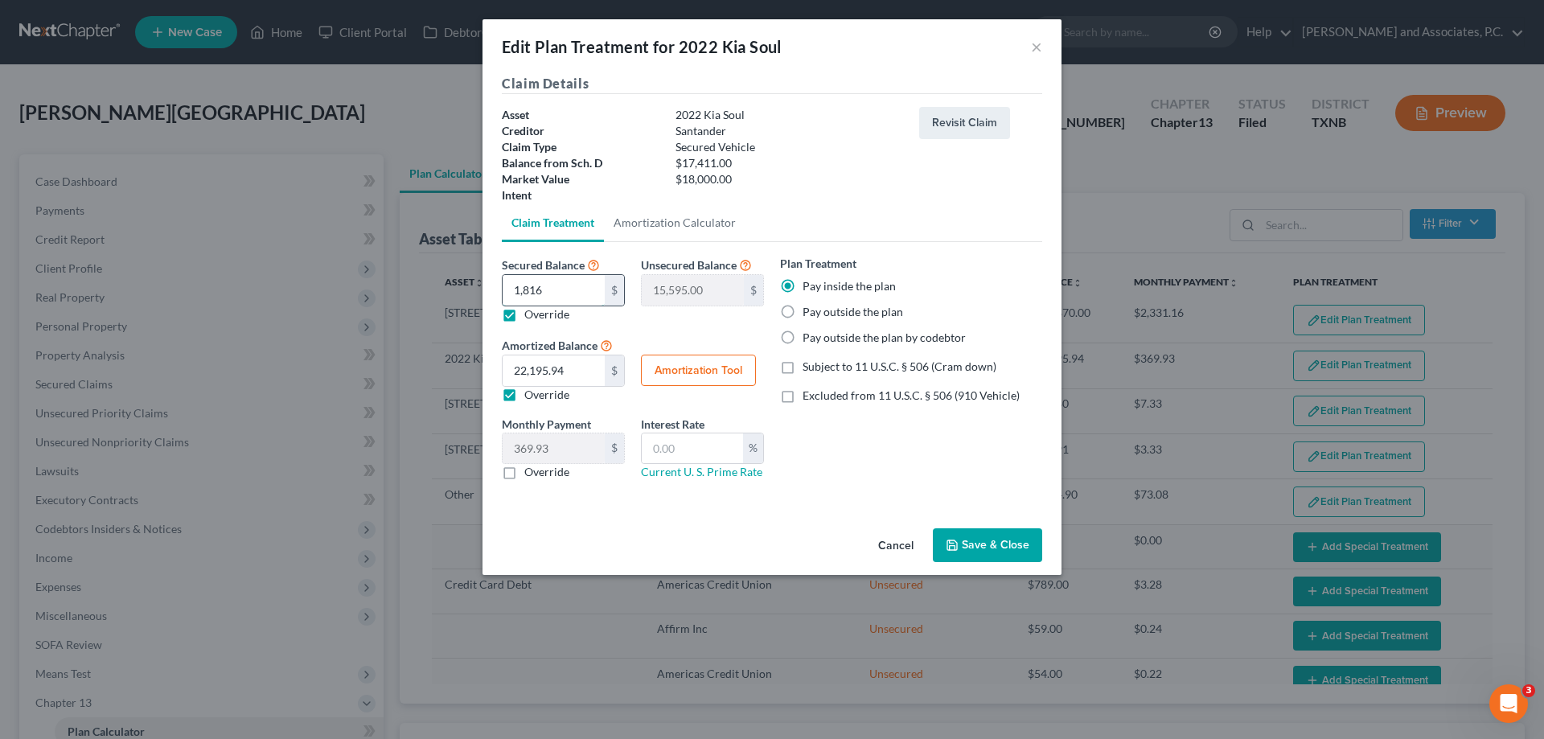
type input "-750.00"
type input "18,161.03"
type input "-750.02"
type input "18,161.03"
click at [688, 371] on button "Amortization Tool" at bounding box center [698, 371] width 115 height 32
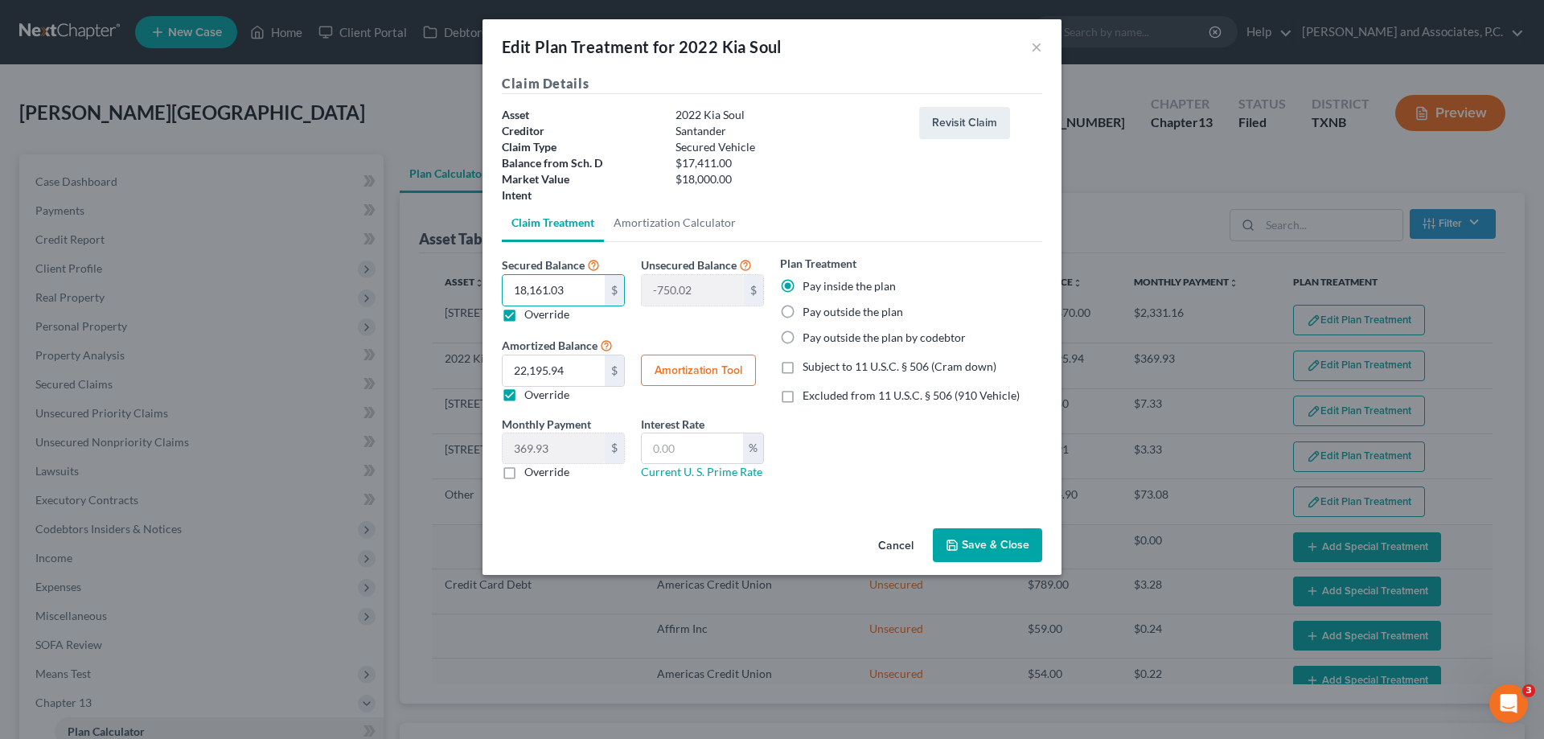
type input "18,161.03"
type input "60"
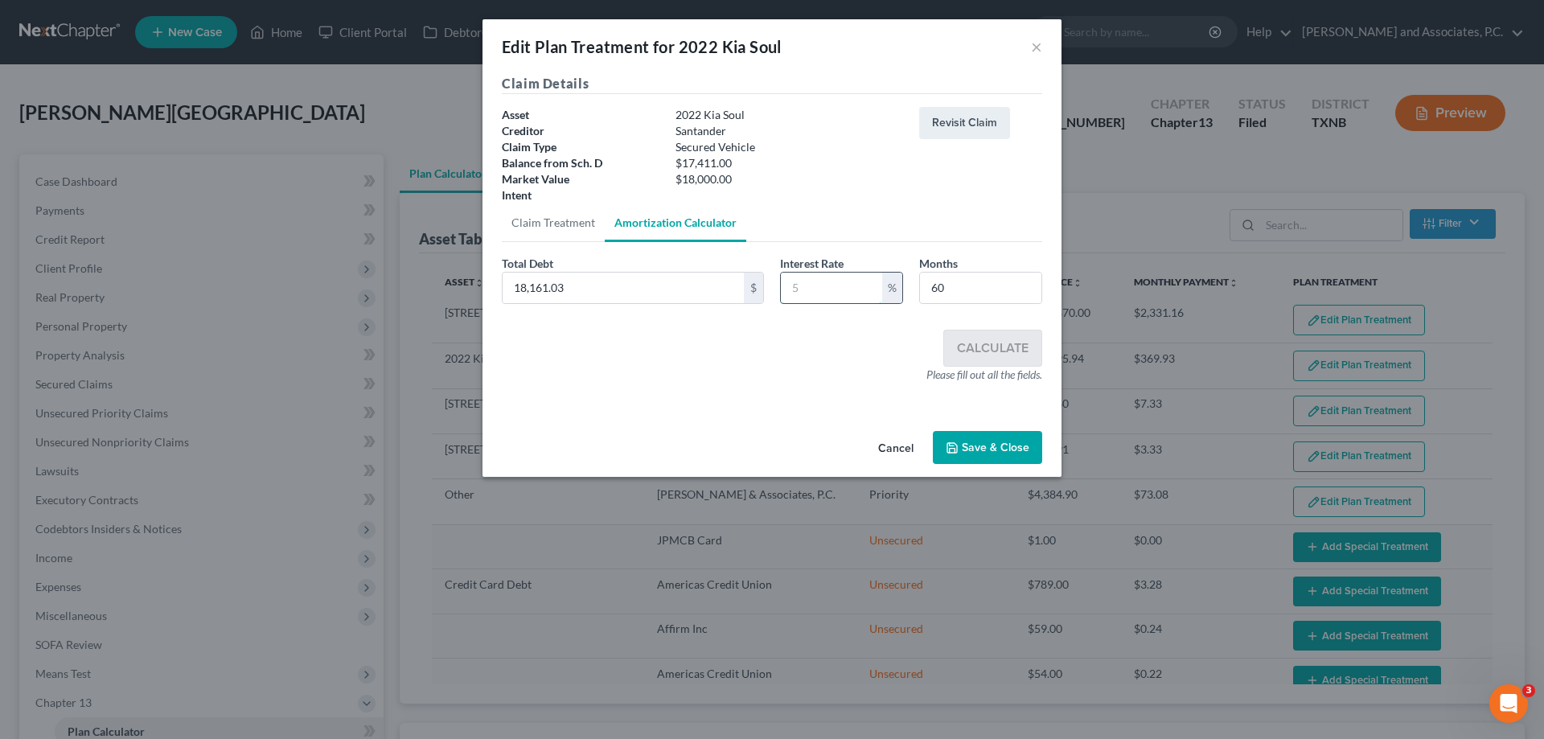
click at [831, 299] on input "text" at bounding box center [831, 288] width 101 height 31
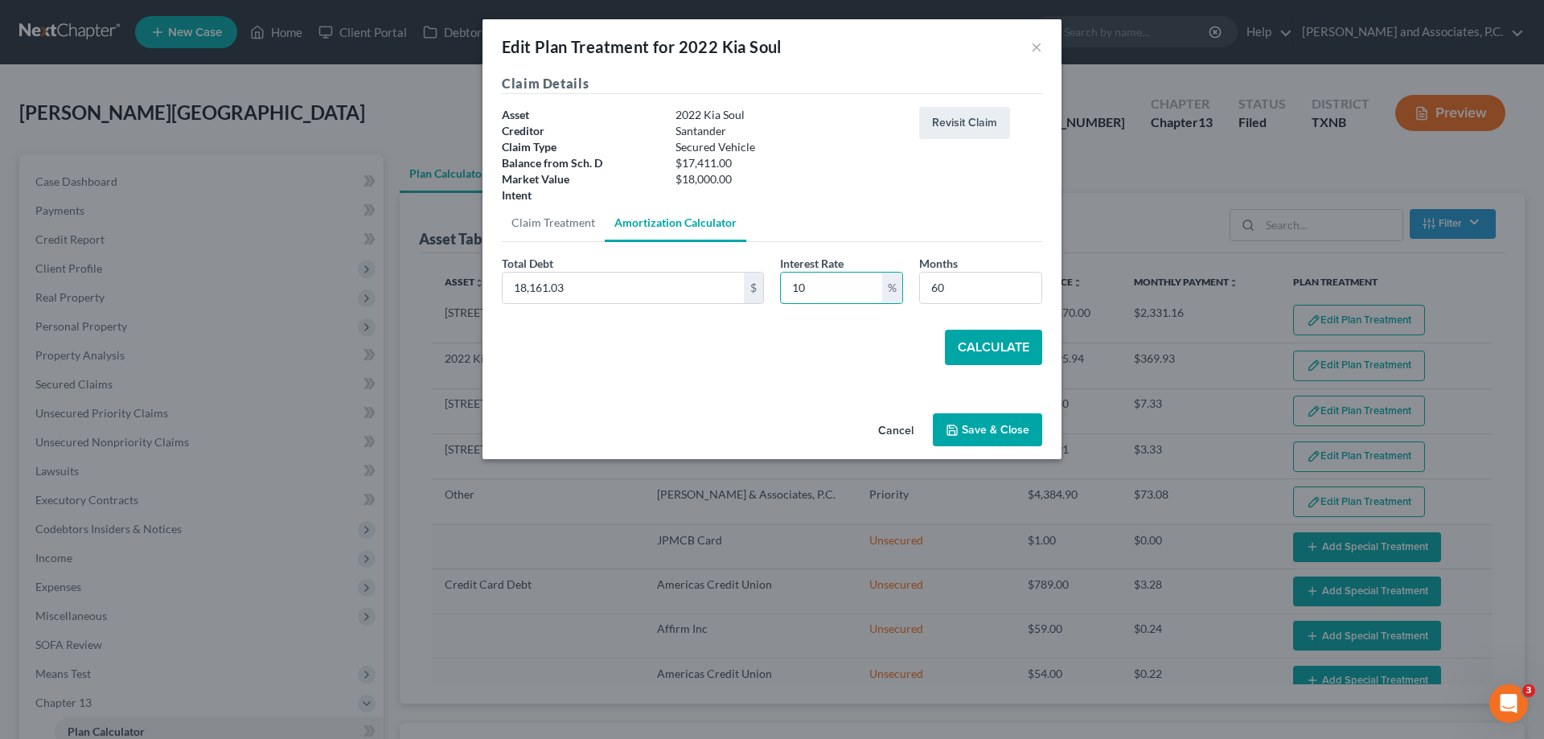
type input "10"
click at [999, 341] on button "Calculate" at bounding box center [993, 347] width 97 height 35
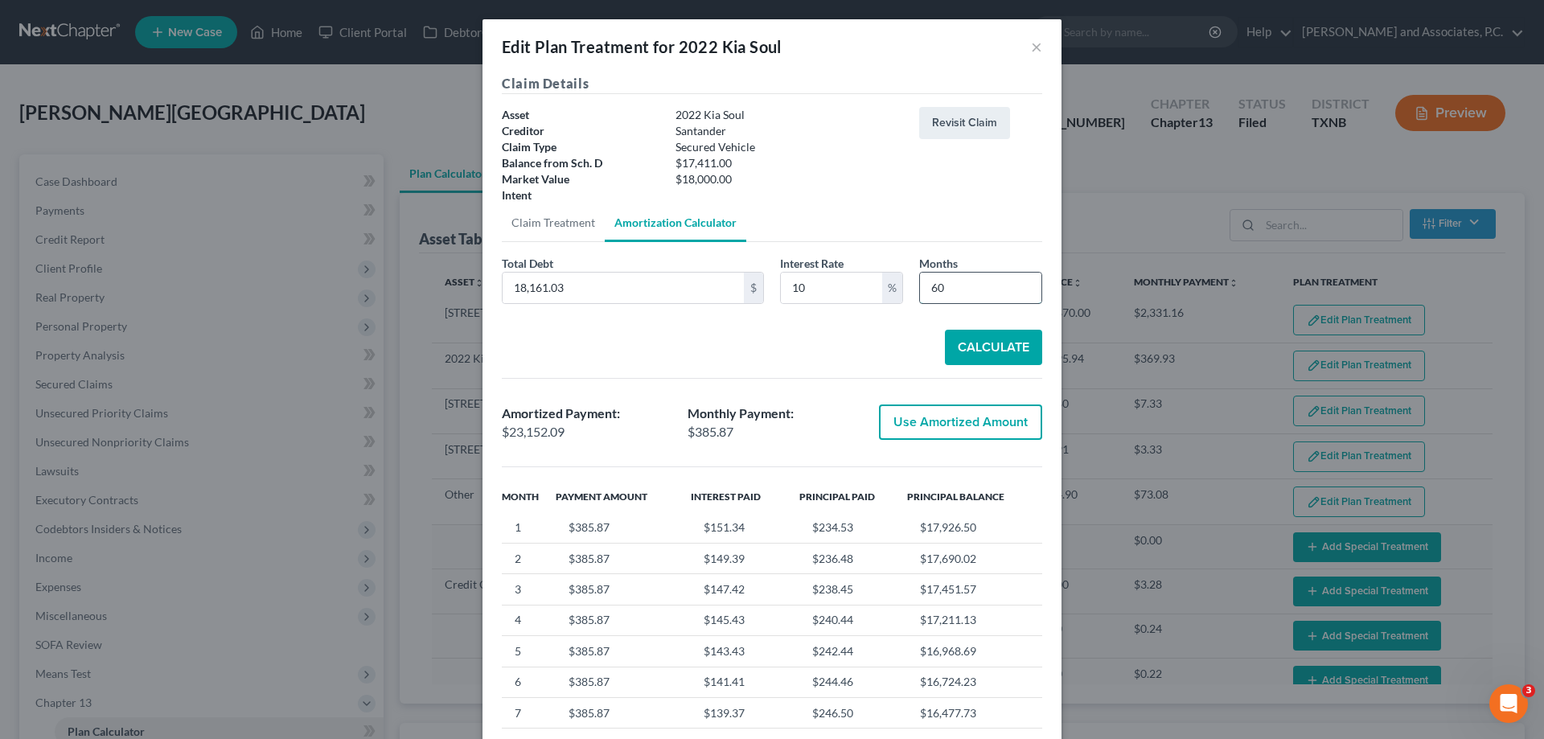
click at [945, 292] on input "60" at bounding box center [980, 288] width 121 height 31
type input "6"
type input "58"
click at [956, 350] on button "Calculate" at bounding box center [993, 347] width 97 height 35
click at [1031, 50] on button "×" at bounding box center [1036, 46] width 11 height 19
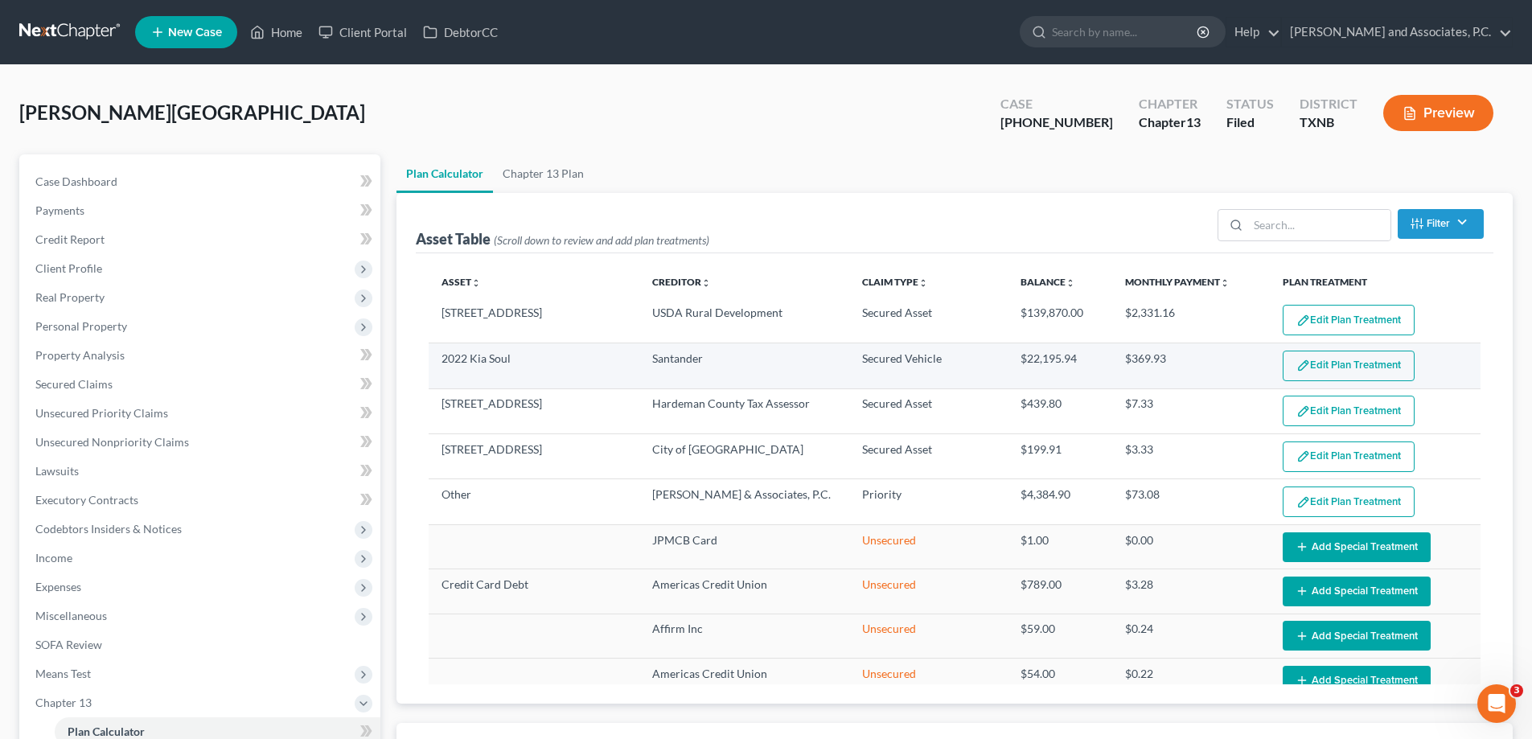
click at [1318, 367] on button "Edit Plan Treatment" at bounding box center [1349, 366] width 132 height 31
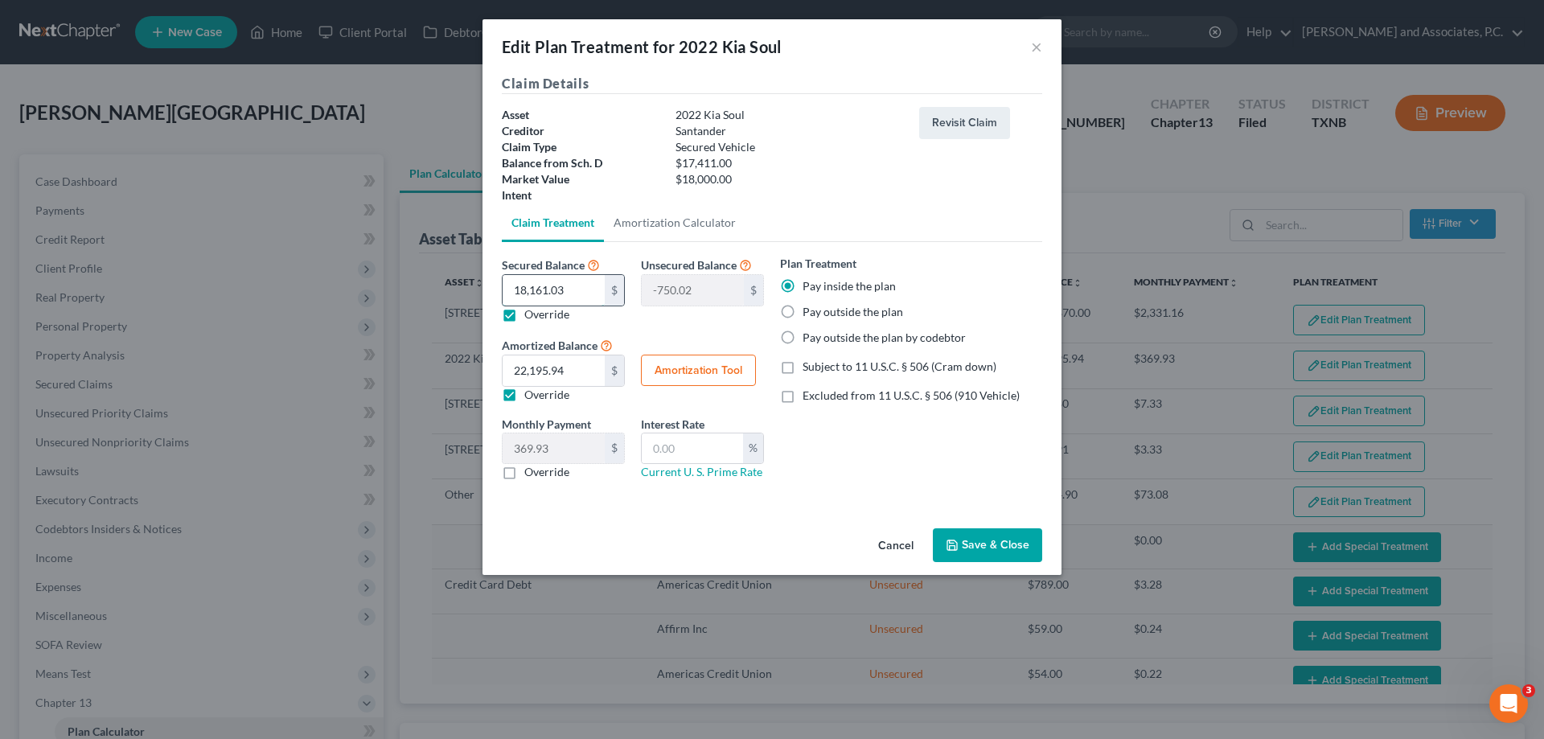
click at [590, 290] on input "18,161.03" at bounding box center [554, 290] width 102 height 31
type input "17,411.00"
click at [570, 282] on input "text" at bounding box center [554, 290] width 102 height 31
type input "1"
type input "17,410.00"
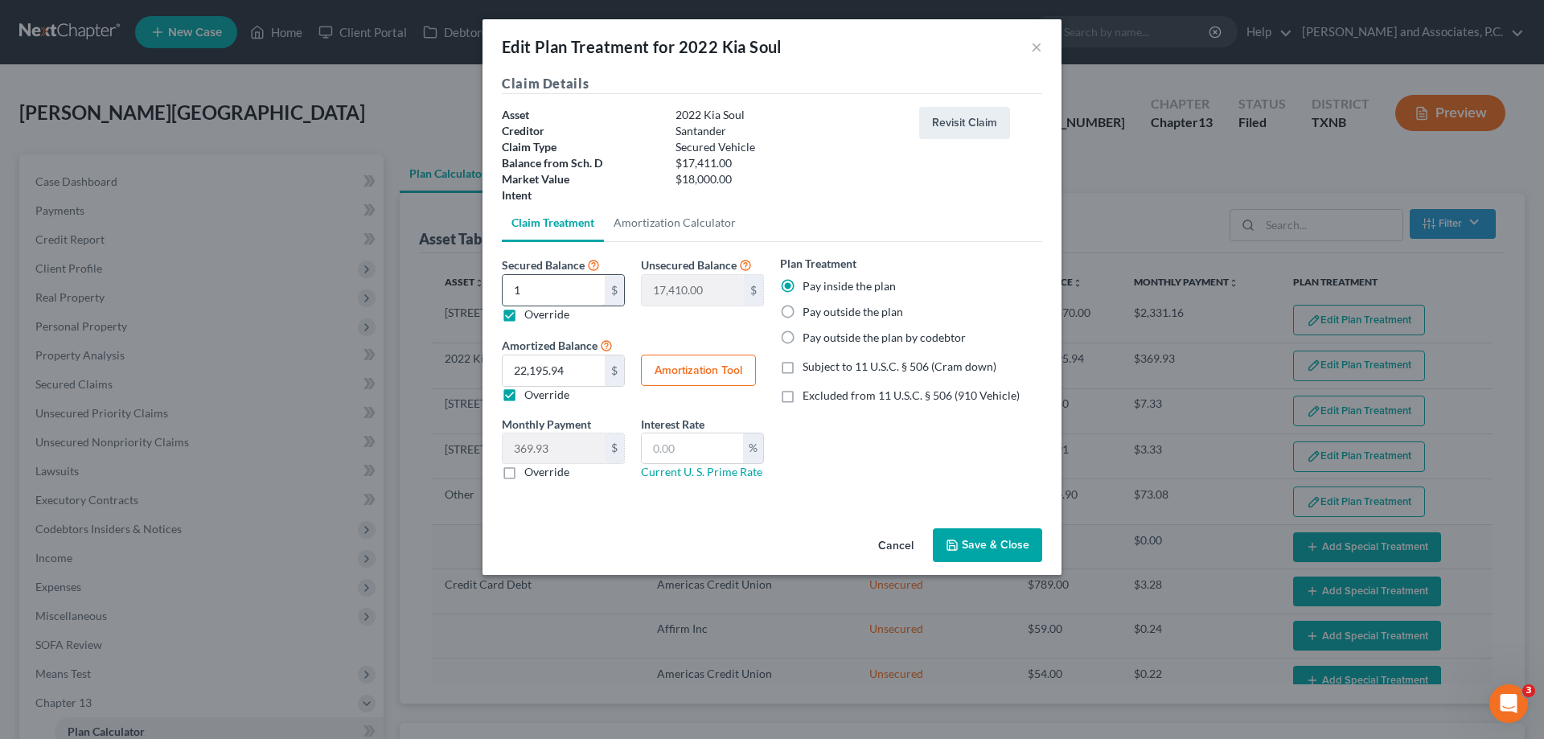
type input "15"
type input "17,396.00"
type input "150"
type input "17,261.00"
type input "1500"
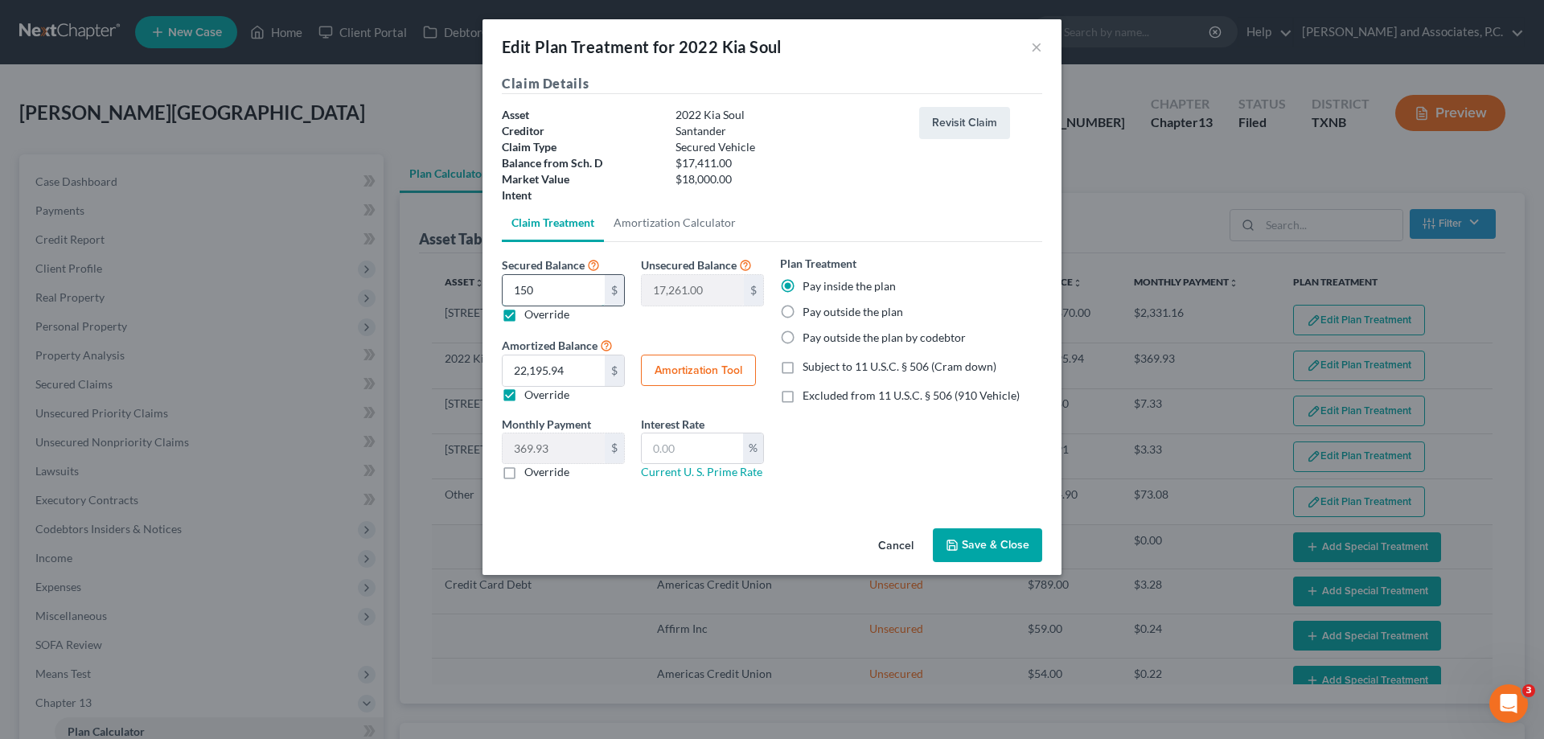
type input "15,911.00"
type input "1,5000"
type input "2,411.00"
type input "15,000.00"
click at [726, 374] on button "Amortization Tool" at bounding box center [698, 371] width 115 height 32
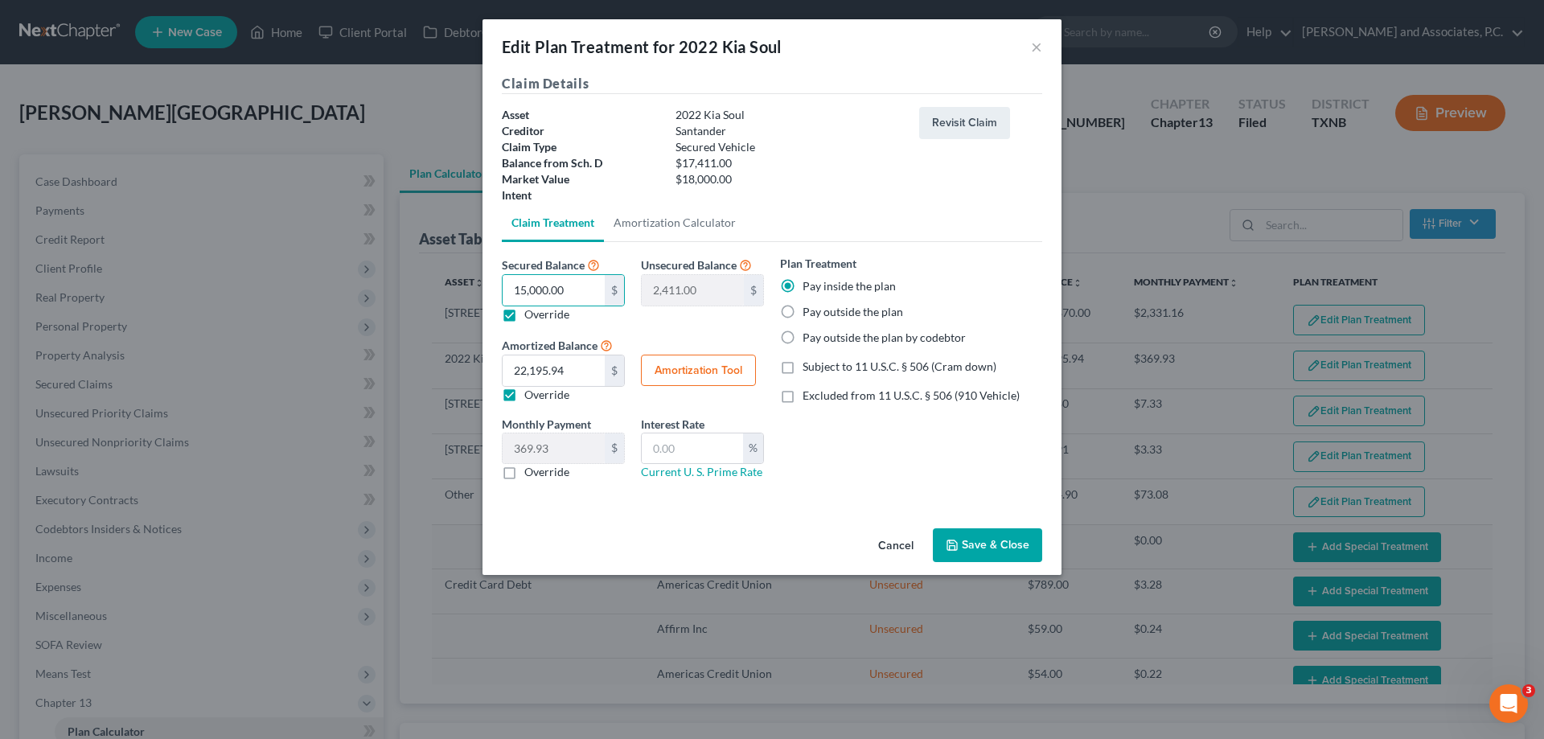
type input "15,000.00"
type input "60"
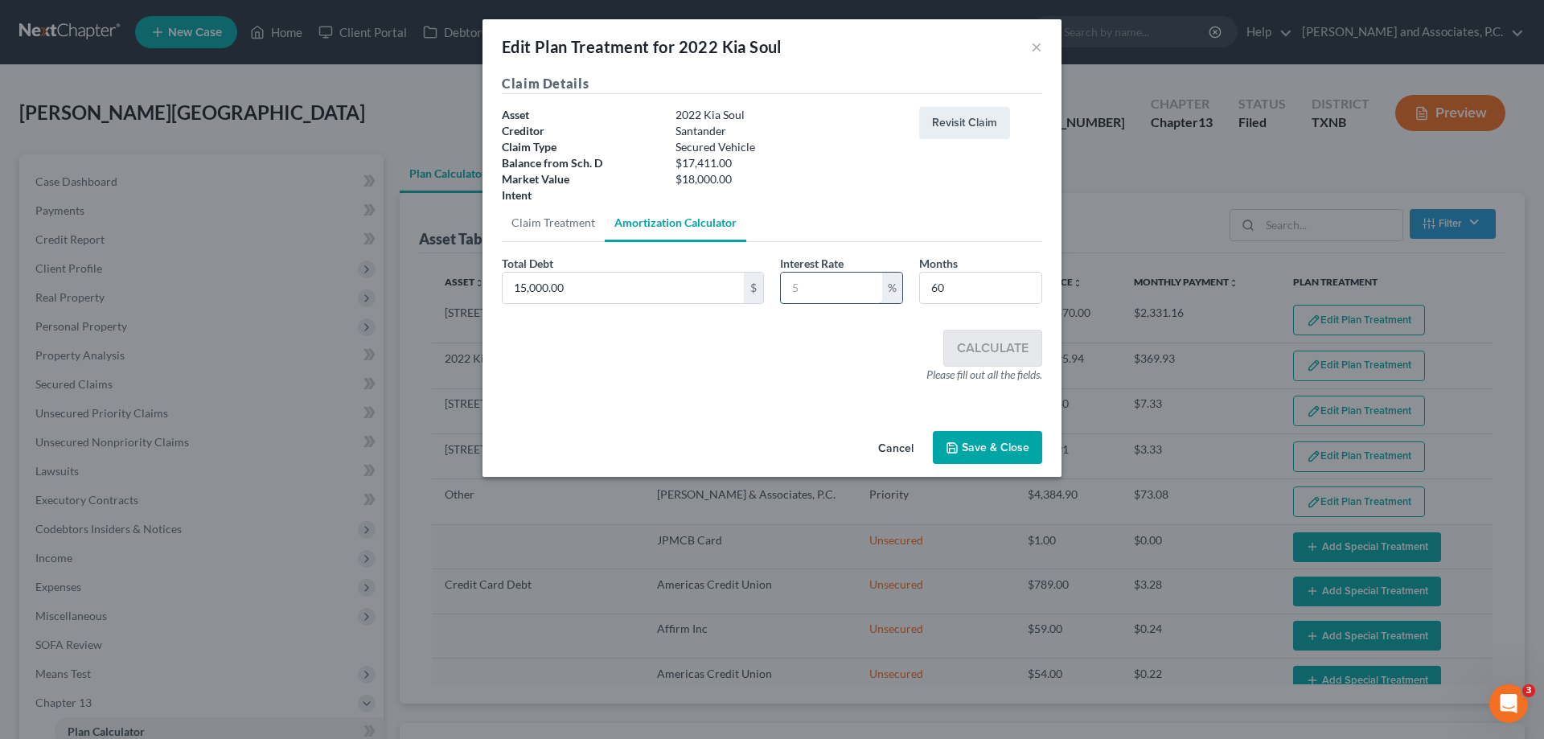
click at [865, 285] on input "text" at bounding box center [831, 288] width 101 height 31
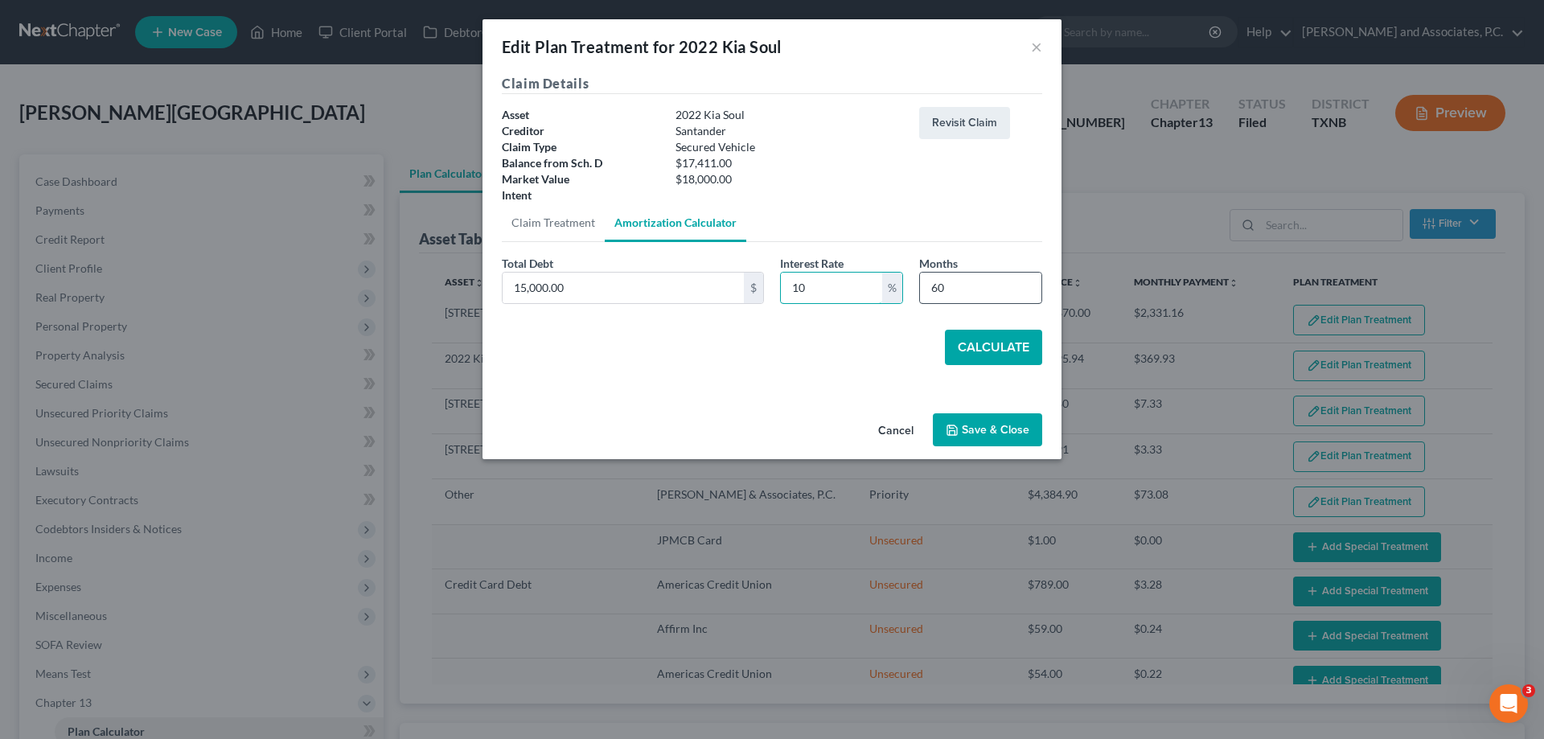
type input "10"
click at [964, 290] on input "60" at bounding box center [980, 288] width 121 height 31
type input "6"
click at [964, 343] on button "Calculate" at bounding box center [993, 347] width 97 height 35
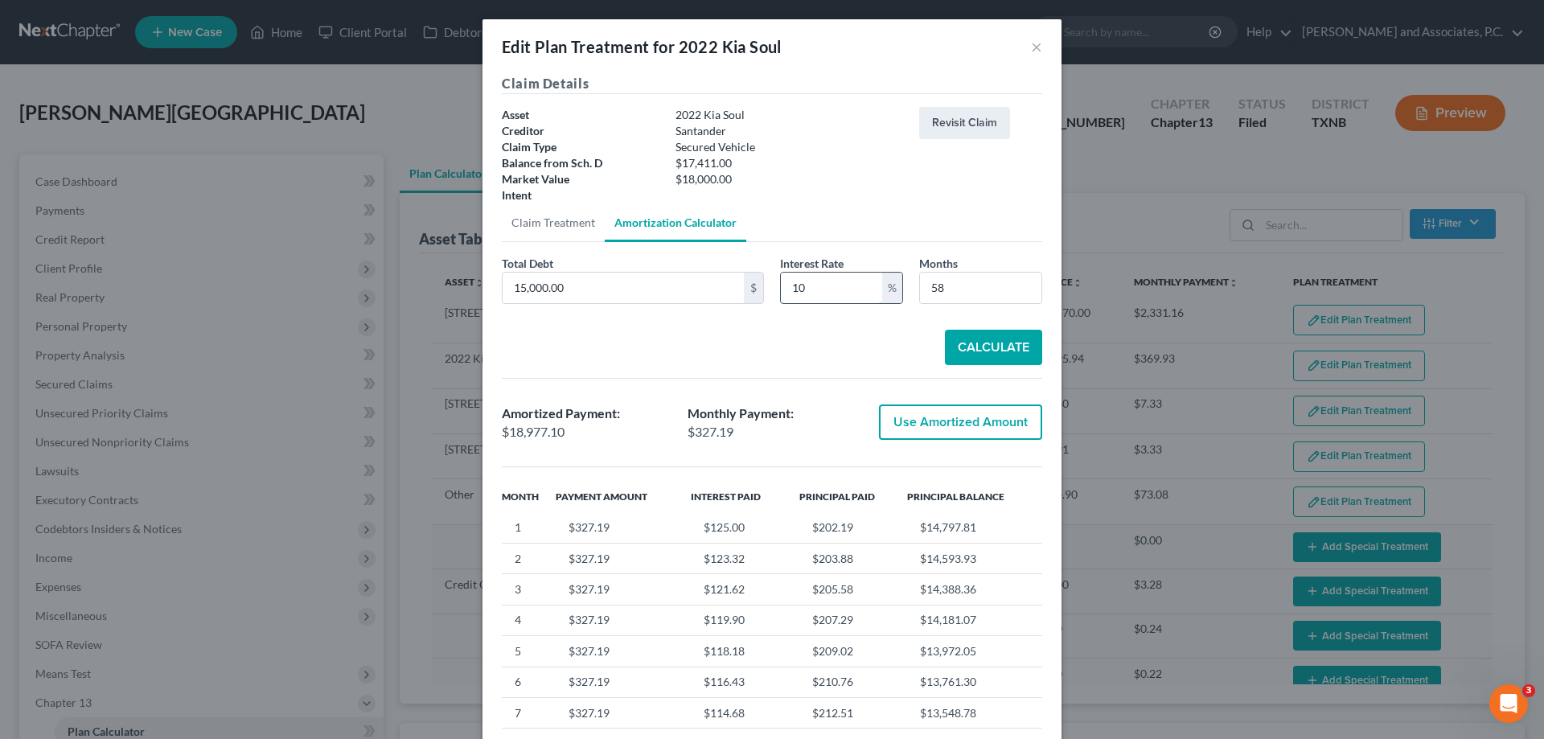
click at [833, 289] on input "10" at bounding box center [831, 288] width 101 height 31
click at [949, 284] on input "58" at bounding box center [980, 288] width 121 height 31
type input "5"
click at [961, 349] on button "Calculate" at bounding box center [993, 347] width 97 height 35
click at [962, 290] on input "60" at bounding box center [980, 288] width 121 height 31
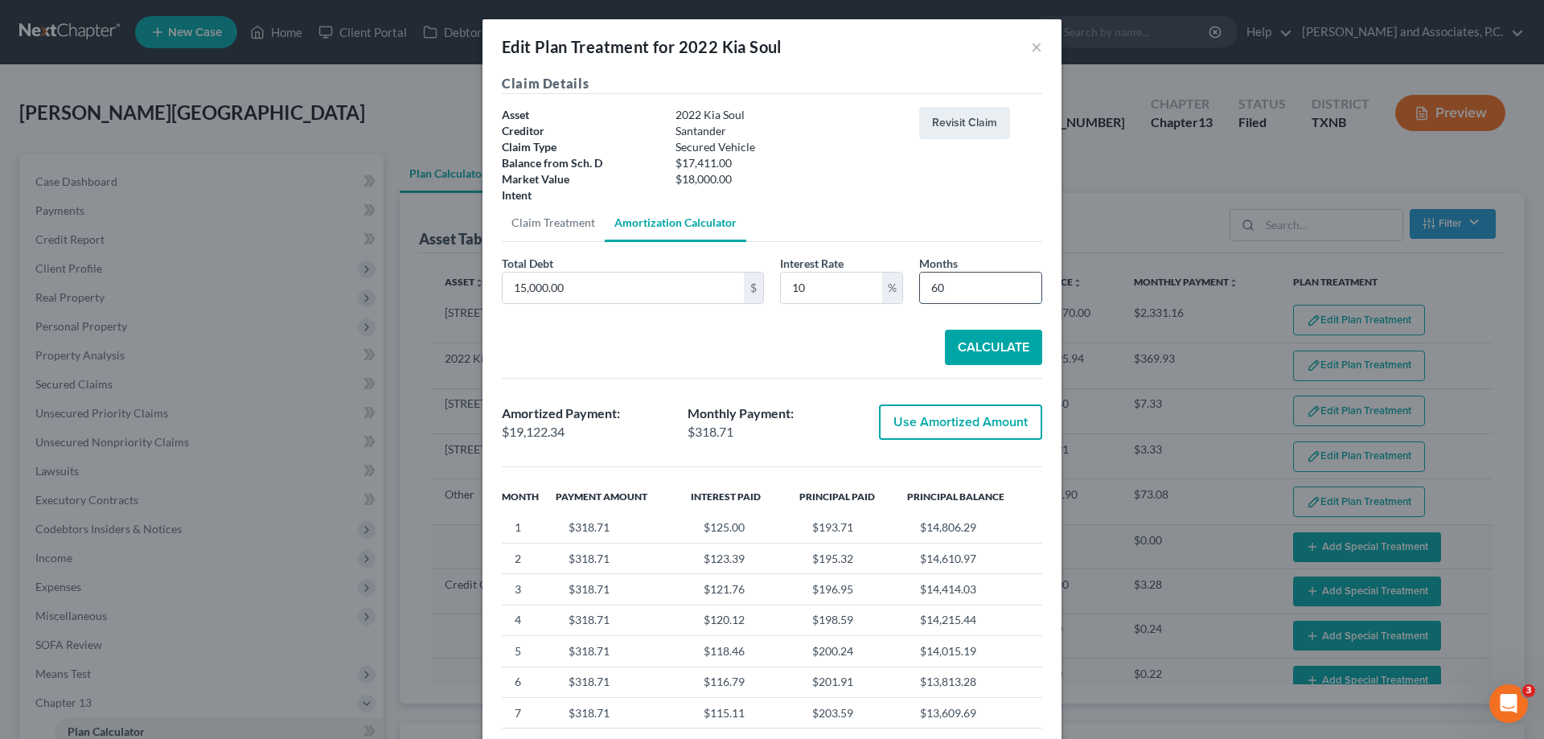
type input "6"
type input "58"
click at [977, 350] on button "Calculate" at bounding box center [993, 347] width 97 height 35
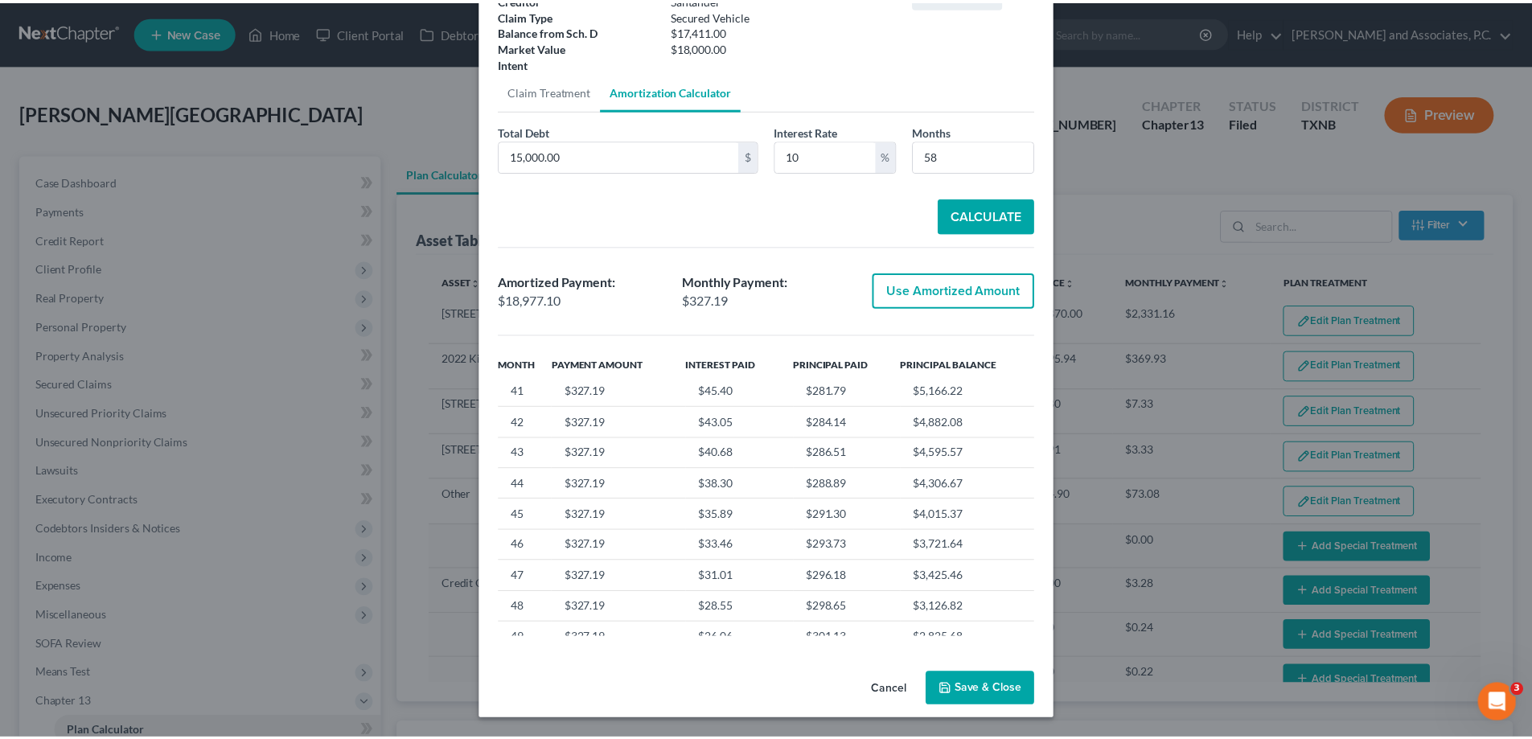
scroll to position [1448, 0]
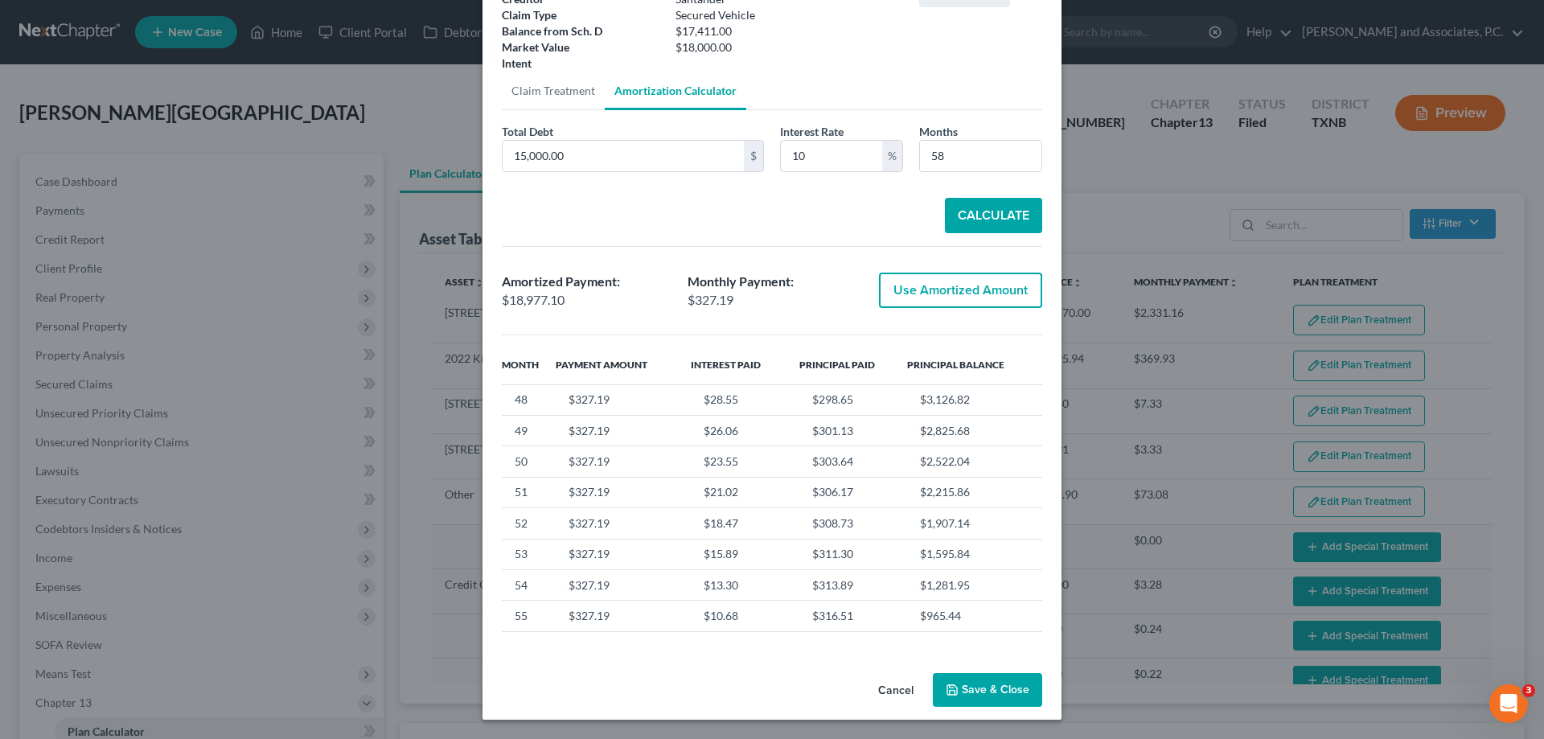
click at [890, 692] on button "Cancel" at bounding box center [896, 691] width 61 height 32
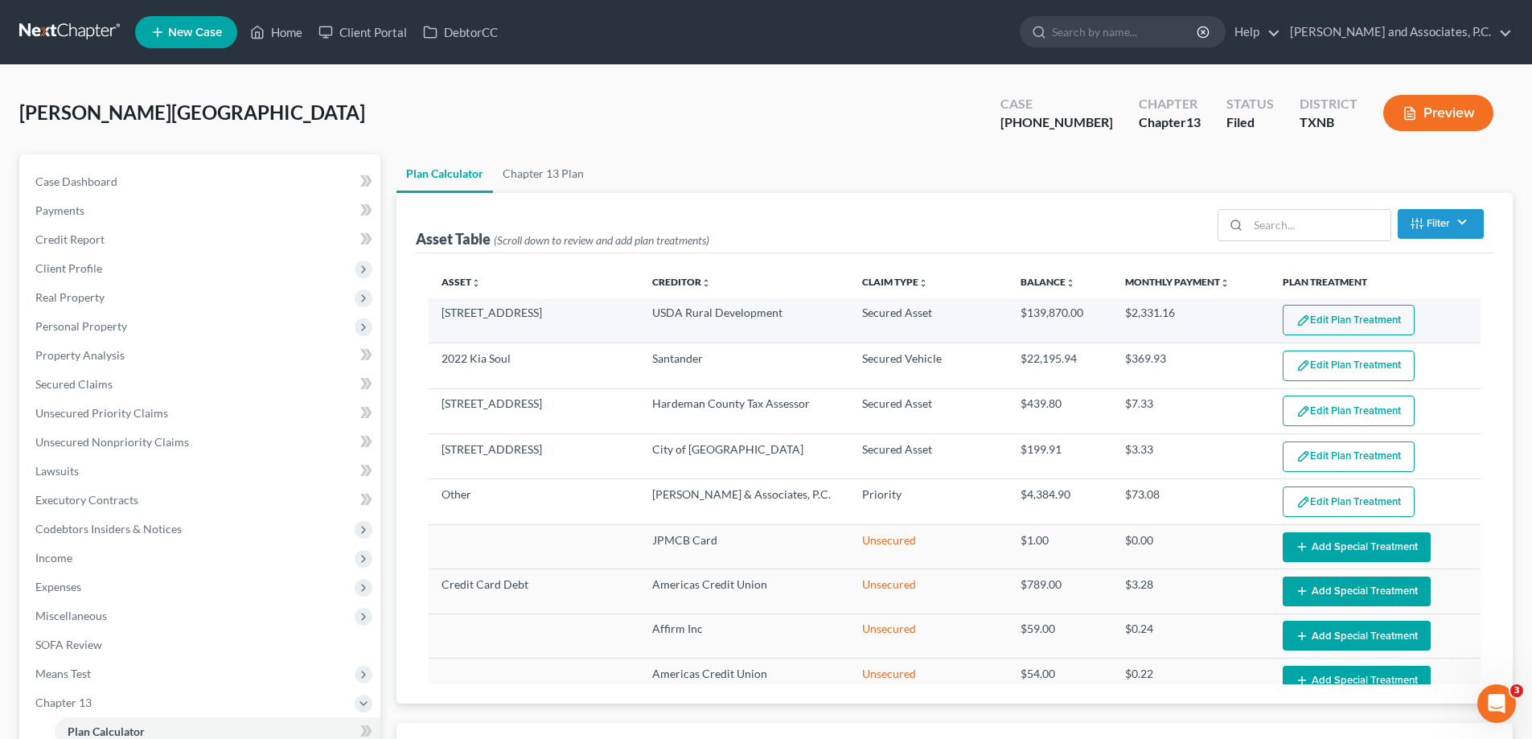
click at [1297, 326] on img "button" at bounding box center [1304, 321] width 14 height 14
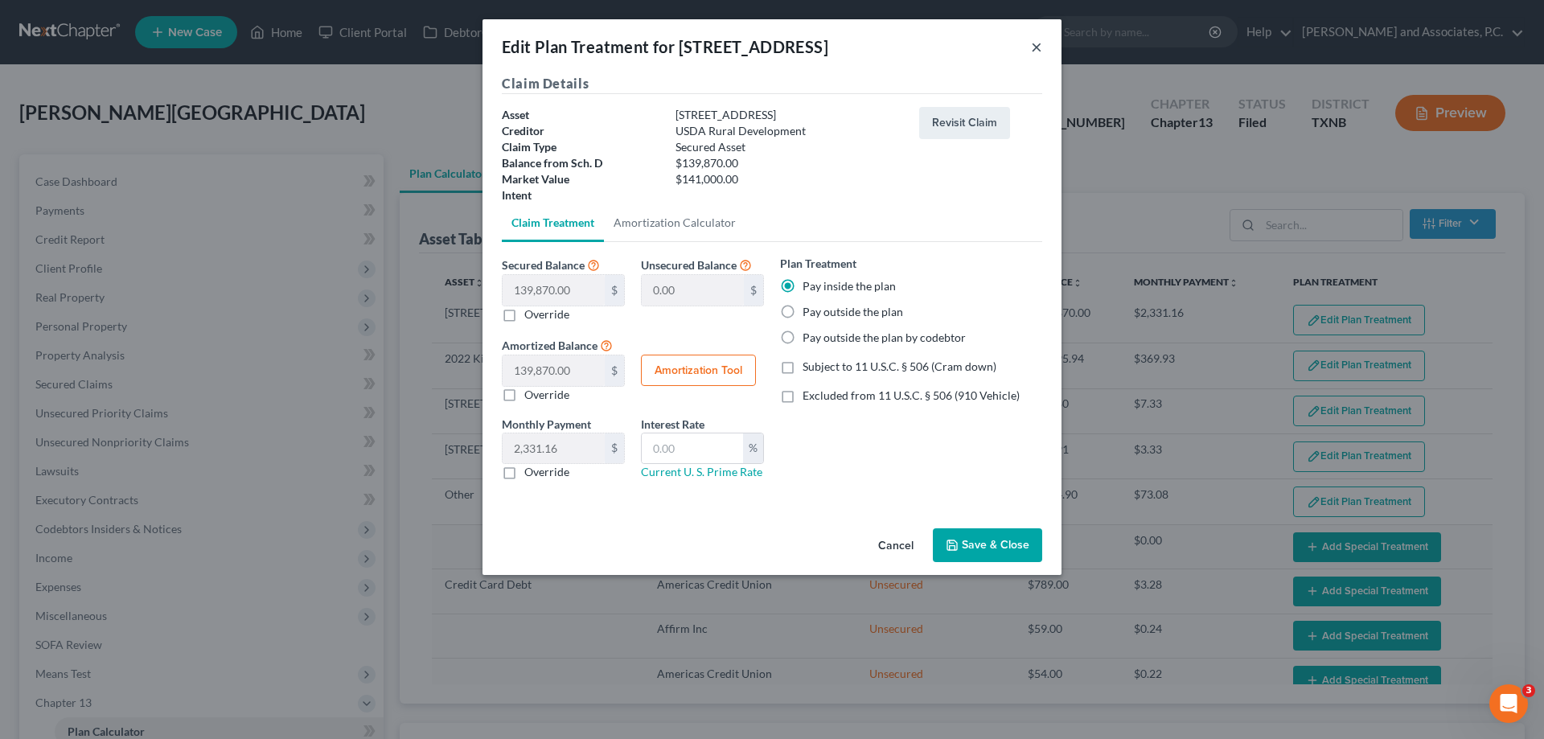
click at [1031, 56] on button "×" at bounding box center [1036, 46] width 11 height 19
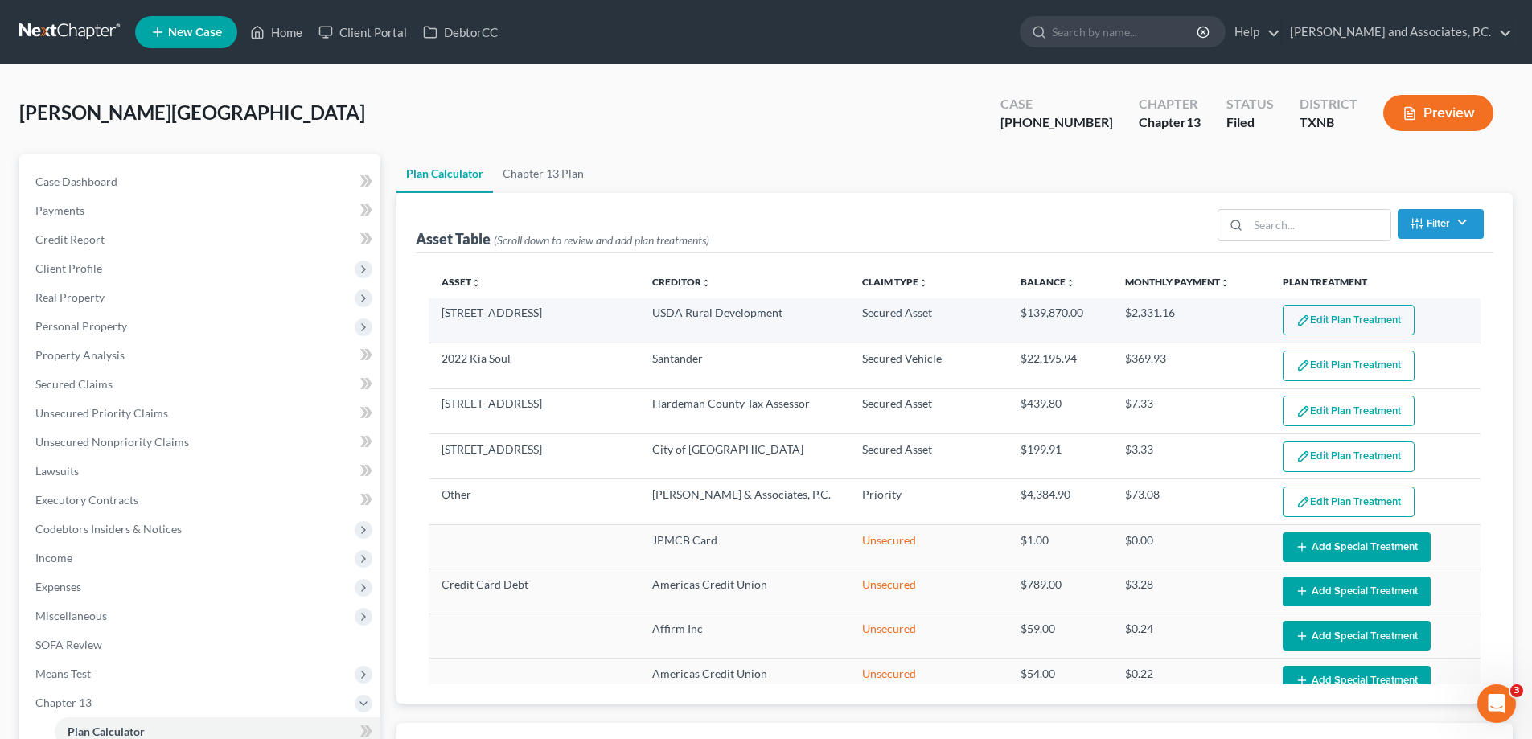
click at [1297, 315] on img "button" at bounding box center [1304, 321] width 14 height 14
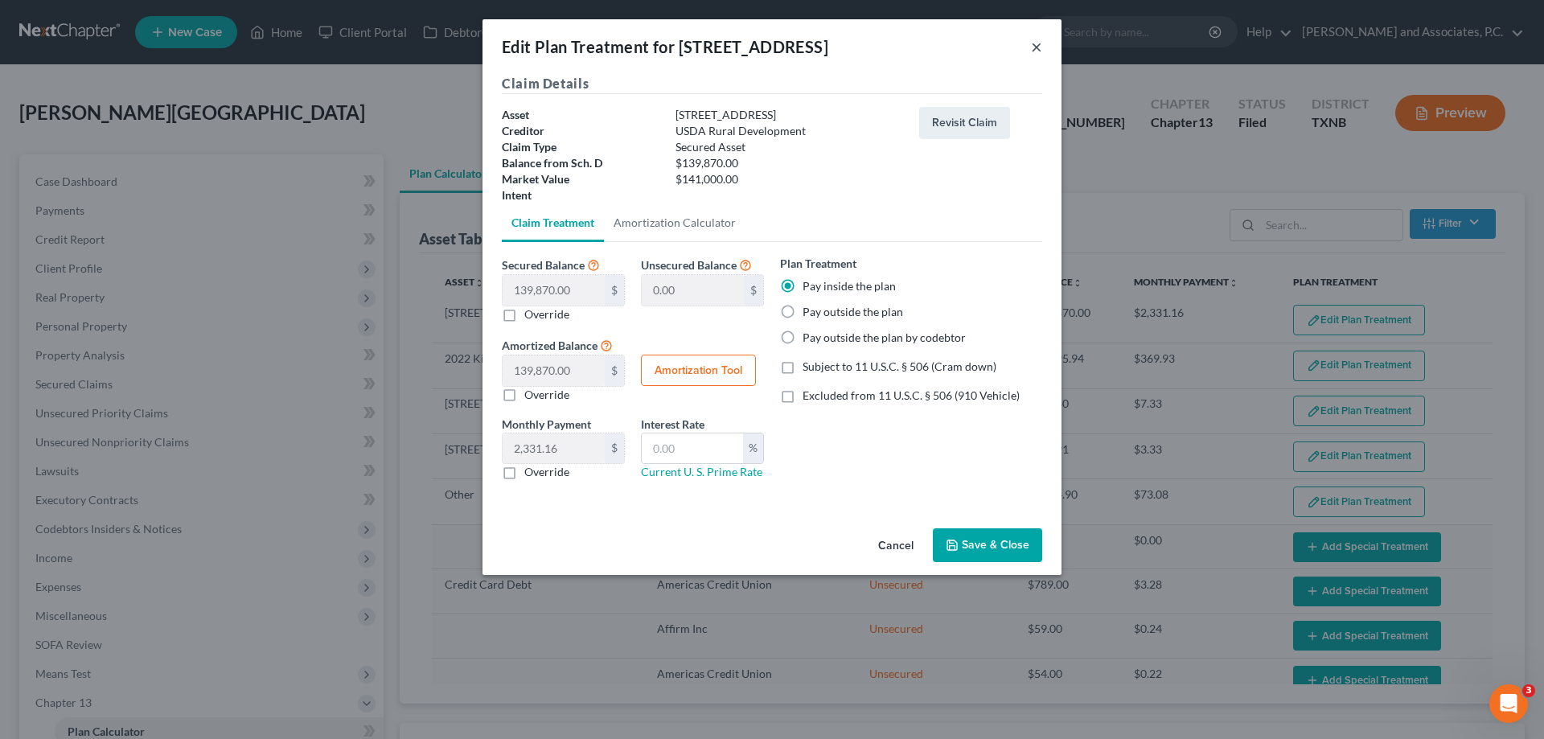
click at [1036, 49] on button "×" at bounding box center [1036, 46] width 11 height 19
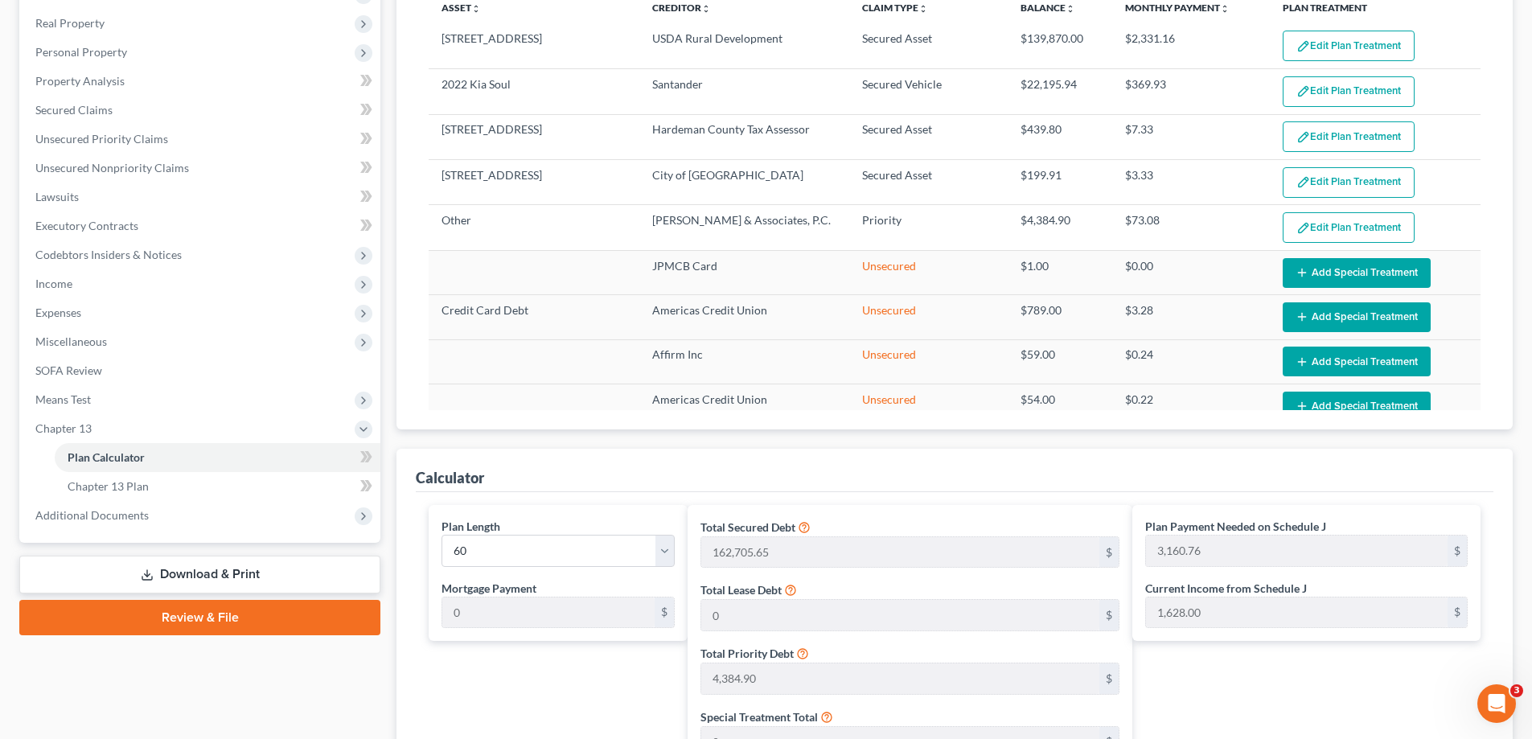
scroll to position [483, 0]
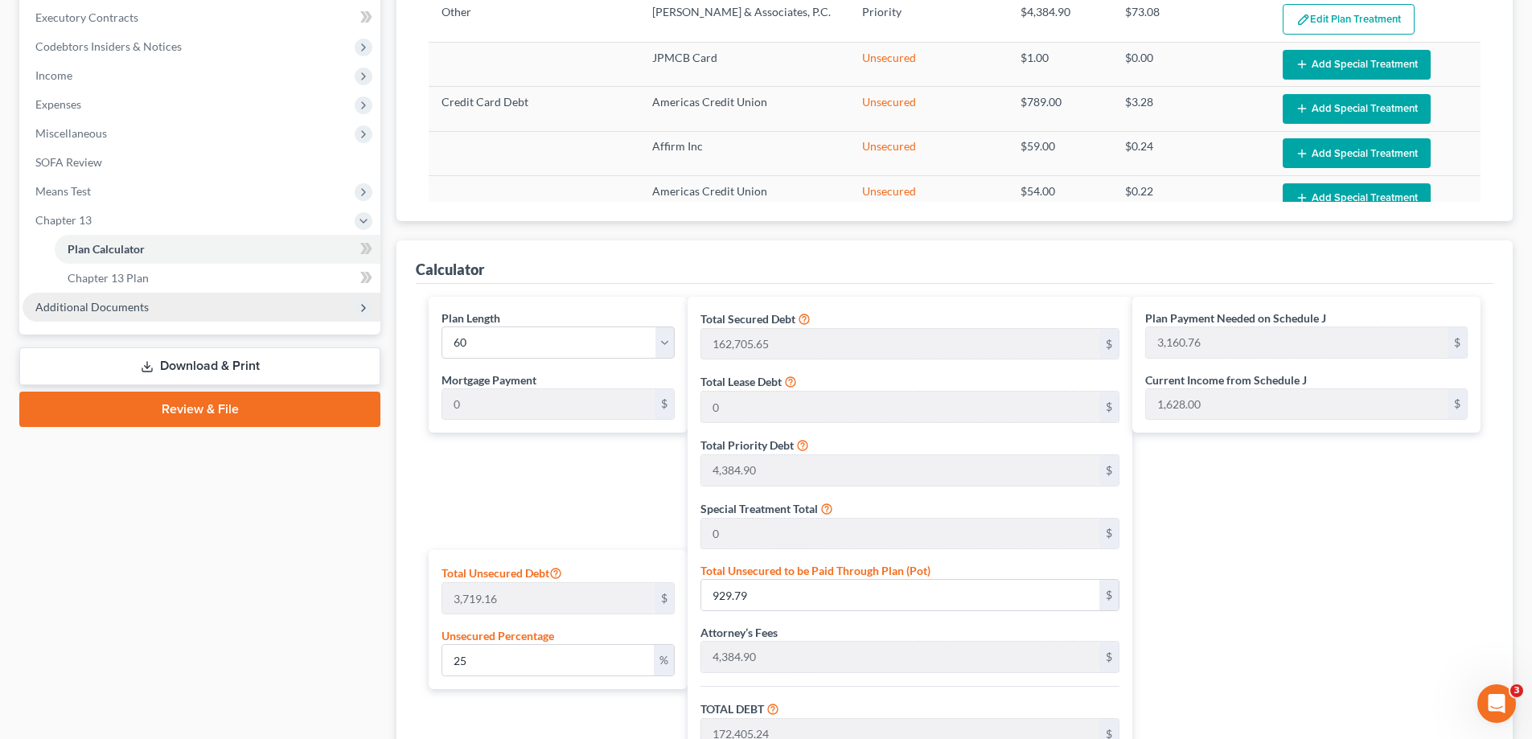
click at [138, 314] on span "Additional Documents" at bounding box center [202, 307] width 358 height 29
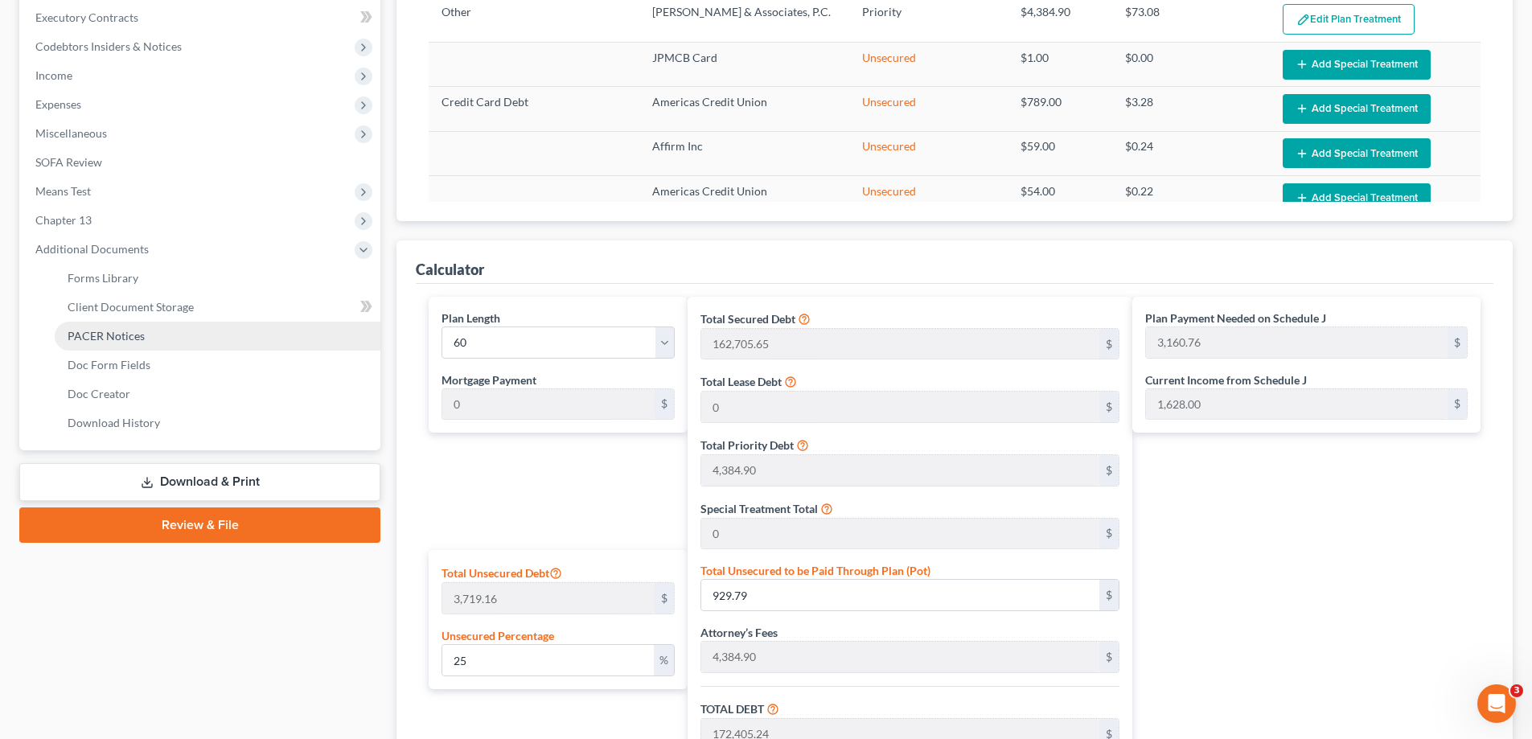
click at [148, 339] on link "PACER Notices" at bounding box center [218, 336] width 326 height 29
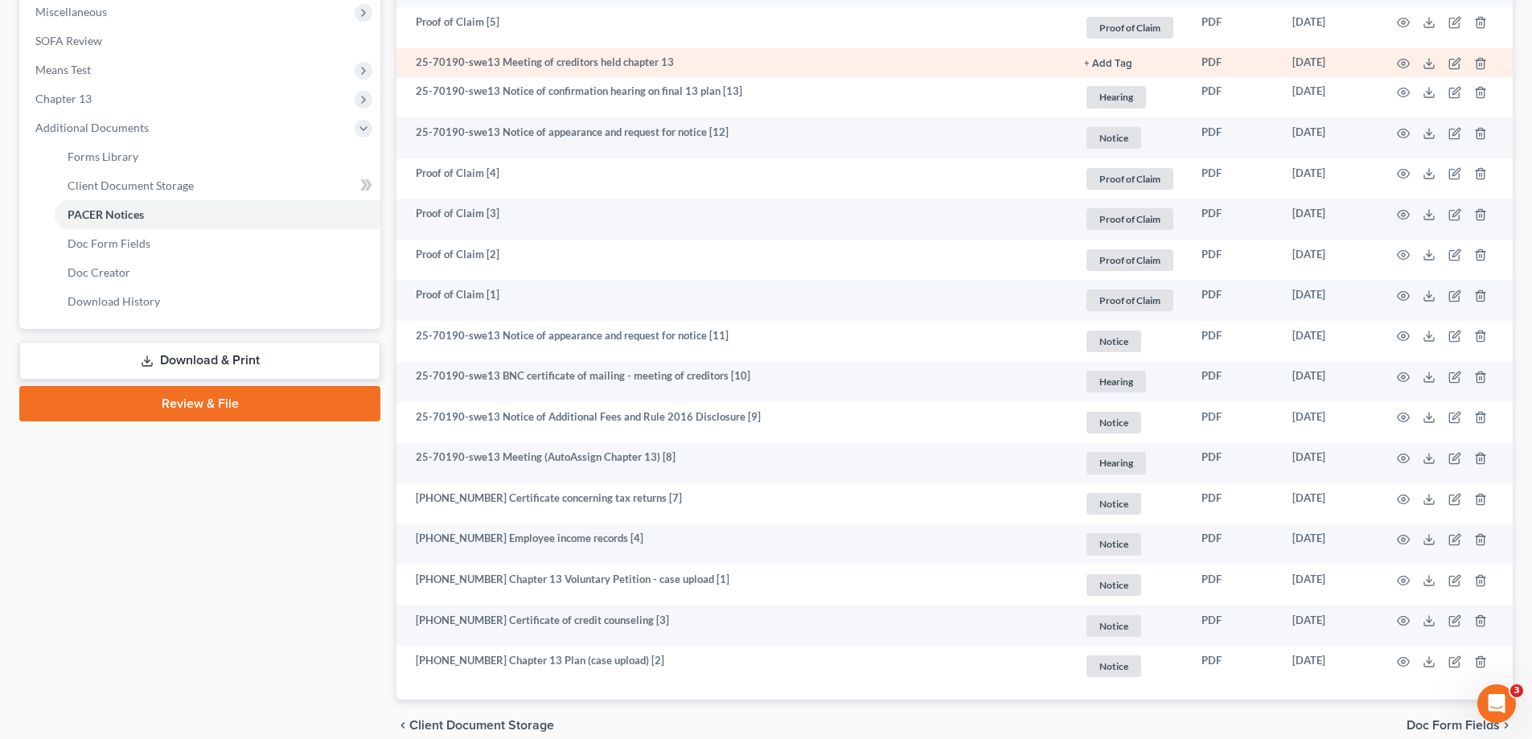
scroll to position [644, 0]
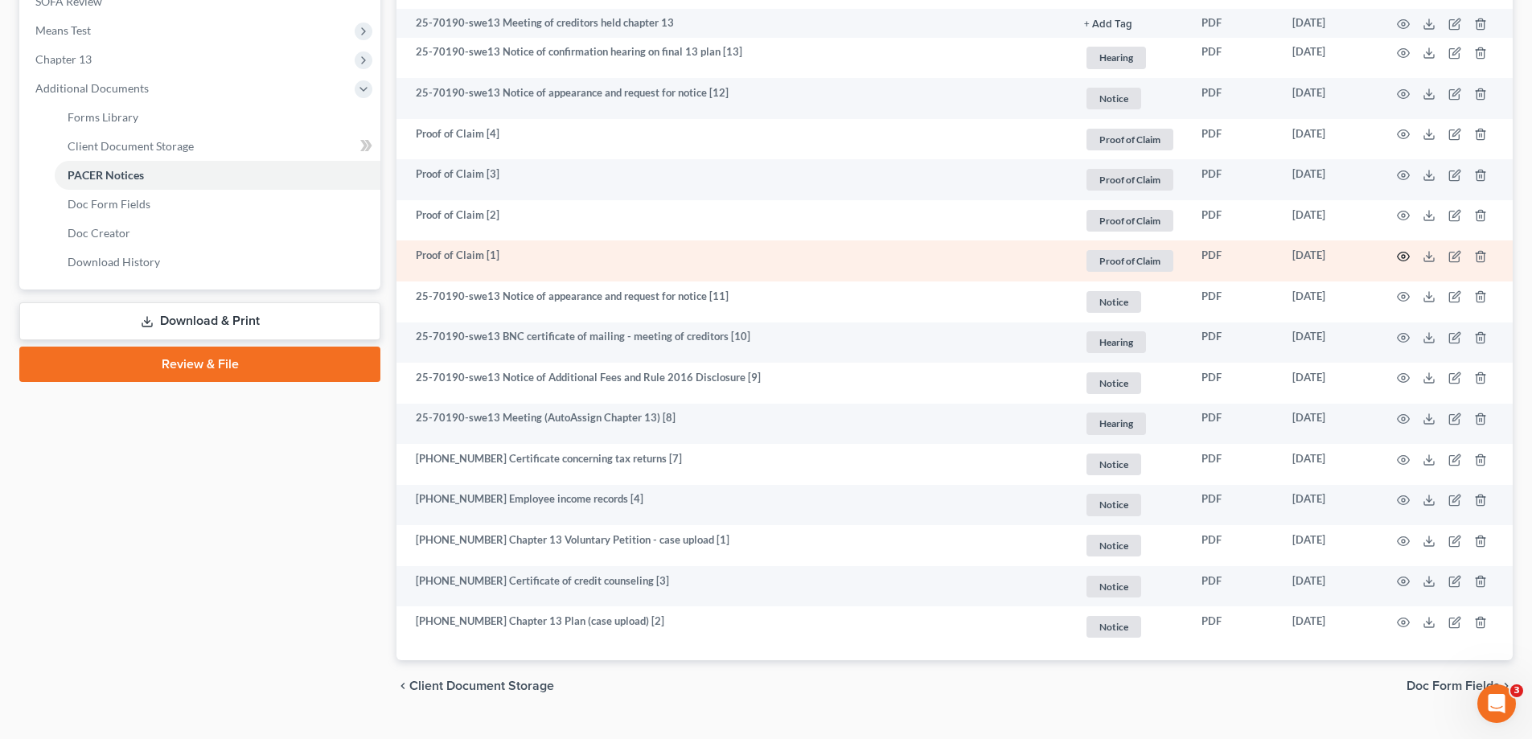
click at [1402, 261] on icon "button" at bounding box center [1404, 257] width 12 height 9
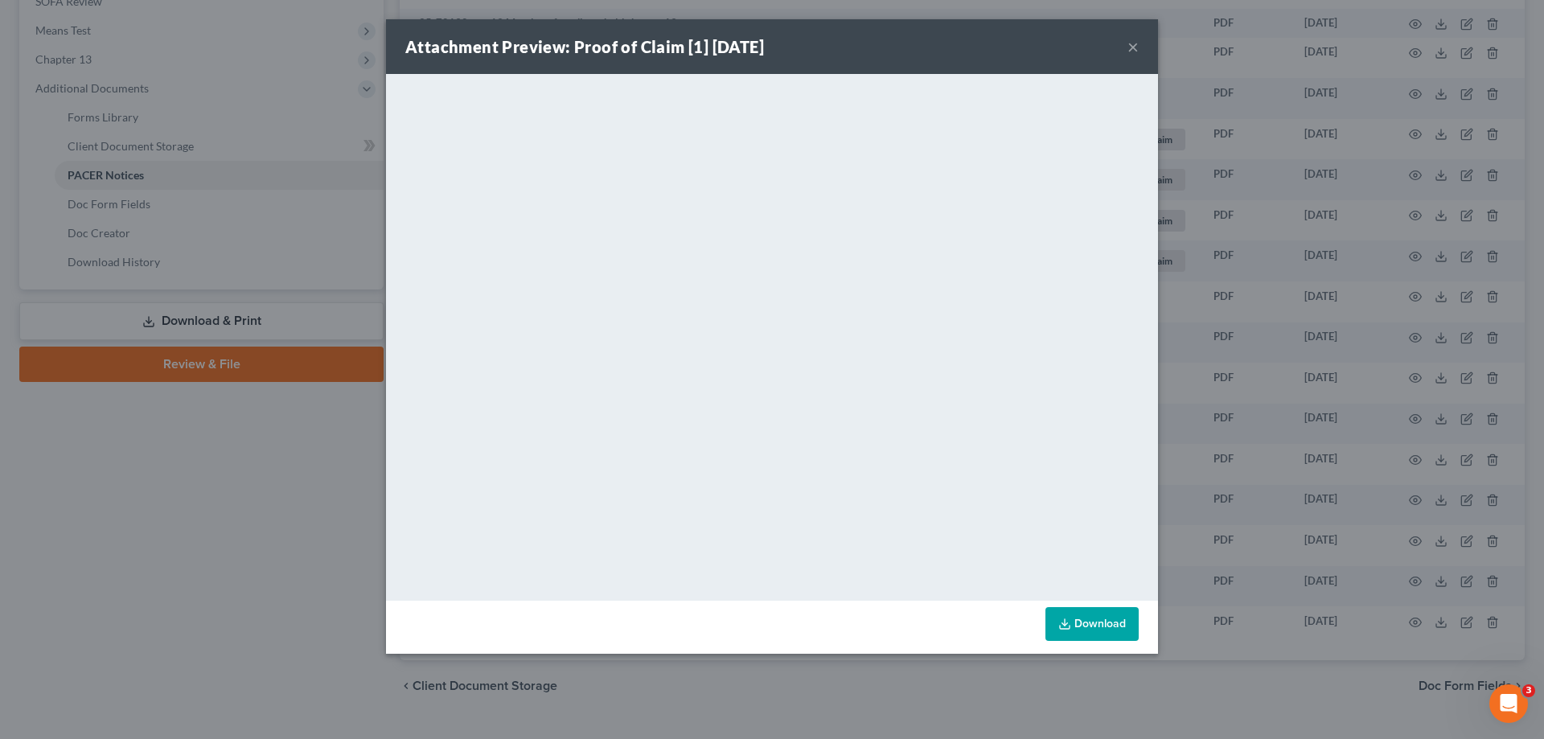
click at [1135, 48] on button "×" at bounding box center [1133, 46] width 11 height 19
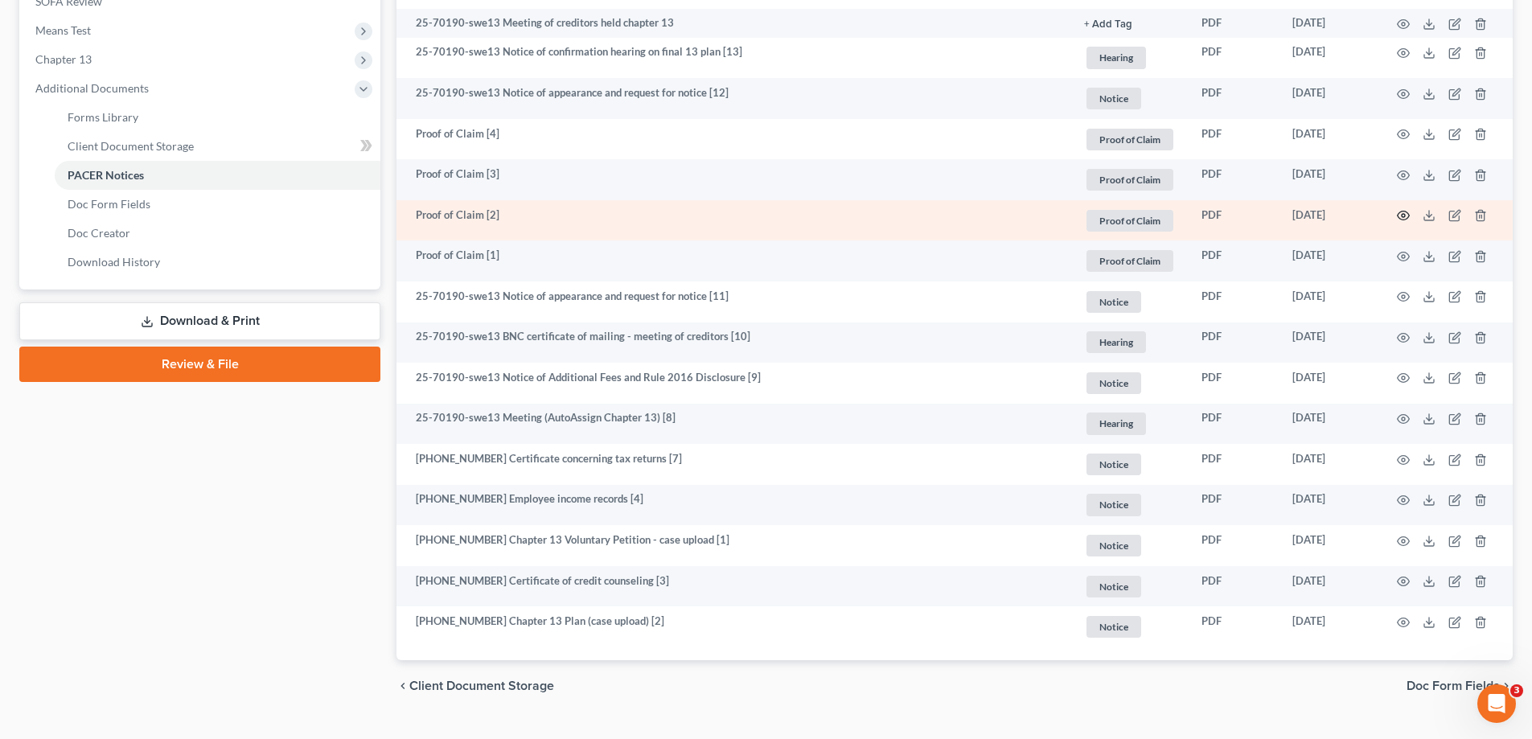
click at [1400, 213] on icon "button" at bounding box center [1404, 216] width 12 height 9
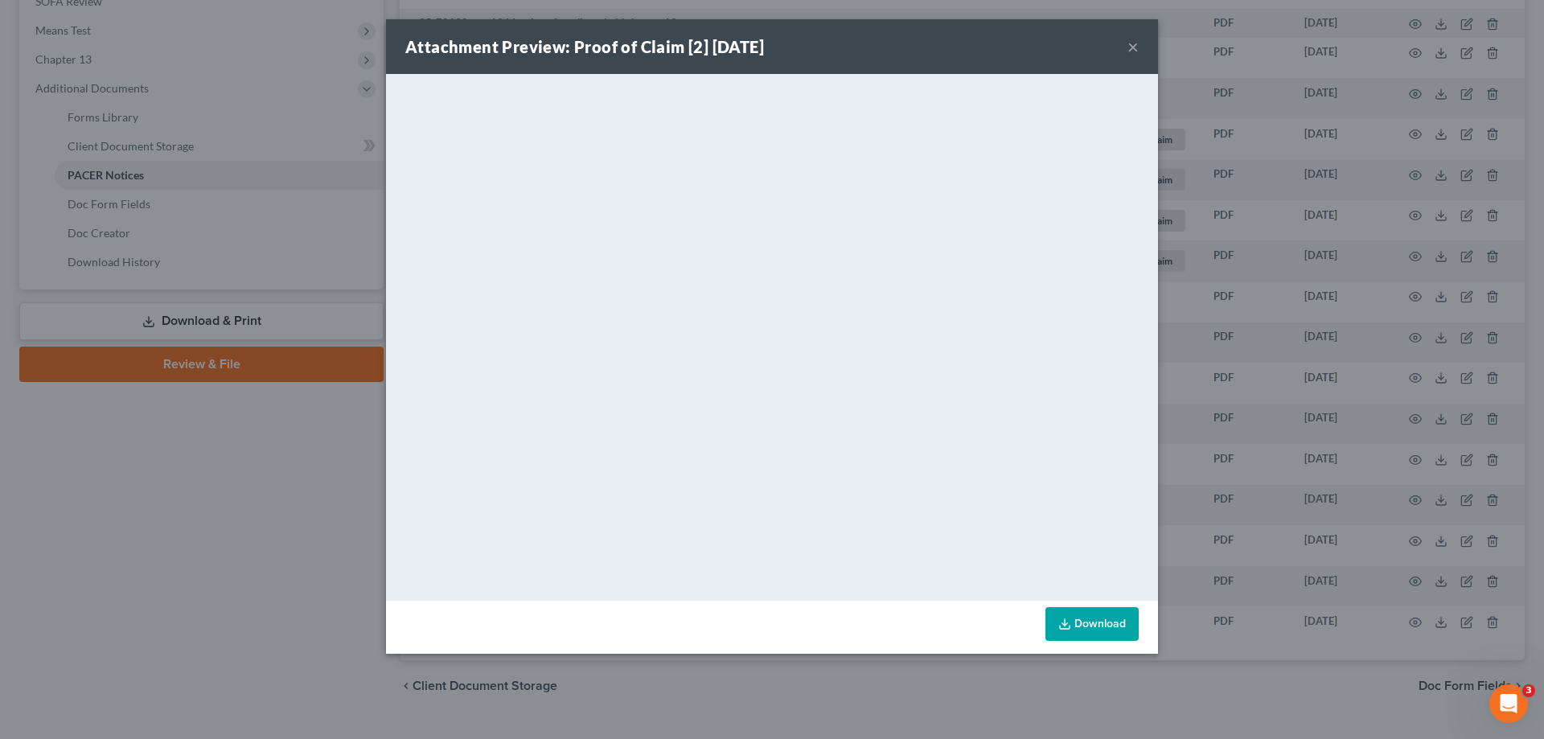
click at [1137, 46] on button "×" at bounding box center [1133, 46] width 11 height 19
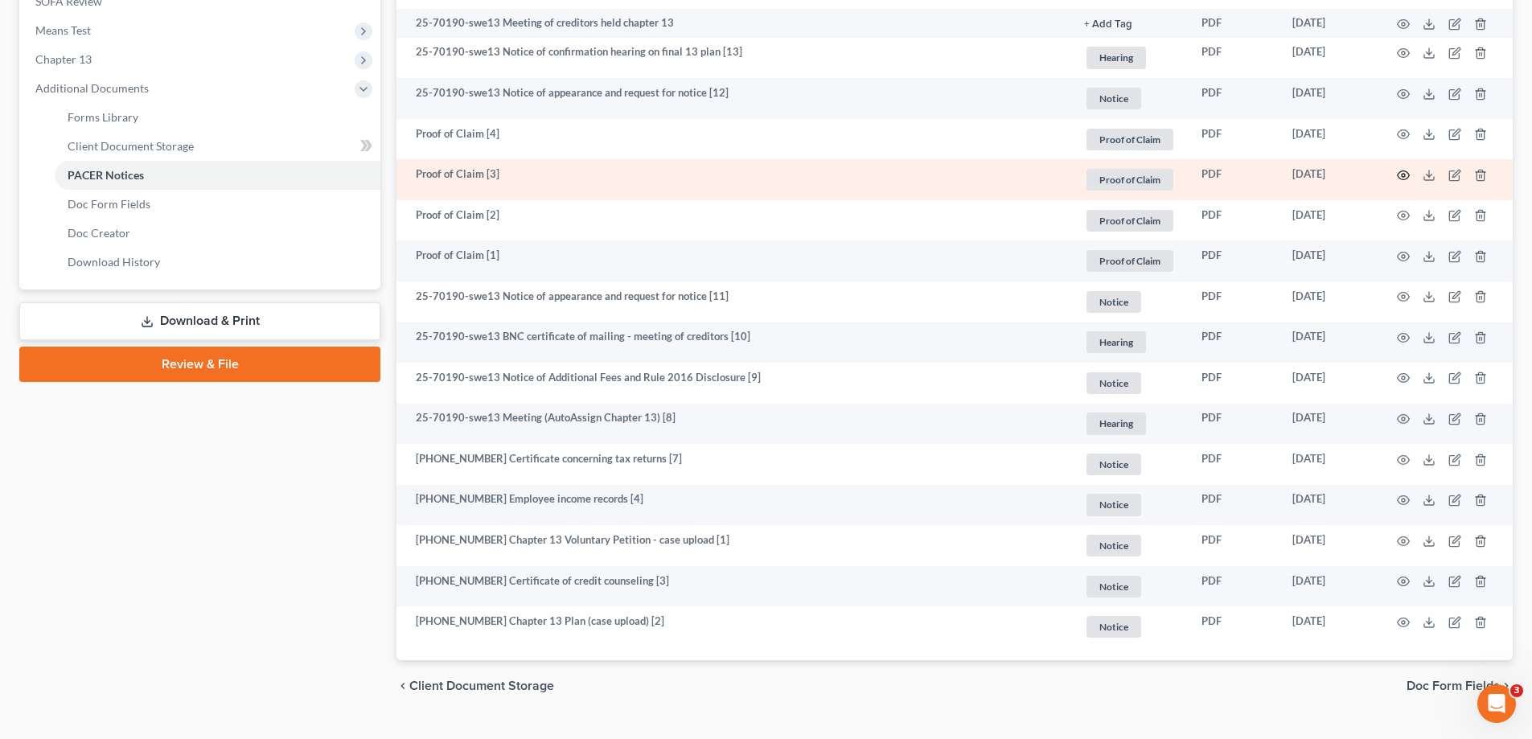
click at [1403, 175] on icon "button" at bounding box center [1403, 175] width 13 height 13
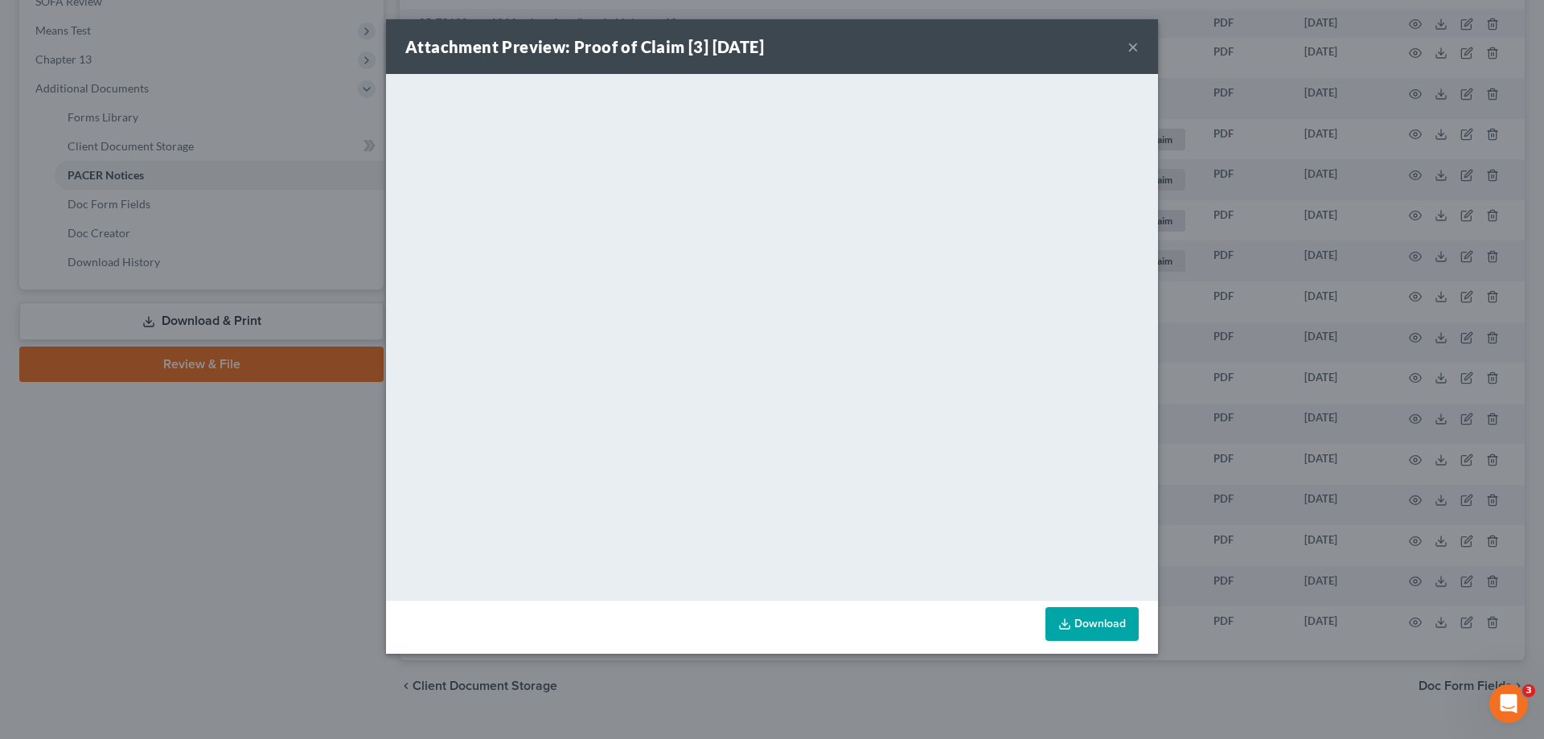
click at [1072, 627] on link "Download" at bounding box center [1092, 624] width 93 height 34
click at [1135, 46] on button "×" at bounding box center [1133, 46] width 11 height 19
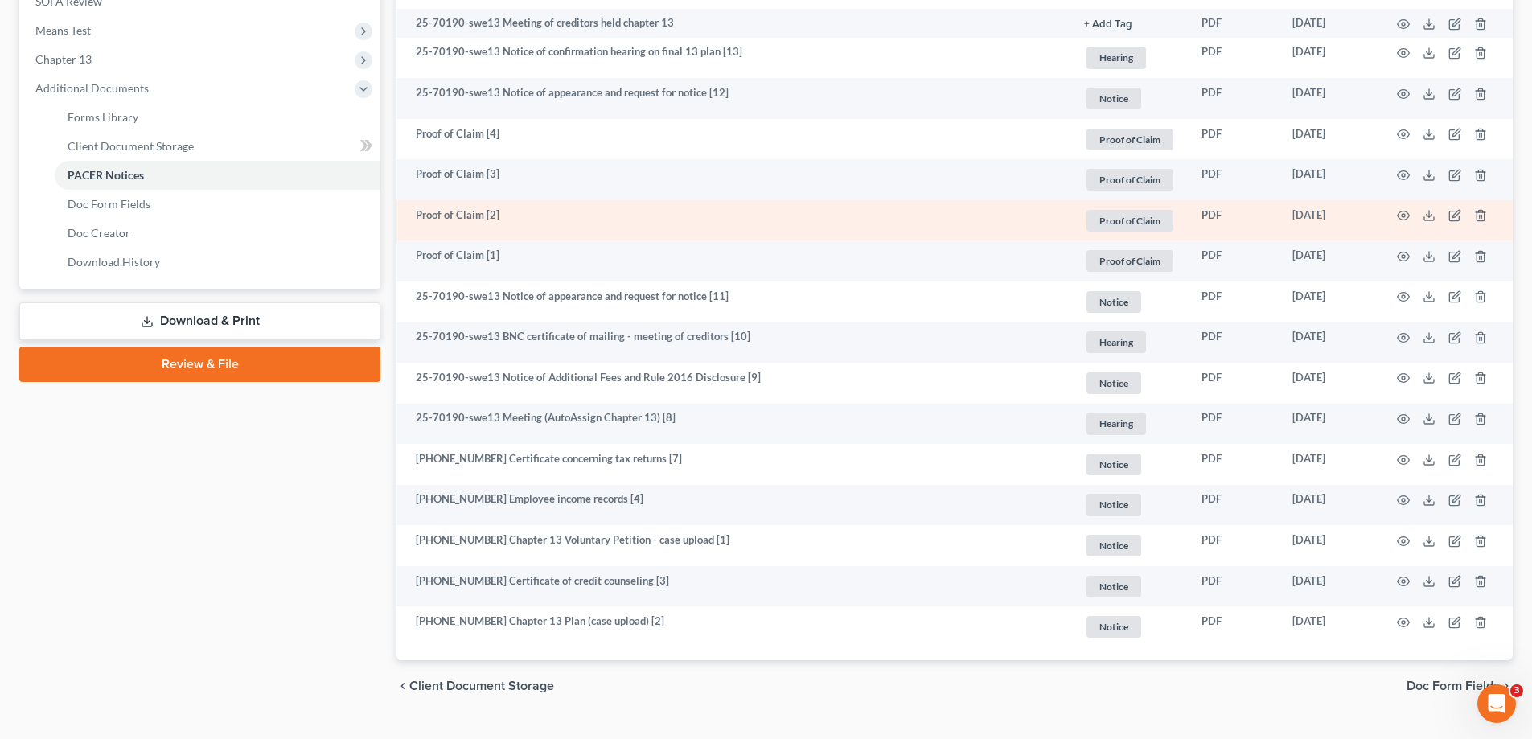
scroll to position [483, 0]
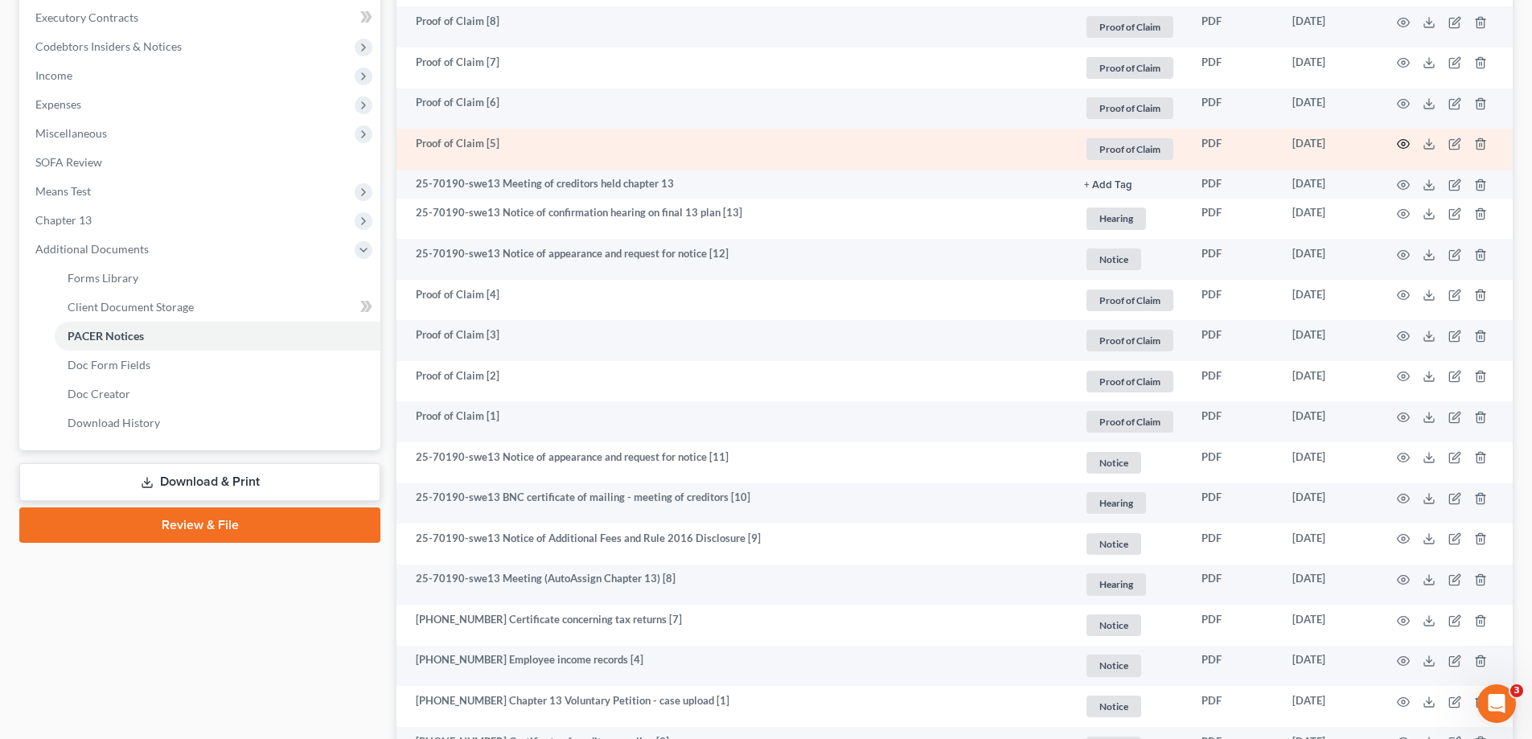
click at [1401, 145] on icon "button" at bounding box center [1403, 144] width 13 height 13
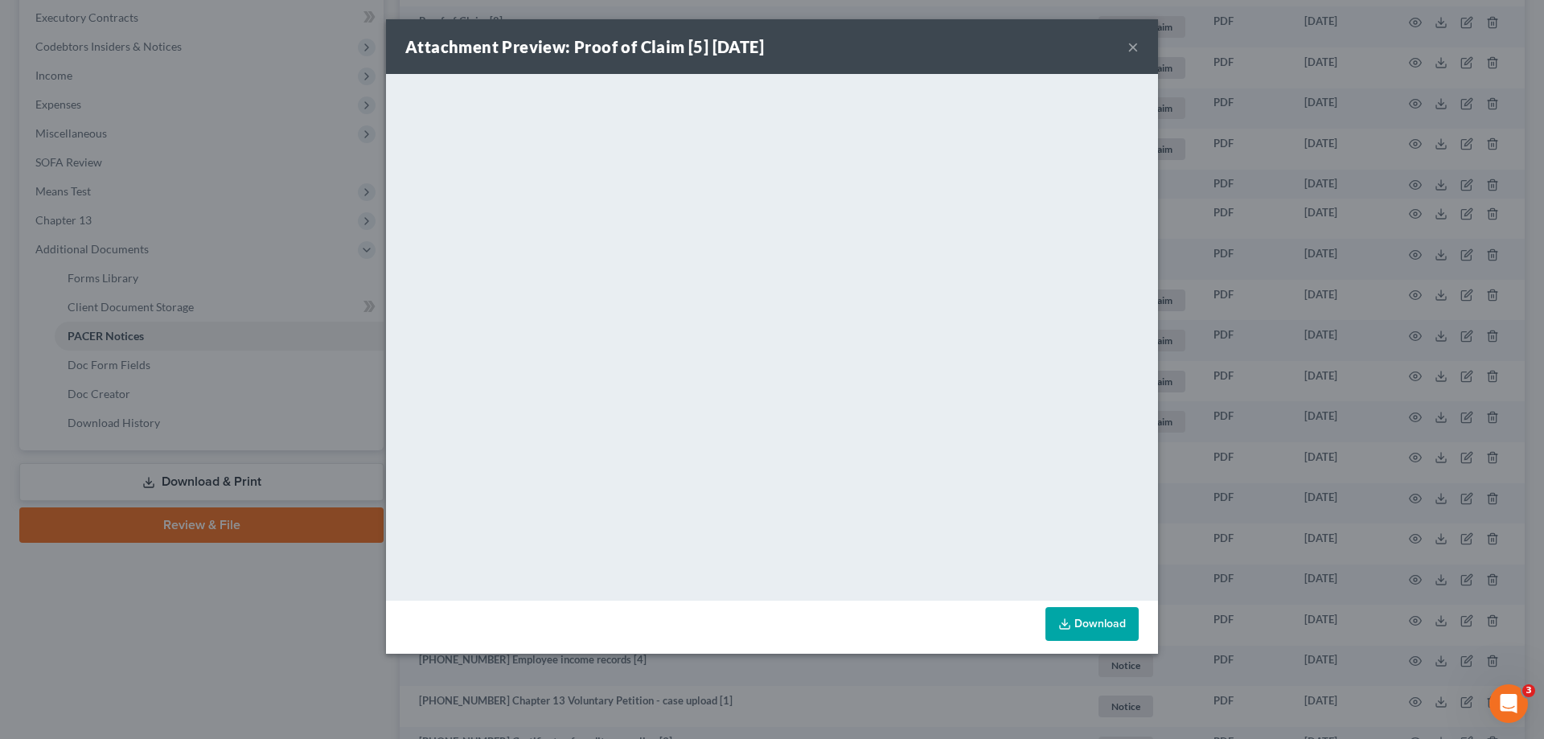
click at [1137, 37] on button "×" at bounding box center [1133, 46] width 11 height 19
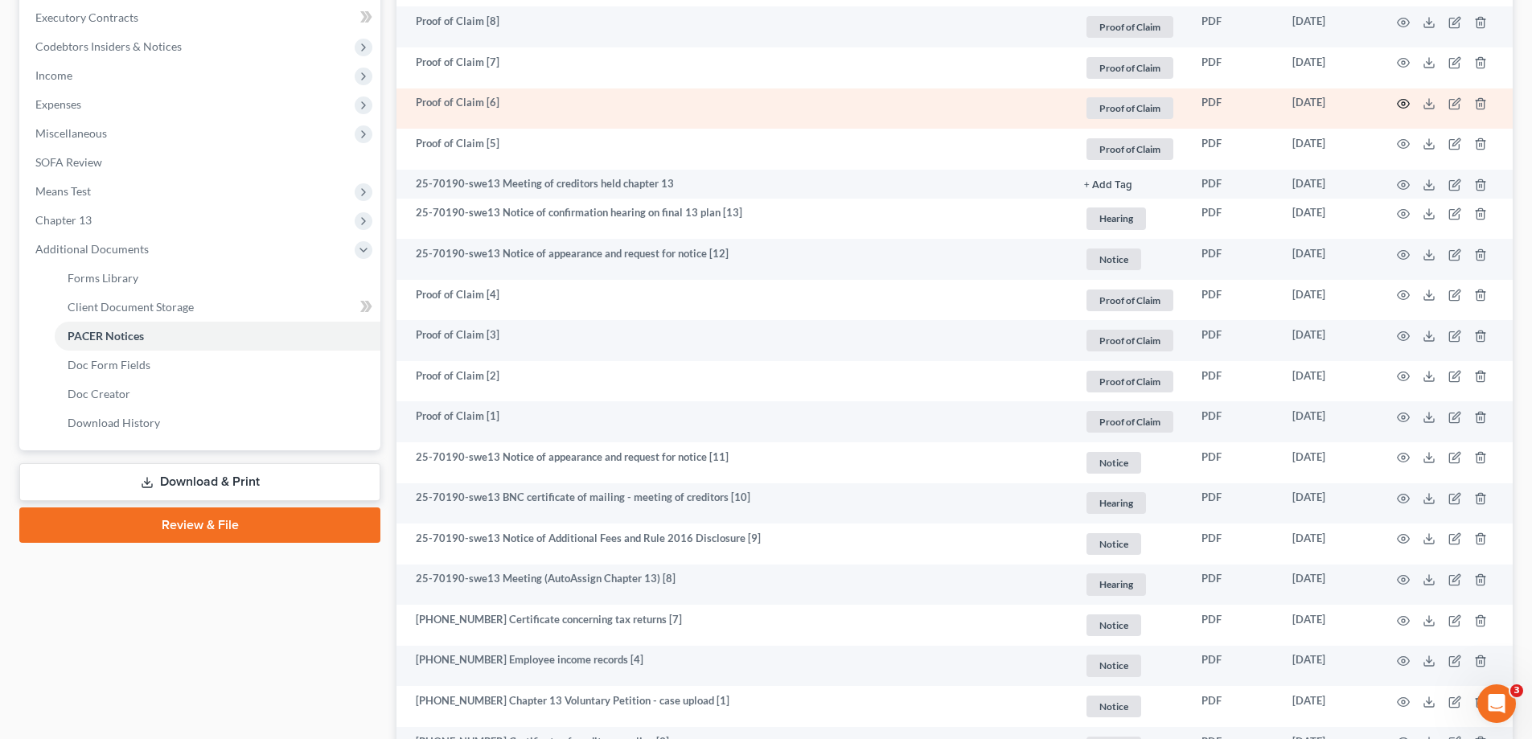
click at [1400, 101] on icon "button" at bounding box center [1404, 104] width 12 height 9
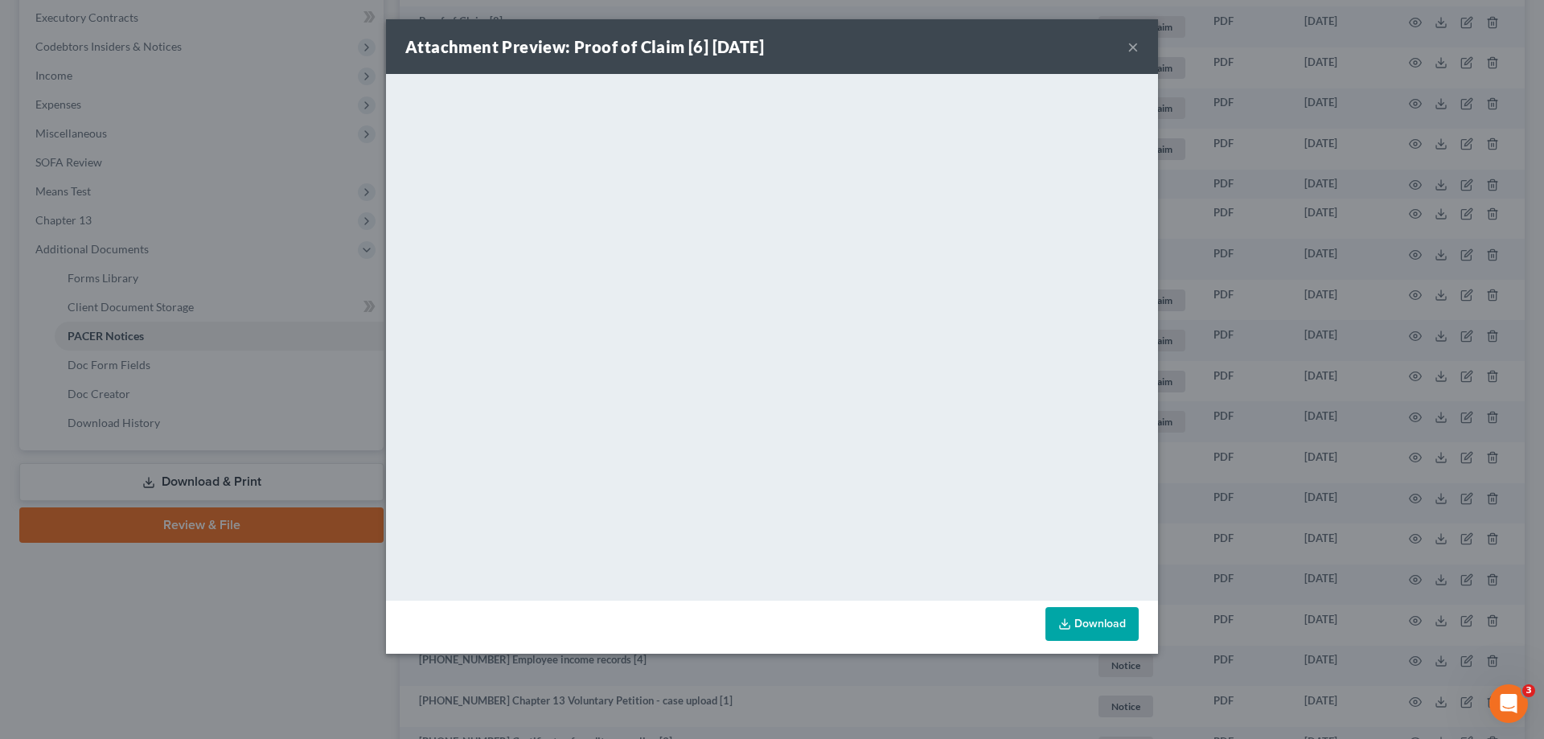
click at [1131, 49] on button "×" at bounding box center [1133, 46] width 11 height 19
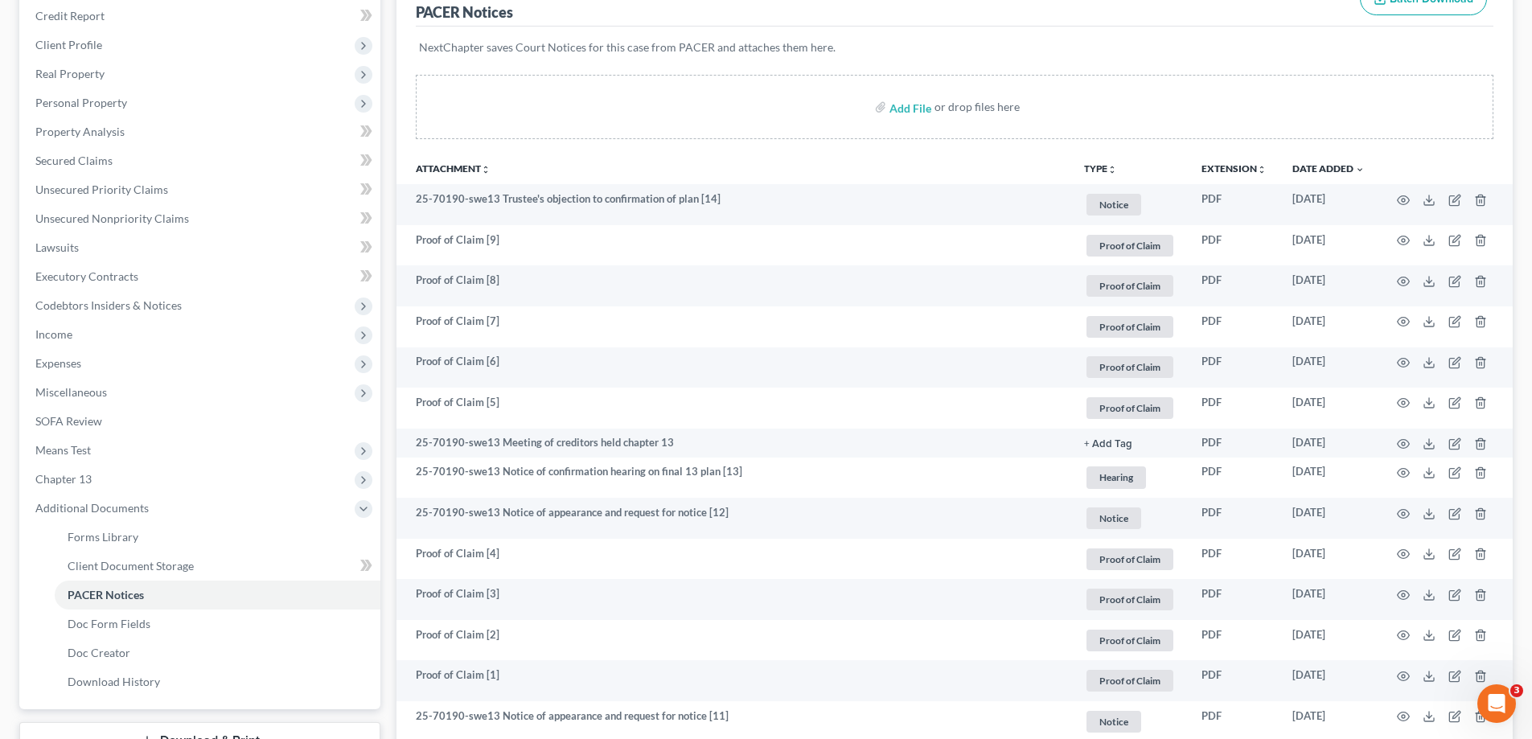
scroll to position [161, 0]
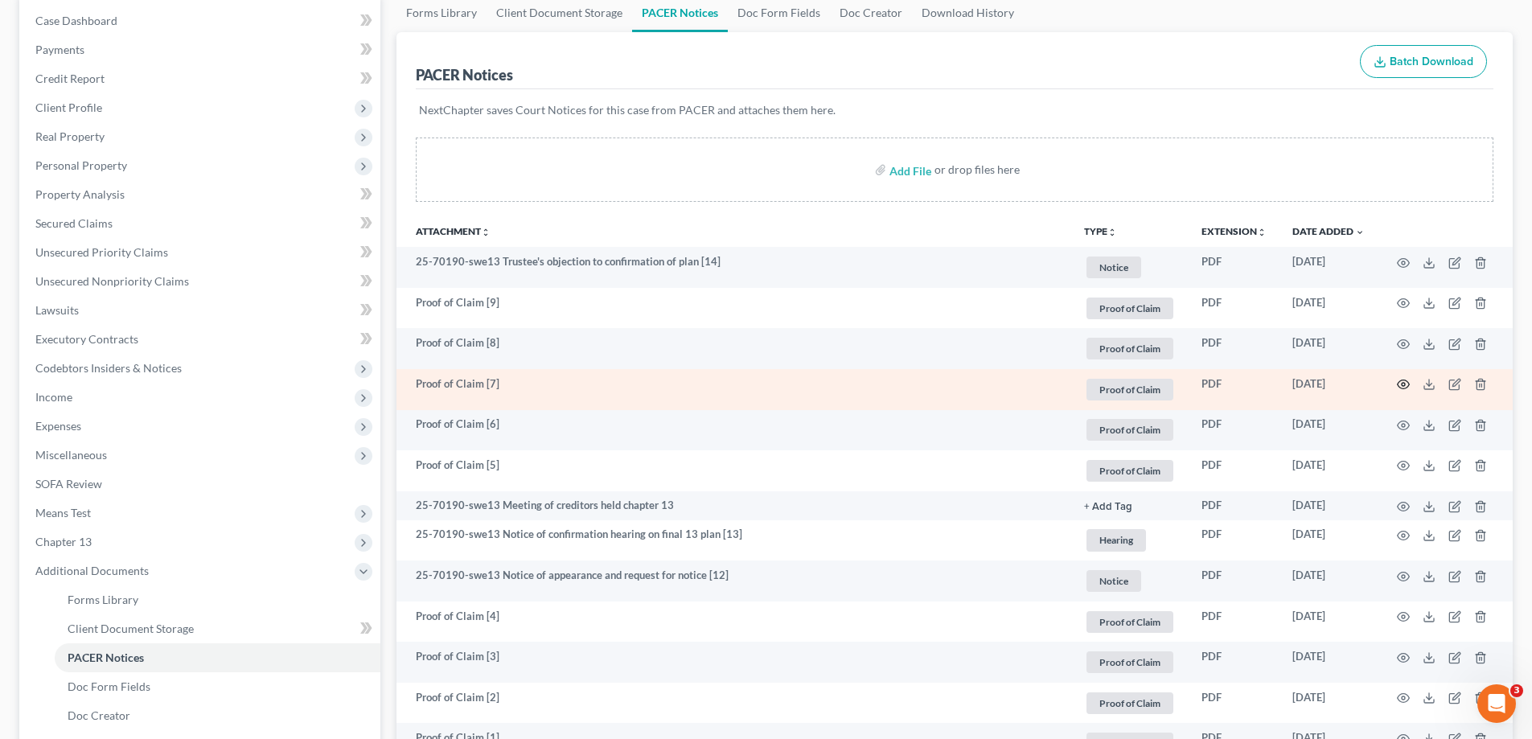
click at [1404, 386] on circle "button" at bounding box center [1403, 384] width 3 height 3
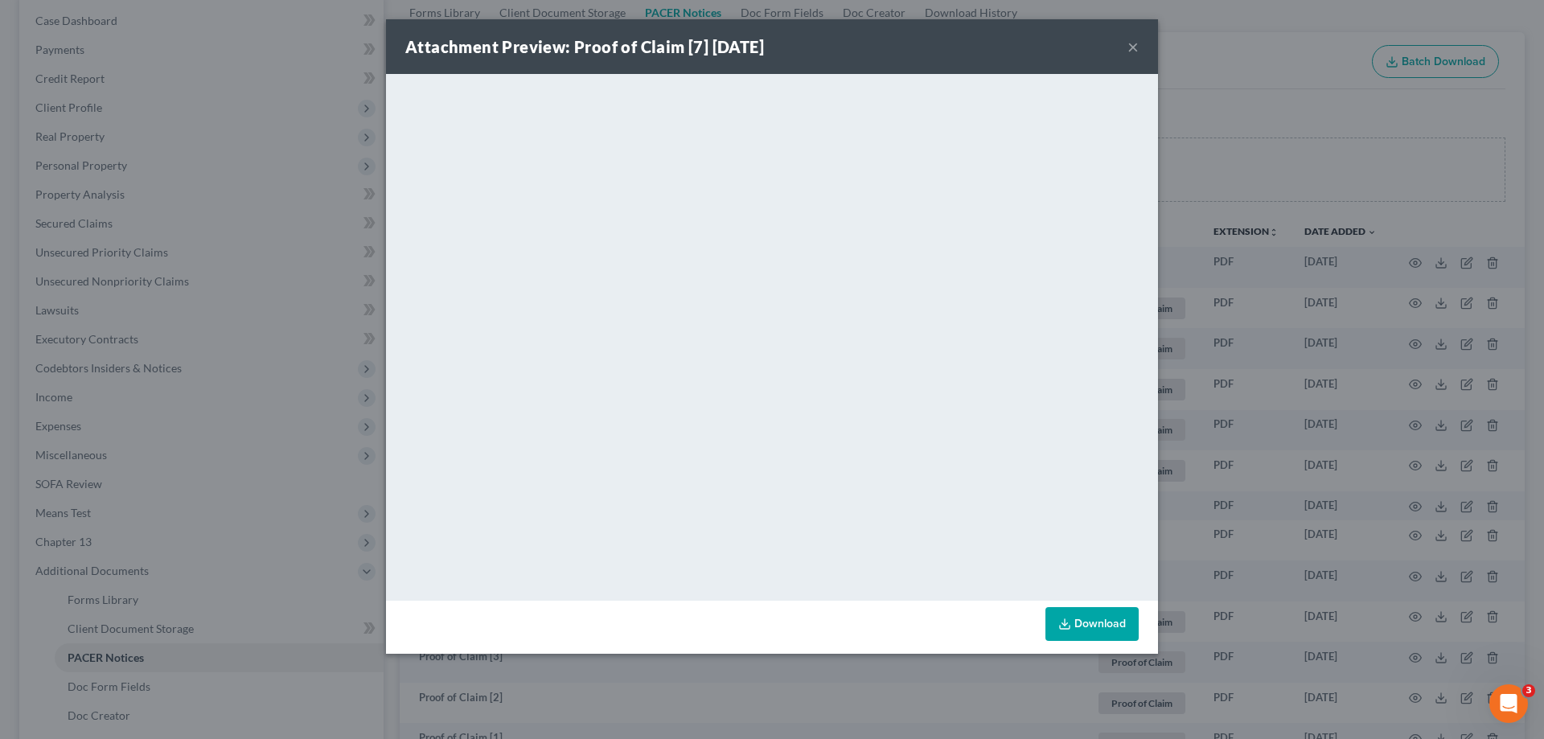
click at [1138, 49] on button "×" at bounding box center [1133, 46] width 11 height 19
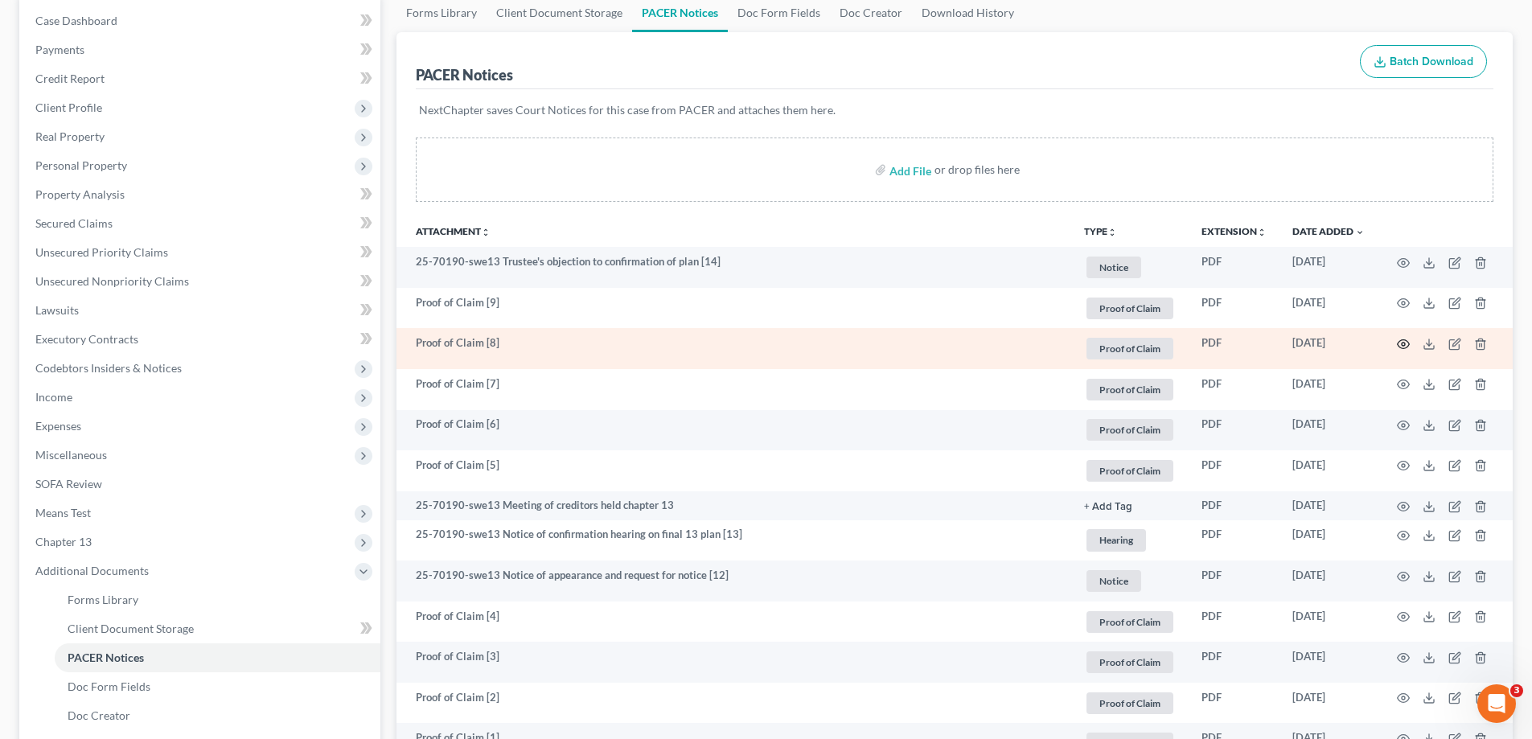
click at [1400, 345] on icon "button" at bounding box center [1403, 344] width 13 height 13
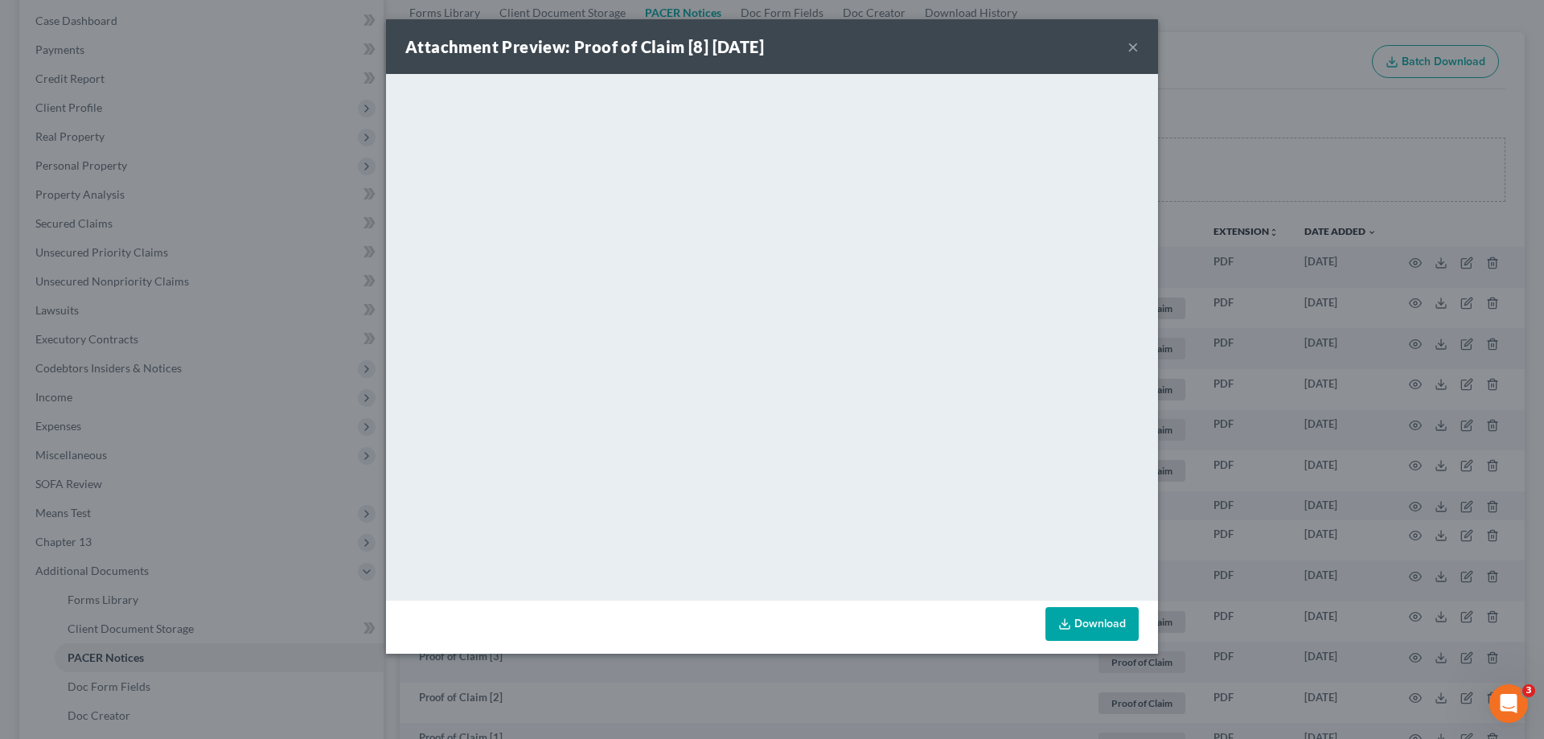
click at [1134, 49] on button "×" at bounding box center [1133, 46] width 11 height 19
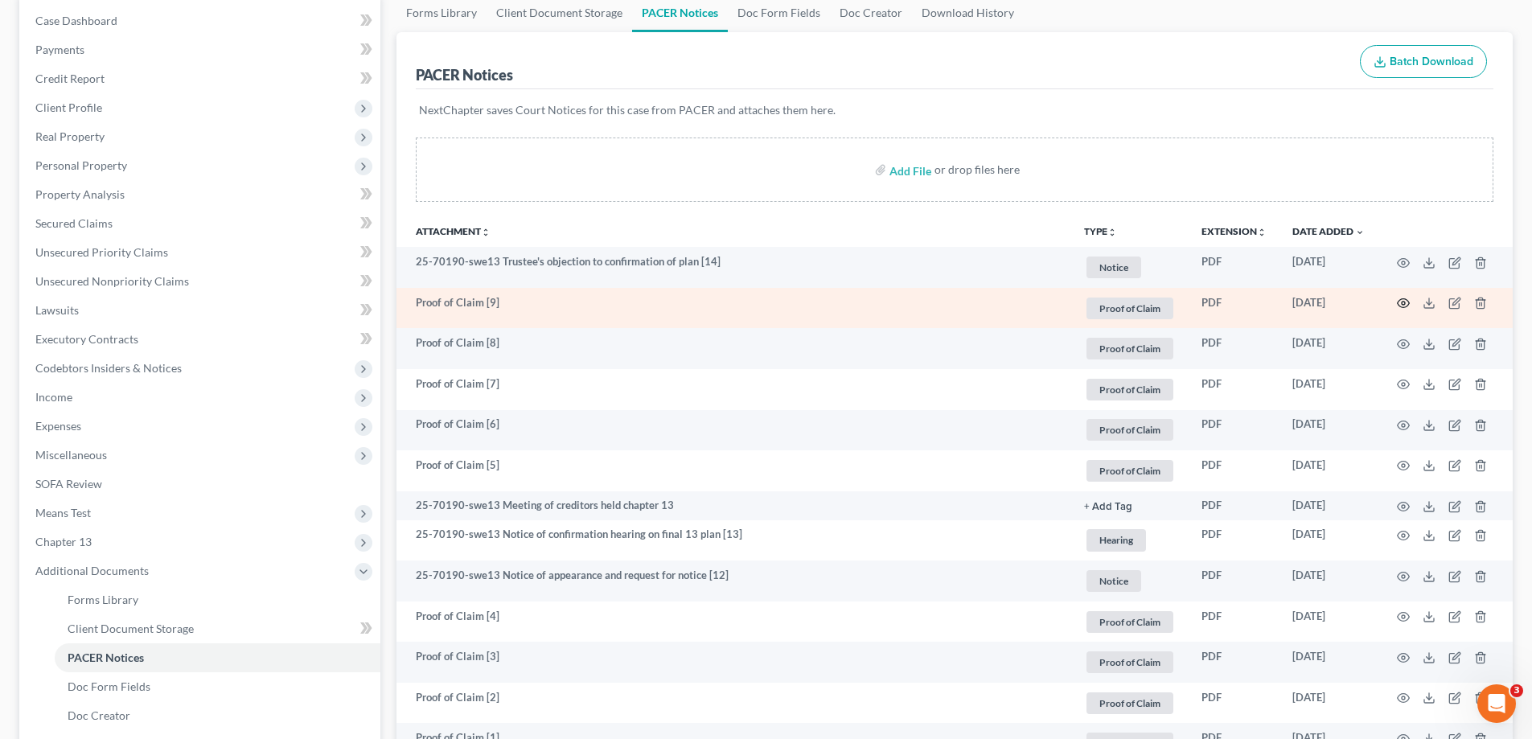
click at [1399, 302] on icon "button" at bounding box center [1404, 303] width 12 height 9
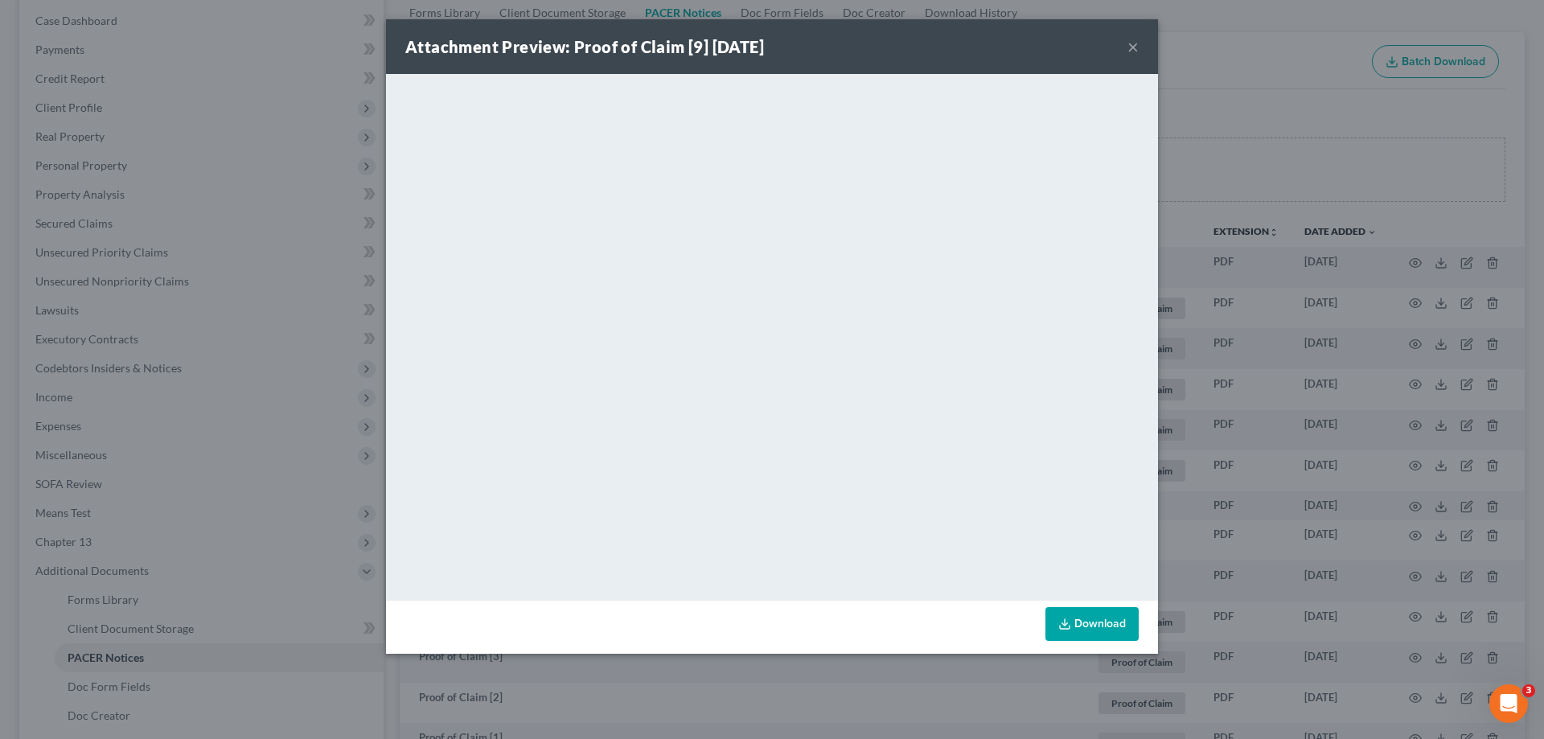
click at [1132, 52] on button "×" at bounding box center [1133, 46] width 11 height 19
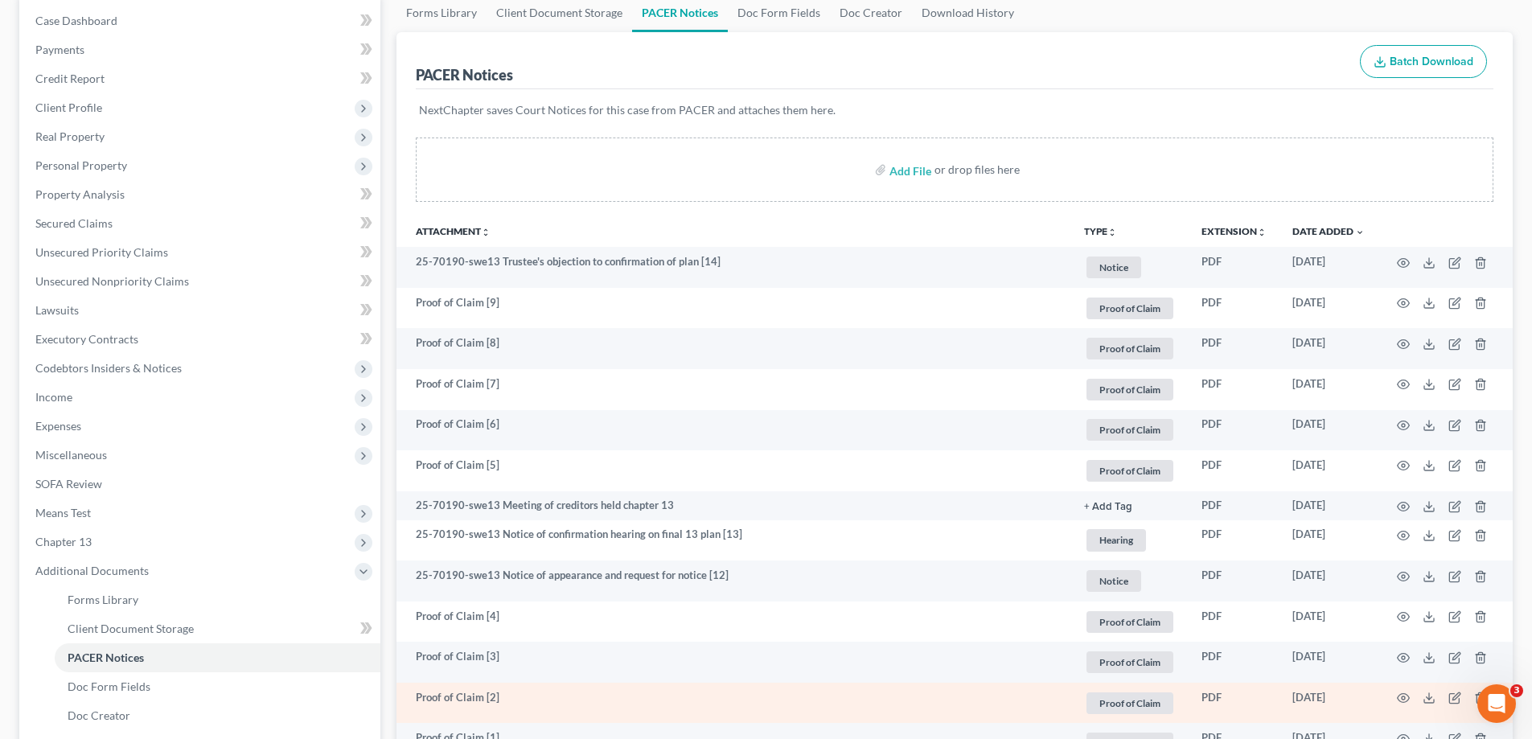
scroll to position [322, 0]
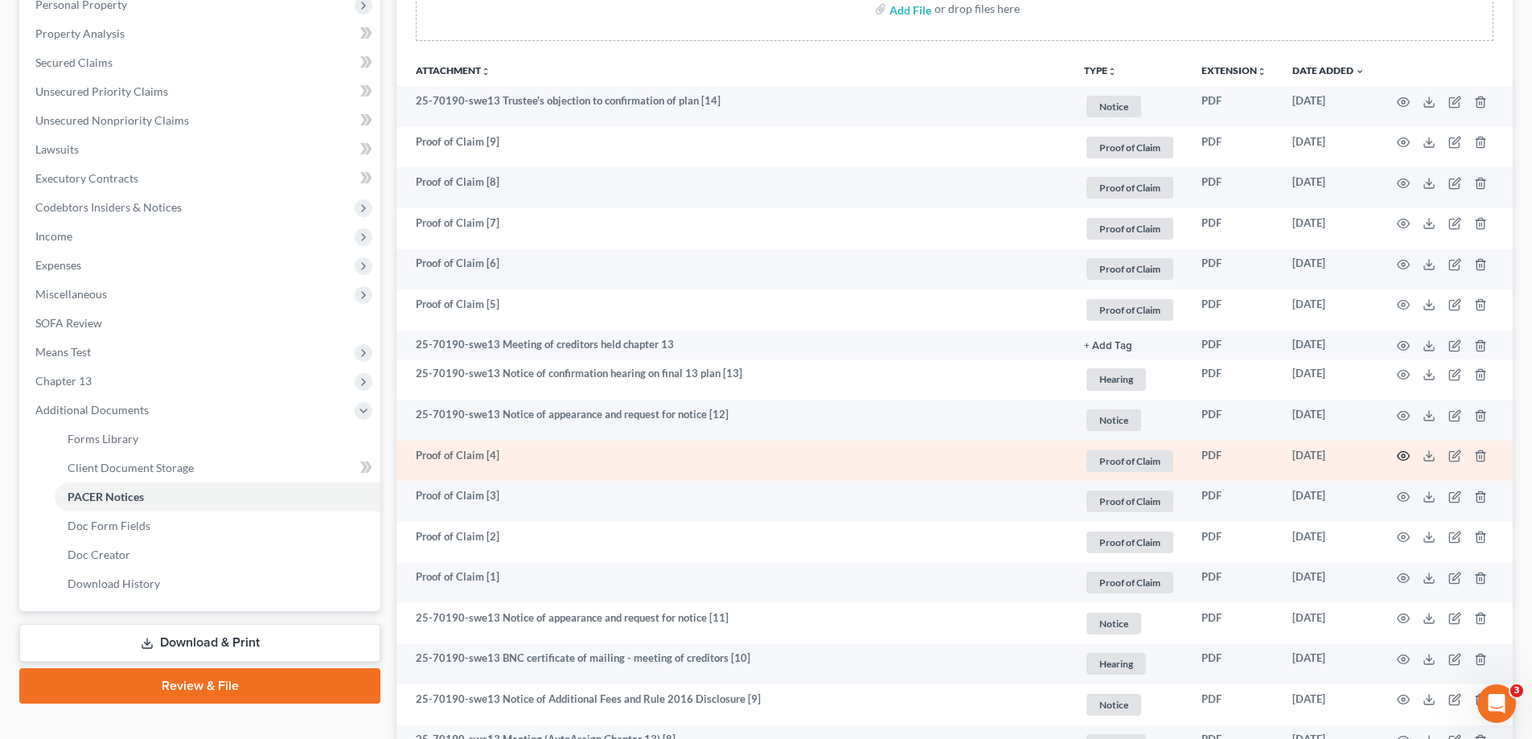
click at [1408, 454] on icon "button" at bounding box center [1404, 456] width 12 height 9
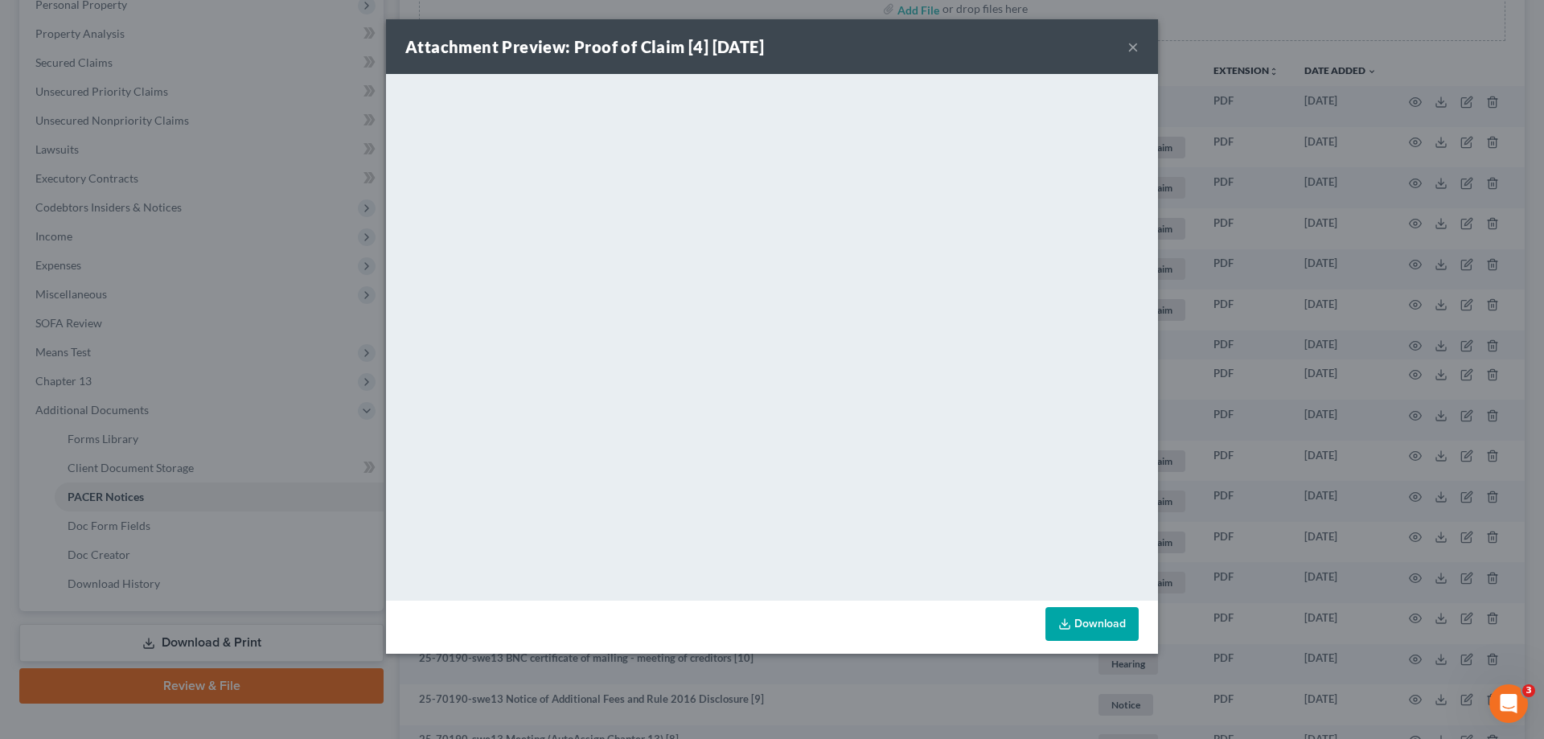
click at [1087, 619] on link "Download" at bounding box center [1092, 624] width 93 height 34
click at [1133, 45] on button "×" at bounding box center [1133, 46] width 11 height 19
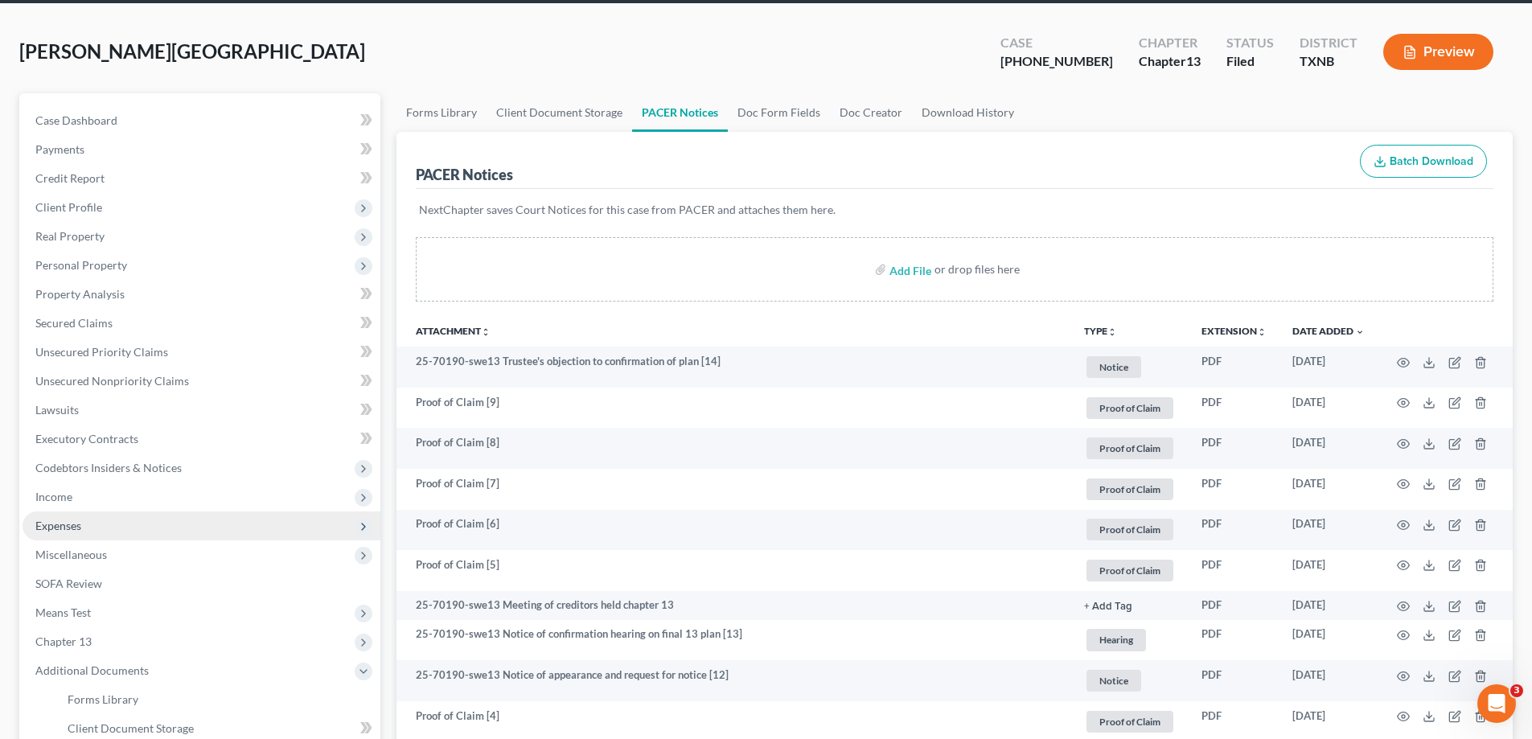
scroll to position [0, 0]
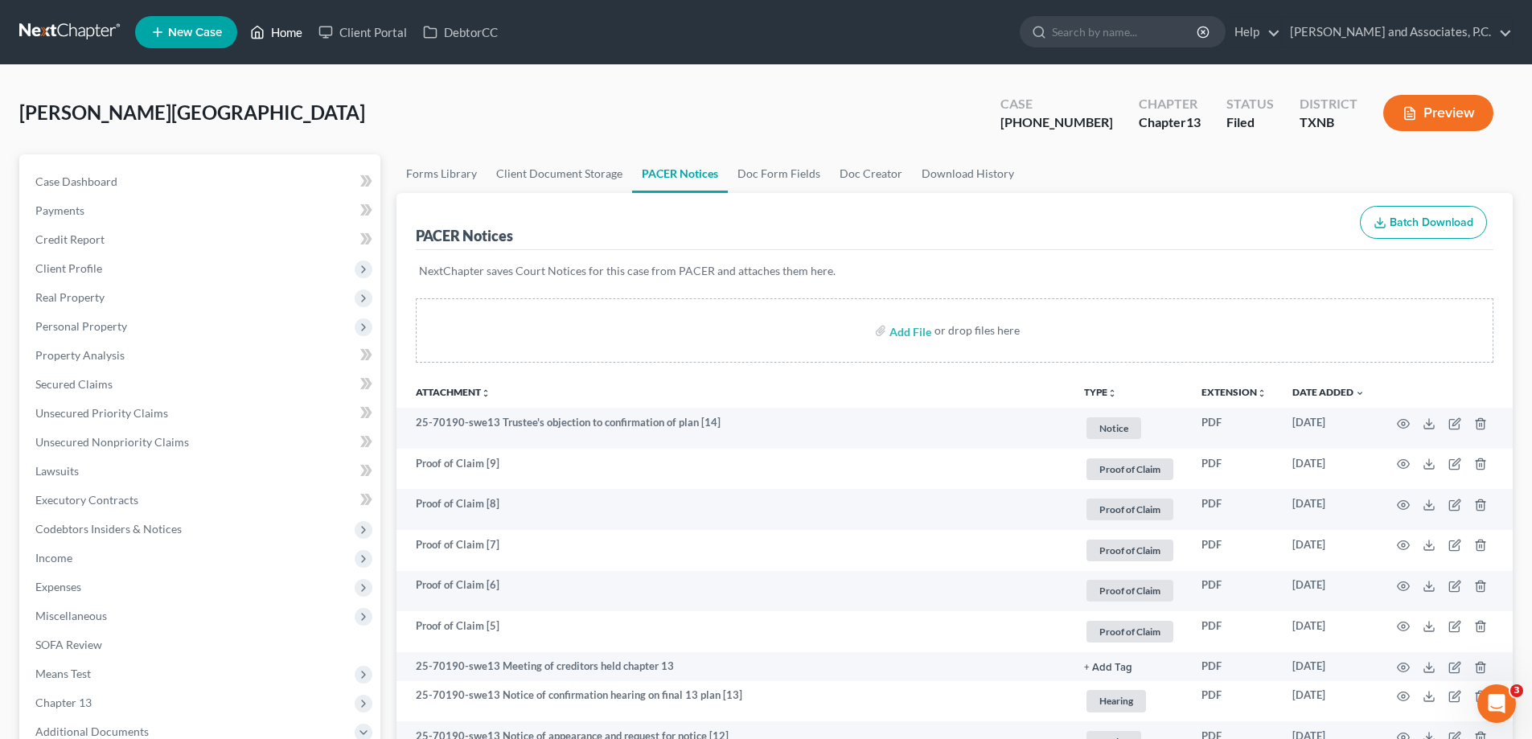
click at [269, 38] on link "Home" at bounding box center [276, 32] width 68 height 29
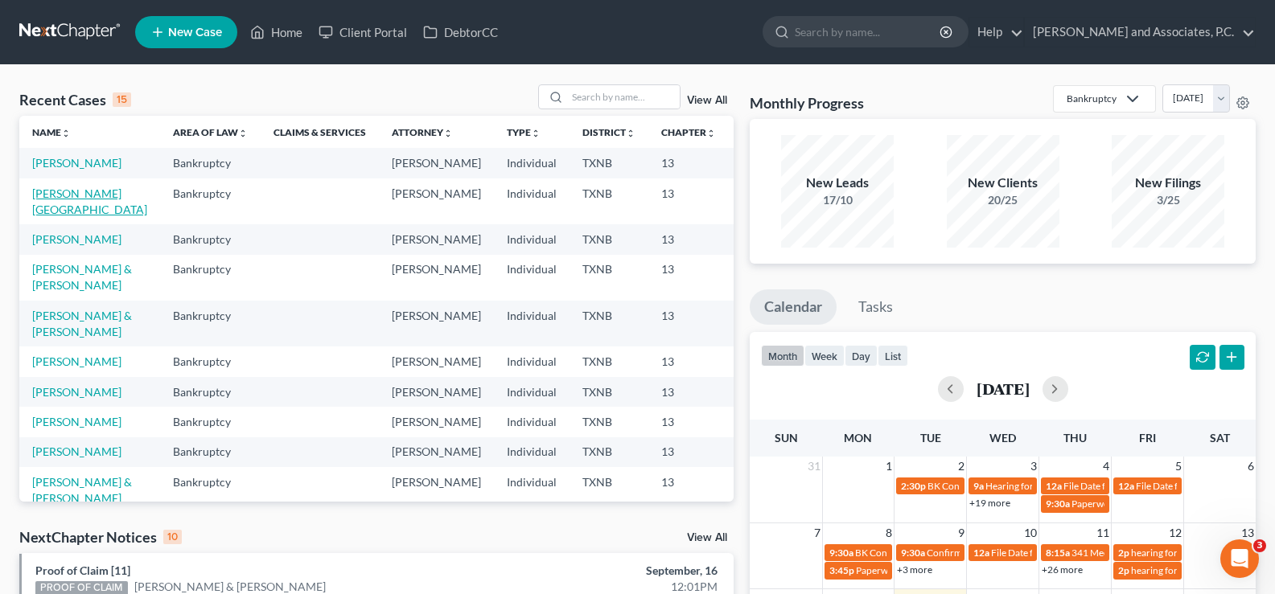
click at [56, 216] on link "[PERSON_NAME][GEOGRAPHIC_DATA]" at bounding box center [89, 202] width 115 height 30
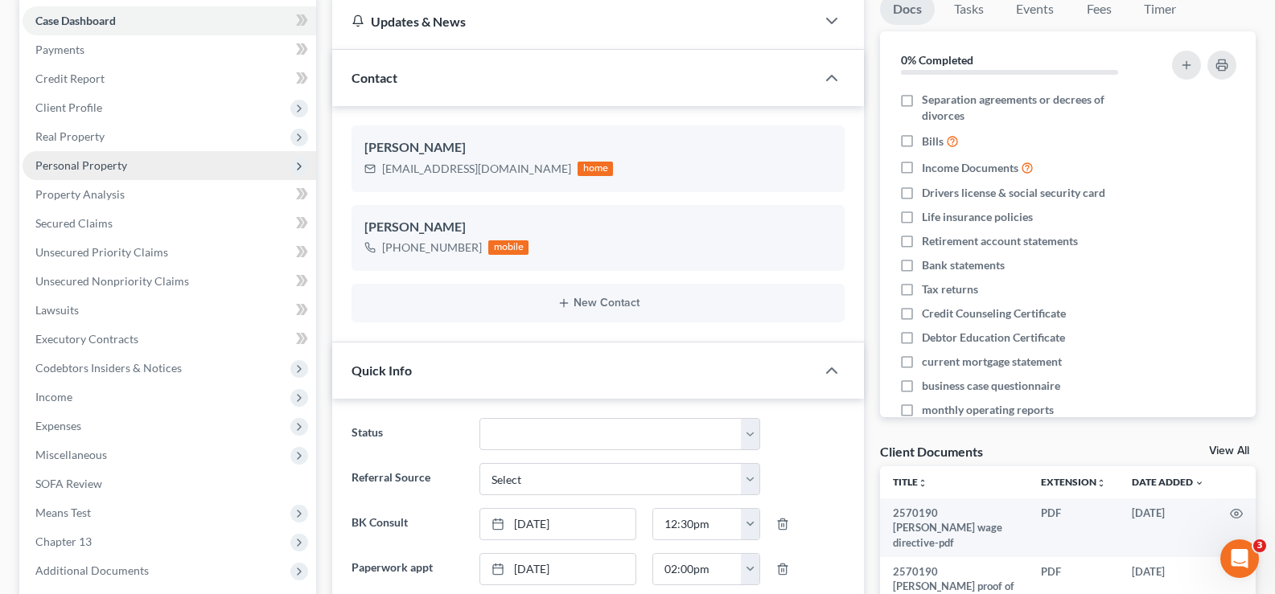
scroll to position [1063, 0]
click at [135, 158] on span "Personal Property" at bounding box center [170, 165] width 294 height 29
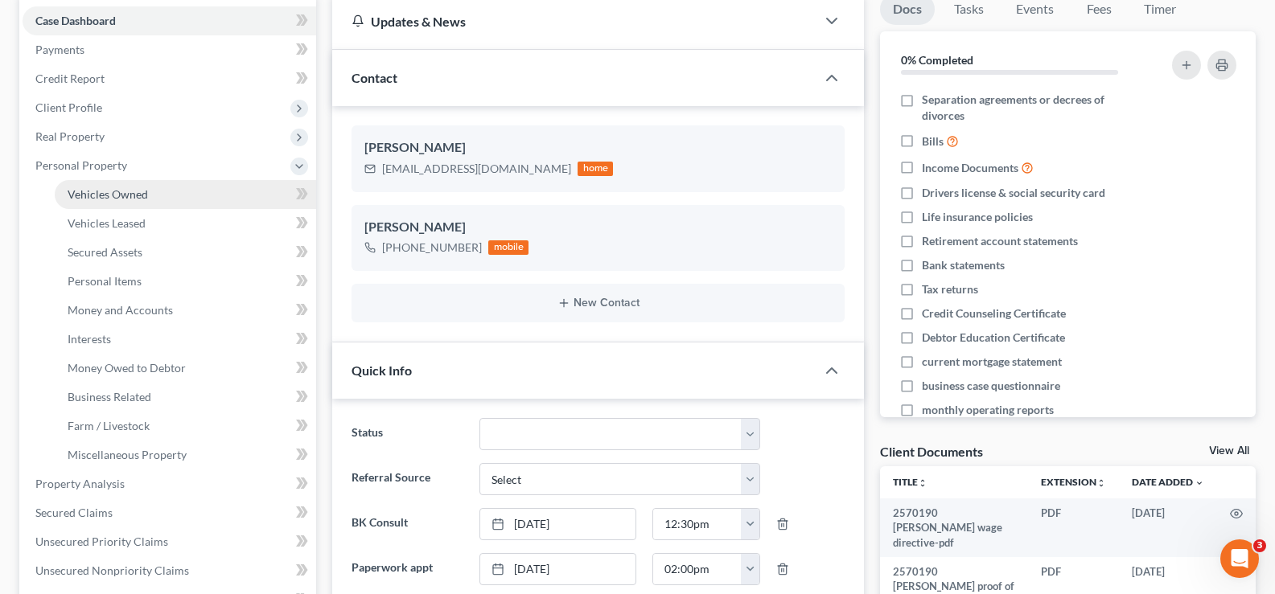
click at [134, 204] on link "Vehicles Owned" at bounding box center [185, 194] width 261 height 29
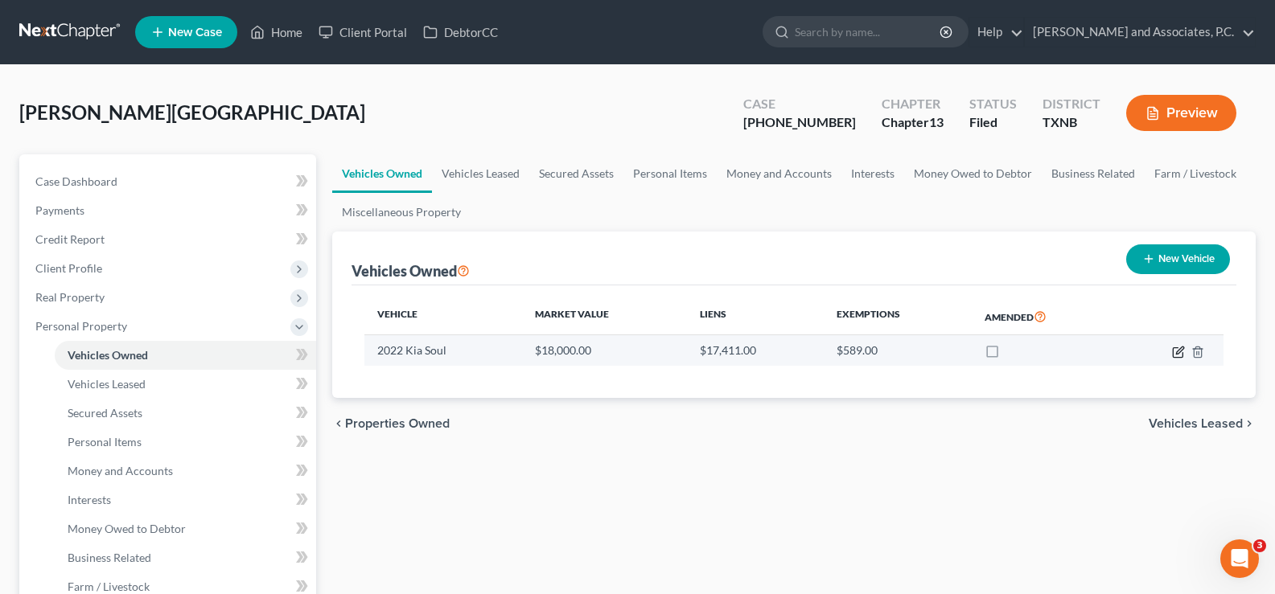
click at [1182, 349] on icon "button" at bounding box center [1179, 350] width 7 height 7
select select "0"
select select "4"
select select "2"
select select "0"
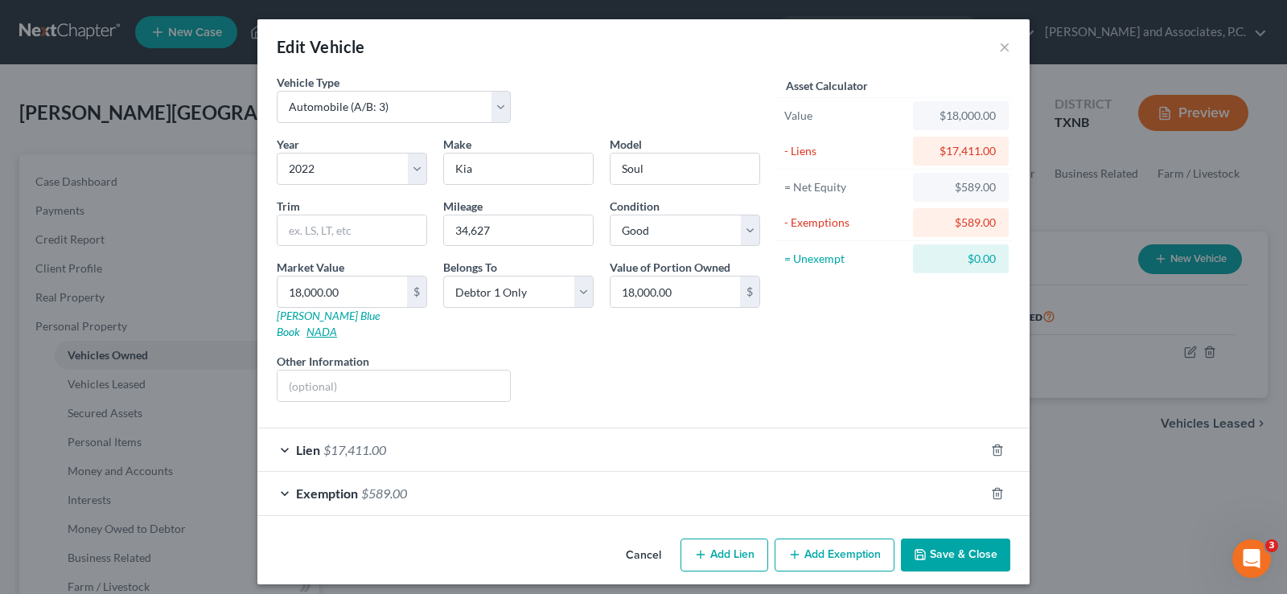
click at [337, 325] on link "NADA" at bounding box center [321, 332] width 31 height 14
click at [303, 319] on link "Kelly Blue Book" at bounding box center [328, 324] width 103 height 30
click at [965, 541] on button "Save & Close" at bounding box center [955, 556] width 109 height 34
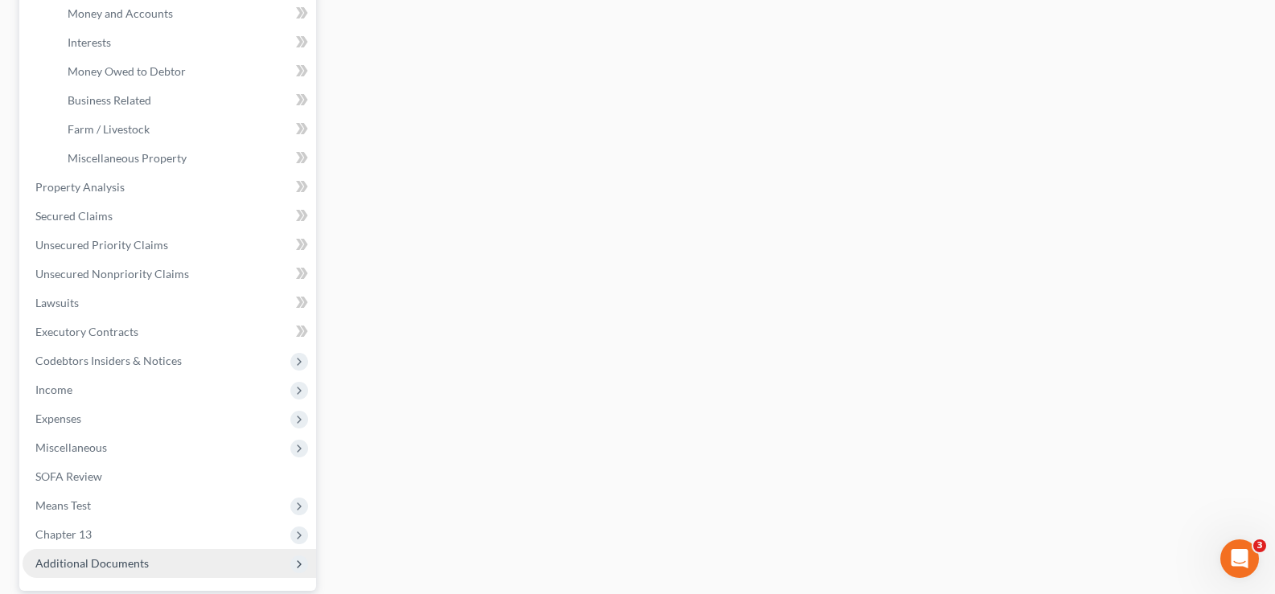
scroll to position [608, 0]
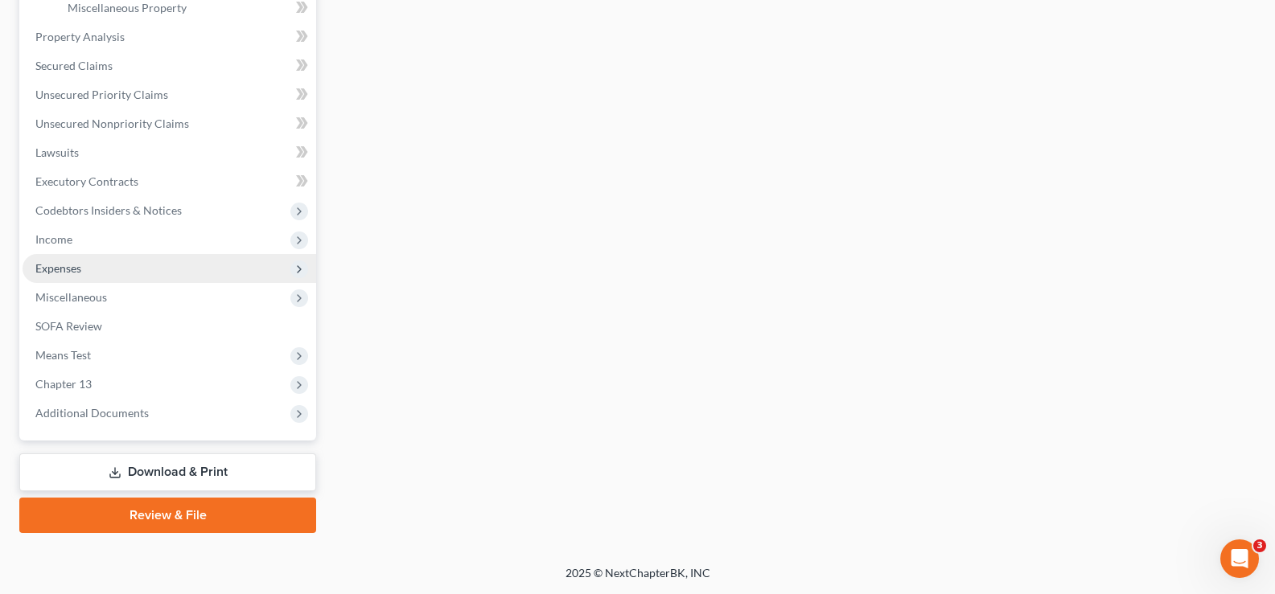
click at [79, 269] on span "Expenses" at bounding box center [58, 268] width 46 height 14
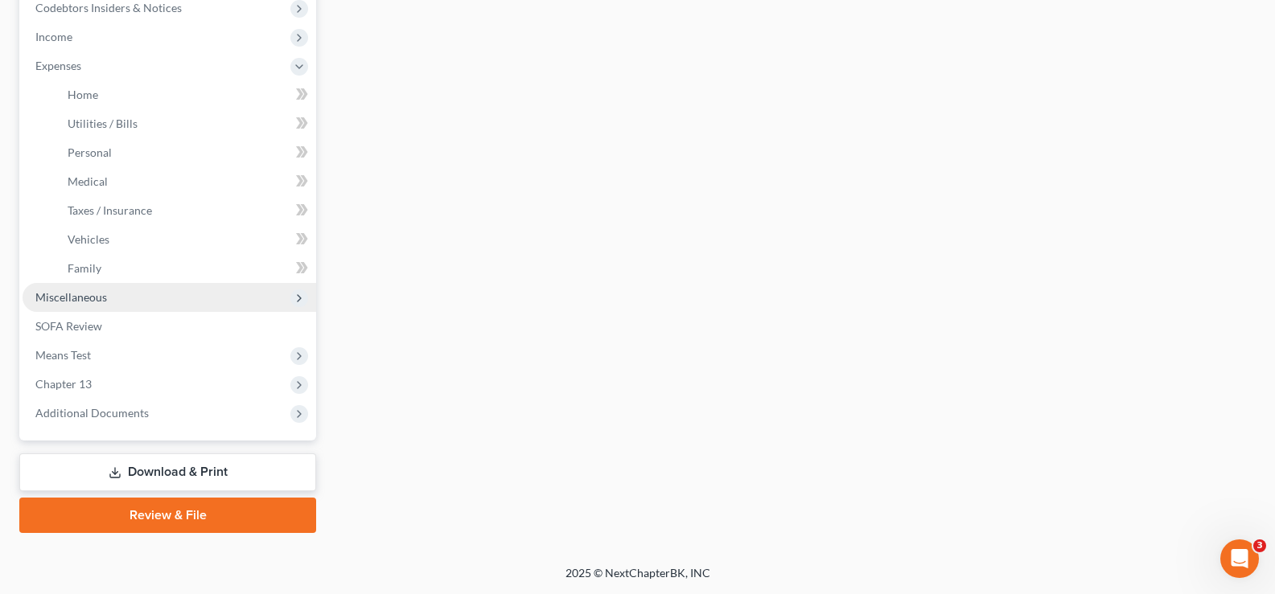
scroll to position [521, 0]
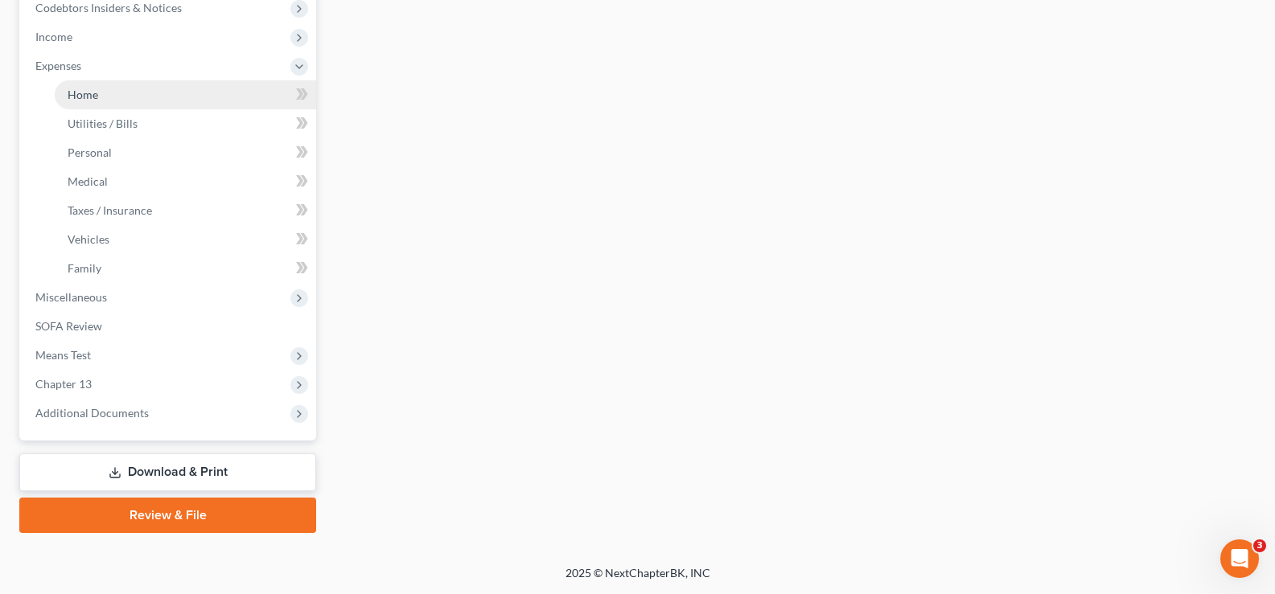
click at [101, 95] on link "Home" at bounding box center [185, 94] width 261 height 29
type input "0.00"
radio input "true"
type input "0.00"
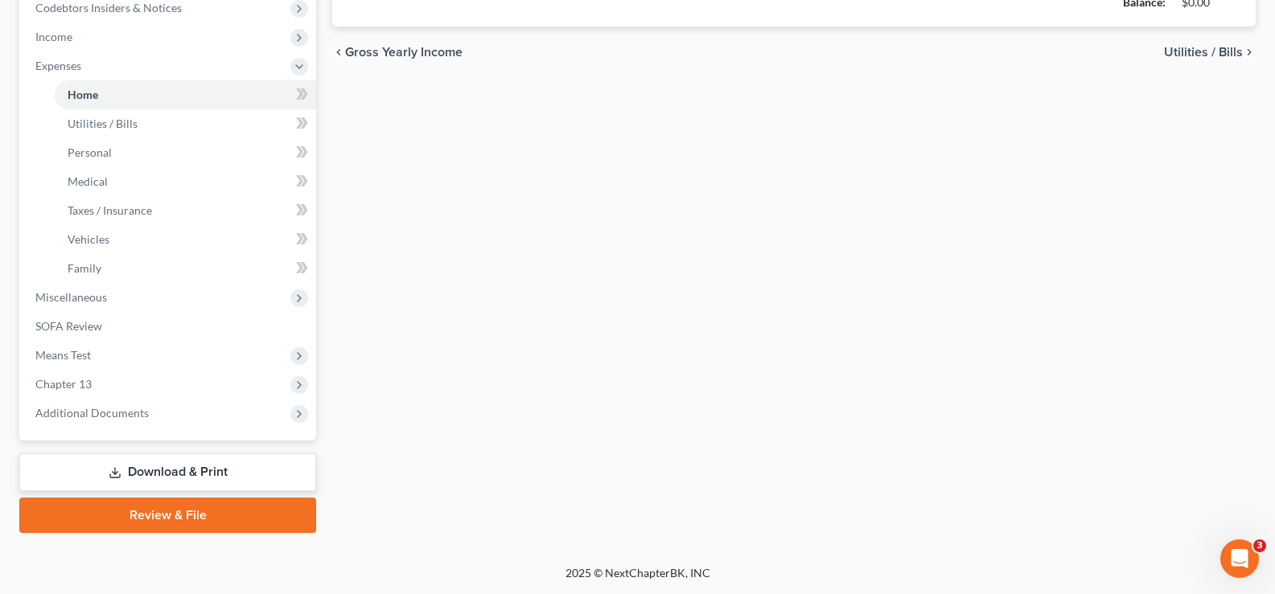
type input "0.00"
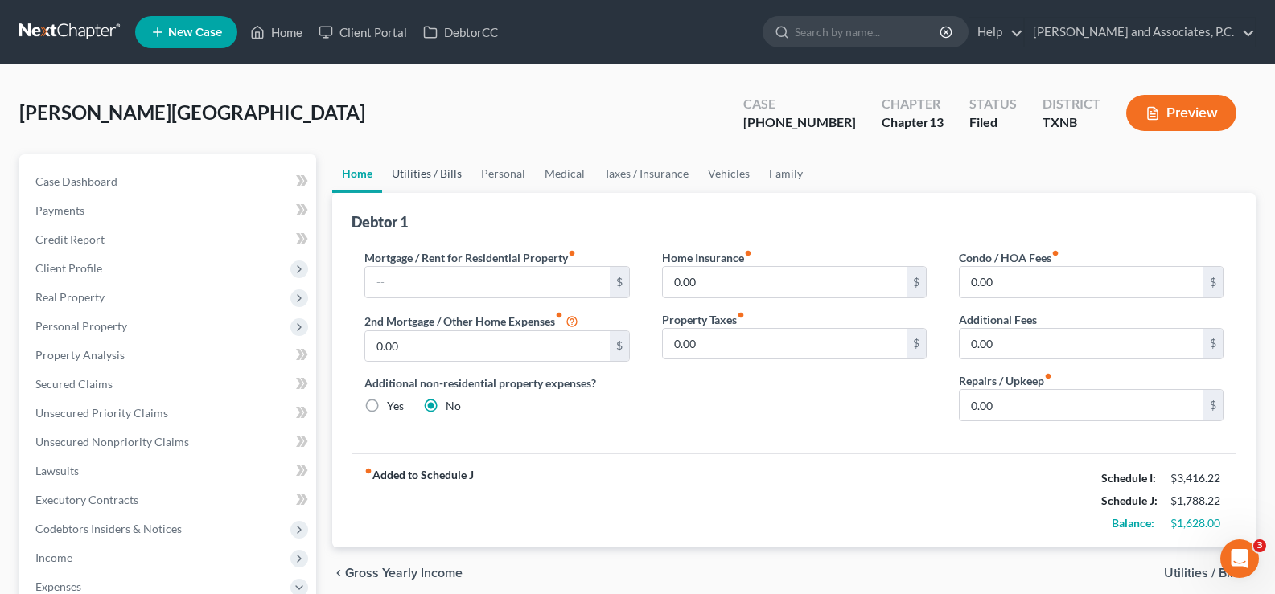
click at [427, 176] on link "Utilities / Bills" at bounding box center [426, 173] width 89 height 39
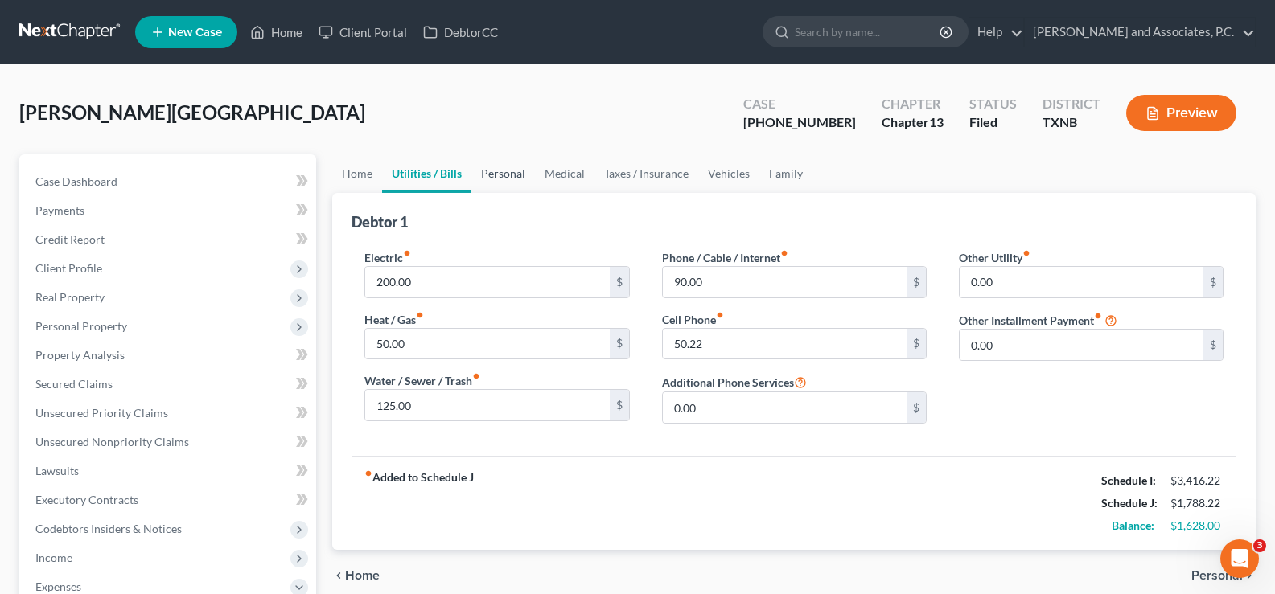
click at [501, 169] on link "Personal" at bounding box center [503, 173] width 64 height 39
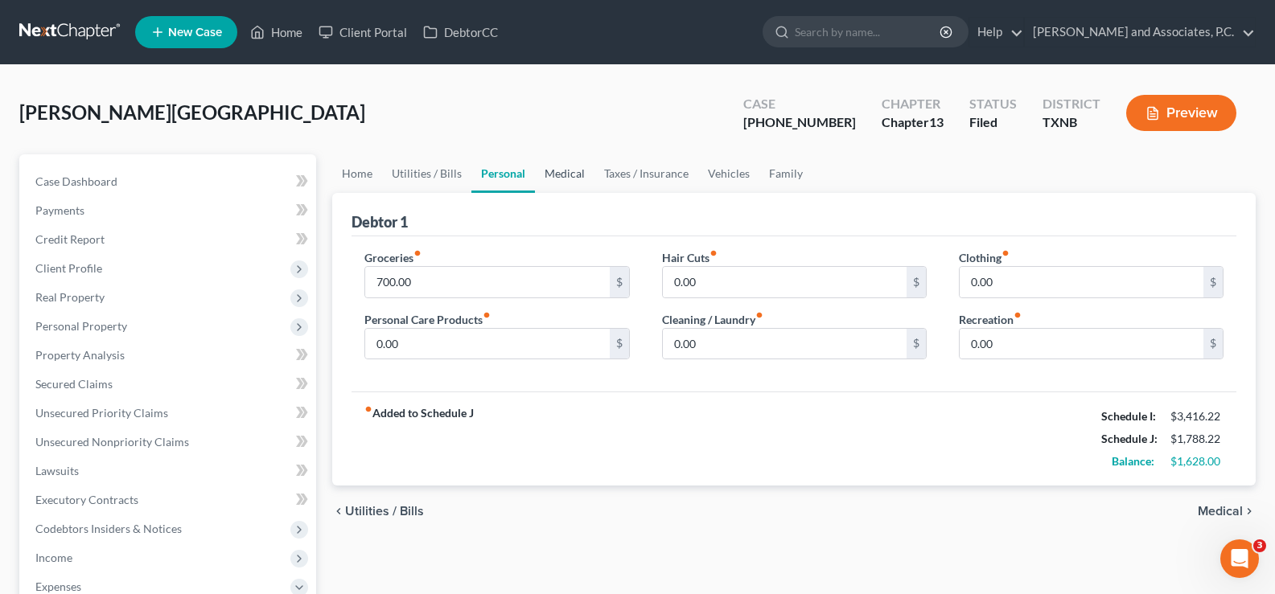
click at [570, 172] on link "Medical" at bounding box center [565, 173] width 60 height 39
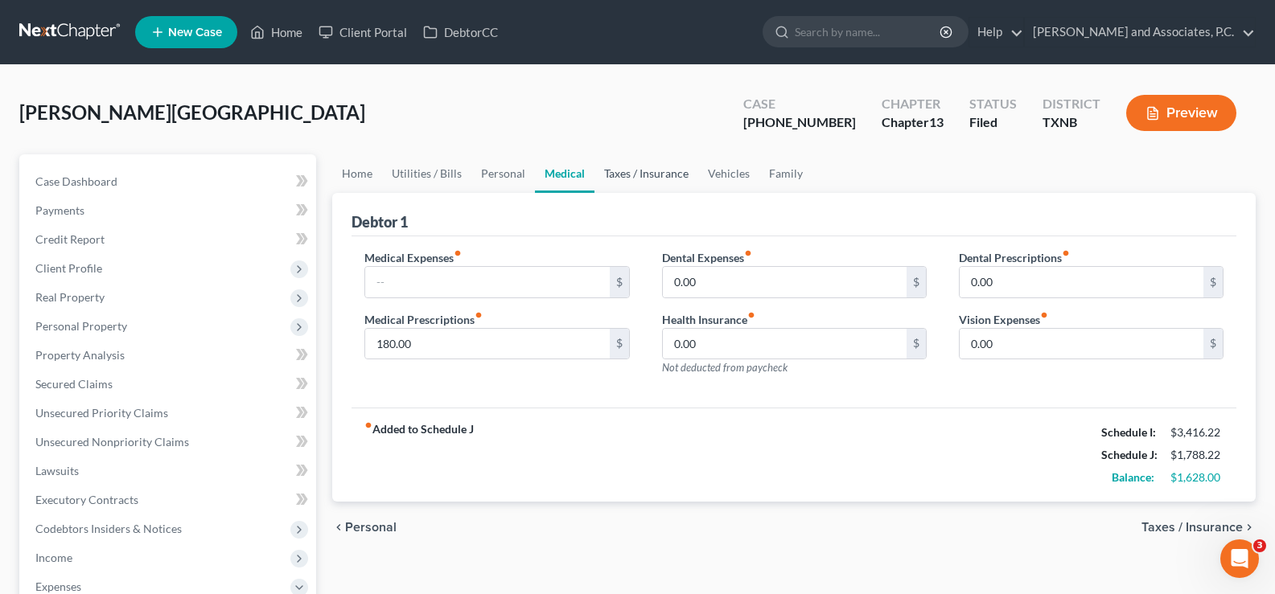
click at [626, 171] on link "Taxes / Insurance" at bounding box center [646, 173] width 104 height 39
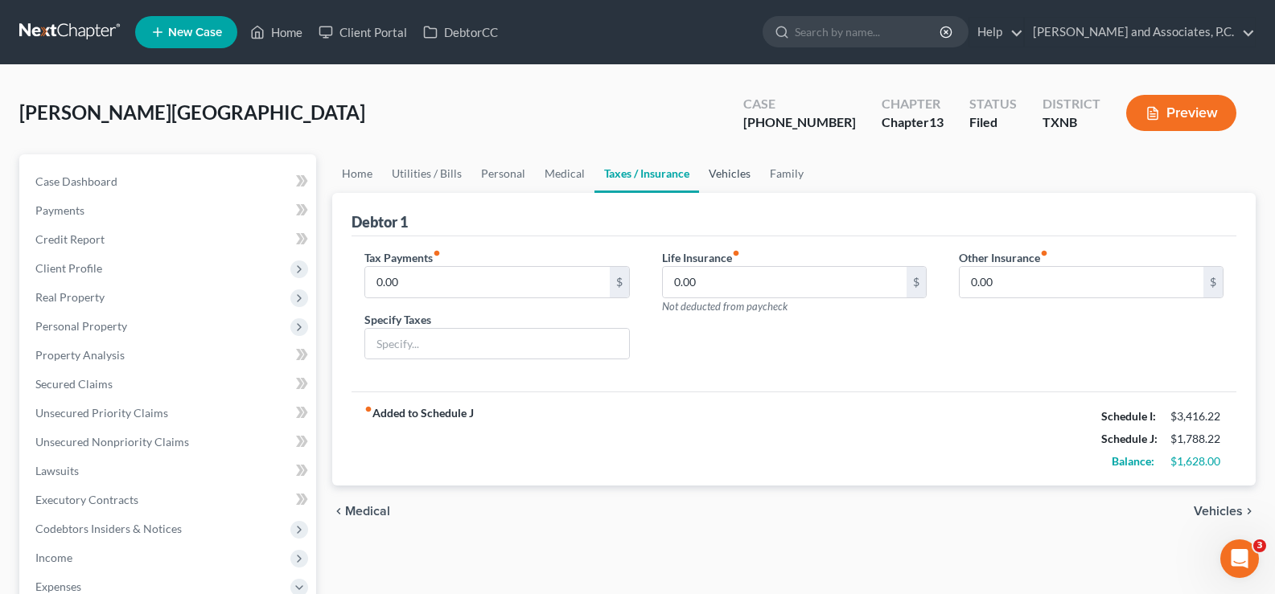
click at [738, 171] on link "Vehicles" at bounding box center [729, 173] width 61 height 39
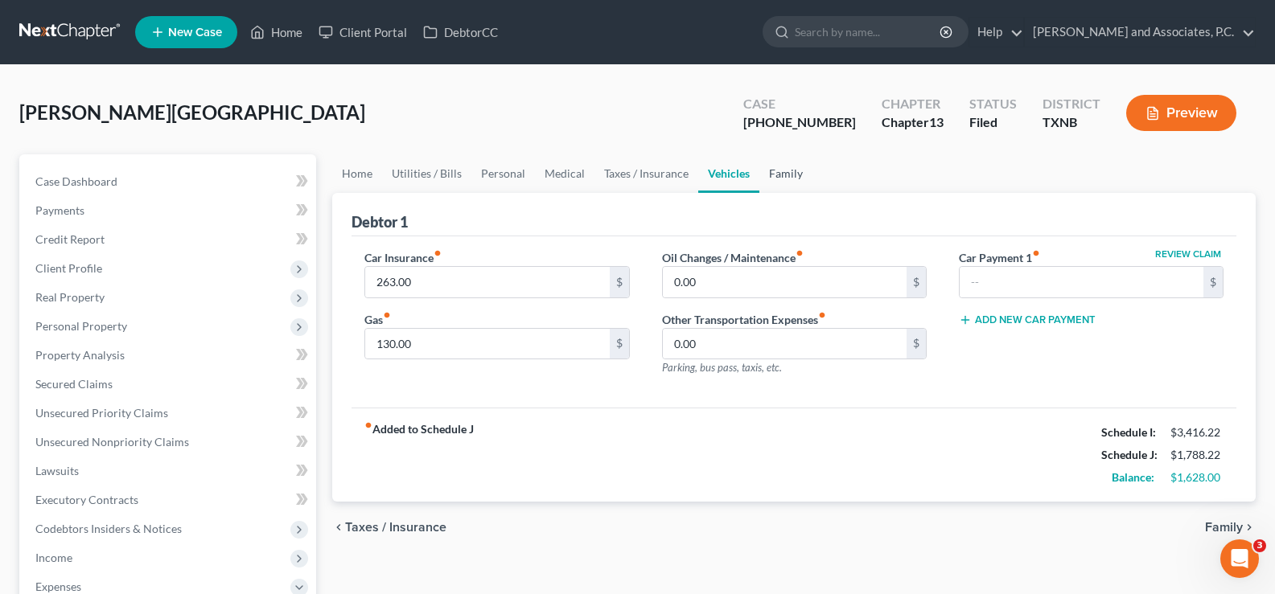
click at [774, 175] on link "Family" at bounding box center [785, 173] width 53 height 39
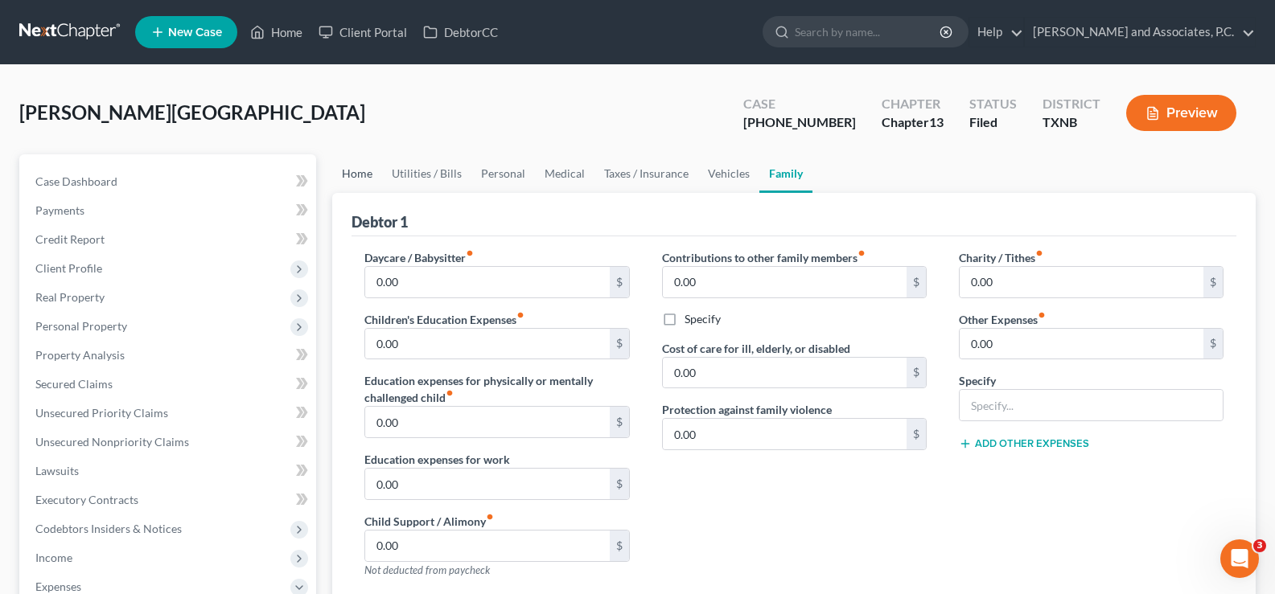
click at [352, 177] on link "Home" at bounding box center [357, 173] width 50 height 39
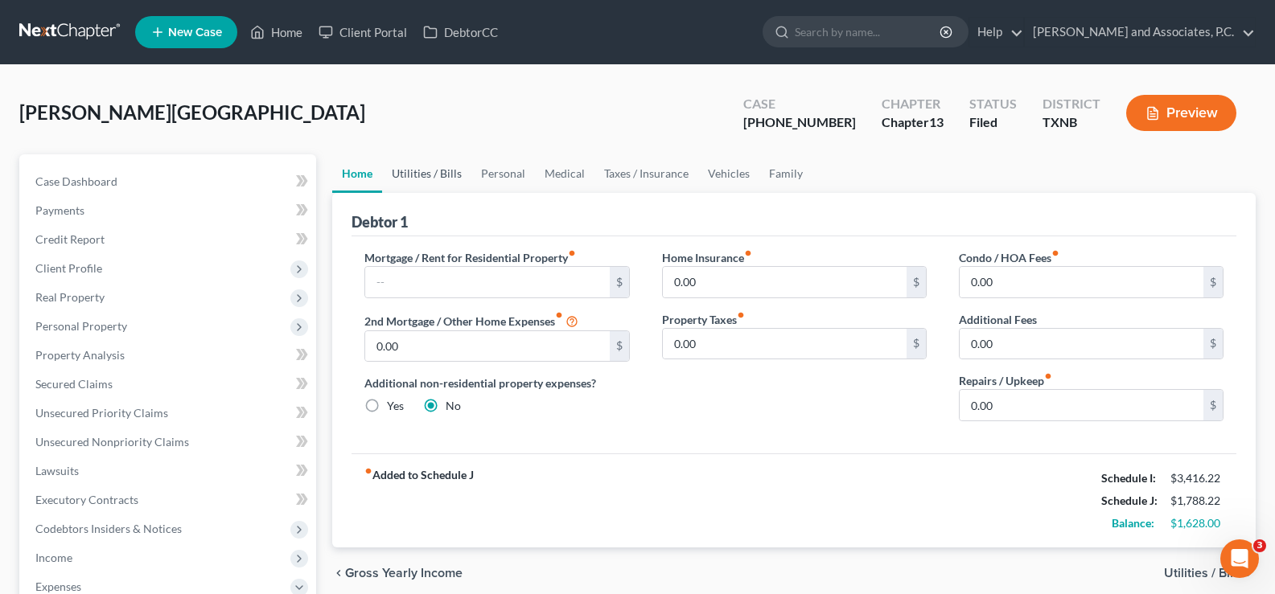
click at [439, 174] on link "Utilities / Bills" at bounding box center [426, 173] width 89 height 39
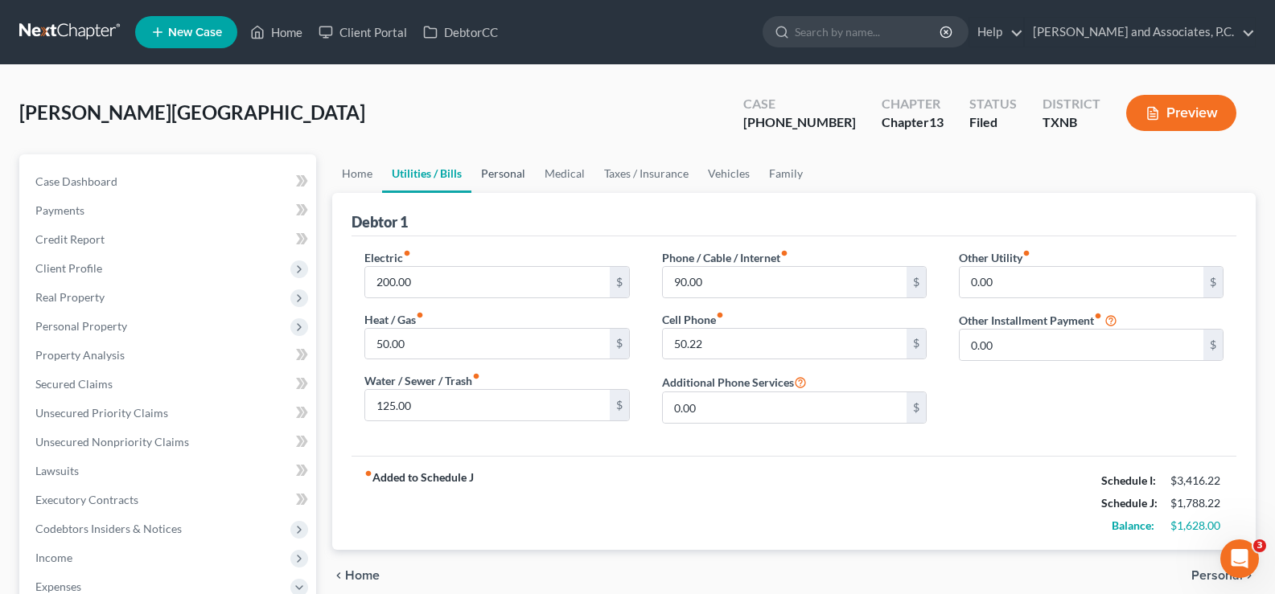
click at [517, 171] on link "Personal" at bounding box center [503, 173] width 64 height 39
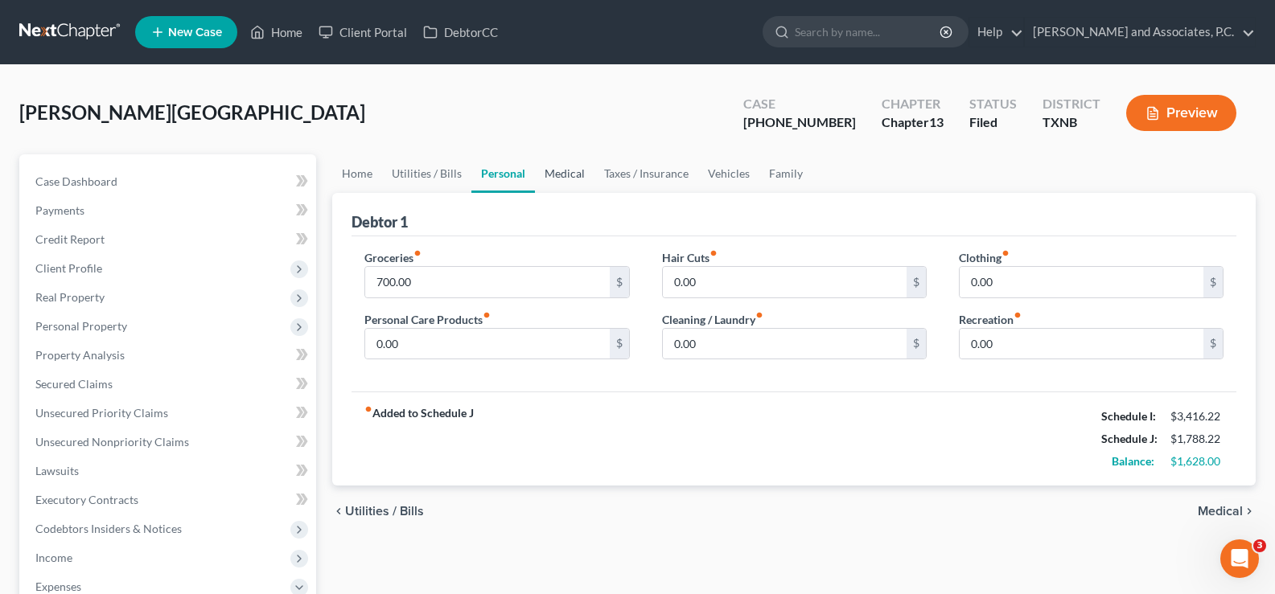
click at [553, 171] on link "Medical" at bounding box center [565, 173] width 60 height 39
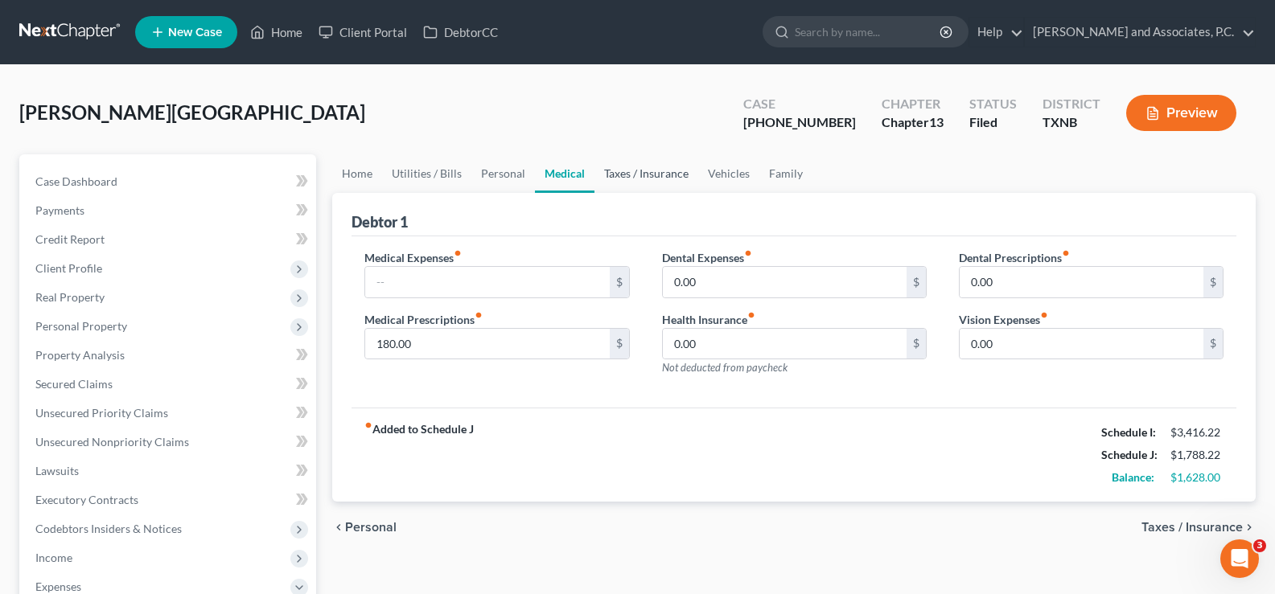
click at [627, 175] on link "Taxes / Insurance" at bounding box center [646, 173] width 104 height 39
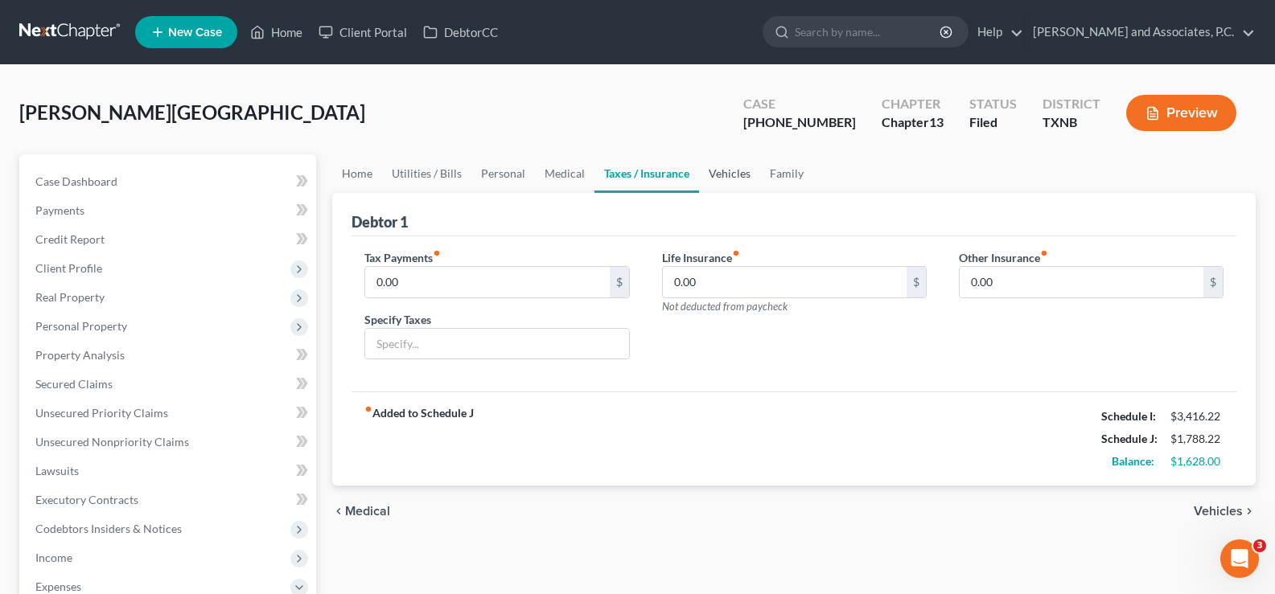
click at [727, 172] on link "Vehicles" at bounding box center [729, 173] width 61 height 39
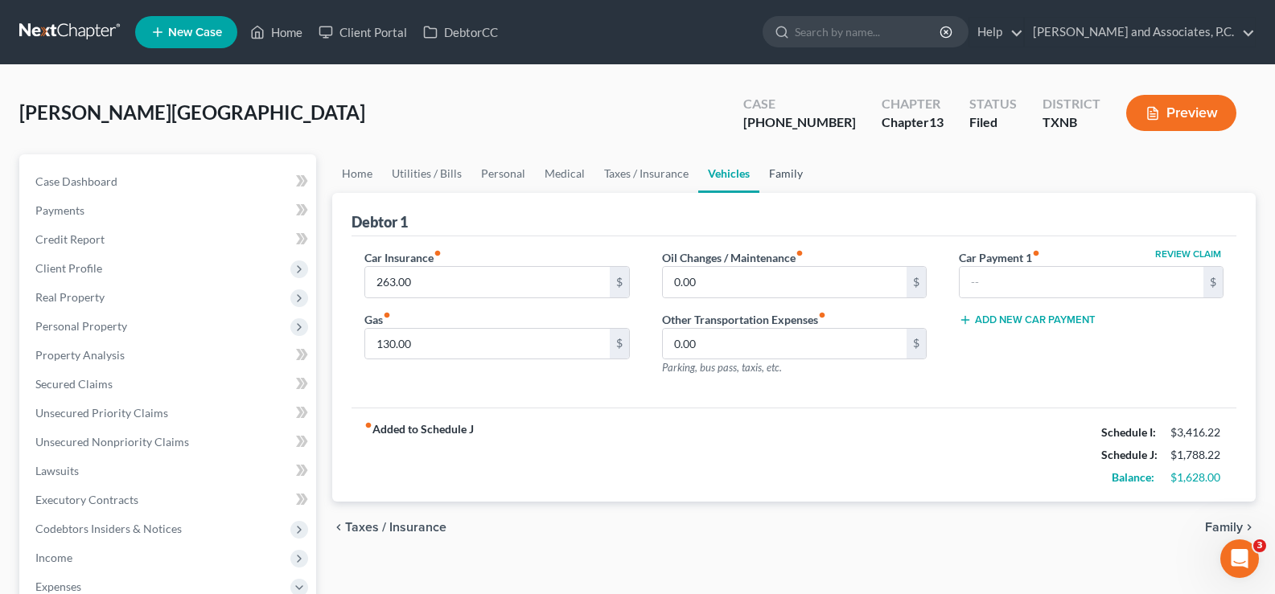
click at [775, 174] on link "Family" at bounding box center [785, 173] width 53 height 39
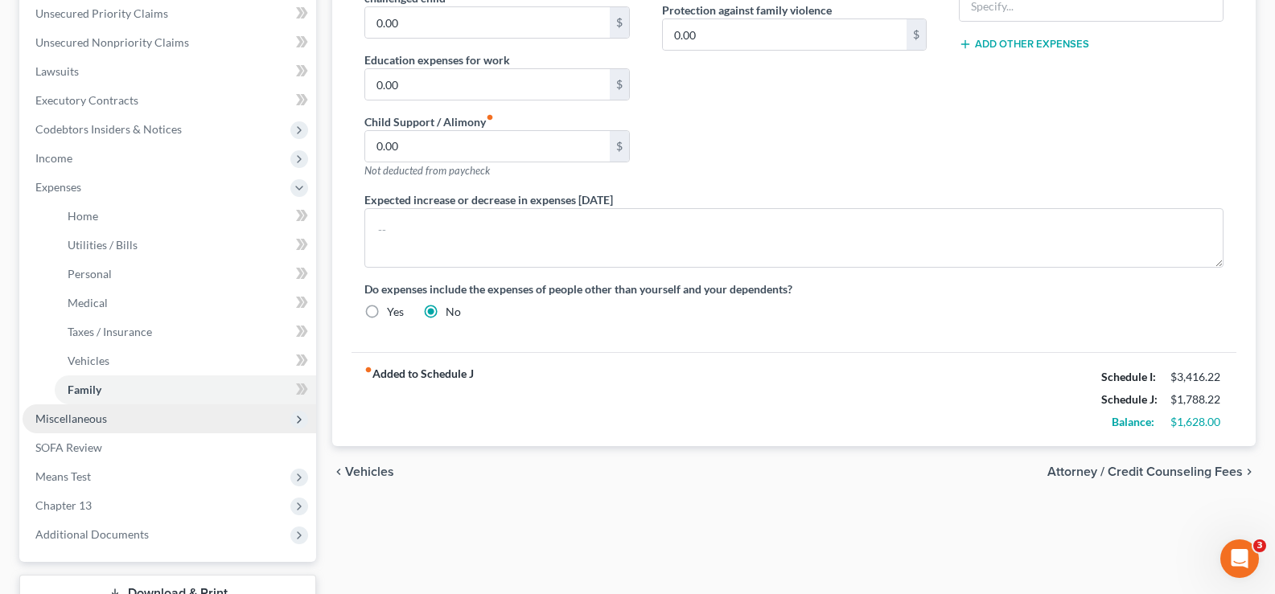
scroll to position [360, 0]
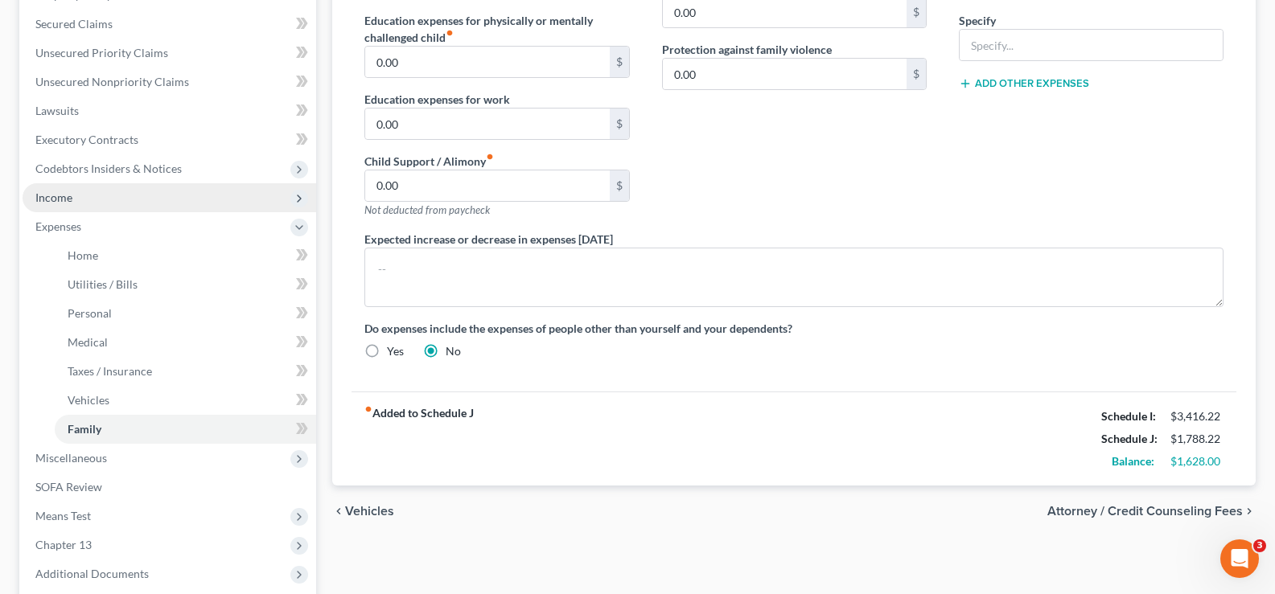
click at [112, 200] on span "Income" at bounding box center [170, 197] width 294 height 29
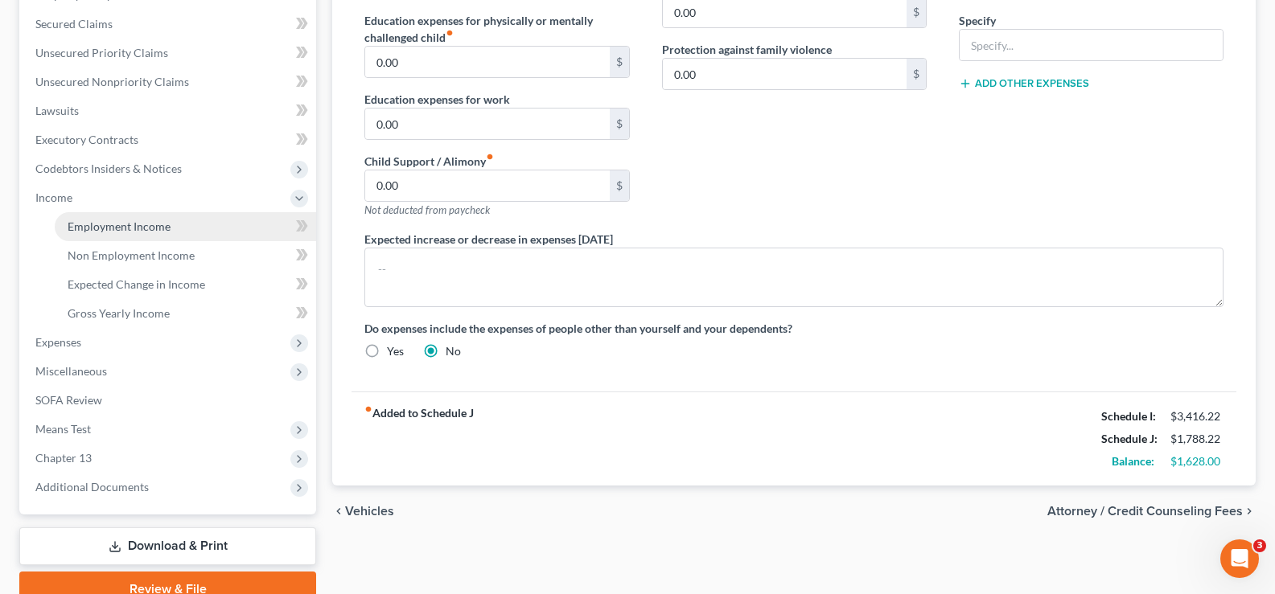
click at [113, 238] on link "Employment Income" at bounding box center [185, 226] width 261 height 29
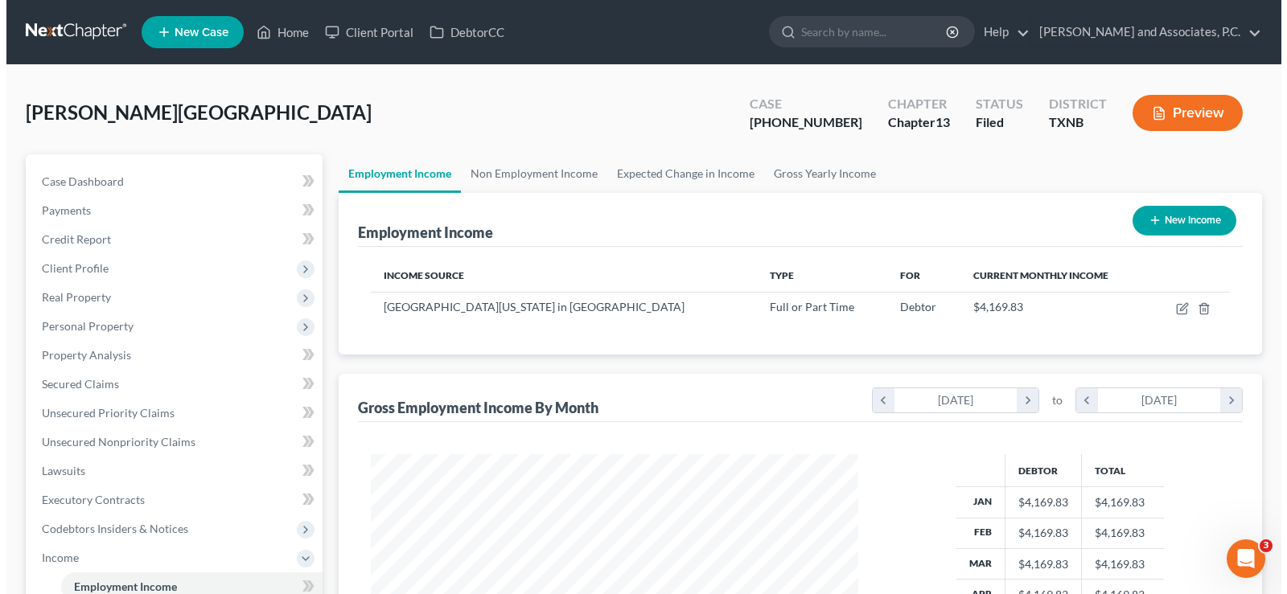
scroll to position [289, 520]
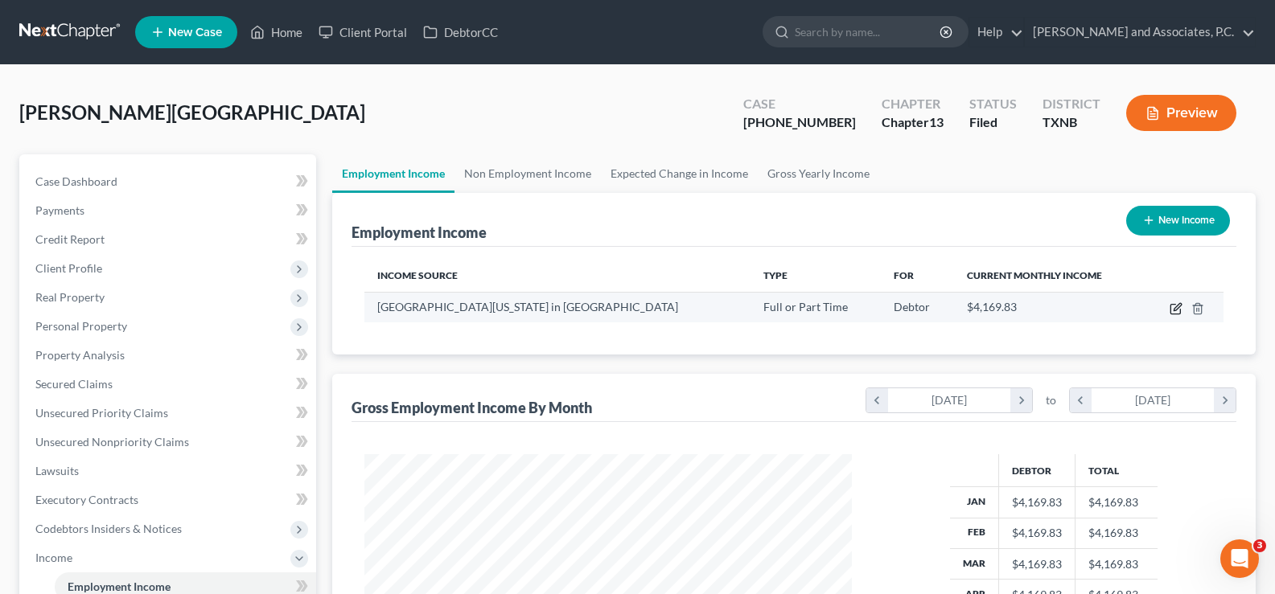
click at [1176, 310] on icon "button" at bounding box center [1177, 306] width 7 height 7
select select "0"
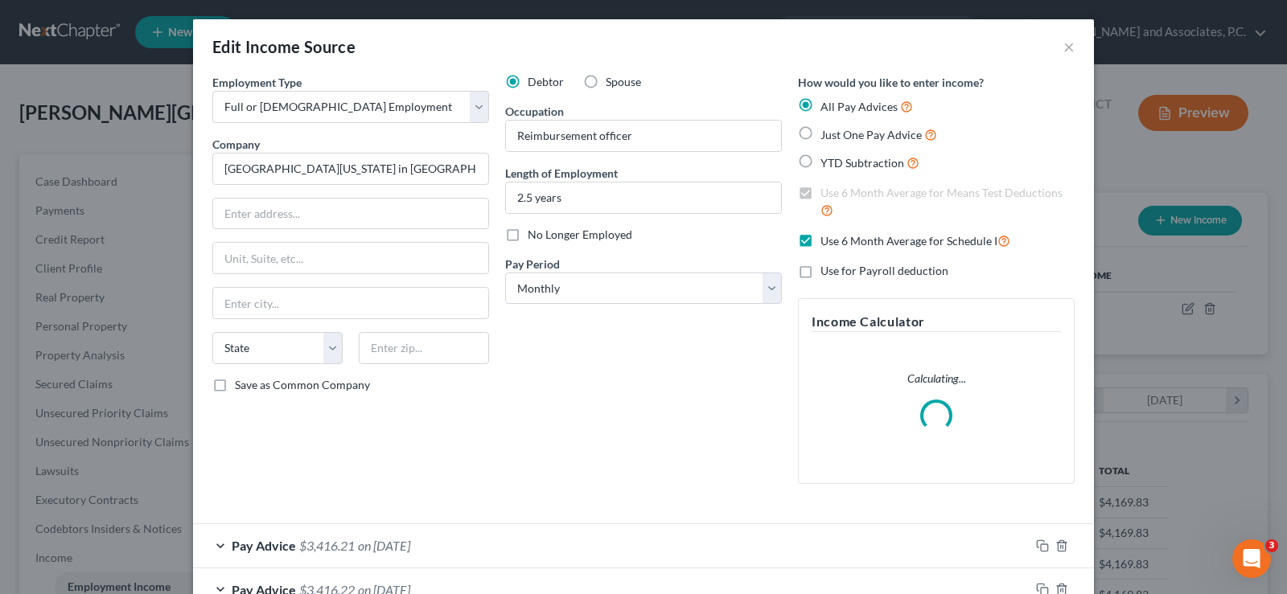
scroll to position [161, 0]
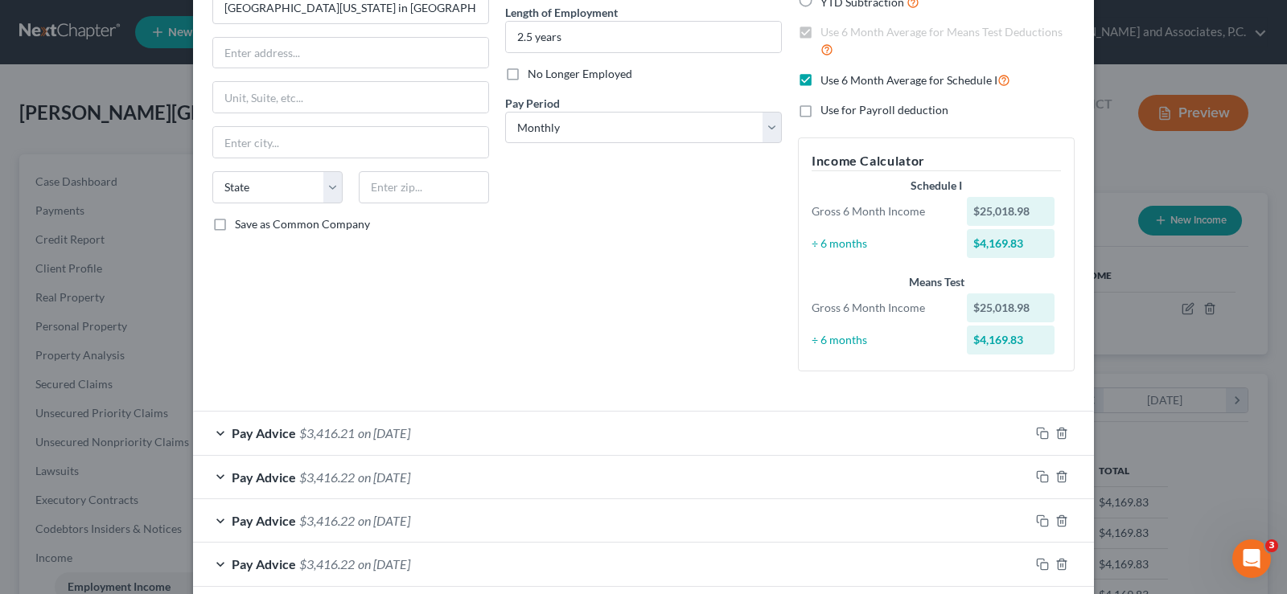
click at [215, 385] on div "Employment Type * Select Full or Part Time Employment Self Employment Company *…" at bounding box center [643, 155] width 878 height 485
click at [213, 434] on div "Pay Advice $3,416.21 on 06/02/2025" at bounding box center [611, 433] width 837 height 43
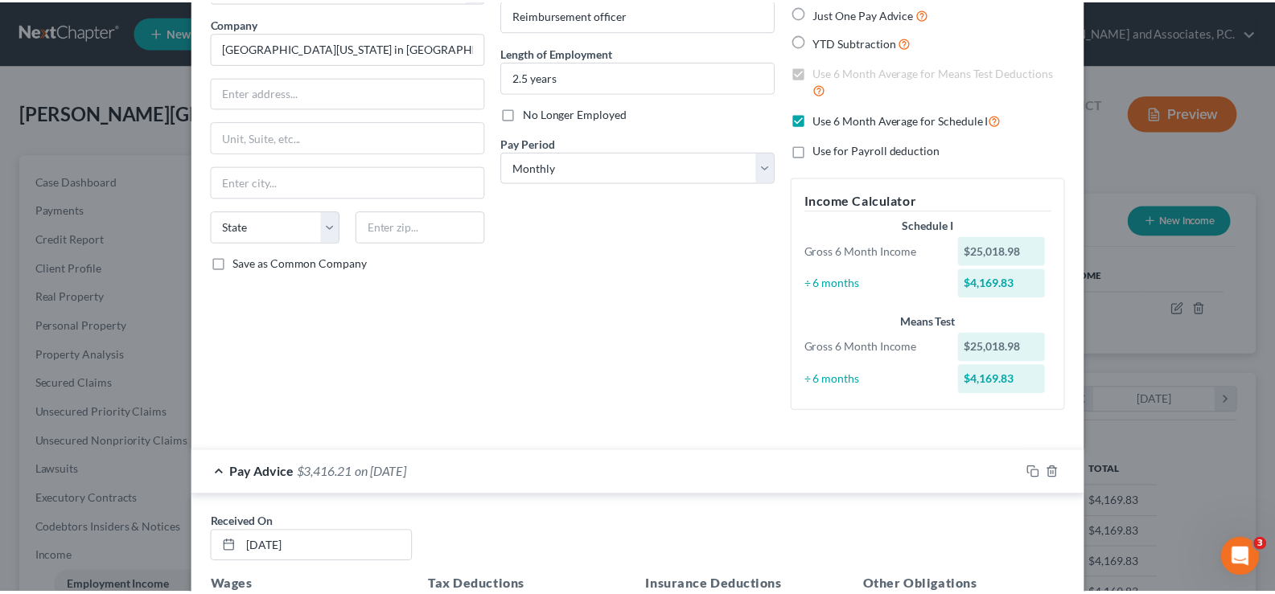
scroll to position [0, 0]
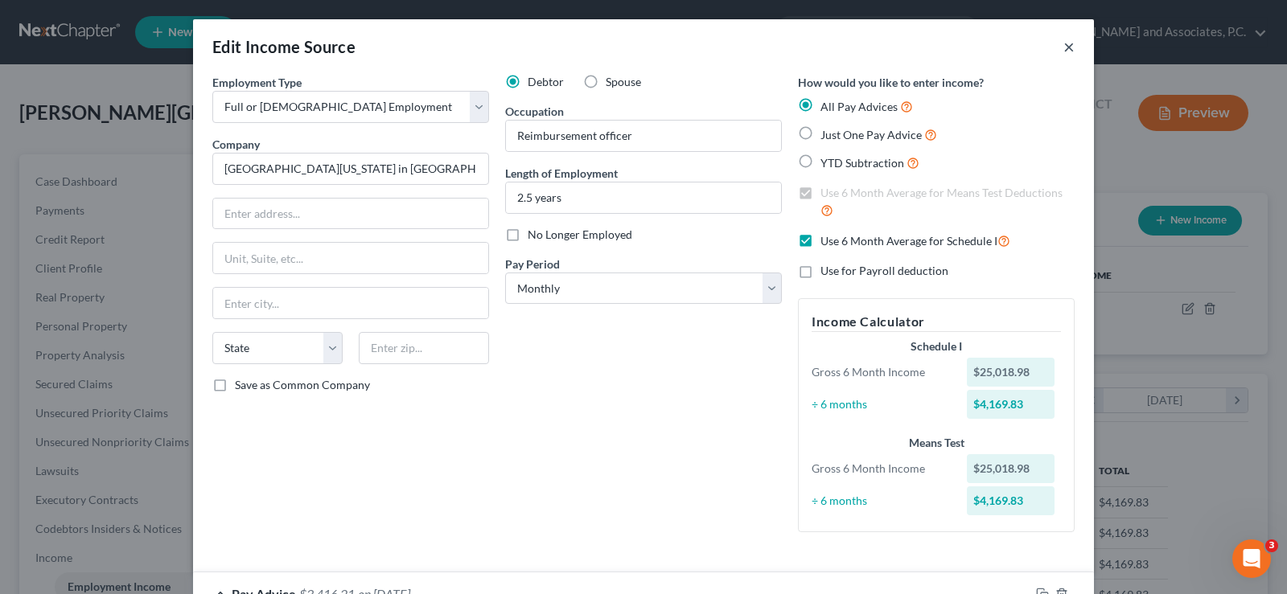
click at [1064, 45] on button "×" at bounding box center [1068, 46] width 11 height 19
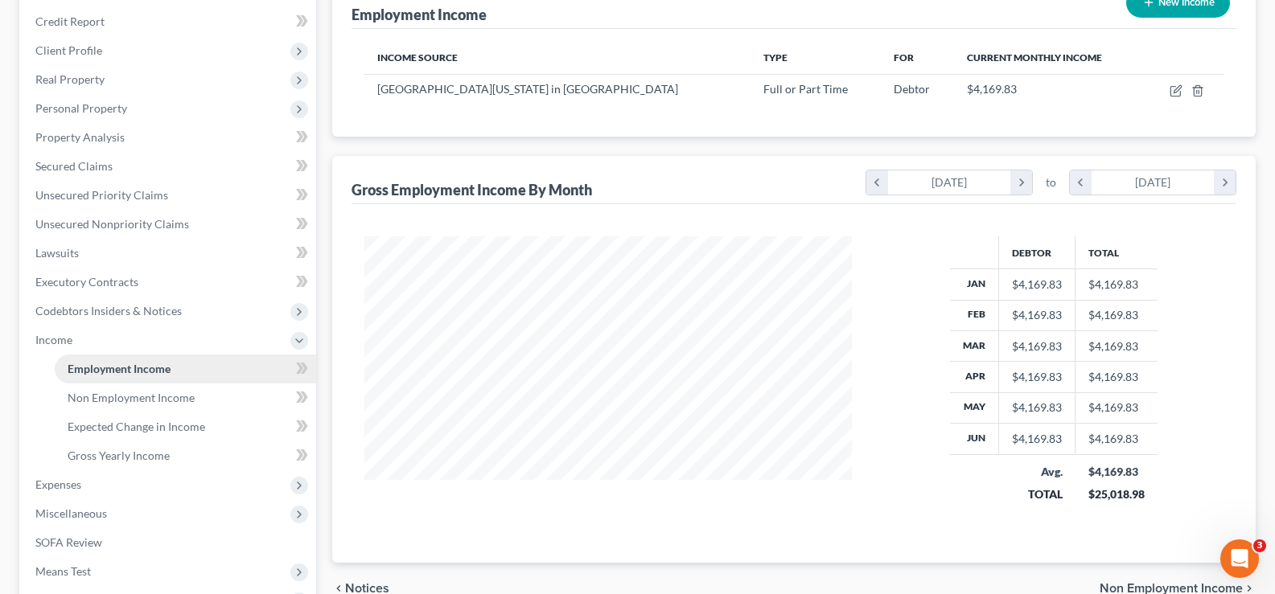
scroll to position [322, 0]
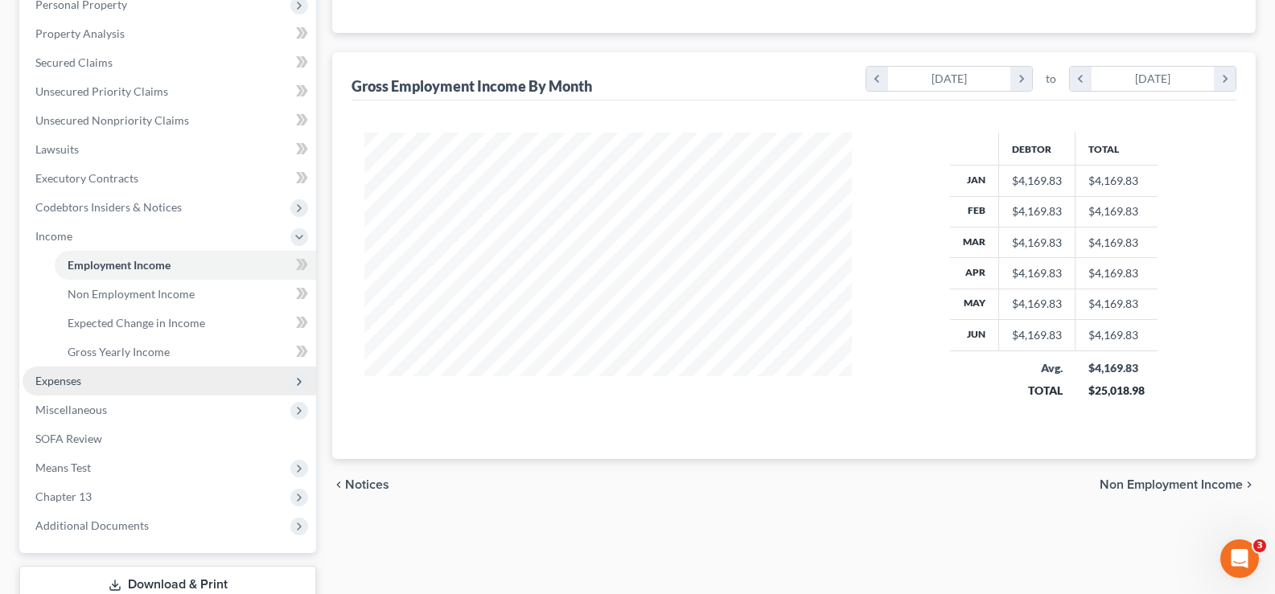
click at [105, 383] on span "Expenses" at bounding box center [170, 381] width 294 height 29
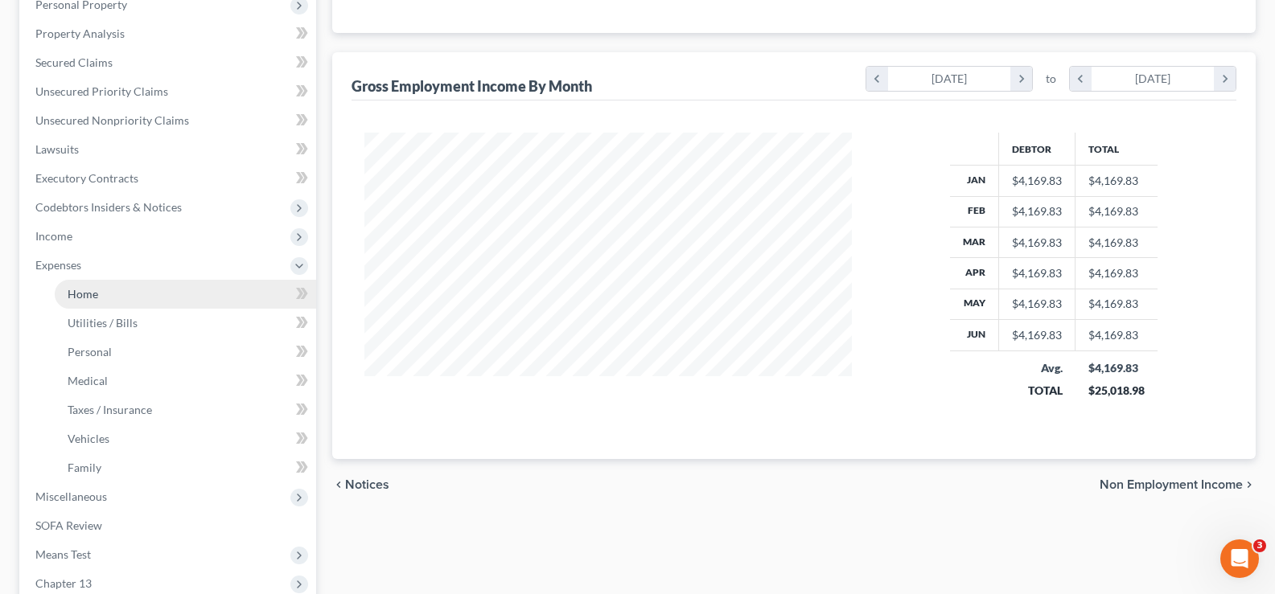
click at [105, 304] on link "Home" at bounding box center [185, 294] width 261 height 29
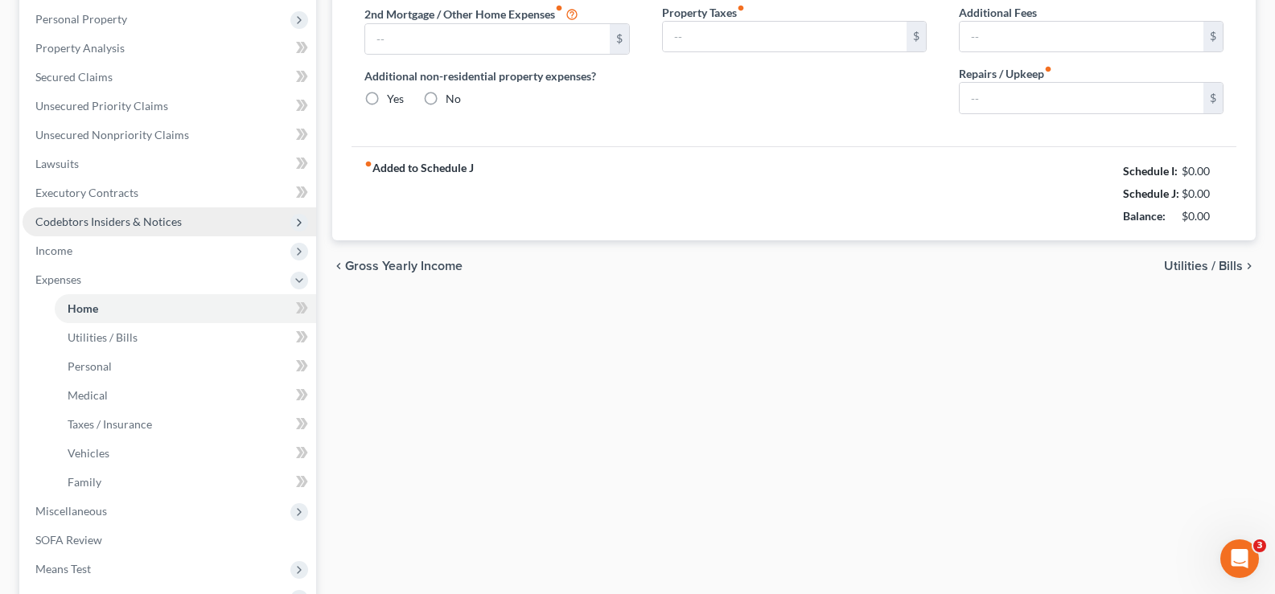
type input "0.00"
radio input "true"
type input "0.00"
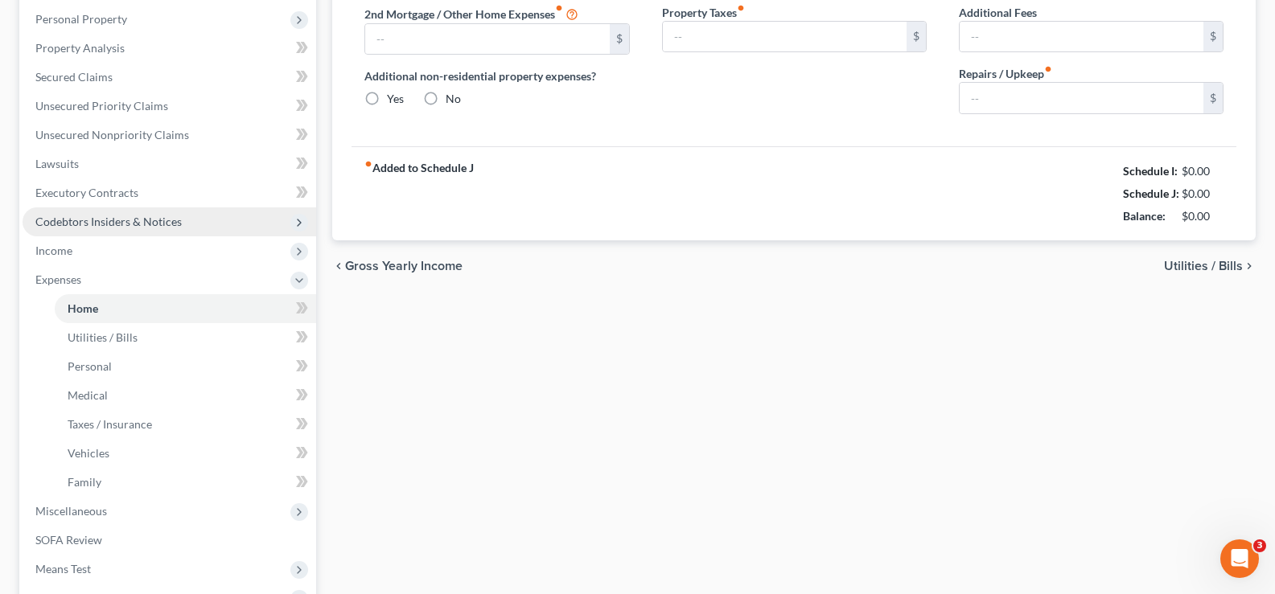
type input "0.00"
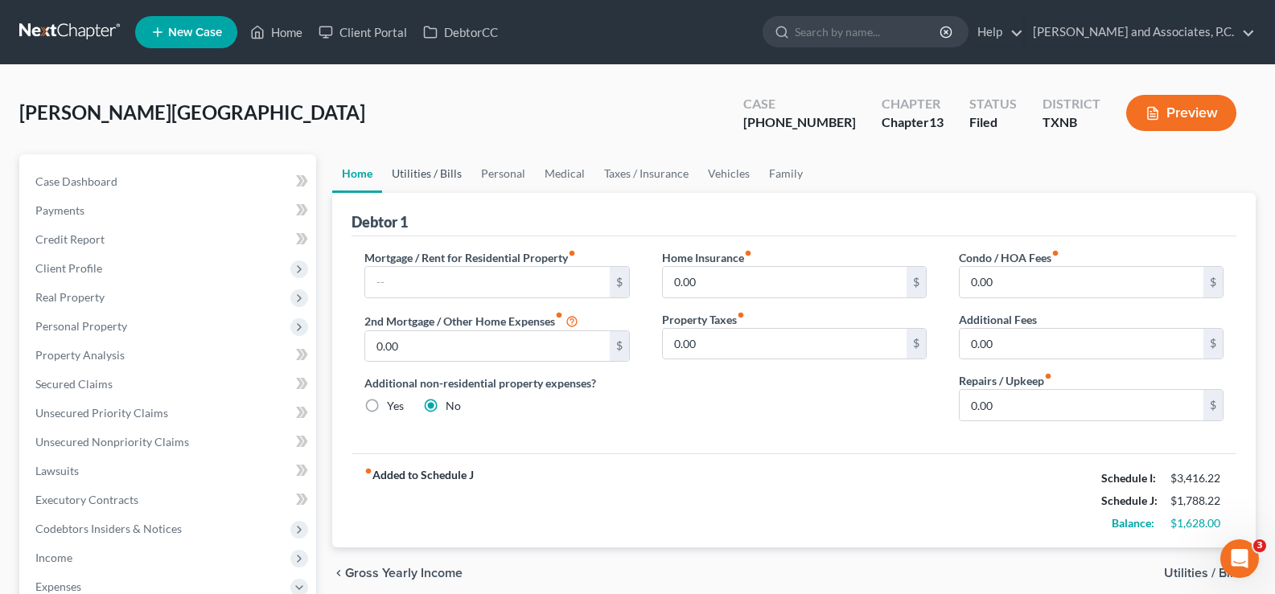
click at [437, 171] on link "Utilities / Bills" at bounding box center [426, 173] width 89 height 39
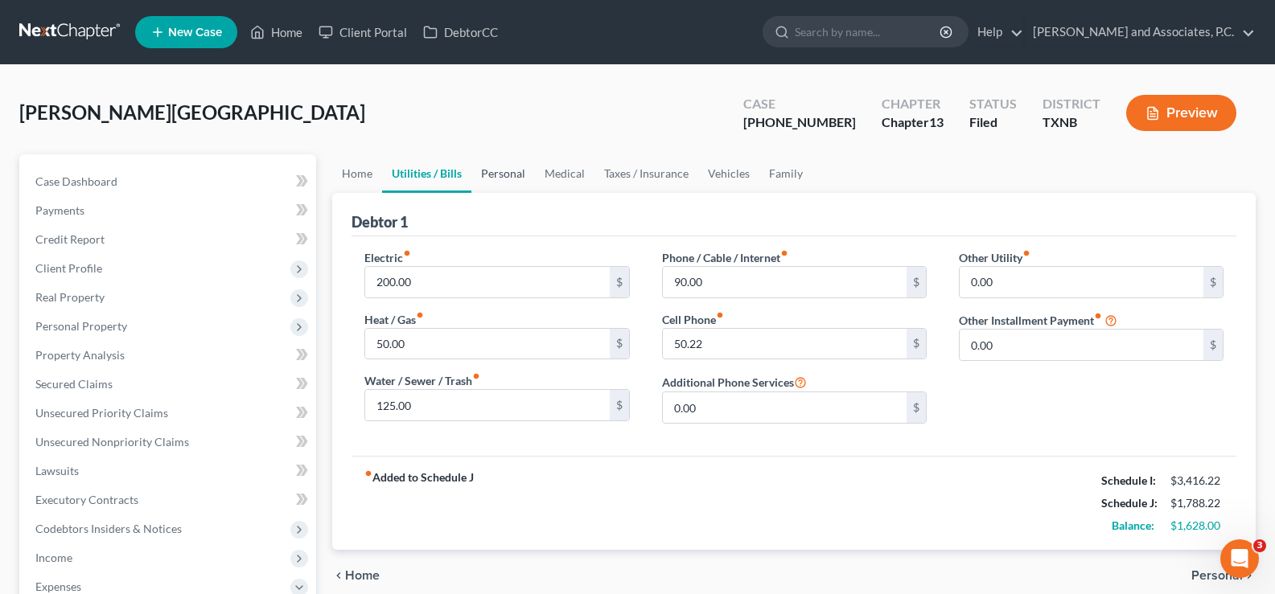
click at [493, 174] on link "Personal" at bounding box center [503, 173] width 64 height 39
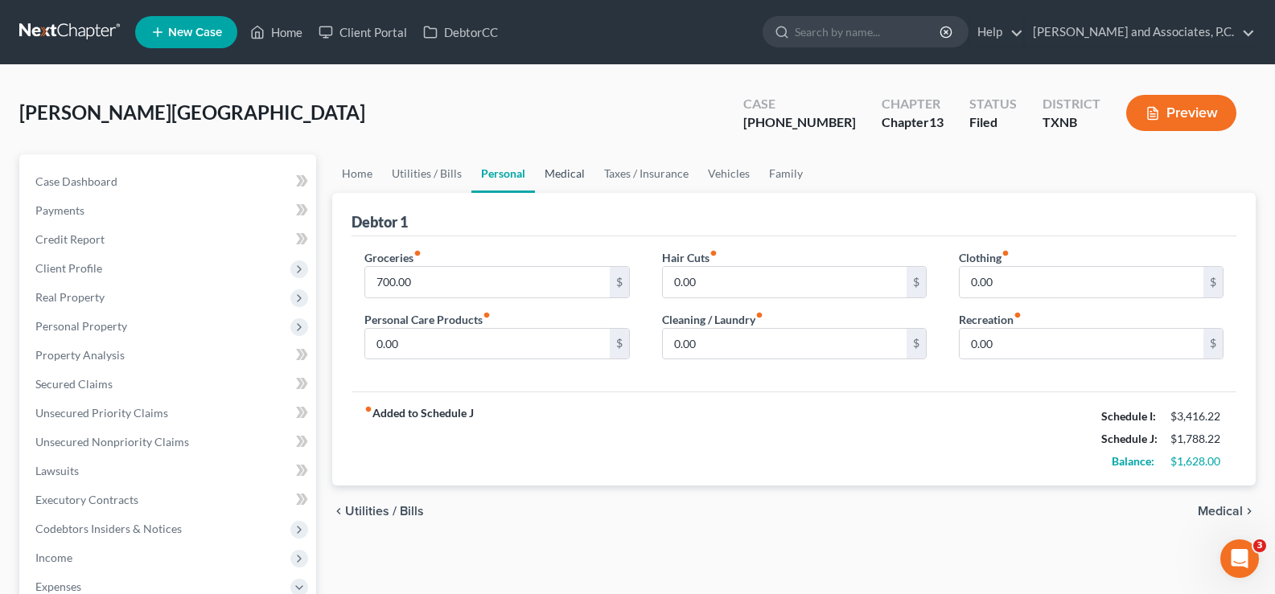
click at [561, 171] on link "Medical" at bounding box center [565, 173] width 60 height 39
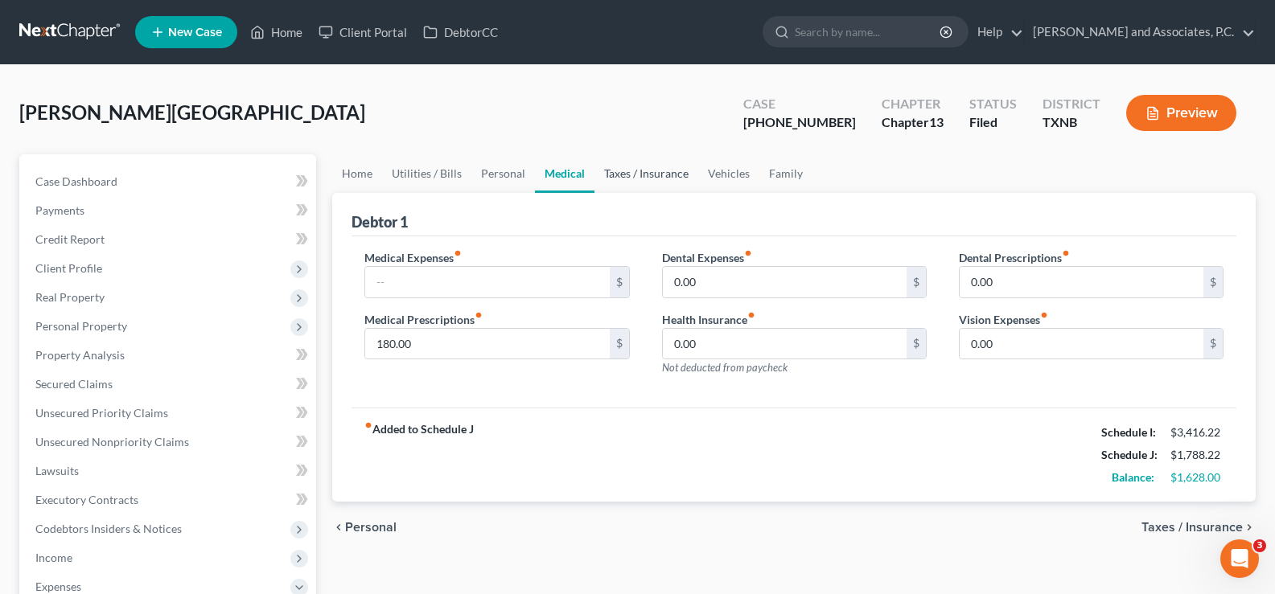
click at [648, 177] on link "Taxes / Insurance" at bounding box center [646, 173] width 104 height 39
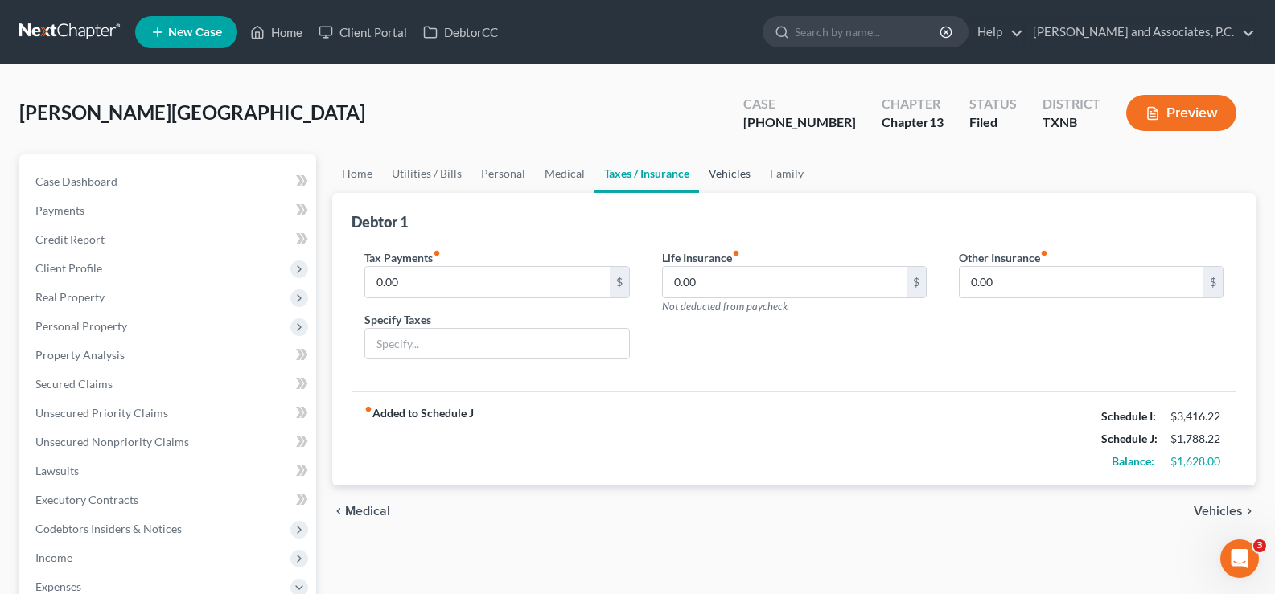
click at [722, 178] on link "Vehicles" at bounding box center [729, 173] width 61 height 39
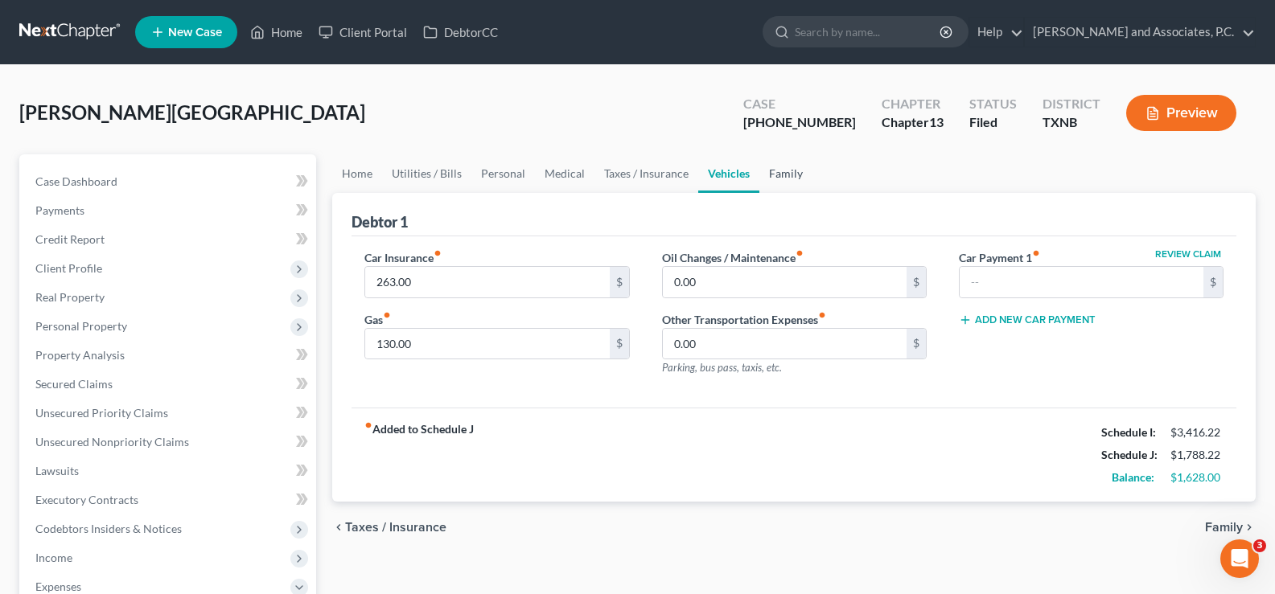
click at [789, 174] on link "Family" at bounding box center [785, 173] width 53 height 39
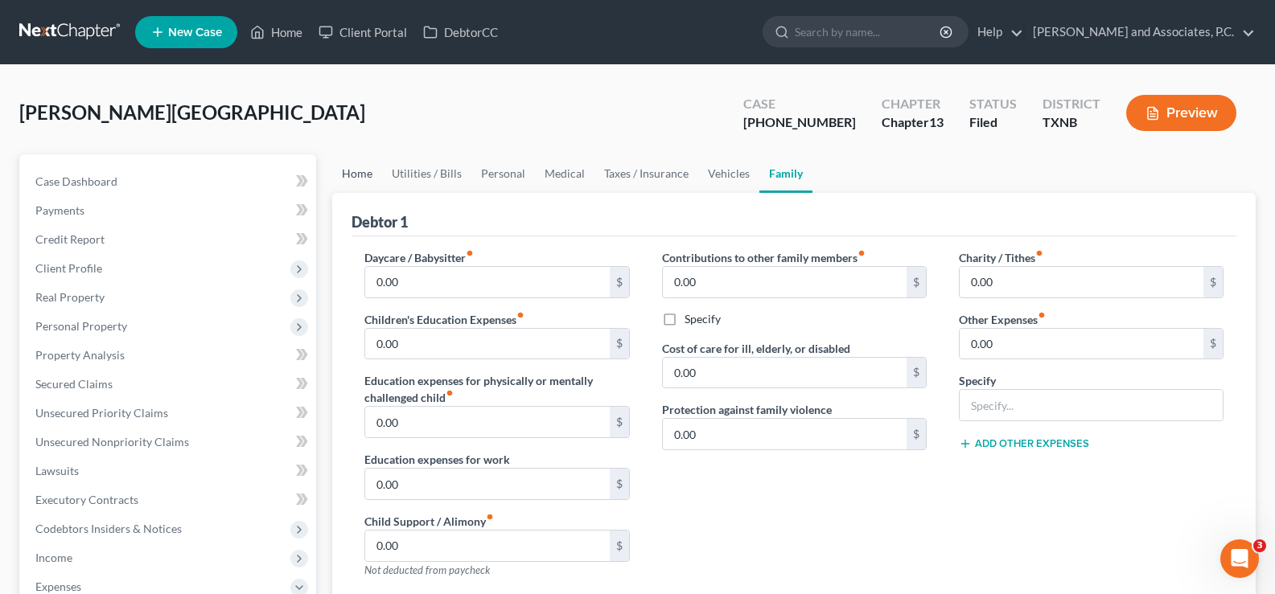
click at [353, 173] on link "Home" at bounding box center [357, 173] width 50 height 39
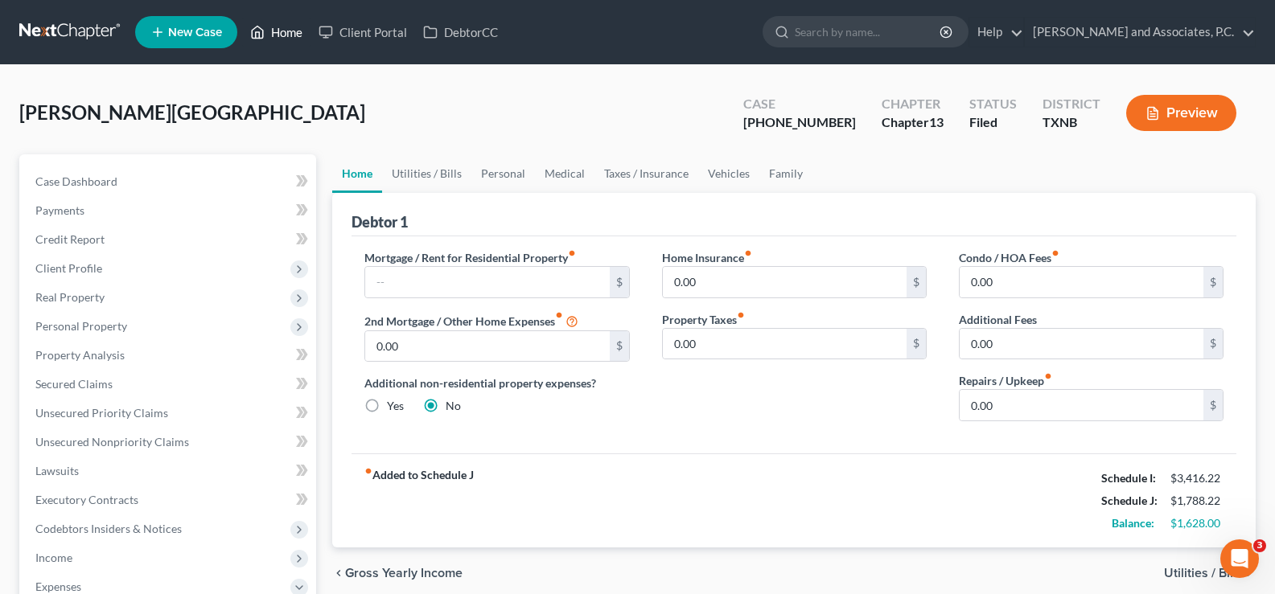
click at [283, 31] on link "Home" at bounding box center [276, 32] width 68 height 29
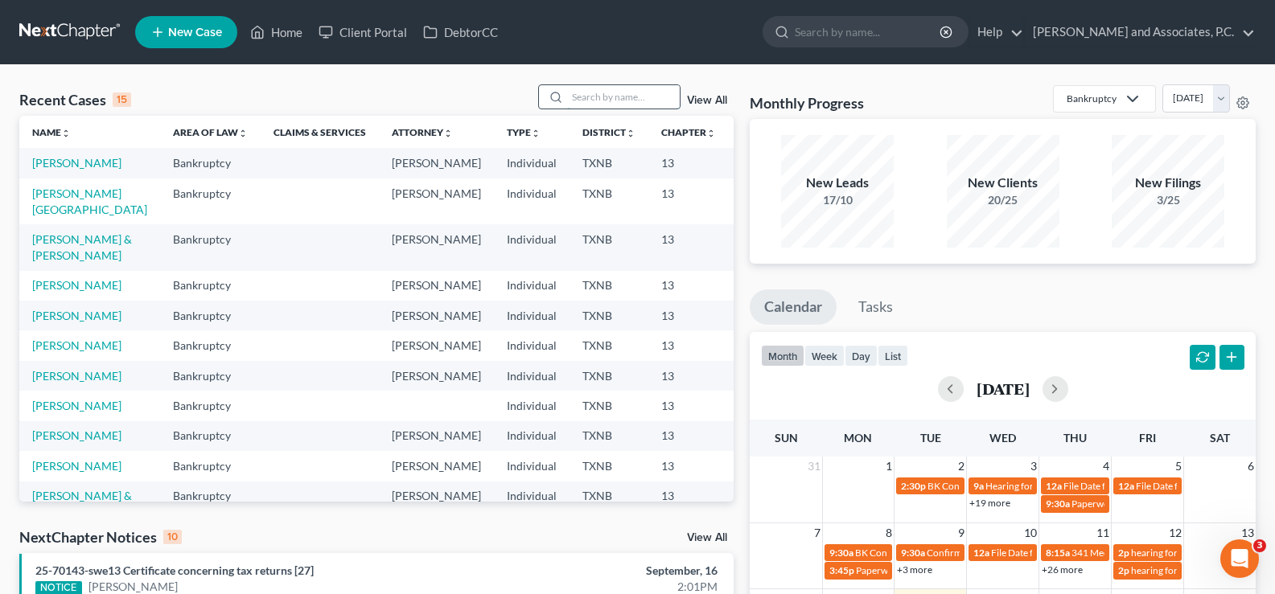
click at [625, 89] on input "search" at bounding box center [623, 96] width 113 height 23
click at [32, 216] on link "[PERSON_NAME][GEOGRAPHIC_DATA]" at bounding box center [89, 202] width 115 height 30
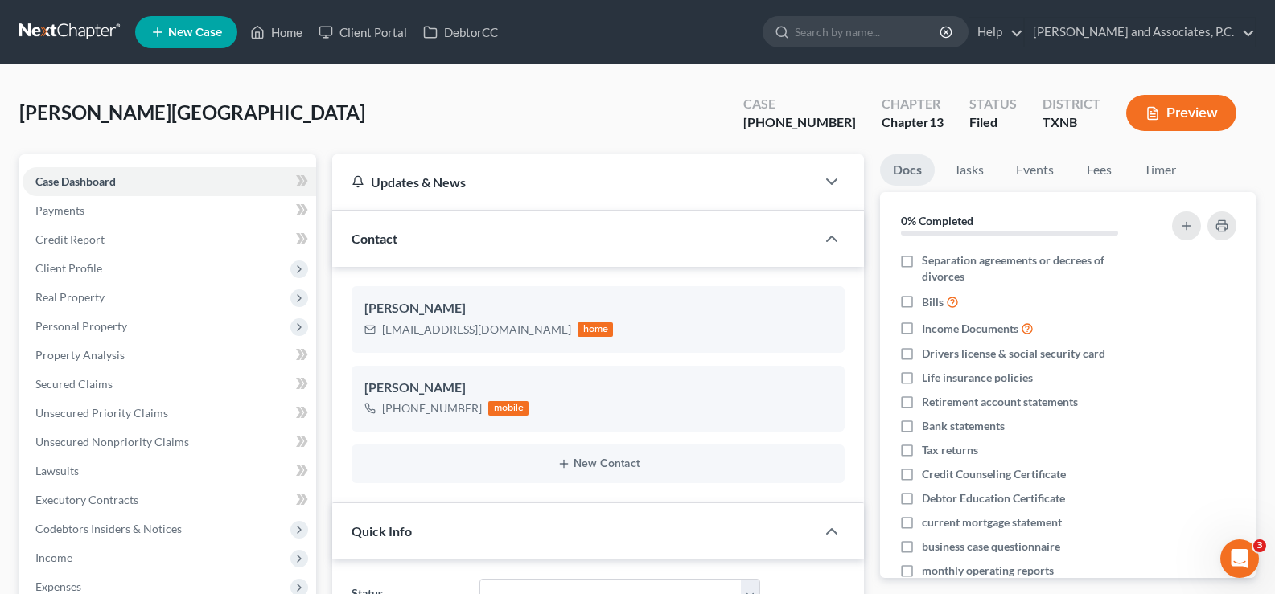
scroll to position [1063, 0]
click at [280, 33] on link "Home" at bounding box center [276, 32] width 68 height 29
